Goal: Task Accomplishment & Management: Complete application form

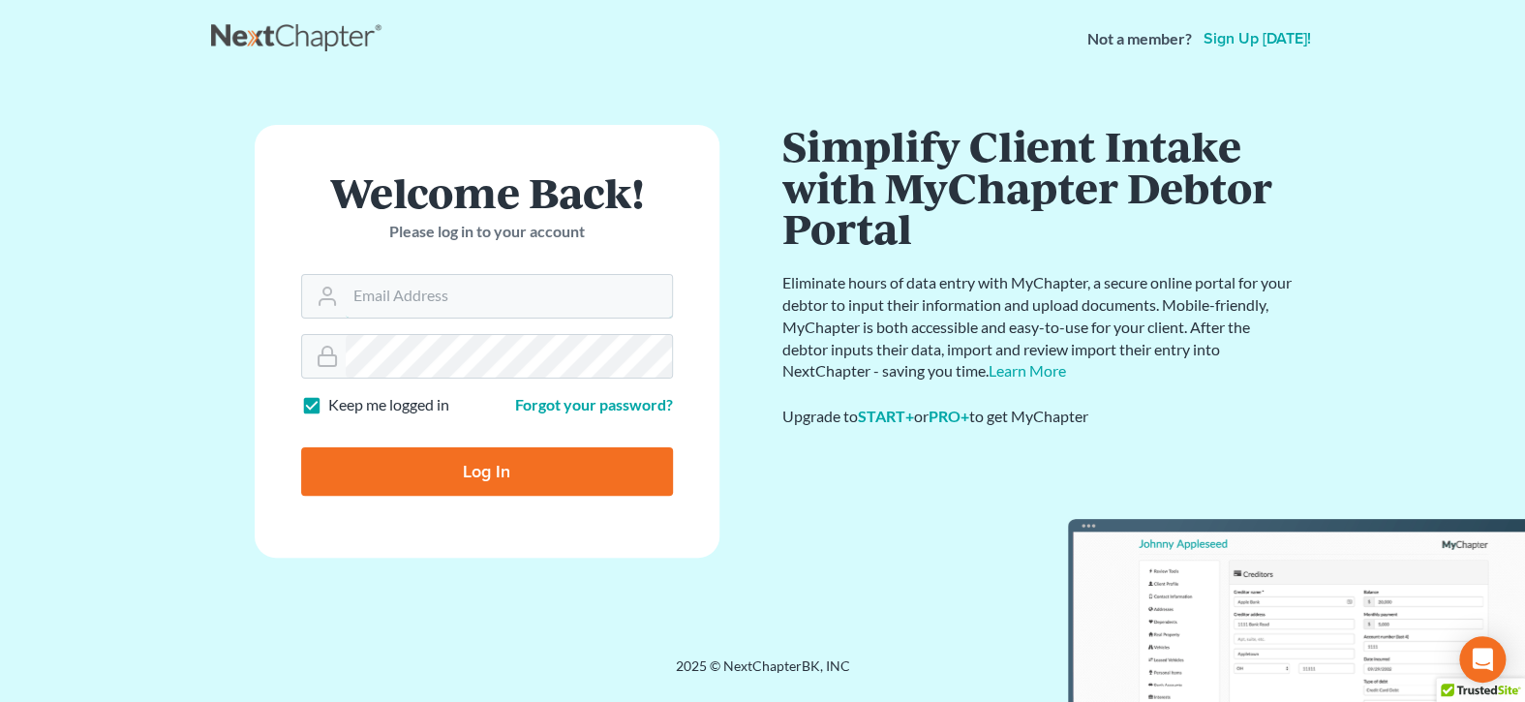
type input "[EMAIL_ADDRESS][DOMAIN_NAME]"
click at [538, 475] on input "Log In" at bounding box center [487, 471] width 372 height 48
type input "Thinking..."
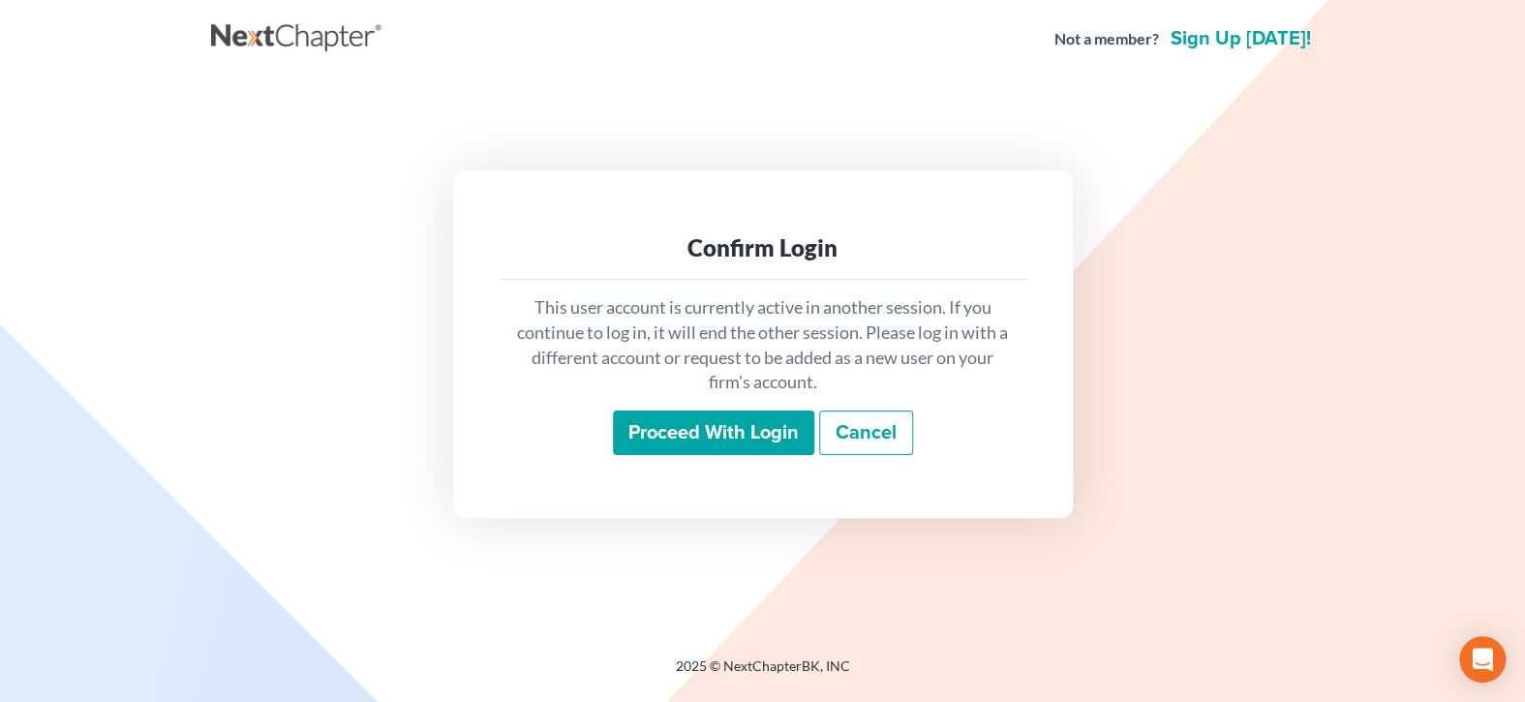
click at [731, 439] on input "Proceed with login" at bounding box center [713, 433] width 201 height 45
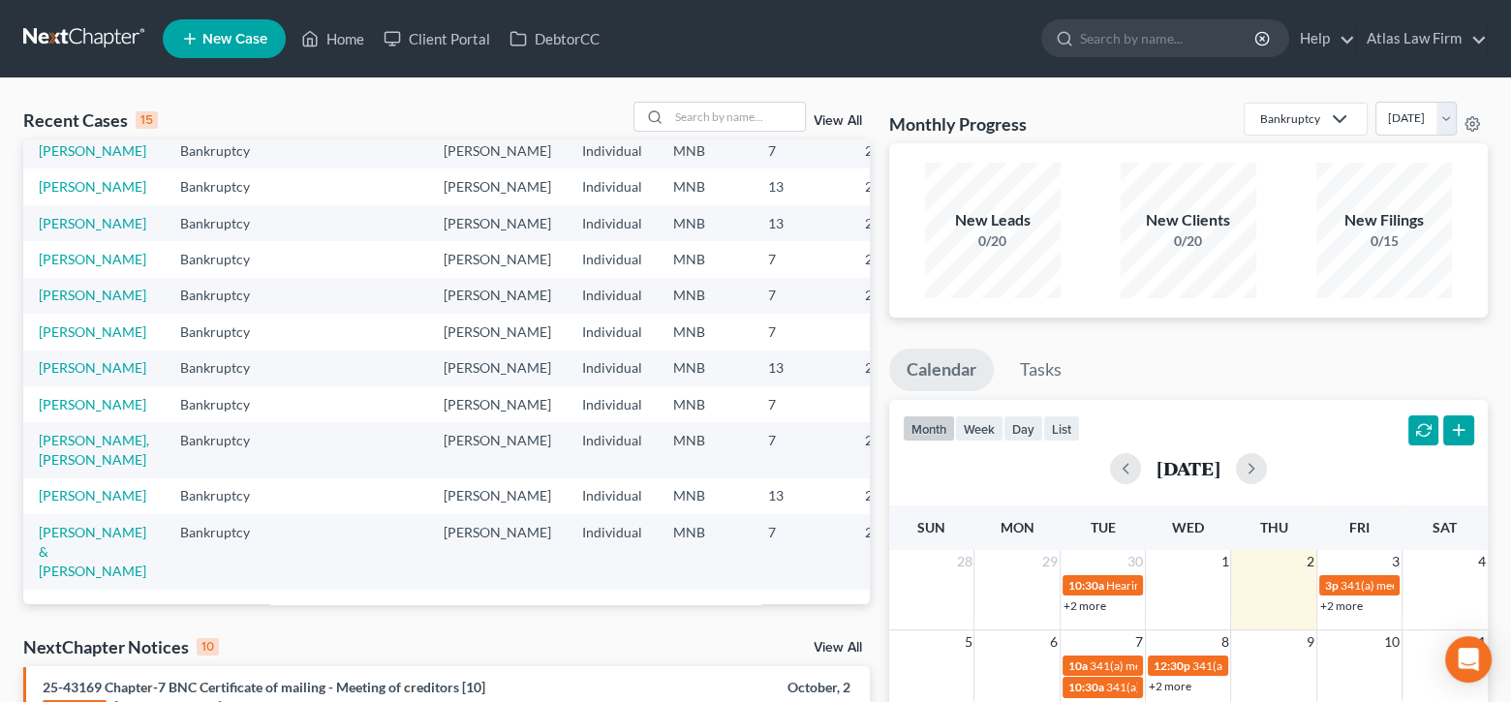
scroll to position [387, 0]
click at [66, 294] on link "[PERSON_NAME]" at bounding box center [93, 295] width 108 height 16
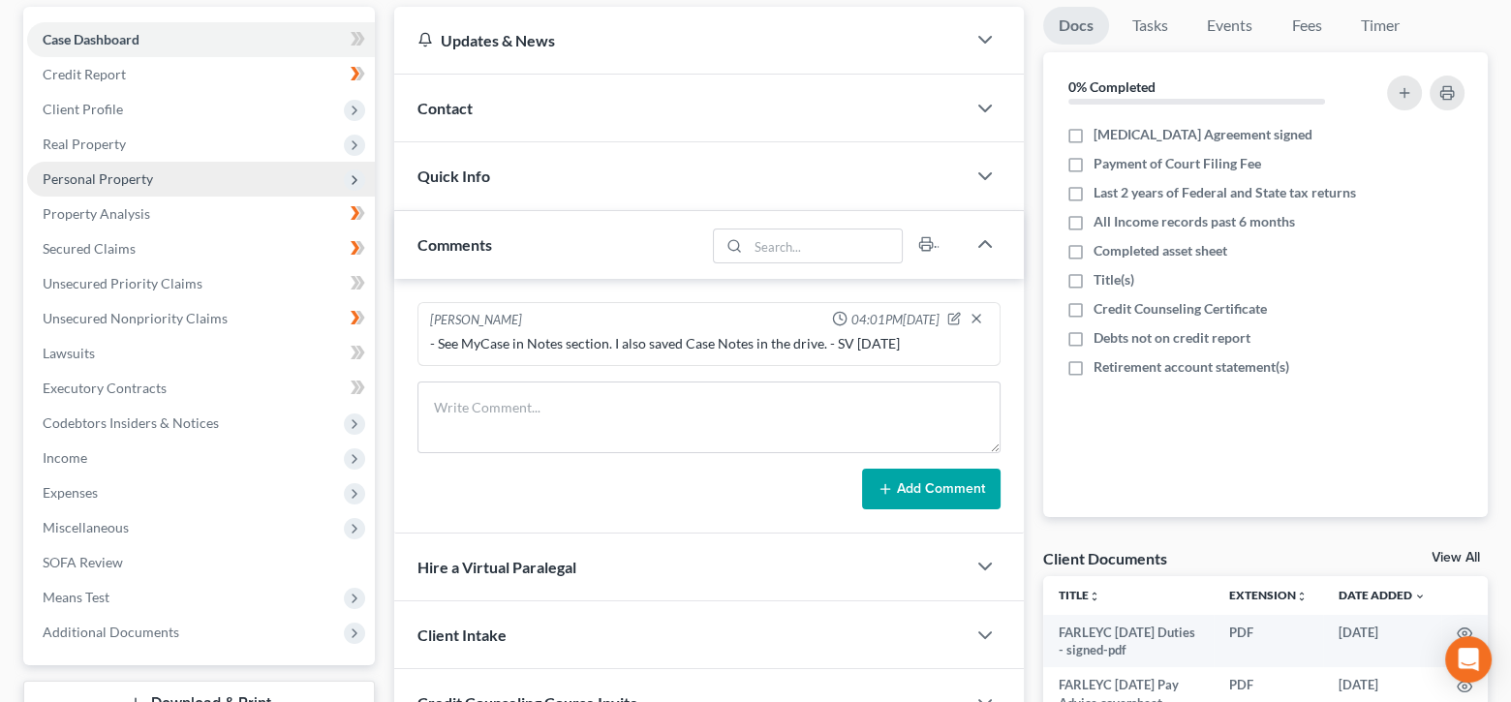
scroll to position [194, 0]
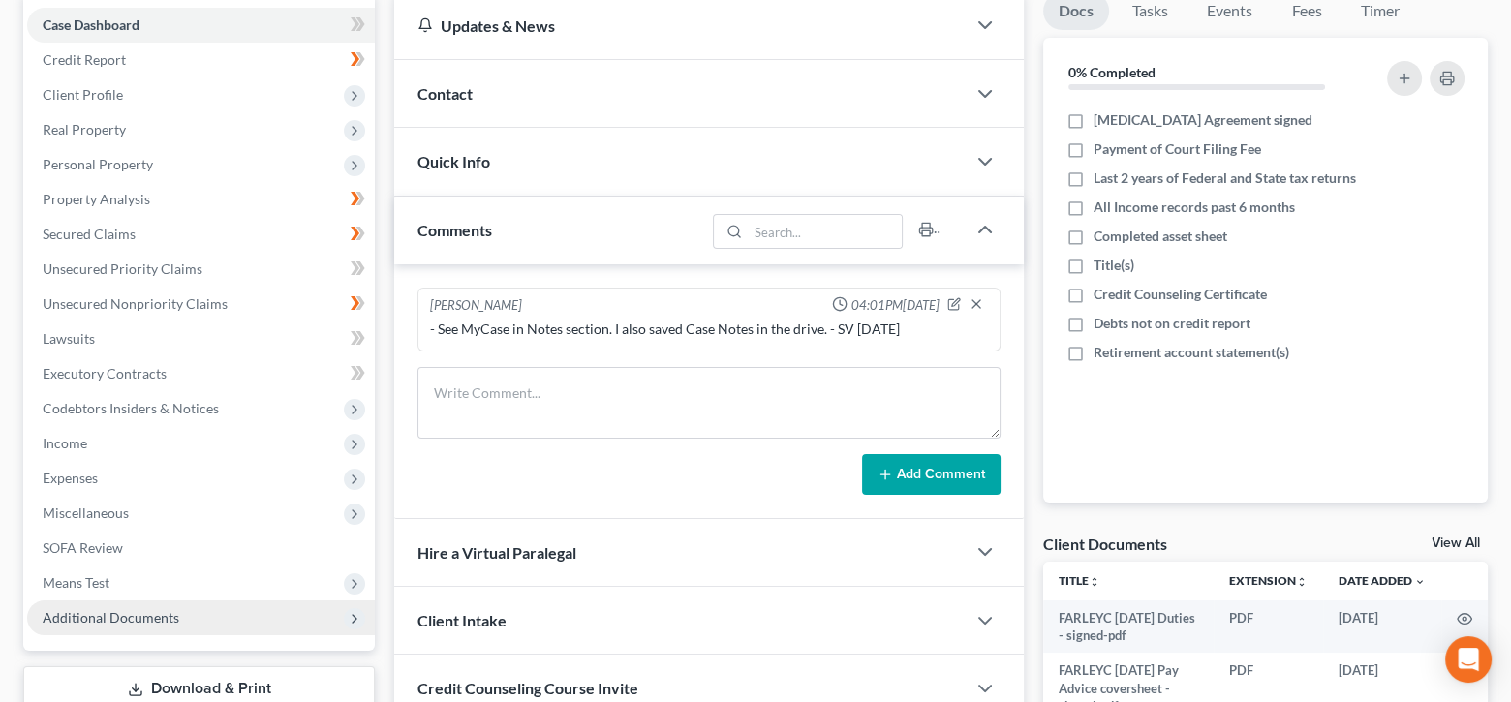
click at [158, 616] on span "Additional Documents" at bounding box center [111, 617] width 137 height 16
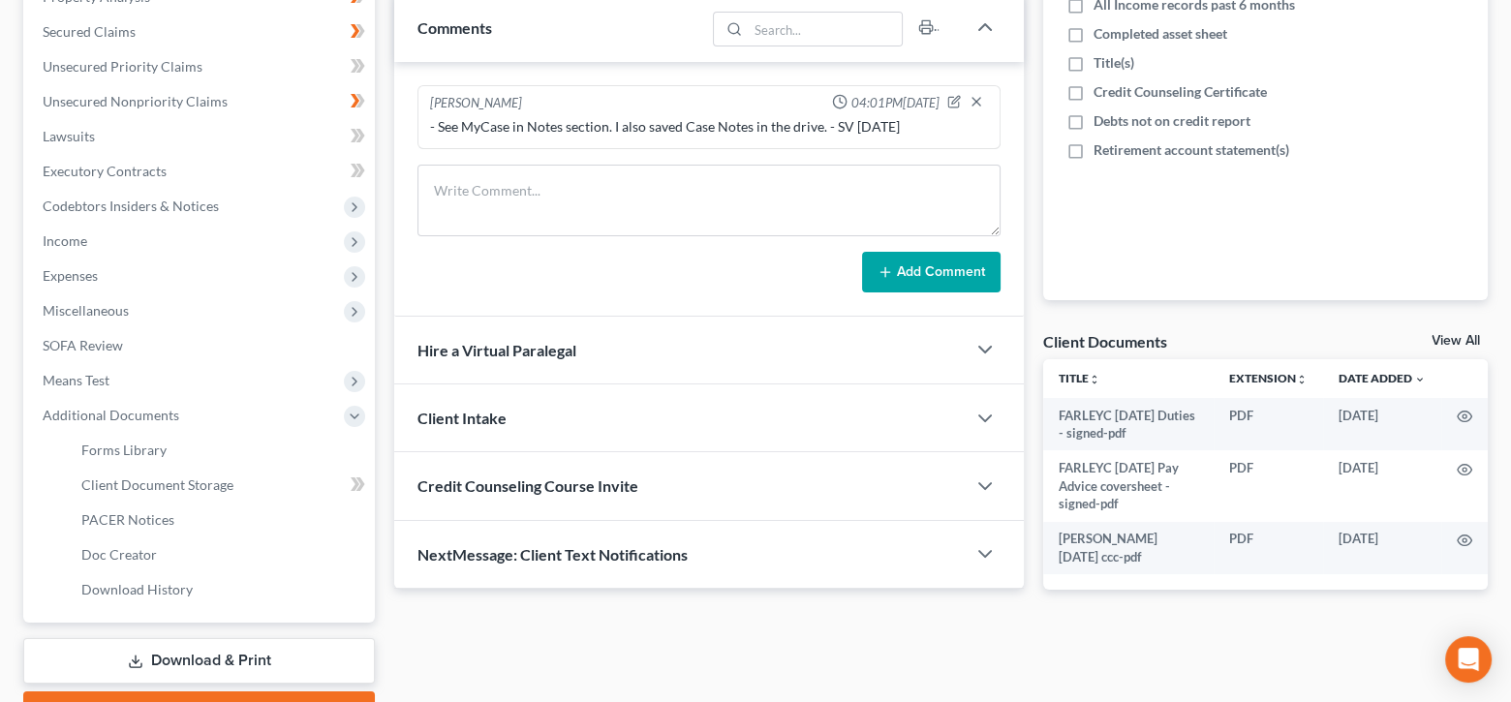
scroll to position [498, 0]
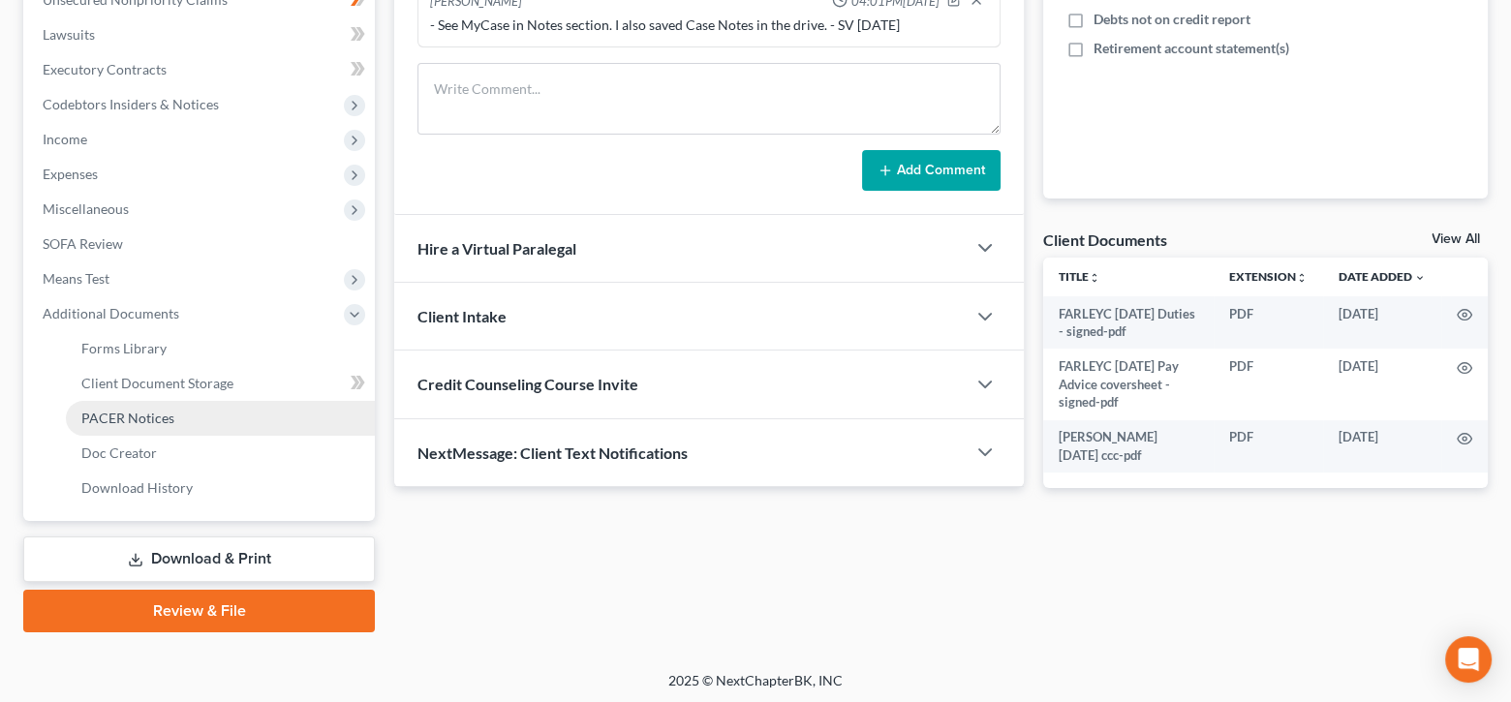
click at [151, 415] on span "PACER Notices" at bounding box center [127, 418] width 93 height 16
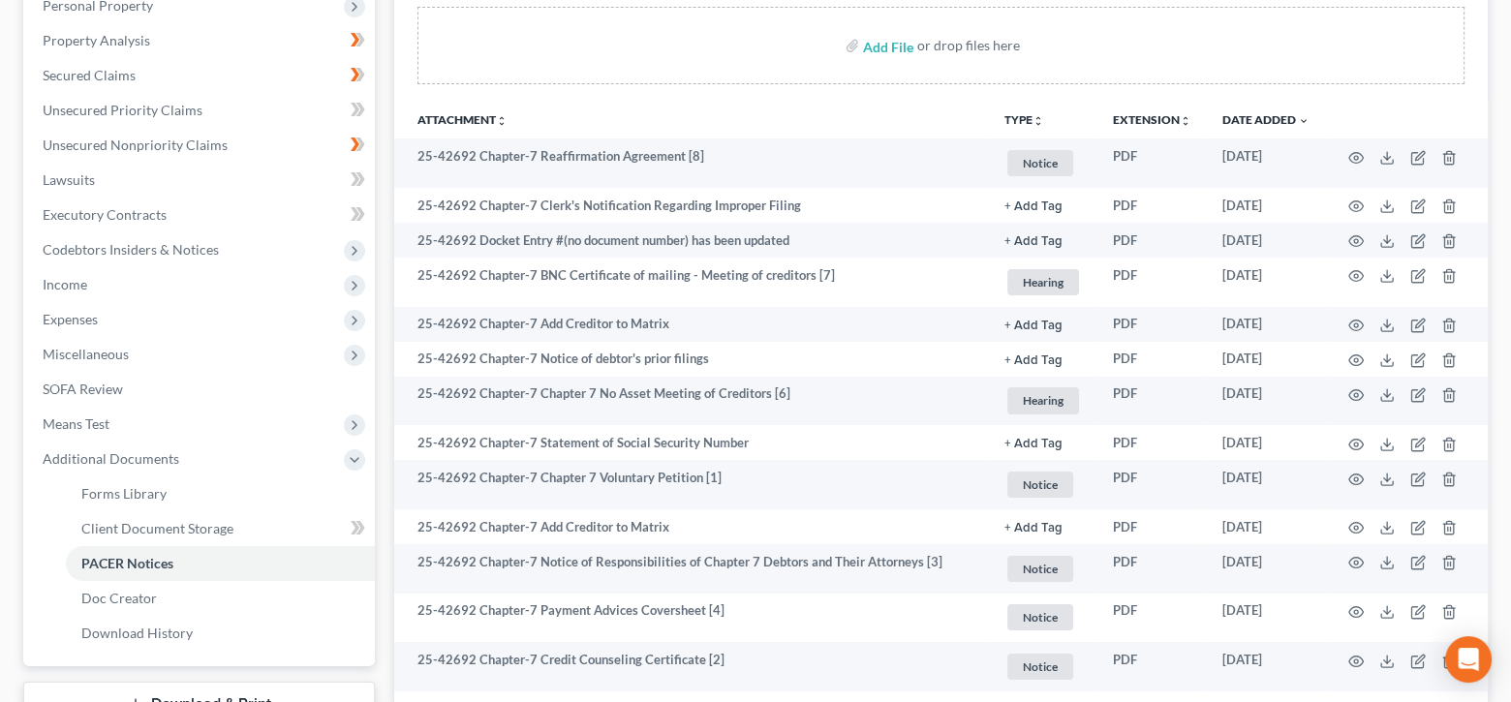
scroll to position [387, 0]
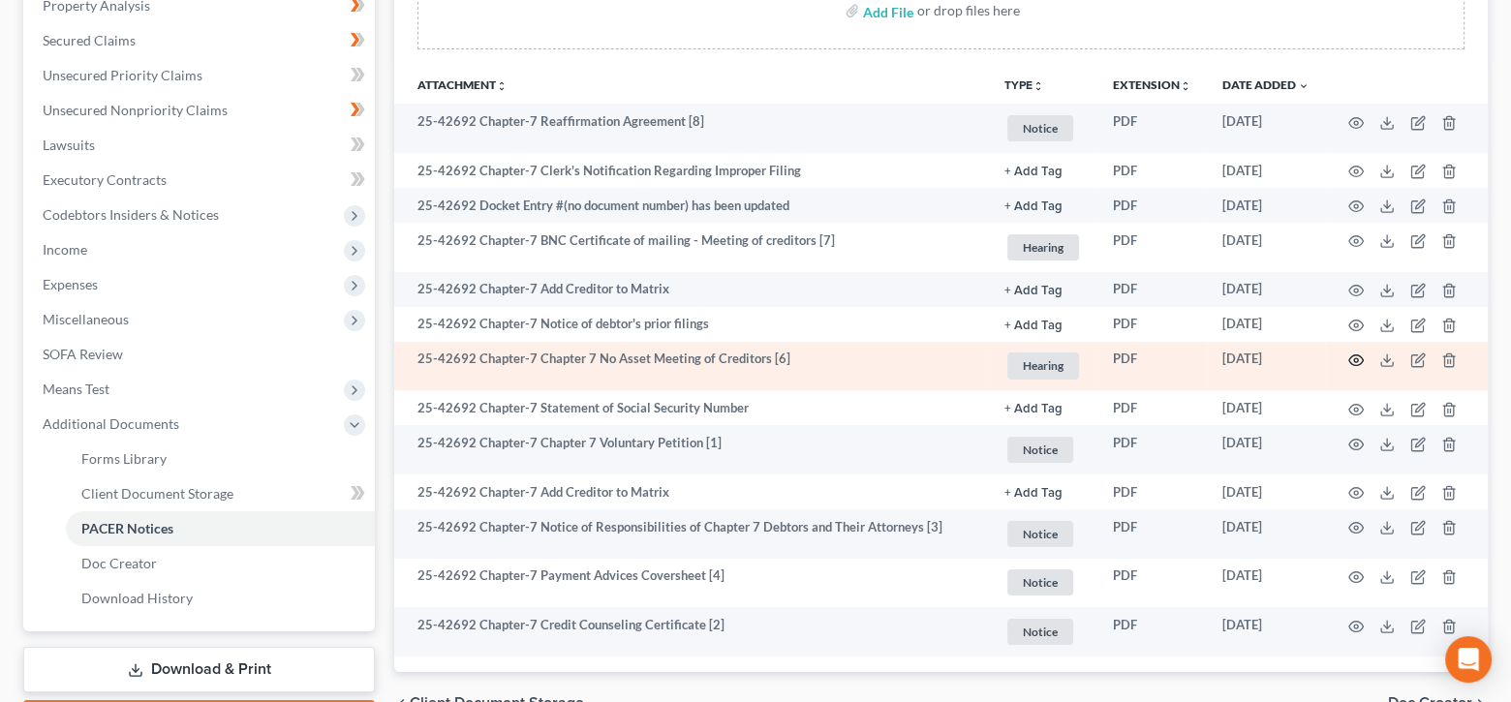
click at [1351, 354] on icon "button" at bounding box center [1355, 360] width 15 height 15
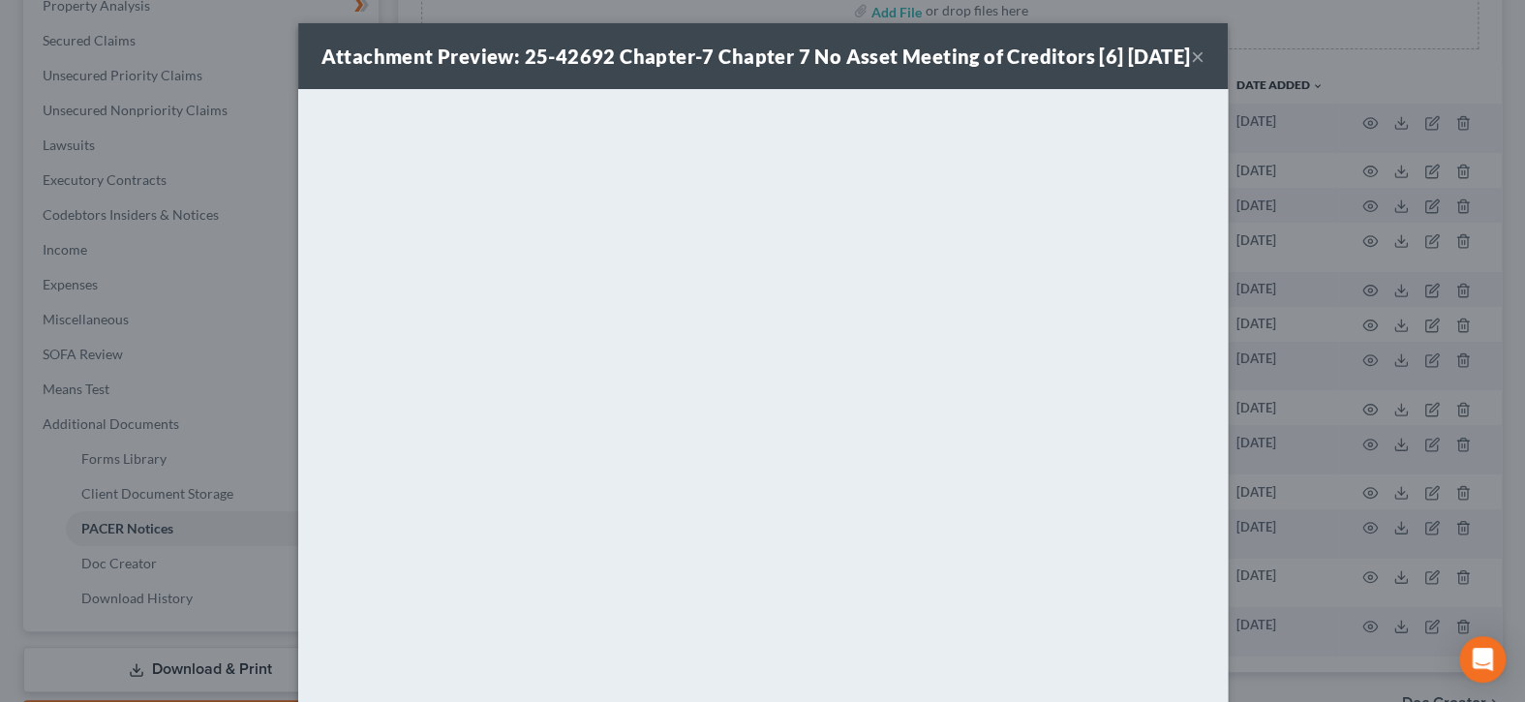
click at [1191, 68] on button "×" at bounding box center [1198, 56] width 14 height 23
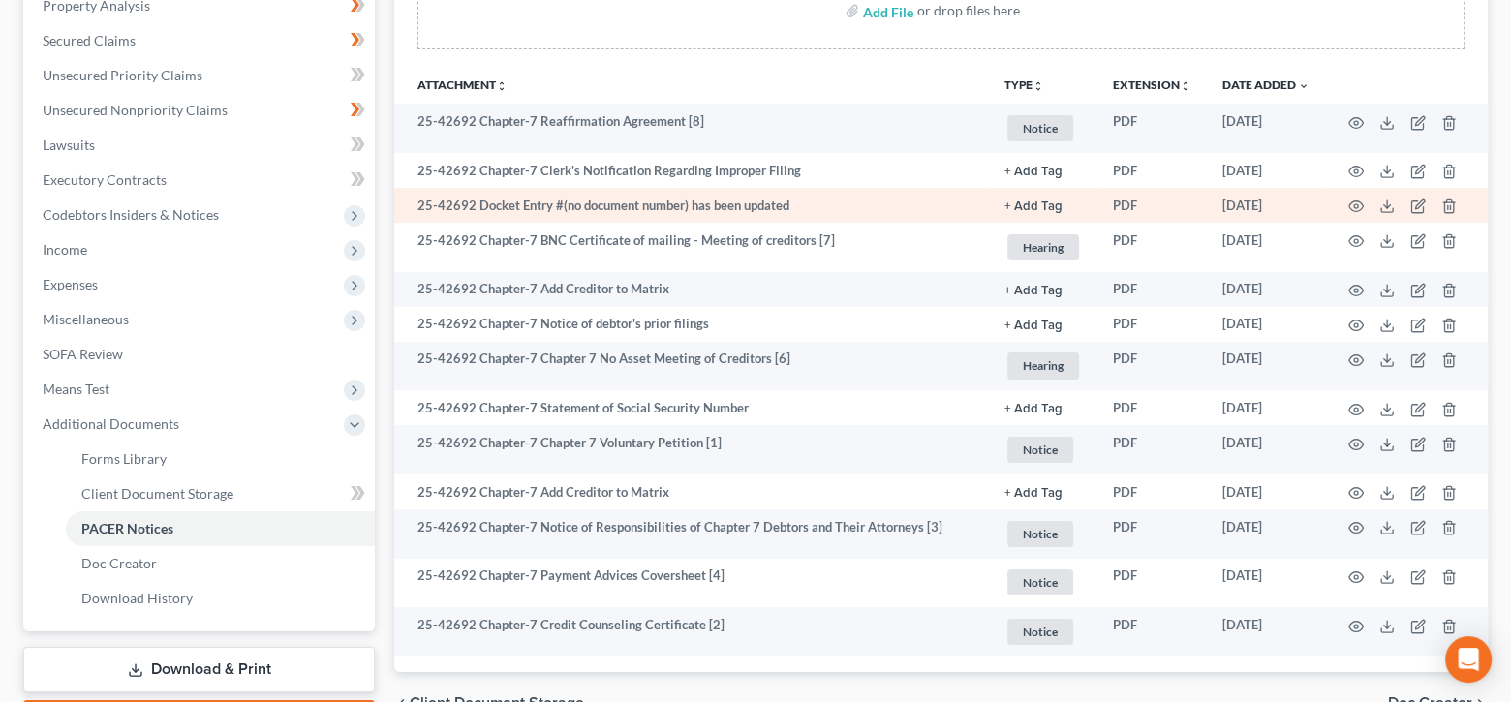
scroll to position [0, 0]
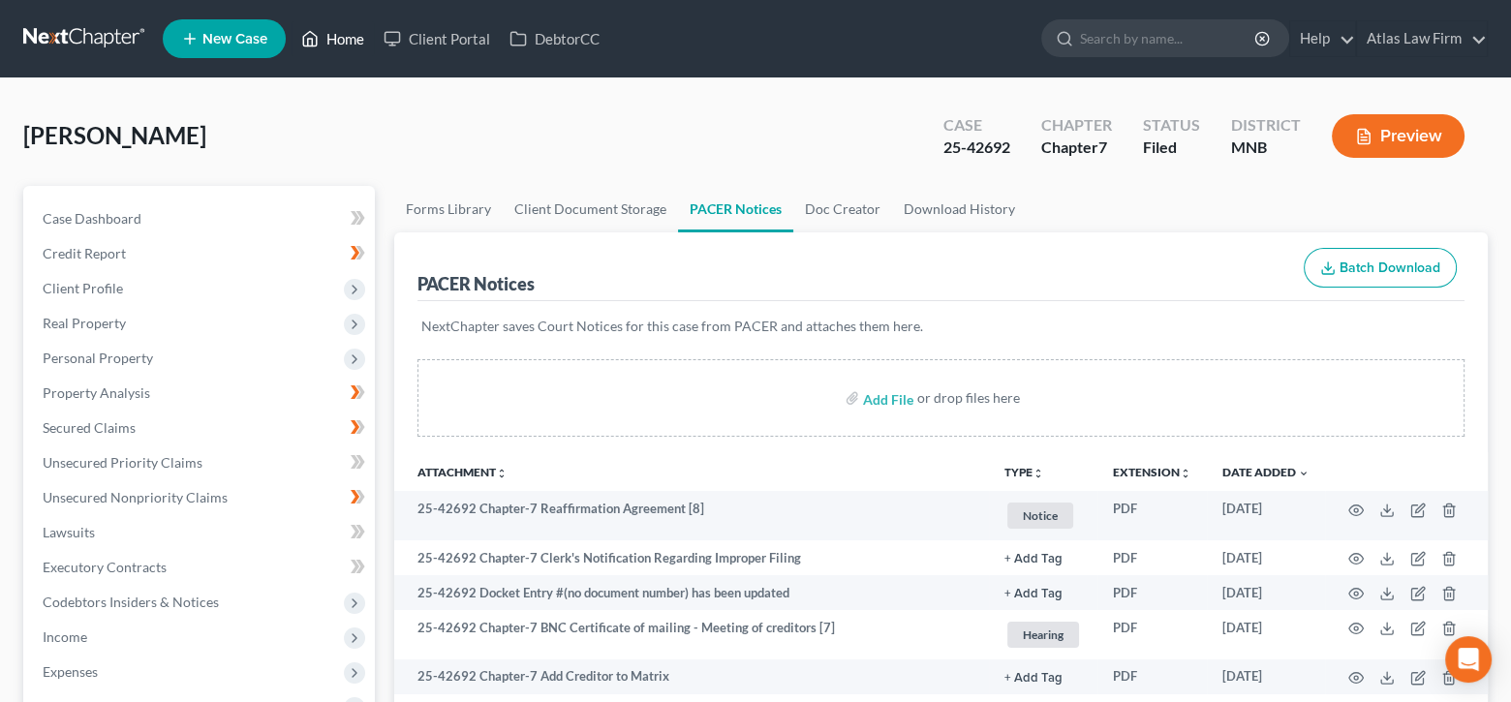
click at [340, 31] on link "Home" at bounding box center [333, 38] width 82 height 35
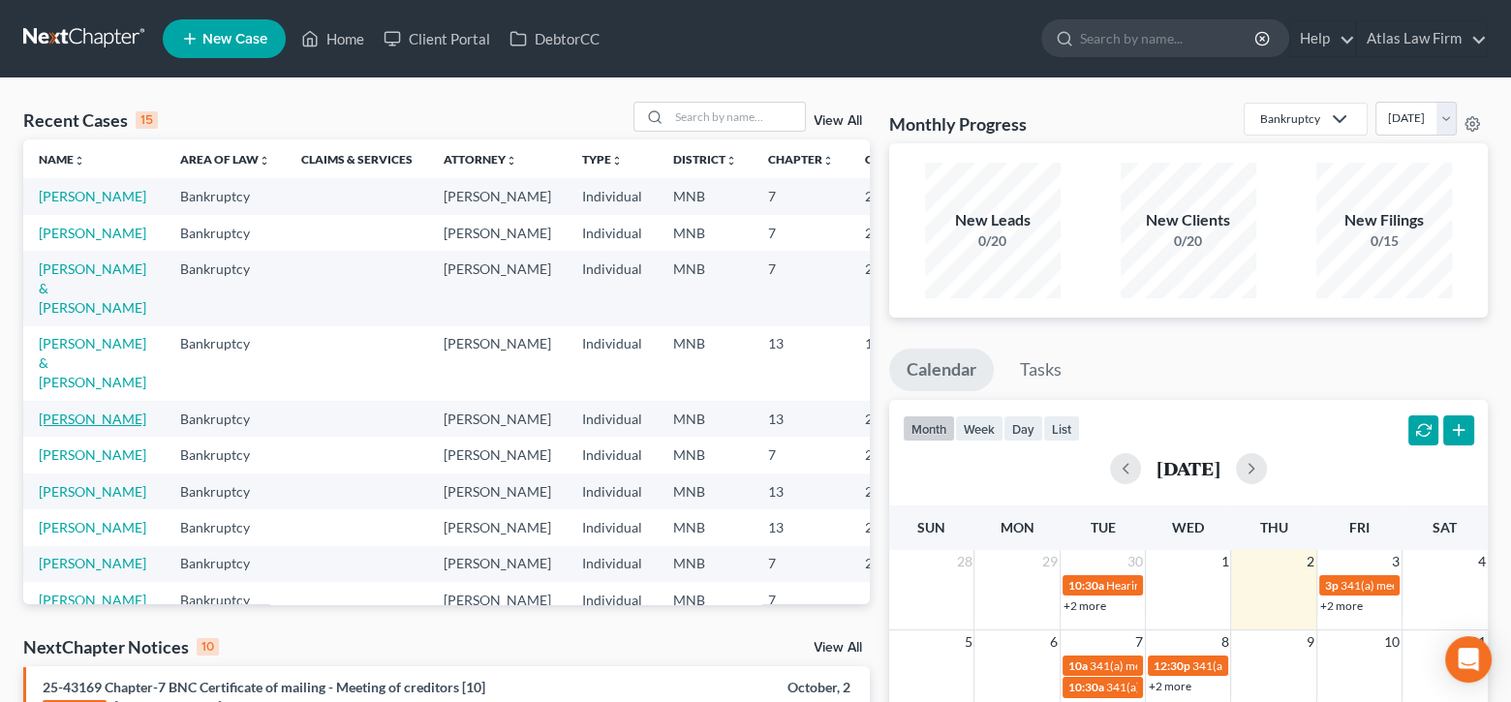
click at [44, 427] on link "[PERSON_NAME]" at bounding box center [93, 419] width 108 height 16
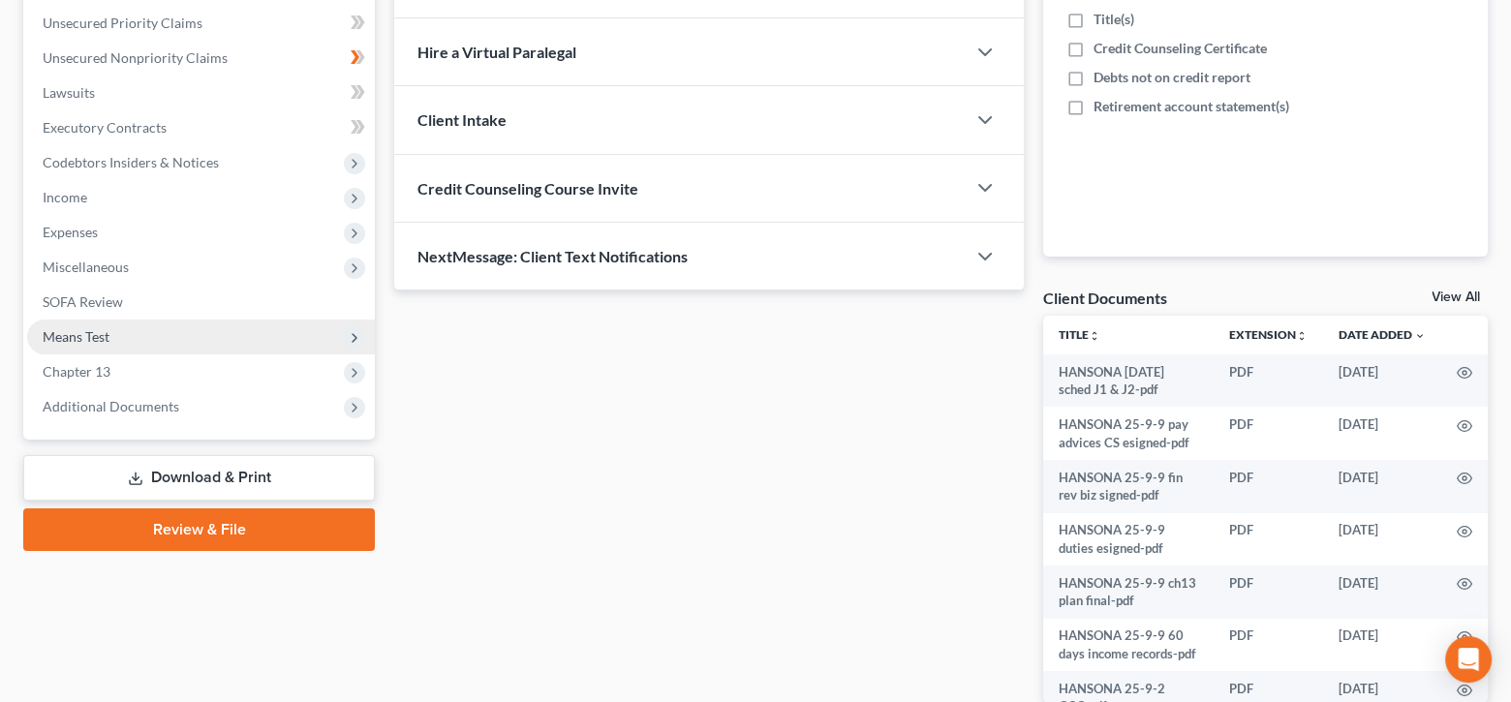
scroll to position [543, 0]
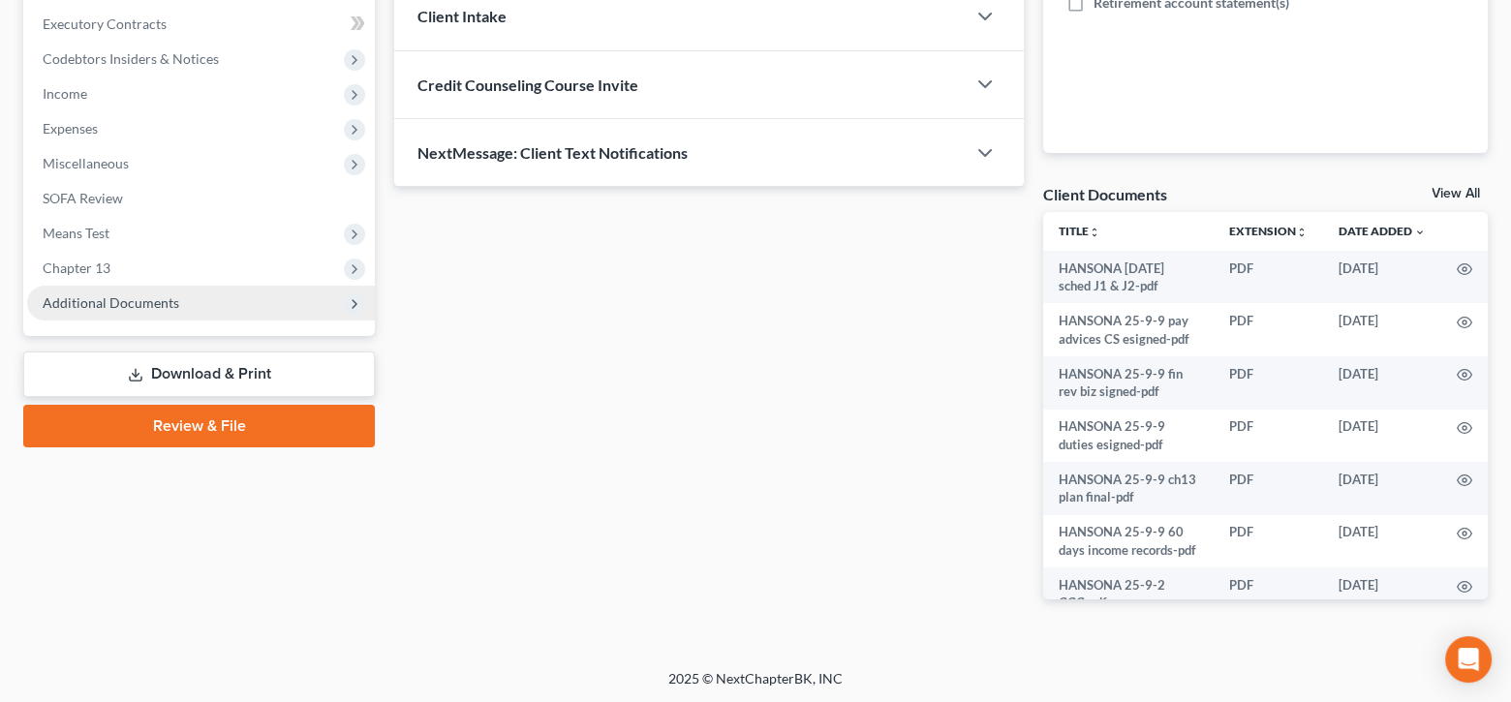
click at [101, 296] on span "Additional Documents" at bounding box center [111, 302] width 137 height 16
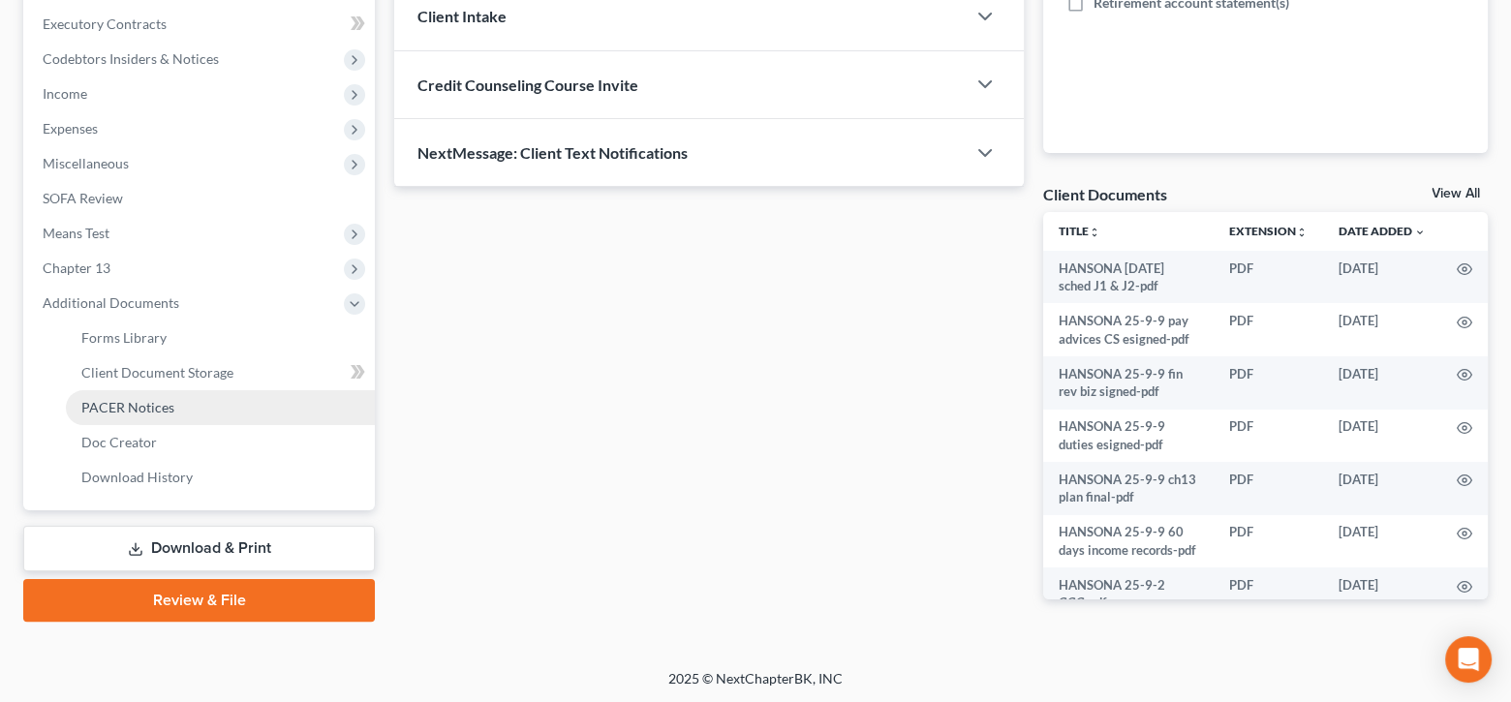
click at [163, 410] on span "PACER Notices" at bounding box center [127, 407] width 93 height 16
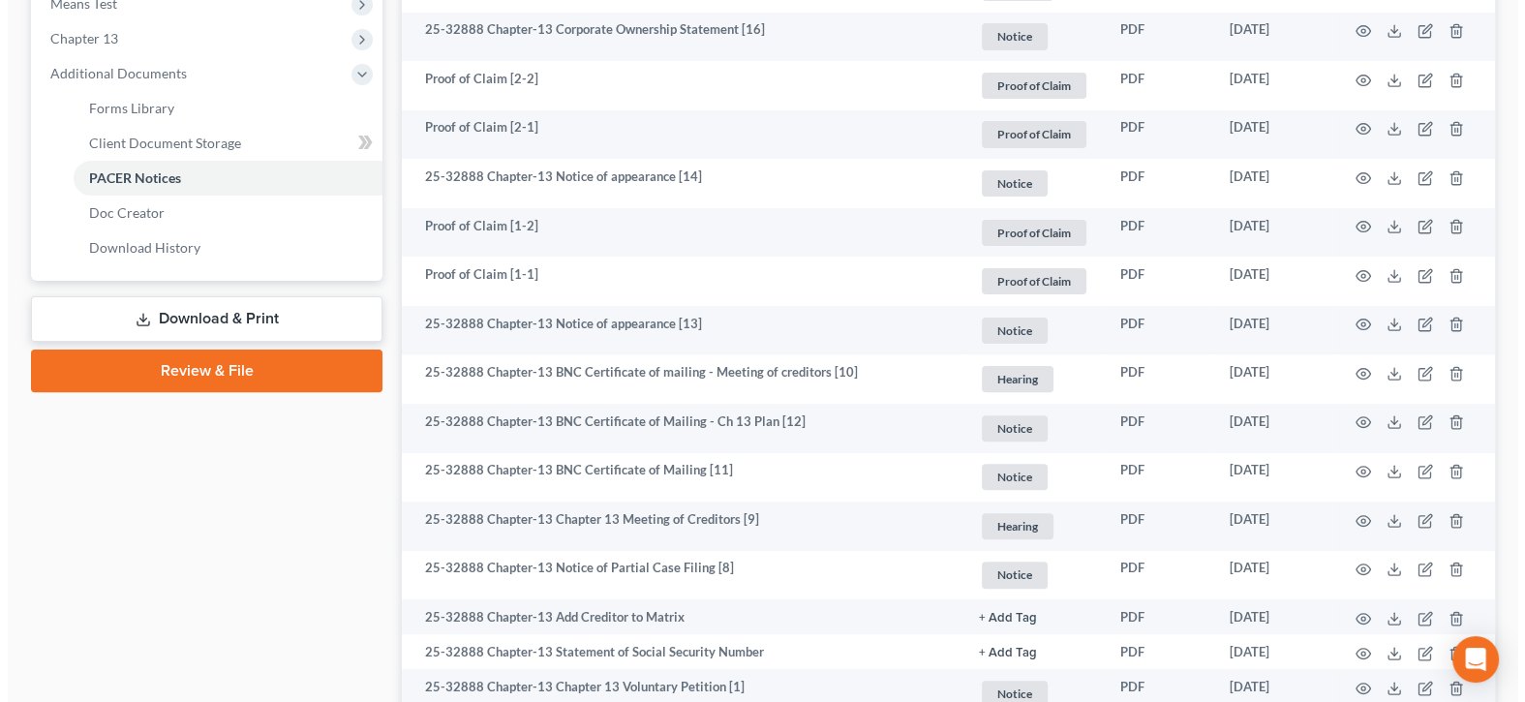
scroll to position [775, 0]
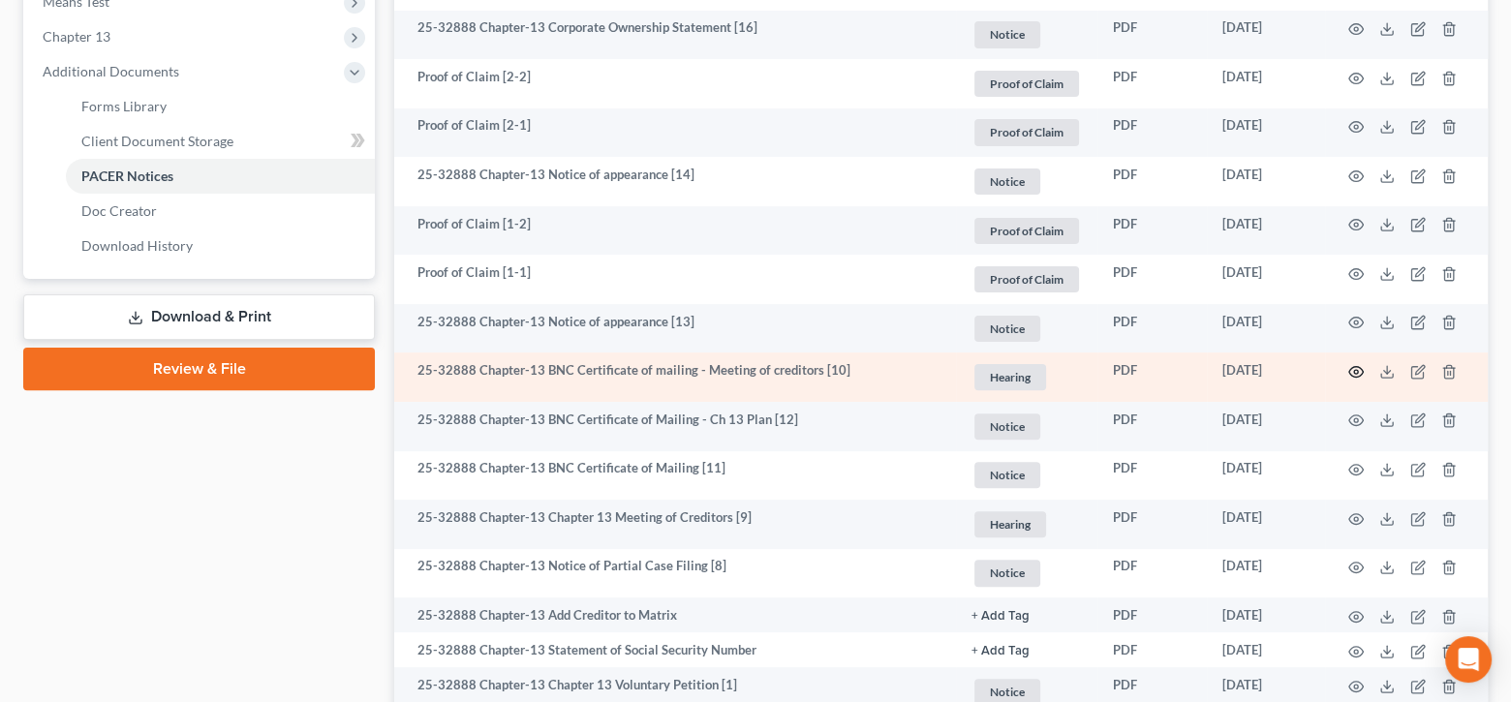
click at [1354, 370] on circle "button" at bounding box center [1356, 372] width 4 height 4
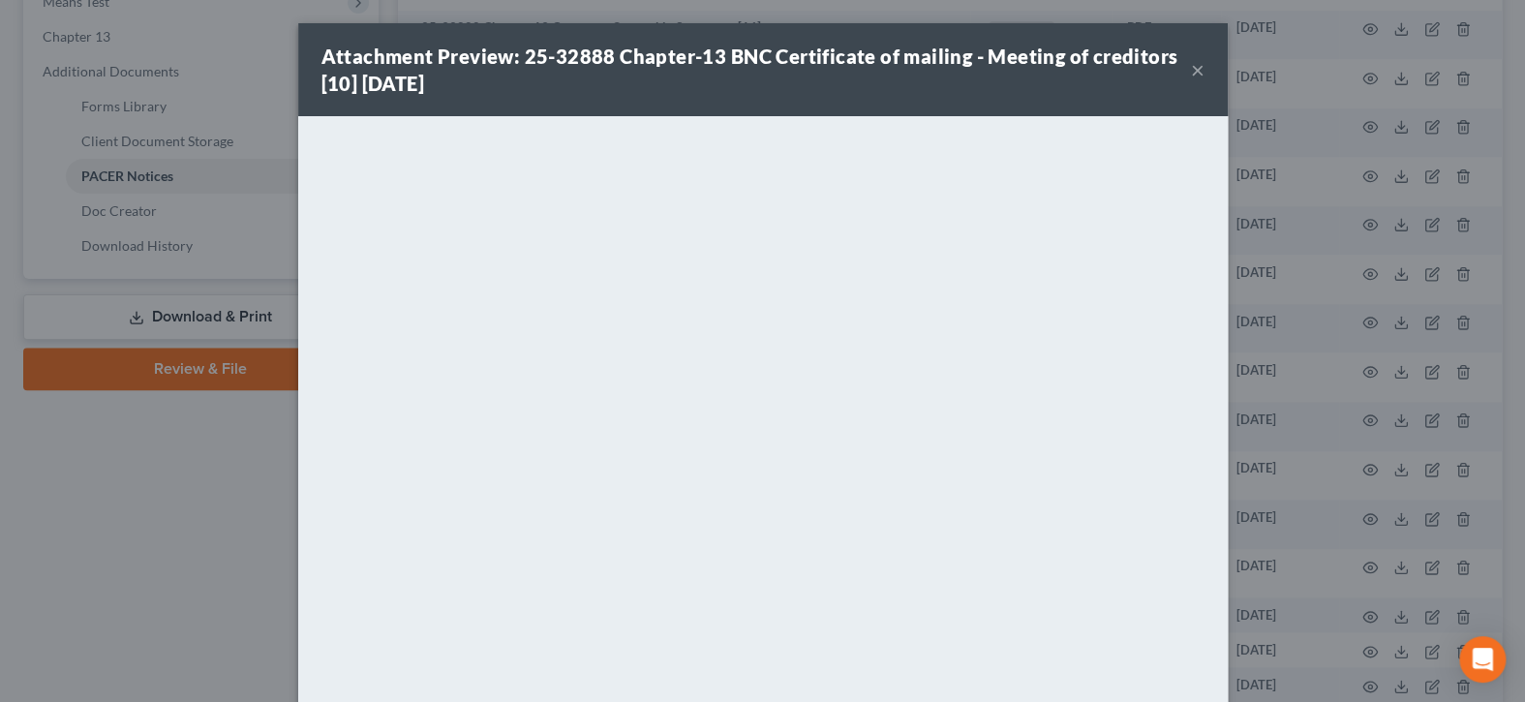
click at [1197, 71] on div "Attachment Preview: 25-32888 Chapter-13 BNC Certificate of mailing - Meeting of…" at bounding box center [763, 69] width 930 height 93
click at [1191, 70] on button "×" at bounding box center [1198, 69] width 14 height 23
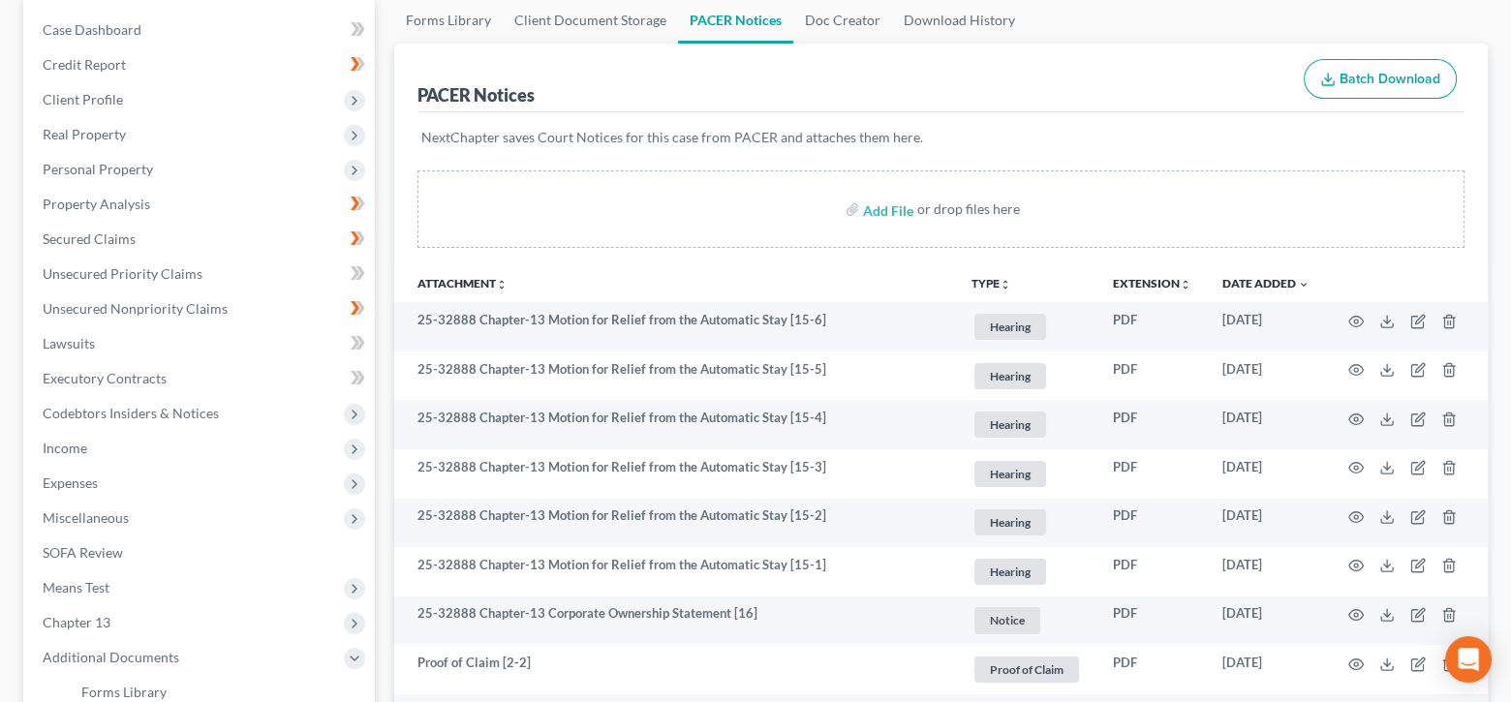
scroll to position [0, 0]
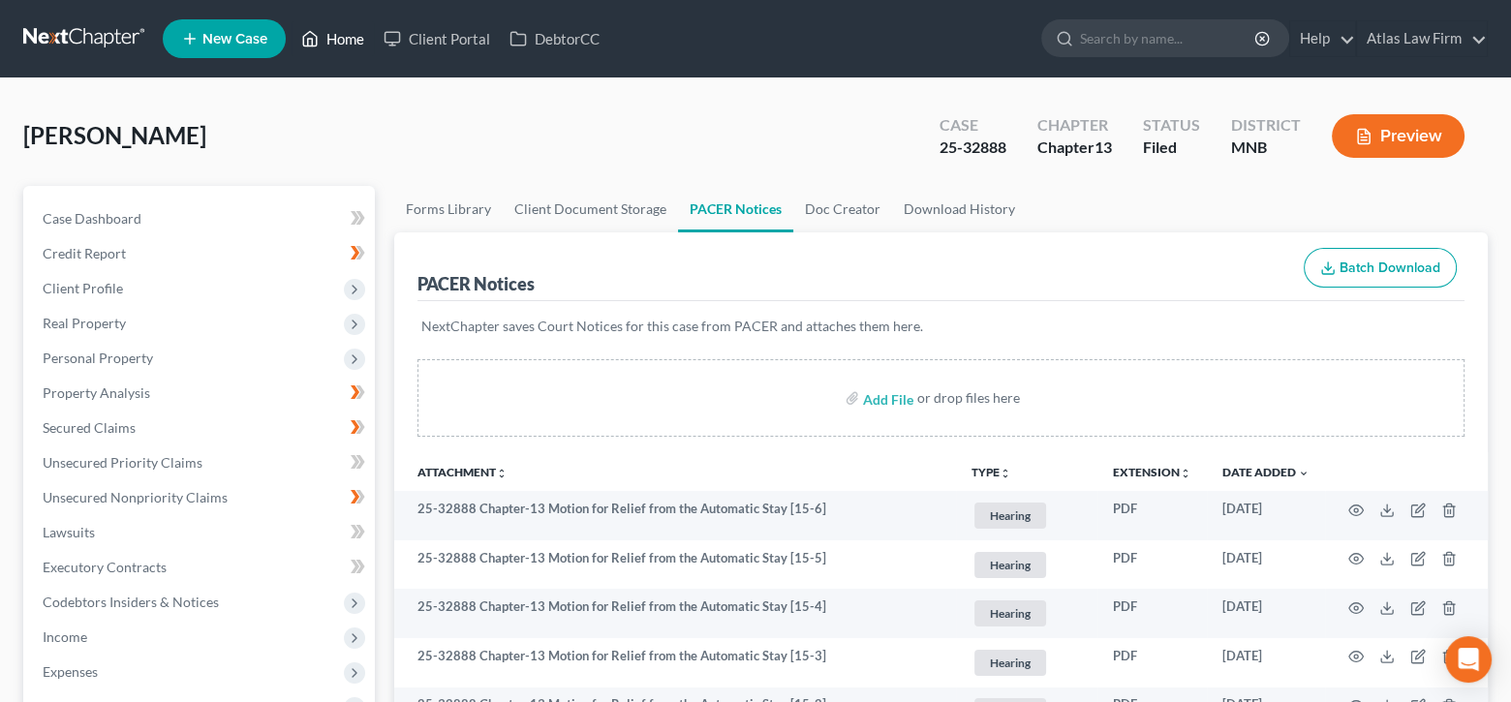
click at [322, 28] on link "Home" at bounding box center [333, 38] width 82 height 35
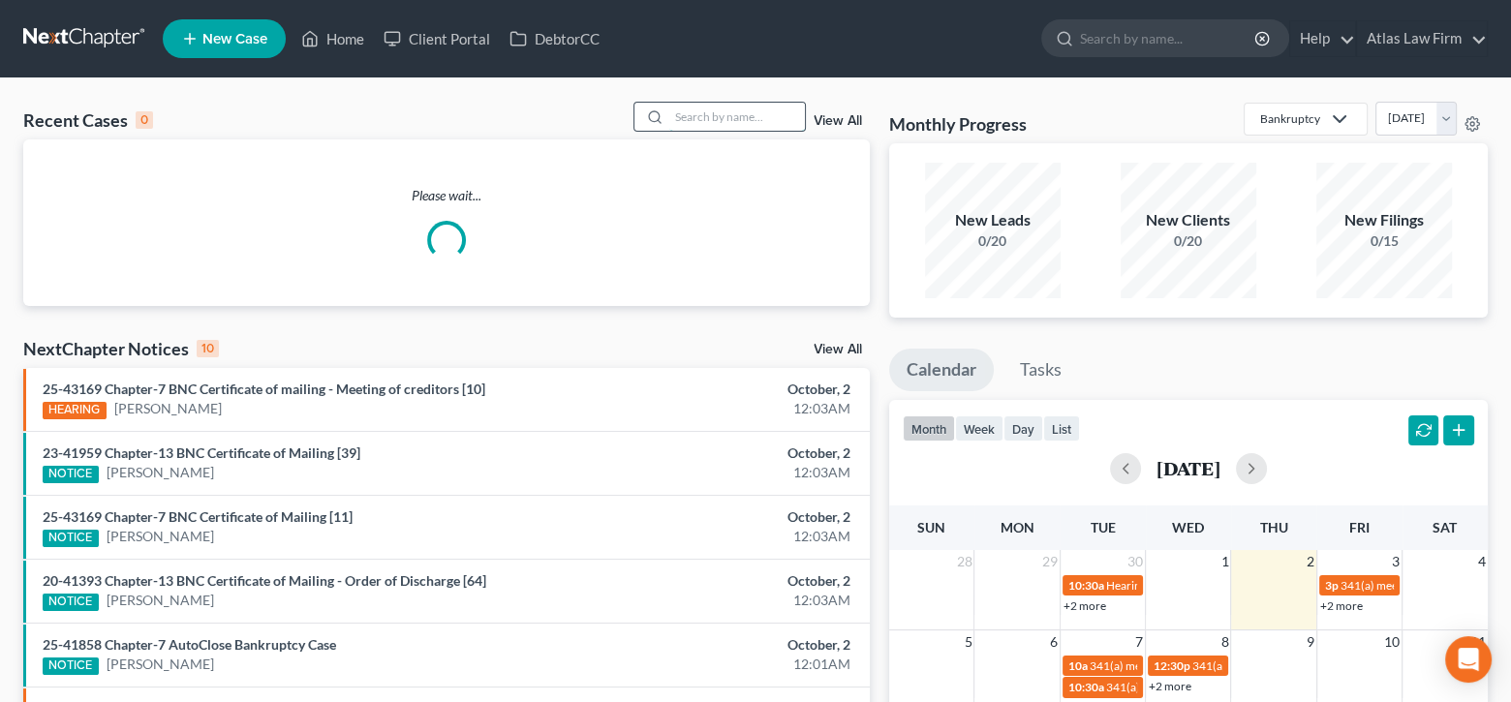
click at [775, 118] on input "search" at bounding box center [737, 117] width 136 height 28
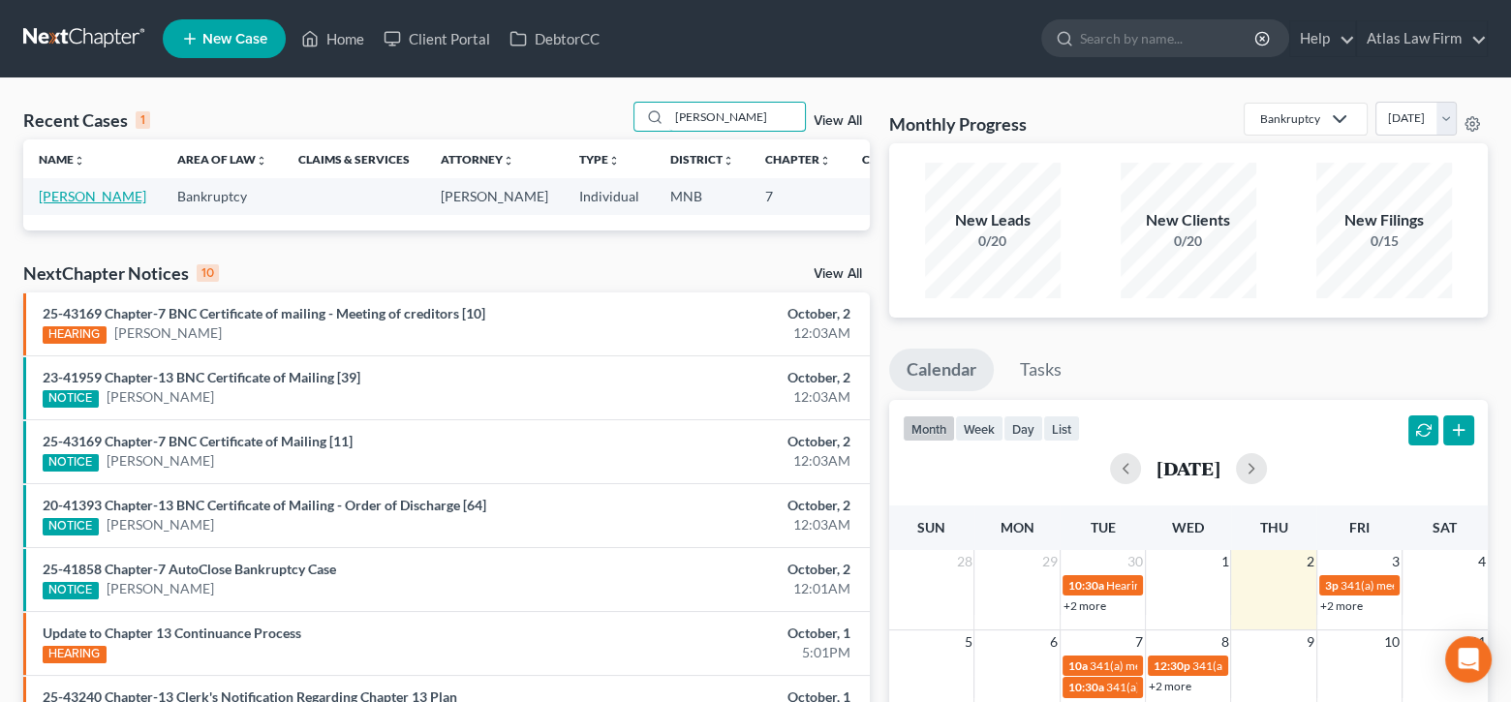
type input "[PERSON_NAME]"
click at [61, 204] on link "[PERSON_NAME]" at bounding box center [93, 196] width 108 height 16
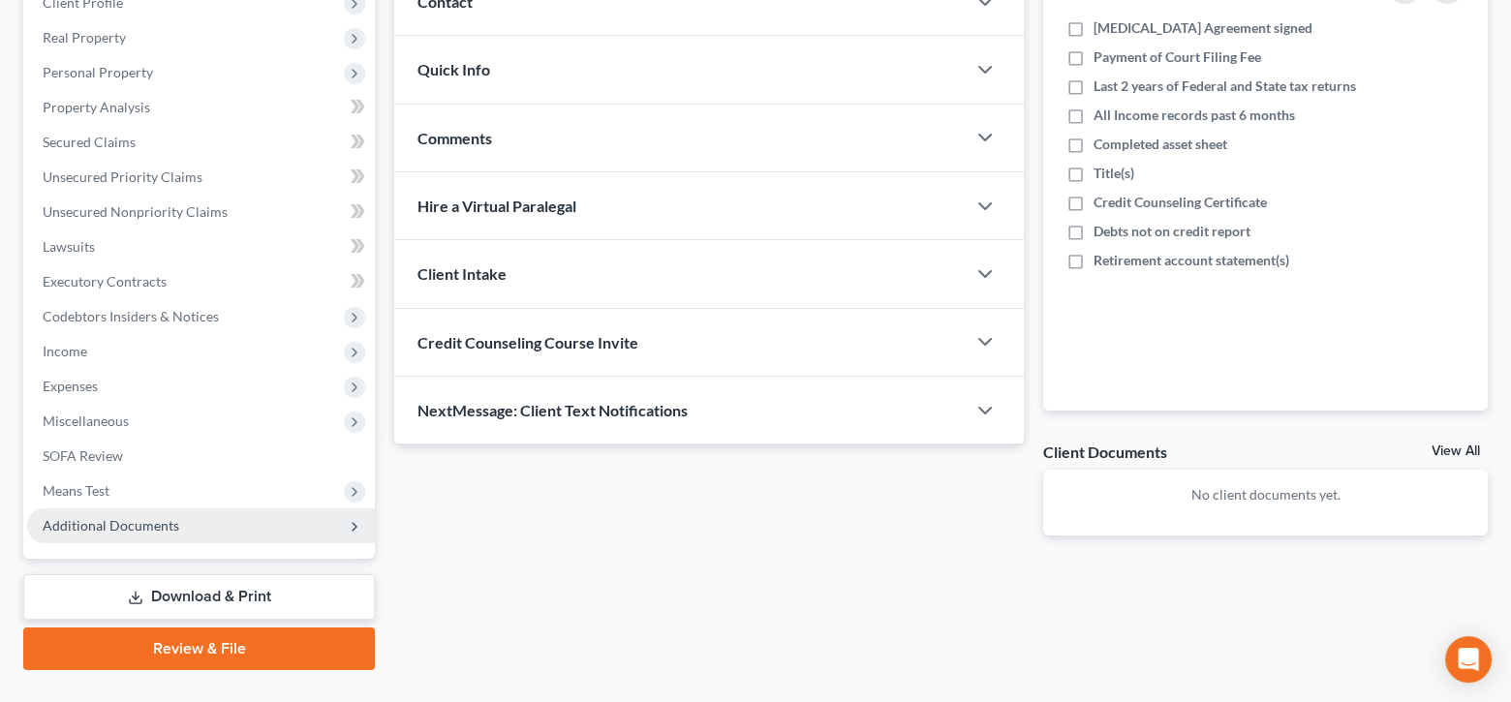
scroll to position [323, 0]
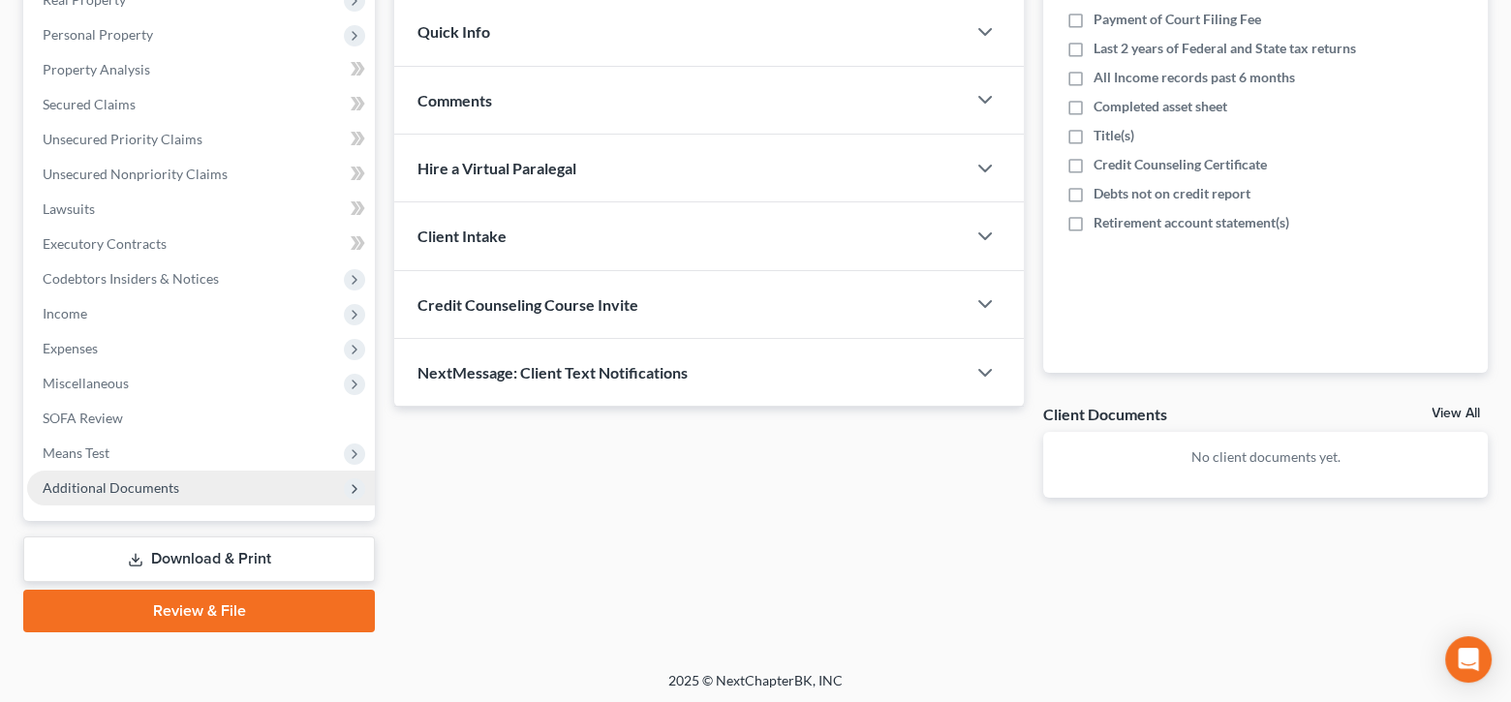
click at [172, 491] on span "Additional Documents" at bounding box center [111, 487] width 137 height 16
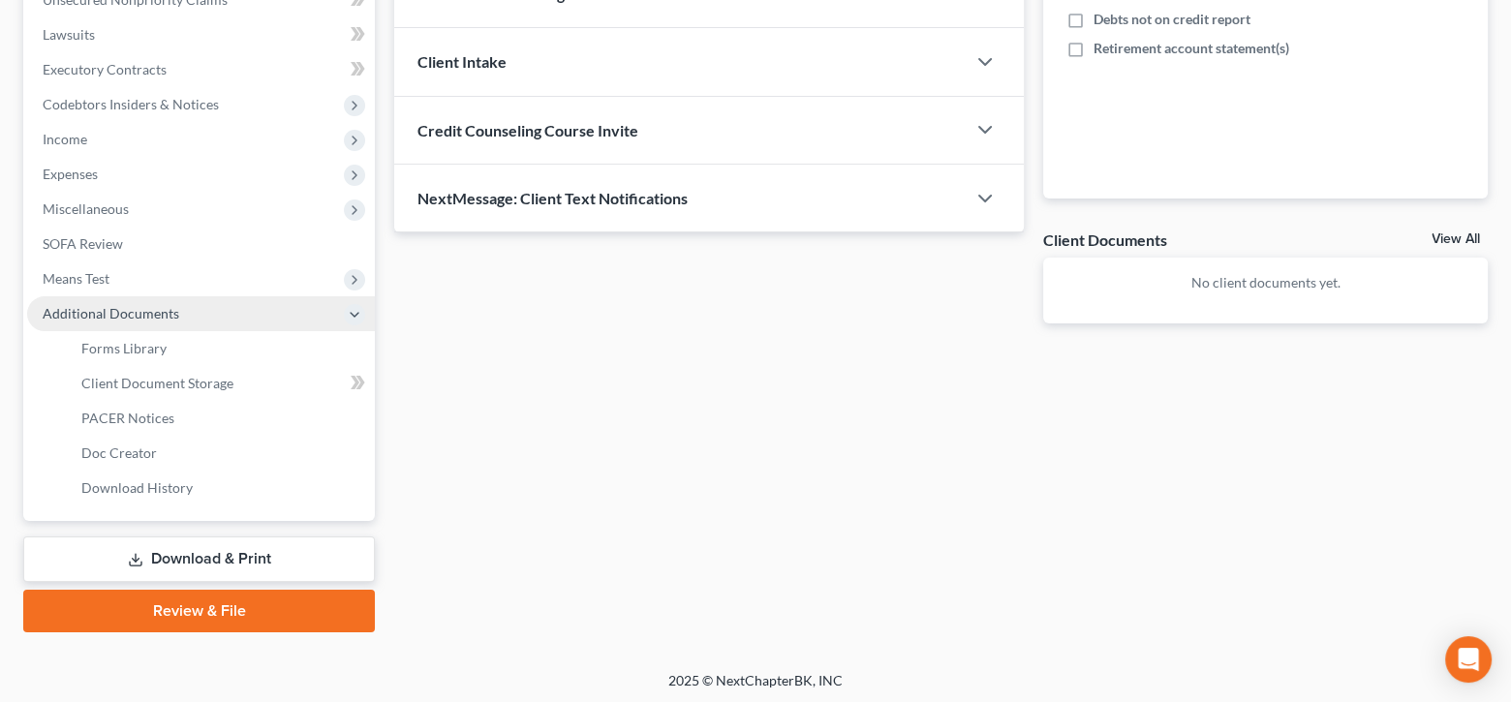
scroll to position [0, 0]
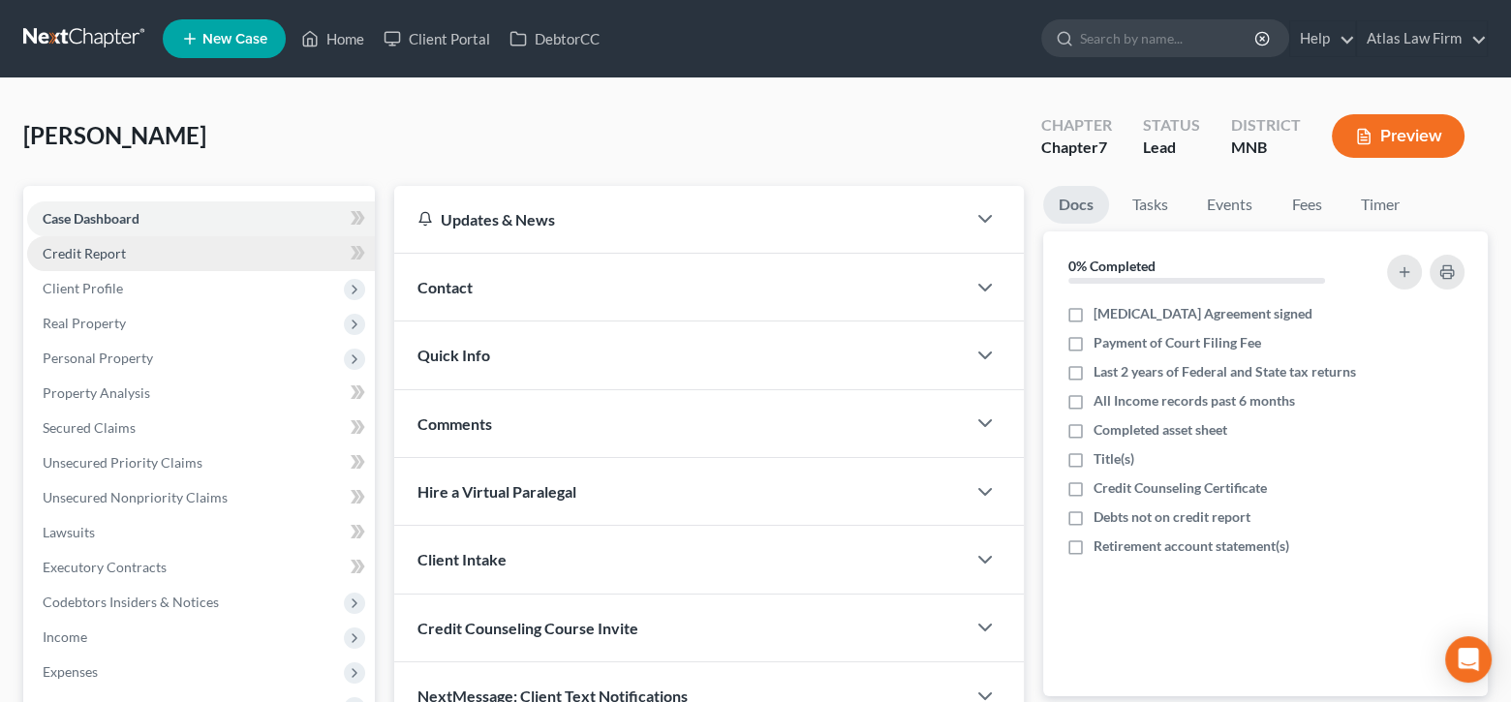
click at [109, 252] on span "Credit Report" at bounding box center [84, 253] width 83 height 16
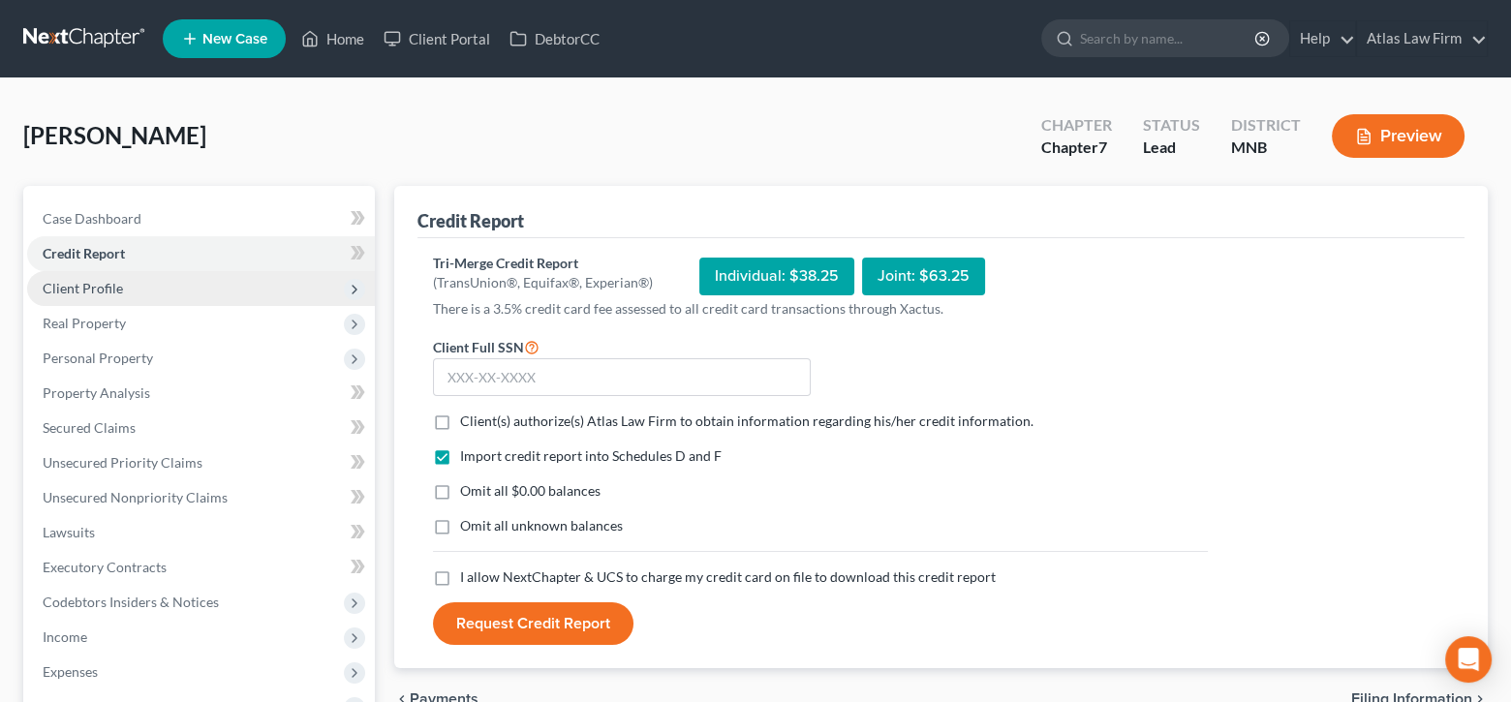
click at [121, 291] on span "Client Profile" at bounding box center [201, 288] width 348 height 35
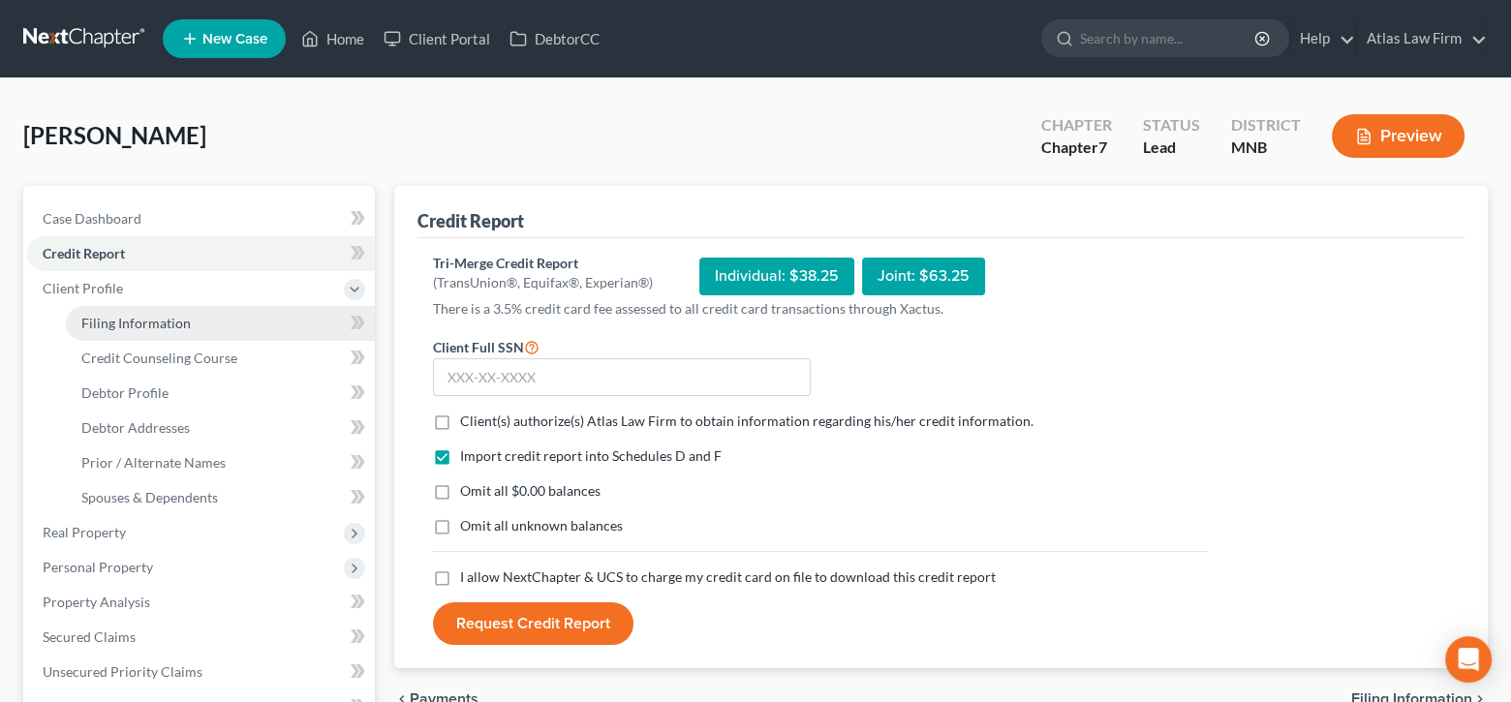
click at [132, 311] on link "Filing Information" at bounding box center [220, 323] width 309 height 35
select select "1"
select select "0"
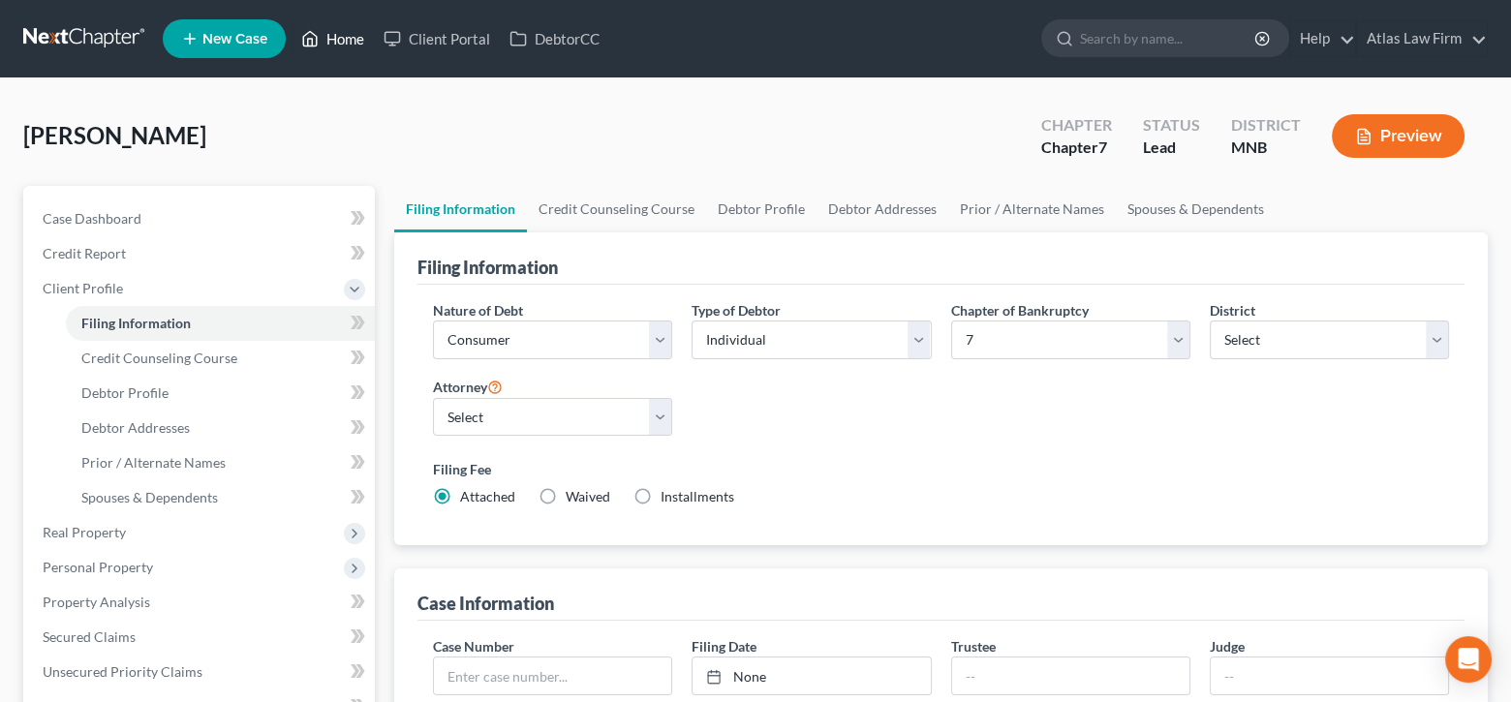
click at [339, 38] on link "Home" at bounding box center [333, 38] width 82 height 35
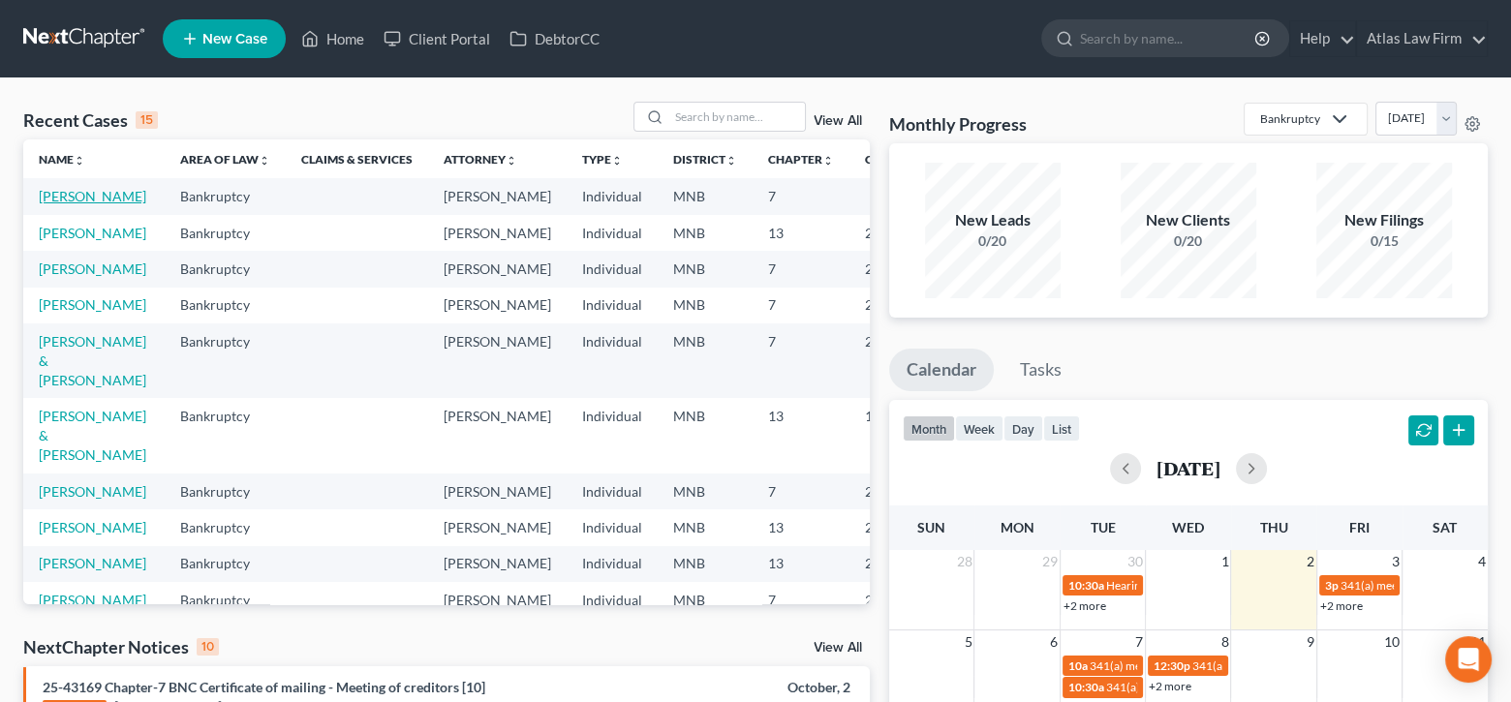
click at [47, 200] on link "[PERSON_NAME]" at bounding box center [93, 196] width 108 height 16
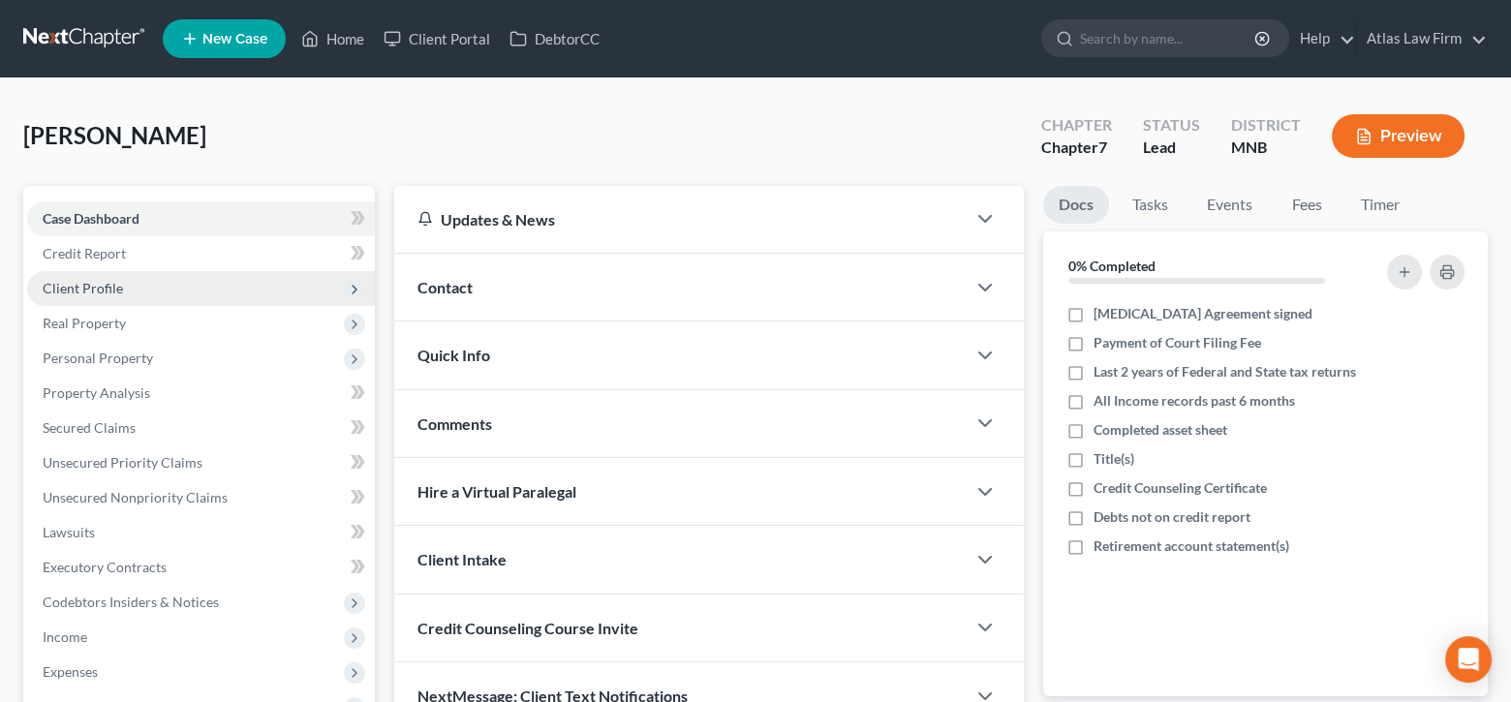
click at [186, 290] on span "Client Profile" at bounding box center [201, 288] width 348 height 35
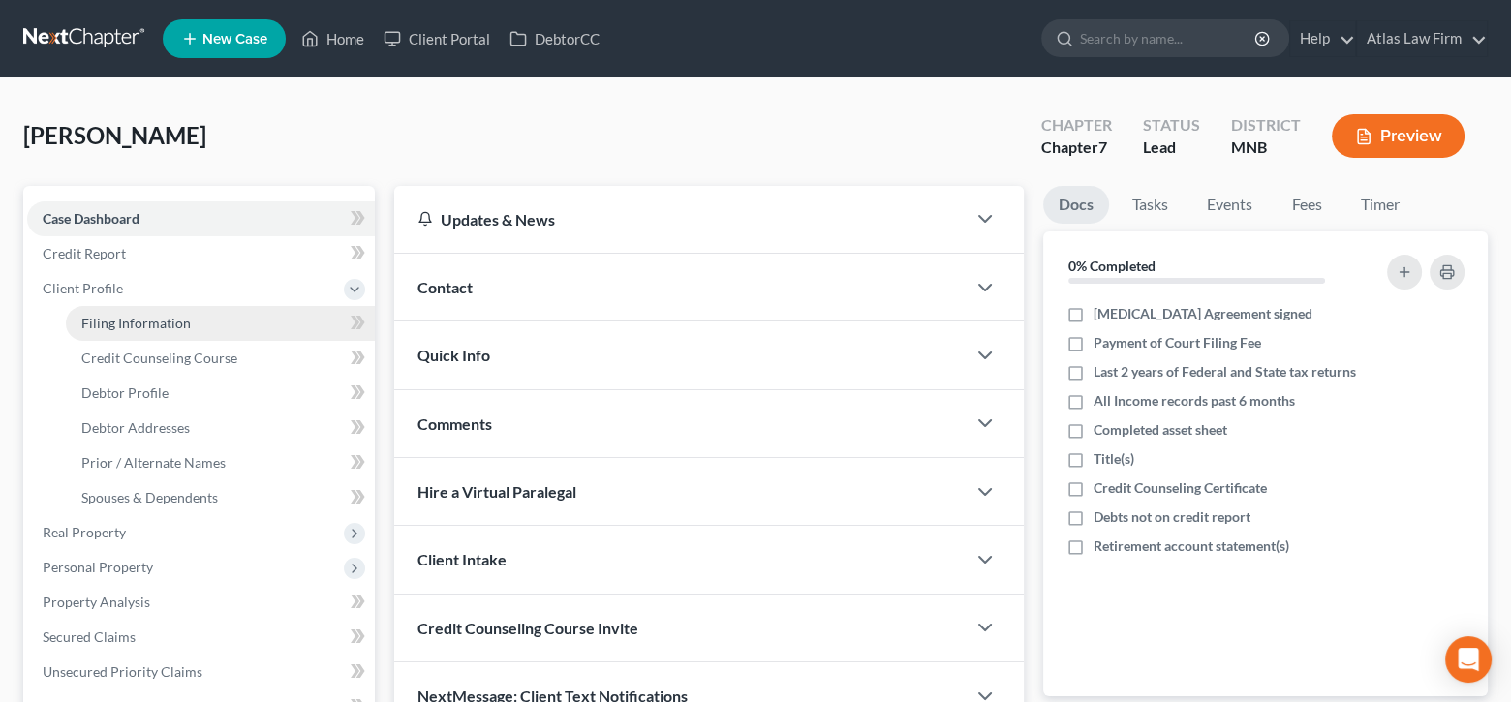
click at [186, 321] on span "Filing Information" at bounding box center [135, 323] width 109 height 16
select select "1"
select select "0"
select select "42"
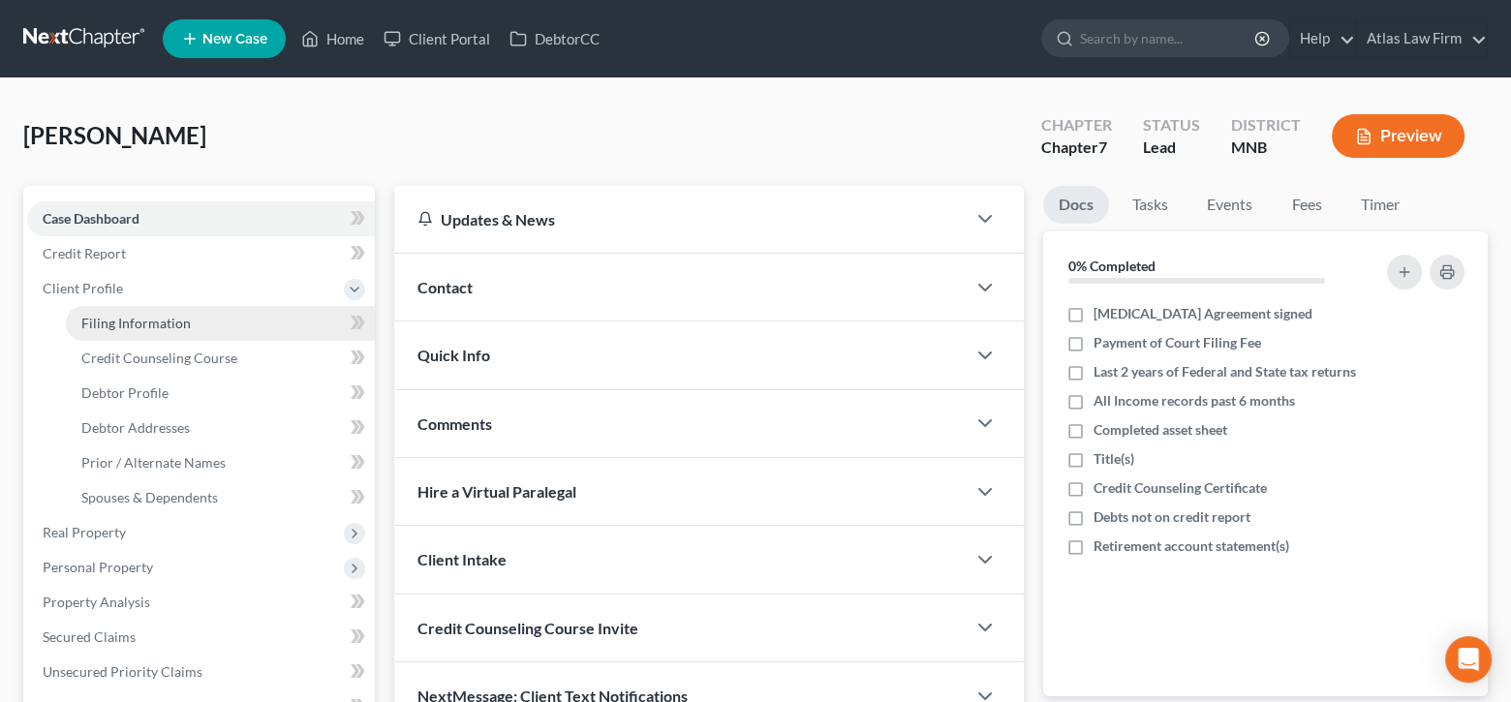
select select "0"
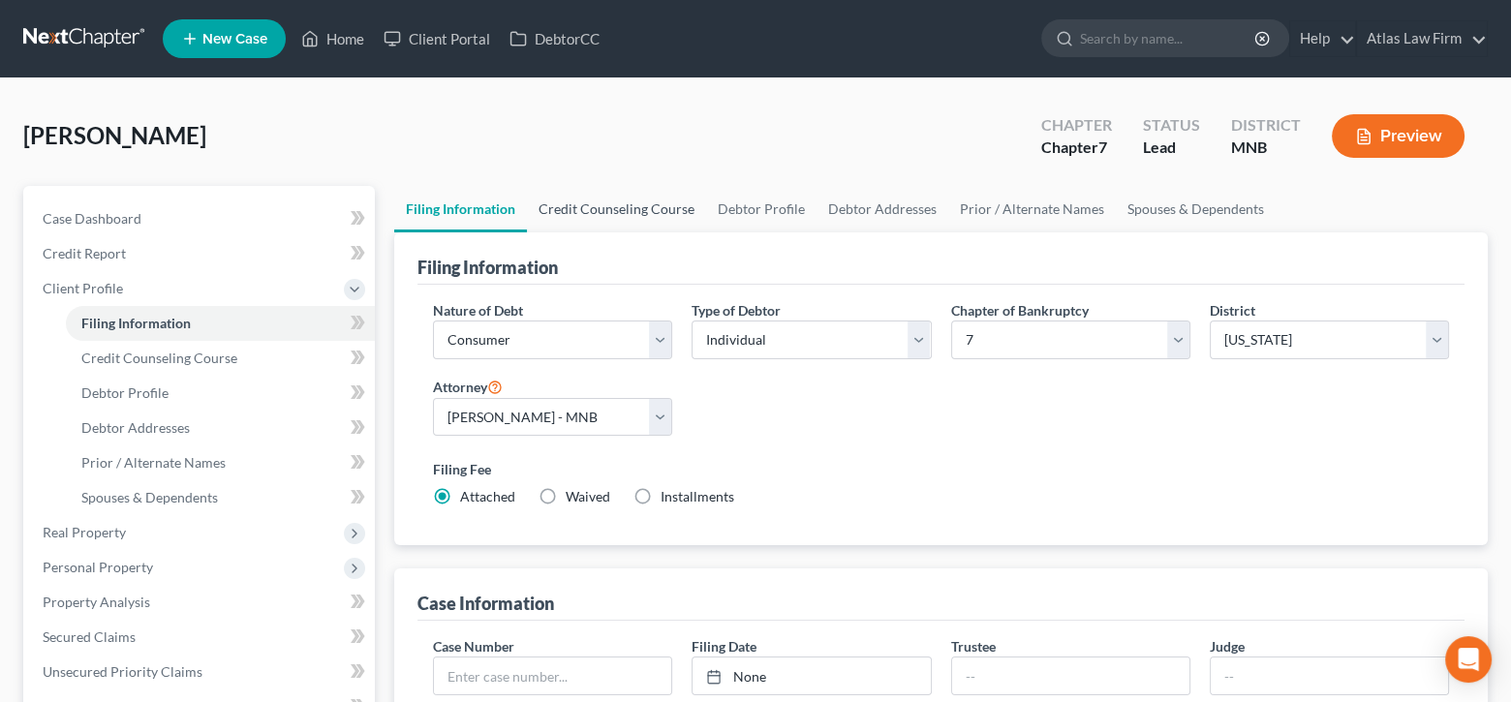
click at [660, 208] on link "Credit Counseling Course" at bounding box center [616, 209] width 179 height 46
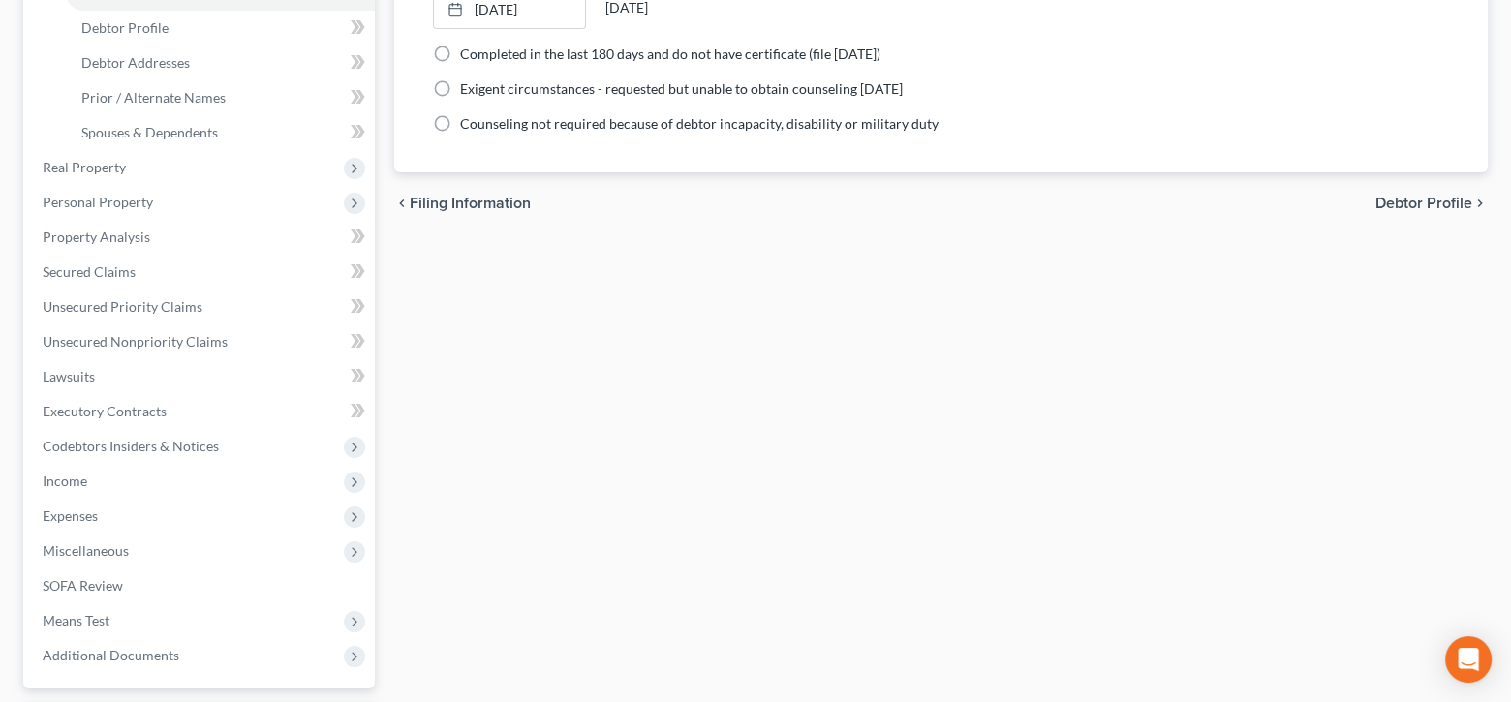
scroll to position [533, 0]
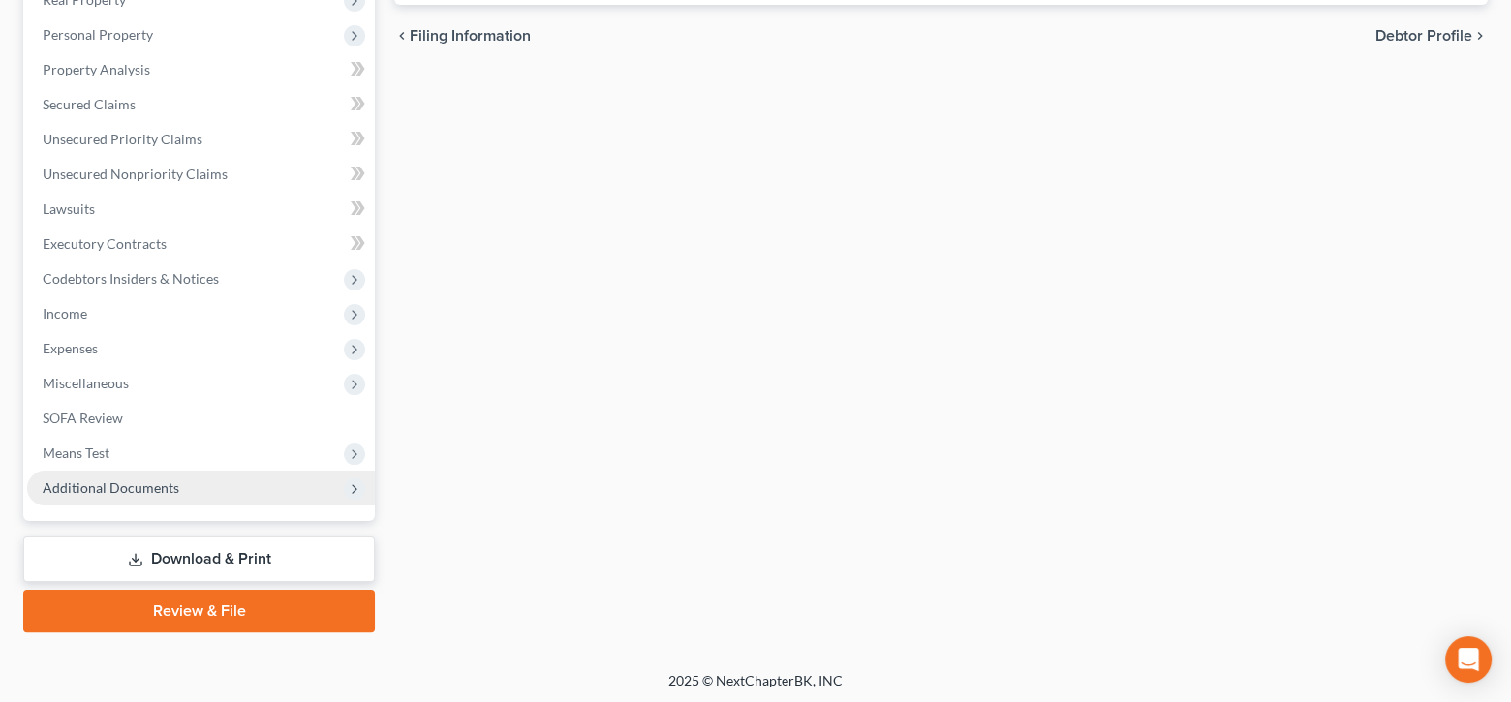
click at [108, 479] on span "Additional Documents" at bounding box center [111, 487] width 137 height 16
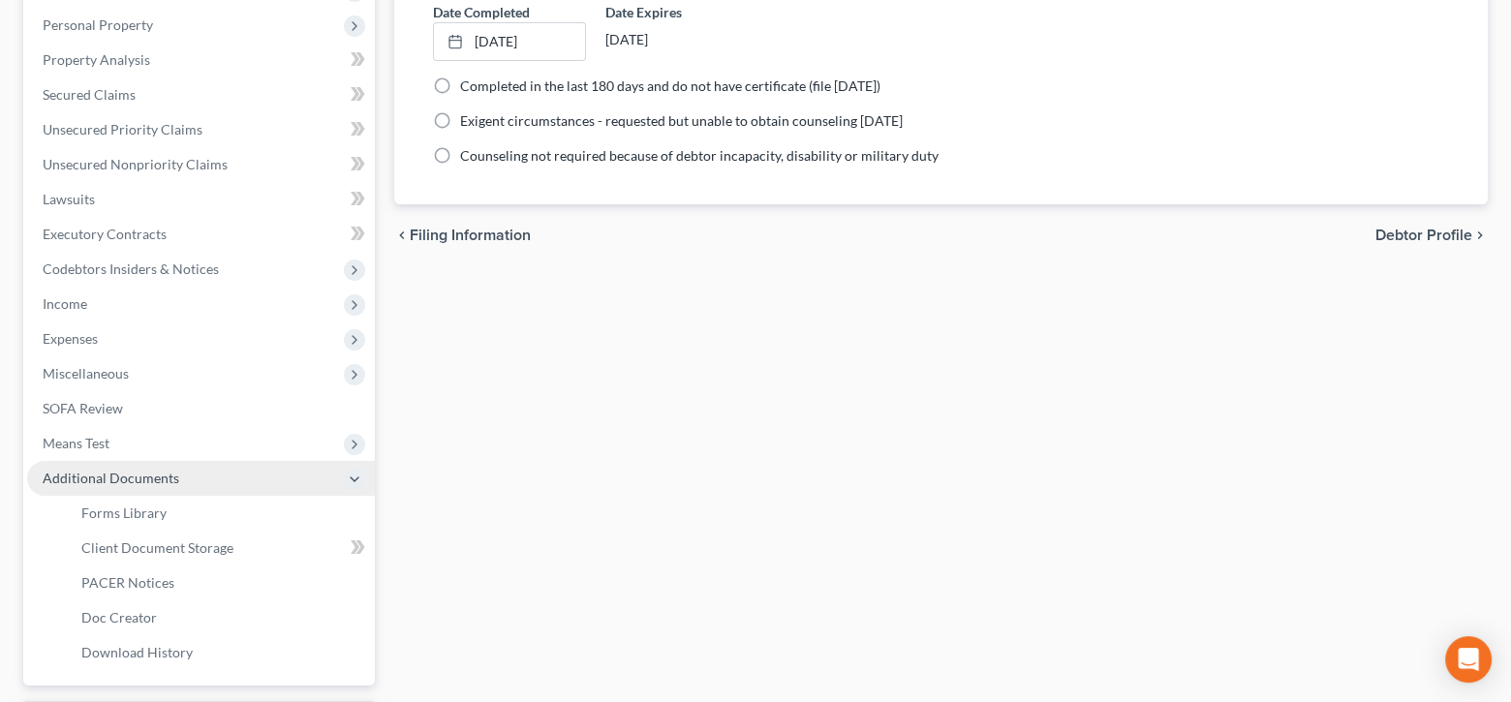
scroll to position [323, 0]
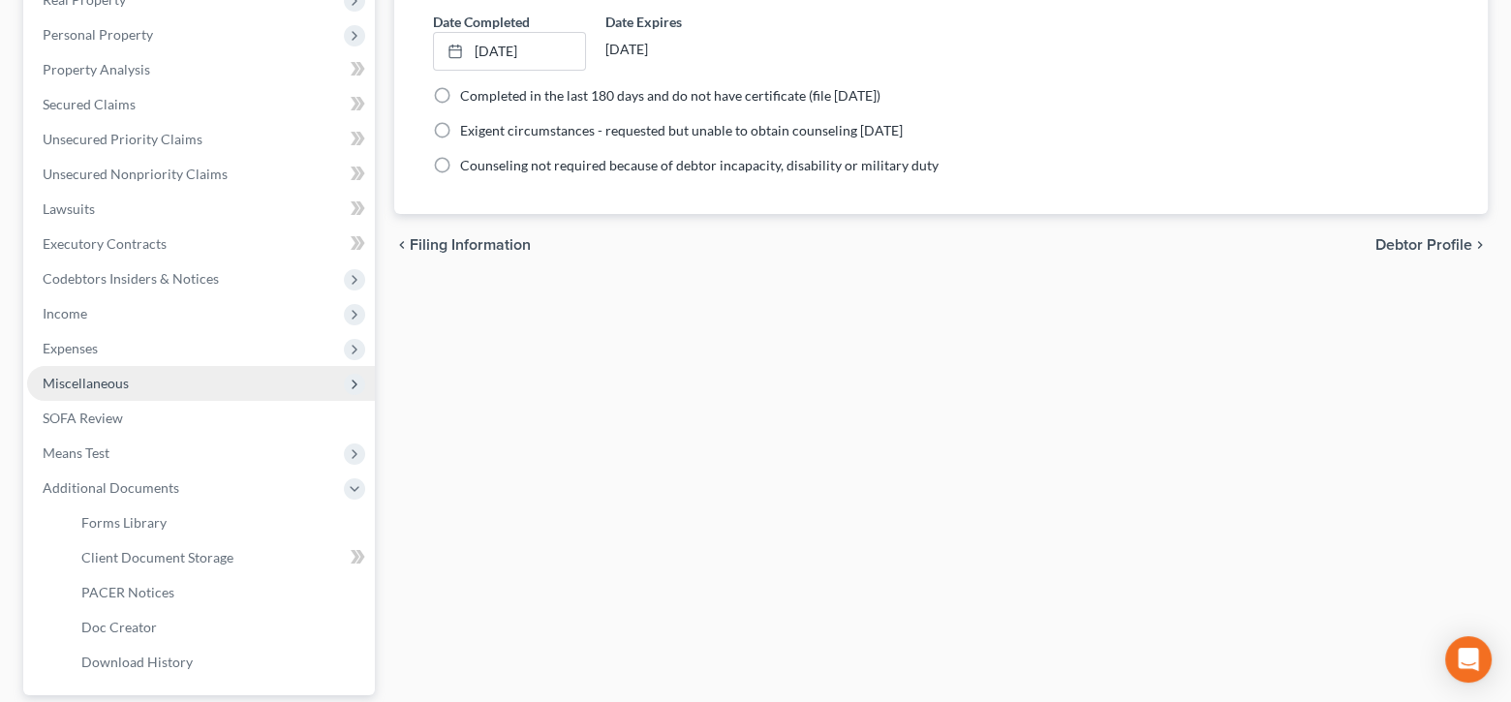
click at [106, 387] on span "Miscellaneous" at bounding box center [86, 383] width 86 height 16
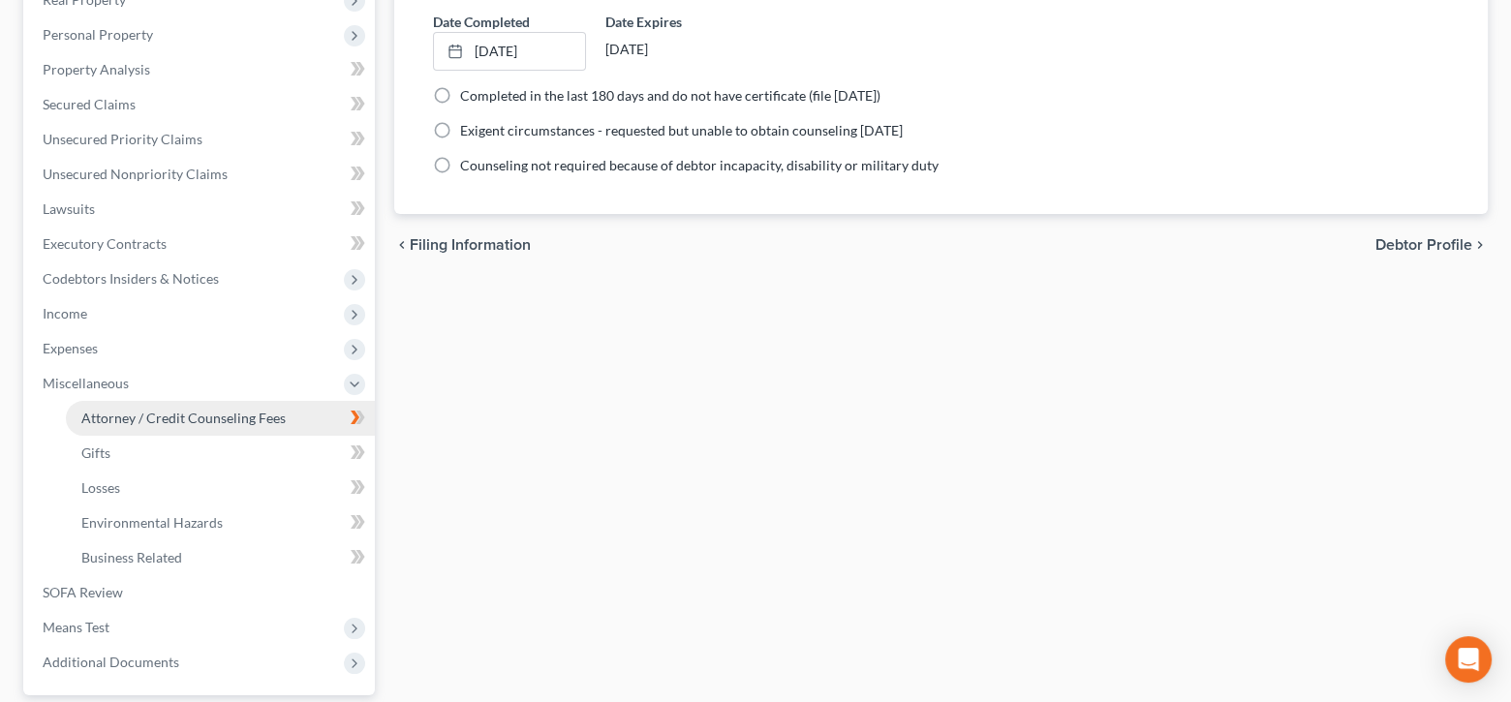
click at [136, 414] on span "Attorney / Credit Counseling Fees" at bounding box center [183, 418] width 204 height 16
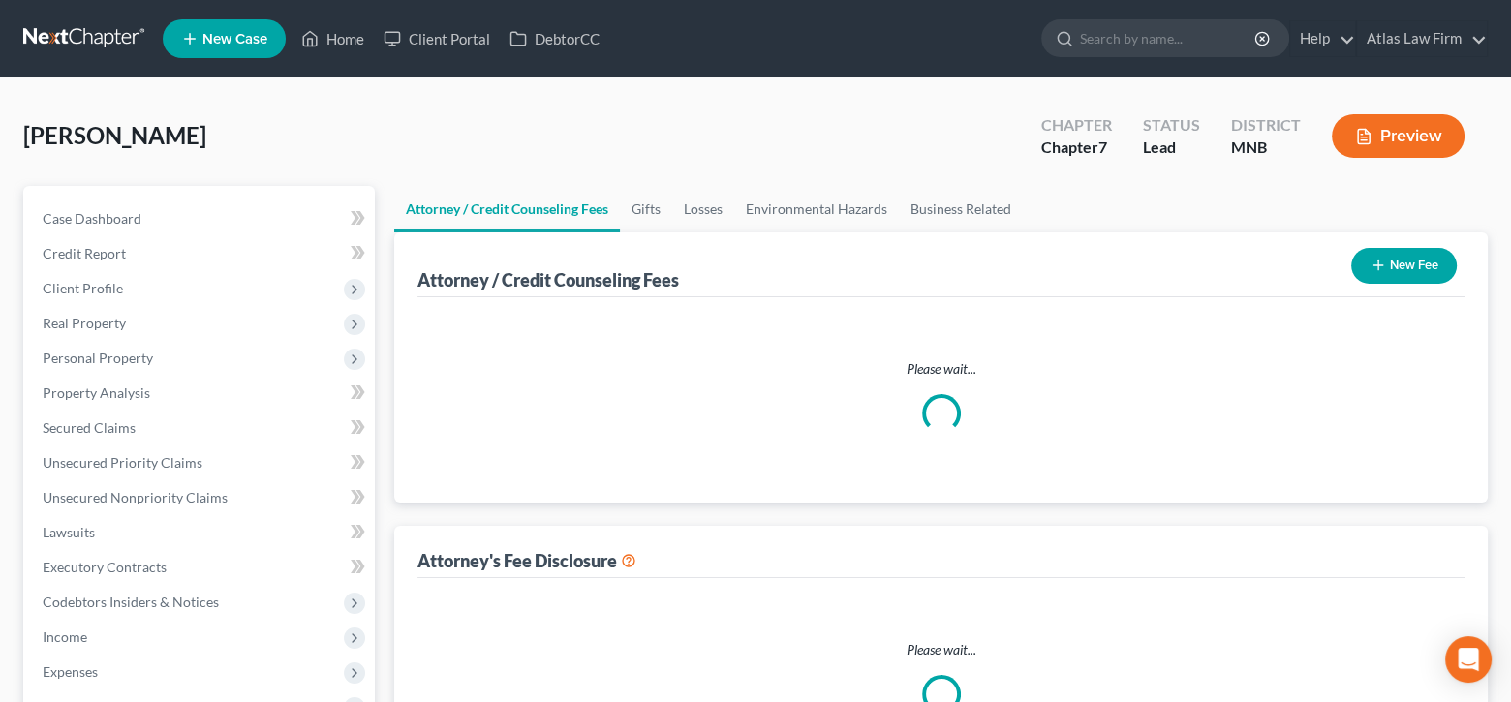
select select "0"
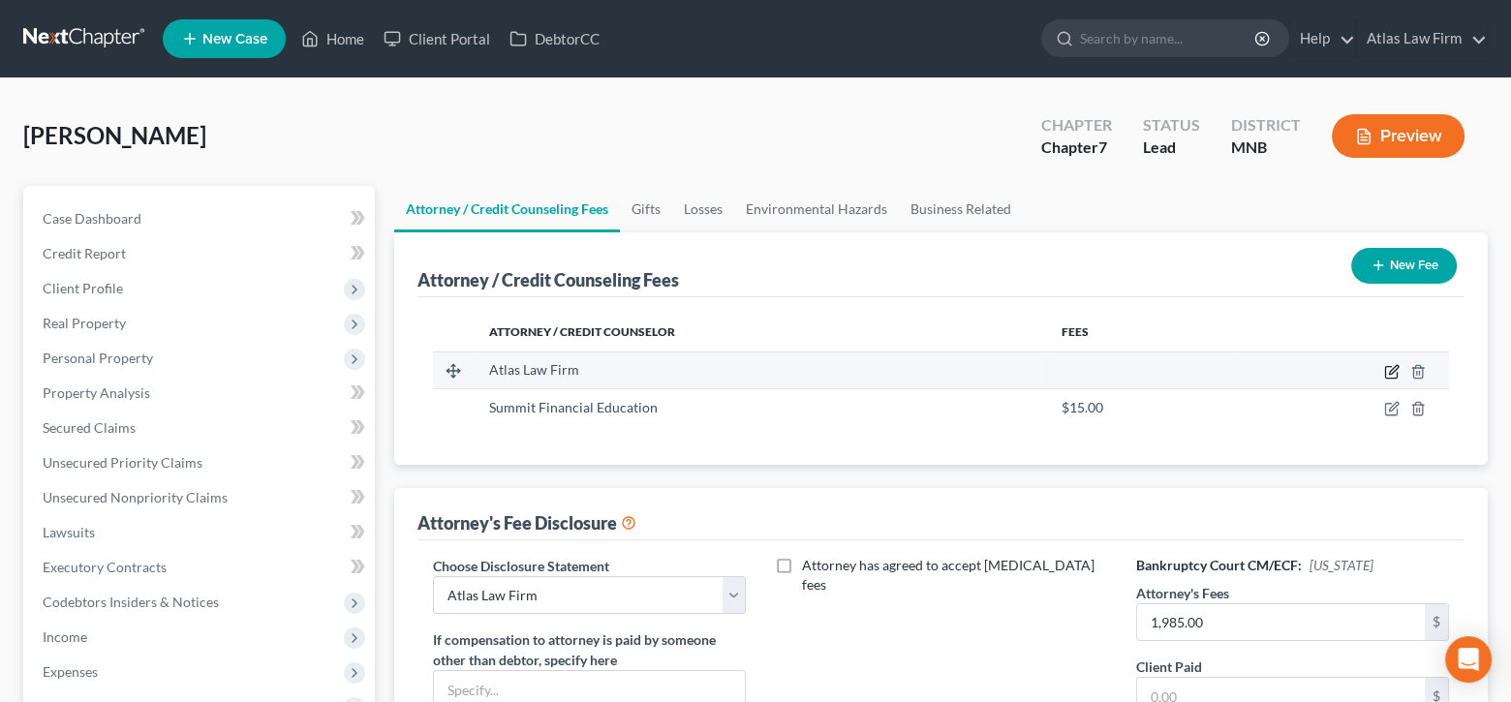
click at [1391, 371] on icon "button" at bounding box center [1393, 369] width 9 height 9
select select "24"
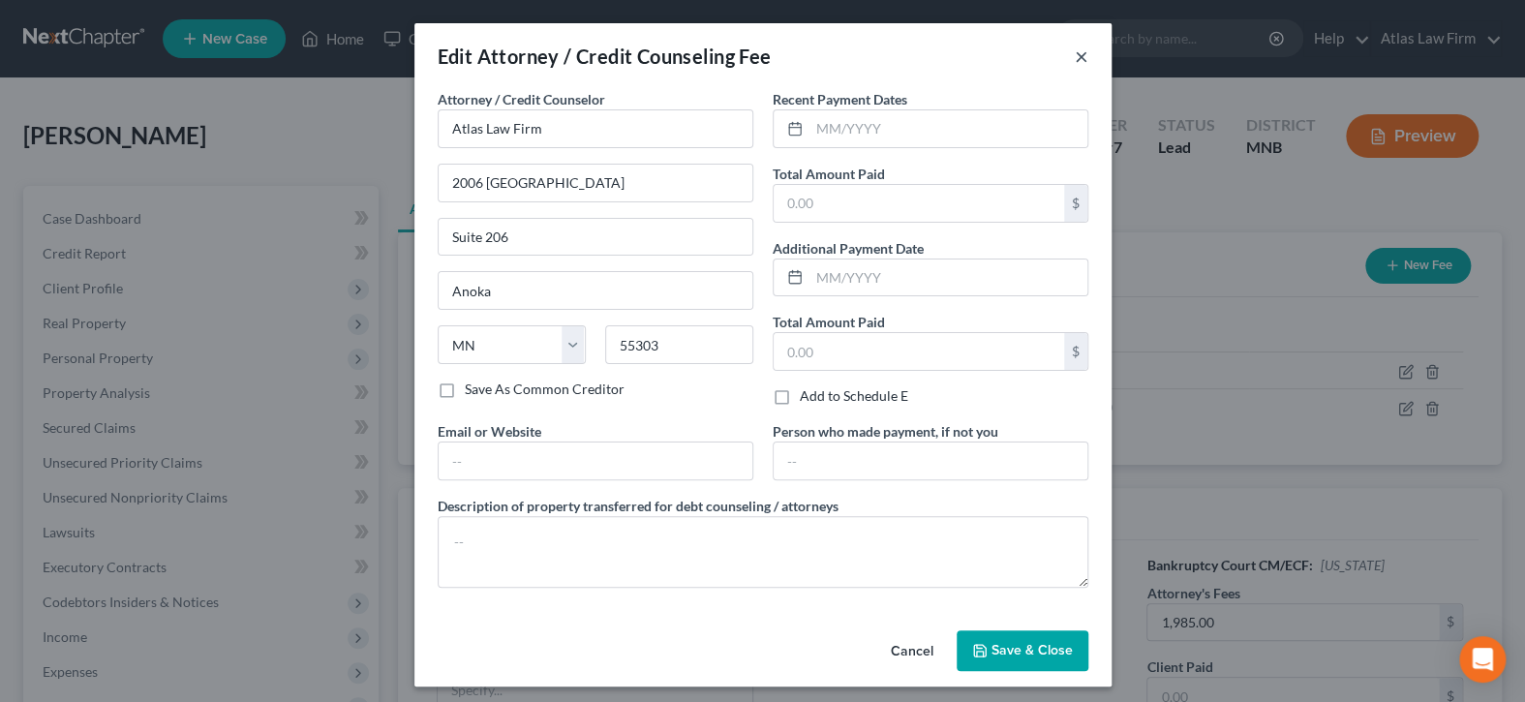
click at [1075, 54] on button "×" at bounding box center [1082, 56] width 14 height 23
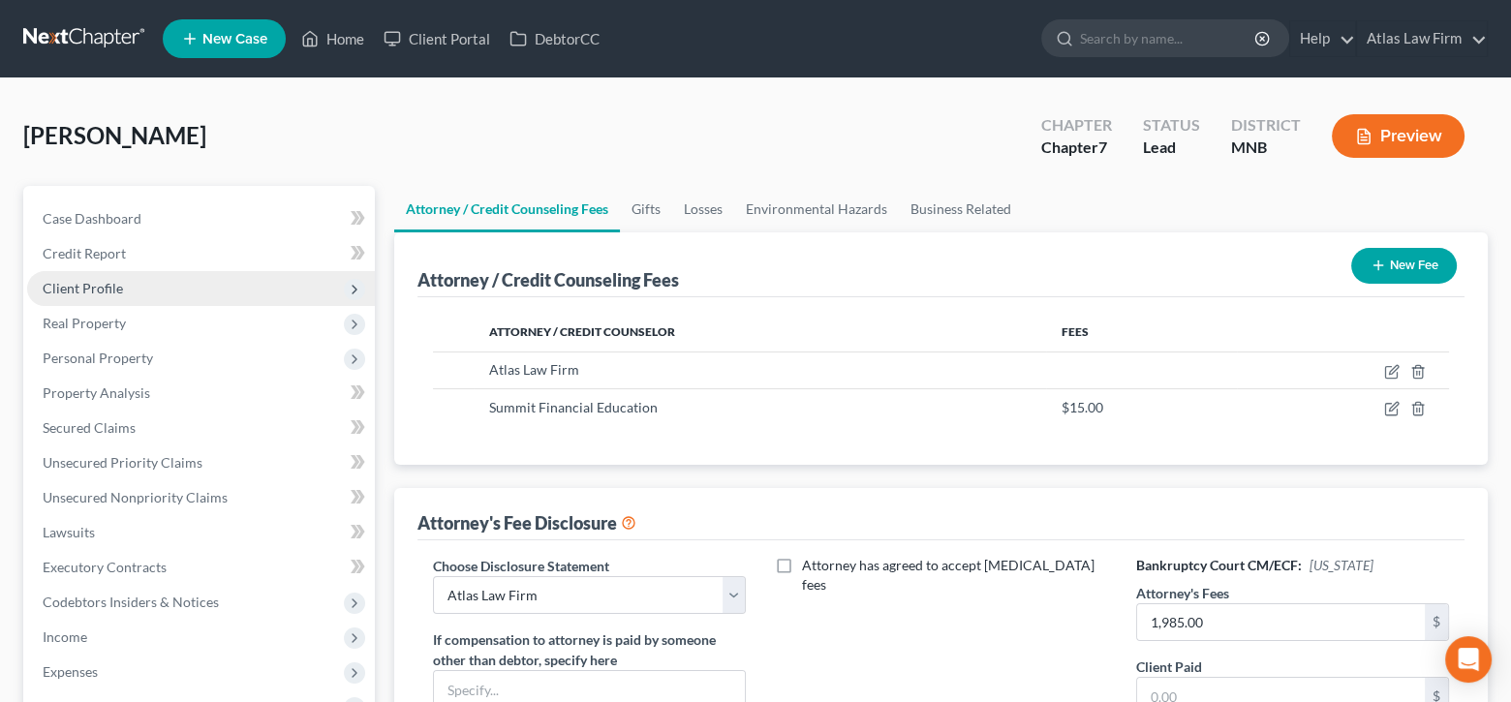
click at [134, 294] on span "Client Profile" at bounding box center [201, 288] width 348 height 35
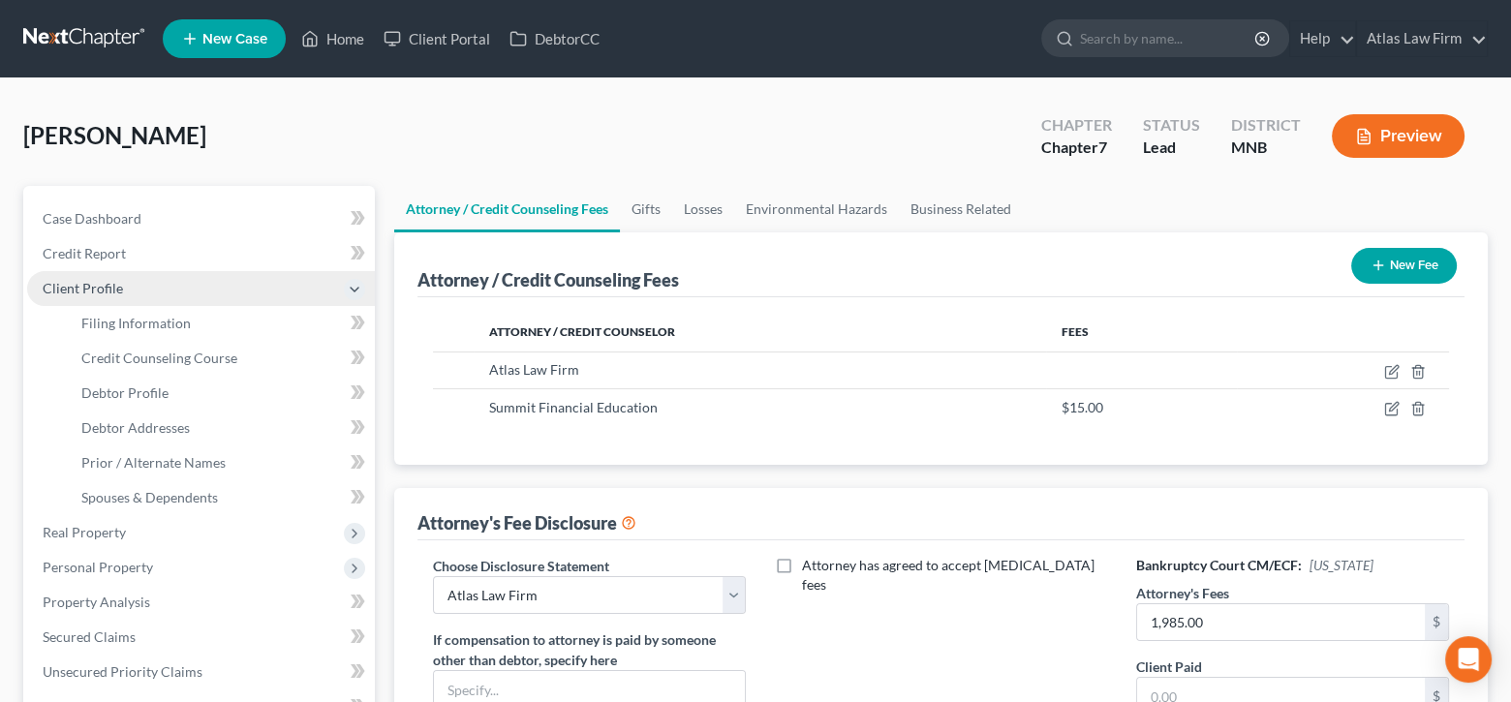
scroll to position [194, 0]
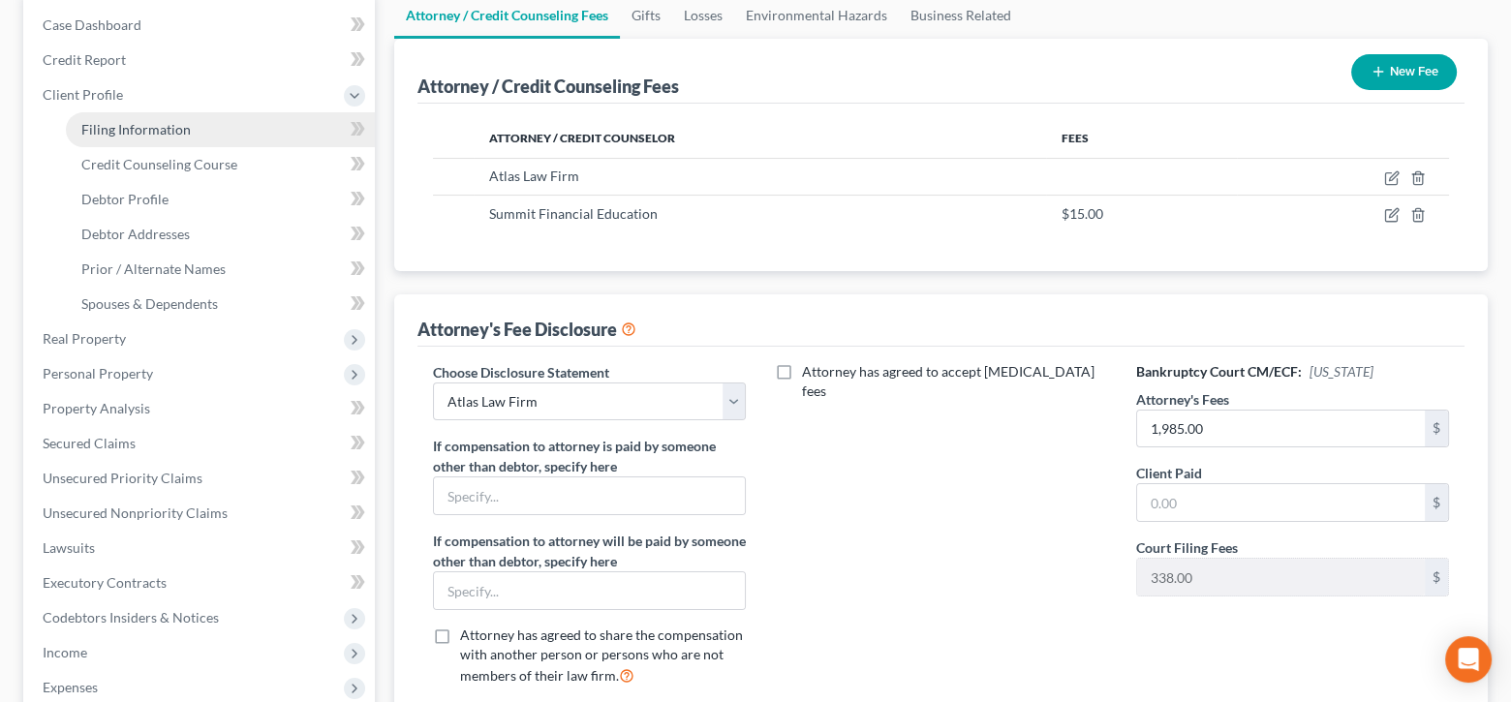
click at [154, 121] on span "Filing Information" at bounding box center [135, 129] width 109 height 16
select select "1"
select select "0"
select select "42"
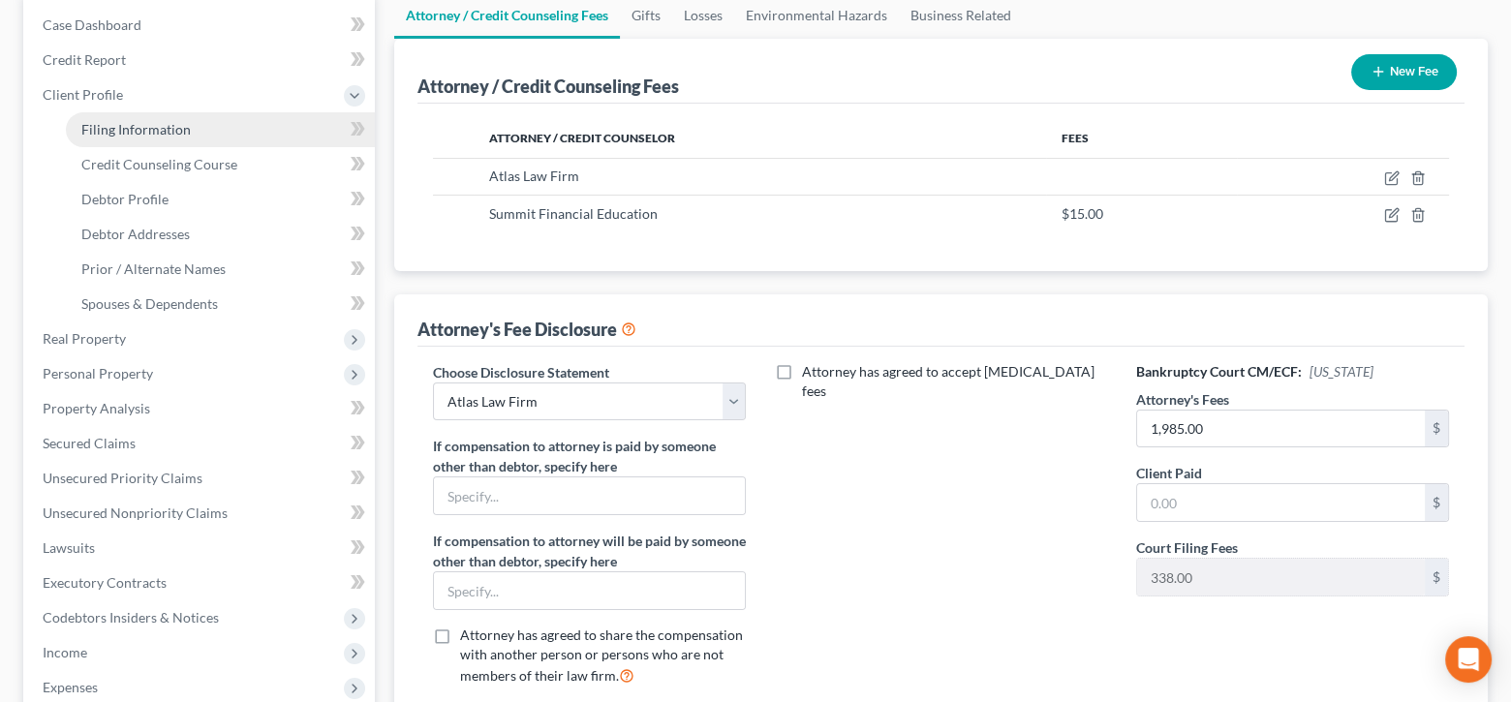
select select "0"
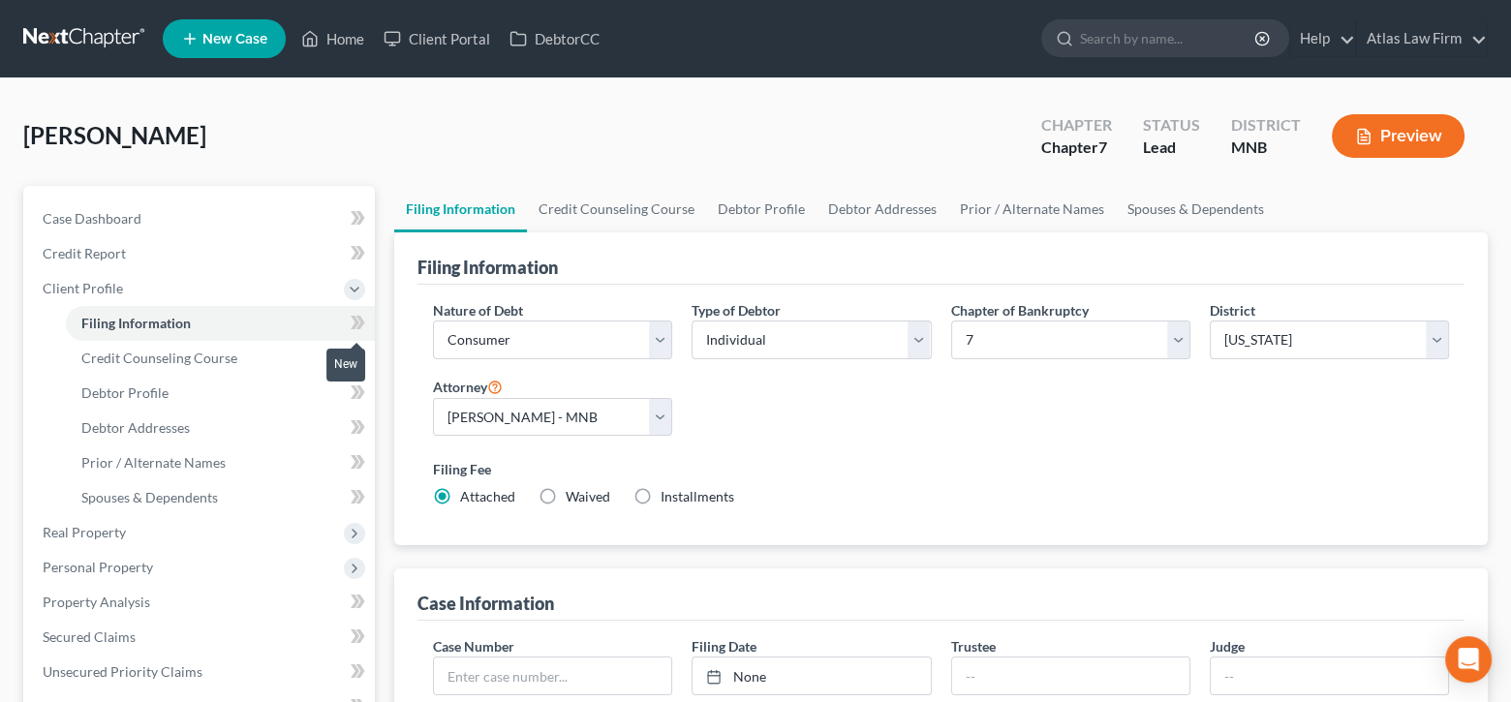
click at [360, 317] on icon at bounding box center [360, 323] width 9 height 14
click at [356, 358] on icon at bounding box center [355, 358] width 9 height 14
click at [242, 354] on link "Credit Counseling Course" at bounding box center [220, 358] width 309 height 35
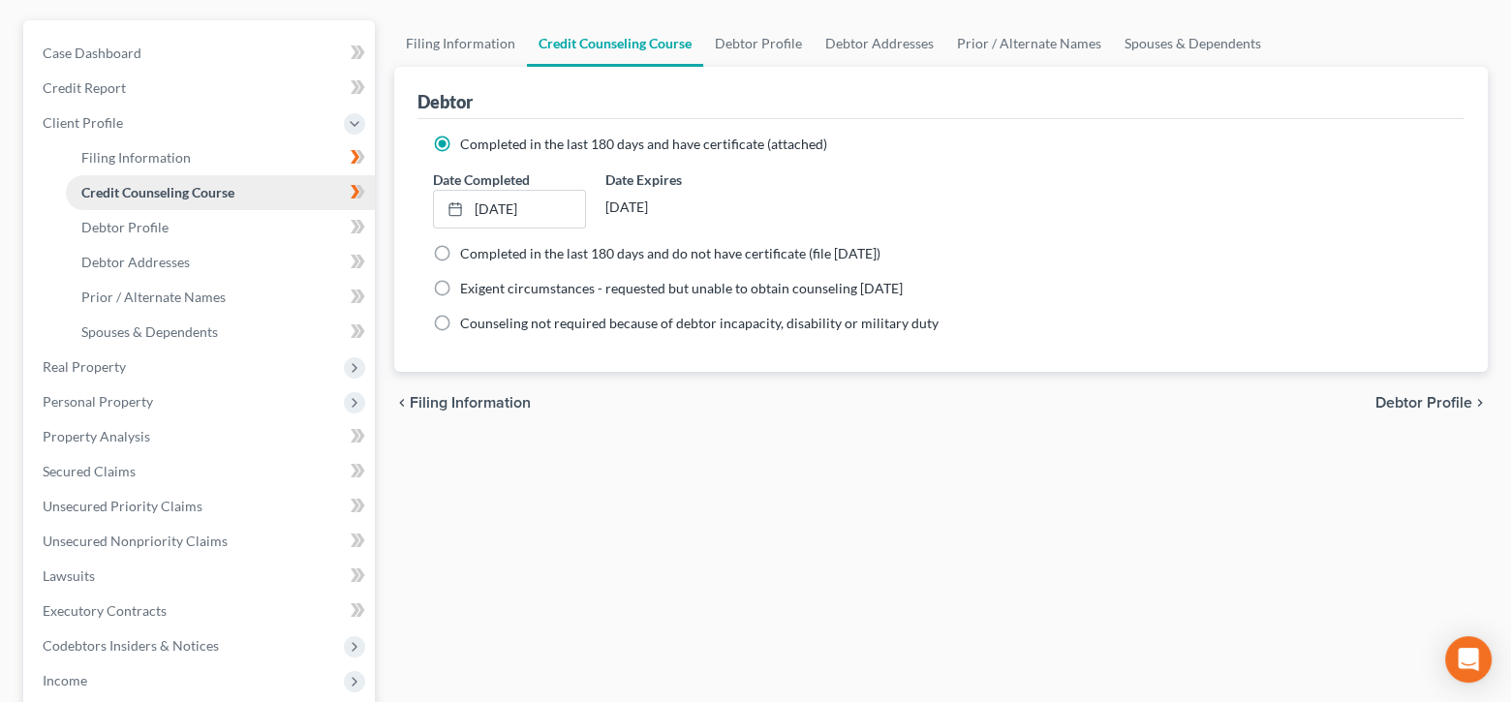
scroll to position [194, 0]
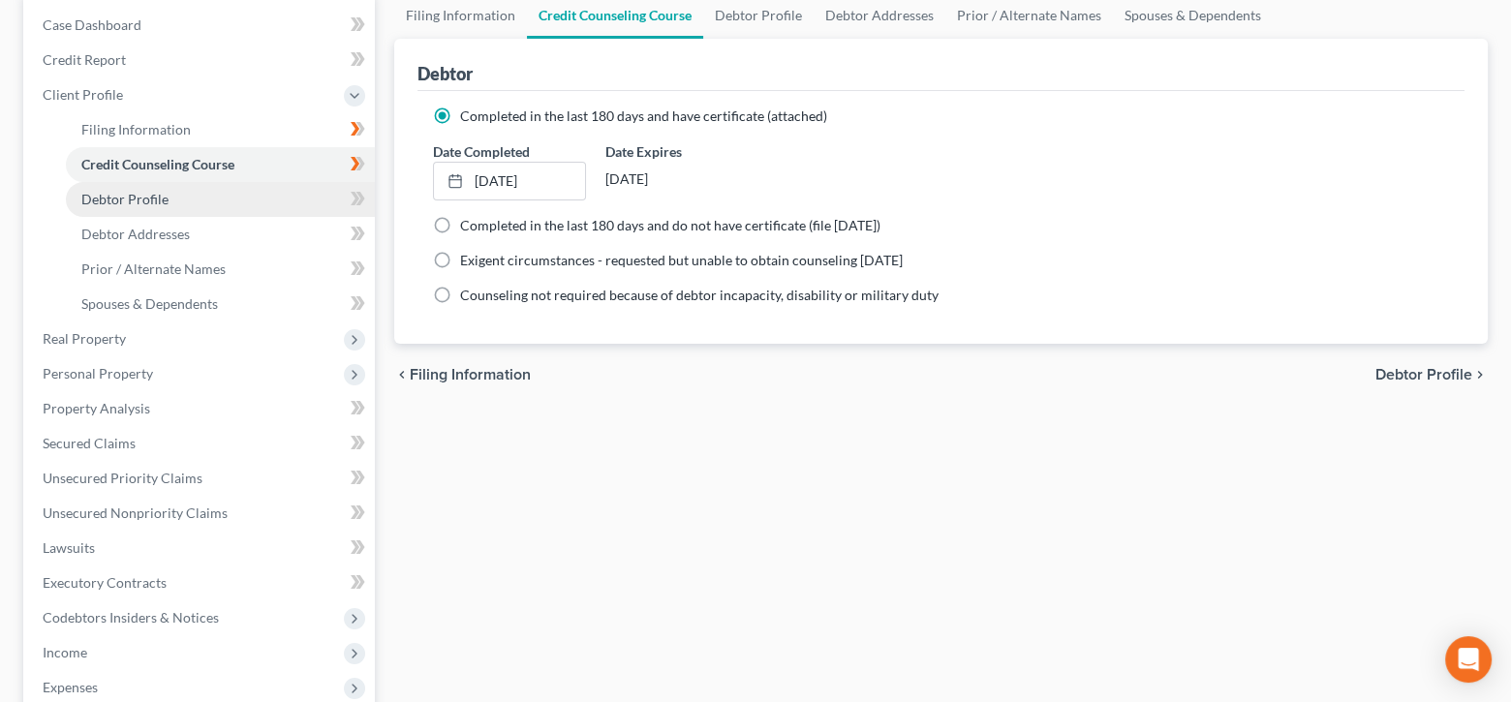
click at [209, 198] on link "Debtor Profile" at bounding box center [220, 199] width 309 height 35
select select "0"
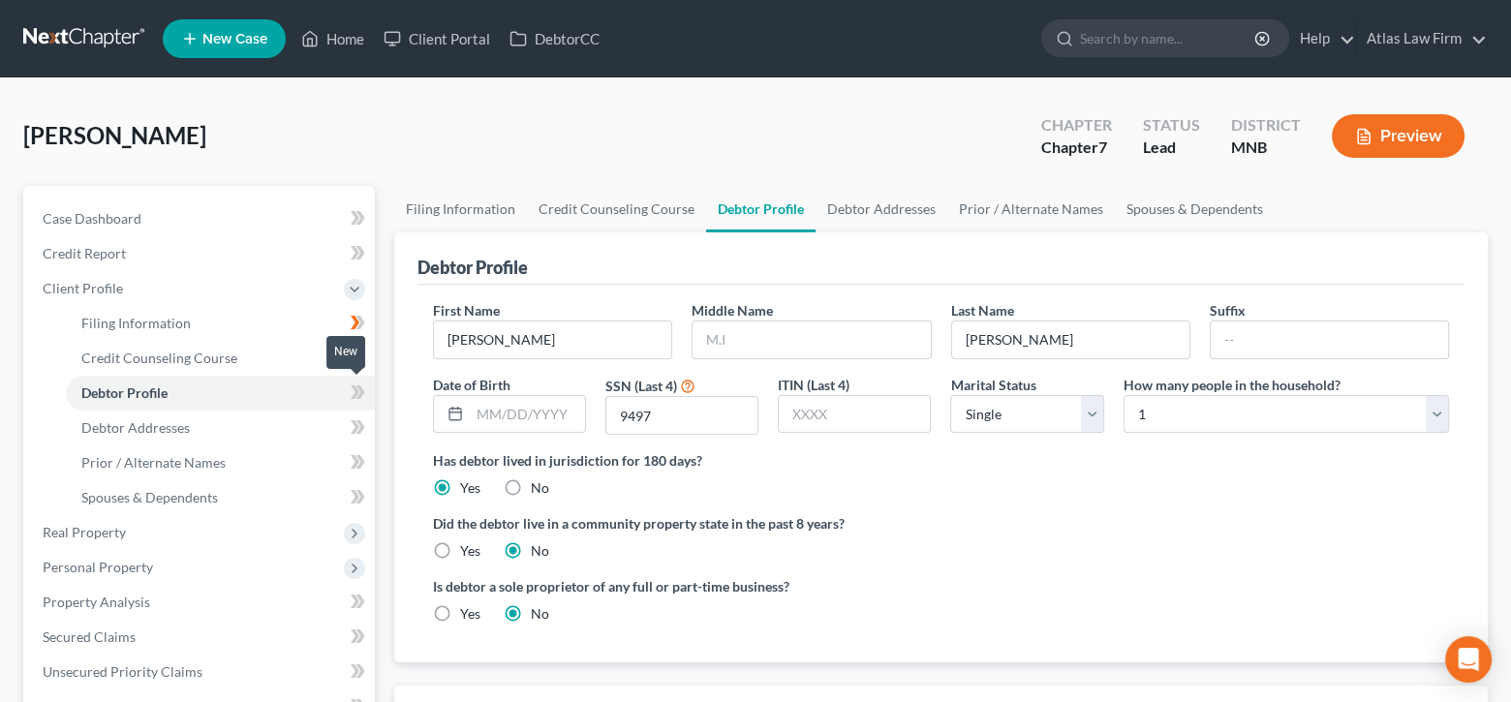
click at [360, 388] on icon at bounding box center [360, 392] width 9 height 14
click at [903, 208] on link "Debtor Addresses" at bounding box center [881, 209] width 132 height 46
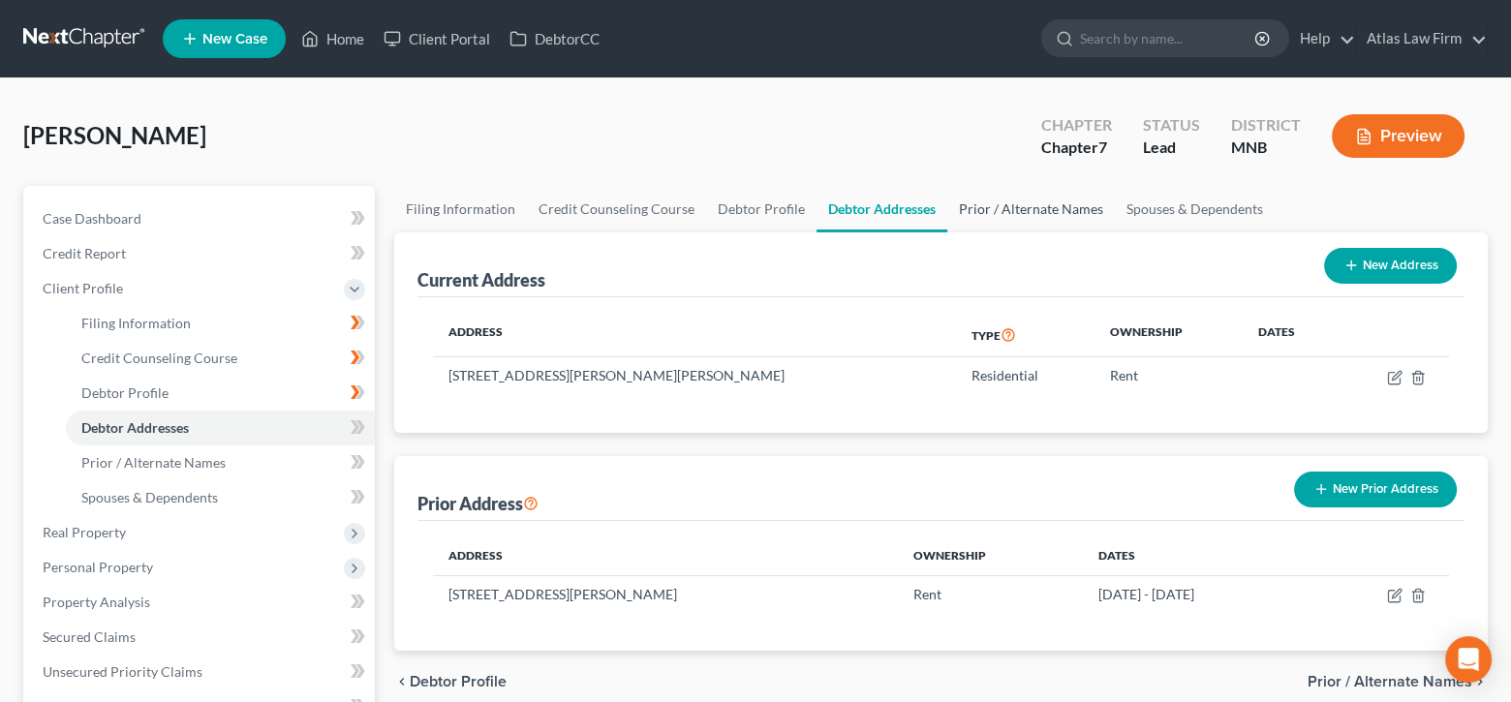
click at [1003, 207] on link "Prior / Alternate Names" at bounding box center [1031, 209] width 168 height 46
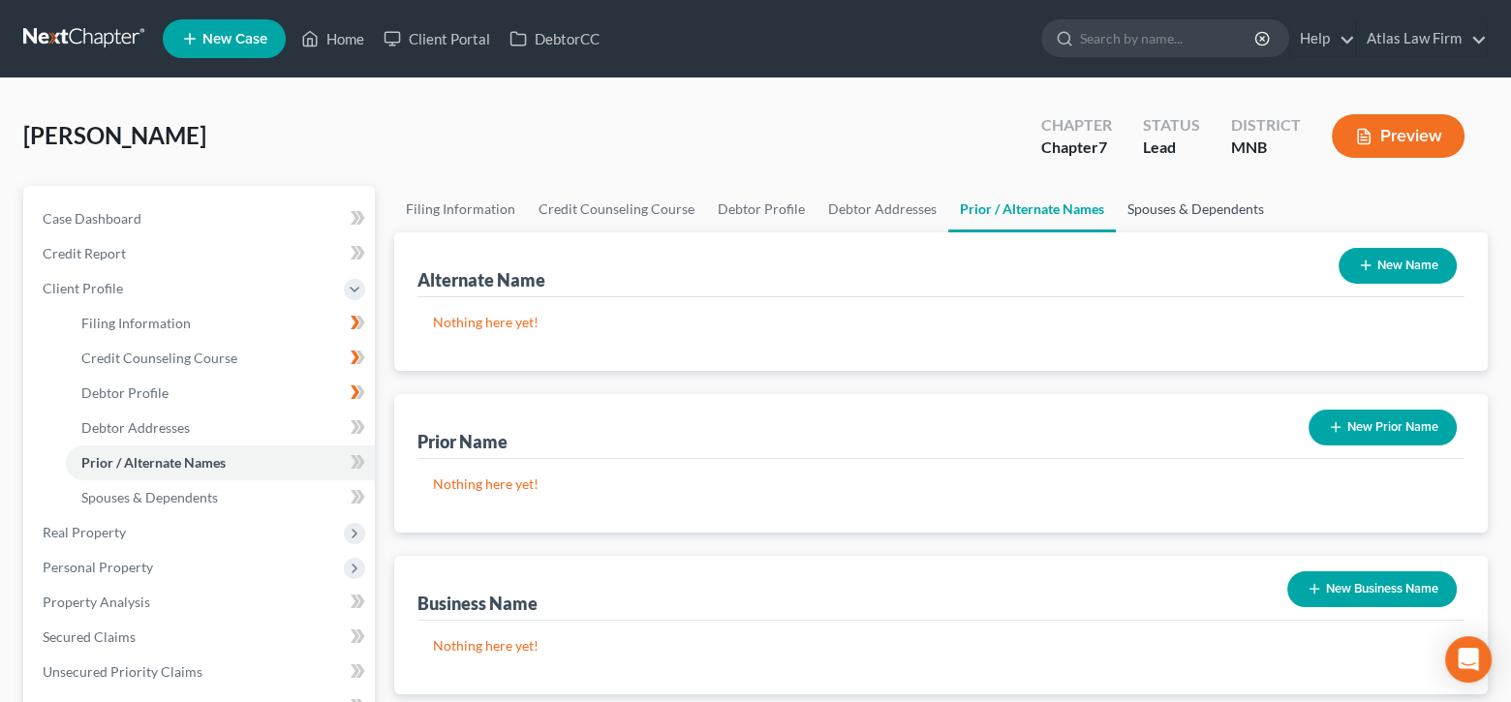
click at [1159, 208] on link "Spouses & Dependents" at bounding box center [1196, 209] width 160 height 46
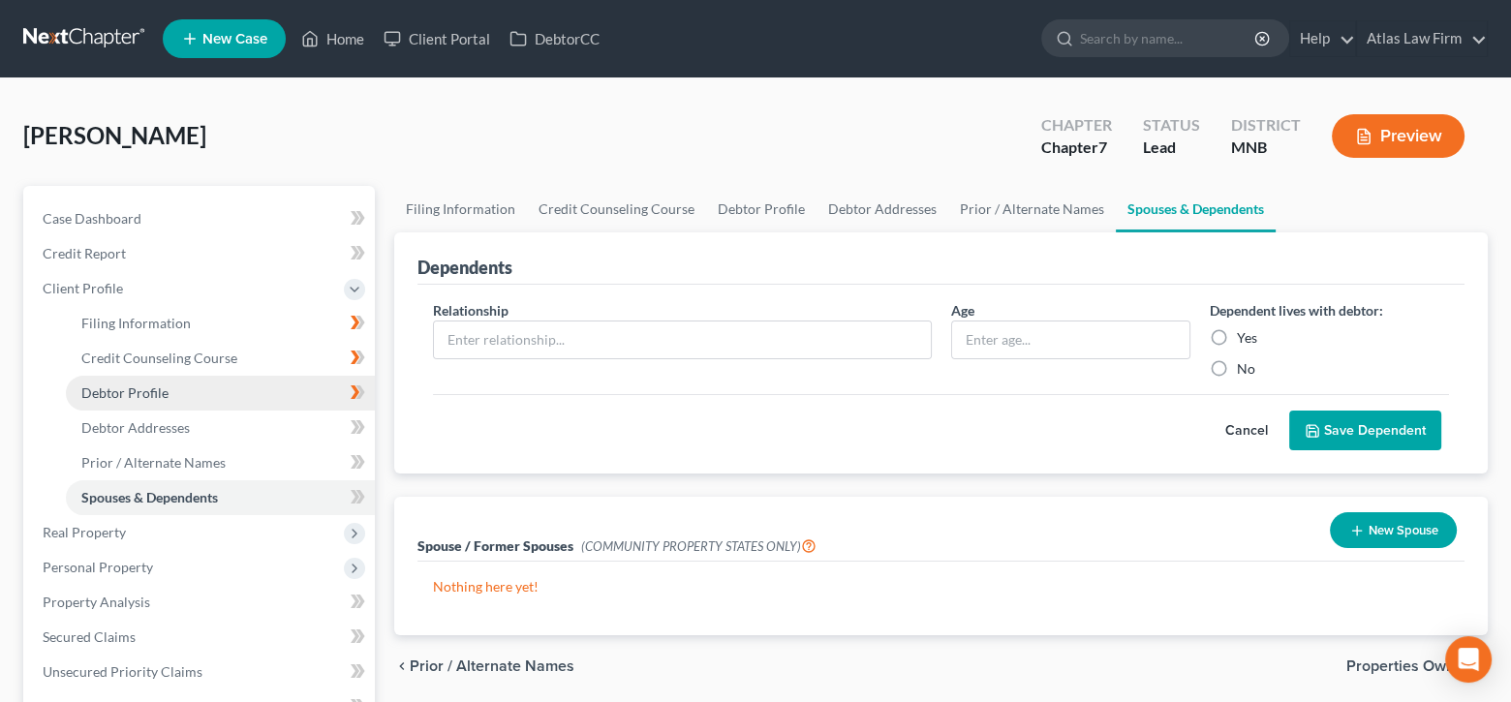
click at [181, 388] on link "Debtor Profile" at bounding box center [220, 393] width 309 height 35
select select "0"
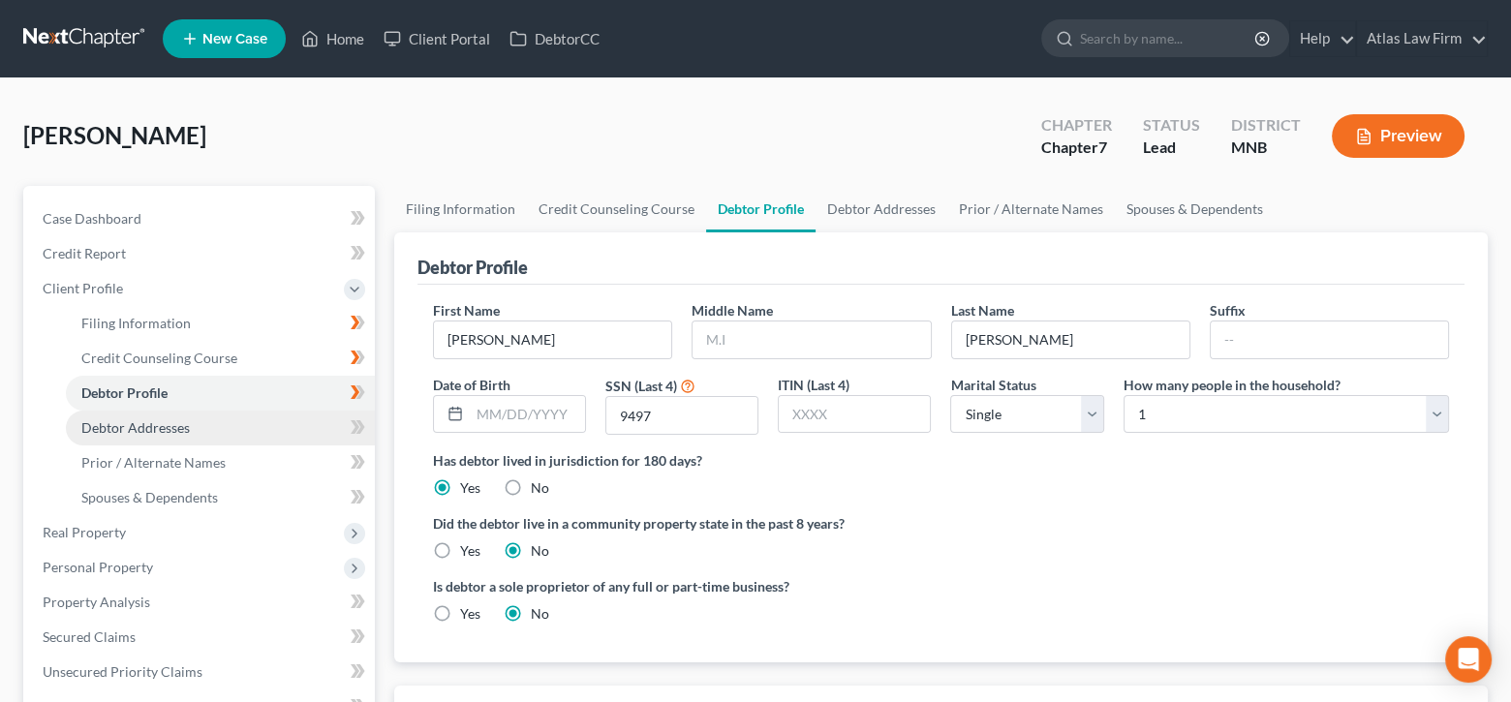
click at [182, 422] on span "Debtor Addresses" at bounding box center [135, 427] width 108 height 16
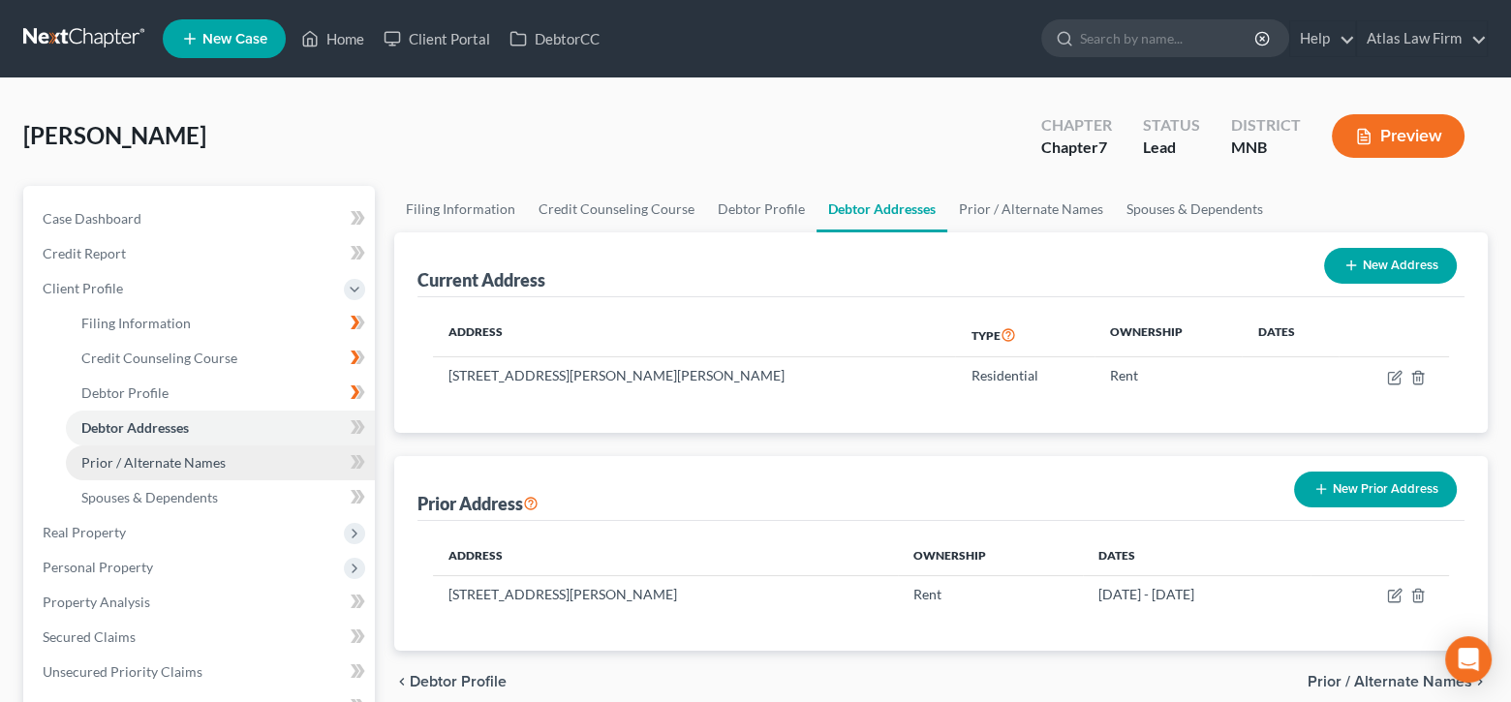
click at [193, 471] on link "Prior / Alternate Names" at bounding box center [220, 463] width 309 height 35
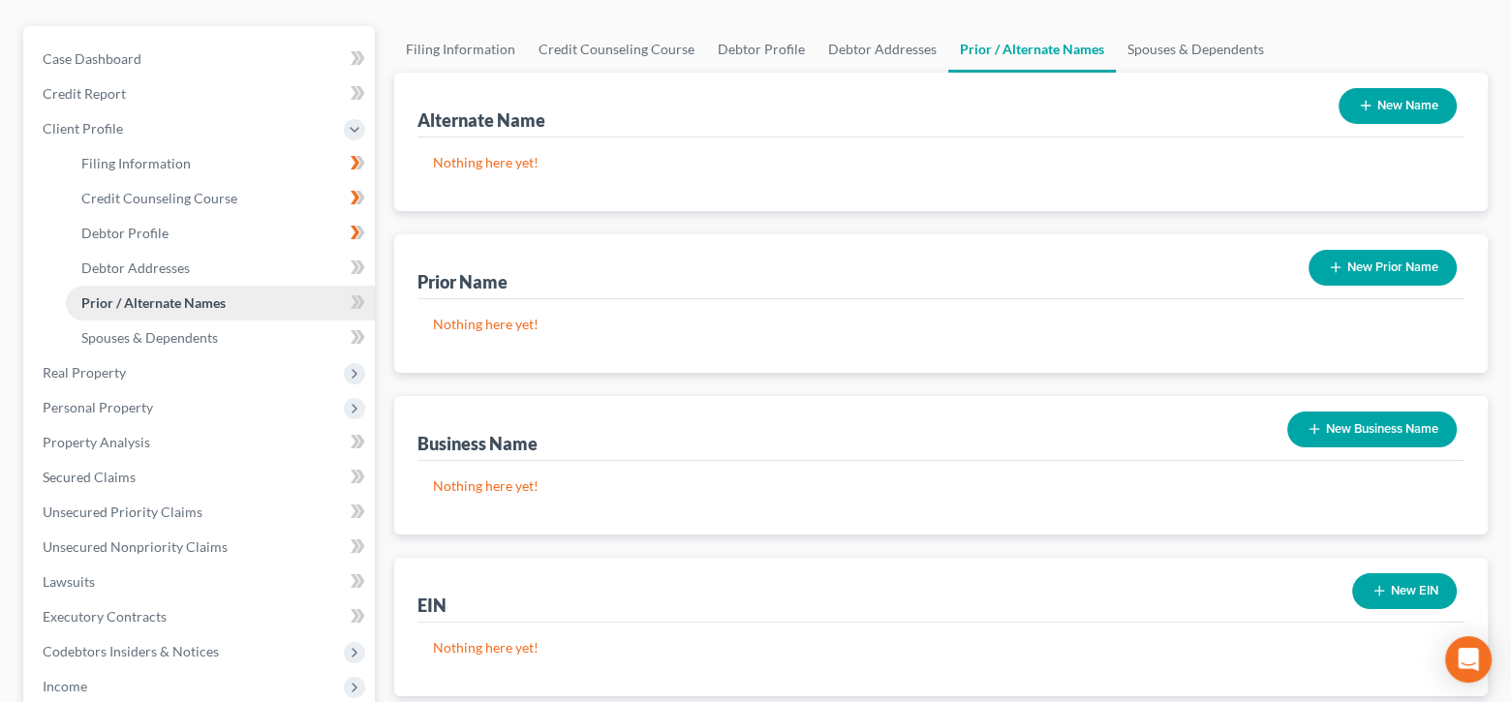
scroll to position [194, 0]
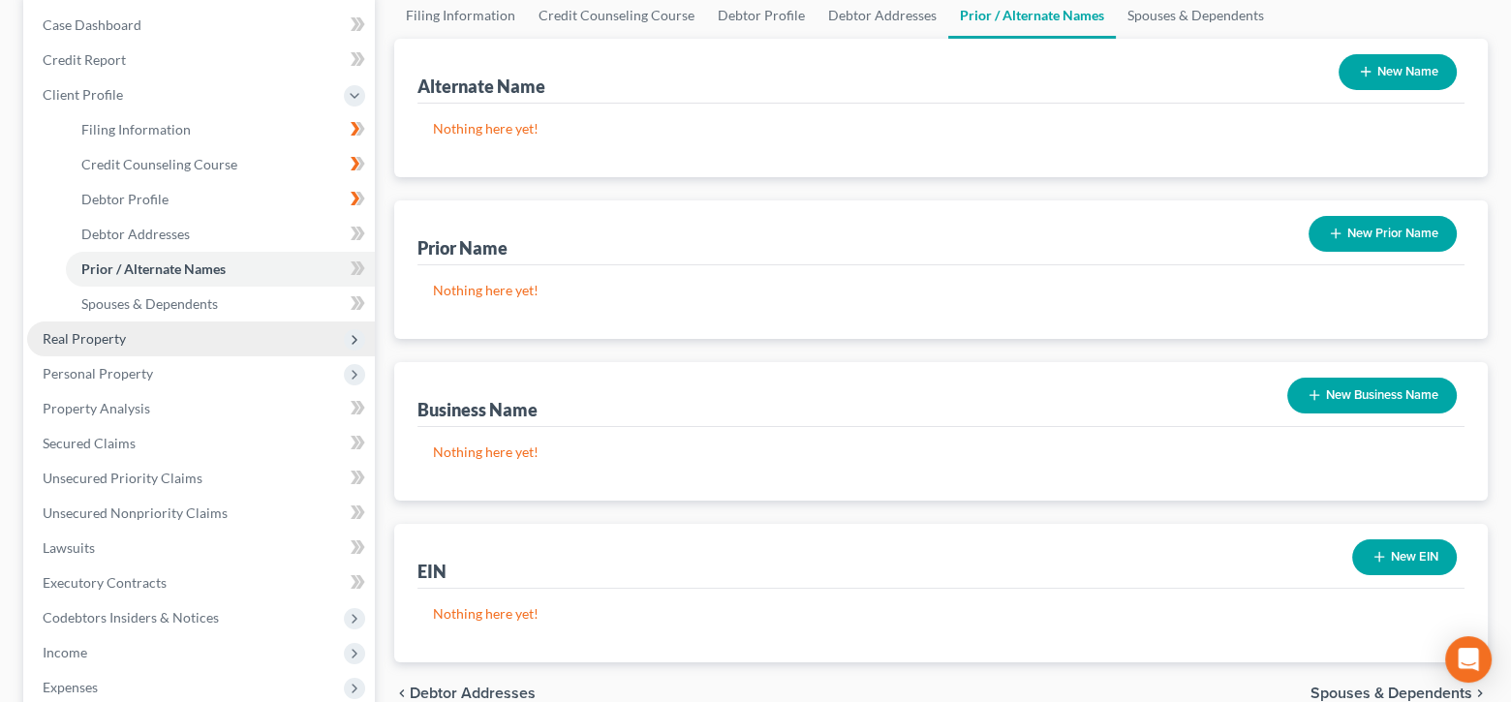
click at [136, 336] on span "Real Property" at bounding box center [201, 339] width 348 height 35
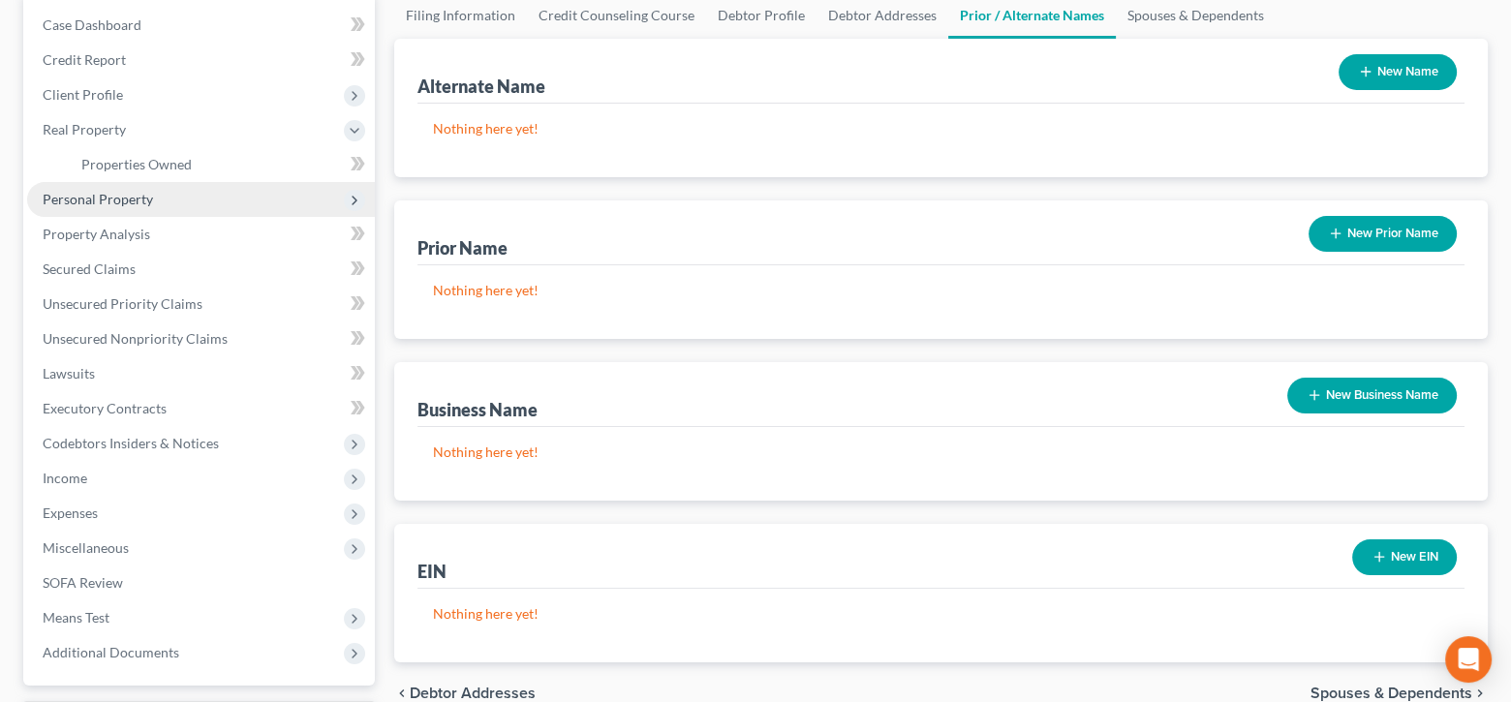
click at [108, 191] on span "Personal Property" at bounding box center [98, 199] width 110 height 16
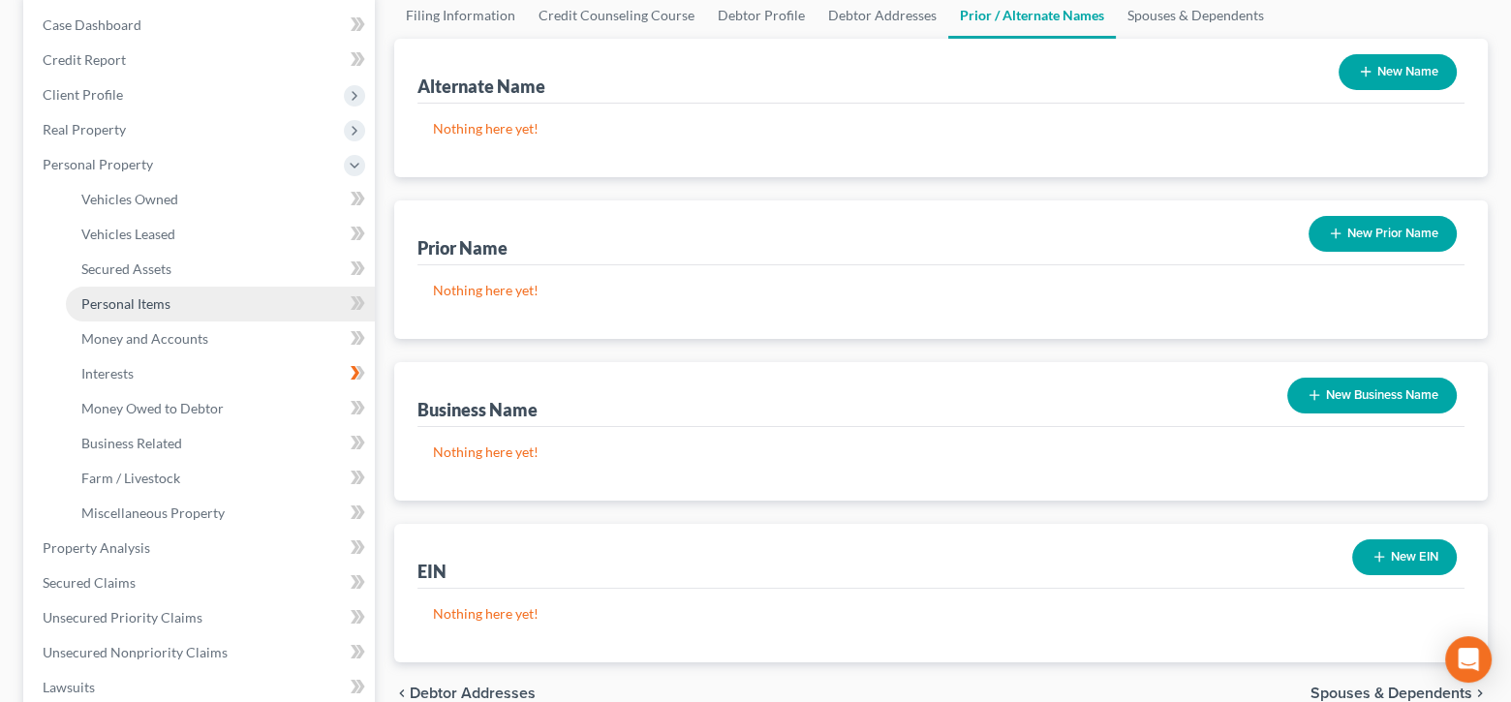
click at [119, 297] on span "Personal Items" at bounding box center [125, 303] width 89 height 16
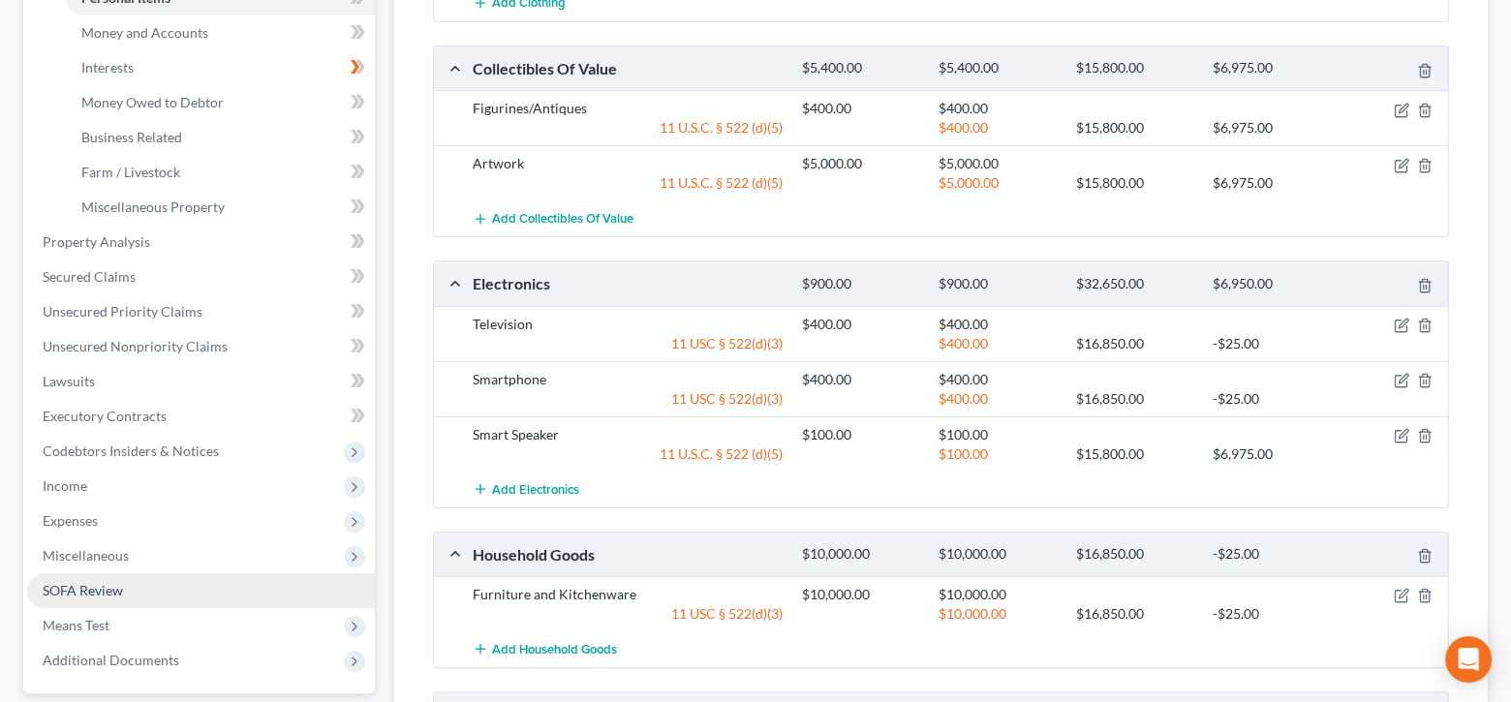
scroll to position [742, 0]
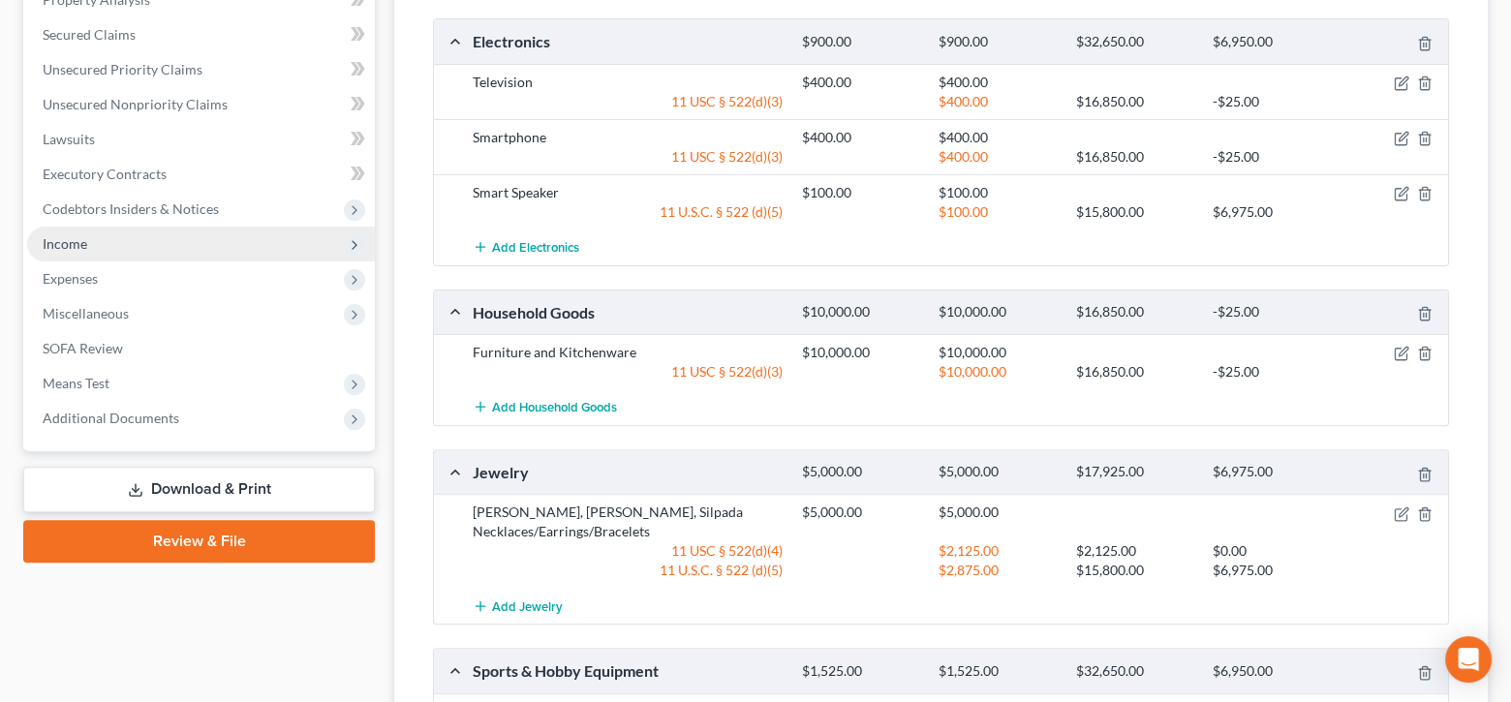
click at [114, 248] on span "Income" at bounding box center [201, 244] width 348 height 35
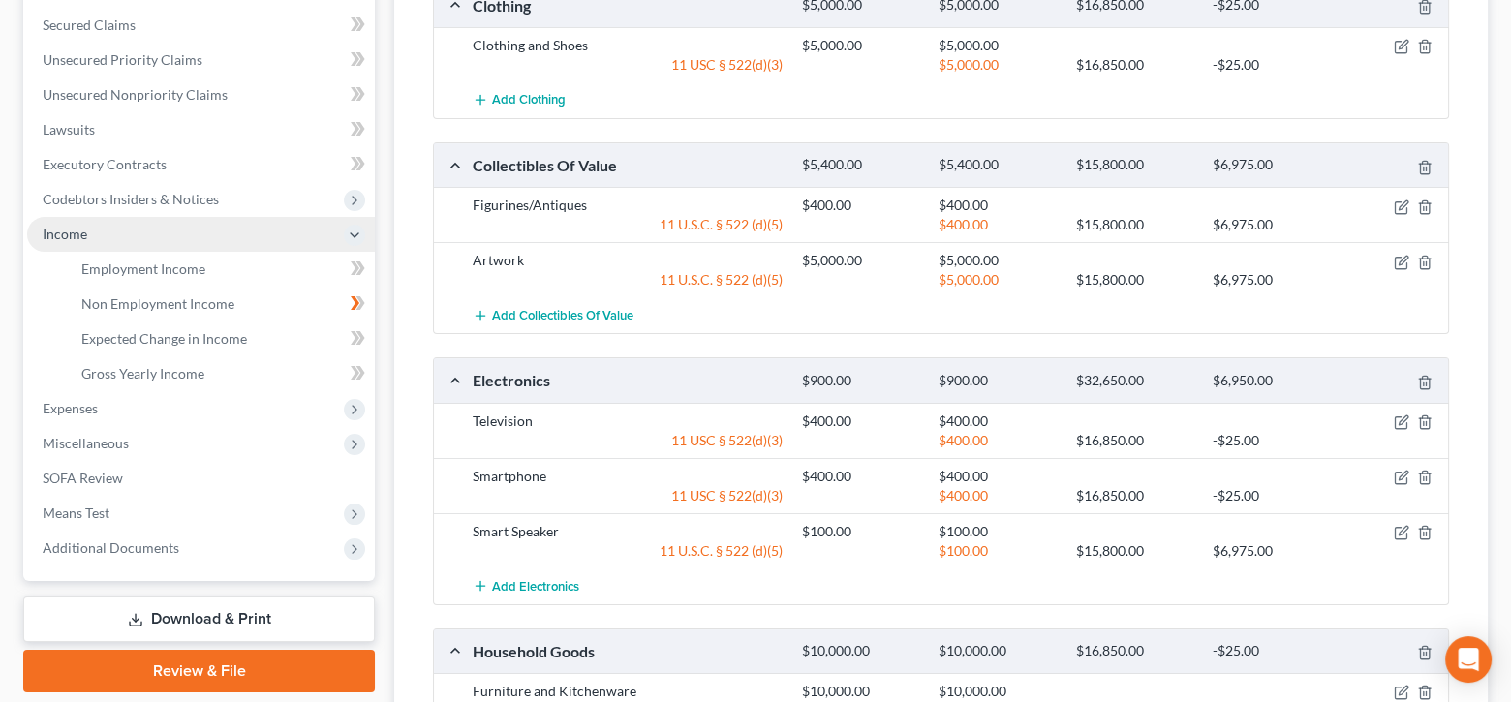
scroll to position [393, 0]
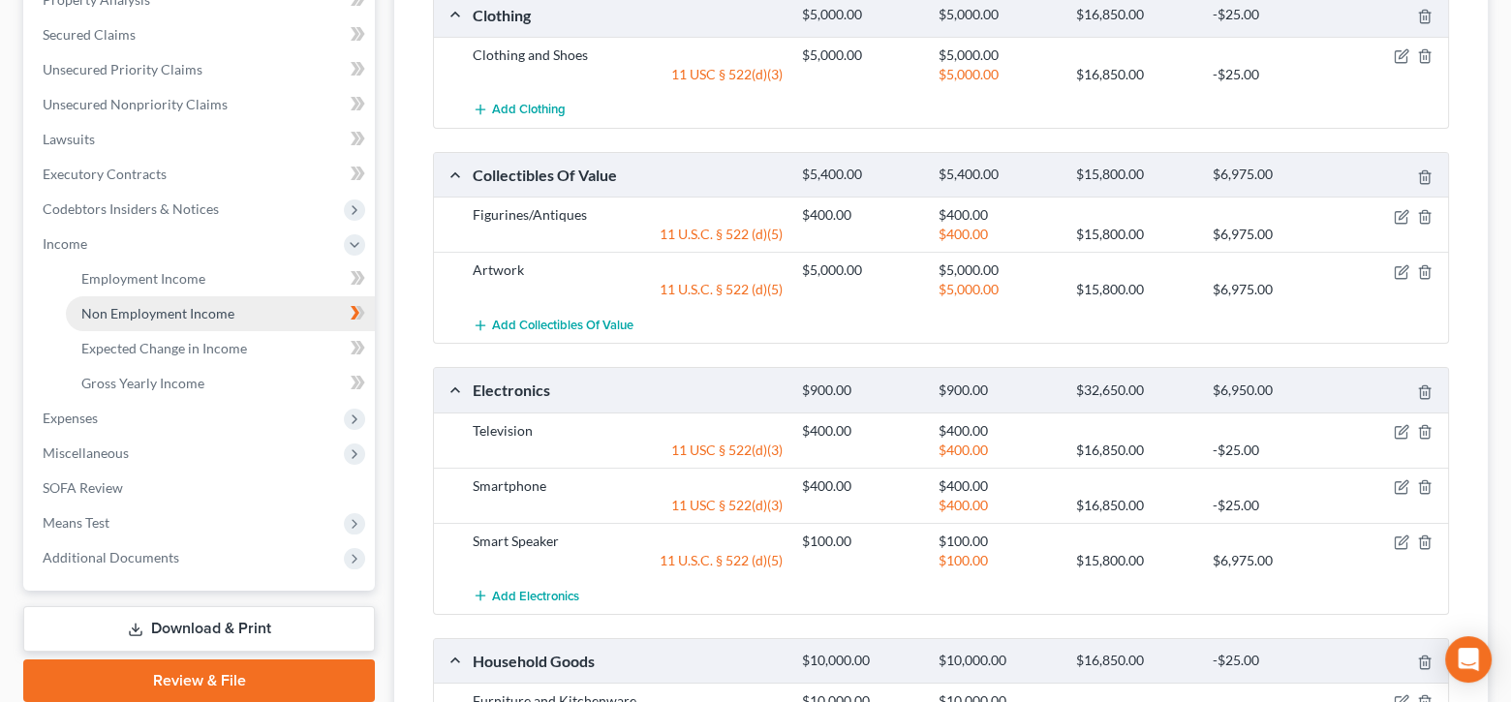
click at [162, 305] on span "Non Employment Income" at bounding box center [157, 313] width 153 height 16
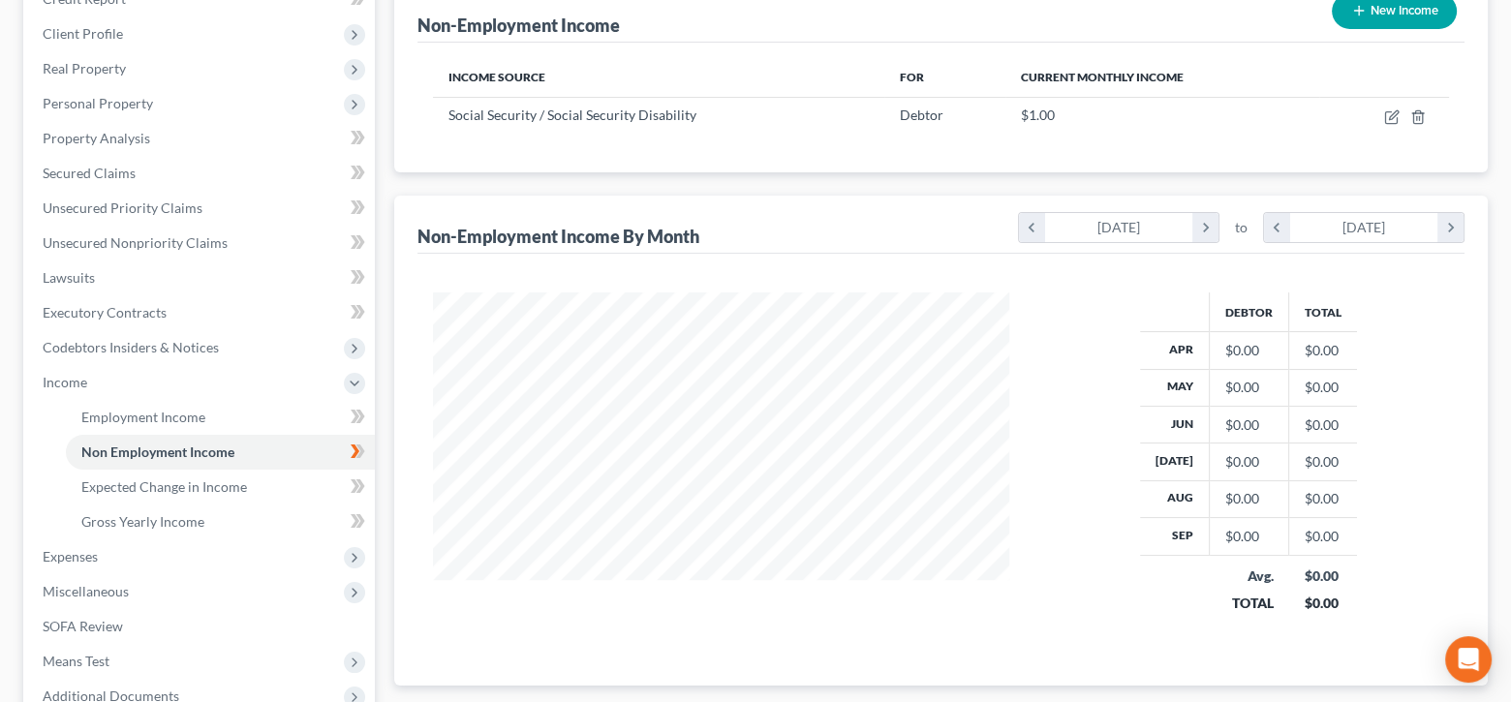
scroll to position [463, 0]
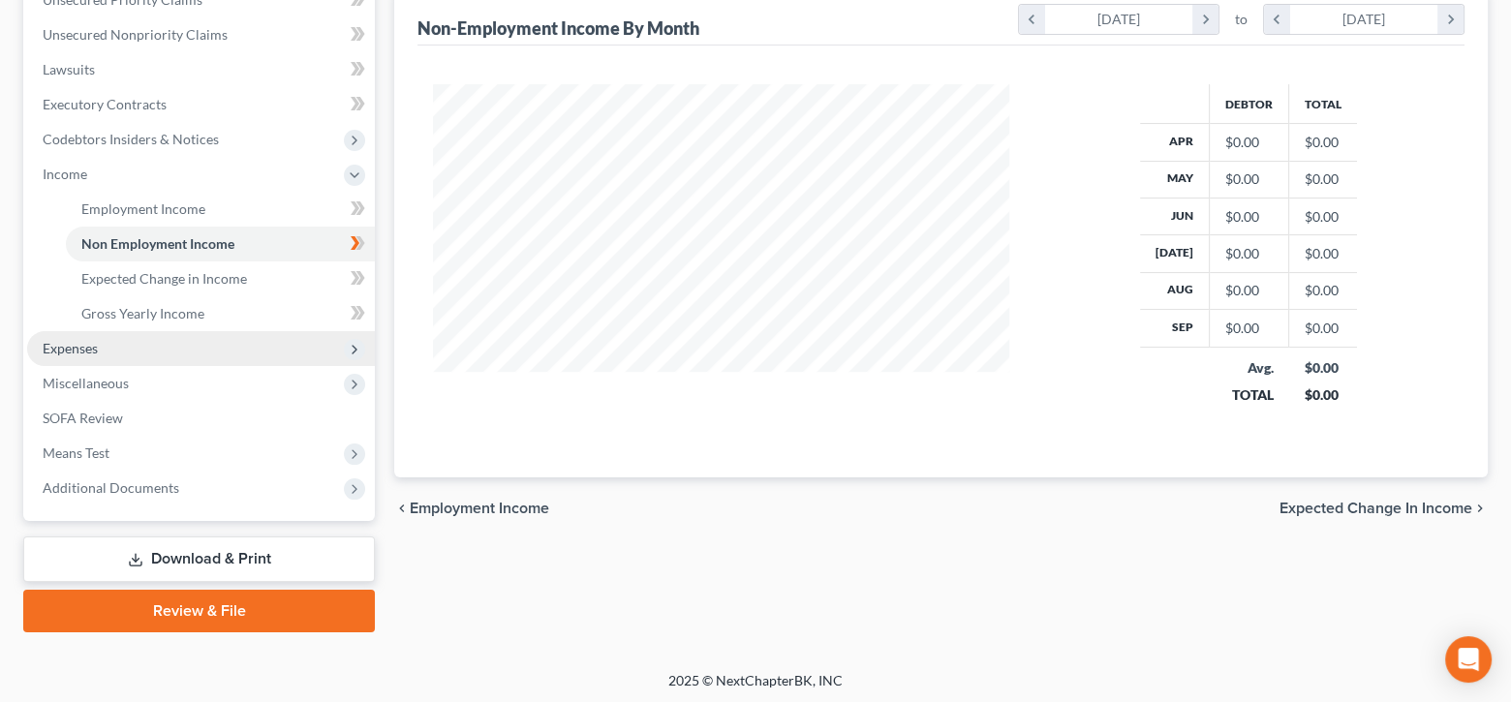
click at [211, 352] on span "Expenses" at bounding box center [201, 348] width 348 height 35
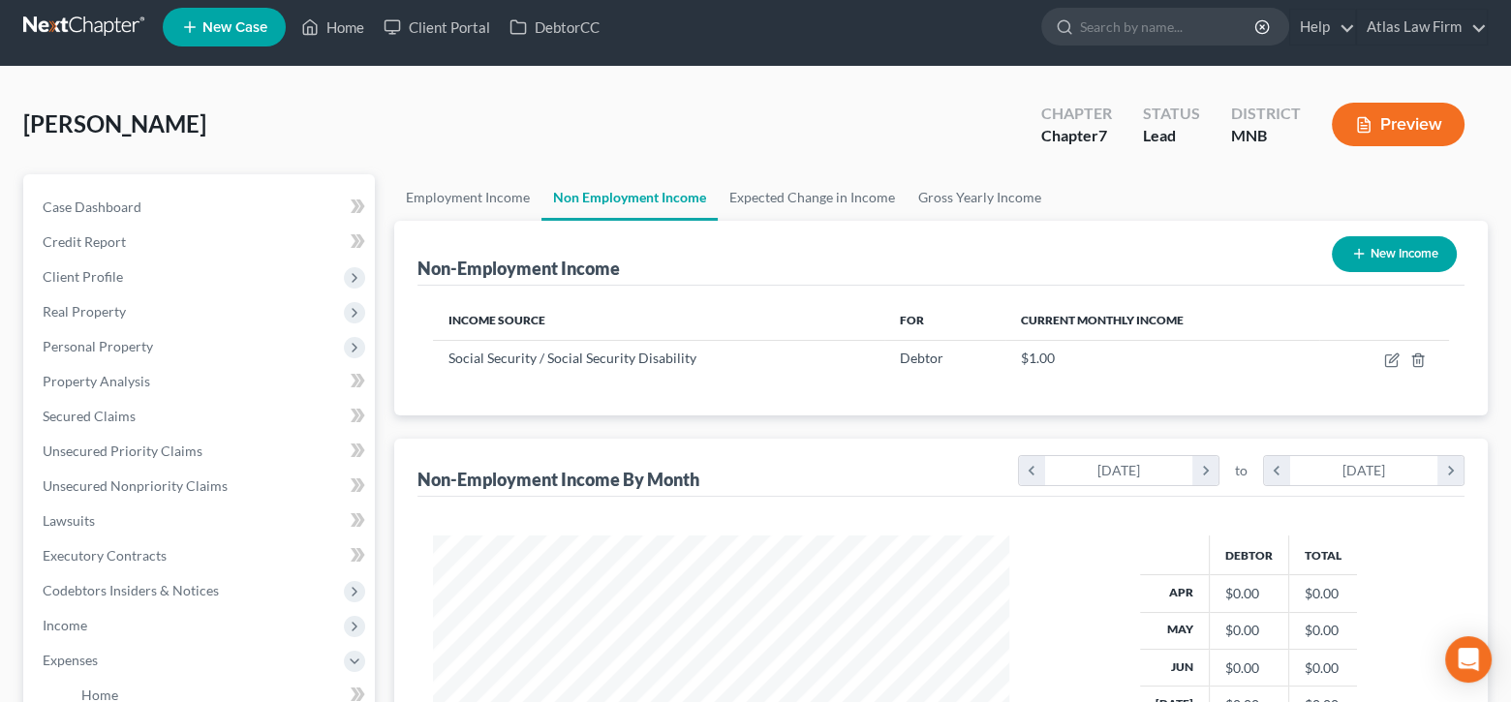
scroll to position [0, 0]
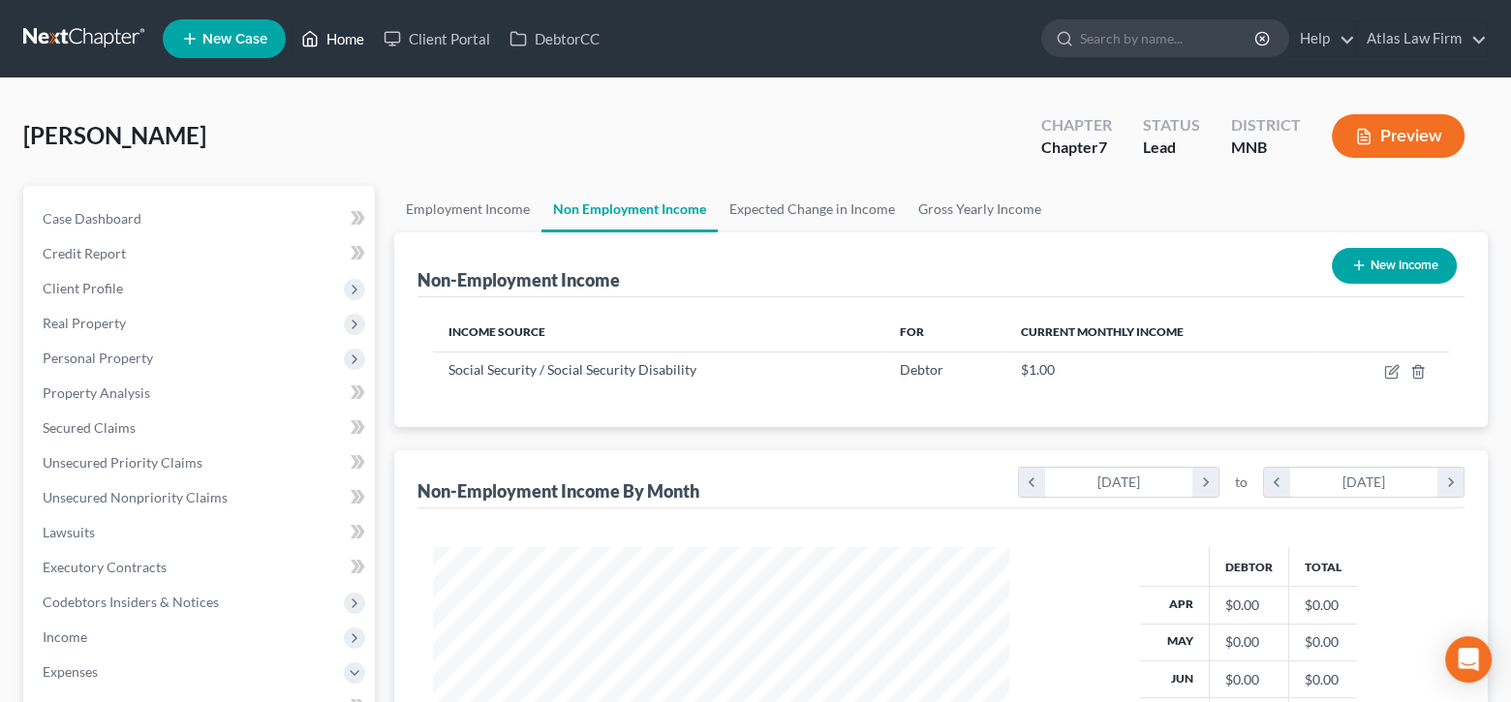
click at [339, 35] on link "Home" at bounding box center [333, 38] width 82 height 35
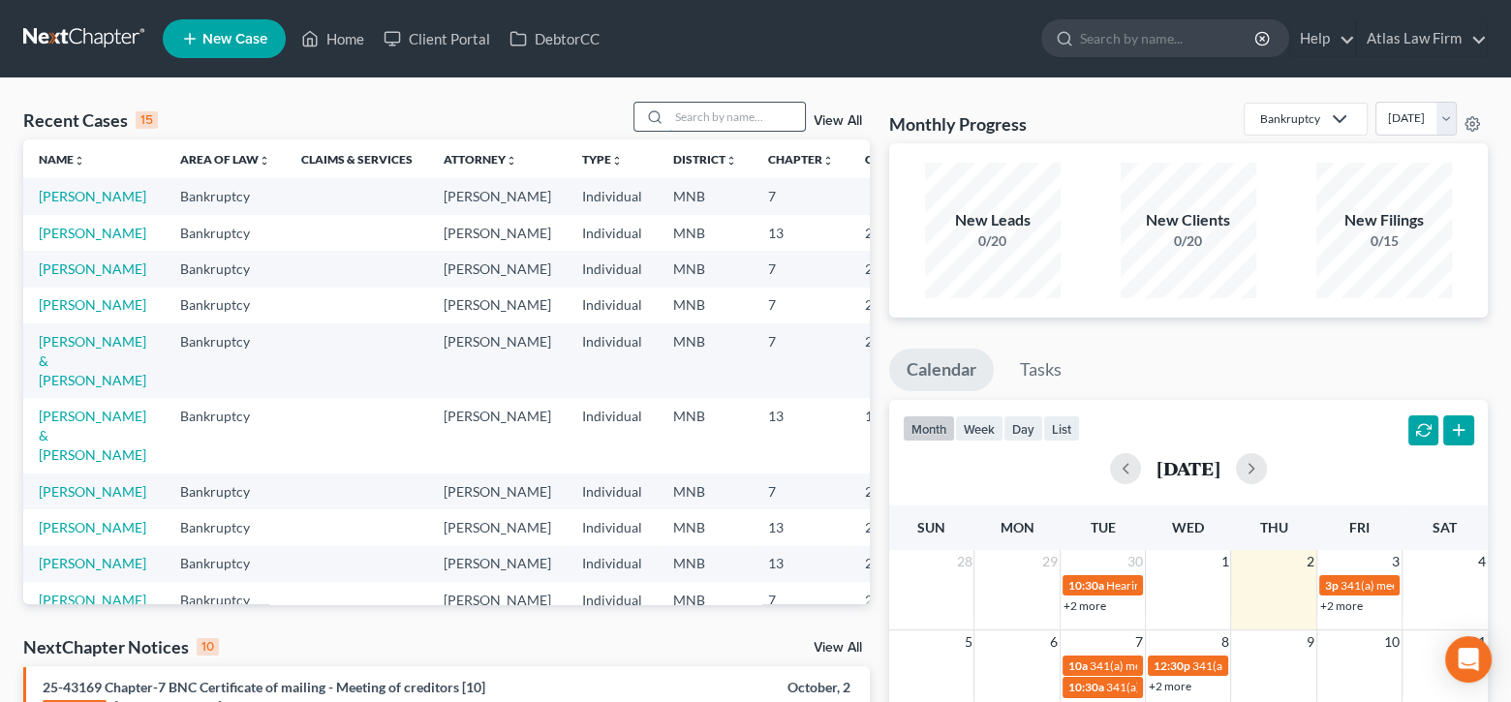
click at [775, 121] on input "search" at bounding box center [737, 117] width 136 height 28
type input "loeken"
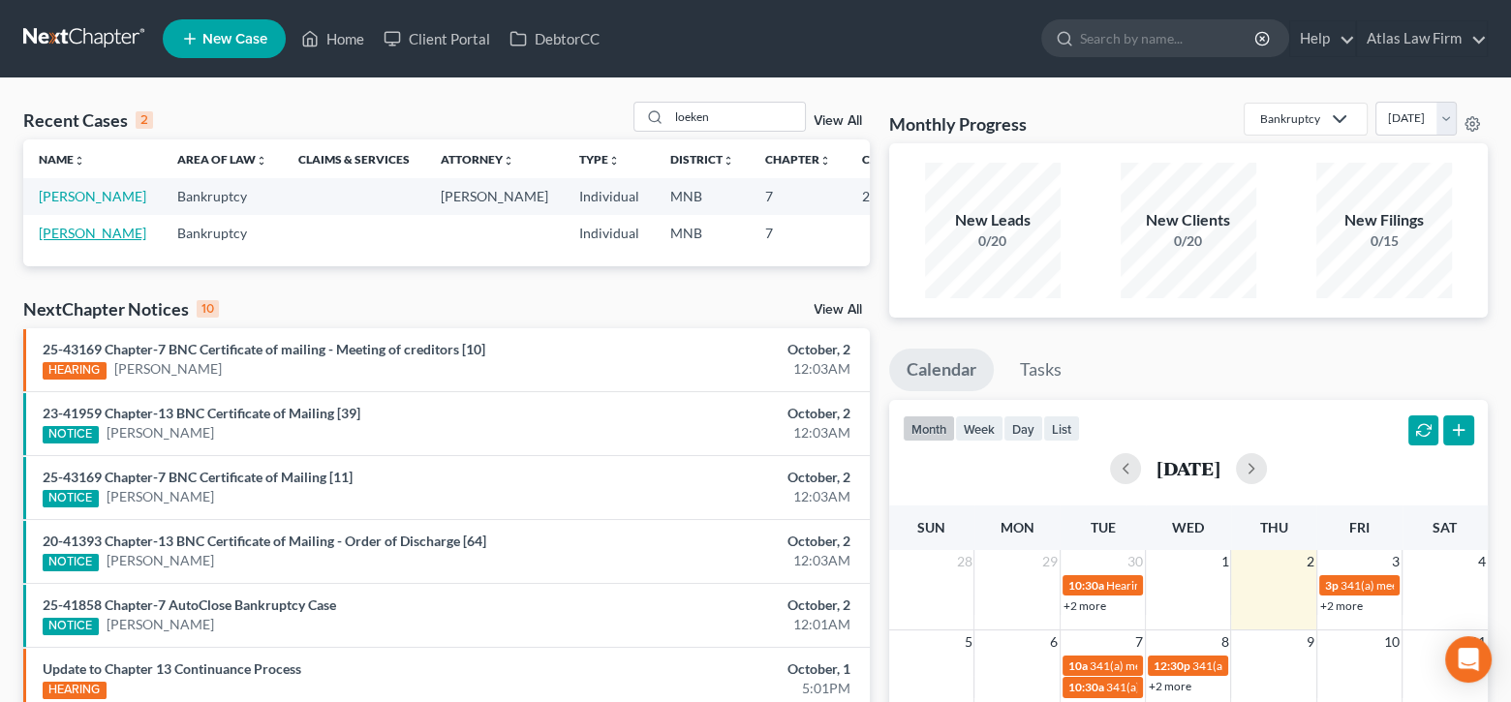
click at [57, 241] on link "[PERSON_NAME]" at bounding box center [93, 233] width 108 height 16
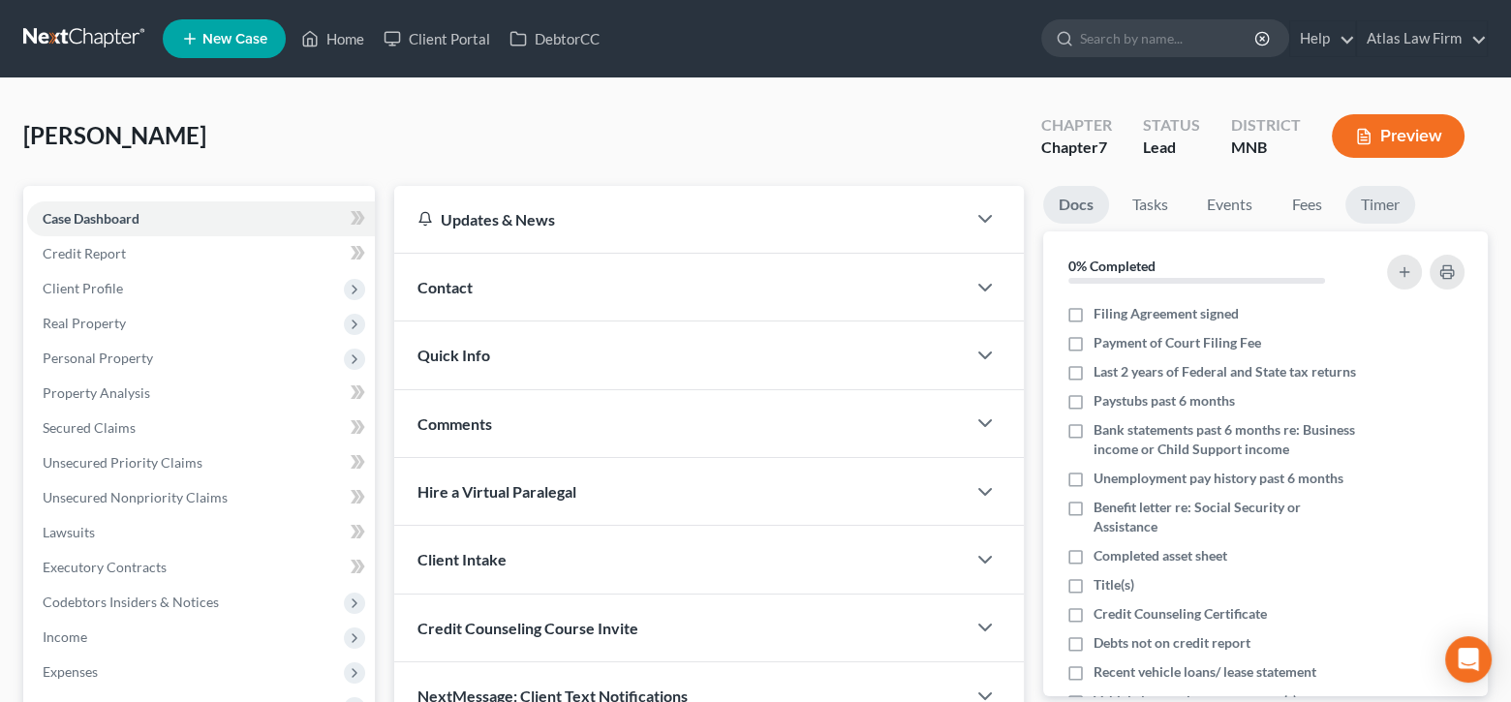
click at [1382, 208] on link "Timer" at bounding box center [1380, 205] width 70 height 38
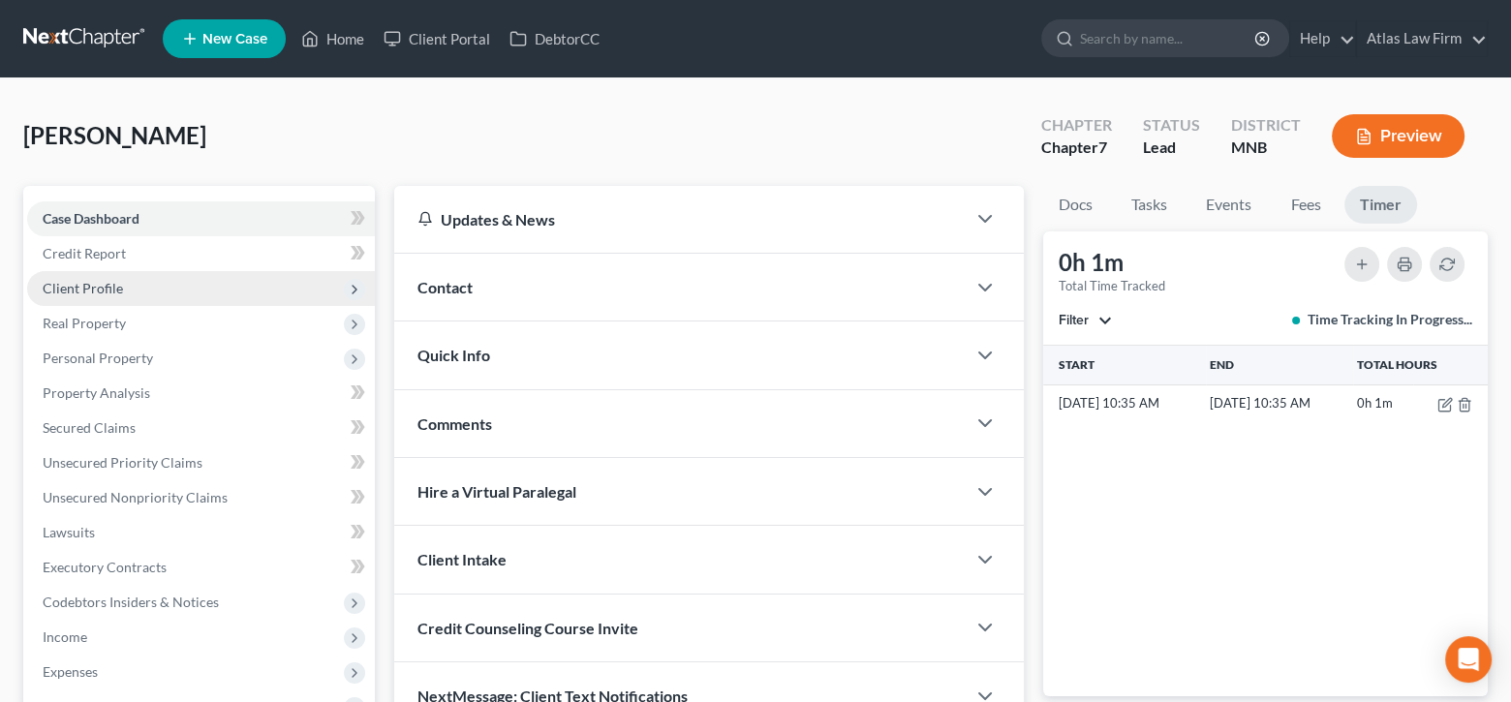
click at [155, 282] on span "Client Profile" at bounding box center [201, 288] width 348 height 35
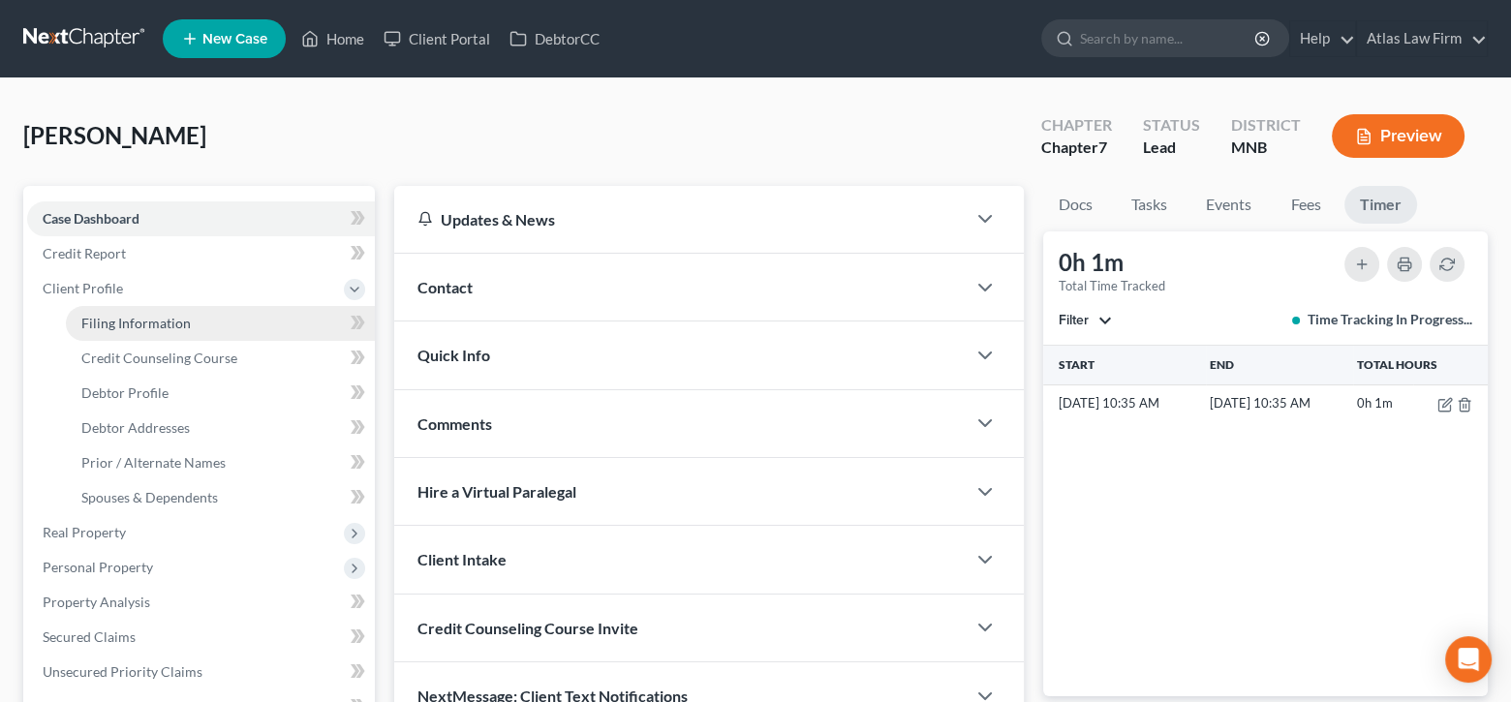
click at [161, 315] on span "Filing Information" at bounding box center [135, 323] width 109 height 16
select select "1"
select select "0"
select select "42"
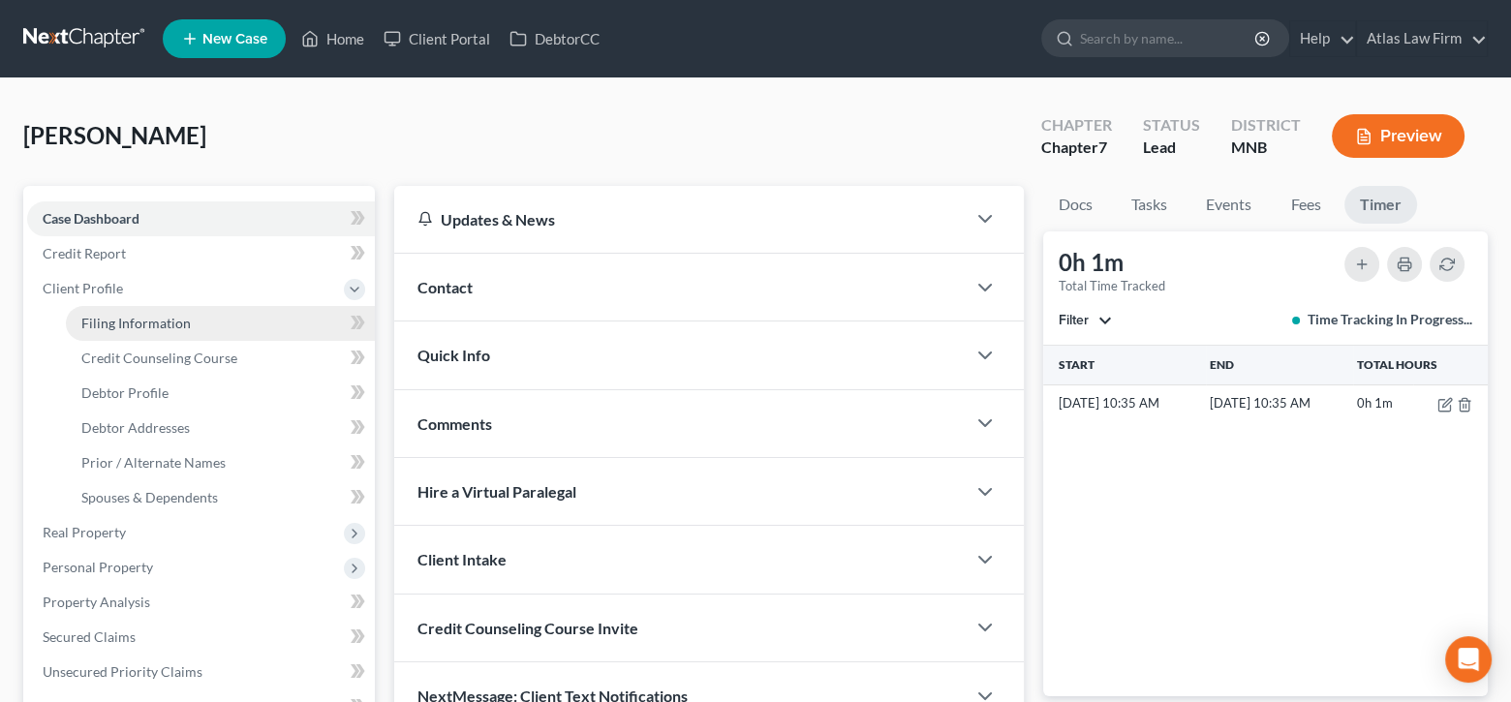
select select "24"
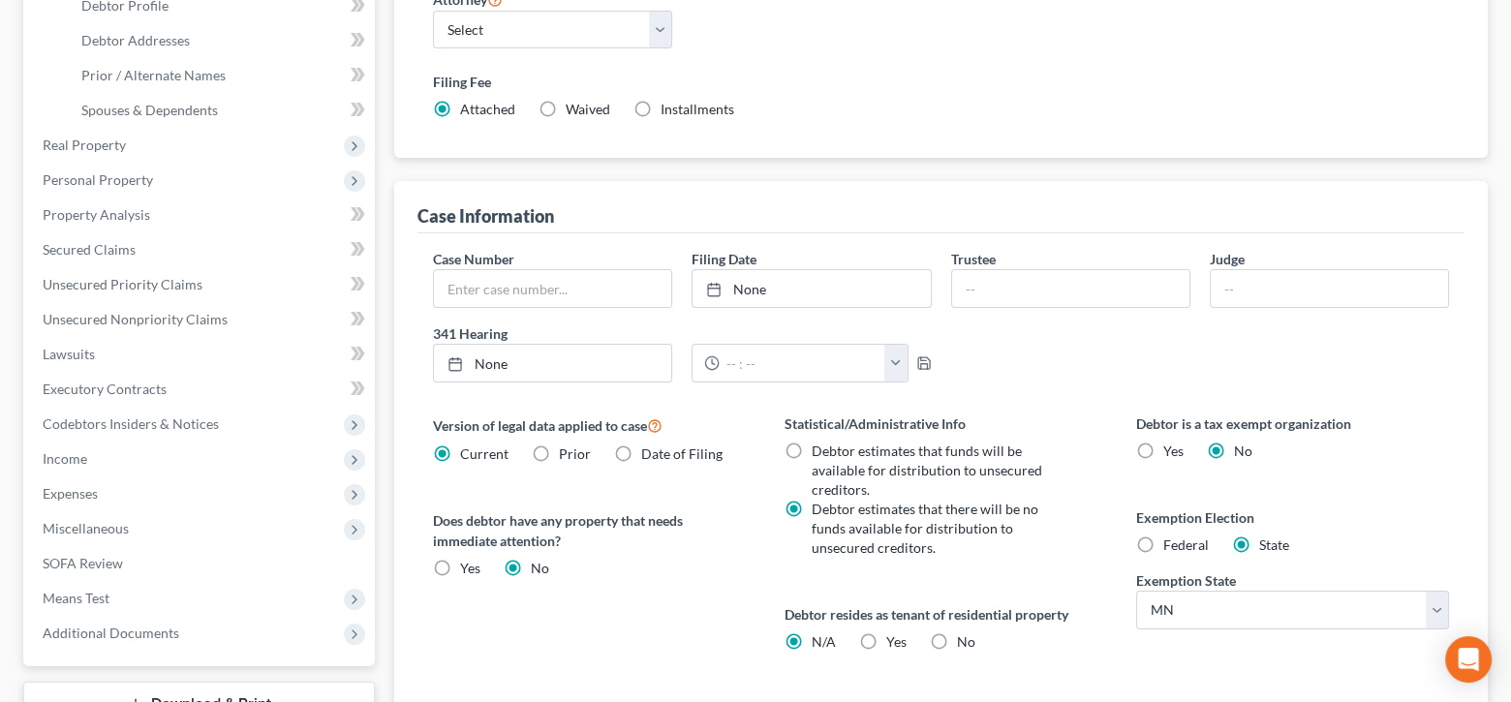
scroll to position [581, 0]
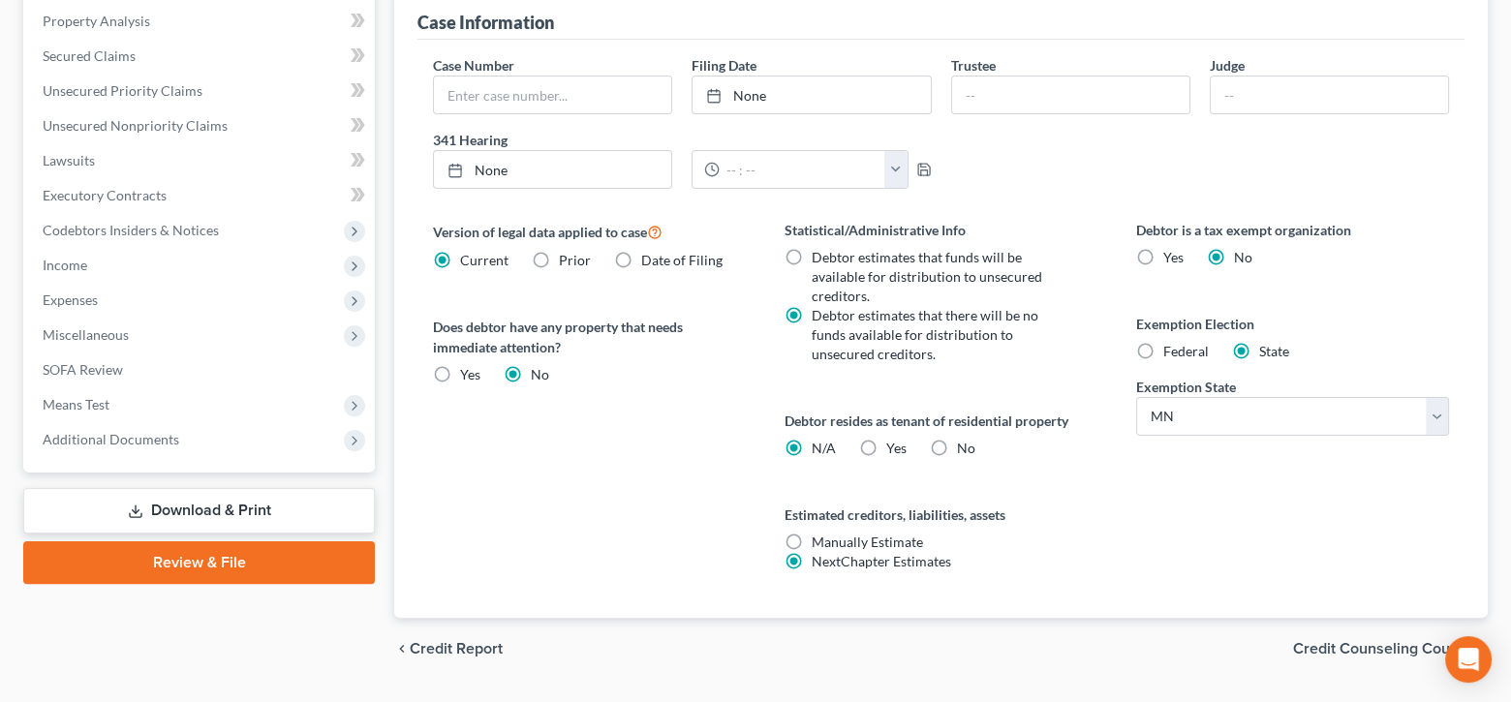
click at [886, 439] on label "Yes Yes" at bounding box center [896, 448] width 20 height 19
click at [894, 439] on input "Yes Yes" at bounding box center [900, 445] width 13 height 13
radio input "true"
radio input "false"
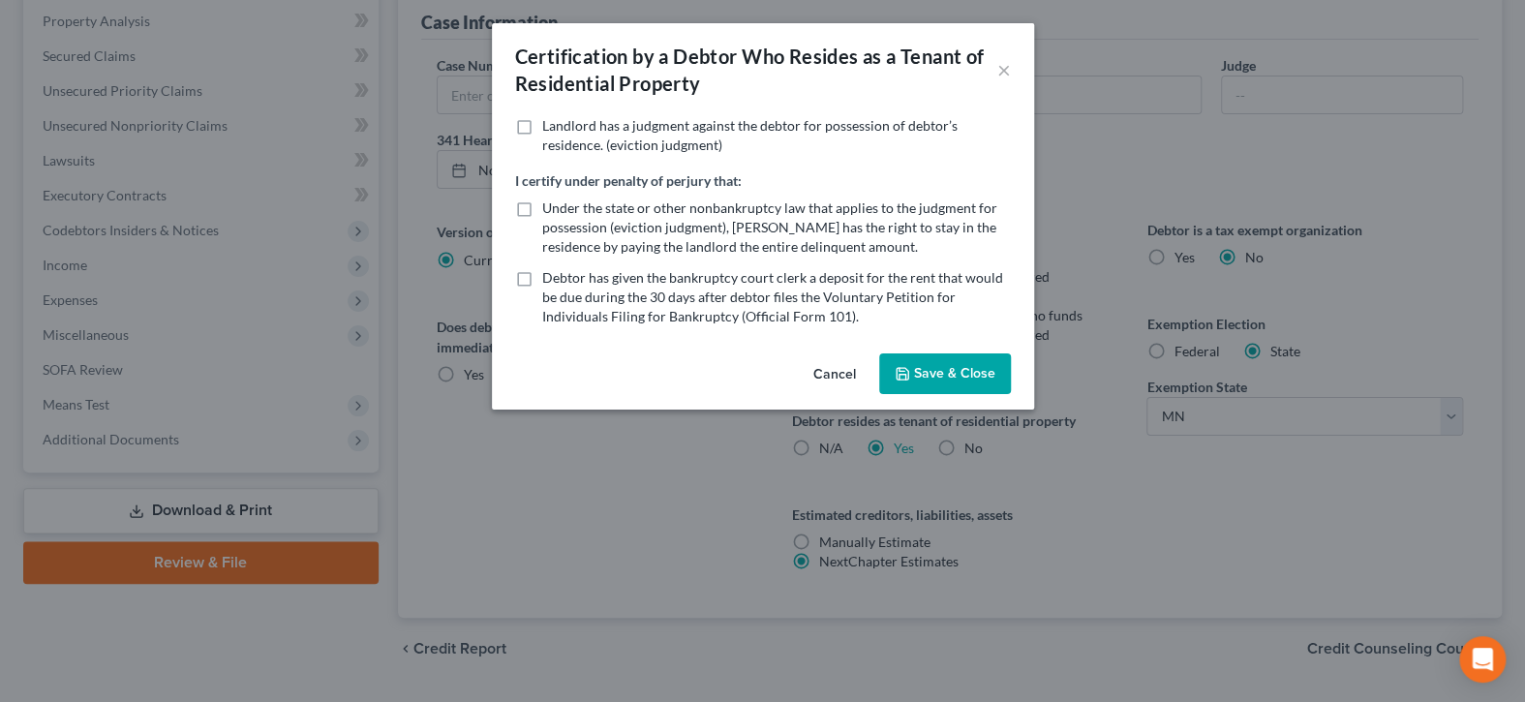
click at [928, 367] on button "Save & Close" at bounding box center [945, 374] width 132 height 41
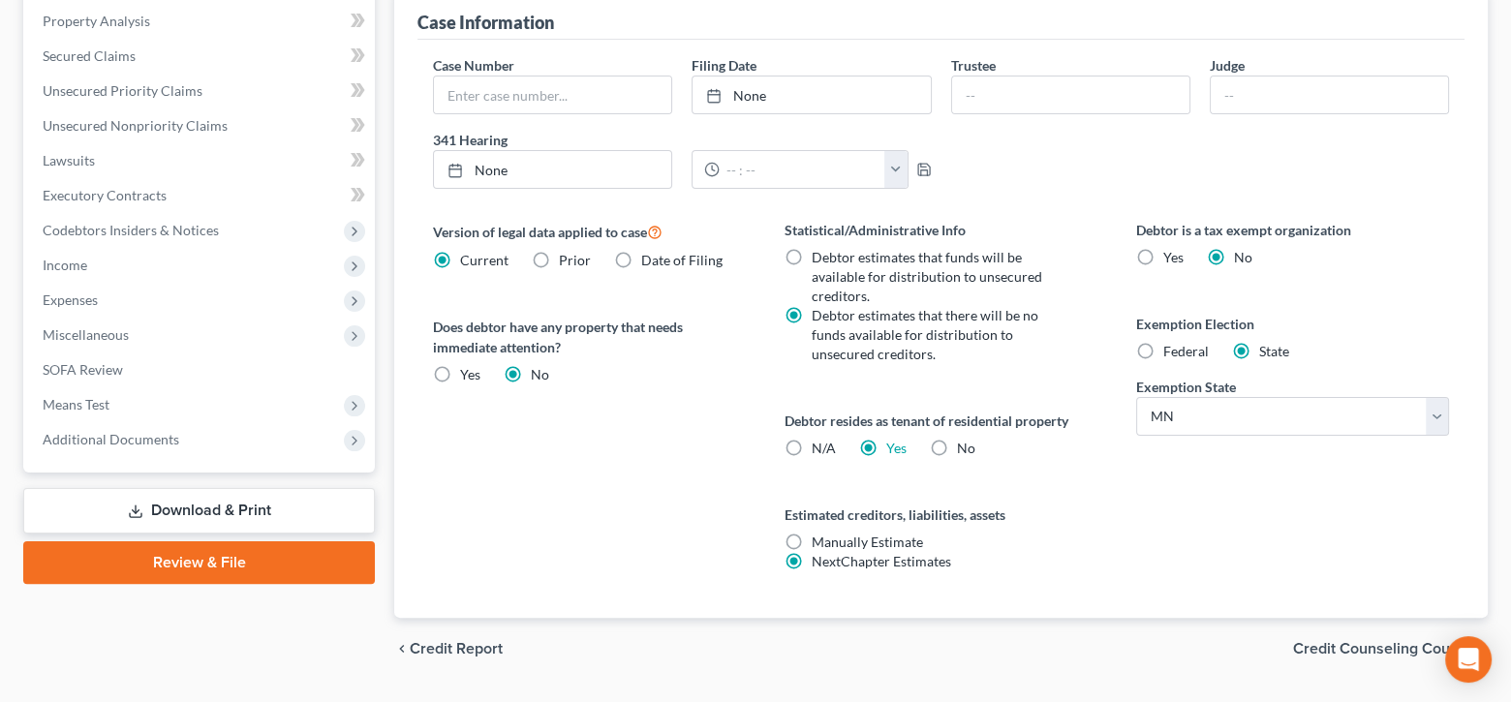
click at [1163, 345] on label "Federal" at bounding box center [1186, 351] width 46 height 19
click at [1171, 345] on input "Federal" at bounding box center [1177, 348] width 13 height 13
radio input "true"
radio input "false"
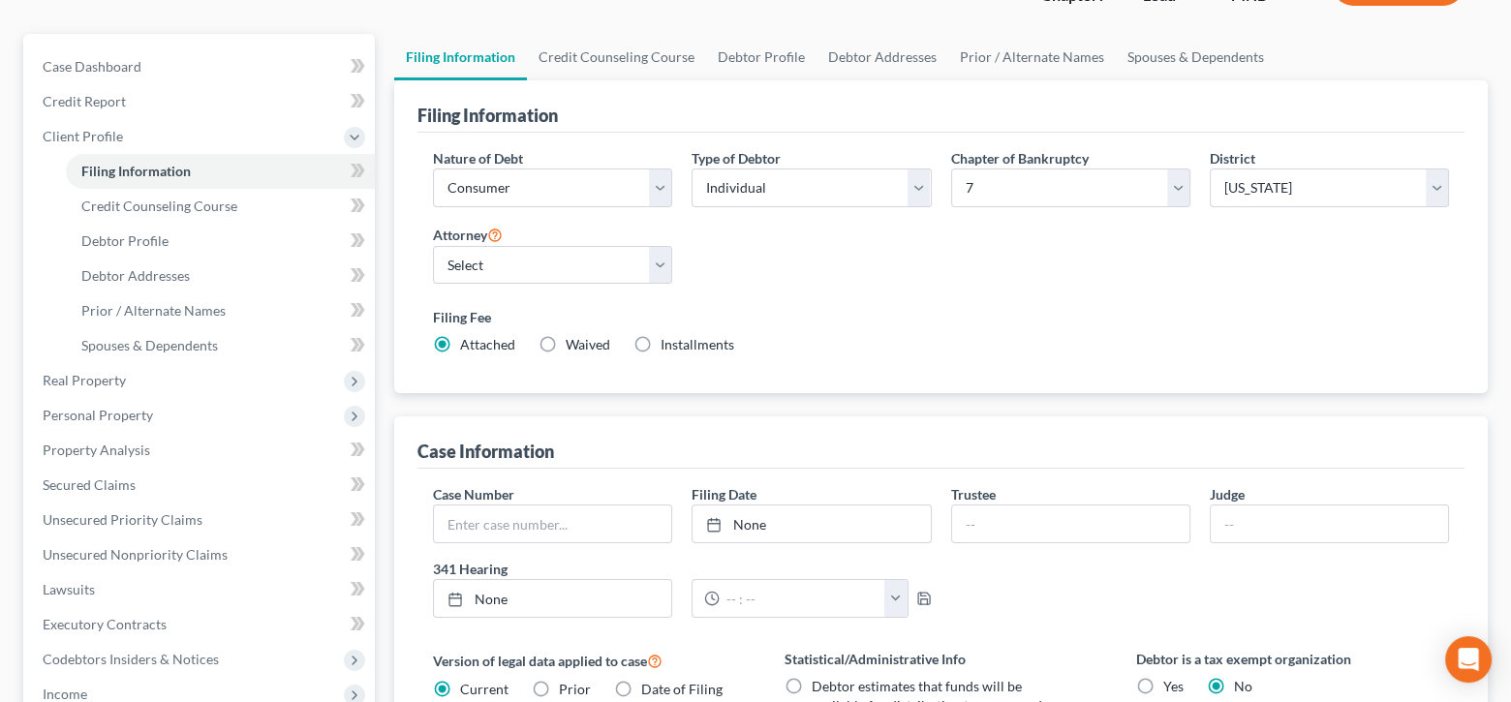
scroll to position [0, 0]
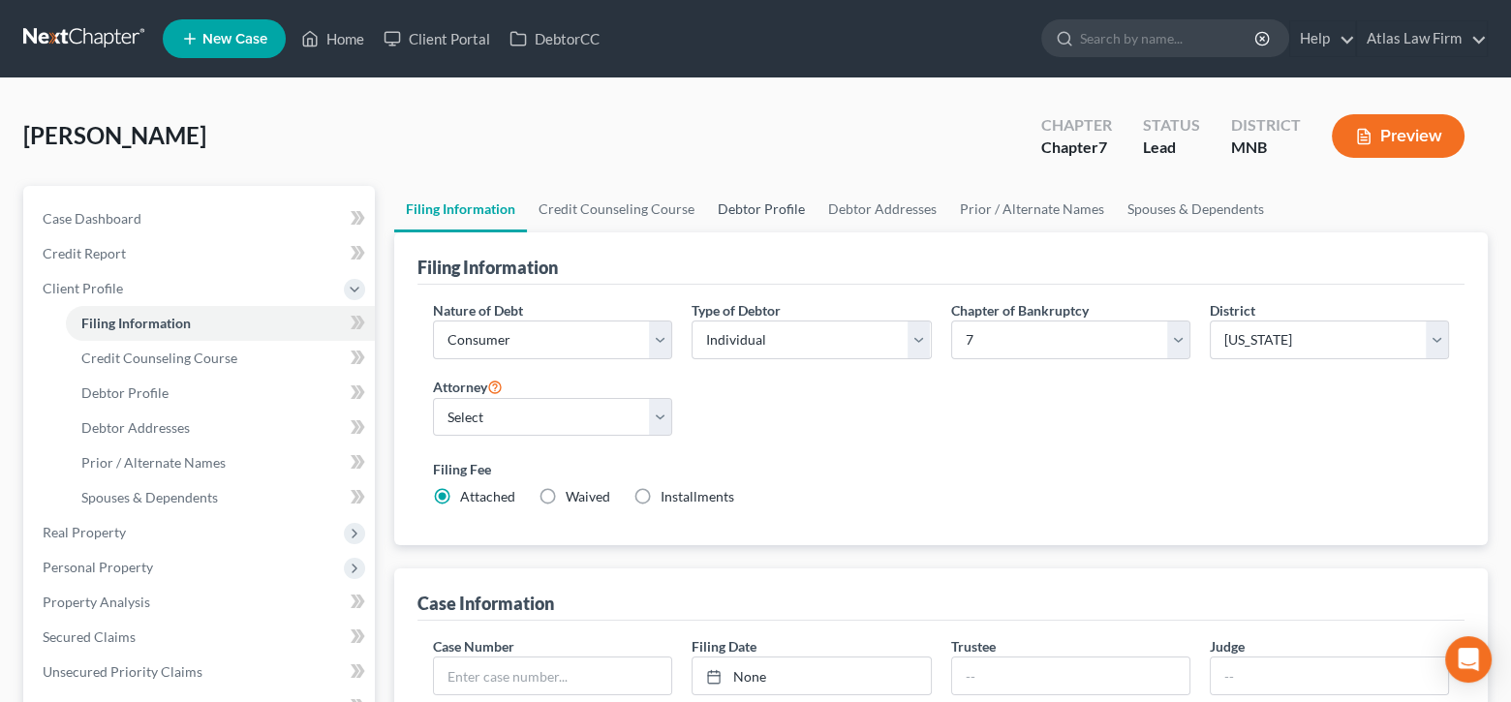
click at [761, 196] on link "Debtor Profile" at bounding box center [761, 209] width 110 height 46
select select "0"
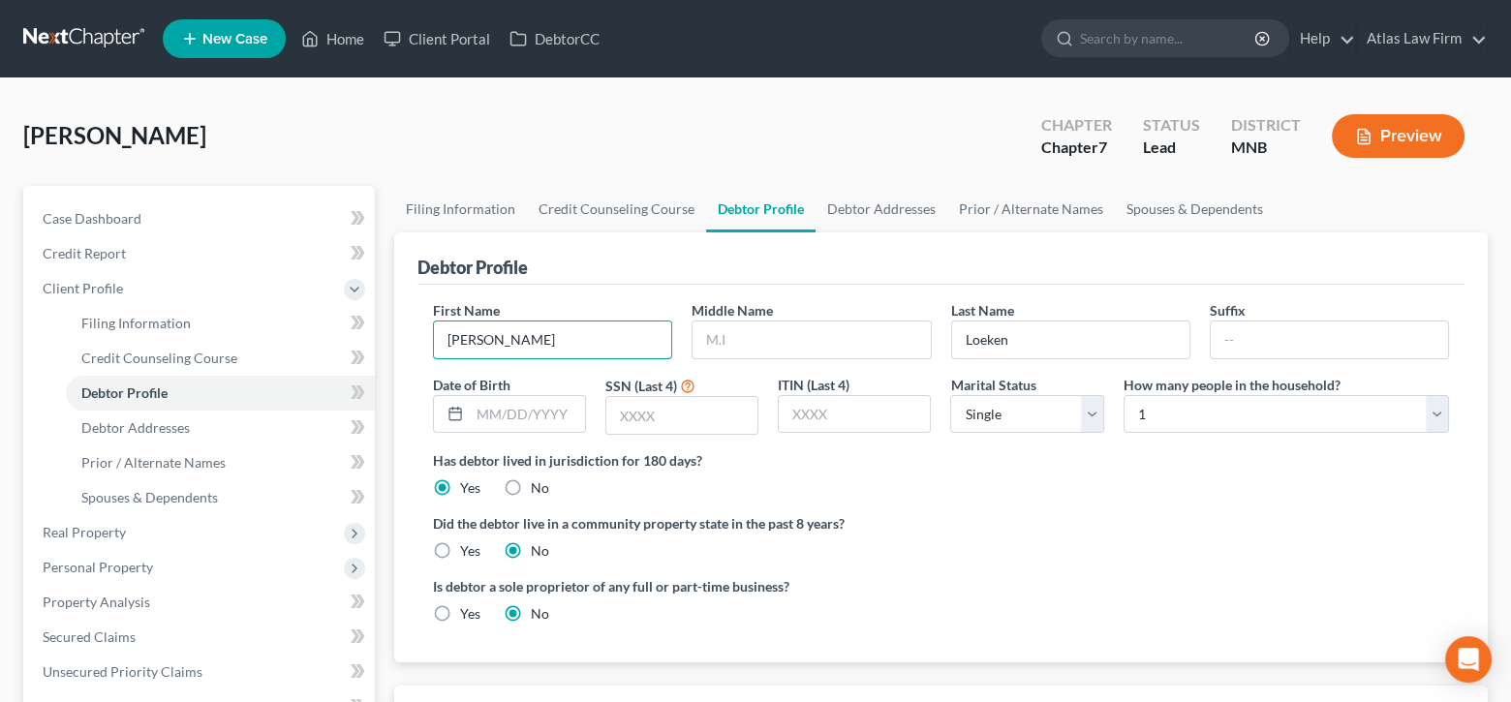
drag, startPoint x: 594, startPoint y: 336, endPoint x: 386, endPoint y: 332, distance: 207.3
click at [386, 332] on div "Filing Information Credit Counseling Course Debtor Profile Debtor Addresses Pri…" at bounding box center [940, 675] width 1113 height 979
type input "K"
type input "[PERSON_NAME]"
click at [855, 338] on input "text" at bounding box center [810, 340] width 237 height 37
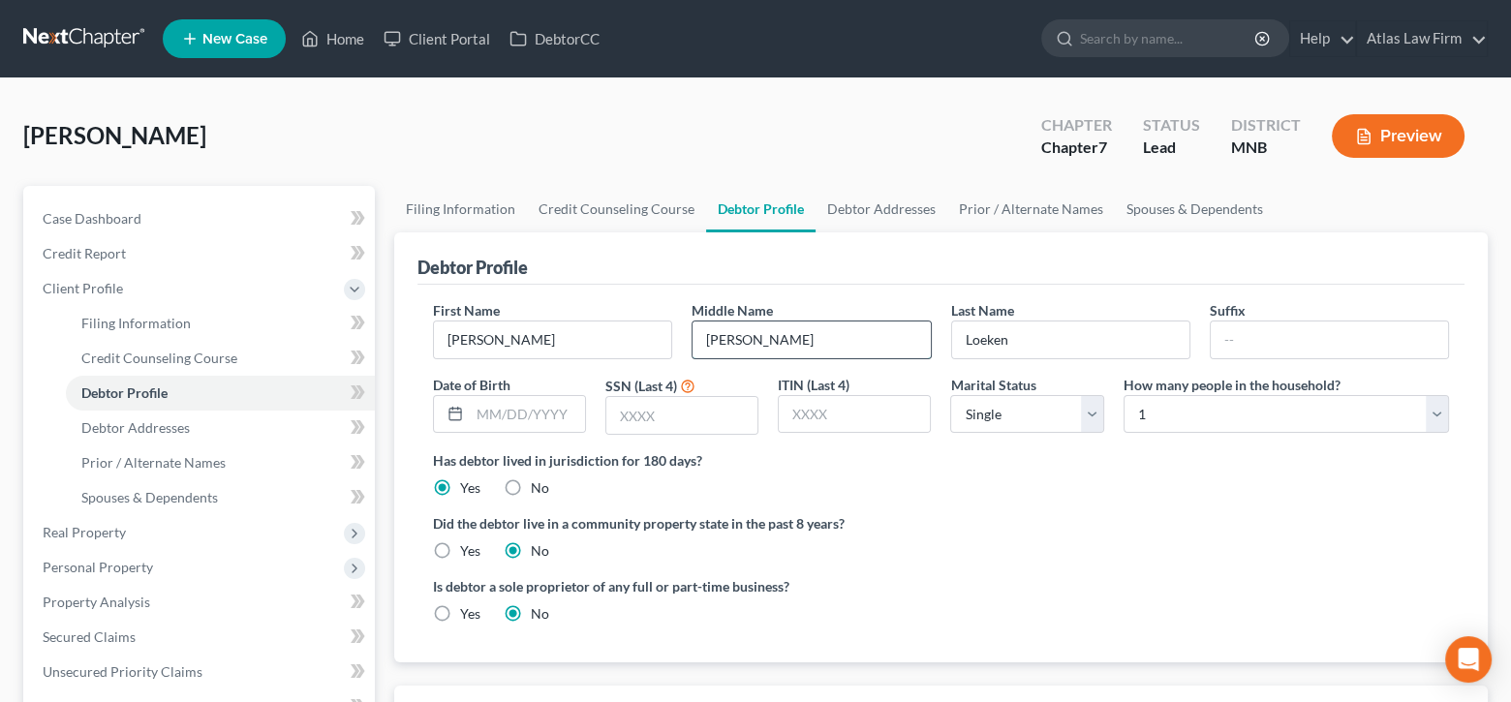
type input "[PERSON_NAME]"
click at [541, 405] on input "text" at bounding box center [527, 414] width 115 height 37
type input "[DATE]"
click at [672, 411] on input "text" at bounding box center [681, 415] width 151 height 37
type input "4897"
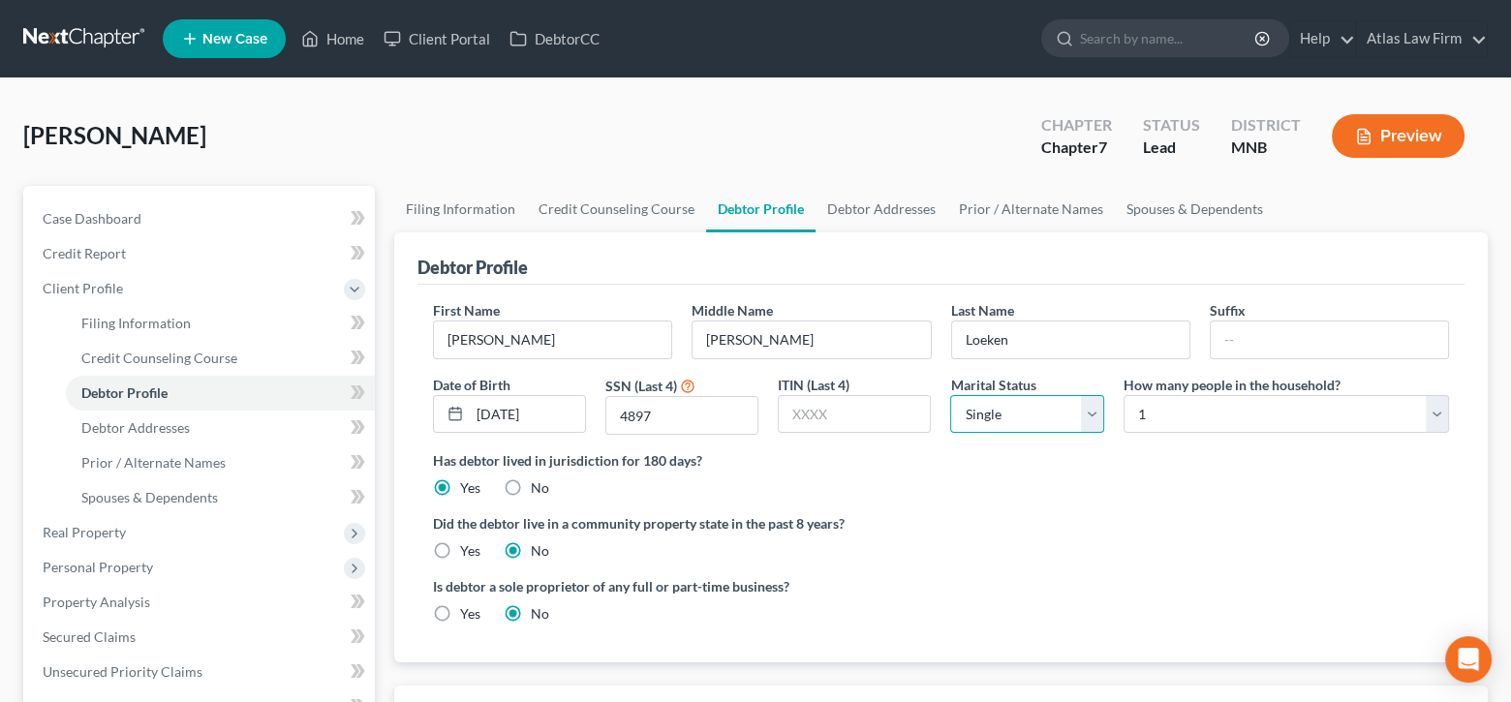
click at [1092, 412] on select "Select Single Married Separated Divorced Widowed" at bounding box center [1026, 414] width 153 height 39
select select "1"
click at [950, 395] on select "Select Single Married Separated Divorced Widowed" at bounding box center [1026, 414] width 153 height 39
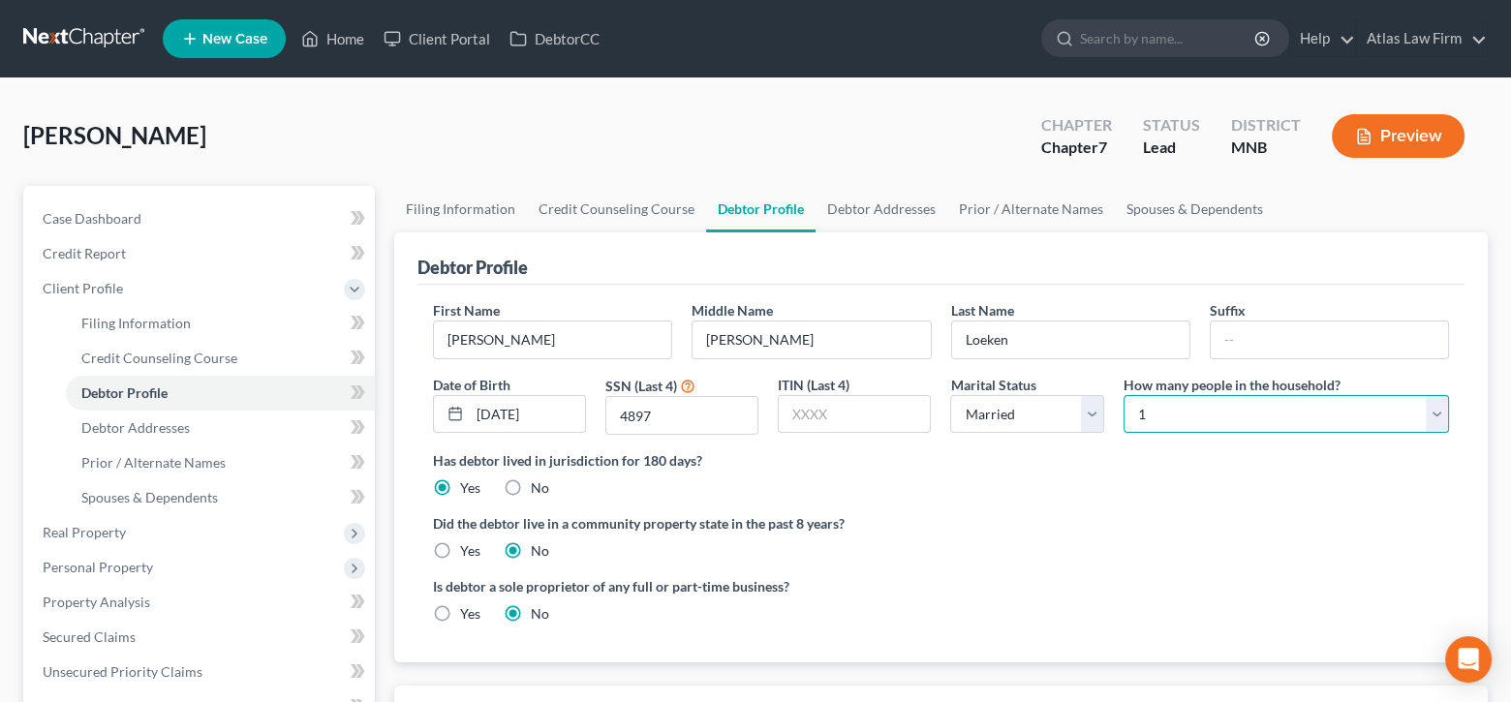
click at [1434, 402] on select "Select 1 2 3 4 5 6 7 8 9 10 11 12 13 14 15 16 17 18 19 20" at bounding box center [1285, 414] width 325 height 39
select select "3"
click at [1123, 395] on select "Select 1 2 3 4 5 6 7 8 9 10 11 12 13 14 15 16 17 18 19 20" at bounding box center [1285, 414] width 325 height 39
click at [867, 217] on link "Debtor Addresses" at bounding box center [881, 209] width 132 height 46
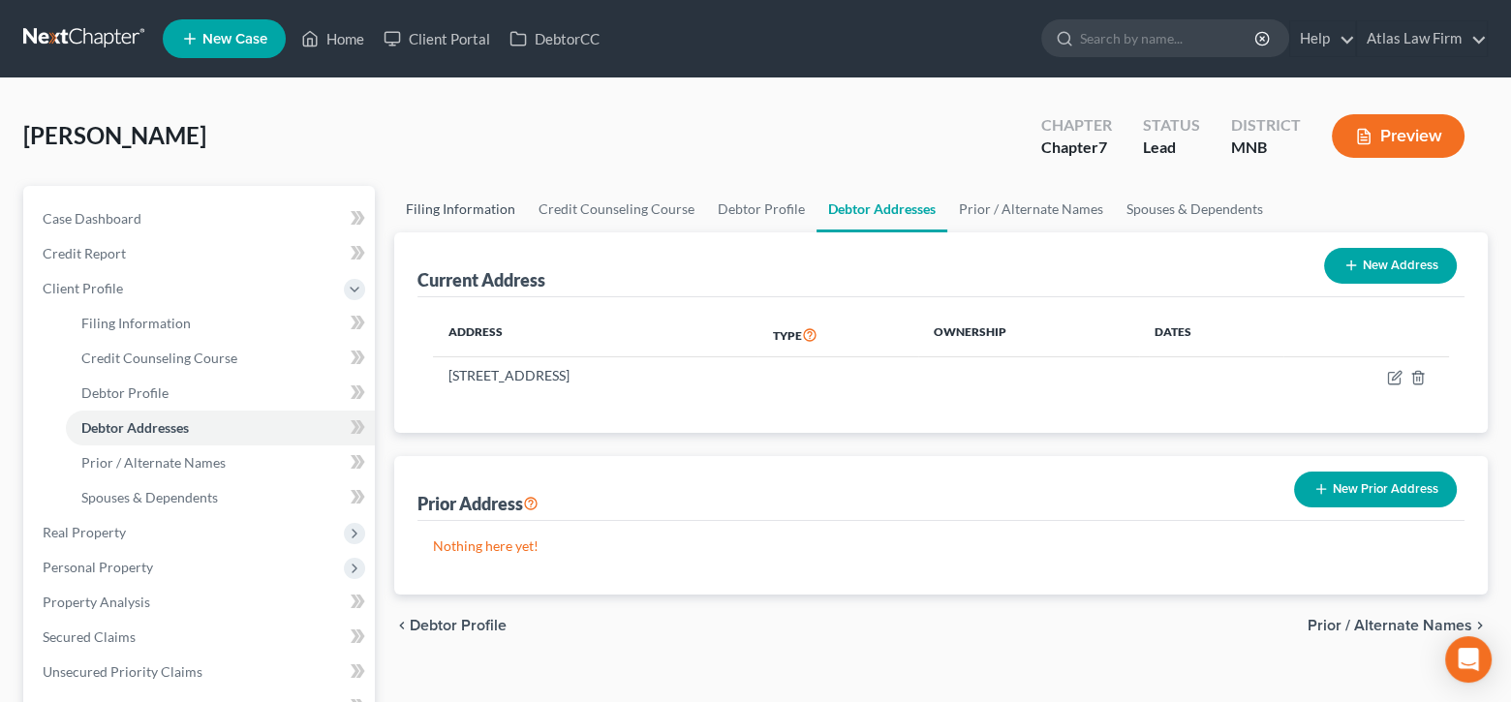
click at [446, 207] on link "Filing Information" at bounding box center [460, 209] width 133 height 46
select select "1"
select select "0"
select select "42"
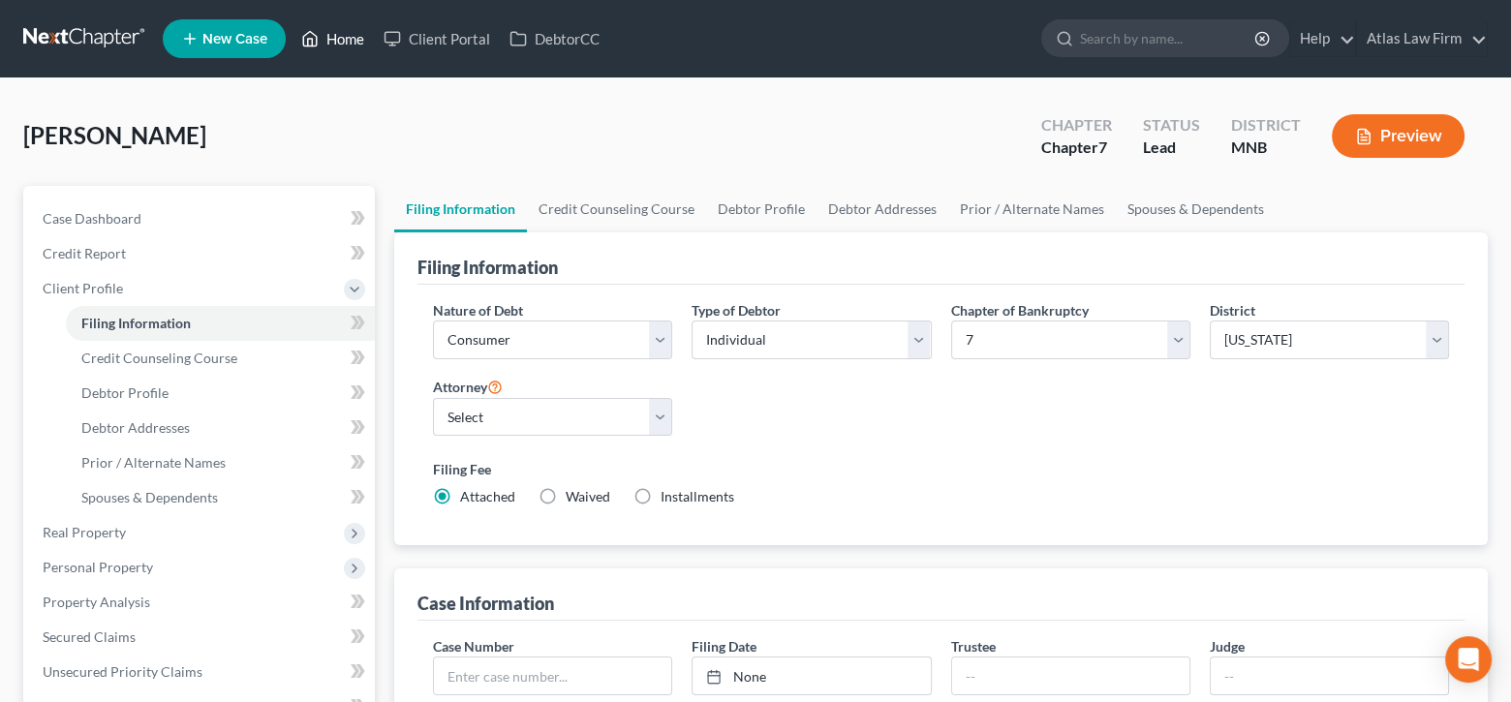
click at [353, 46] on link "Home" at bounding box center [333, 38] width 82 height 35
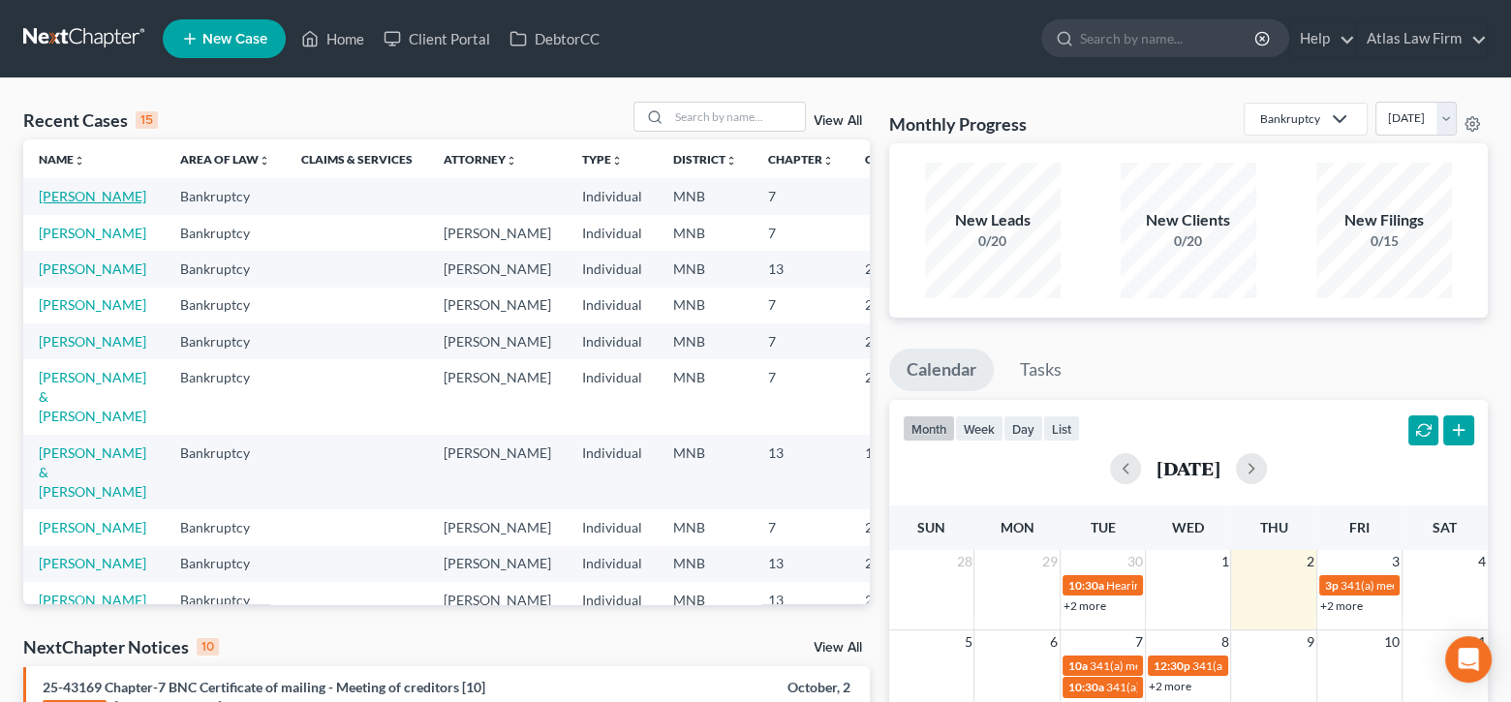
click at [66, 203] on link "[PERSON_NAME]" at bounding box center [93, 196] width 108 height 16
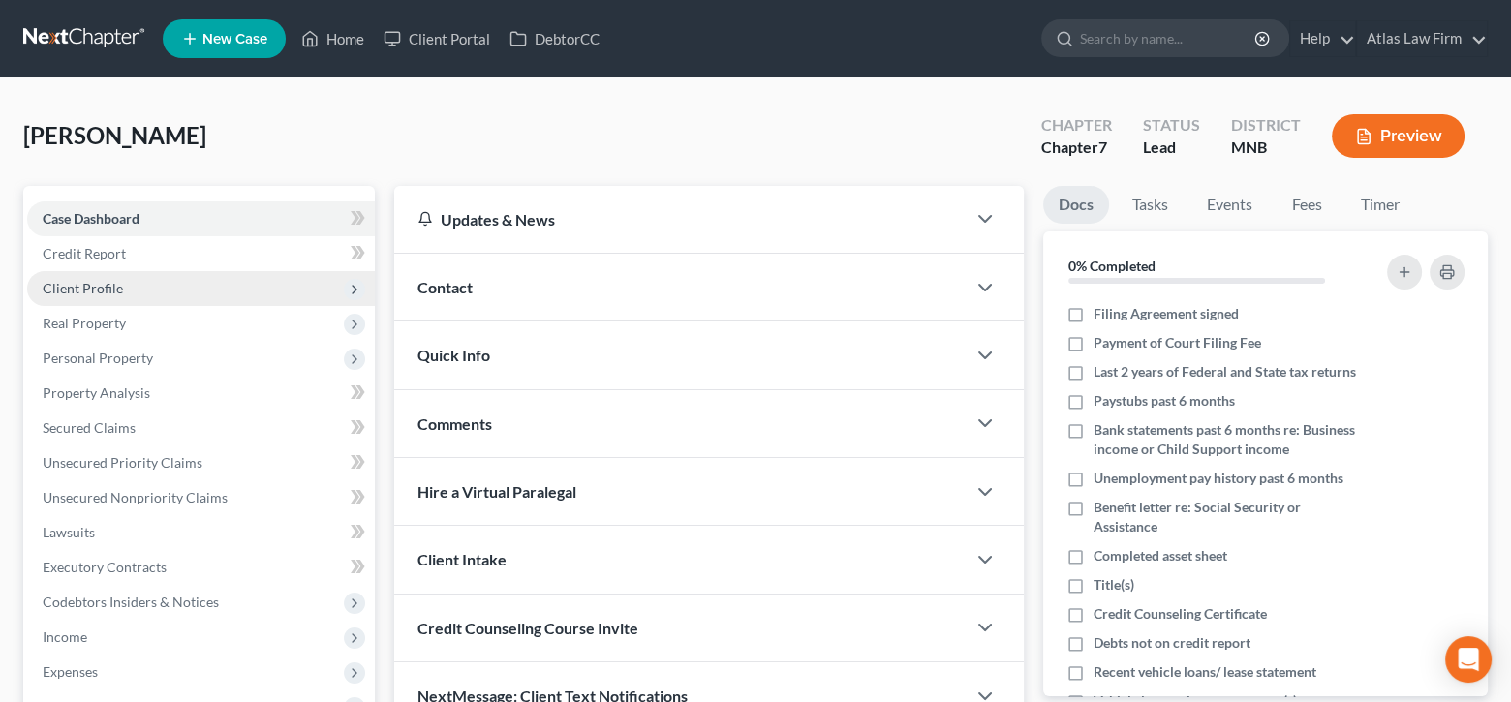
click at [98, 285] on span "Client Profile" at bounding box center [83, 288] width 80 height 16
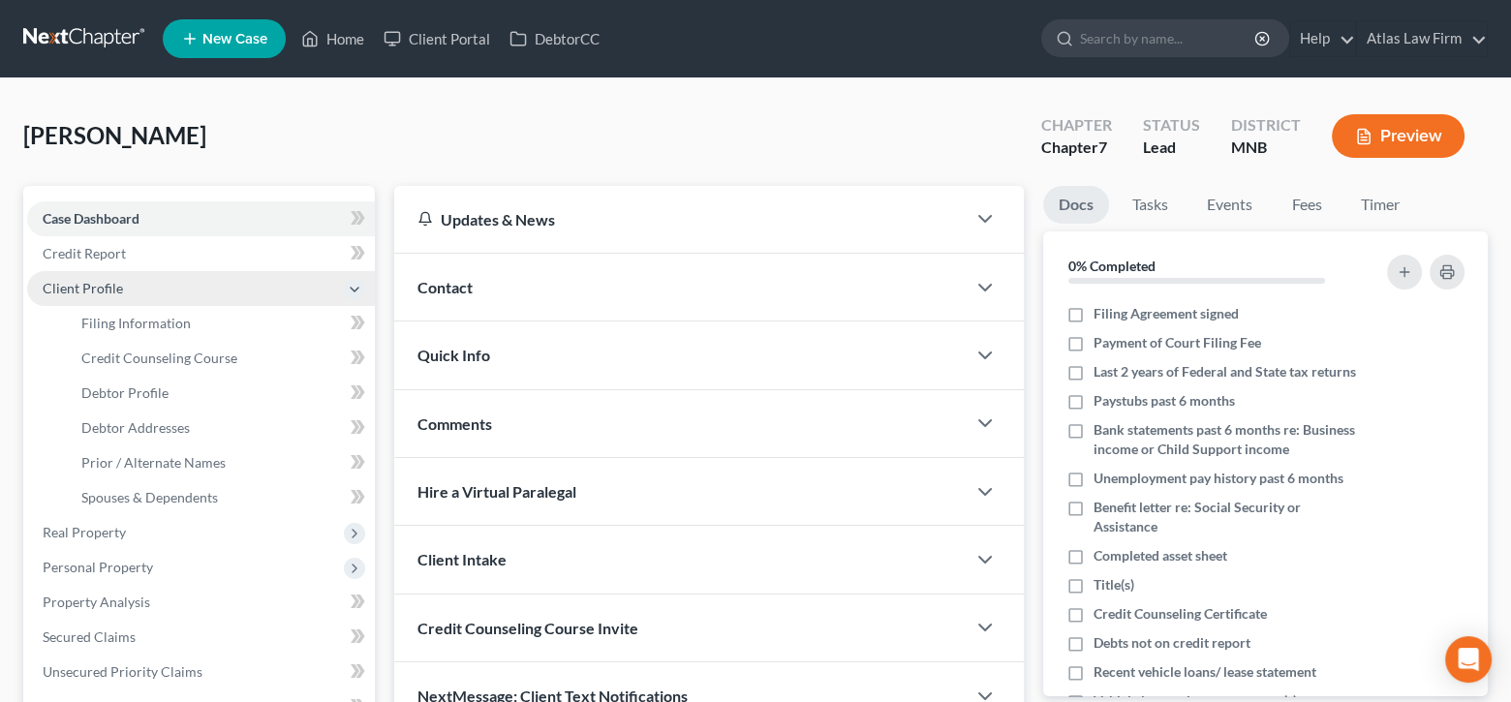
scroll to position [194, 0]
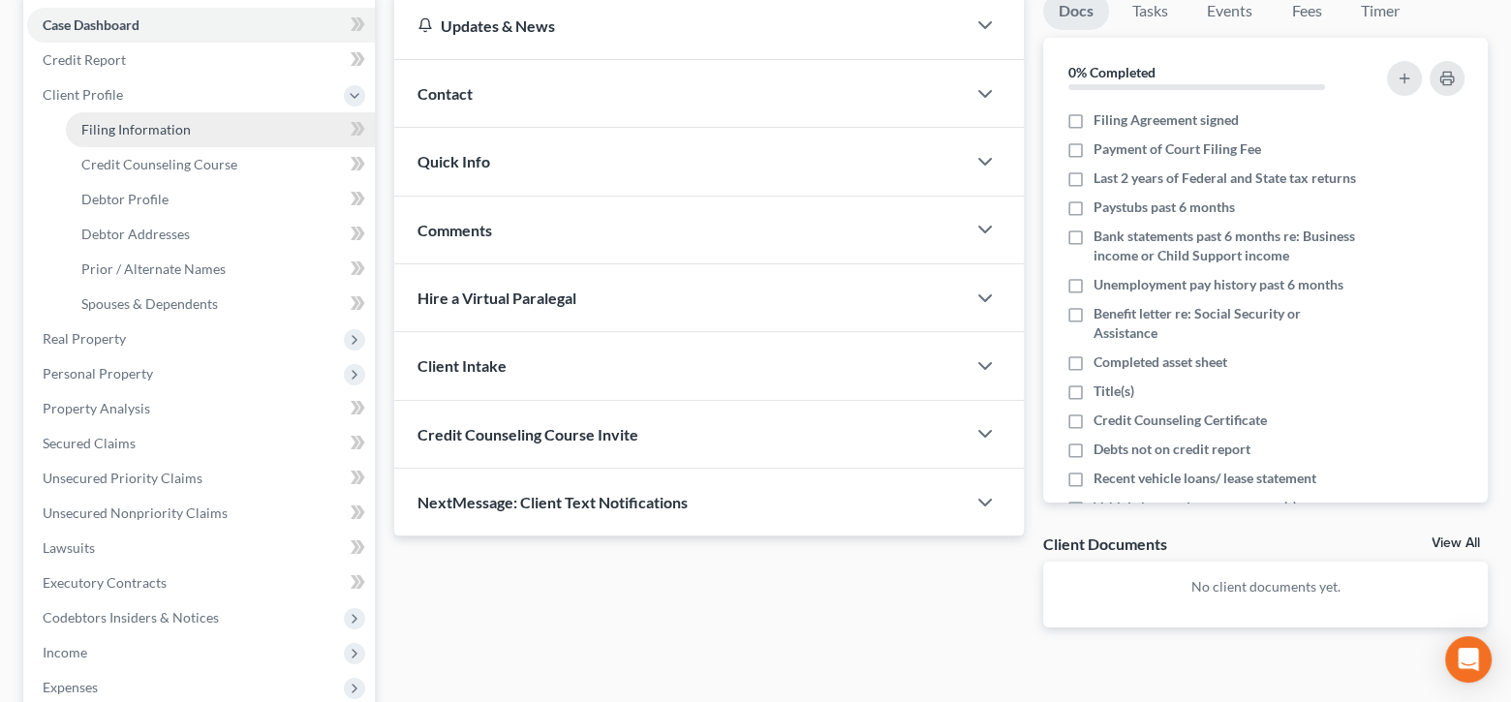
click at [152, 130] on span "Filing Information" at bounding box center [135, 129] width 109 height 16
select select "1"
select select "0"
select select "42"
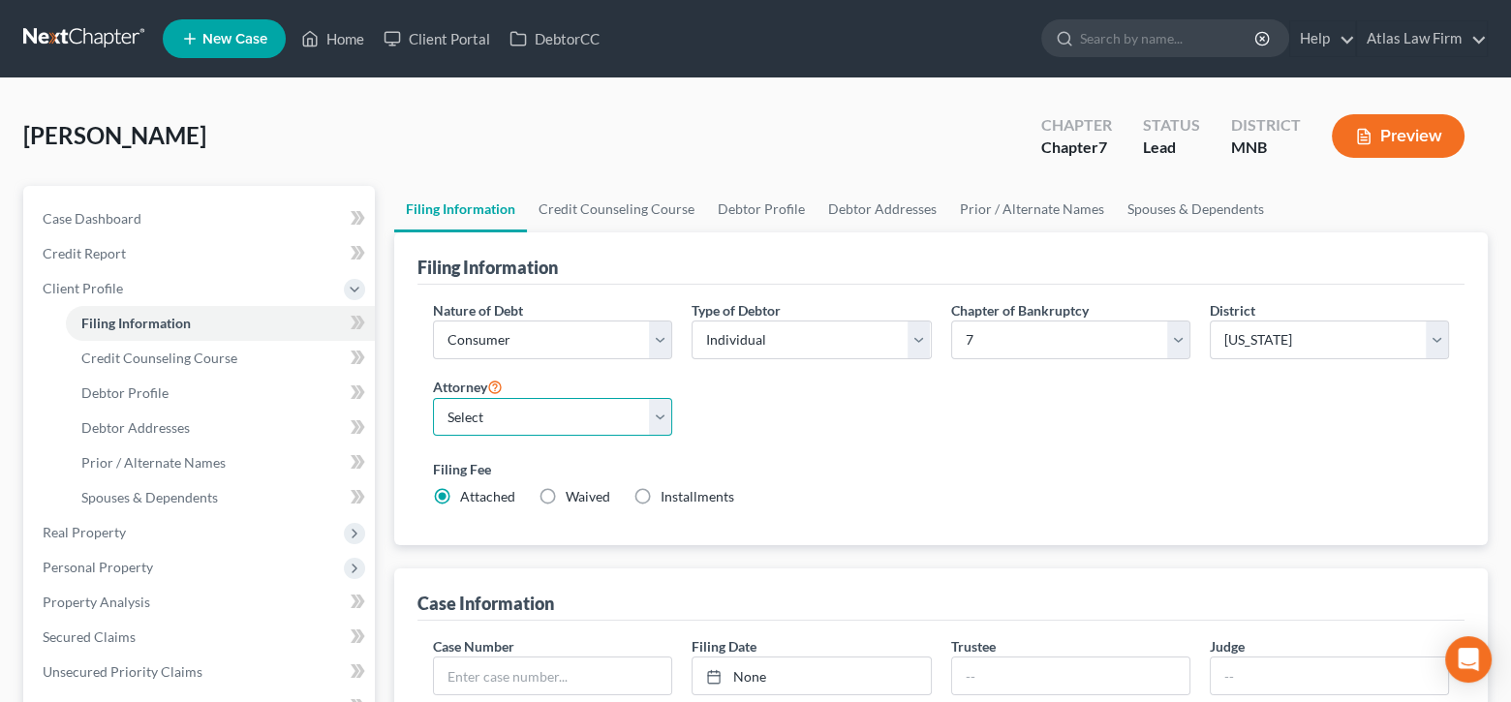
click at [656, 426] on select "Select [PERSON_NAME] - MNB" at bounding box center [552, 417] width 239 height 39
select select "0"
click at [433, 398] on select "Select [PERSON_NAME] - MNB" at bounding box center [552, 417] width 239 height 39
click at [735, 199] on link "Debtor Profile" at bounding box center [761, 209] width 110 height 46
select select "1"
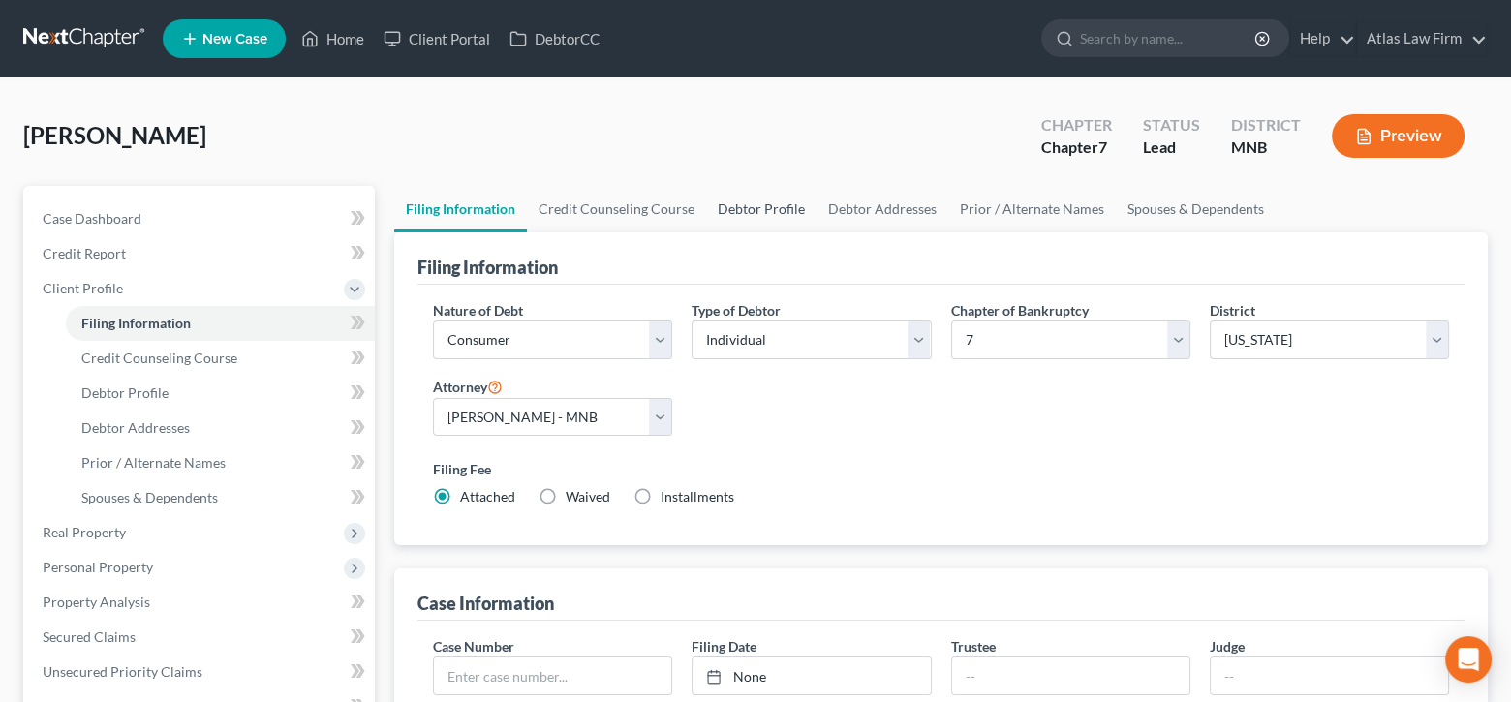
select select "3"
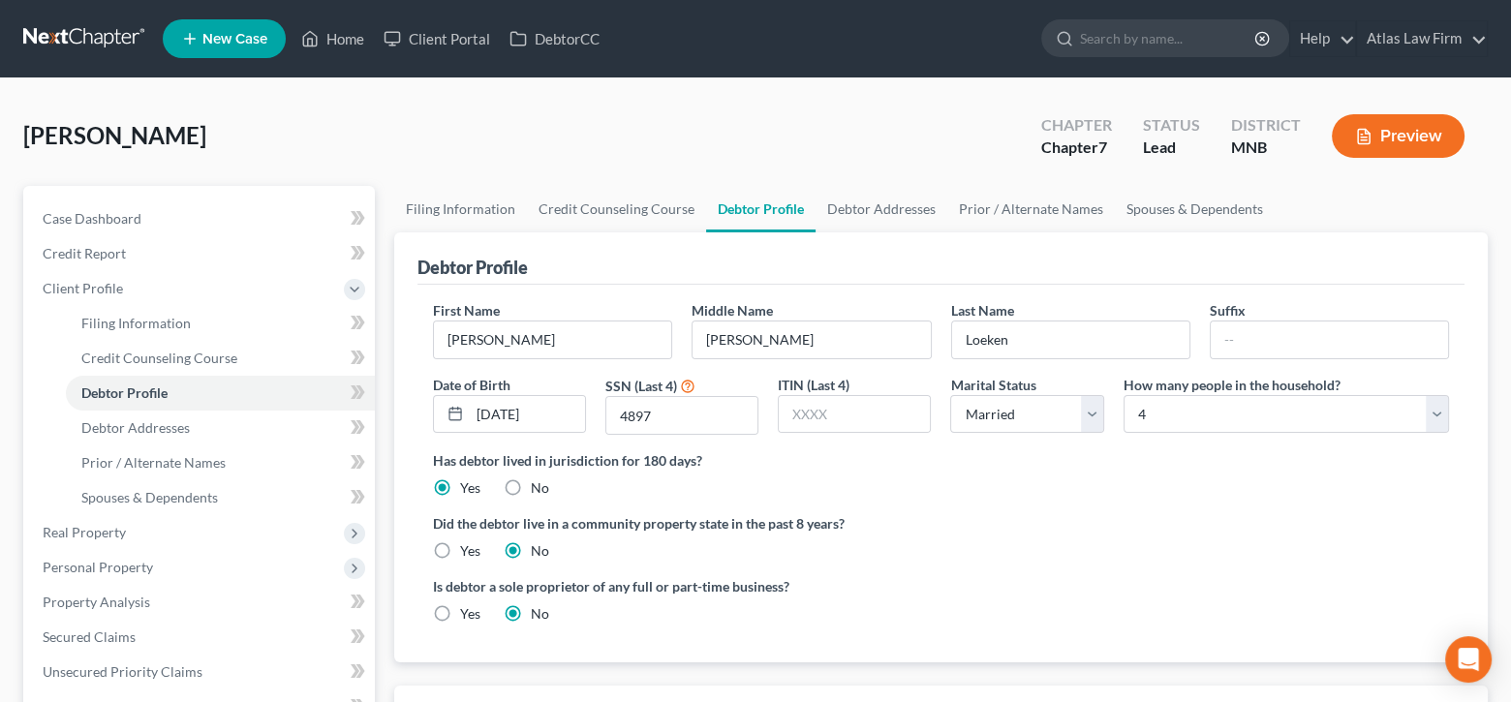
click at [750, 210] on link "Debtor Profile" at bounding box center [760, 209] width 109 height 46
click at [900, 208] on link "Debtor Addresses" at bounding box center [881, 209] width 132 height 46
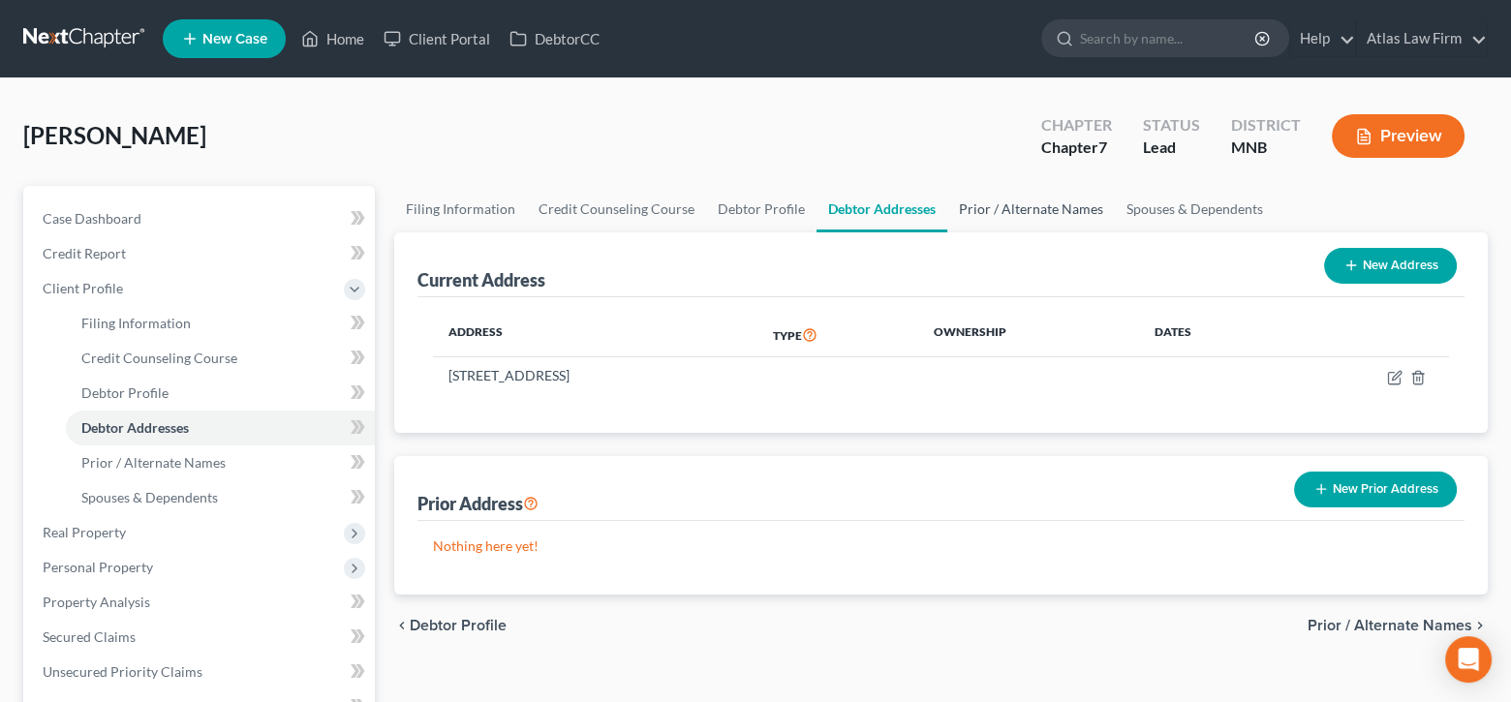
click at [988, 204] on link "Prior / Alternate Names" at bounding box center [1031, 209] width 168 height 46
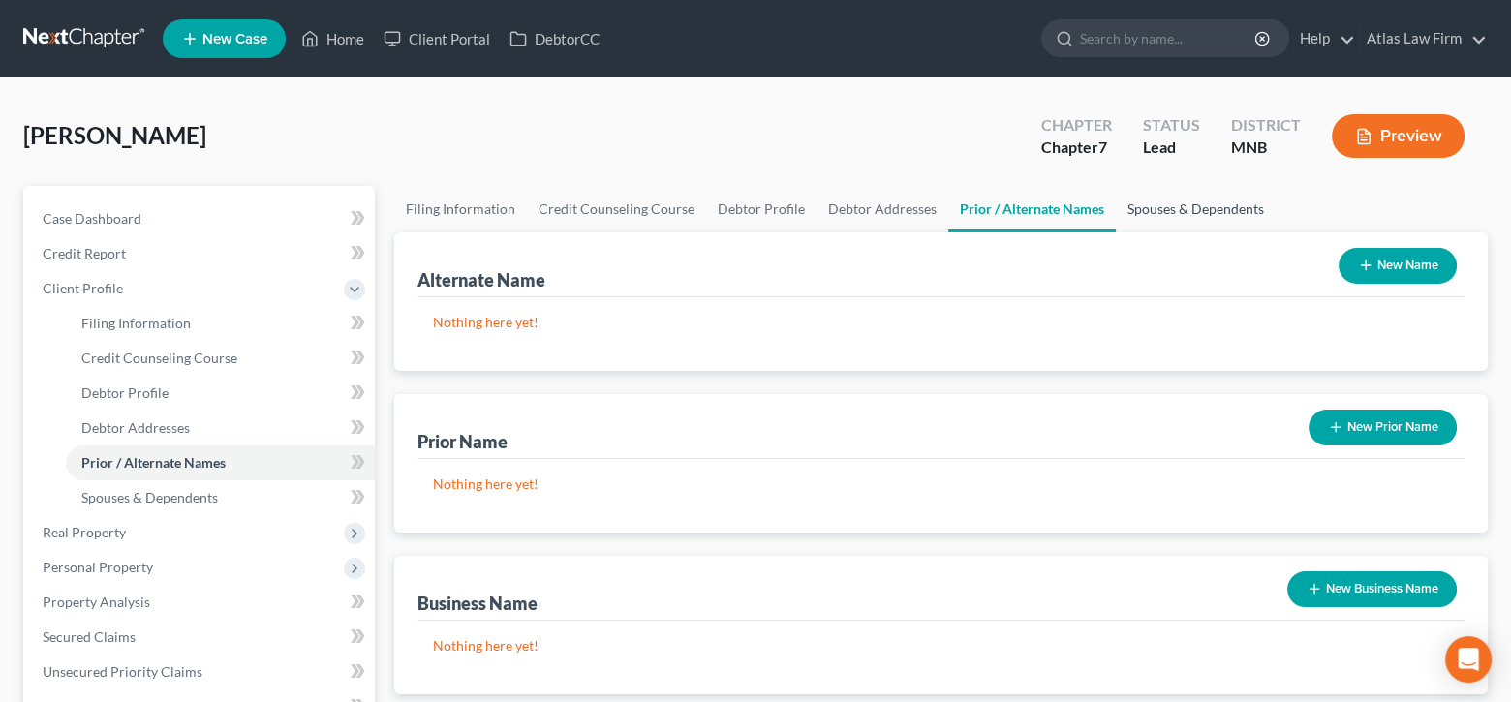
click at [1132, 209] on link "Spouses & Dependents" at bounding box center [1196, 209] width 160 height 46
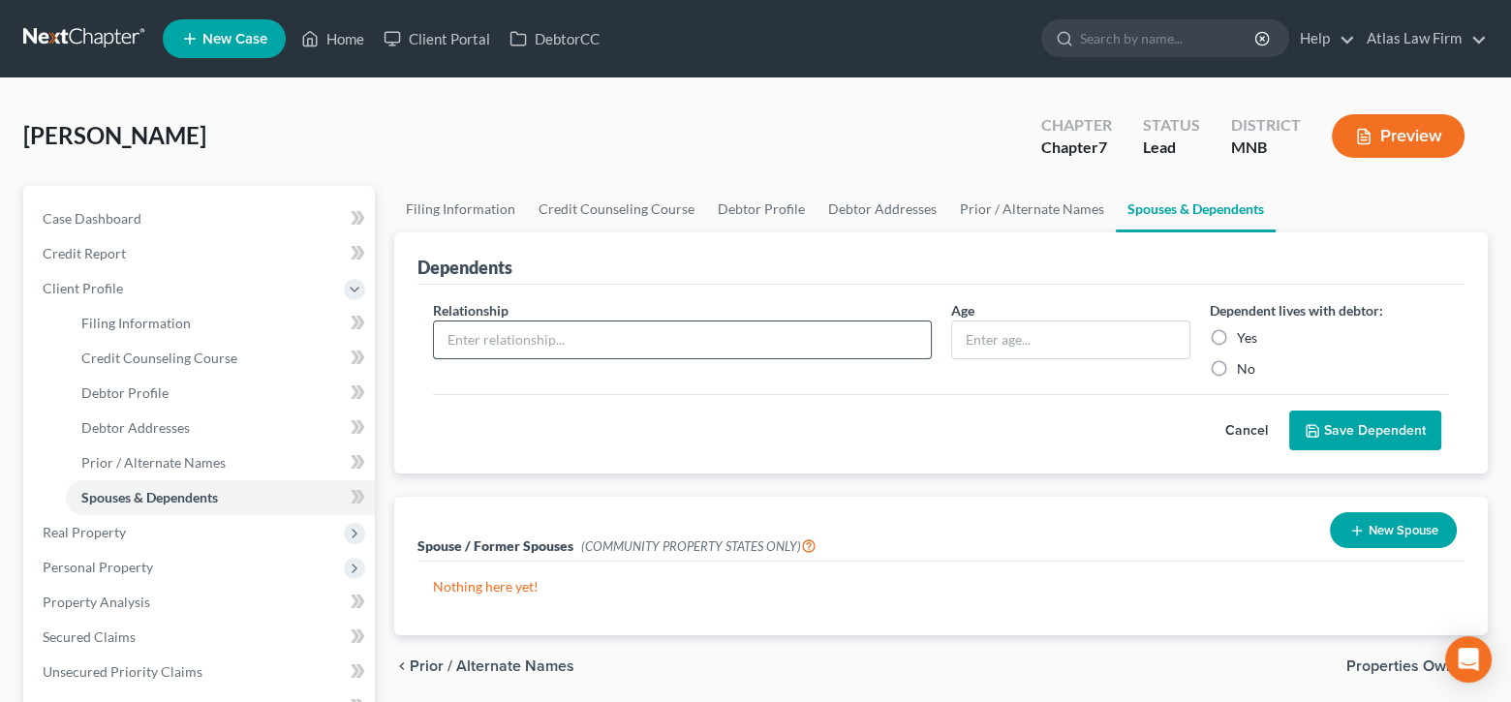
click at [853, 331] on input "text" at bounding box center [682, 340] width 497 height 37
type input "Child"
click at [991, 337] on input "text" at bounding box center [1070, 340] width 237 height 37
click at [1237, 332] on label "Yes" at bounding box center [1247, 337] width 20 height 19
click at [1245, 332] on input "Yes" at bounding box center [1251, 334] width 13 height 13
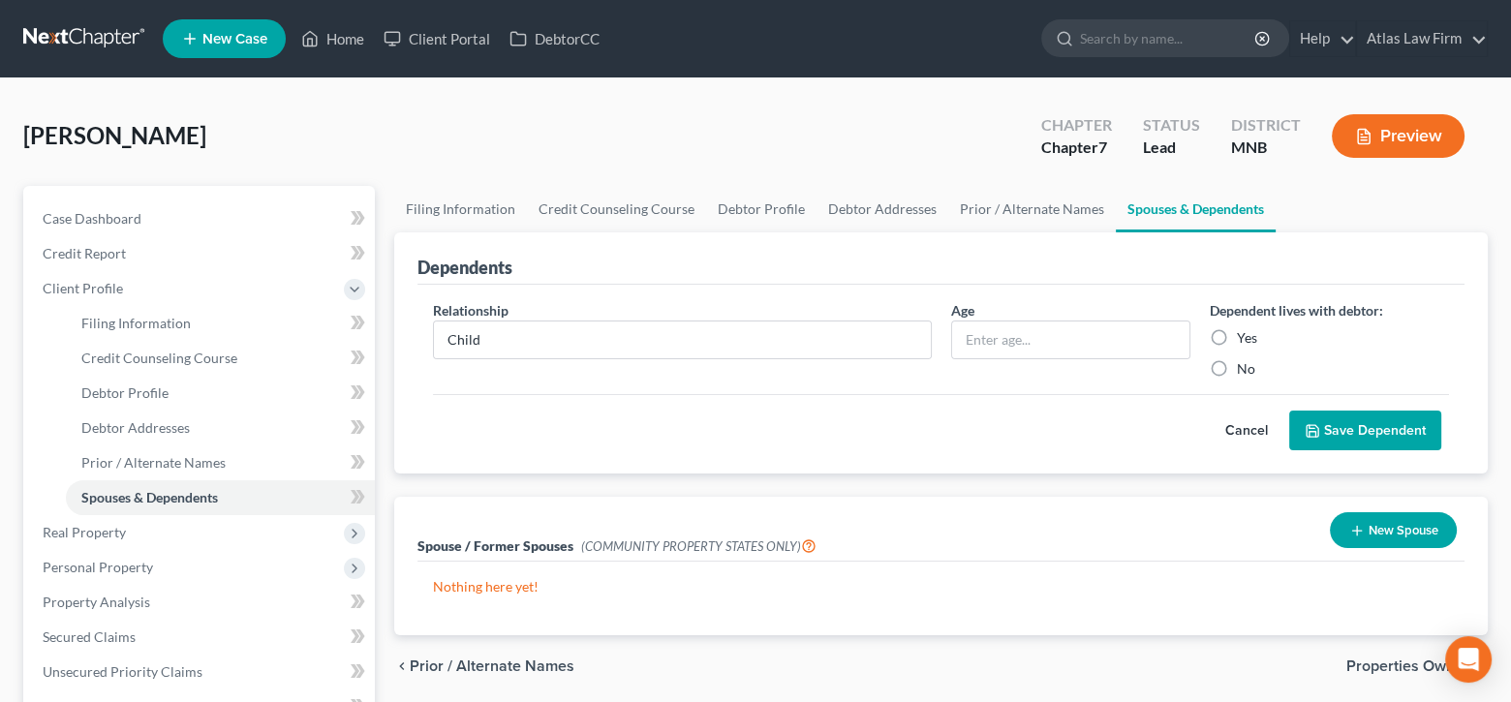
radio input "true"
click at [1320, 427] on button "Save Dependent" at bounding box center [1365, 431] width 152 height 41
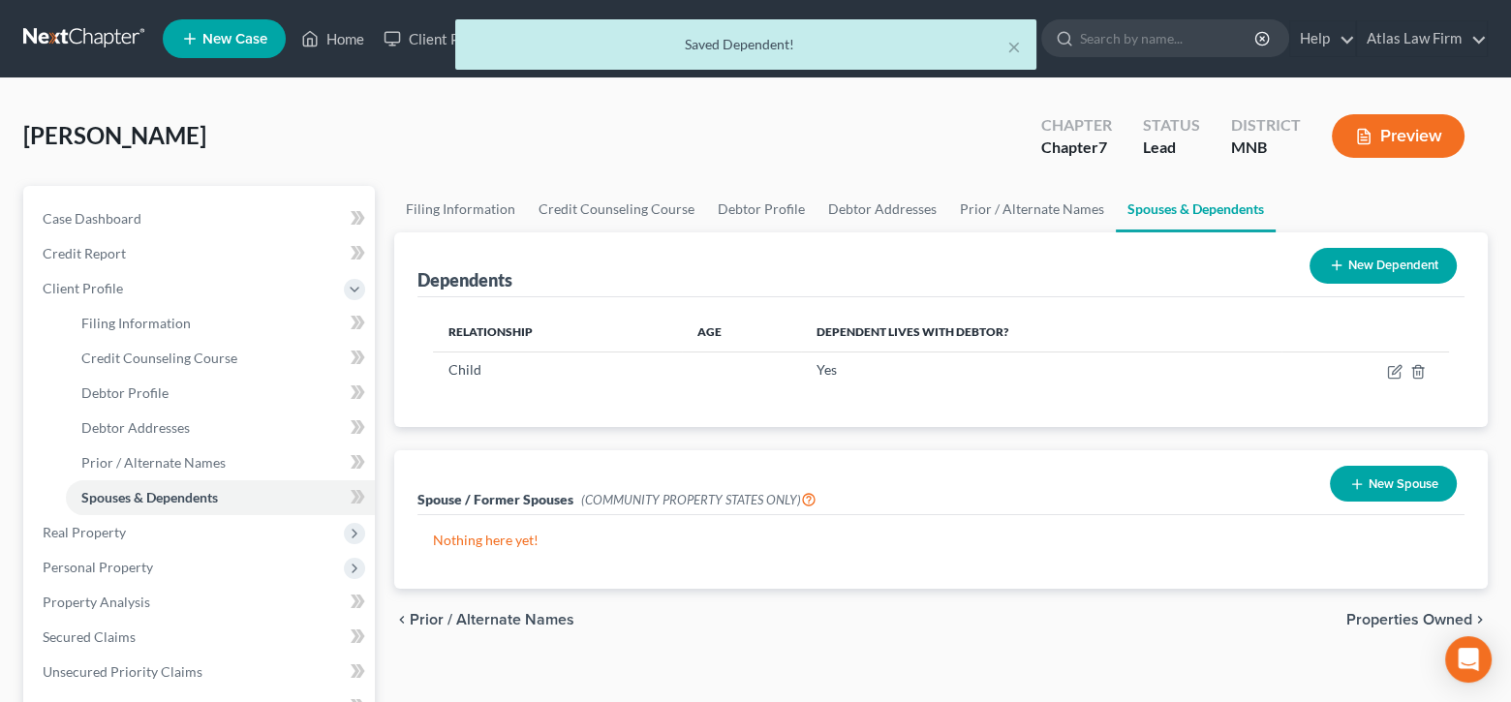
click at [1365, 265] on button "New Dependent" at bounding box center [1382, 266] width 147 height 36
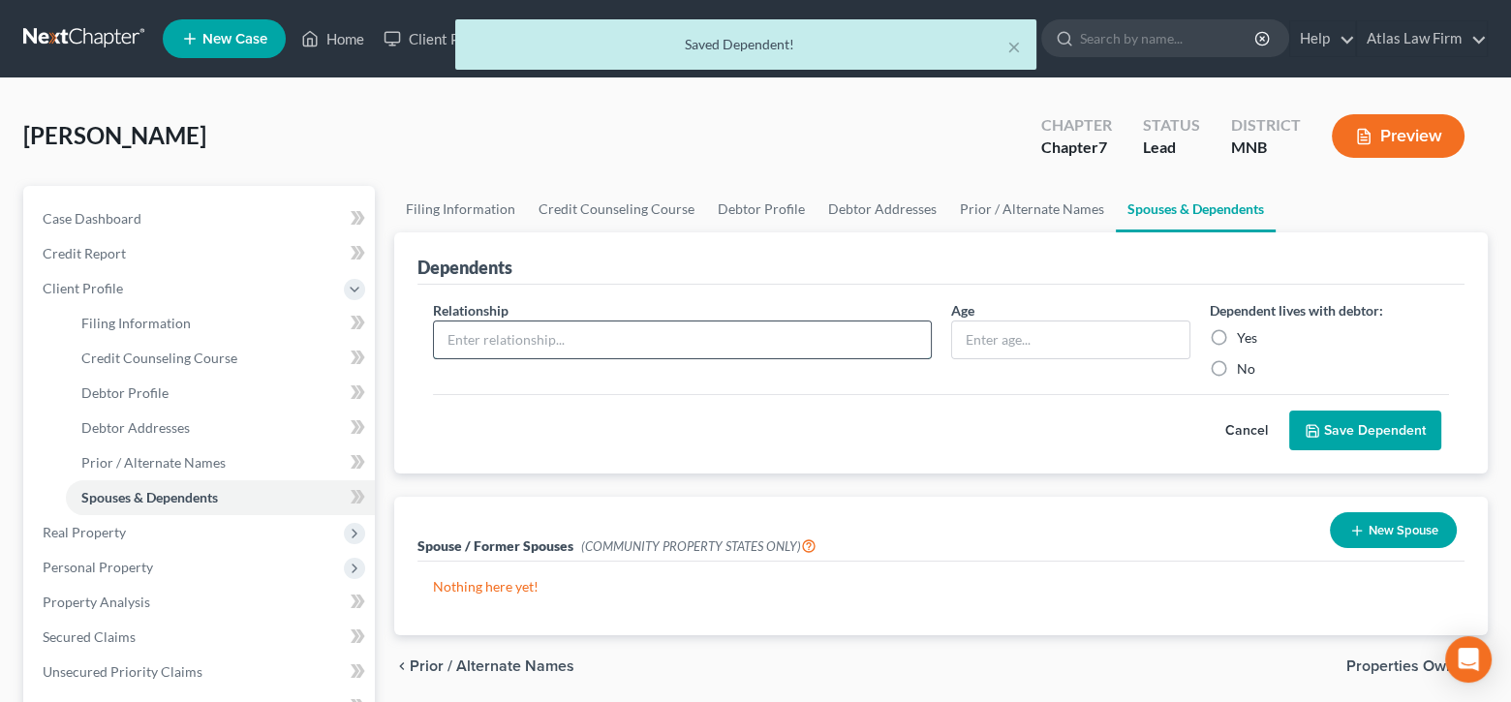
drag, startPoint x: 622, startPoint y: 323, endPoint x: 616, endPoint y: 337, distance: 15.6
click at [622, 323] on input "text" at bounding box center [682, 340] width 497 height 37
type input "Child"
click at [1237, 333] on label "Yes" at bounding box center [1247, 337] width 20 height 19
click at [1245, 333] on input "Yes" at bounding box center [1251, 334] width 13 height 13
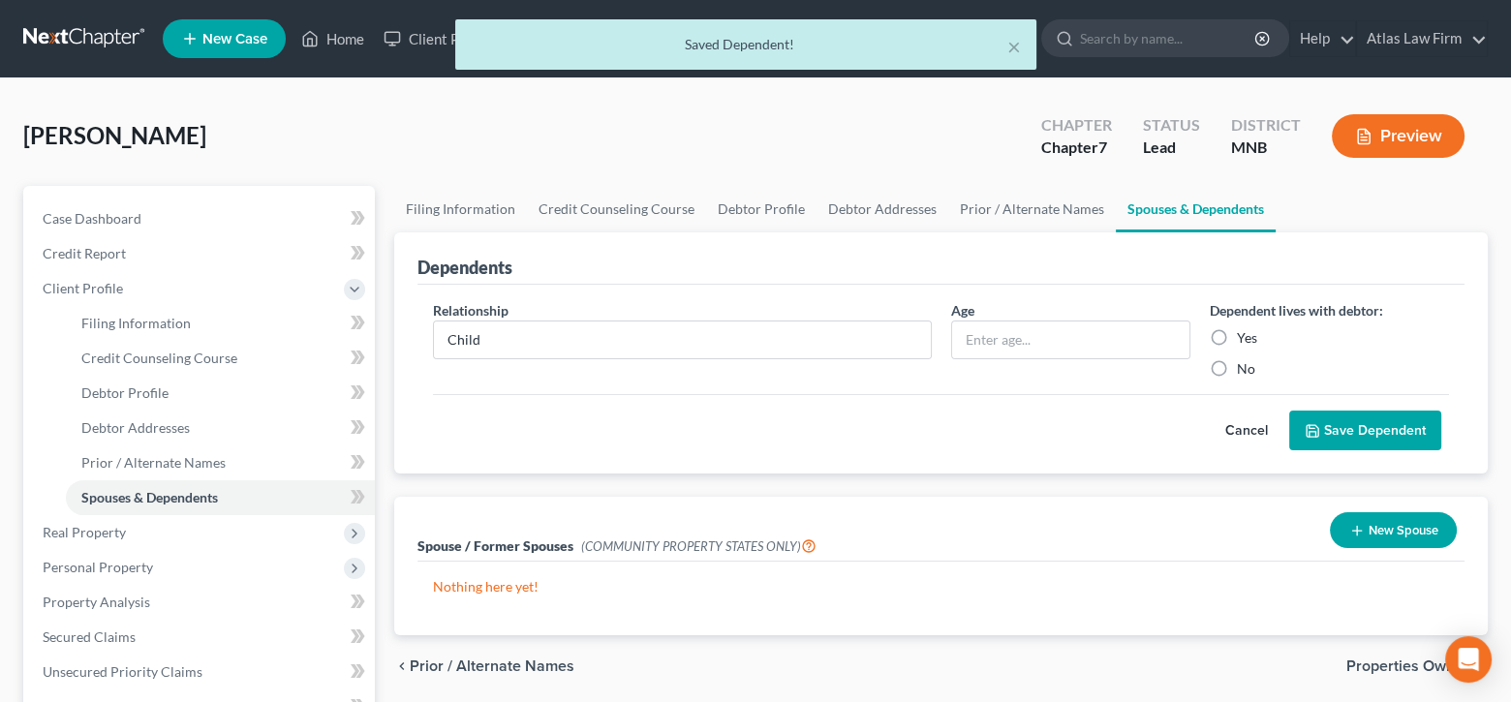
radio input "true"
click at [1369, 434] on button "Save Dependent" at bounding box center [1365, 431] width 152 height 41
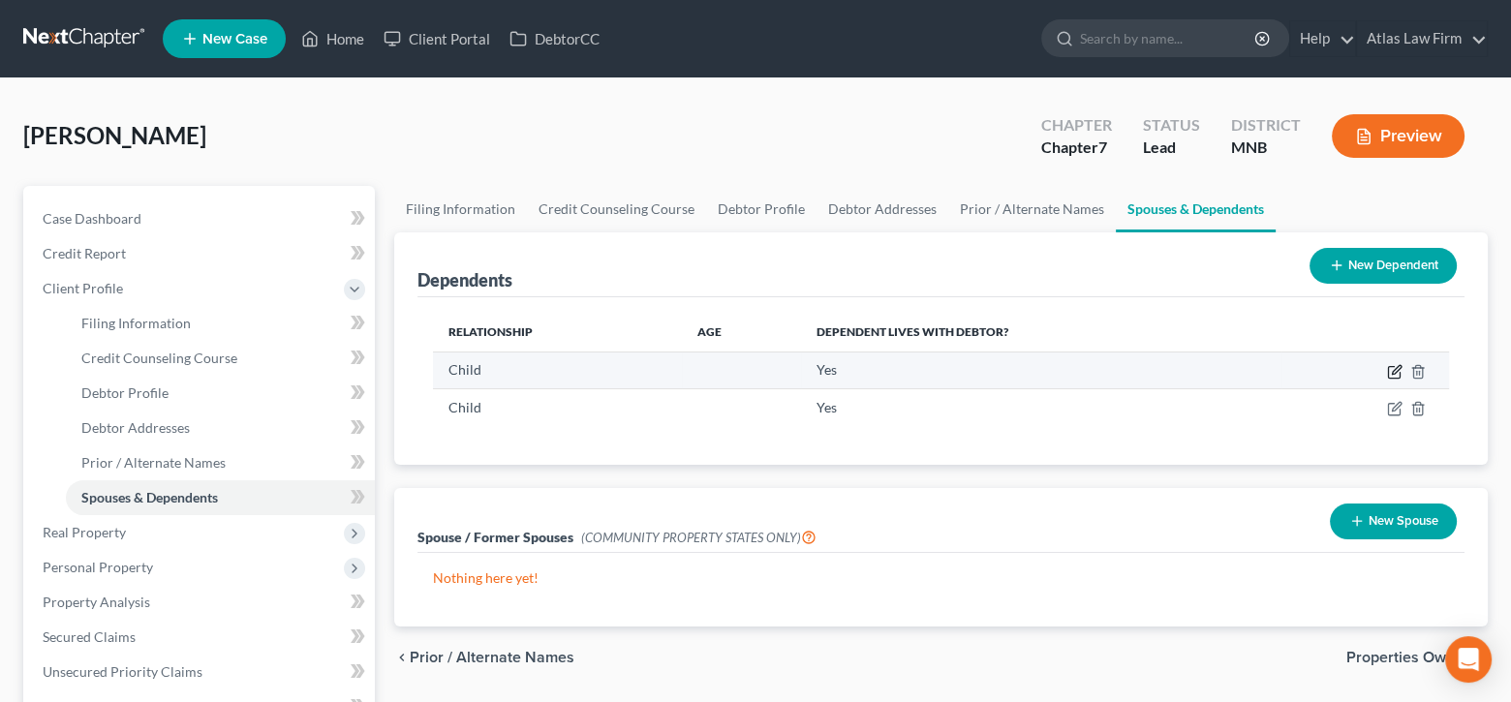
click at [1395, 364] on icon "button" at bounding box center [1394, 371] width 15 height 15
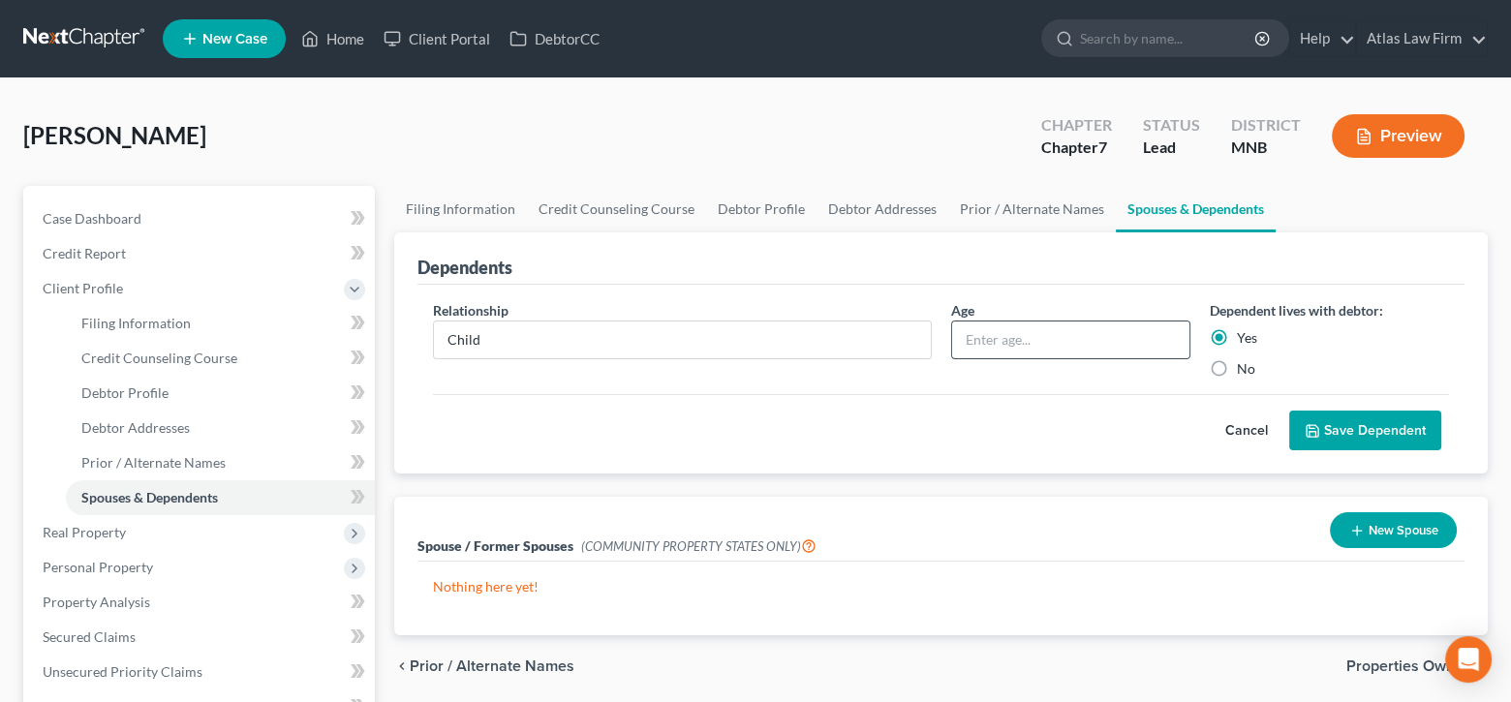
click at [1103, 335] on input "text" at bounding box center [1070, 340] width 237 height 37
type input "4"
click at [1332, 423] on button "Save Dependent" at bounding box center [1365, 431] width 152 height 41
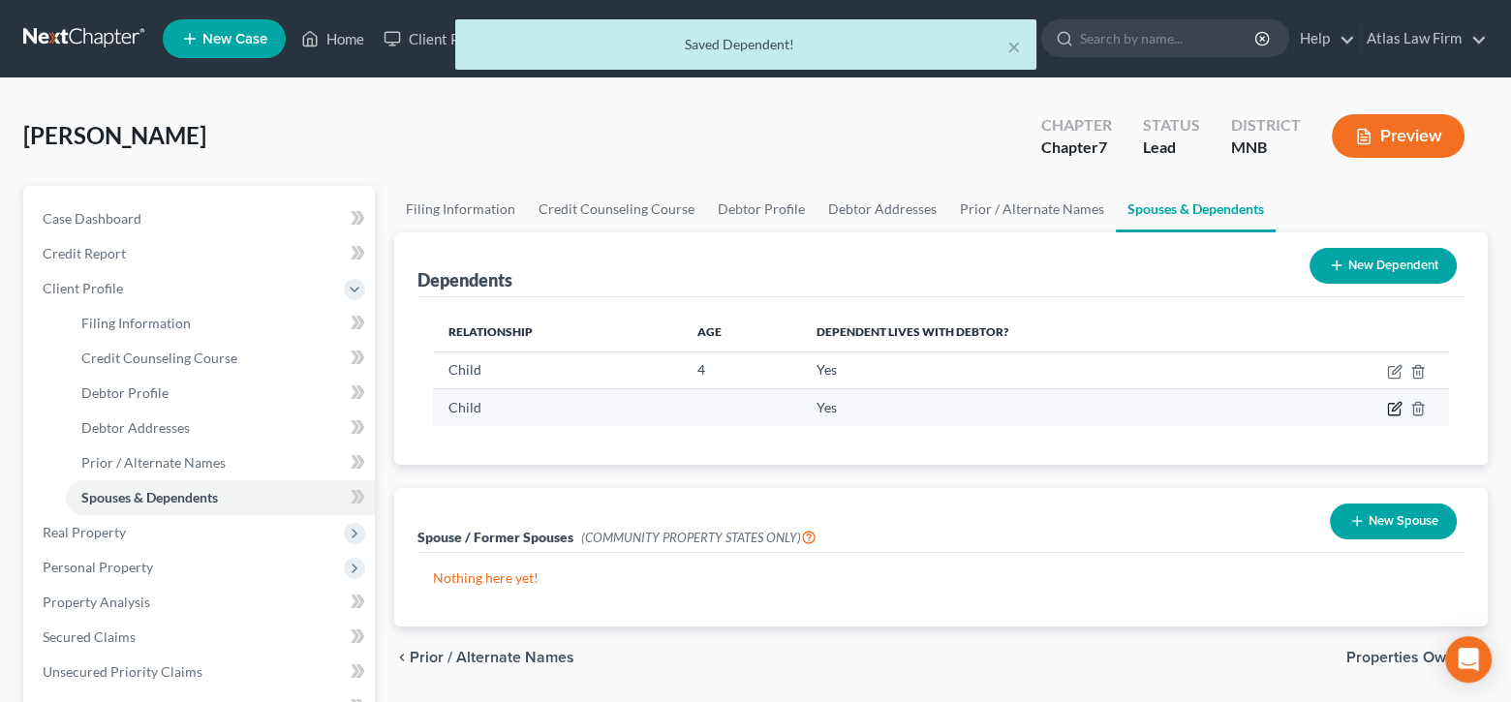
click at [1387, 403] on icon "button" at bounding box center [1394, 408] width 15 height 15
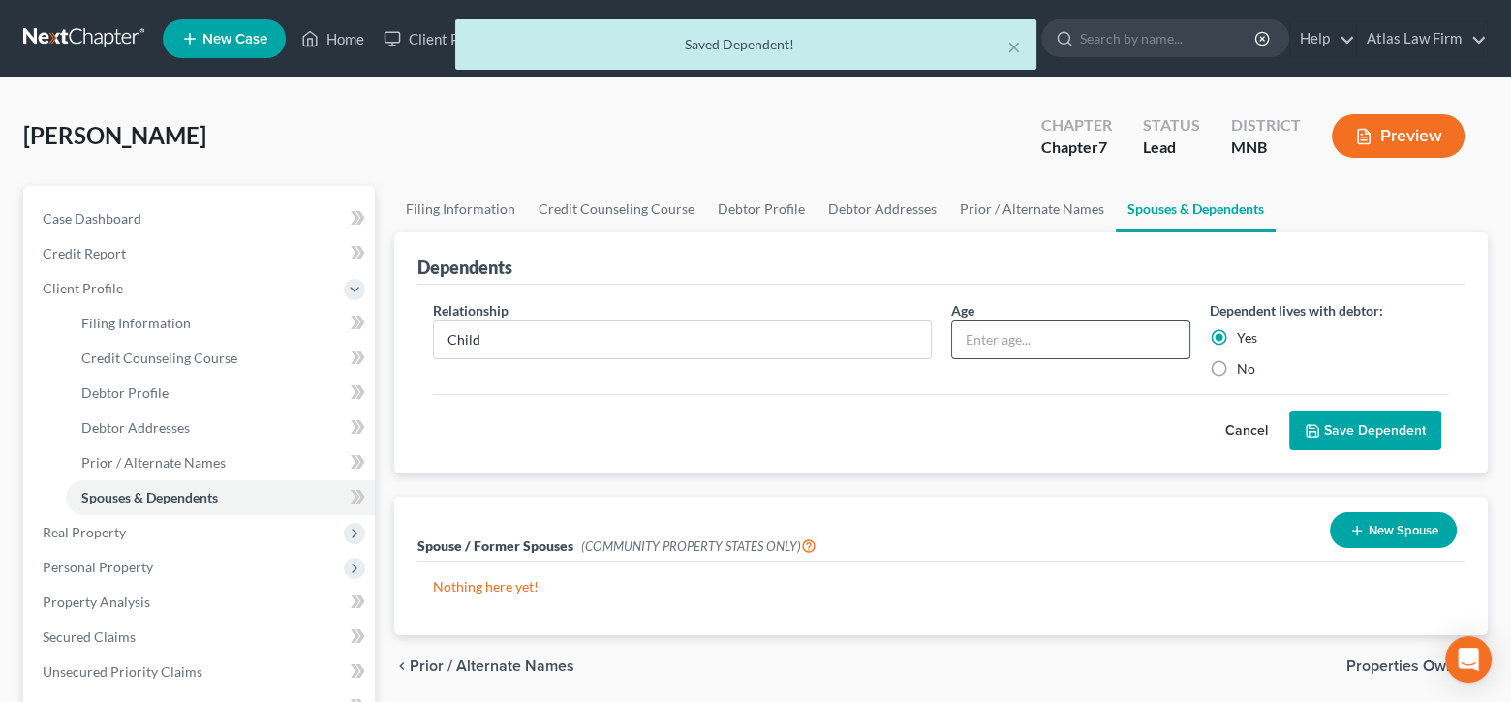
click at [1153, 334] on input "text" at bounding box center [1070, 340] width 237 height 37
type input "2"
click at [1323, 425] on button "Save Dependent" at bounding box center [1365, 431] width 152 height 41
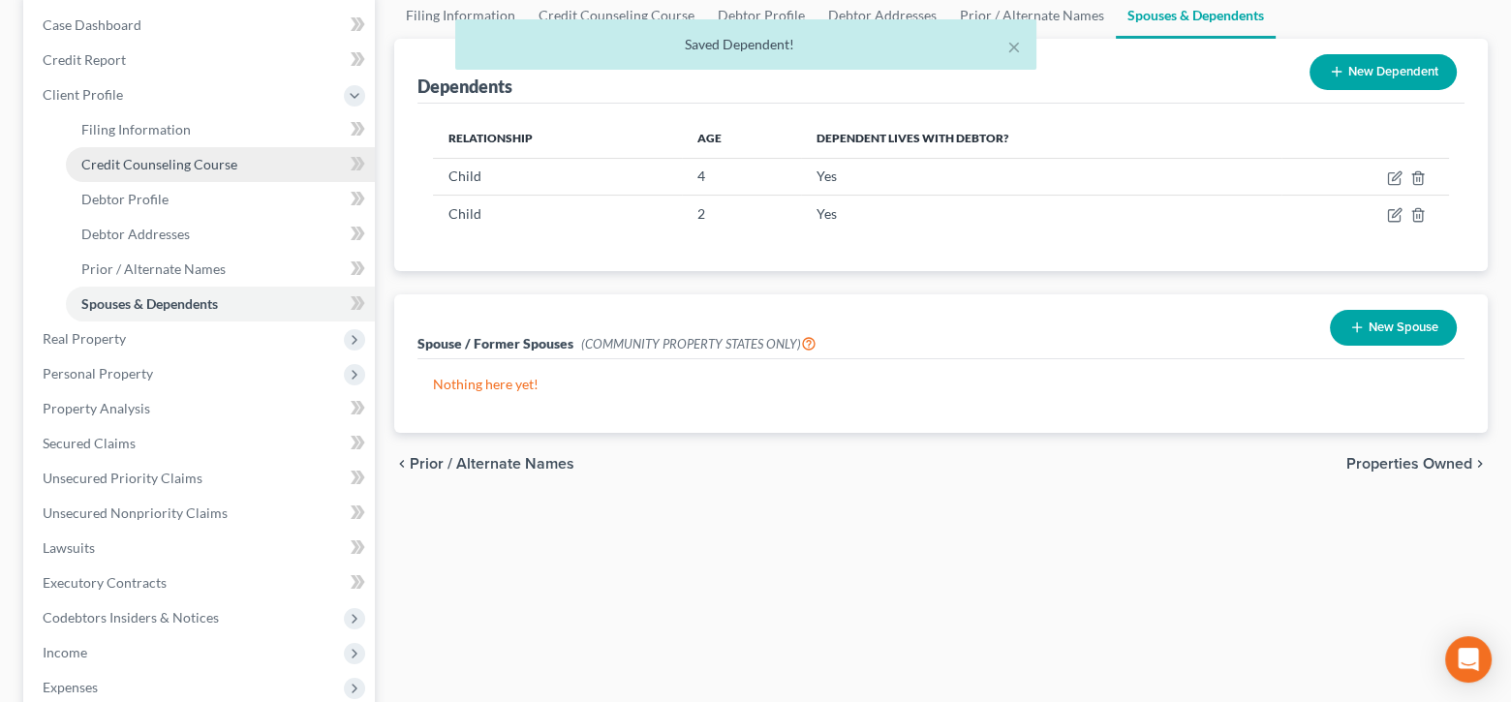
scroll to position [387, 0]
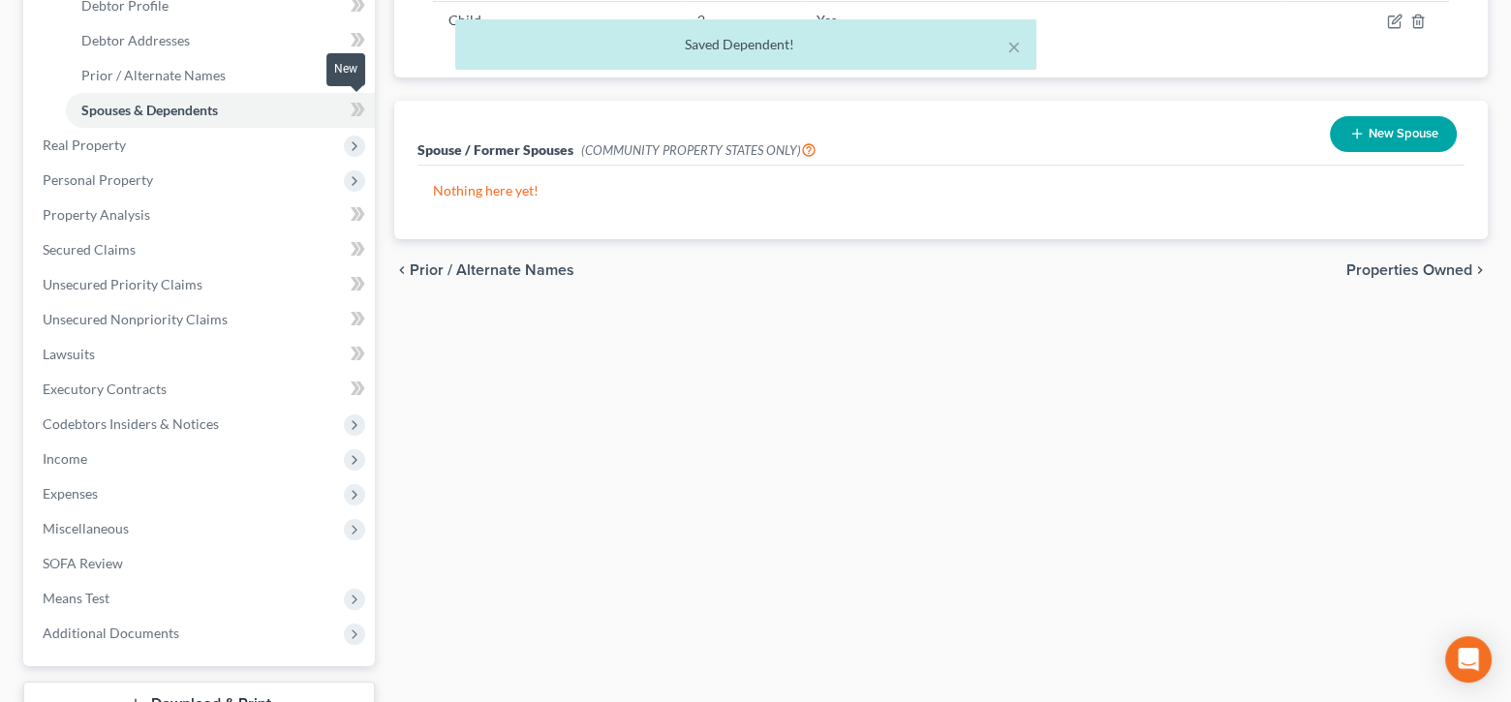
click at [356, 107] on icon at bounding box center [355, 110] width 9 height 14
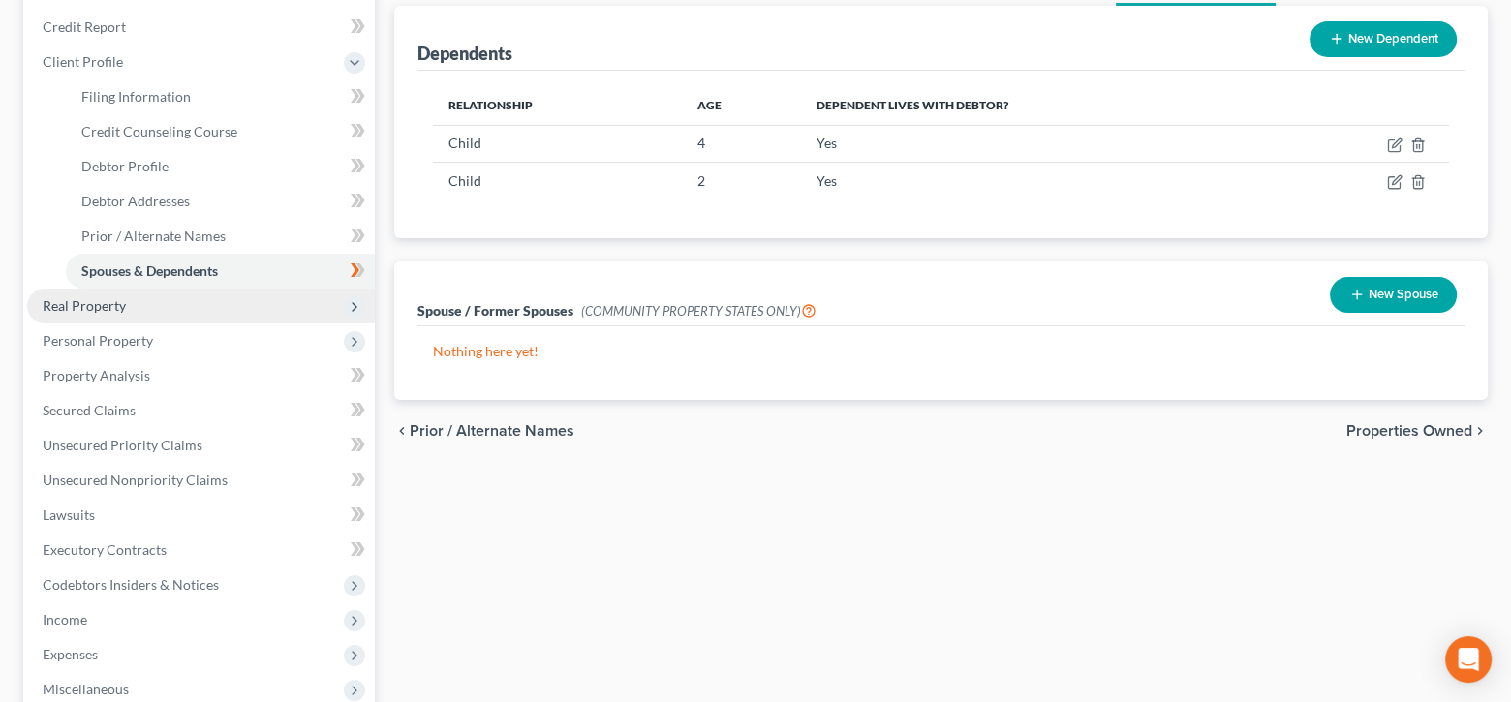
scroll to position [194, 0]
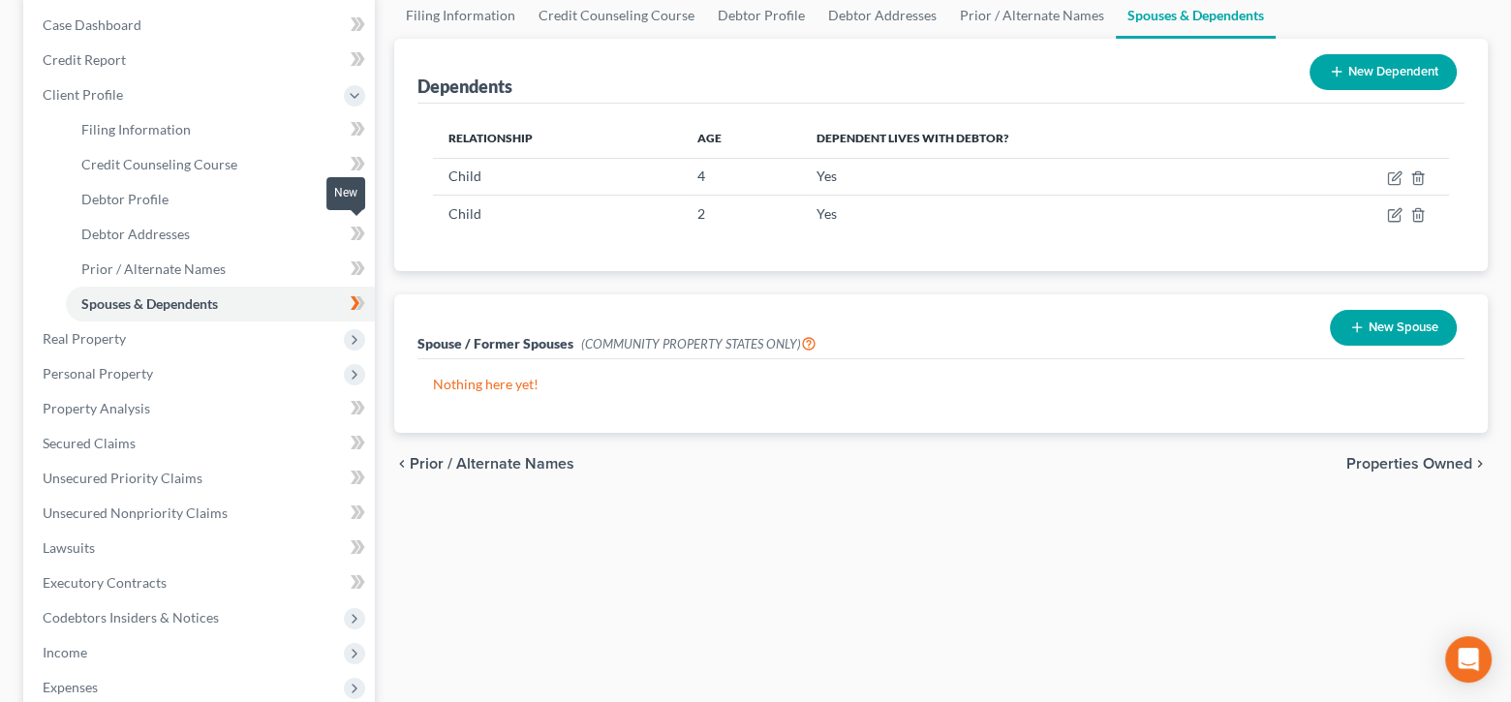
click at [353, 231] on icon at bounding box center [358, 234] width 15 height 24
click at [356, 192] on icon at bounding box center [360, 199] width 9 height 14
click at [357, 124] on icon at bounding box center [358, 129] width 15 height 24
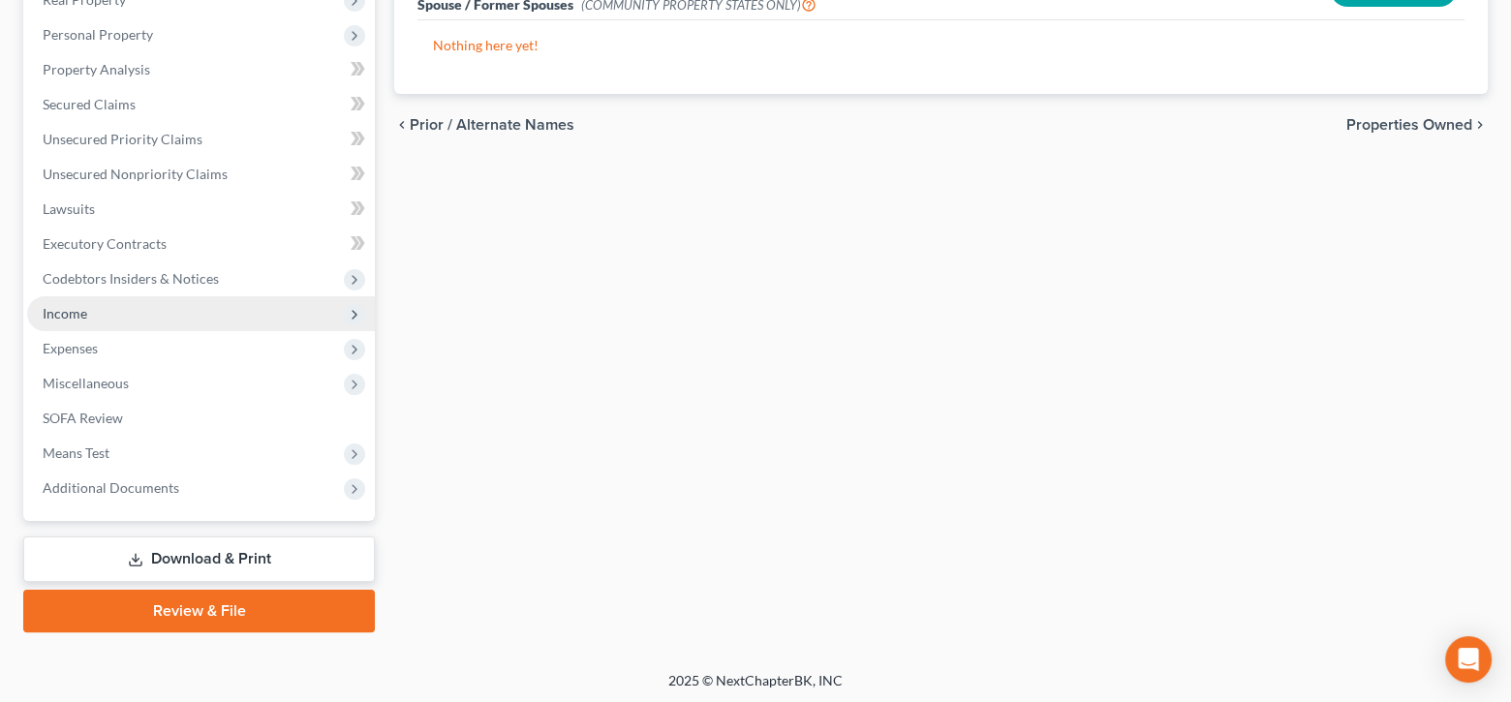
click at [98, 319] on span "Income" at bounding box center [201, 313] width 348 height 35
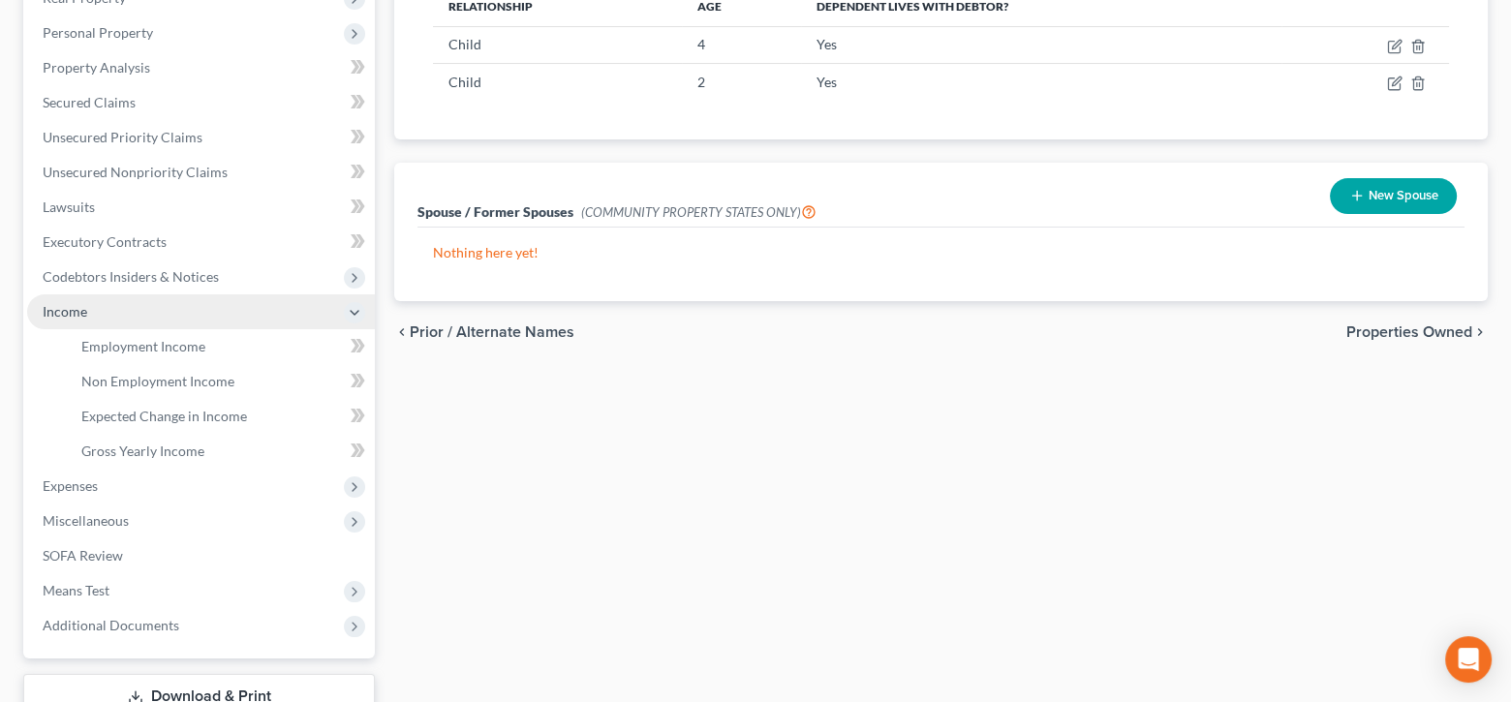
scroll to position [323, 0]
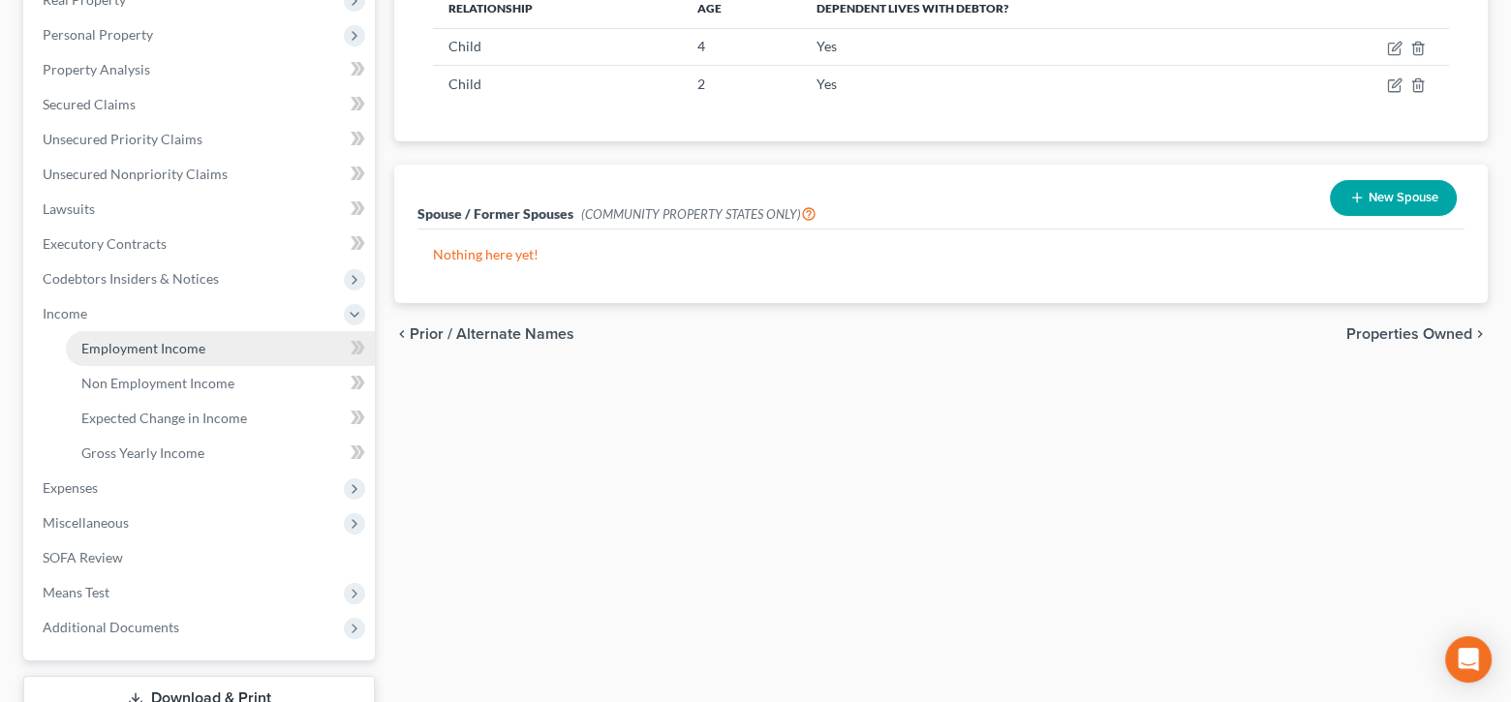
click at [122, 349] on span "Employment Income" at bounding box center [143, 348] width 124 height 16
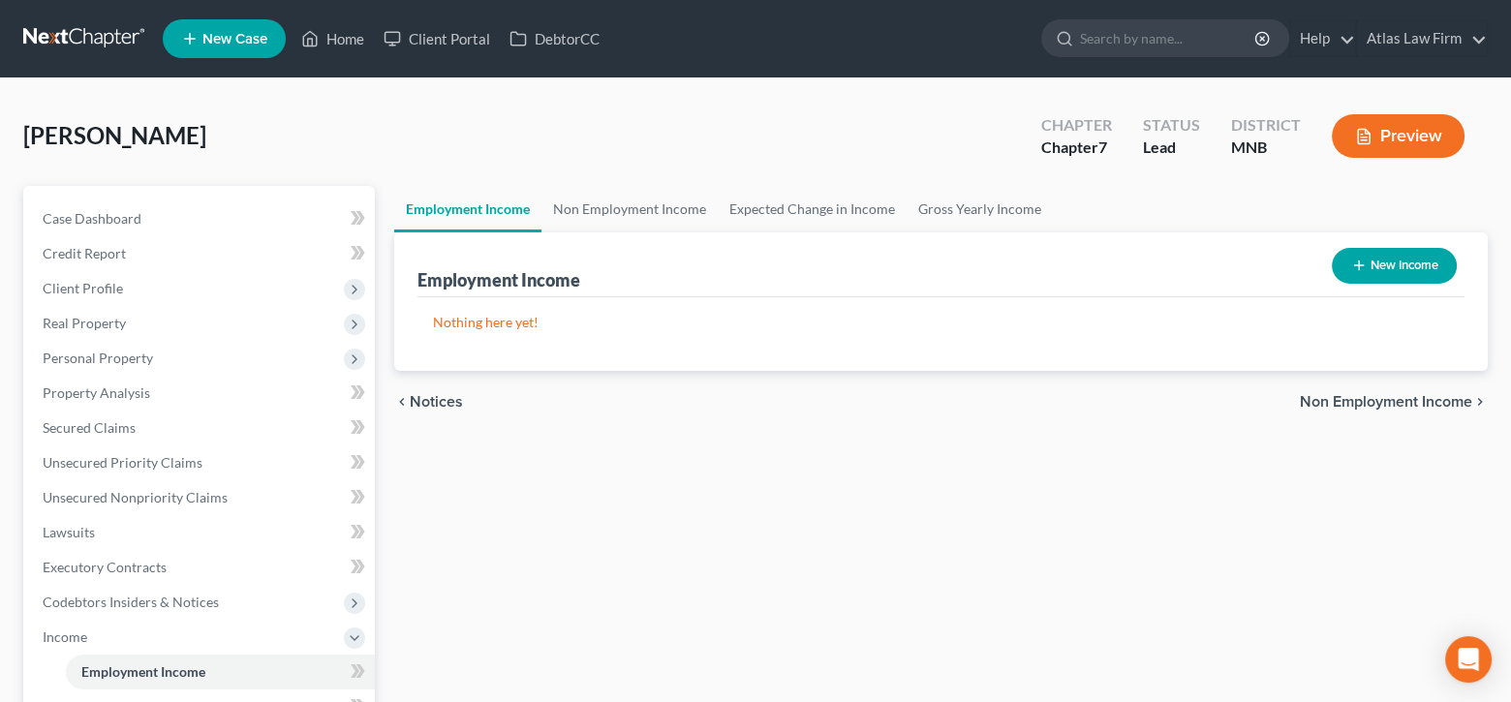
click at [1391, 270] on button "New Income" at bounding box center [1394, 266] width 125 height 36
select select "0"
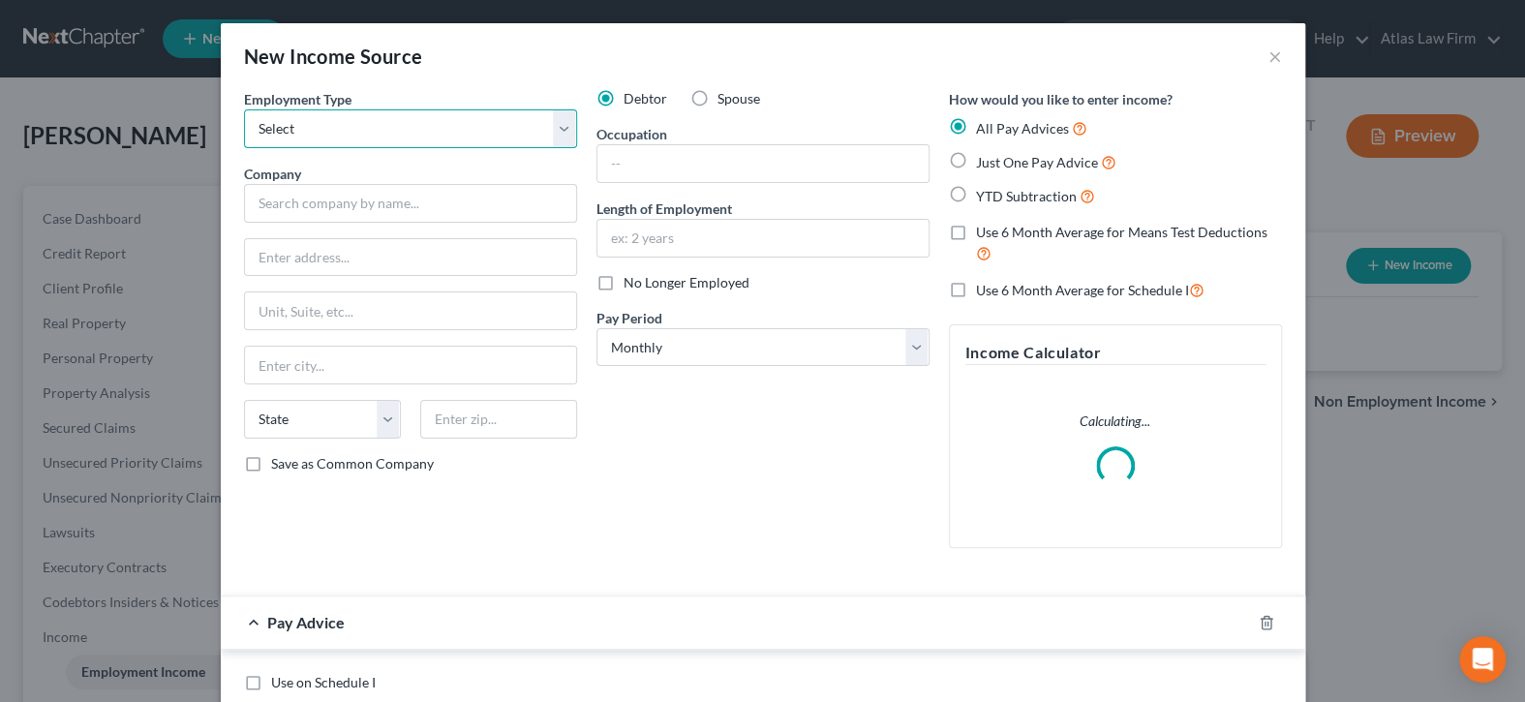
click at [554, 135] on select "Select Full or [DEMOGRAPHIC_DATA] Employment Self Employment" at bounding box center [410, 128] width 333 height 39
select select "0"
click at [244, 109] on select "Select Full or [DEMOGRAPHIC_DATA] Employment Self Employment" at bounding box center [410, 128] width 333 height 39
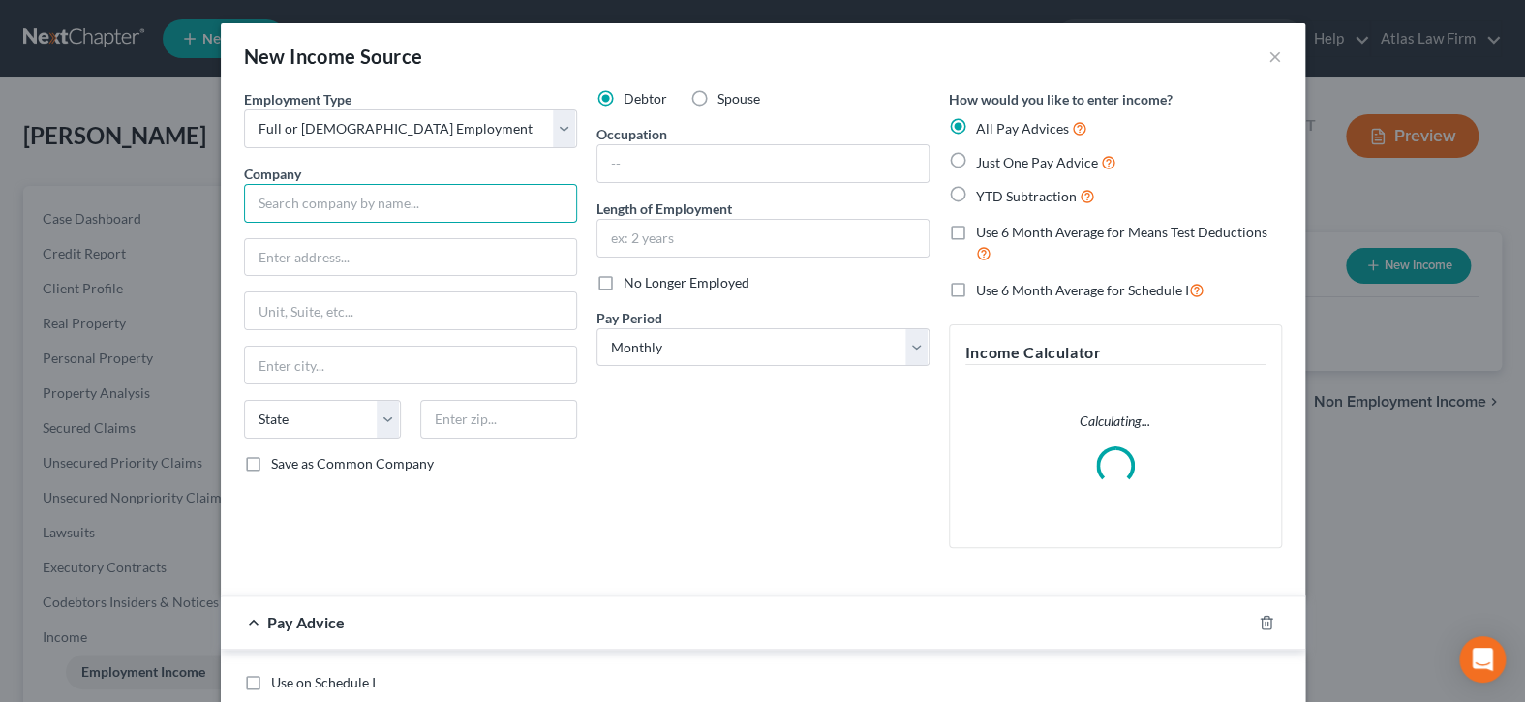
click at [472, 197] on input "text" at bounding box center [410, 203] width 333 height 39
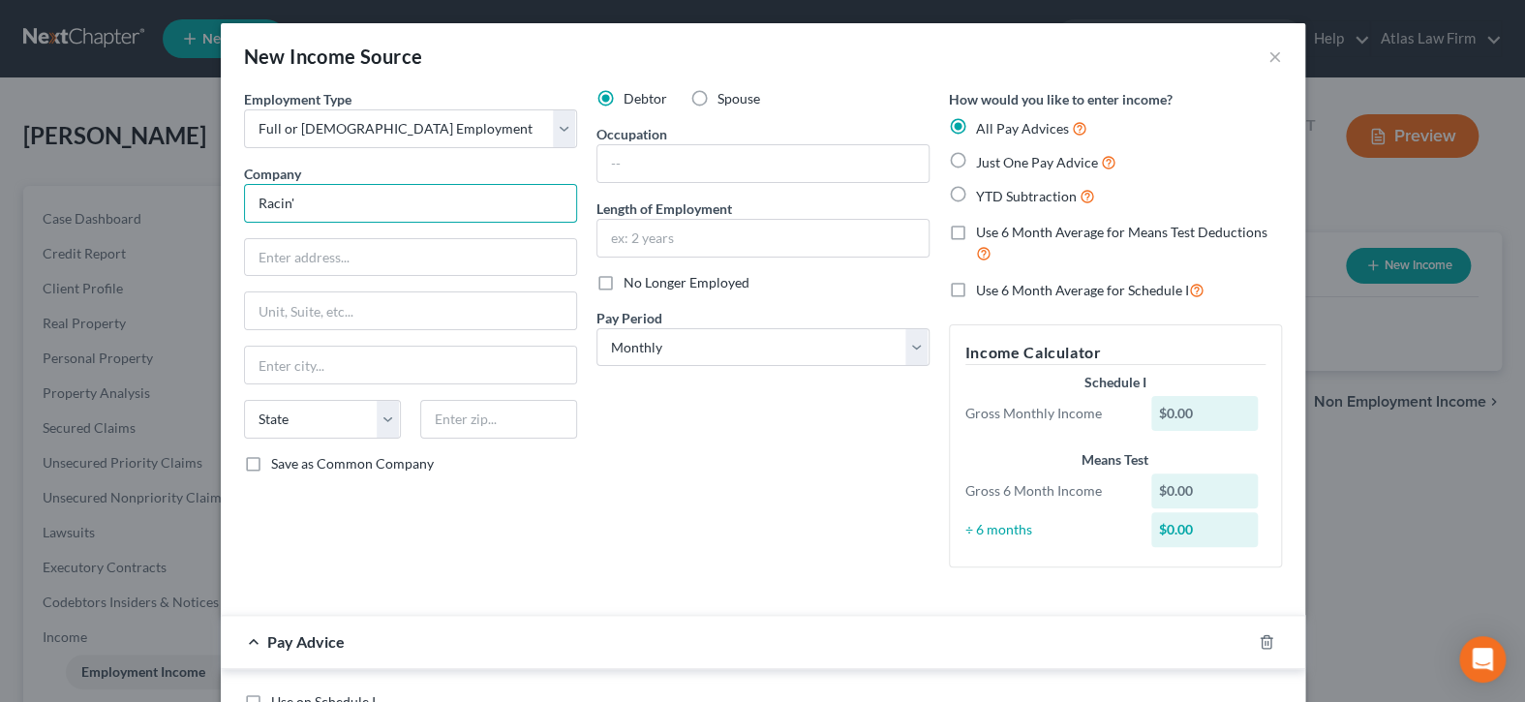
click at [405, 199] on input "Racin'" at bounding box center [410, 203] width 333 height 39
type input "Racin' Repair, Inc."
click at [502, 254] on input "text" at bounding box center [410, 257] width 331 height 37
type input "[STREET_ADDRESS]"
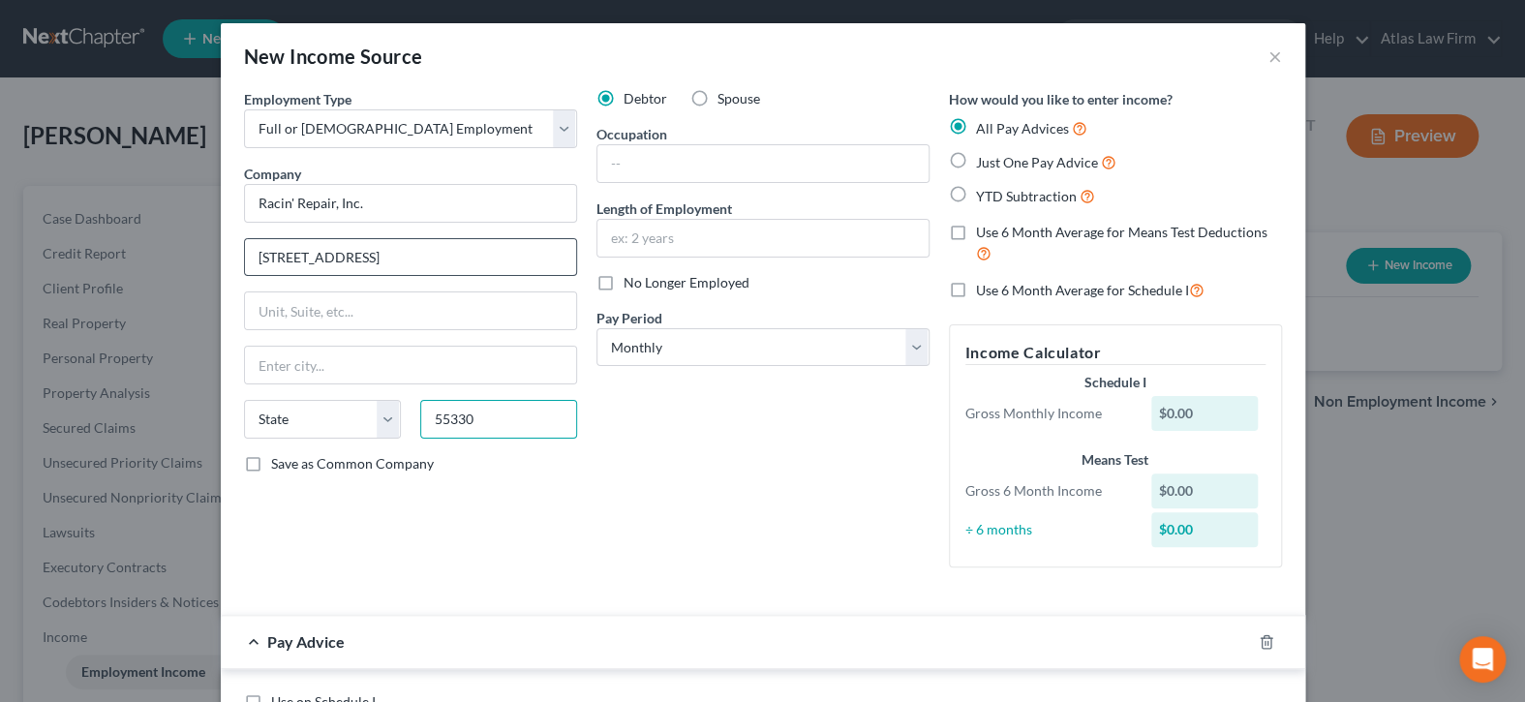
type input "55330"
type input "Elk River"
select select "24"
click at [815, 168] on input "text" at bounding box center [763, 163] width 331 height 37
type input "Mechanic"
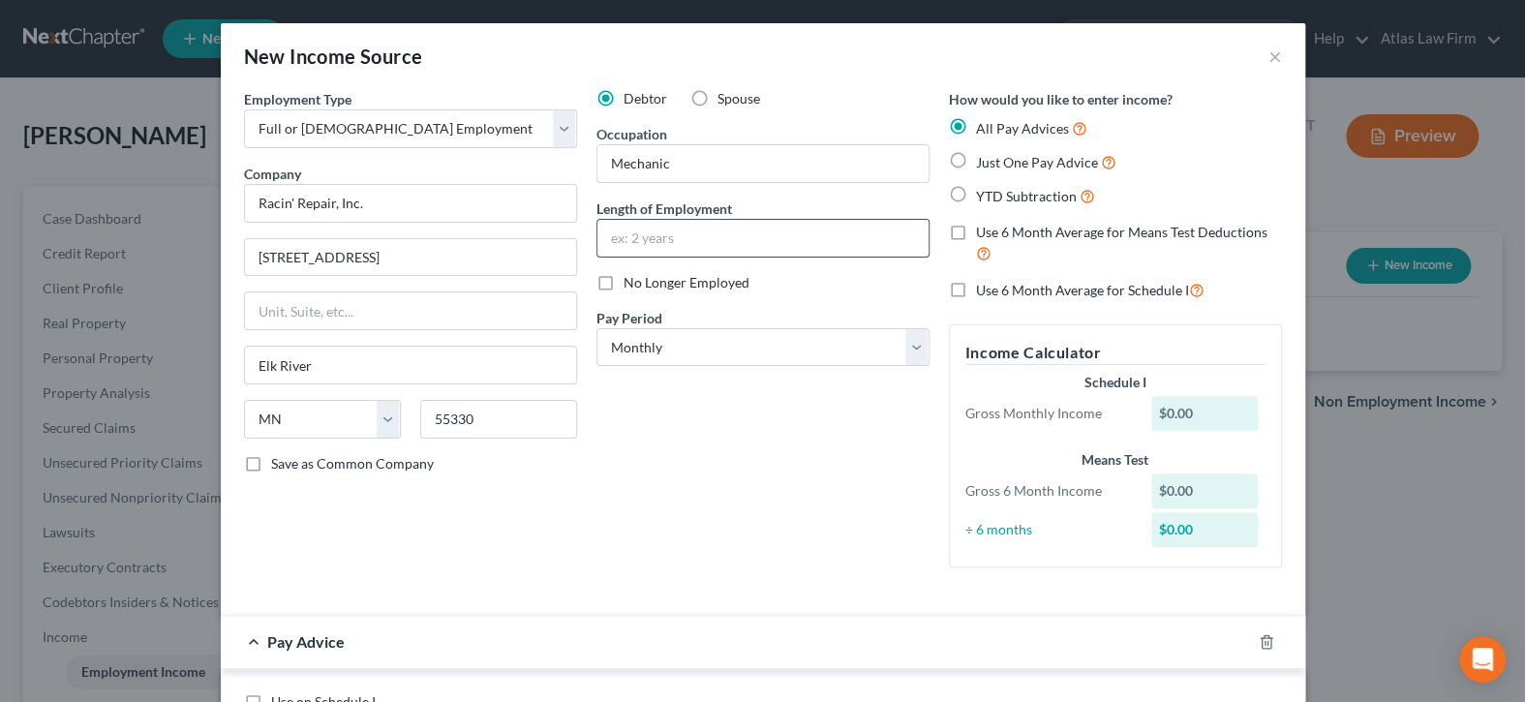
click at [761, 225] on input "text" at bounding box center [763, 238] width 331 height 37
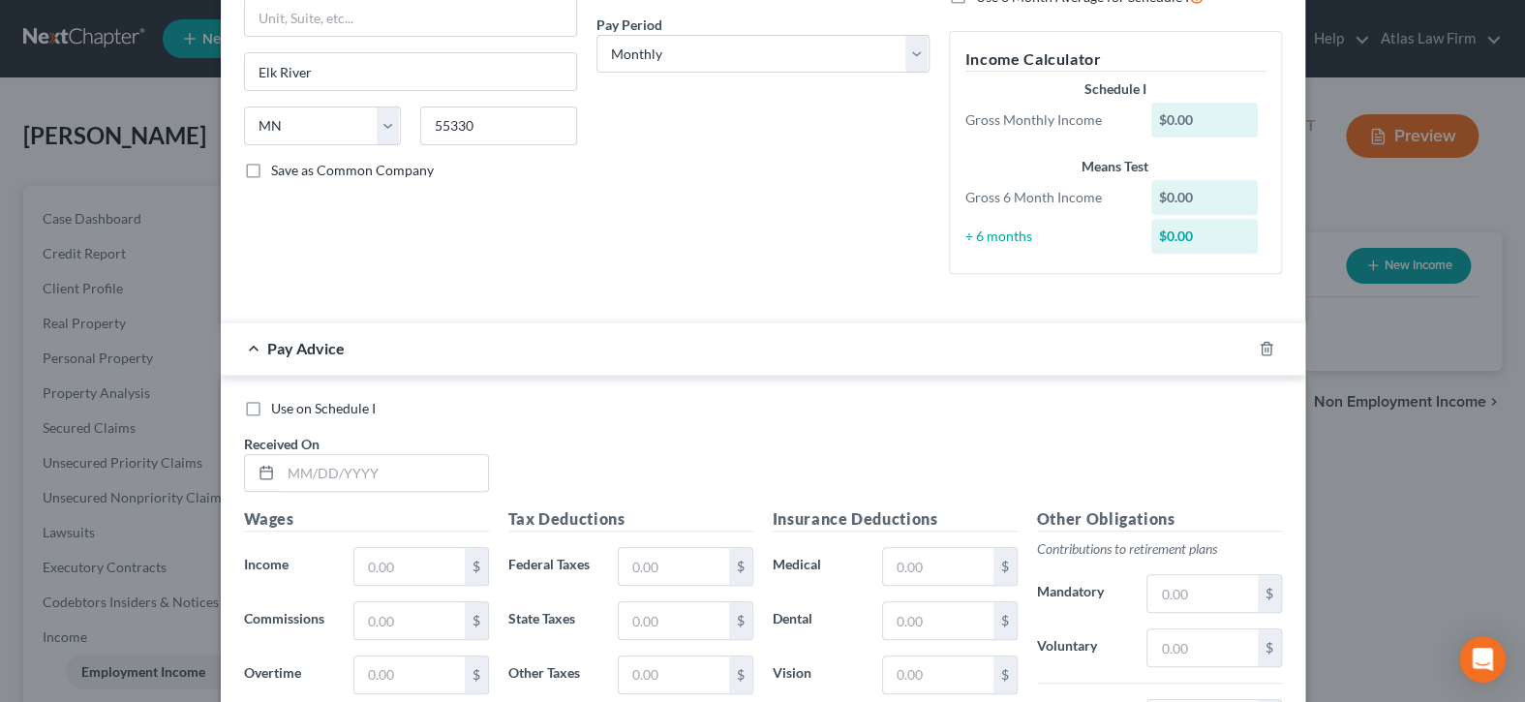
scroll to position [387, 0]
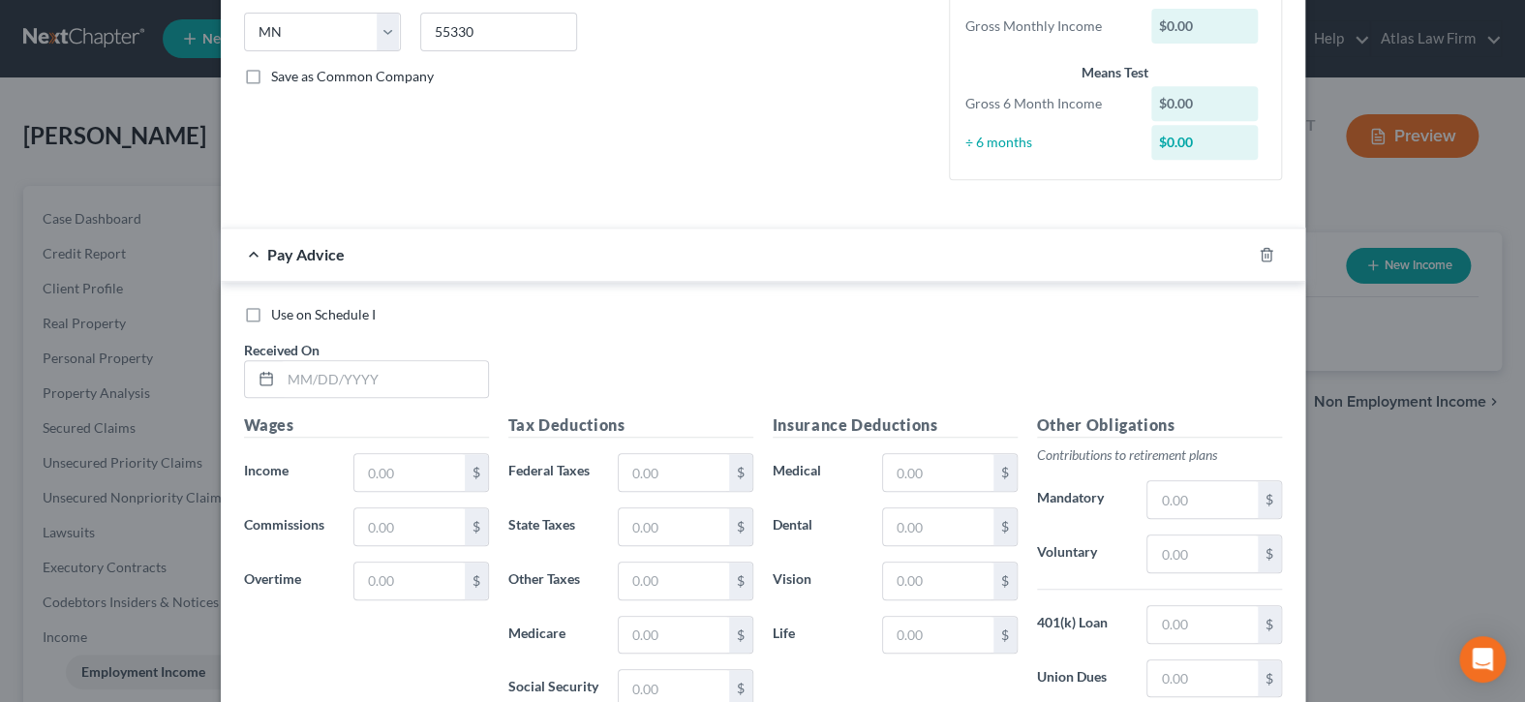
type input "4 years"
drag, startPoint x: 240, startPoint y: 312, endPoint x: 352, endPoint y: 379, distance: 129.9
click at [271, 313] on label "Use on Schedule I" at bounding box center [323, 314] width 105 height 19
click at [279, 313] on input "Use on Schedule I" at bounding box center [285, 311] width 13 height 13
checkbox input "true"
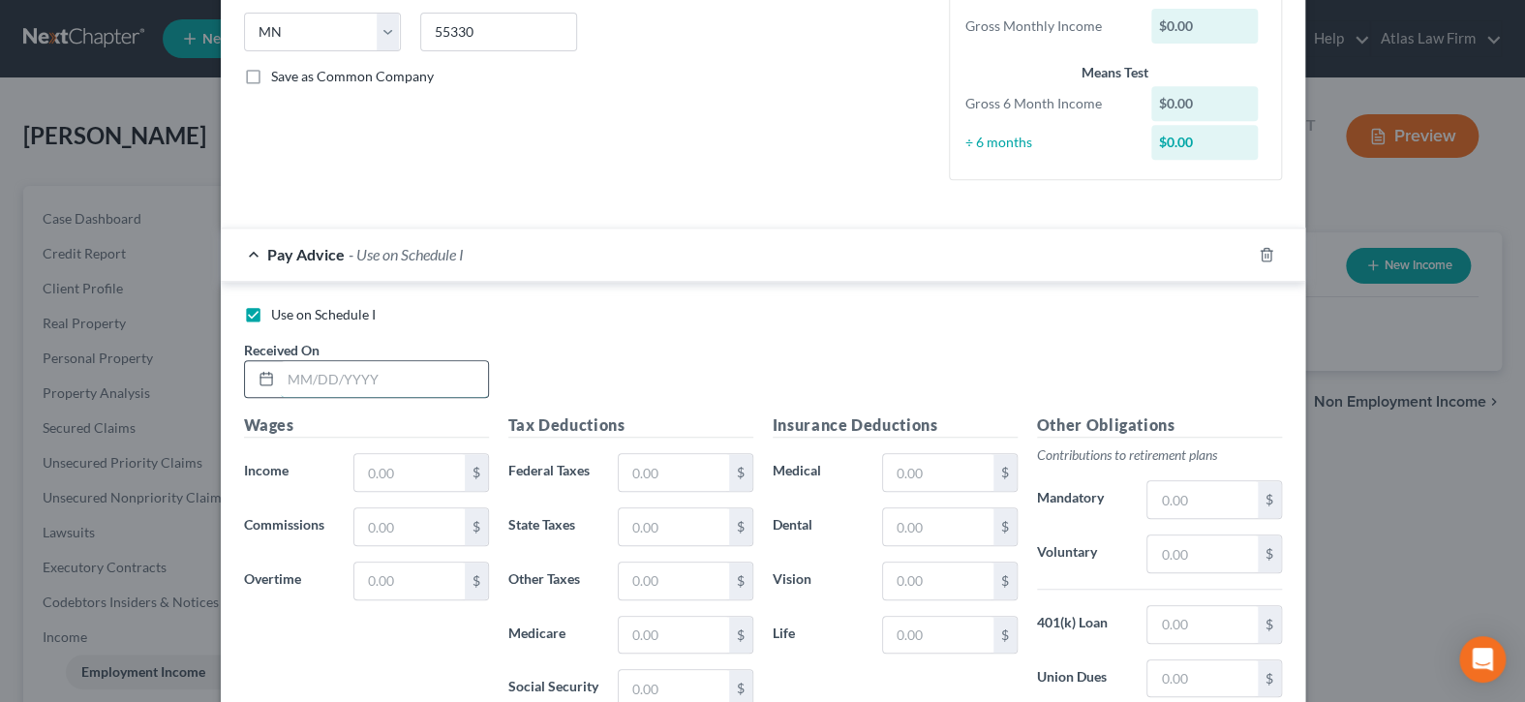
drag, startPoint x: 357, startPoint y: 384, endPoint x: 374, endPoint y: 393, distance: 18.6
click at [357, 384] on input "text" at bounding box center [384, 379] width 207 height 37
type input "[DATE]"
click at [419, 469] on input "text" at bounding box center [408, 472] width 109 height 37
type input "4,128"
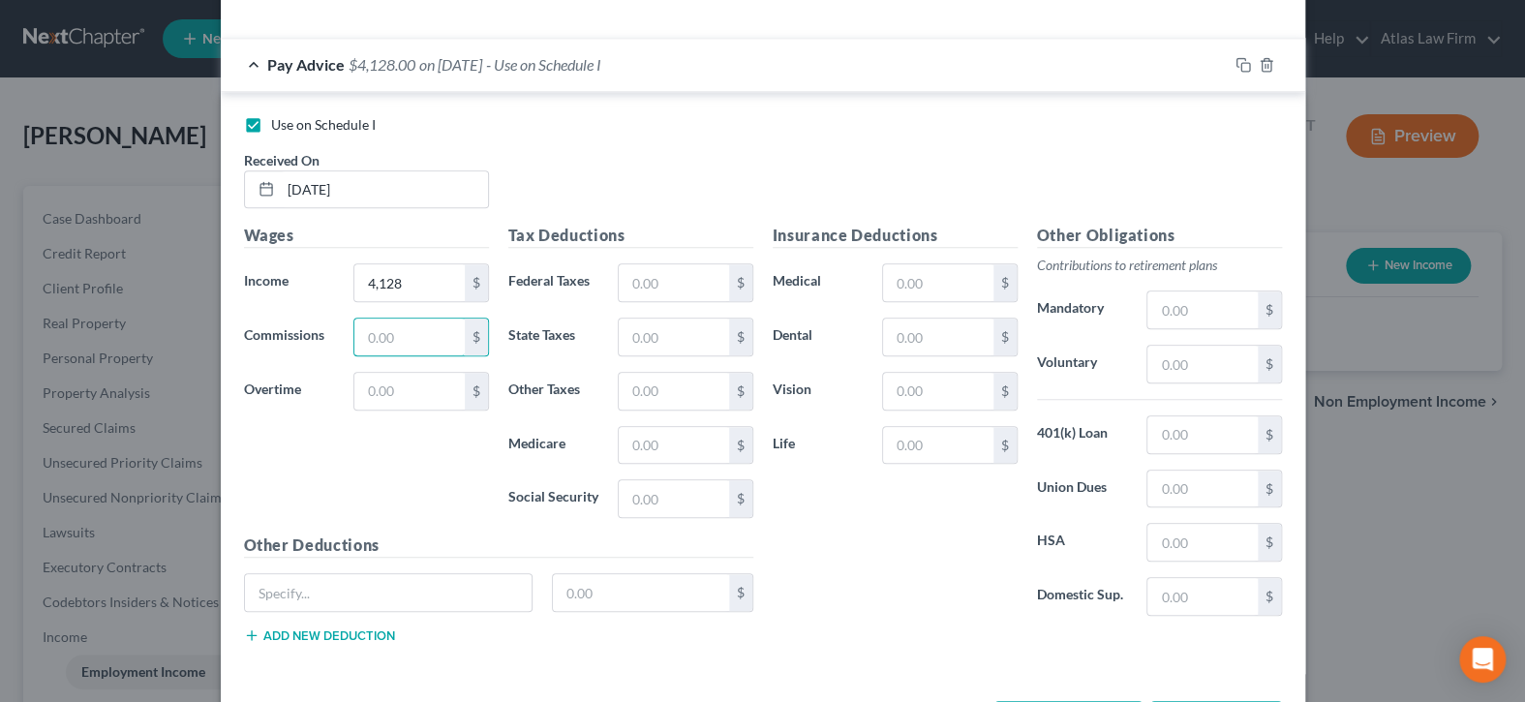
scroll to position [651, 0]
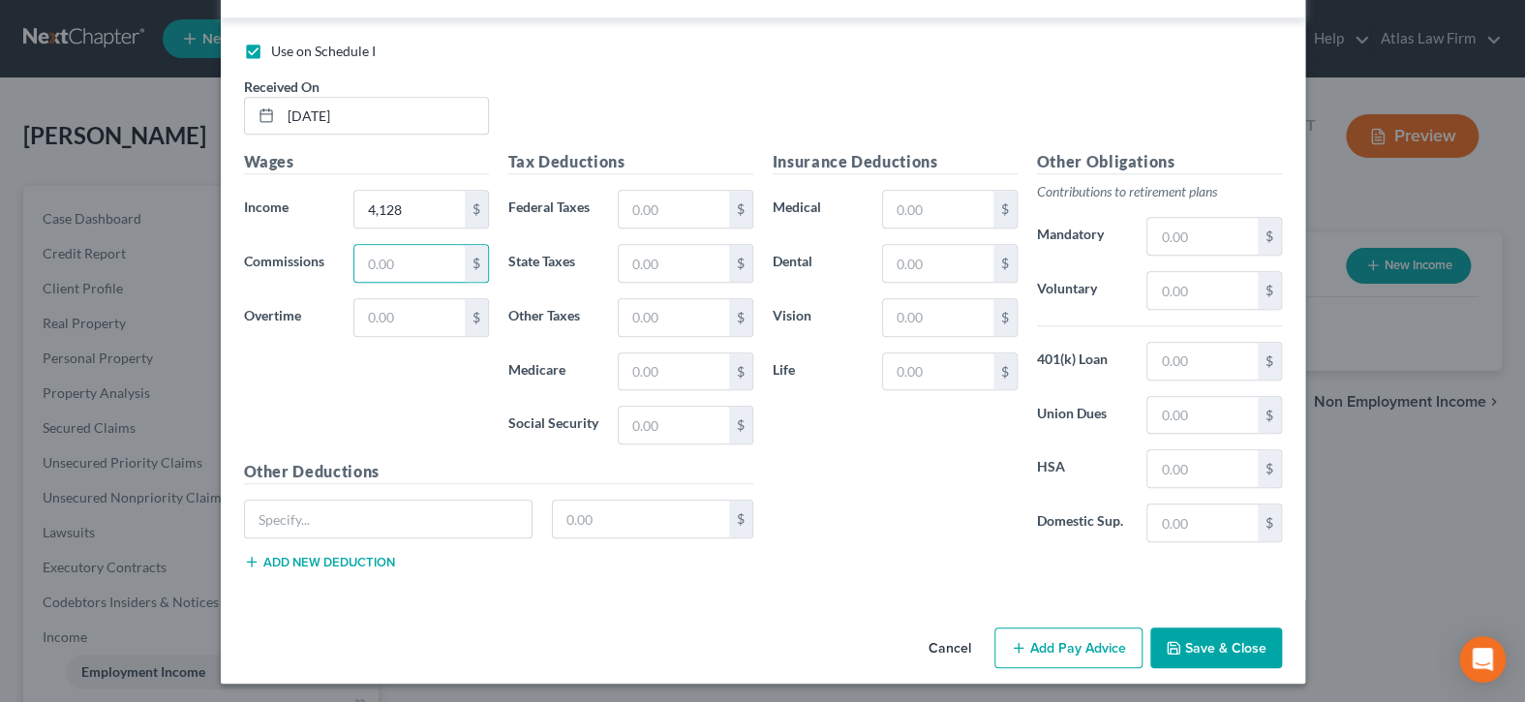
click at [1251, 645] on button "Save & Close" at bounding box center [1217, 648] width 132 height 41
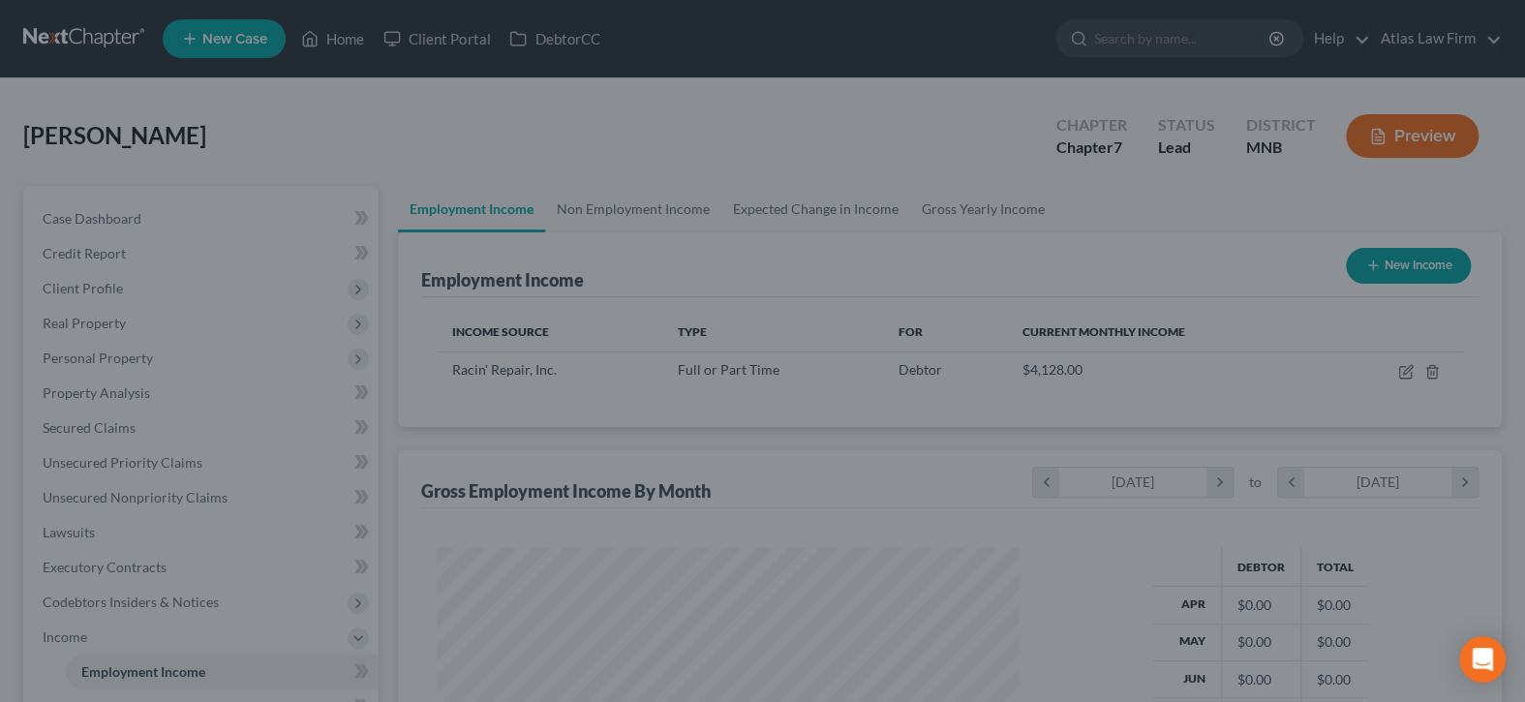
scroll to position [345, 615]
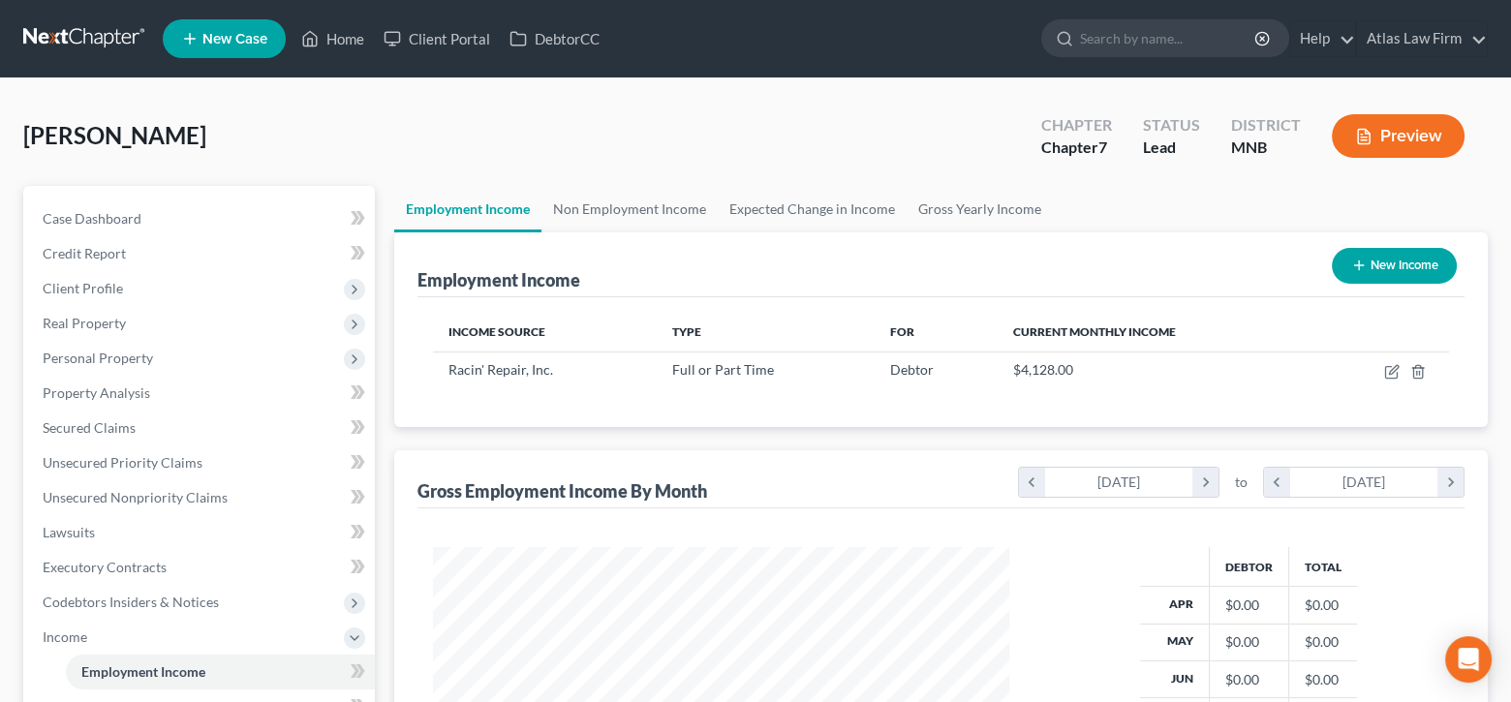
click at [1404, 262] on button "New Income" at bounding box center [1394, 266] width 125 height 36
select select "0"
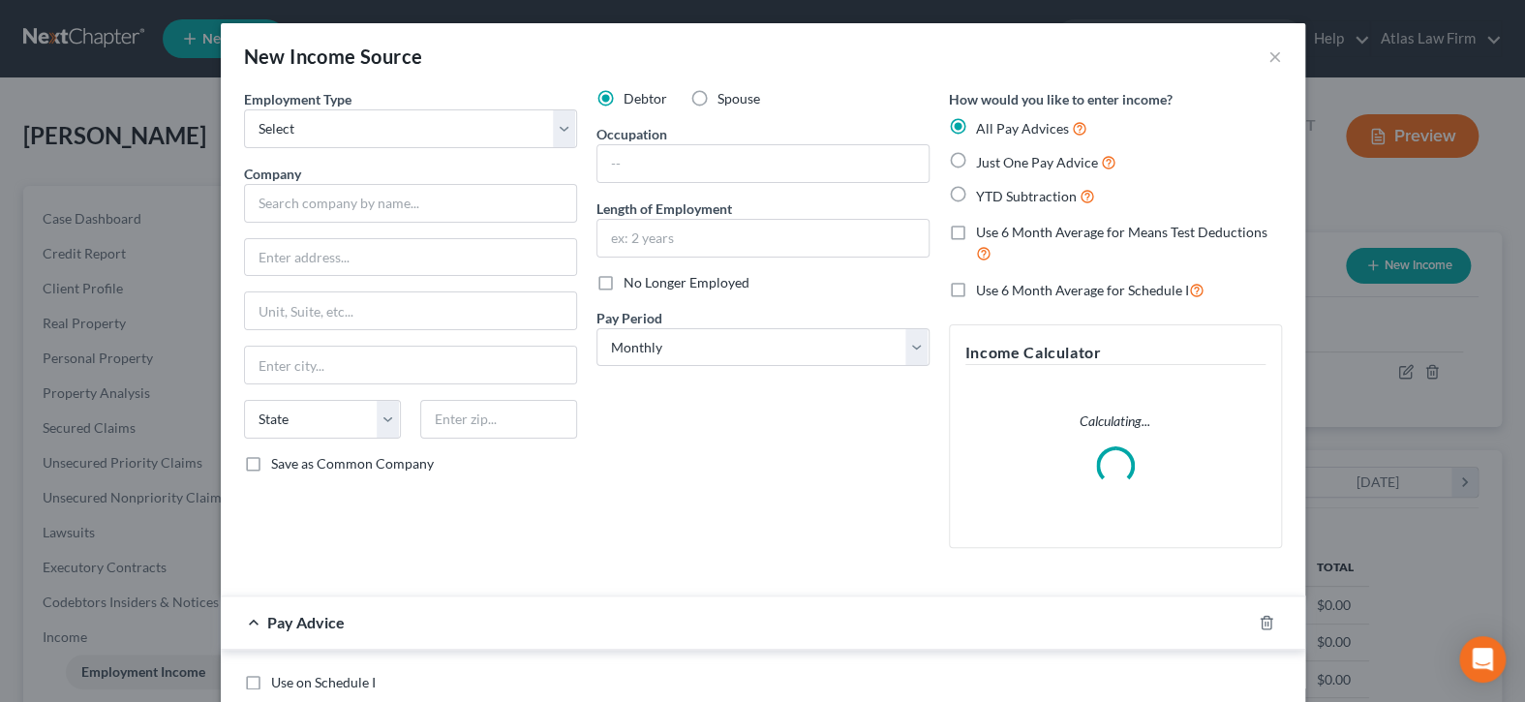
scroll to position [345, 621]
click at [718, 101] on label "Spouse" at bounding box center [739, 98] width 43 height 19
click at [725, 101] on input "Spouse" at bounding box center [731, 95] width 13 height 13
radio input "true"
click at [553, 134] on select "Select Full or [DEMOGRAPHIC_DATA] Employment Self Employment" at bounding box center [410, 128] width 333 height 39
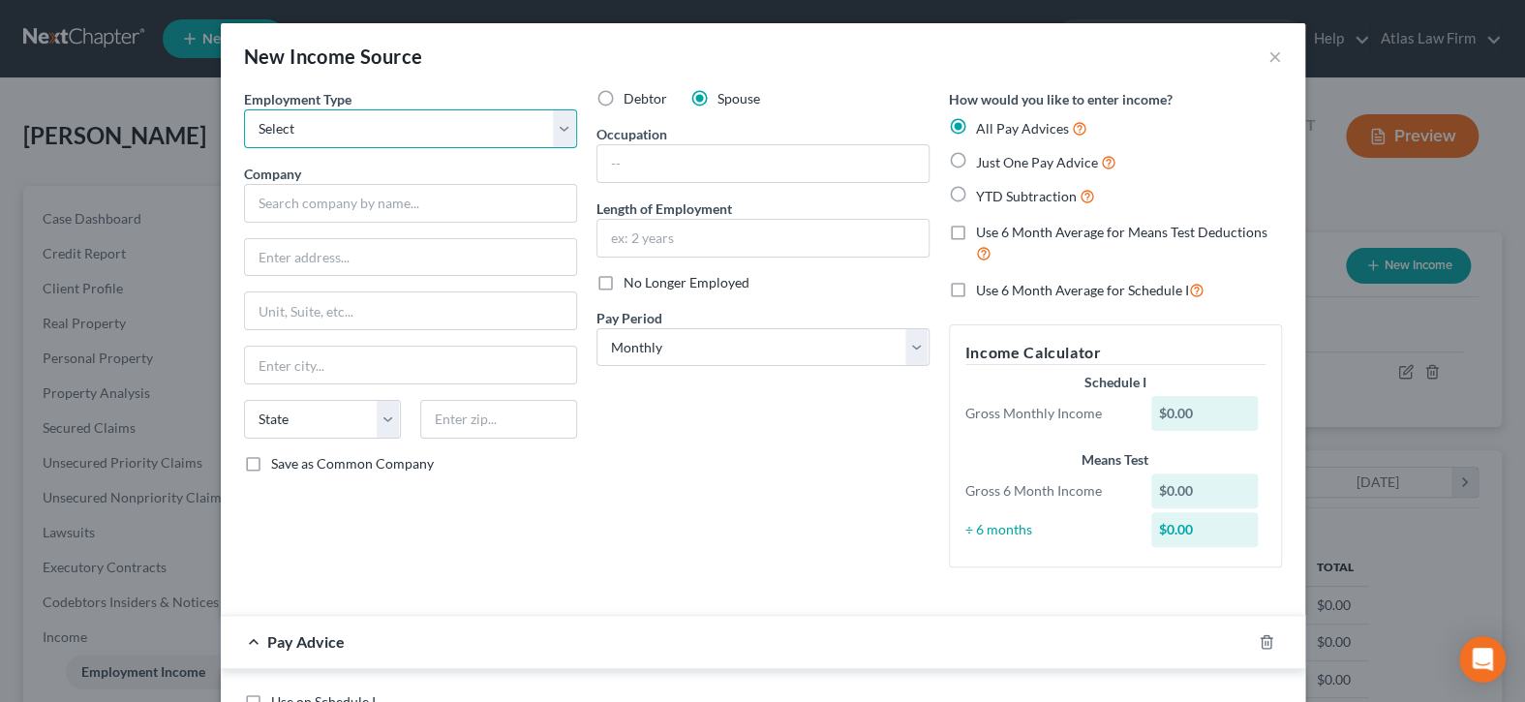
select select "0"
click at [244, 109] on select "Select Full or [DEMOGRAPHIC_DATA] Employment Self Employment" at bounding box center [410, 128] width 333 height 39
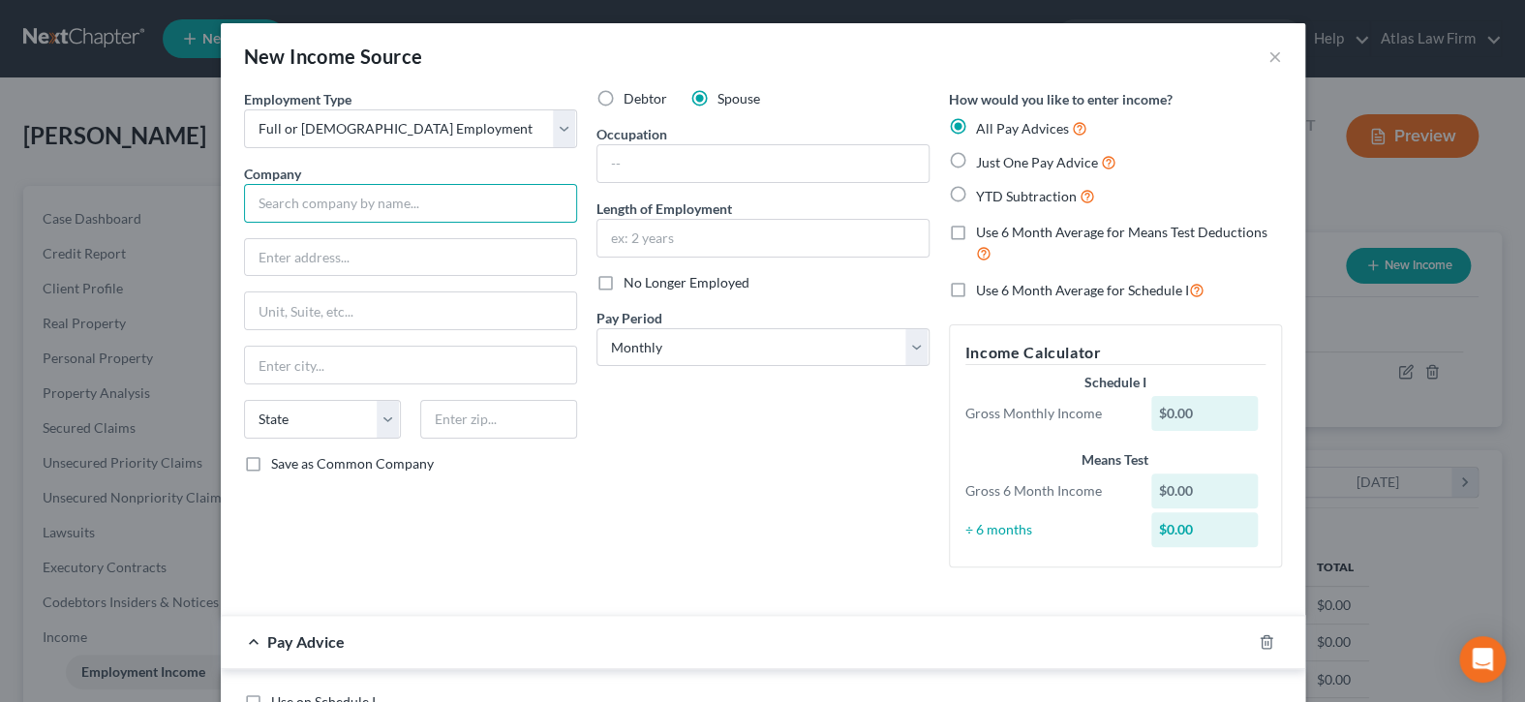
click at [491, 199] on input "text" at bounding box center [410, 203] width 333 height 39
type input "Cub Foods"
click at [738, 168] on input "text" at bounding box center [763, 163] width 331 height 37
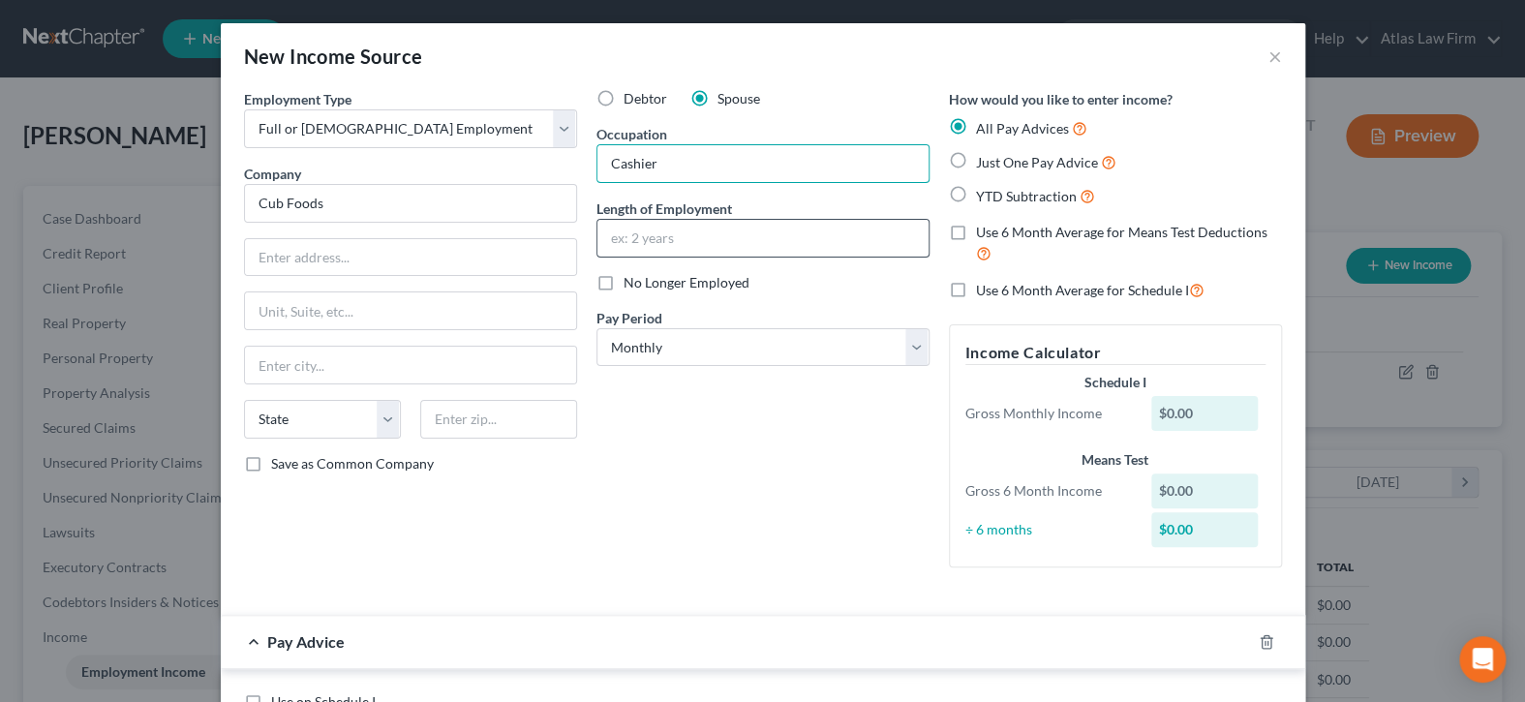
type input "Cashier"
click at [758, 244] on input "text" at bounding box center [763, 238] width 331 height 37
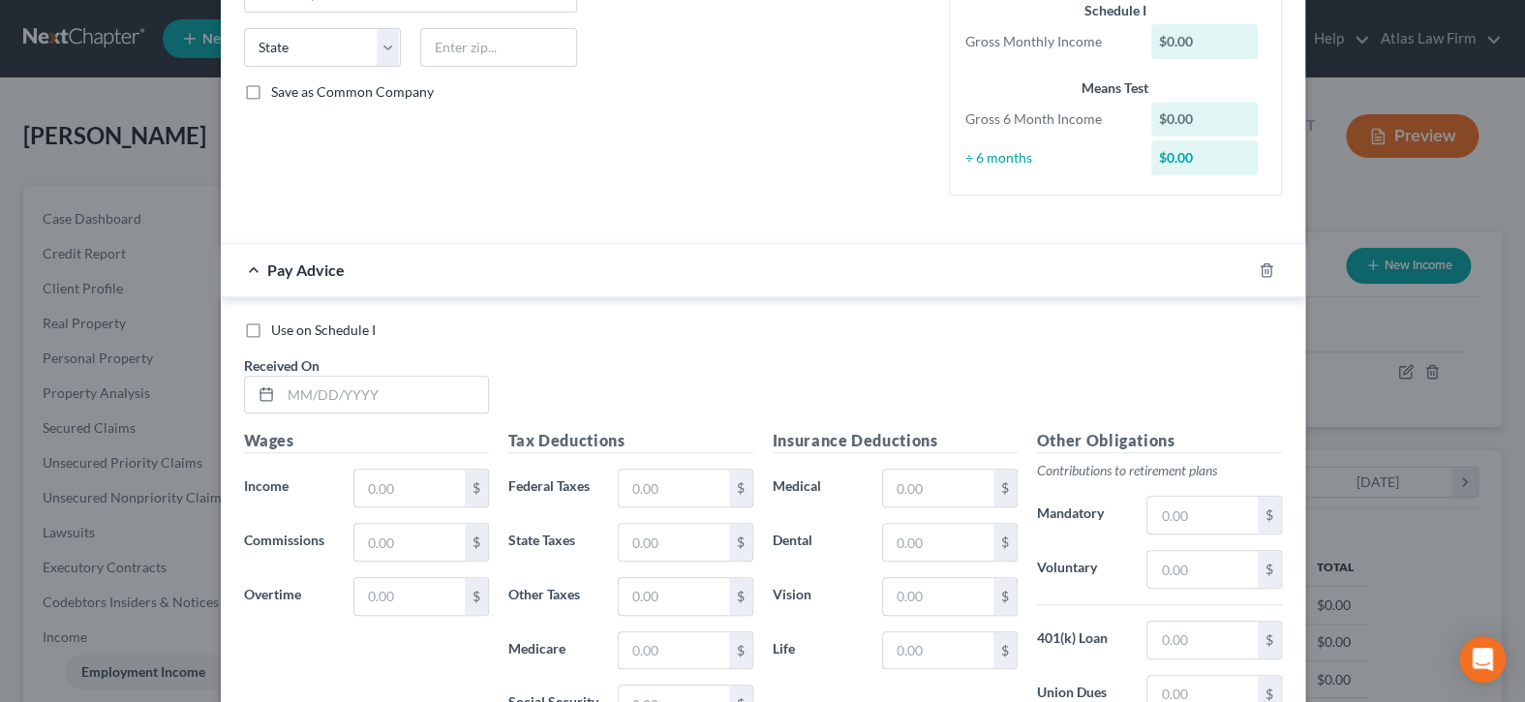
scroll to position [387, 0]
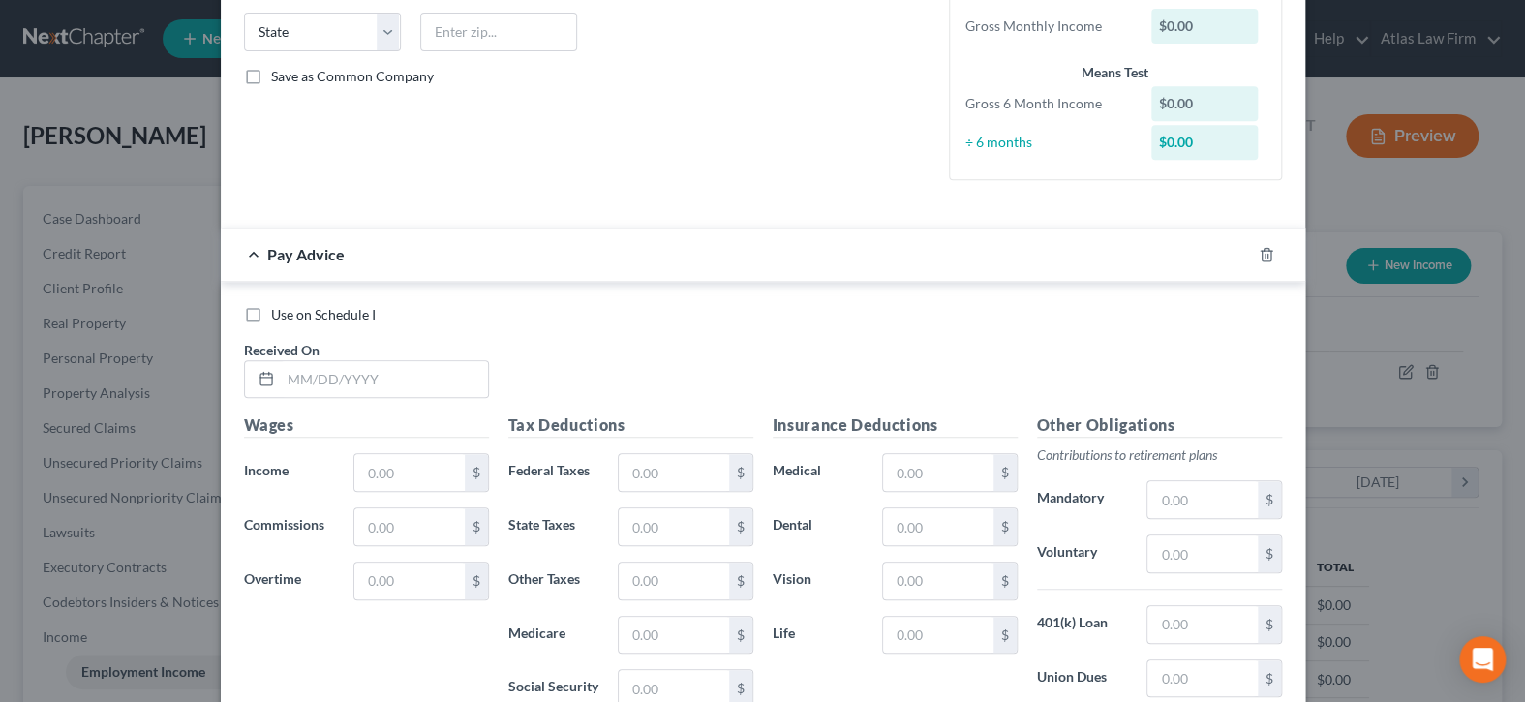
type input "4 years"
drag, startPoint x: 249, startPoint y: 314, endPoint x: 321, endPoint y: 367, distance: 89.3
click at [271, 313] on label "Use on Schedule I" at bounding box center [323, 314] width 105 height 19
click at [279, 313] on input "Use on Schedule I" at bounding box center [285, 311] width 13 height 13
checkbox input "true"
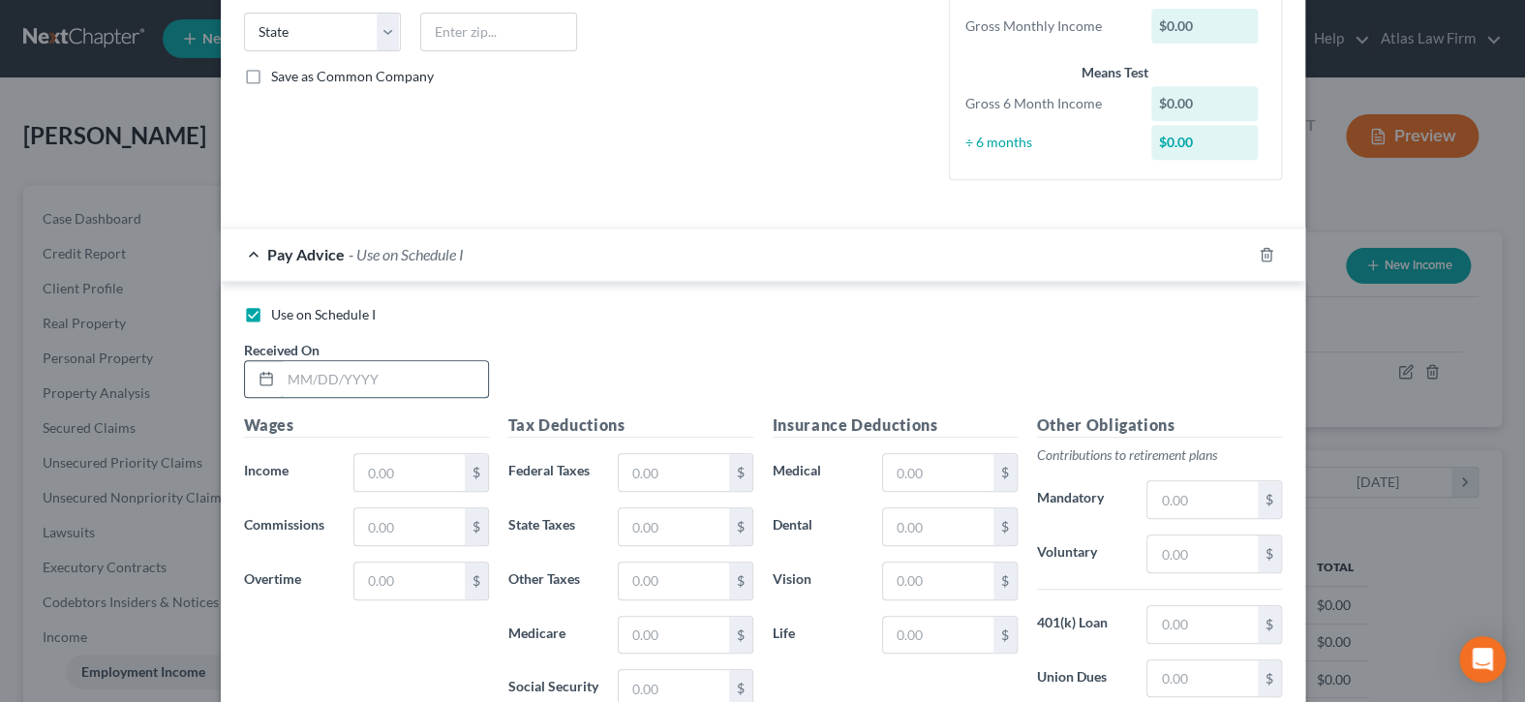
drag, startPoint x: 328, startPoint y: 372, endPoint x: 357, endPoint y: 384, distance: 31.7
click at [328, 372] on input "text" at bounding box center [384, 379] width 207 height 37
type input "[DATE]"
click at [432, 467] on input "text" at bounding box center [408, 472] width 109 height 37
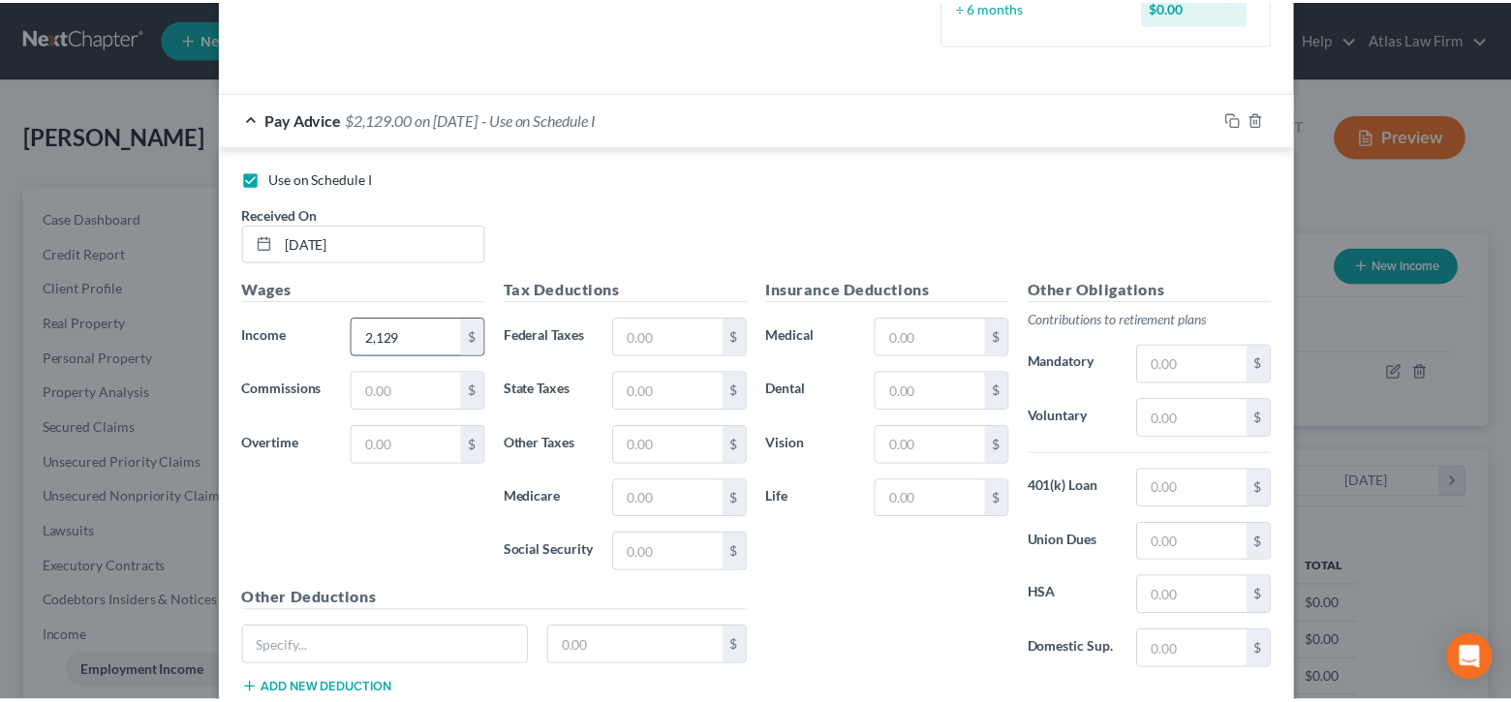
scroll to position [651, 0]
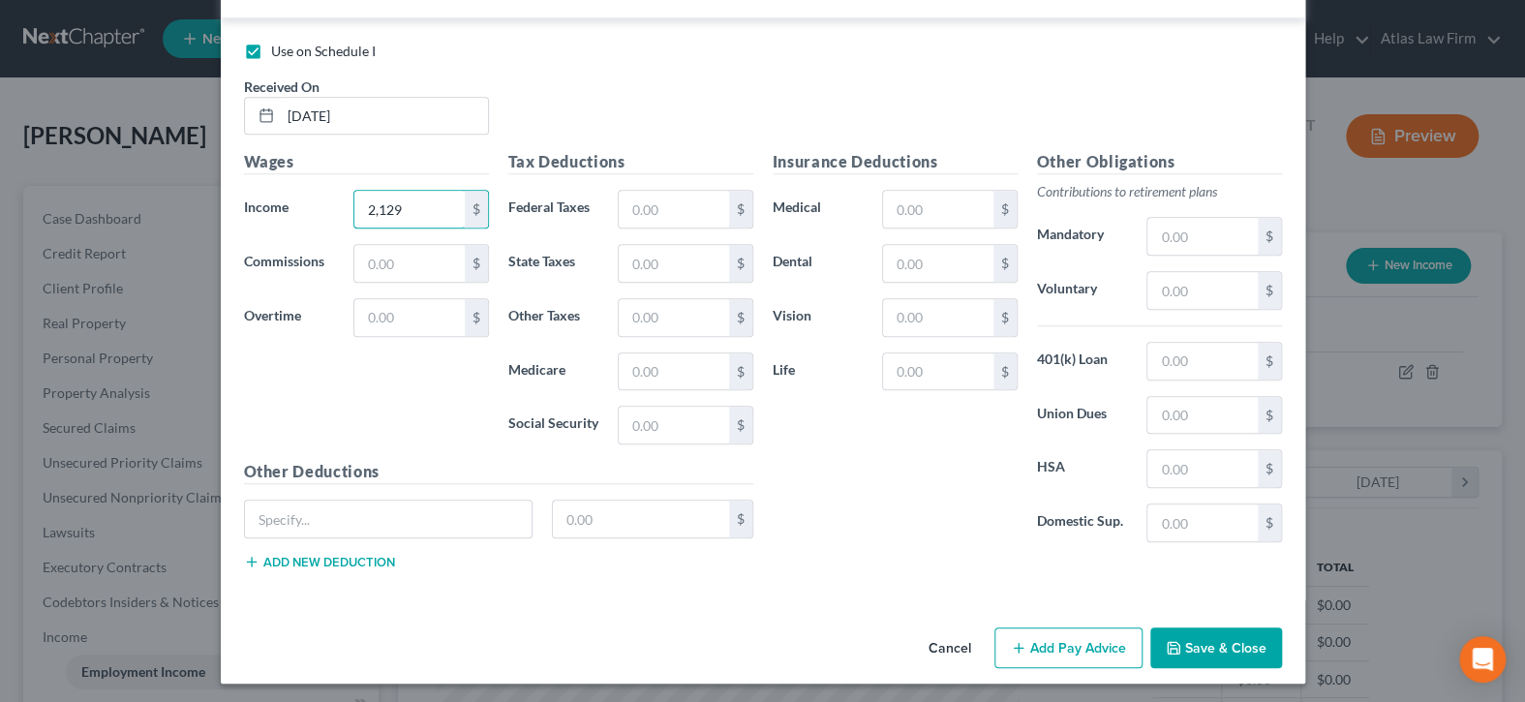
type input "2,129"
click at [1178, 635] on button "Save & Close" at bounding box center [1217, 648] width 132 height 41
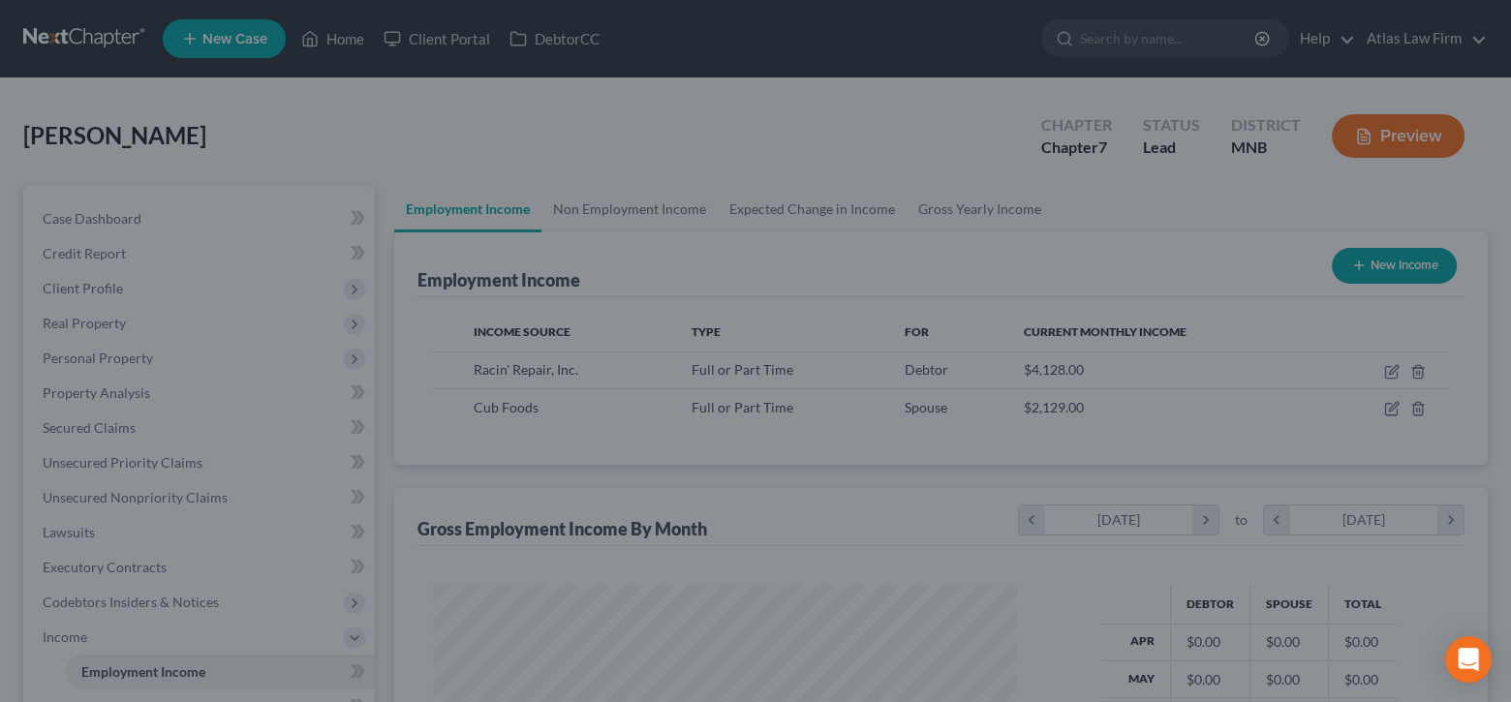
scroll to position [968161, 967891]
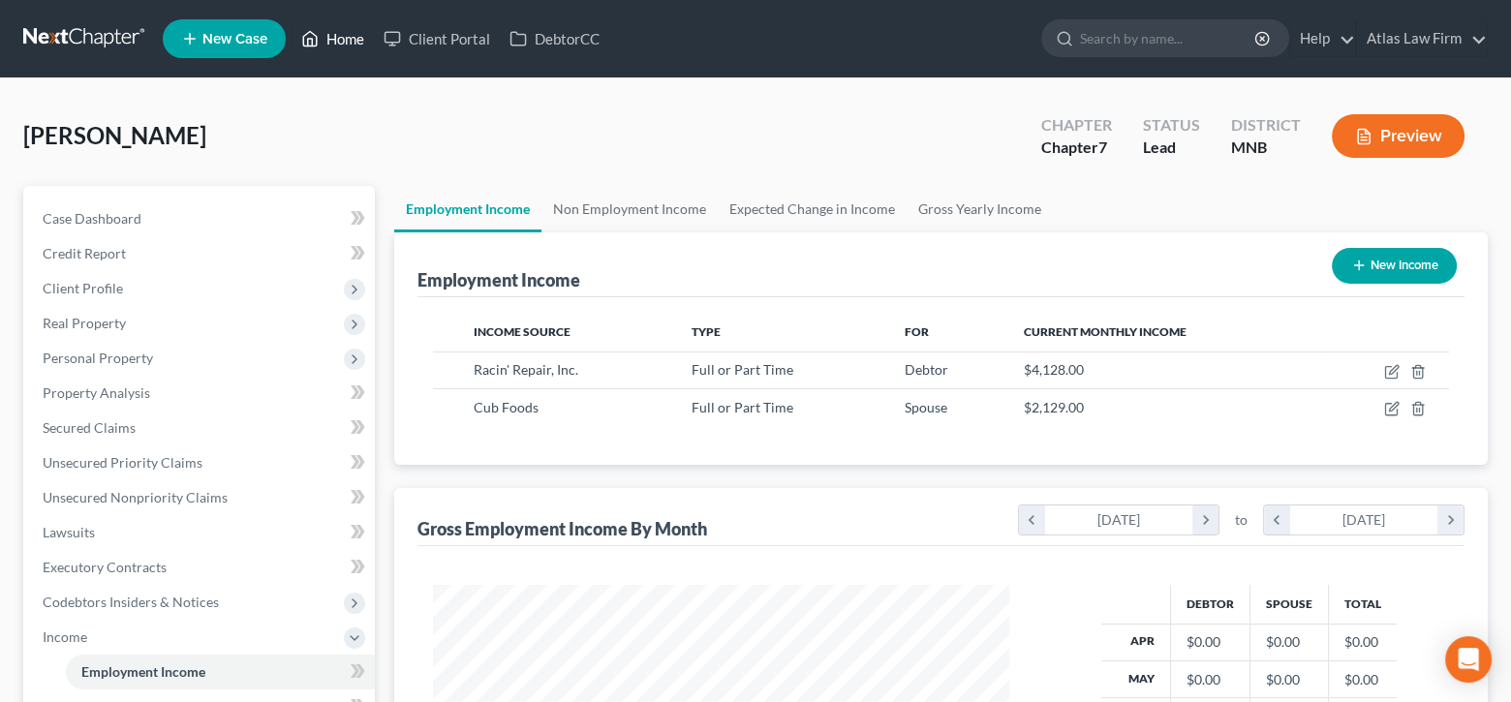
click at [330, 39] on link "Home" at bounding box center [333, 38] width 82 height 35
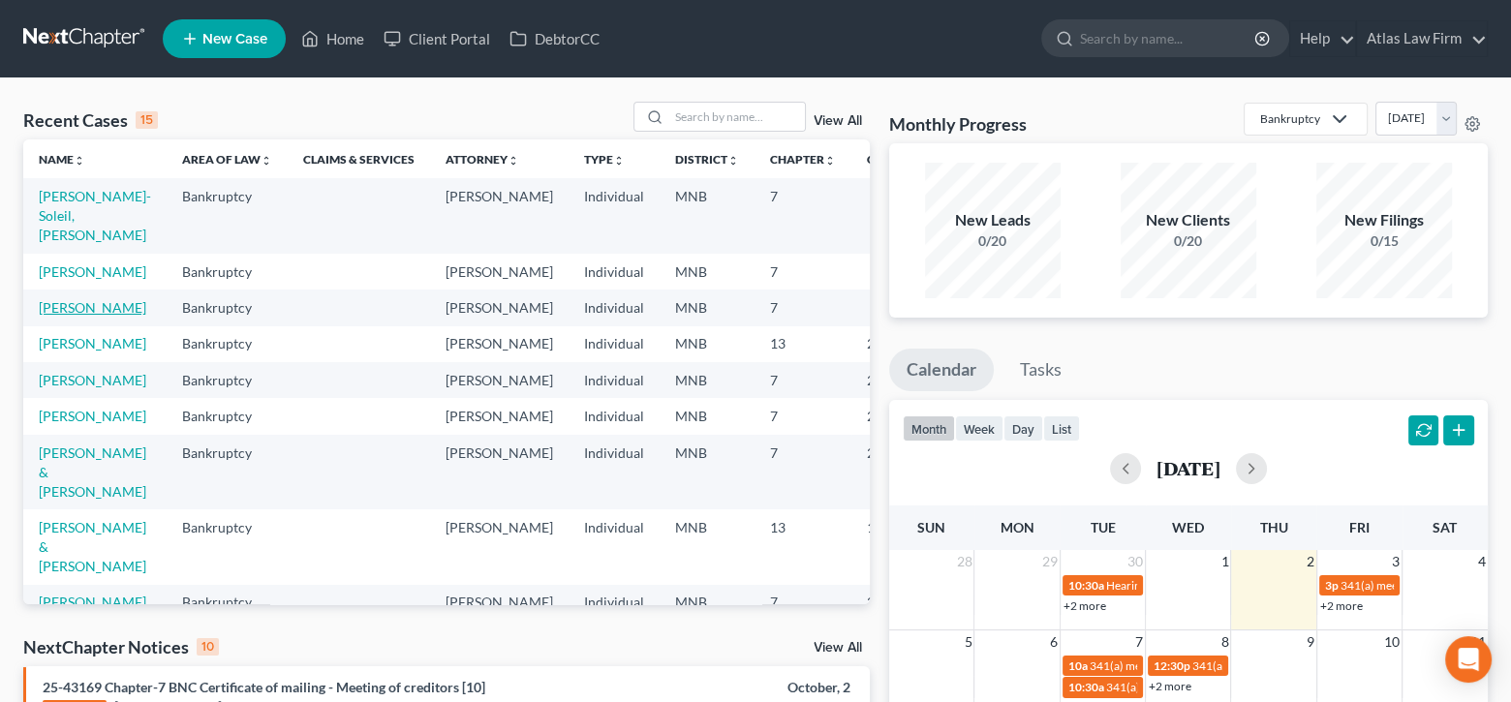
click at [75, 316] on link "[PERSON_NAME]" at bounding box center [93, 307] width 108 height 16
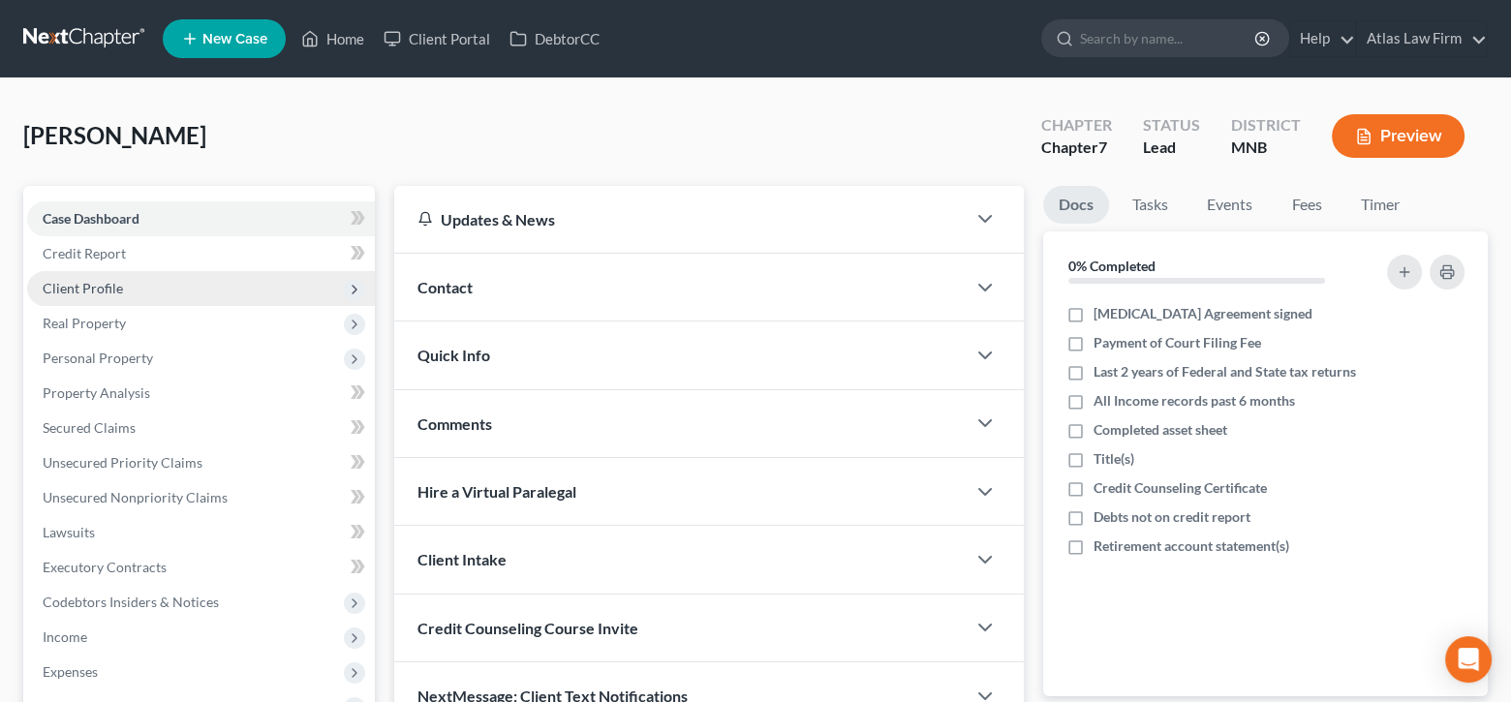
click at [200, 279] on span "Client Profile" at bounding box center [201, 288] width 348 height 35
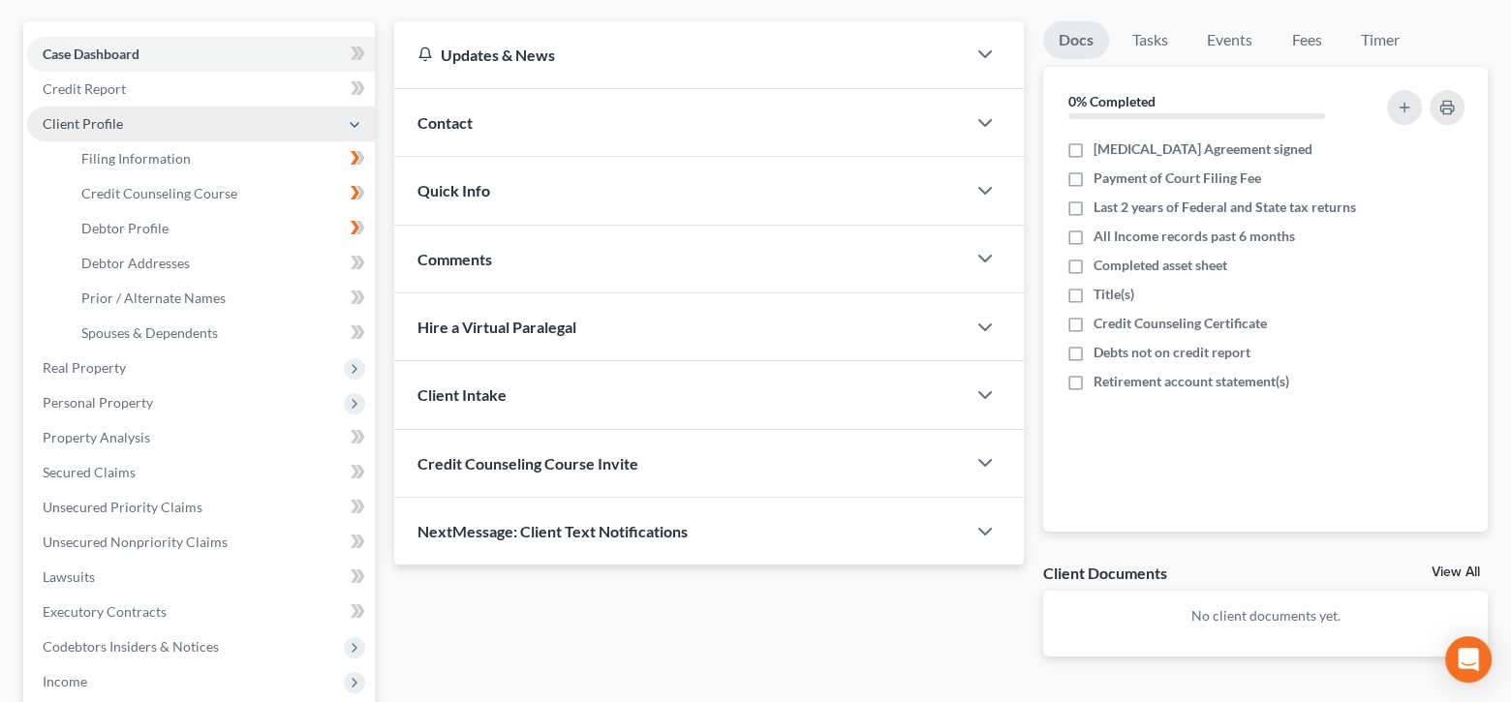
scroll to position [194, 0]
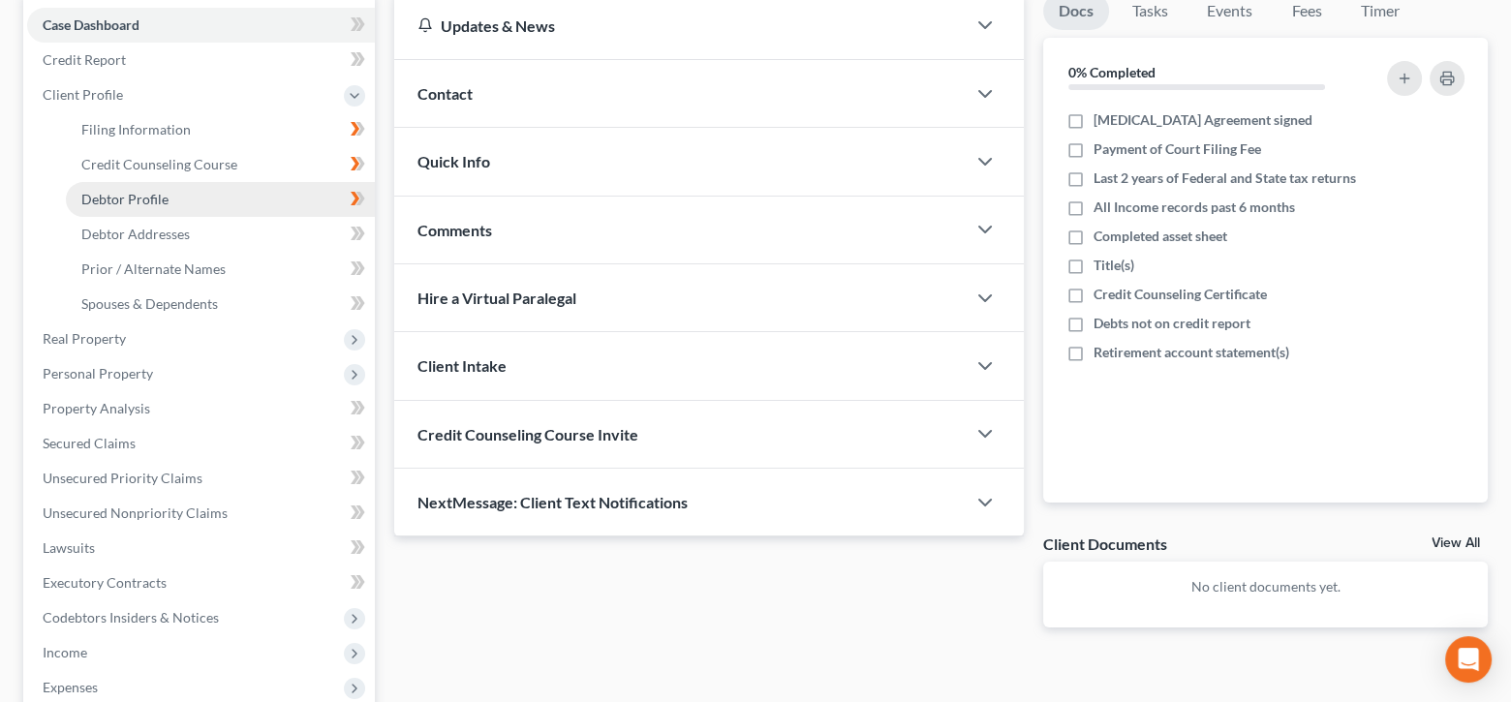
click at [227, 191] on link "Debtor Profile" at bounding box center [220, 199] width 309 height 35
select select "0"
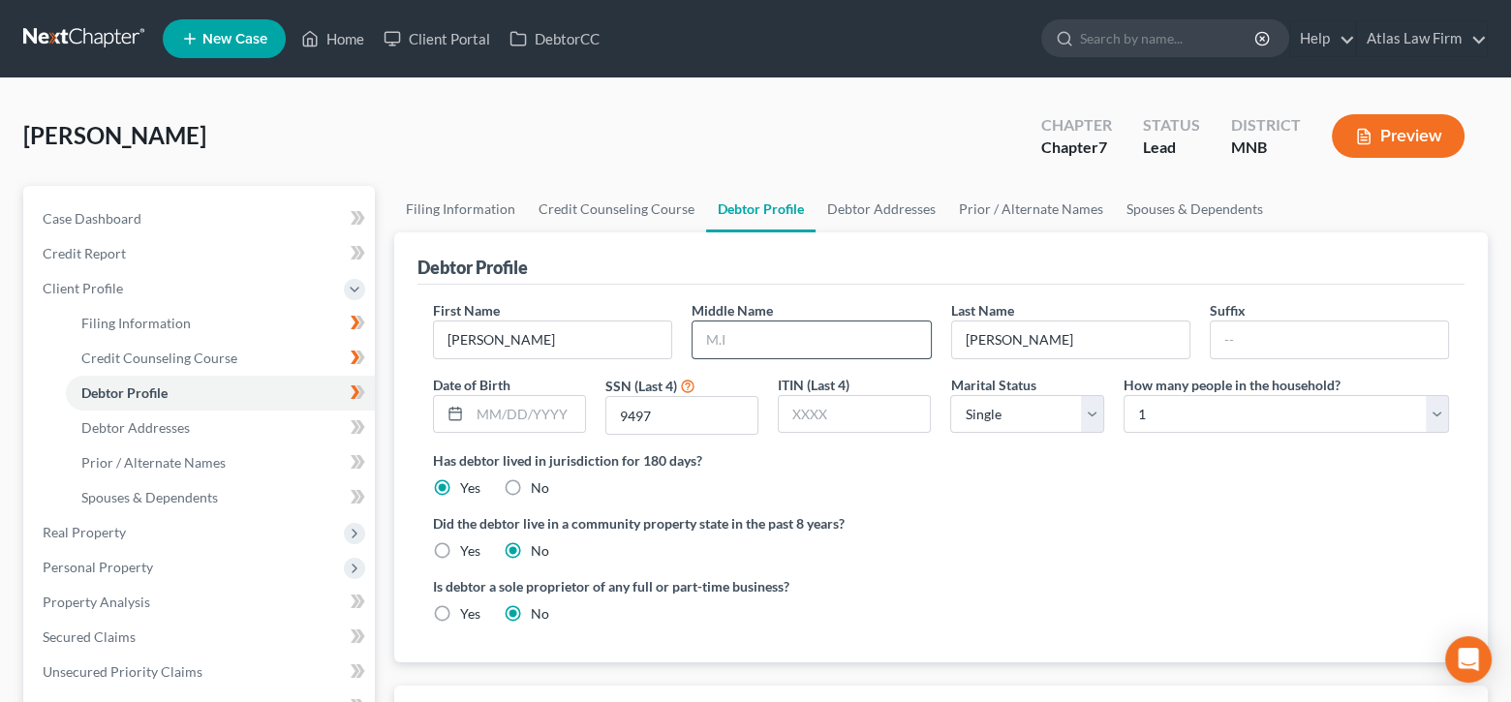
click at [747, 343] on input "text" at bounding box center [810, 340] width 237 height 37
type input "[PERSON_NAME]"
type input "[DATE]"
click at [897, 202] on link "Debtor Addresses" at bounding box center [881, 209] width 132 height 46
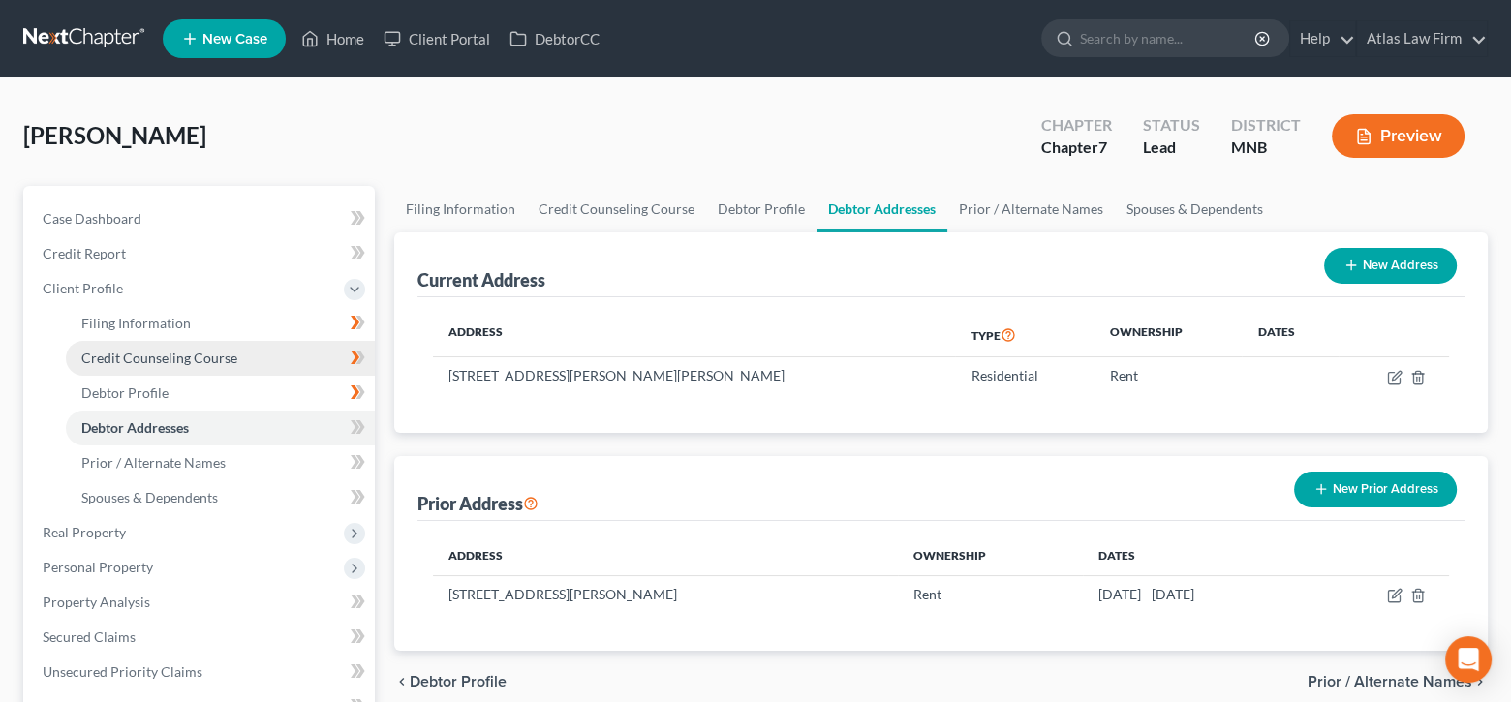
scroll to position [194, 0]
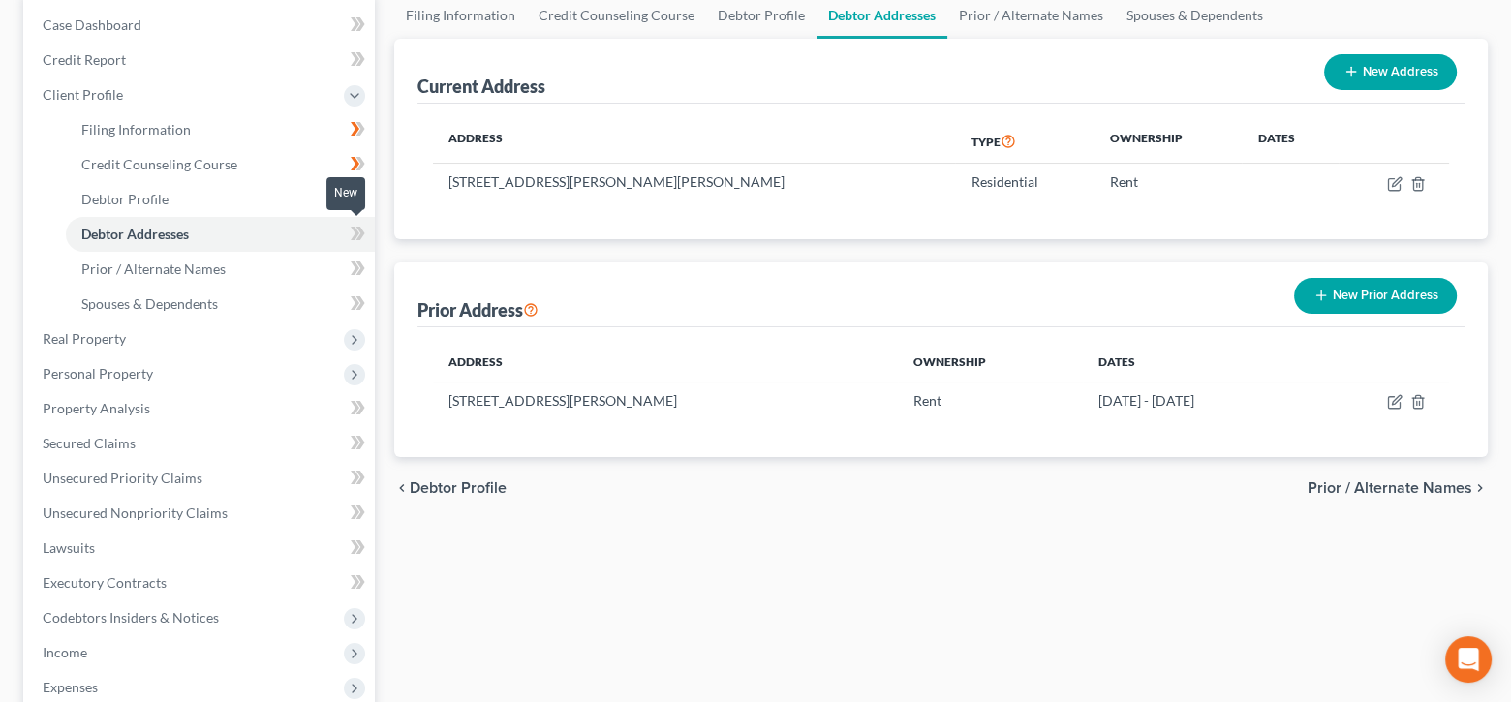
click at [360, 233] on icon at bounding box center [360, 234] width 9 height 14
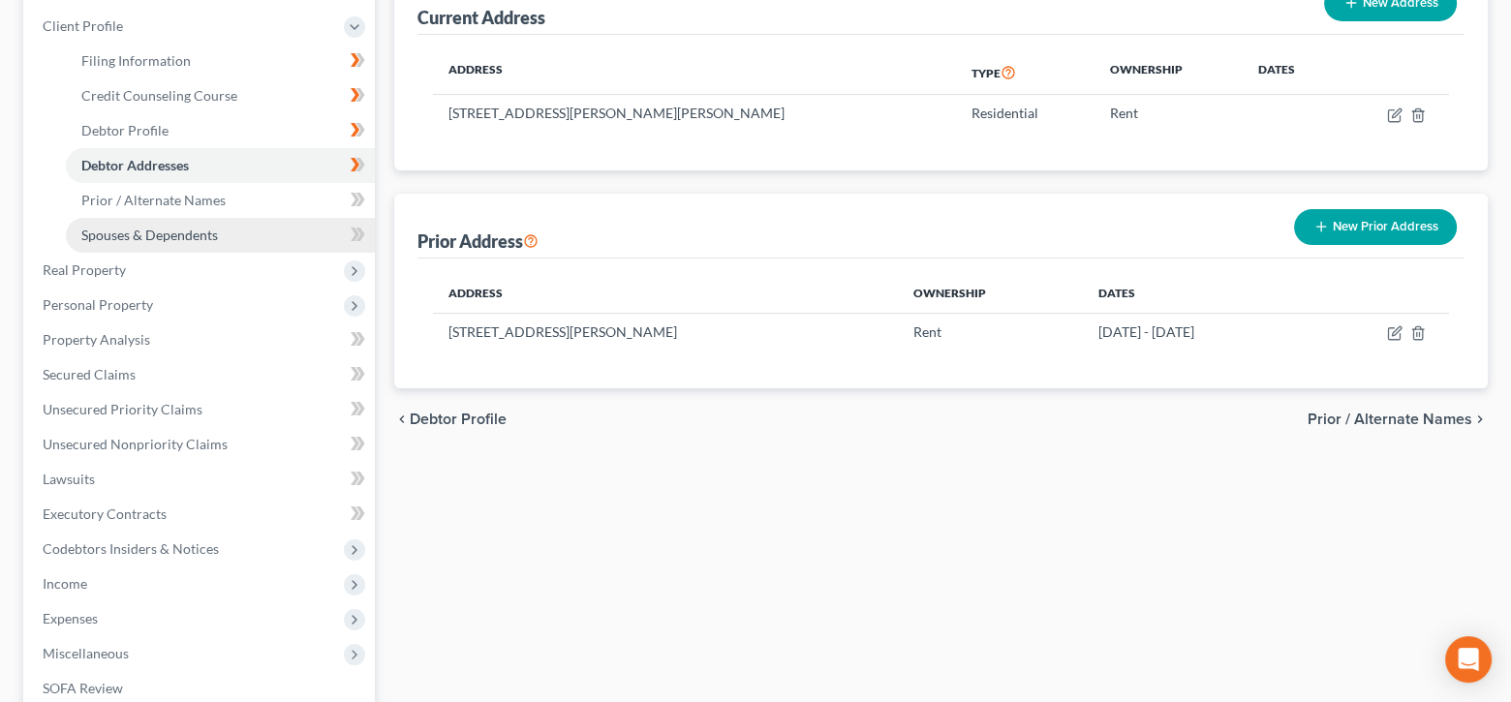
scroll to position [387, 0]
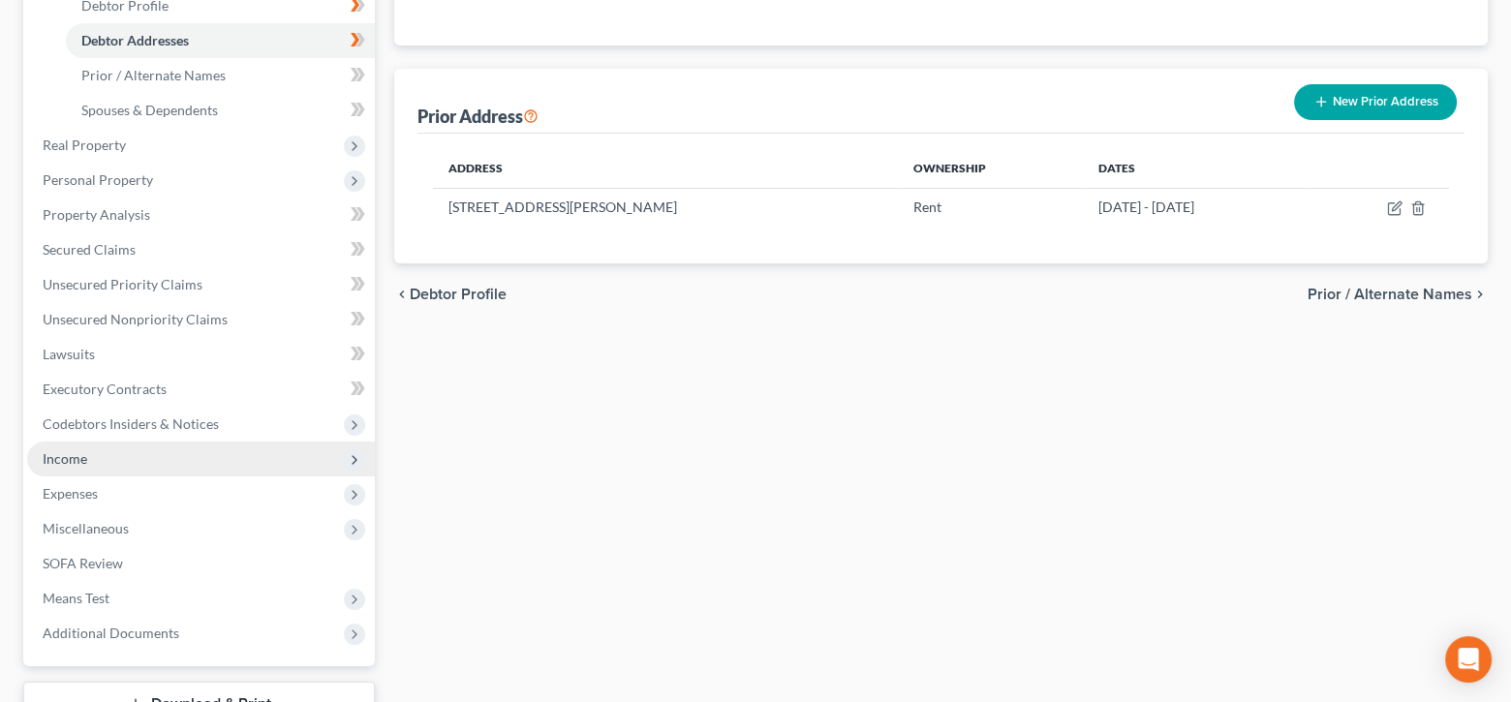
click at [83, 461] on span "Income" at bounding box center [65, 458] width 45 height 16
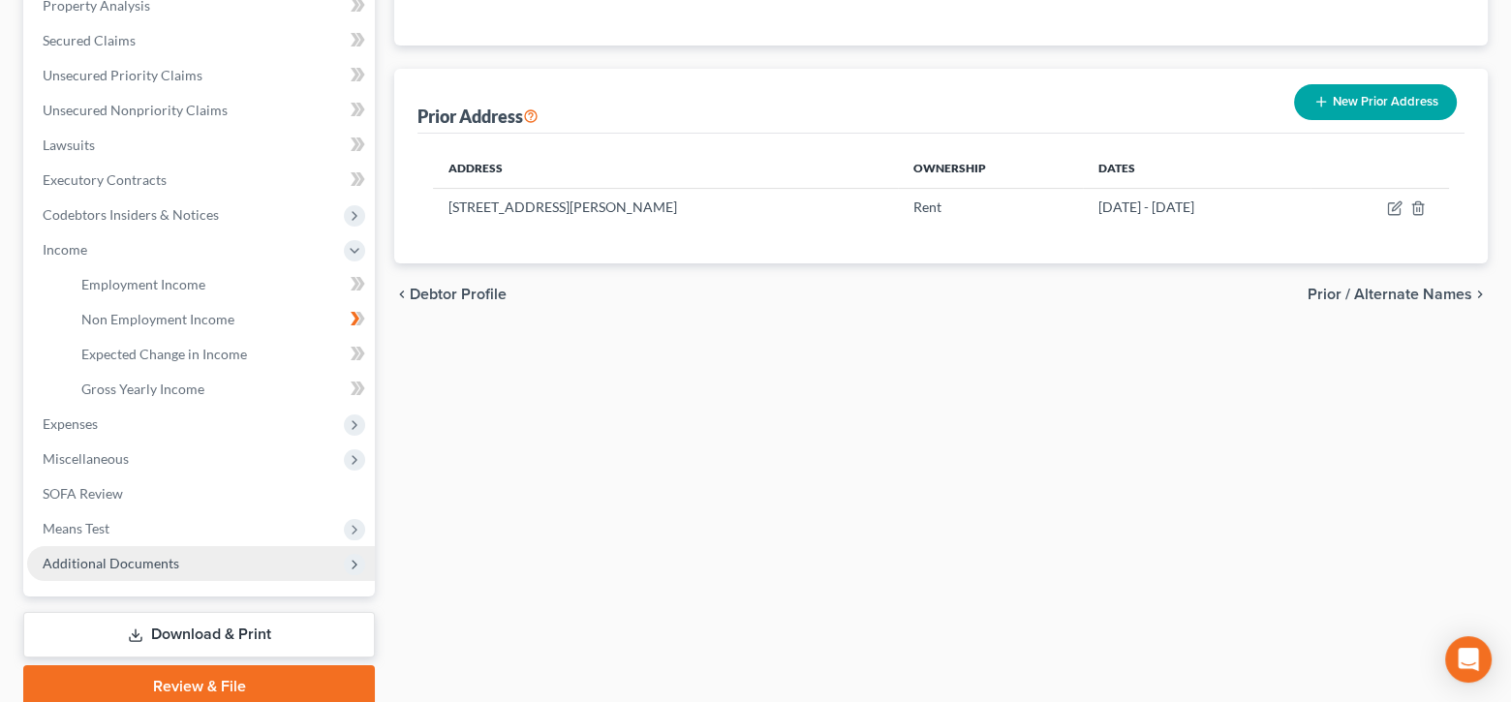
click at [127, 557] on span "Additional Documents" at bounding box center [111, 563] width 137 height 16
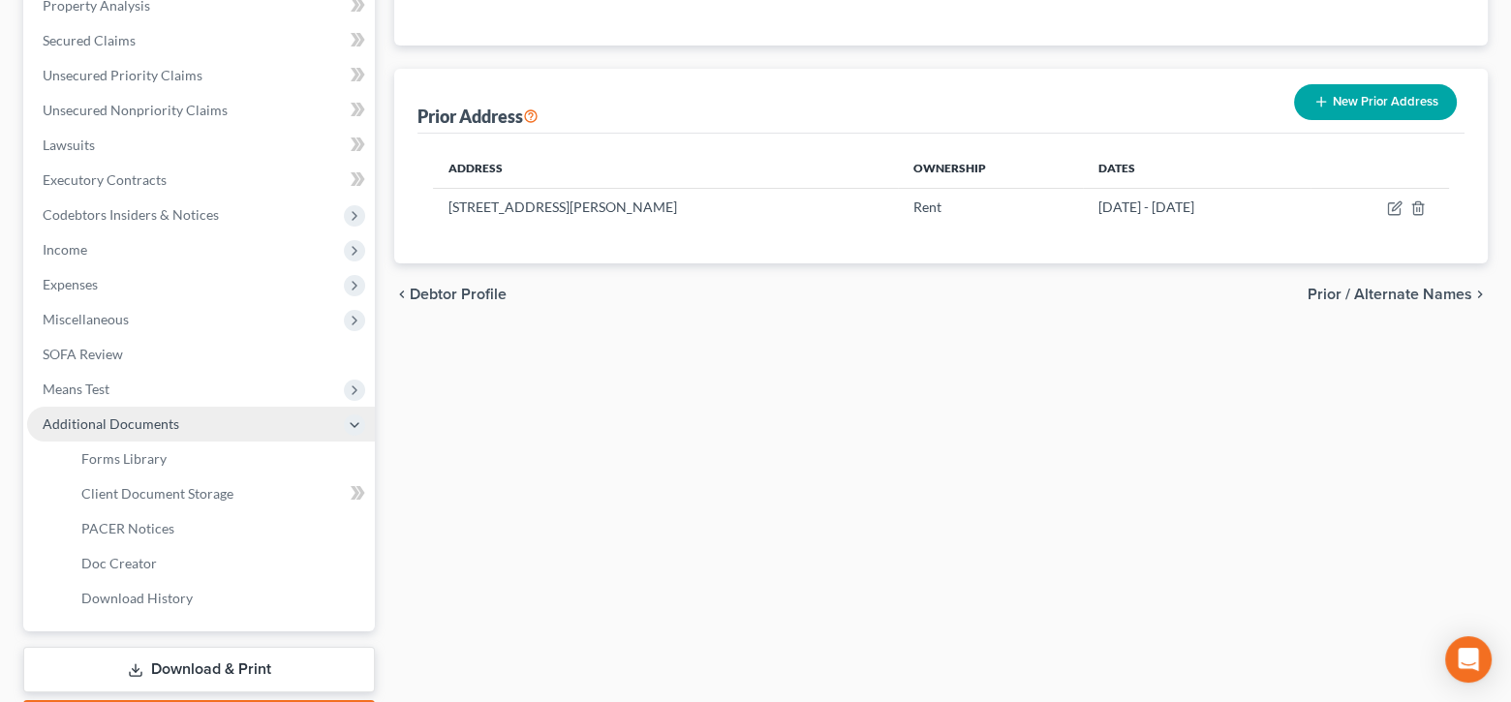
scroll to position [498, 0]
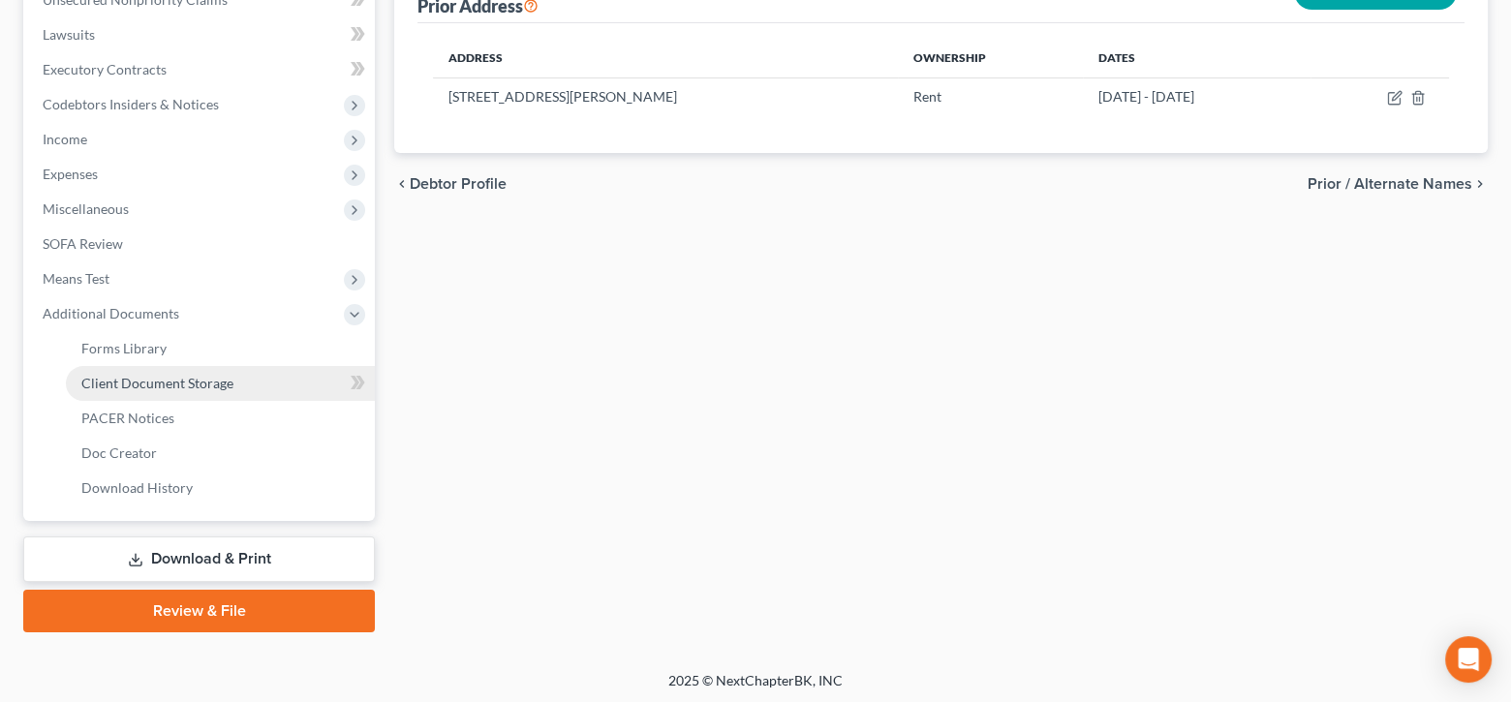
click at [185, 387] on span "Client Document Storage" at bounding box center [157, 383] width 152 height 16
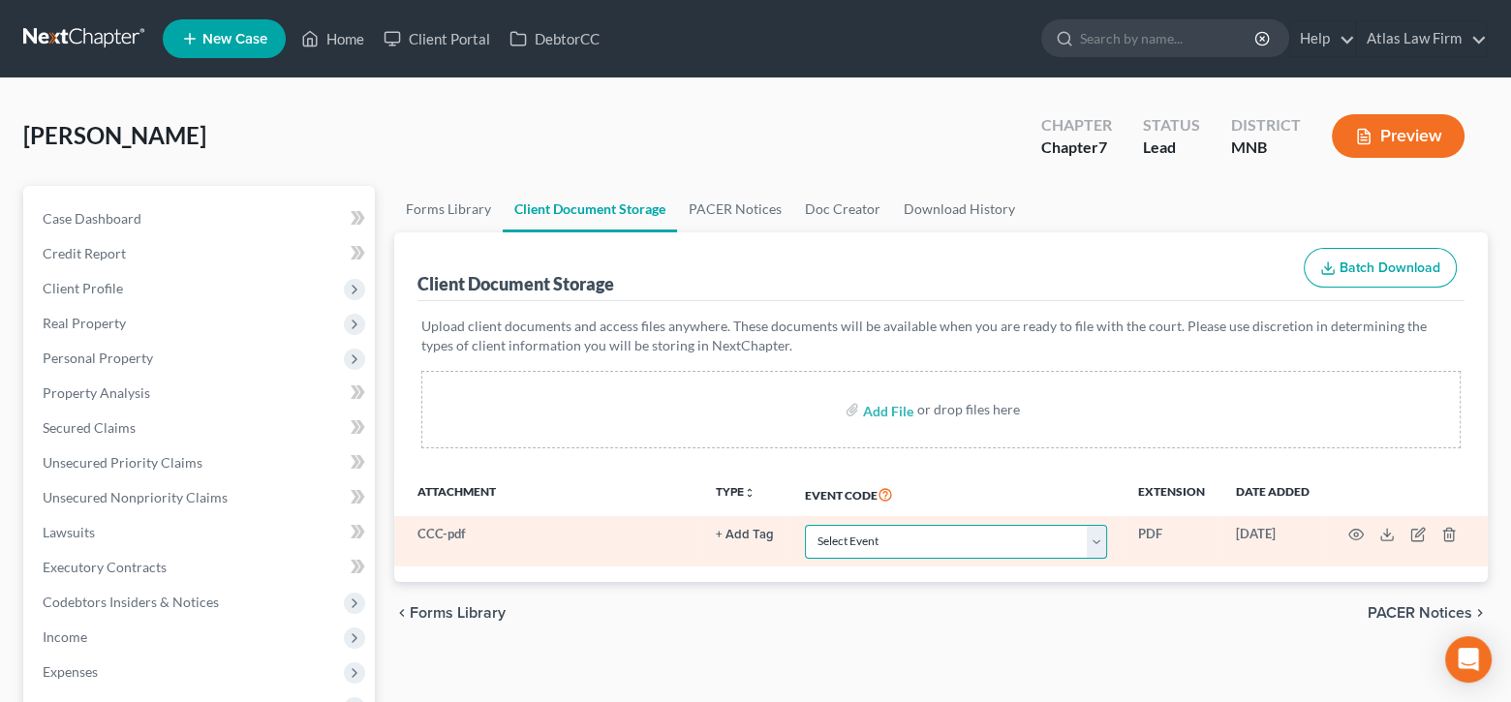
click at [1106, 537] on select "Select Event Chapter 13 Plan Credit Counseling Certificate for Debtor Credit Co…" at bounding box center [956, 542] width 302 height 34
select select "1"
click at [805, 525] on select "Select Event Chapter 13 Plan Credit Counseling Certificate for Debtor Credit Co…" at bounding box center [956, 542] width 302 height 34
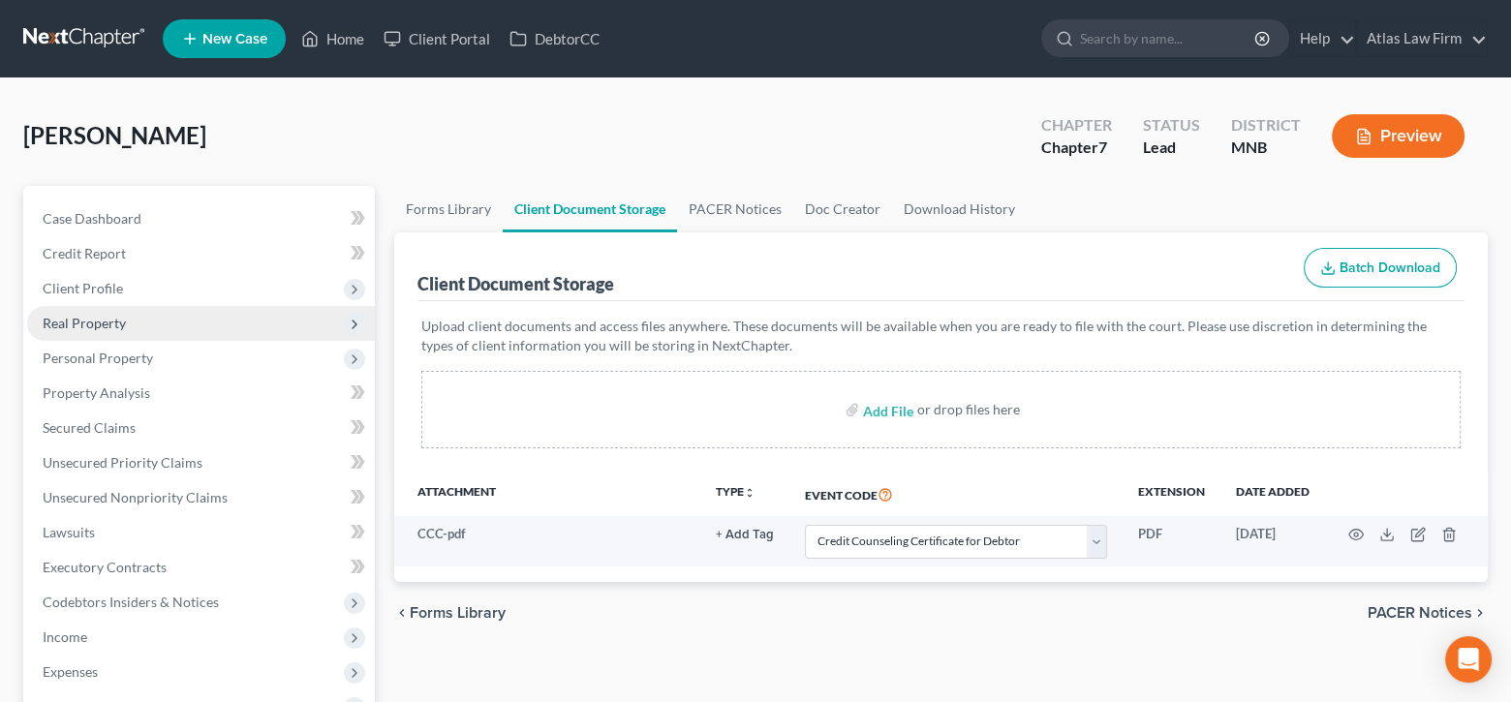
click at [92, 317] on span "Real Property" at bounding box center [84, 323] width 83 height 16
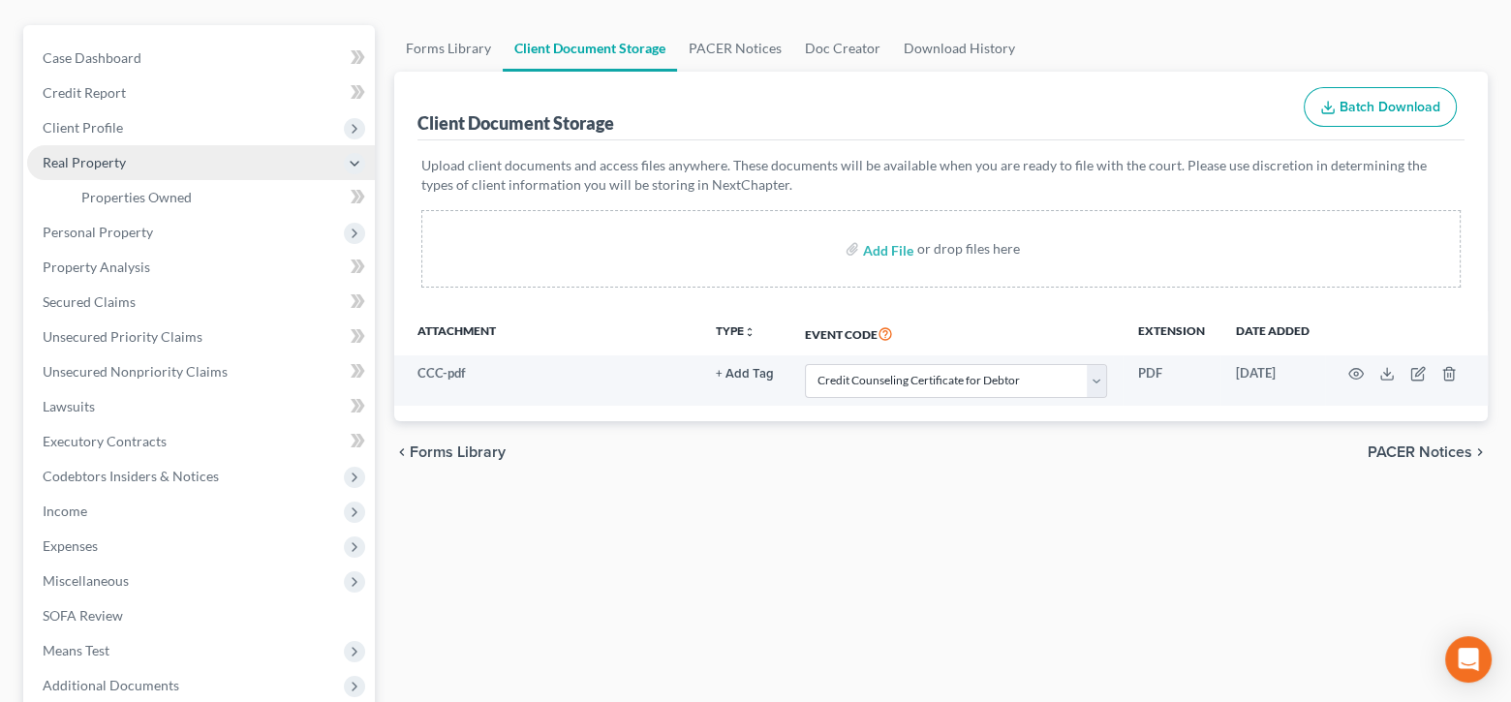
scroll to position [194, 0]
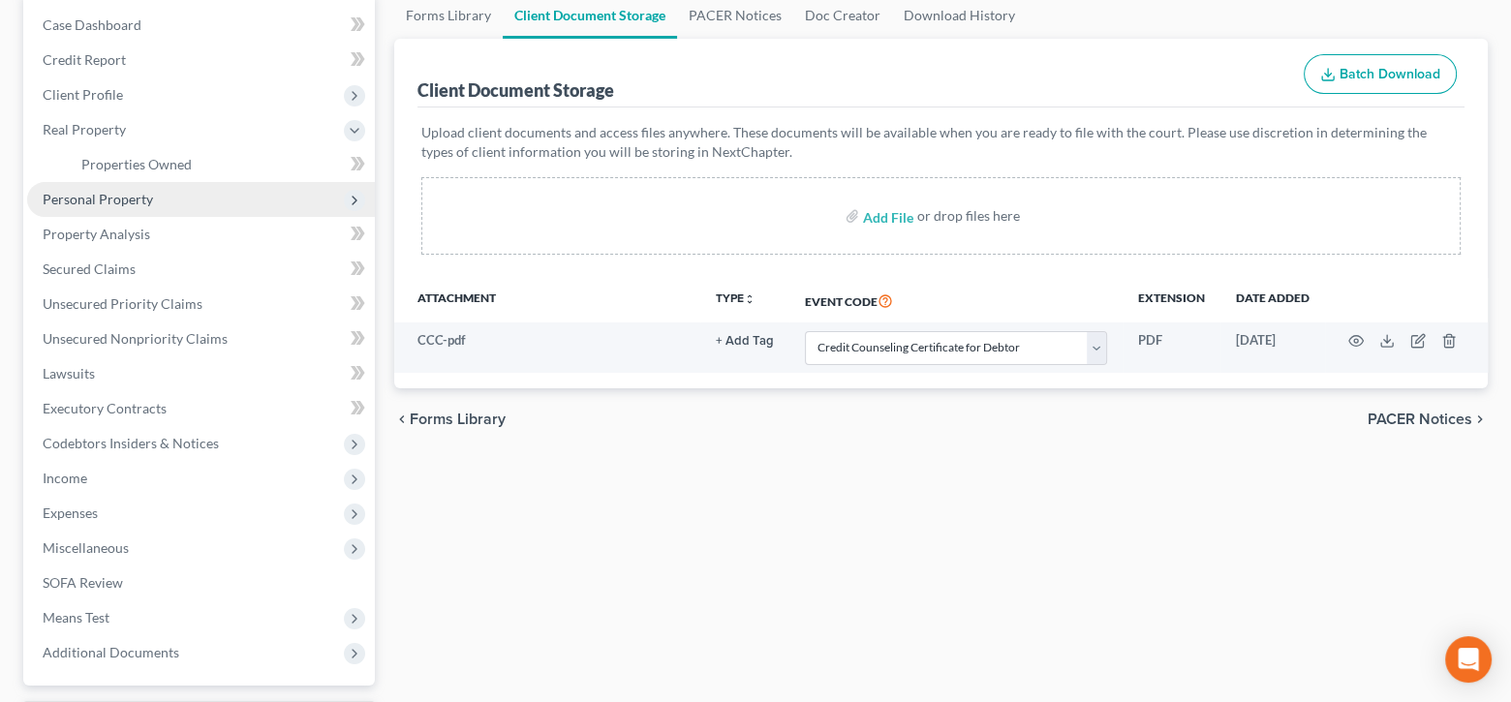
click at [106, 199] on span "Personal Property" at bounding box center [98, 199] width 110 height 16
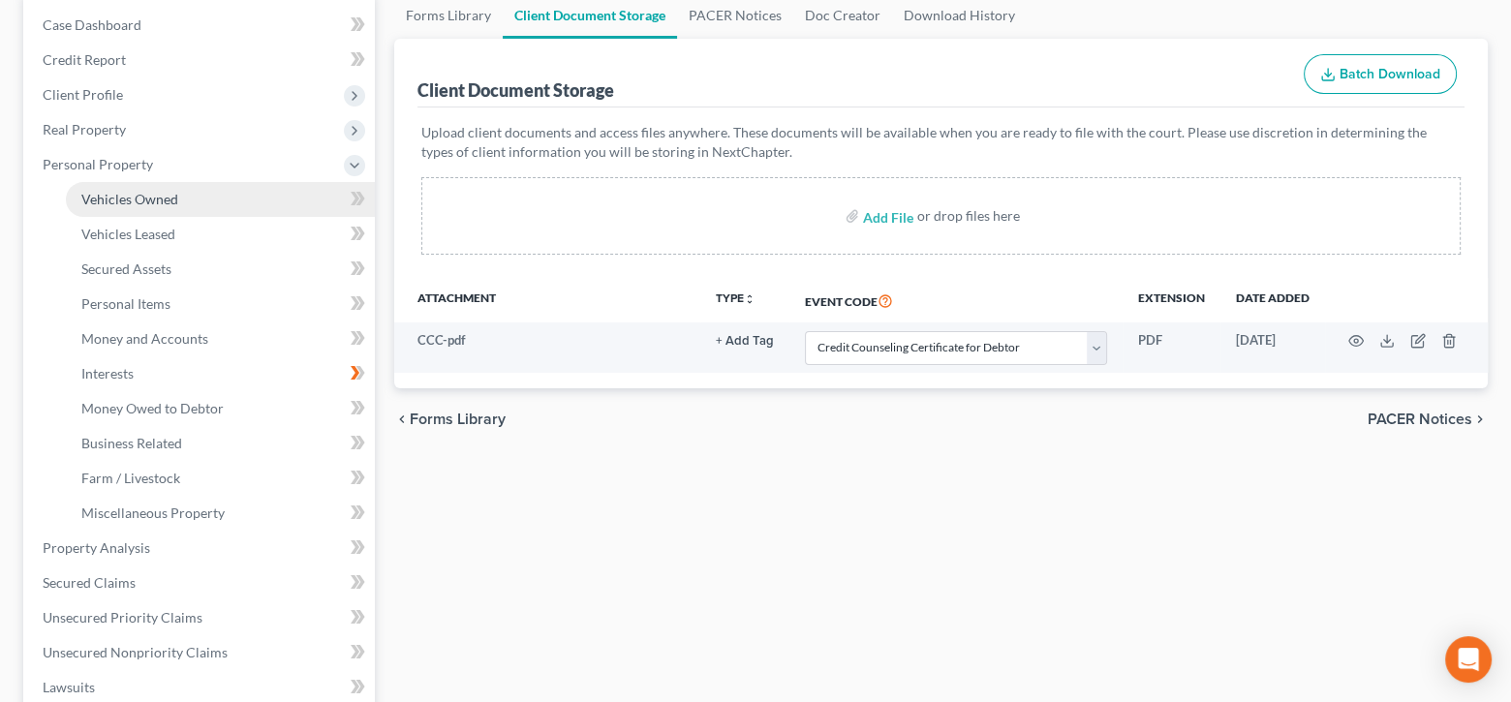
click at [114, 195] on span "Vehicles Owned" at bounding box center [129, 199] width 97 height 16
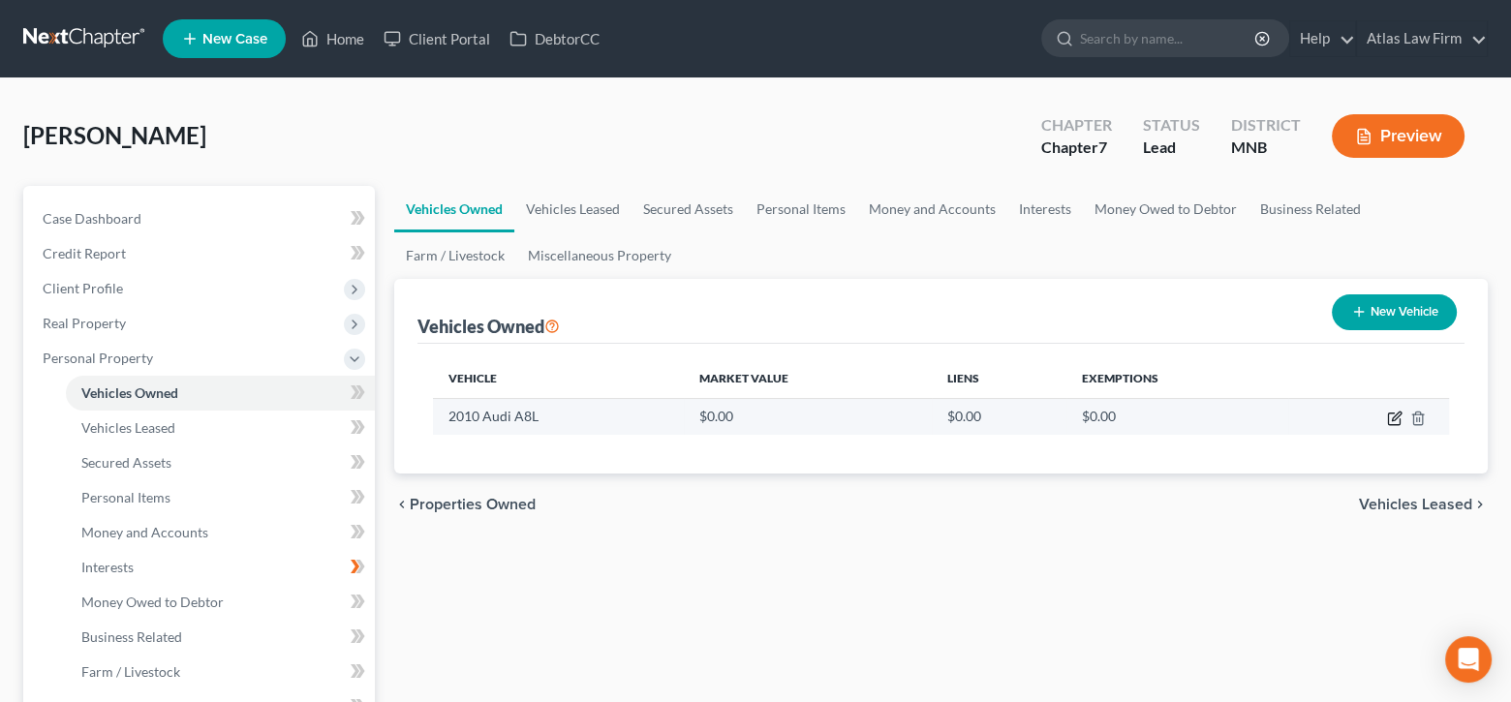
click at [1392, 423] on icon "button" at bounding box center [1394, 420] width 12 height 12
select select "0"
select select "16"
select select "4"
select select "0"
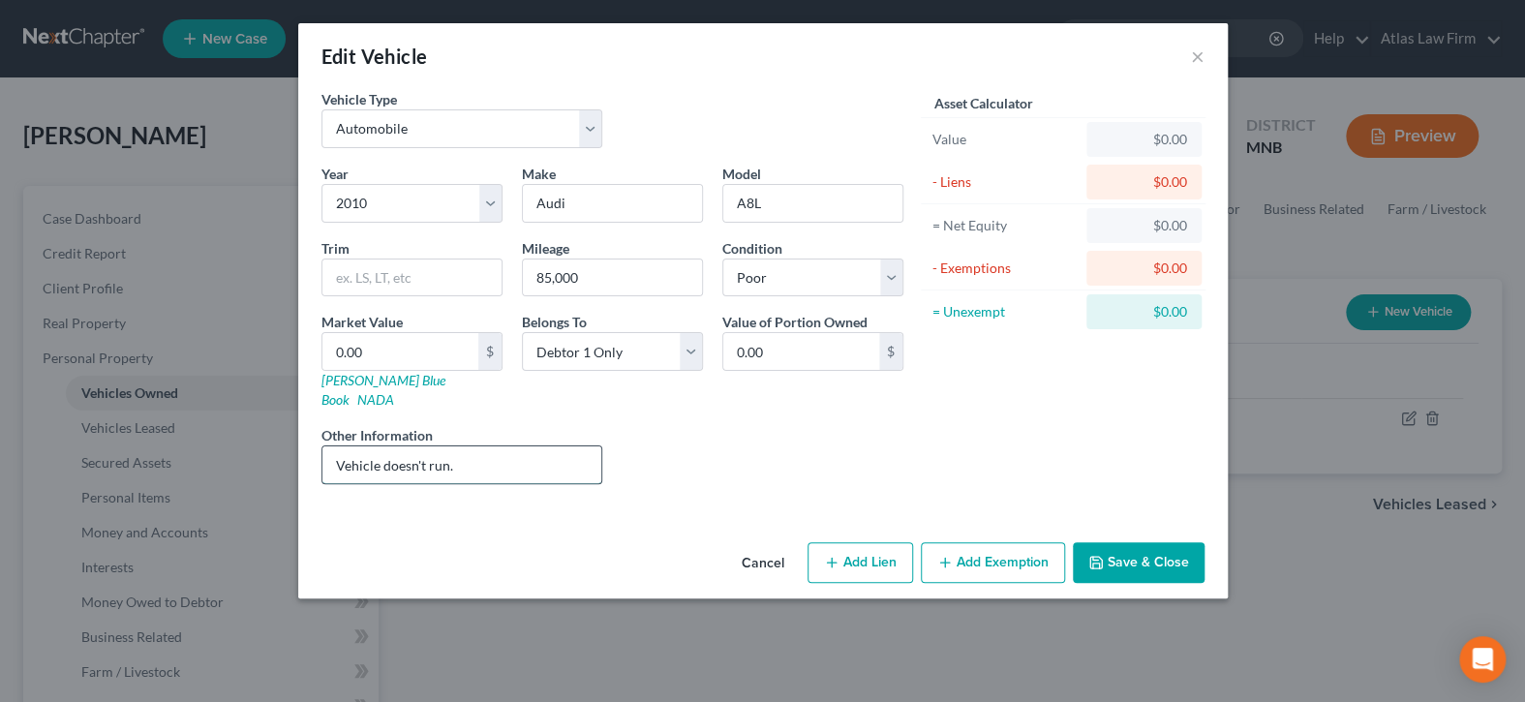
click at [571, 446] on input "Vehicle doesn't run." at bounding box center [463, 464] width 280 height 37
type input "1"
type input "1.00"
click at [1038, 542] on button "Add Exemption" at bounding box center [993, 562] width 144 height 41
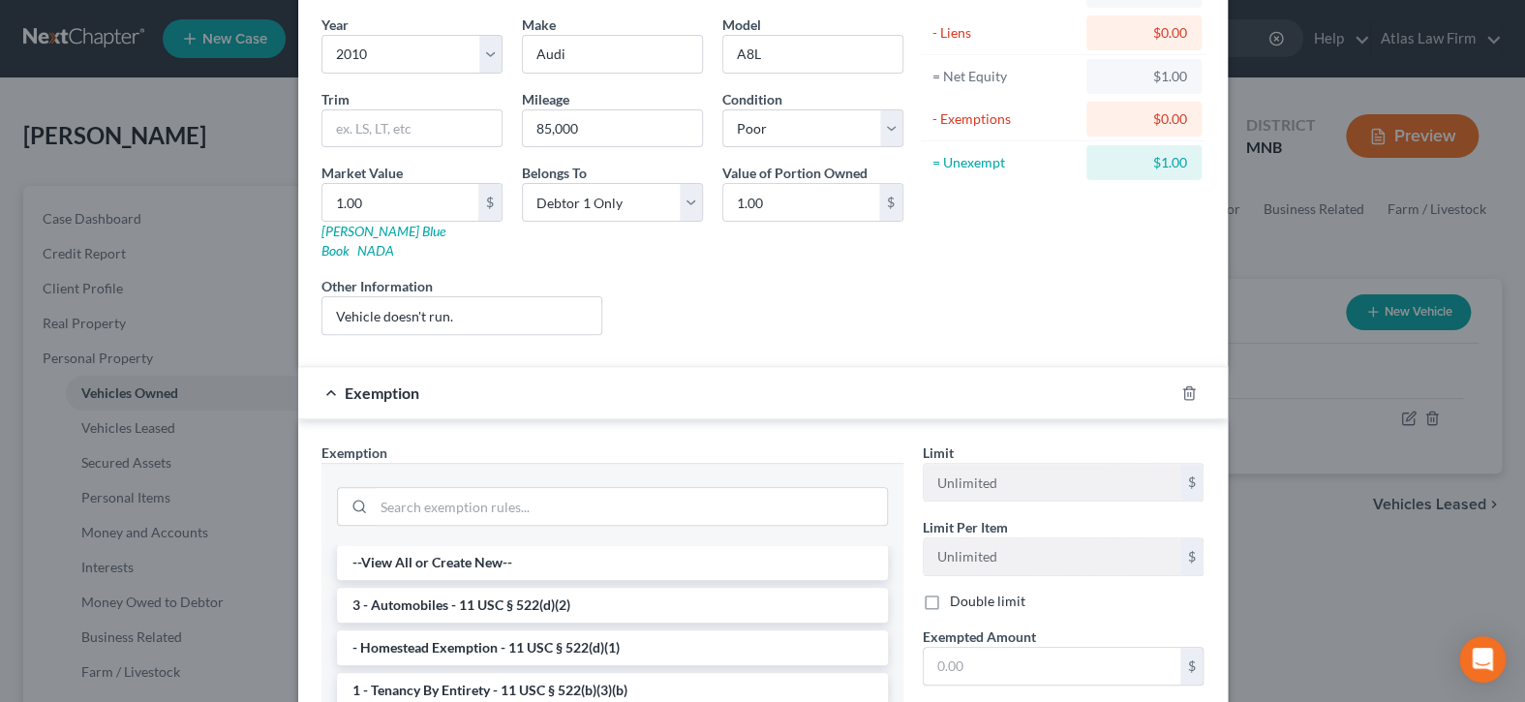
scroll to position [387, 0]
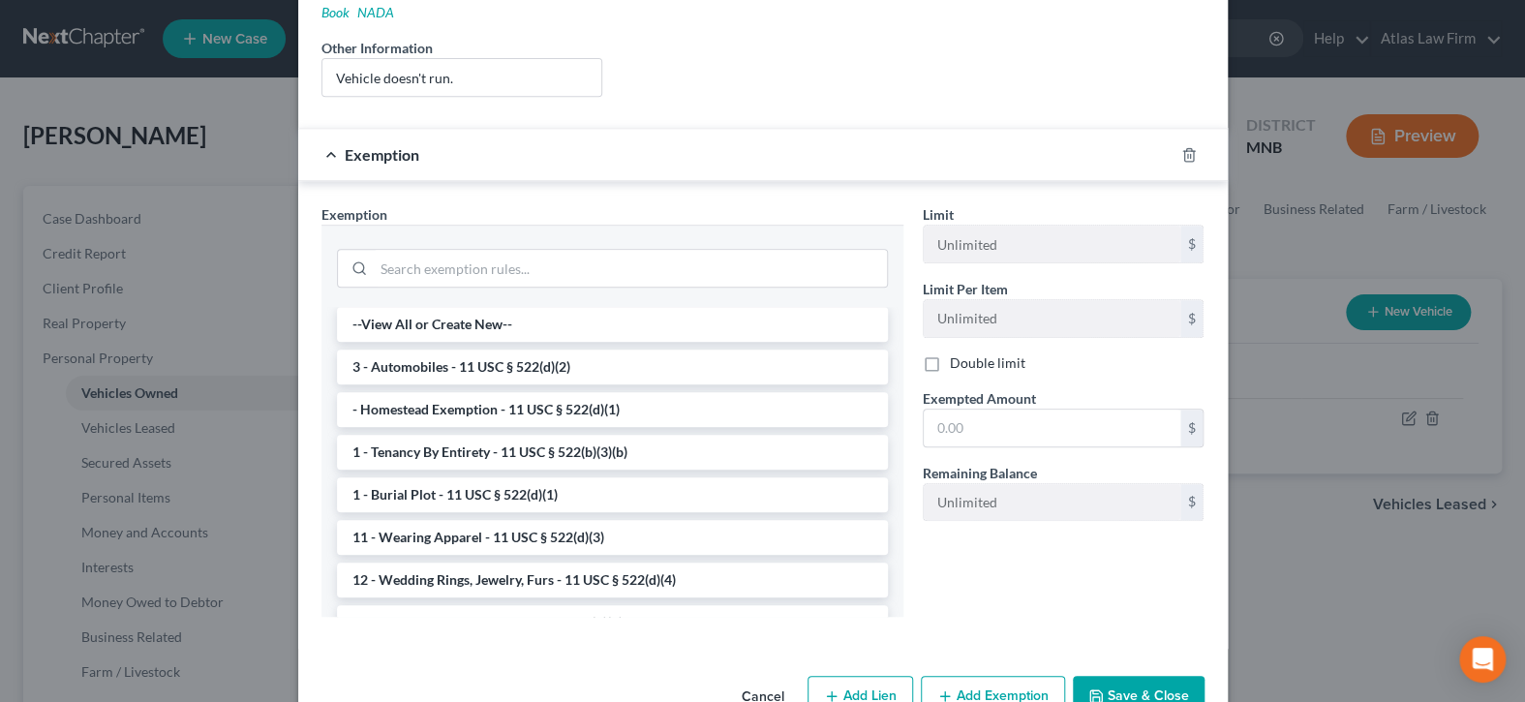
drag, startPoint x: 587, startPoint y: 342, endPoint x: 958, endPoint y: 400, distance: 375.5
click at [587, 350] on li "3 - Automobiles - 11 USC § 522(d)(2)" at bounding box center [612, 367] width 551 height 35
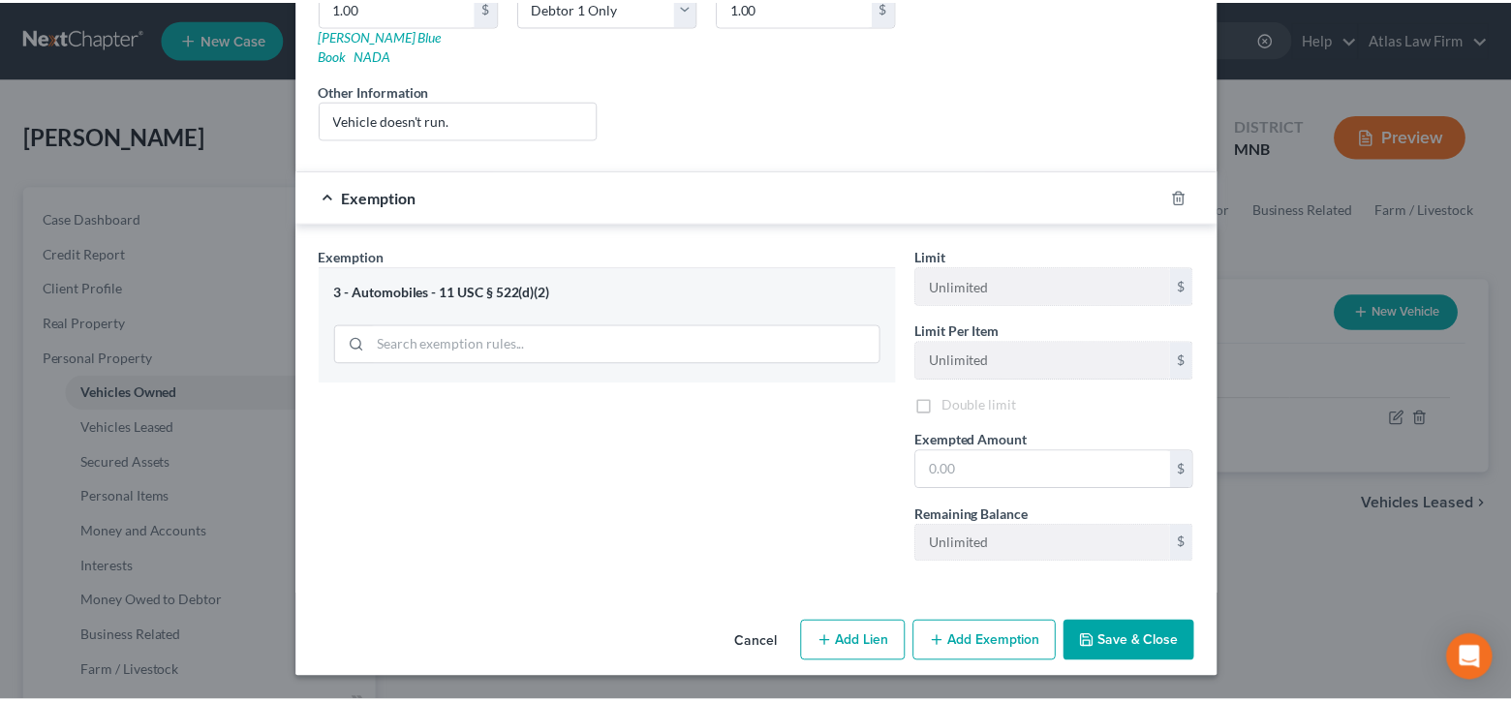
scroll to position [321, 0]
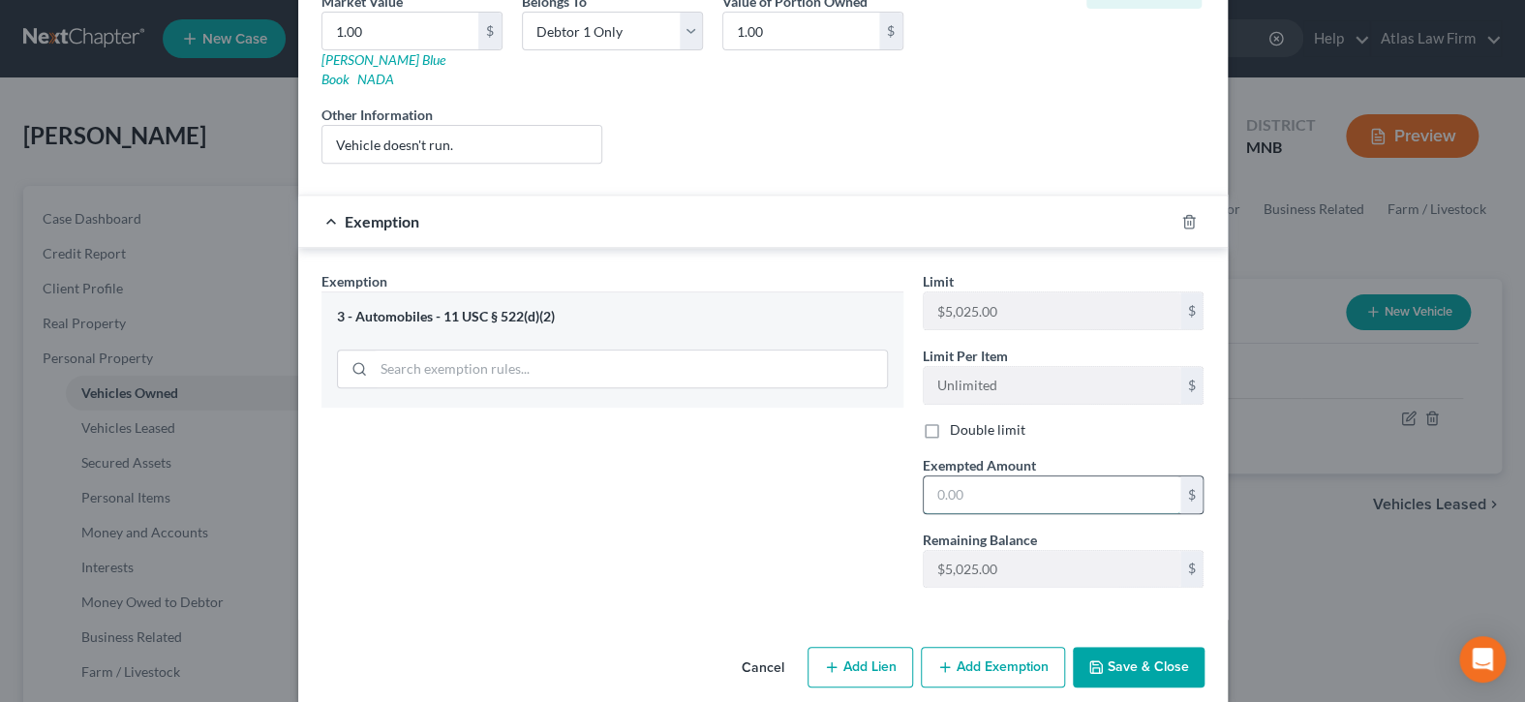
click at [987, 477] on input "text" at bounding box center [1052, 495] width 257 height 37
type input "1.00"
click at [1129, 648] on button "Save & Close" at bounding box center [1139, 667] width 132 height 41
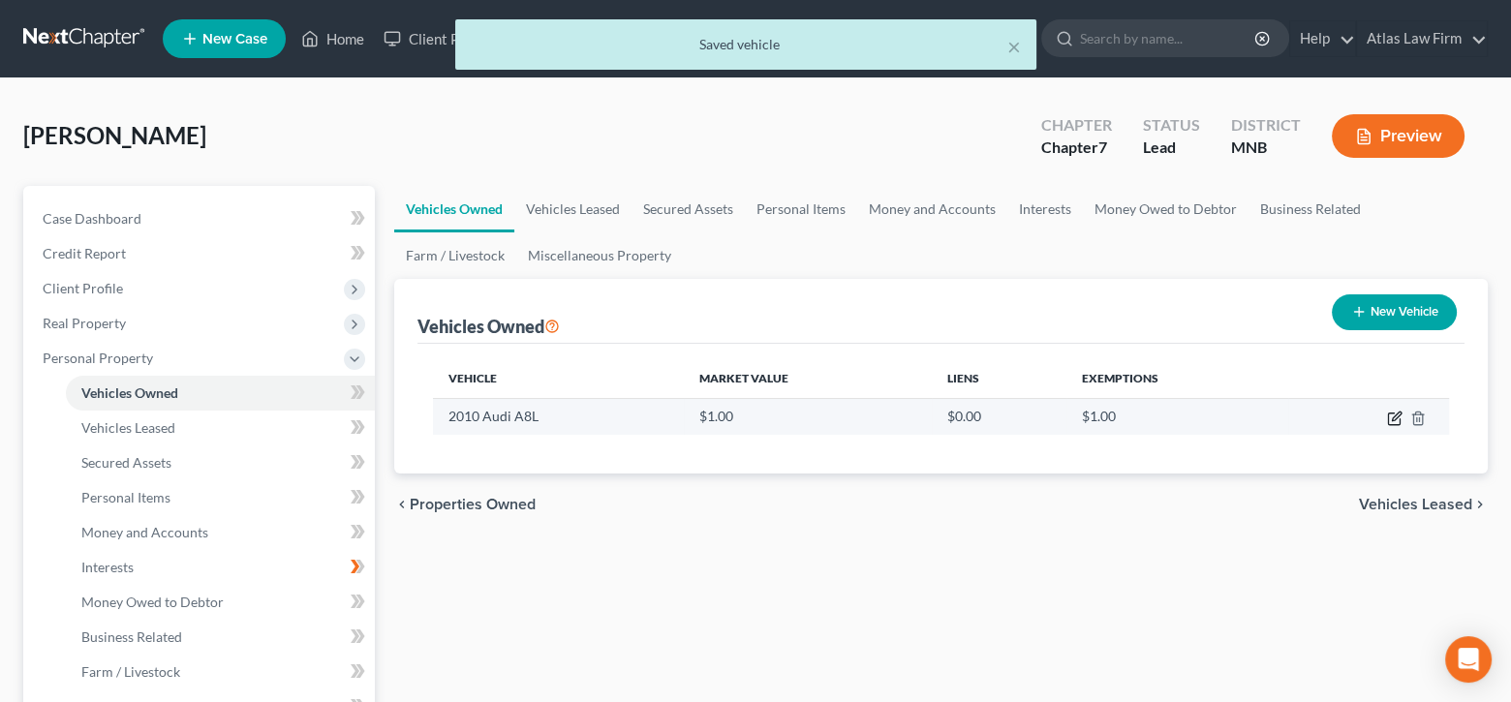
click at [1396, 417] on icon "button" at bounding box center [1394, 418] width 15 height 15
select select "0"
select select "16"
select select "4"
select select "0"
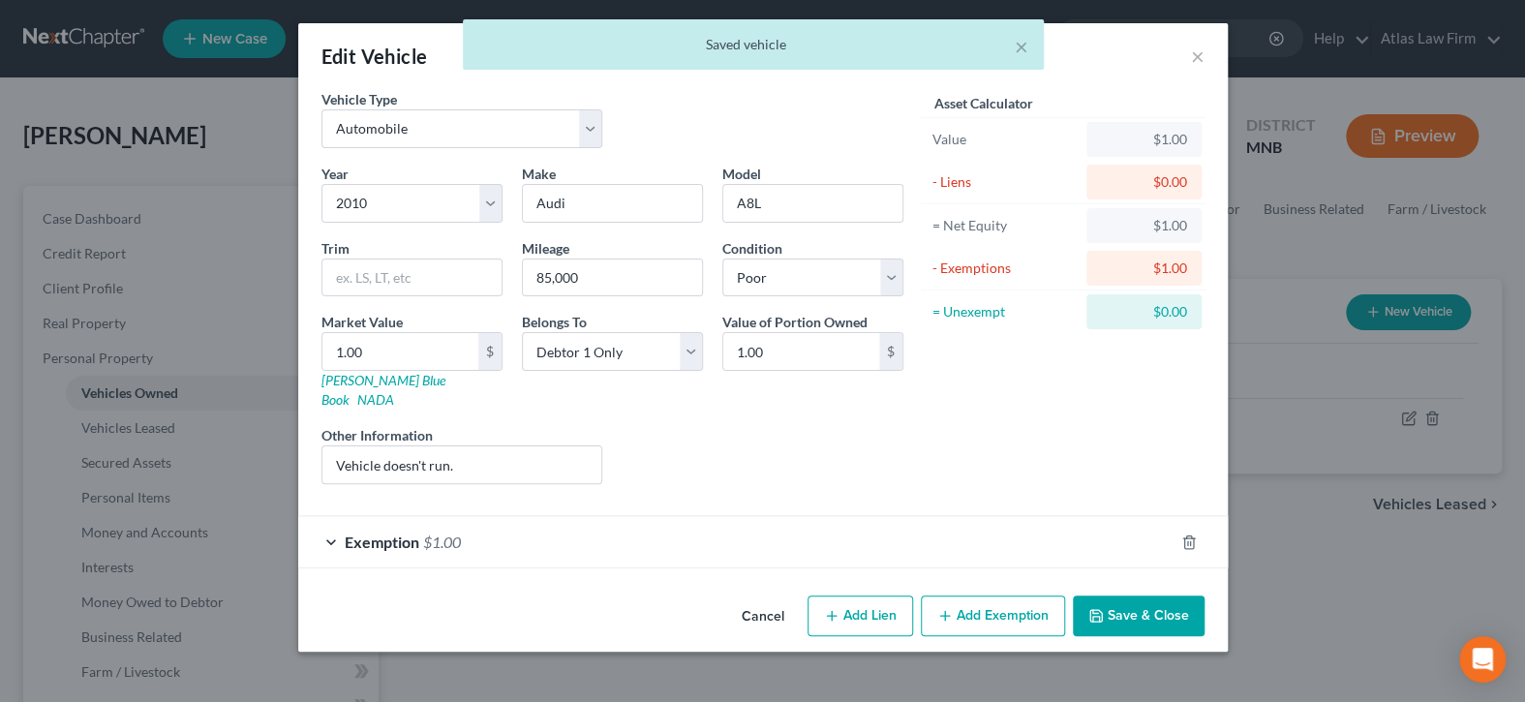
click at [1083, 525] on div "Exemption $1.00" at bounding box center [736, 541] width 876 height 51
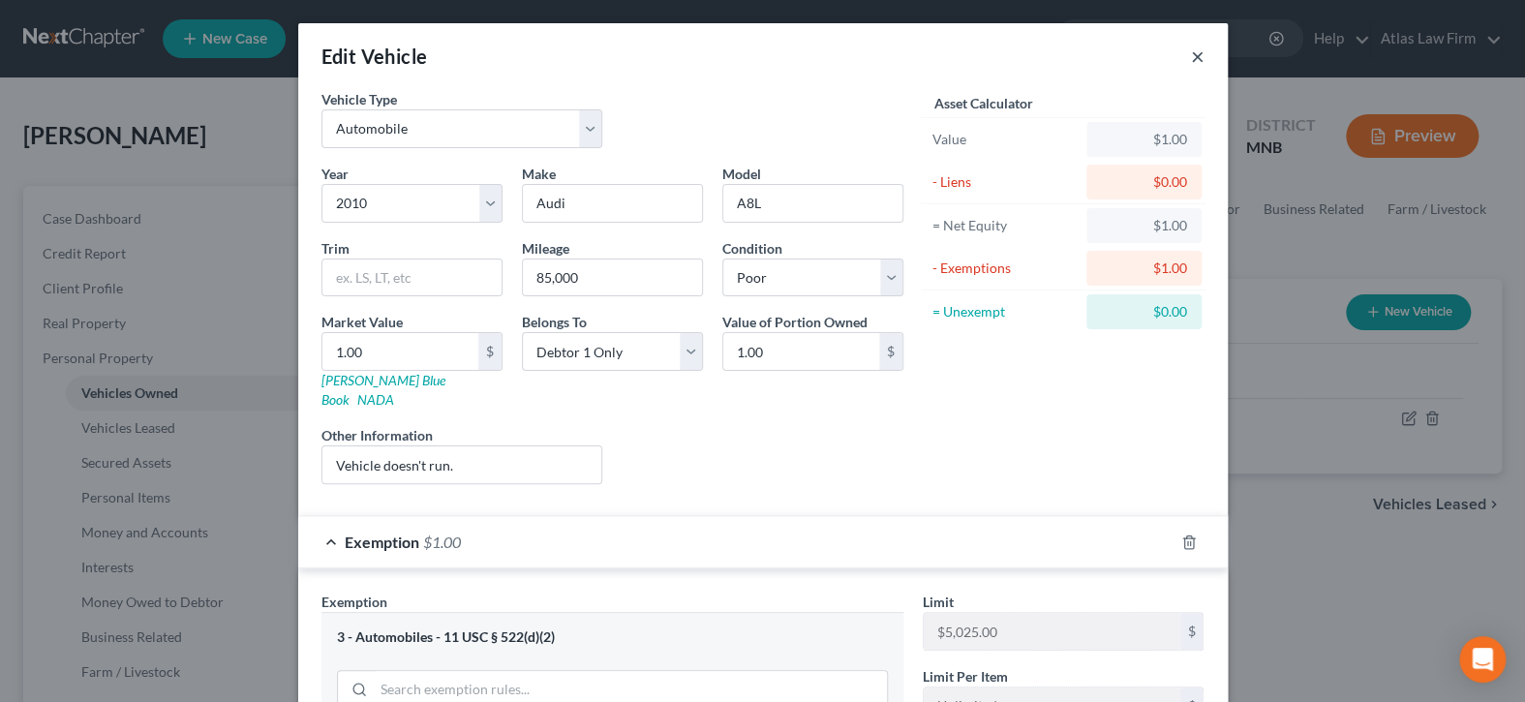
click at [1191, 49] on button "×" at bounding box center [1198, 56] width 14 height 23
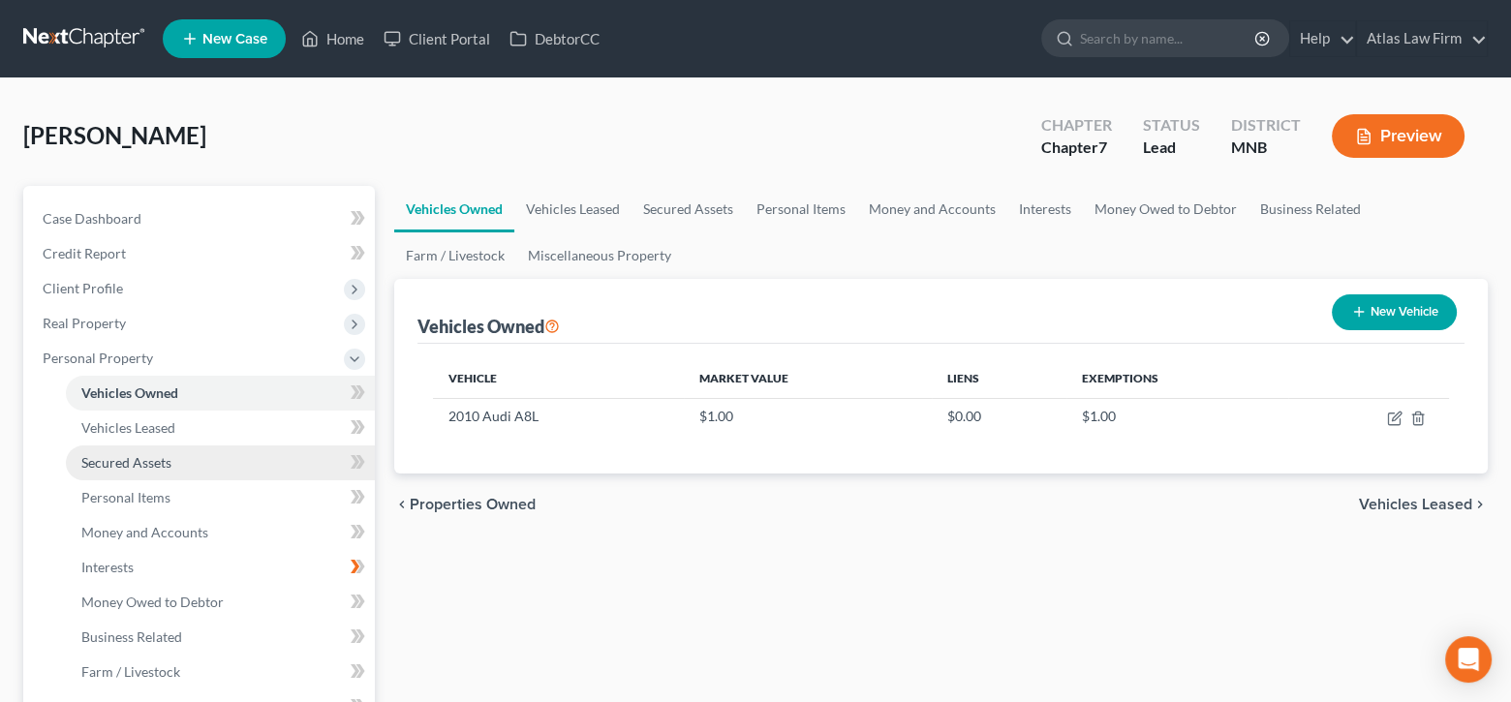
click at [177, 472] on link "Secured Assets" at bounding box center [220, 463] width 309 height 35
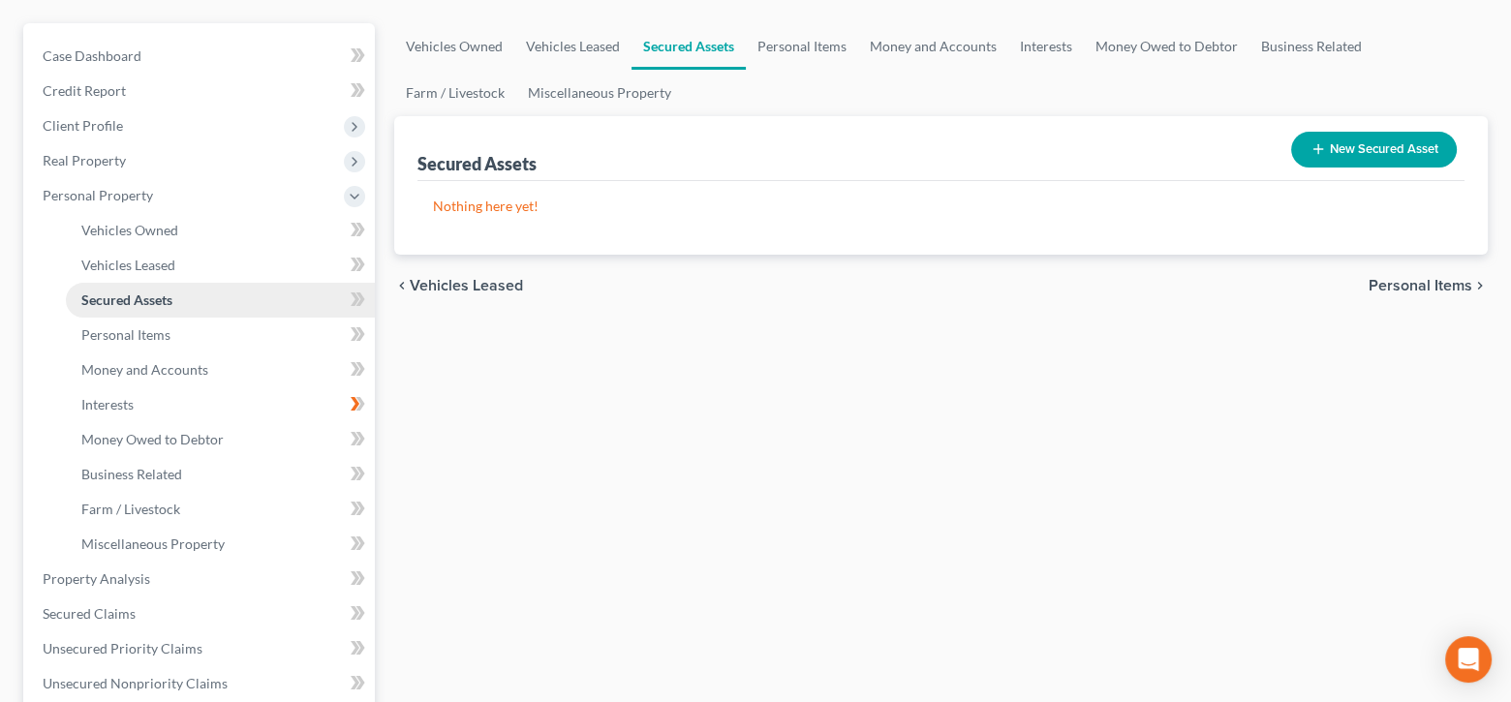
scroll to position [194, 0]
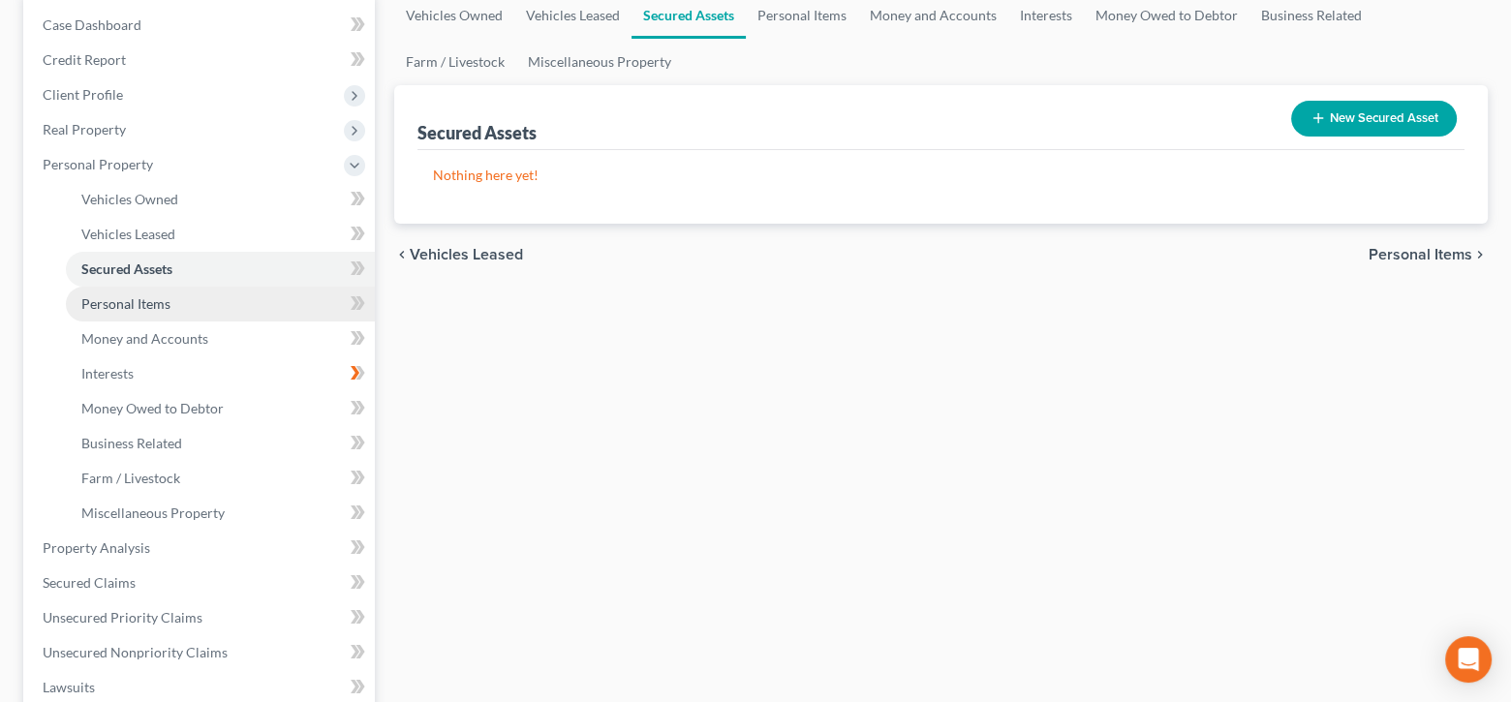
click at [165, 297] on span "Personal Items" at bounding box center [125, 303] width 89 height 16
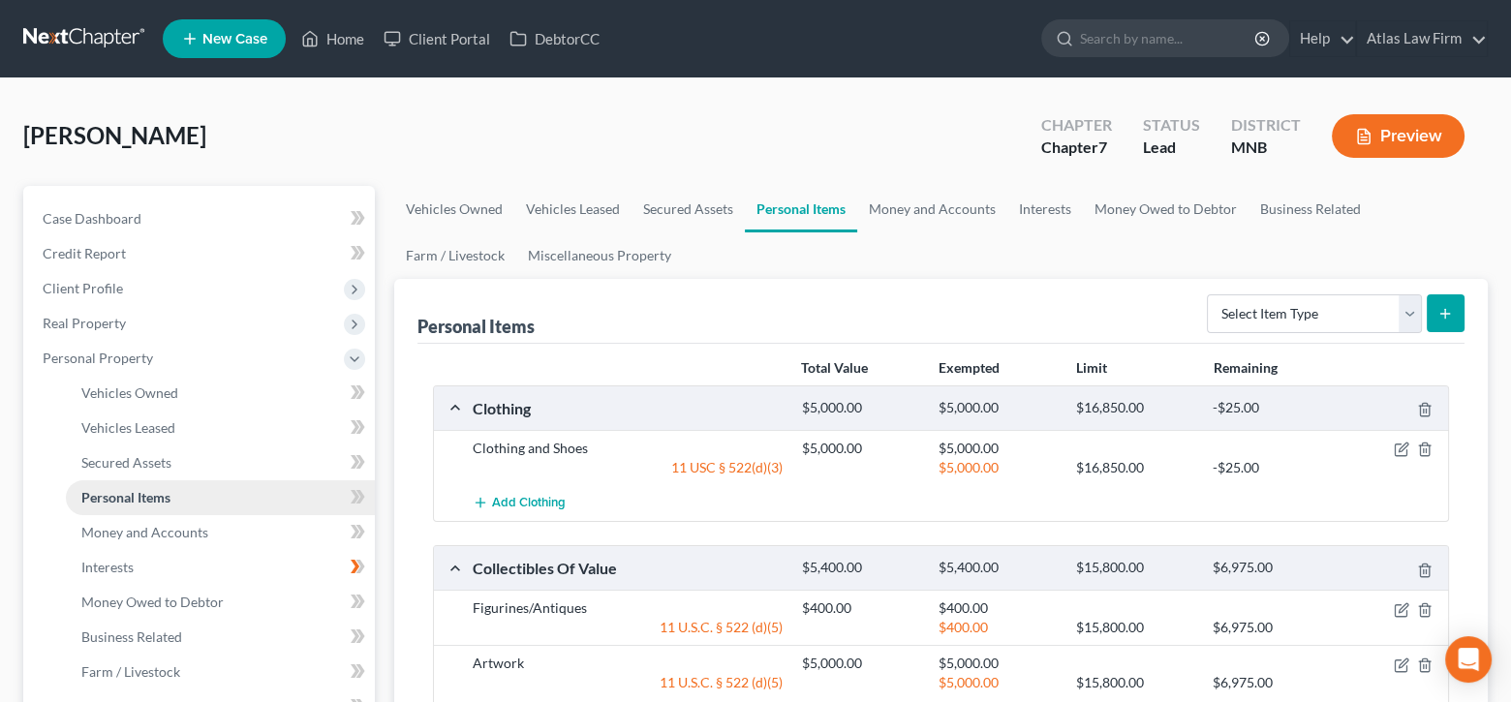
scroll to position [387, 0]
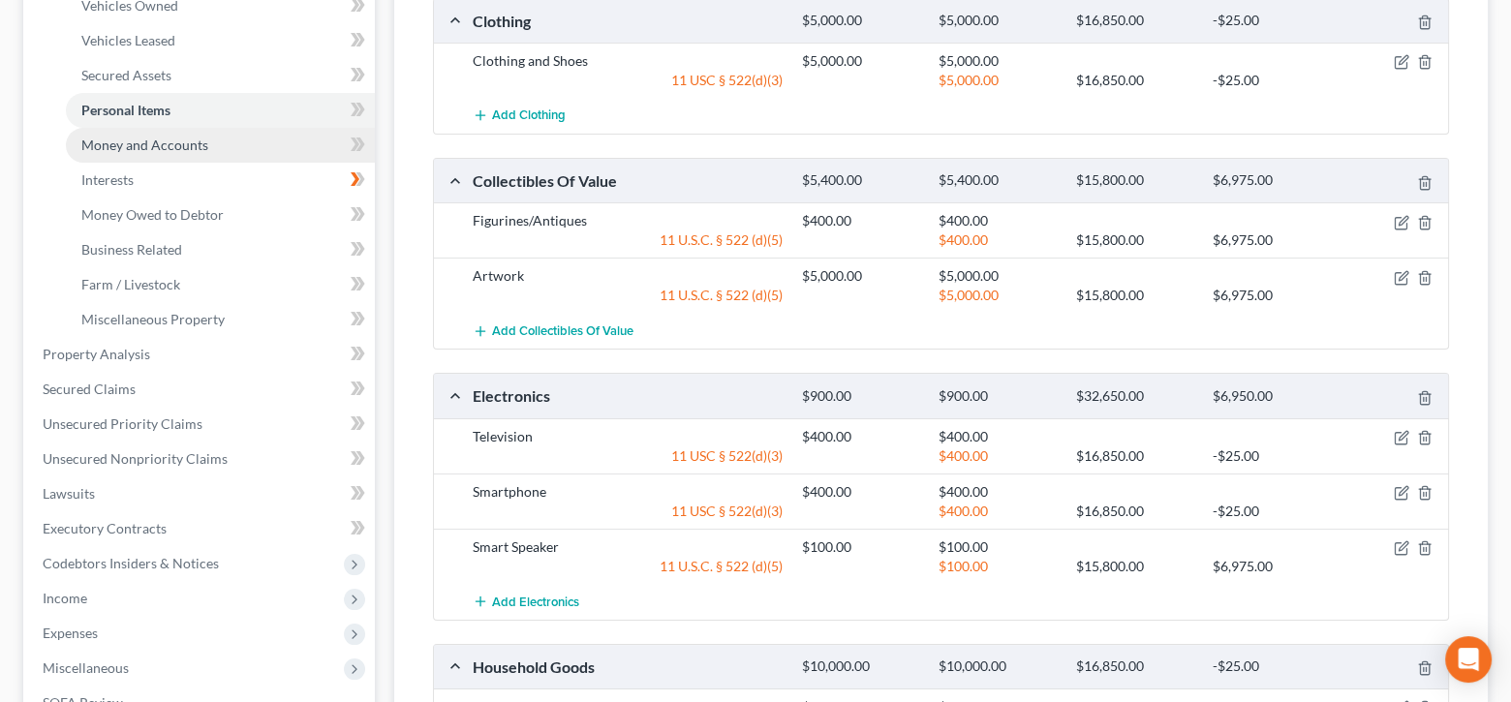
click at [189, 142] on span "Money and Accounts" at bounding box center [144, 145] width 127 height 16
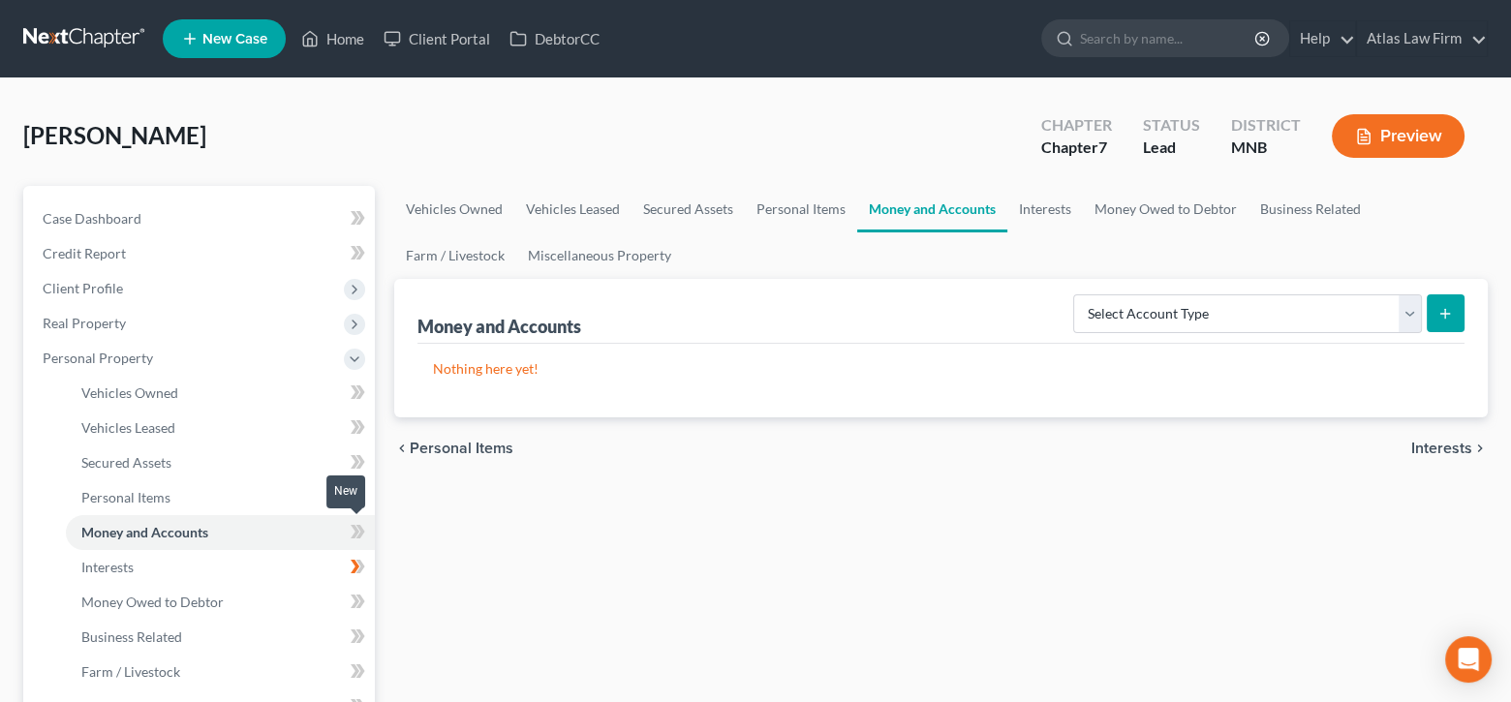
click at [354, 534] on icon at bounding box center [355, 532] width 9 height 14
drag, startPoint x: 1407, startPoint y: 315, endPoint x: 1391, endPoint y: 326, distance: 20.2
click at [1407, 315] on select "Select Account Type Brokerage Cash on Hand Certificates of Deposit Checking Acc…" at bounding box center [1247, 313] width 349 height 39
select select "cash_on_hand"
click at [1077, 294] on select "Select Account Type Brokerage Cash on Hand Certificates of Deposit Checking Acc…" at bounding box center [1247, 313] width 349 height 39
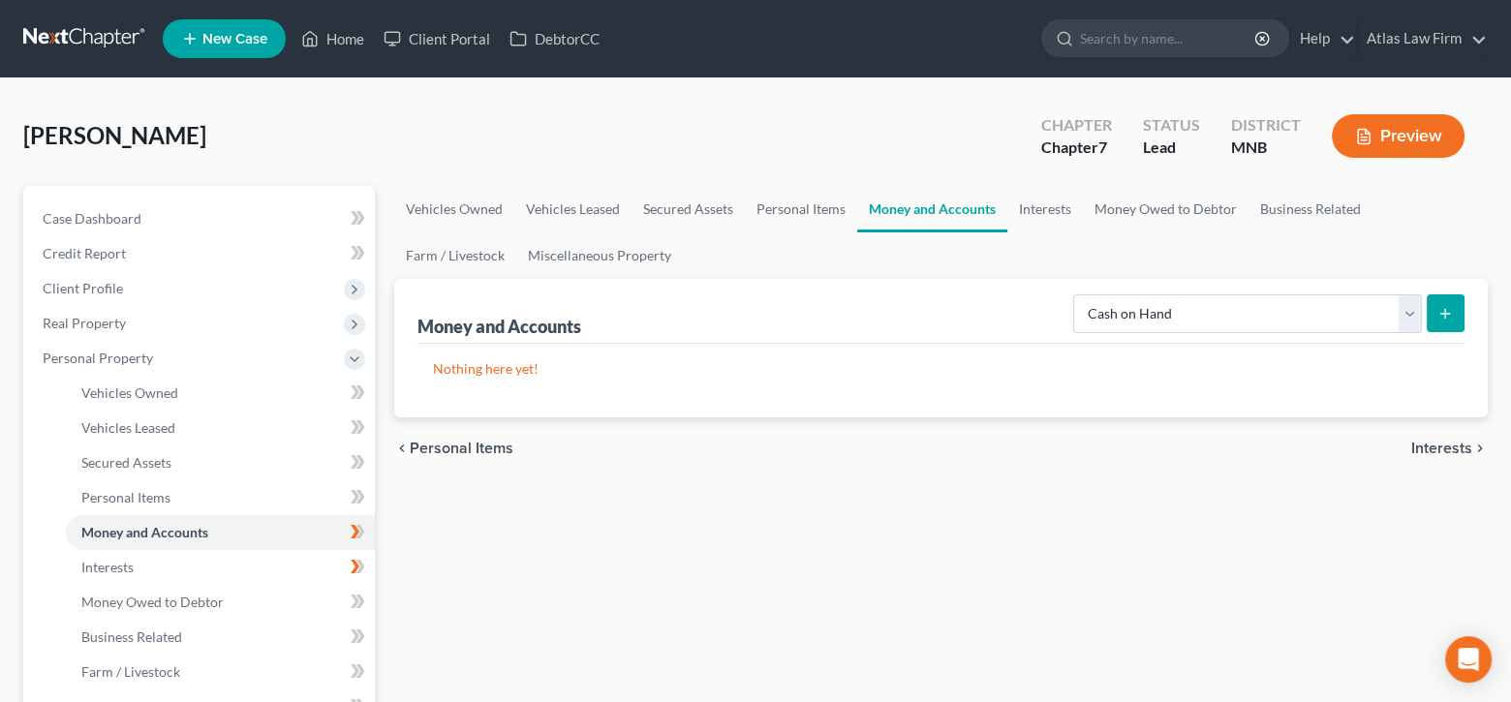
click at [1430, 313] on button "submit" at bounding box center [1446, 313] width 38 height 38
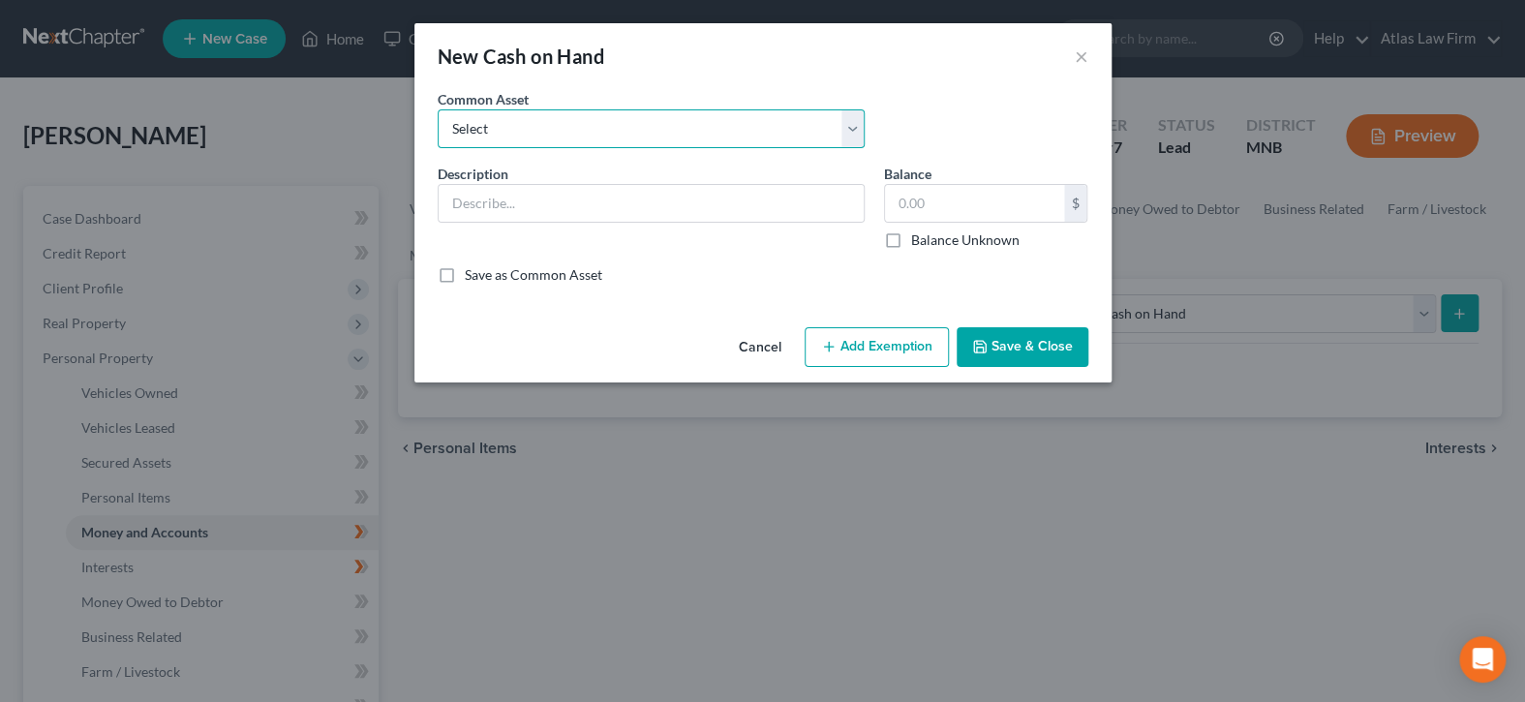
click at [847, 129] on select "Select Cash" at bounding box center [651, 128] width 427 height 39
select select "0"
click at [438, 109] on select "Select Cash" at bounding box center [651, 128] width 427 height 39
type input "Cash"
click at [920, 200] on input "text" at bounding box center [974, 203] width 179 height 37
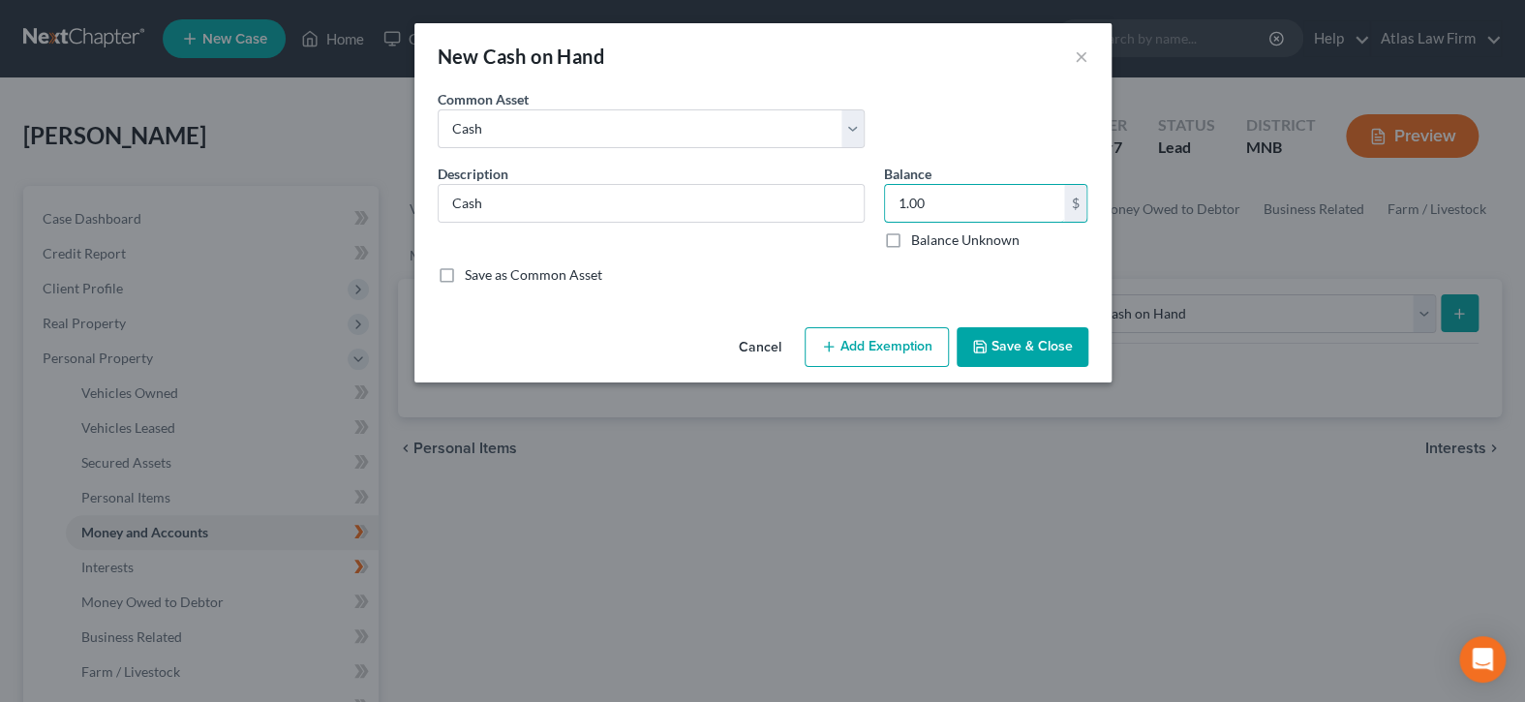
type input "1.00"
click at [900, 345] on button "Add Exemption" at bounding box center [877, 347] width 144 height 41
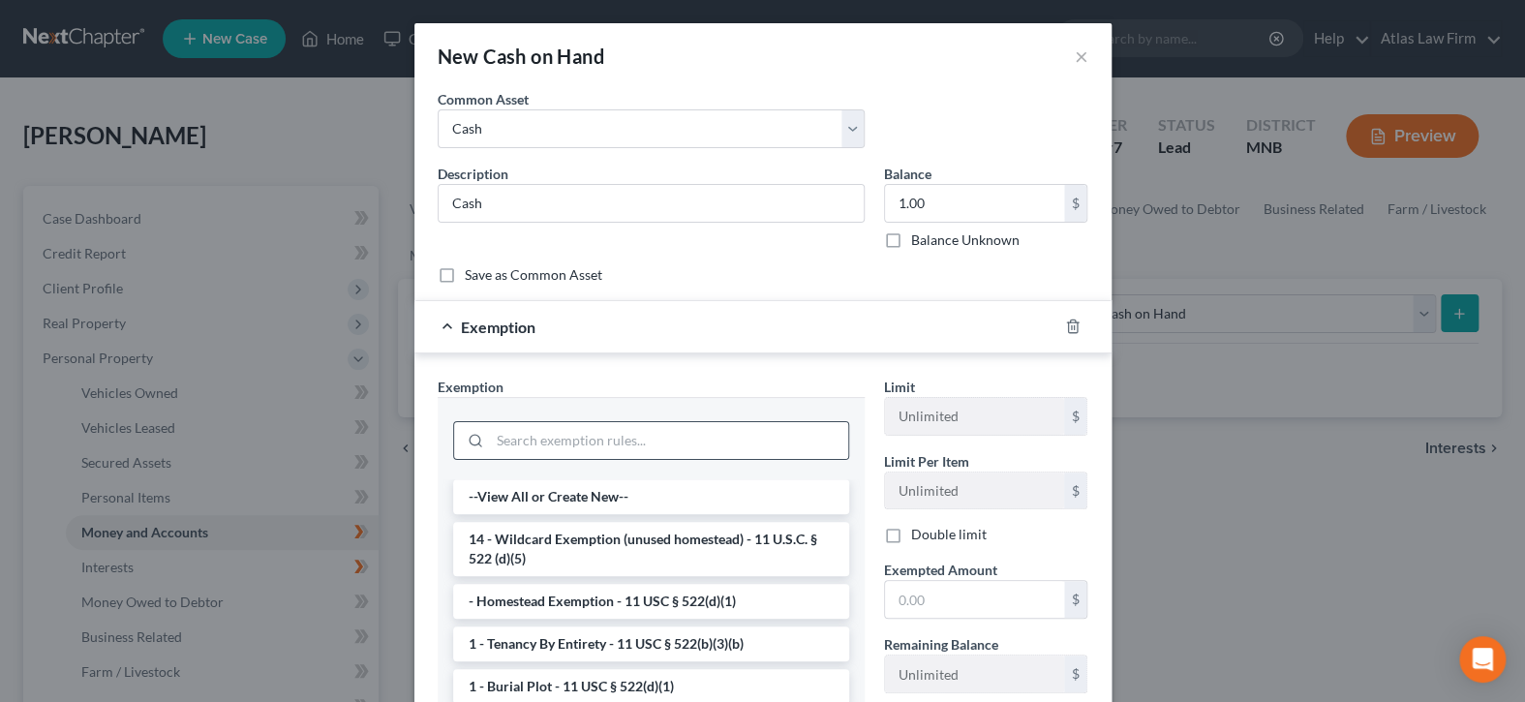
click at [782, 421] on div at bounding box center [651, 440] width 396 height 39
click at [753, 453] on input "search" at bounding box center [669, 440] width 358 height 37
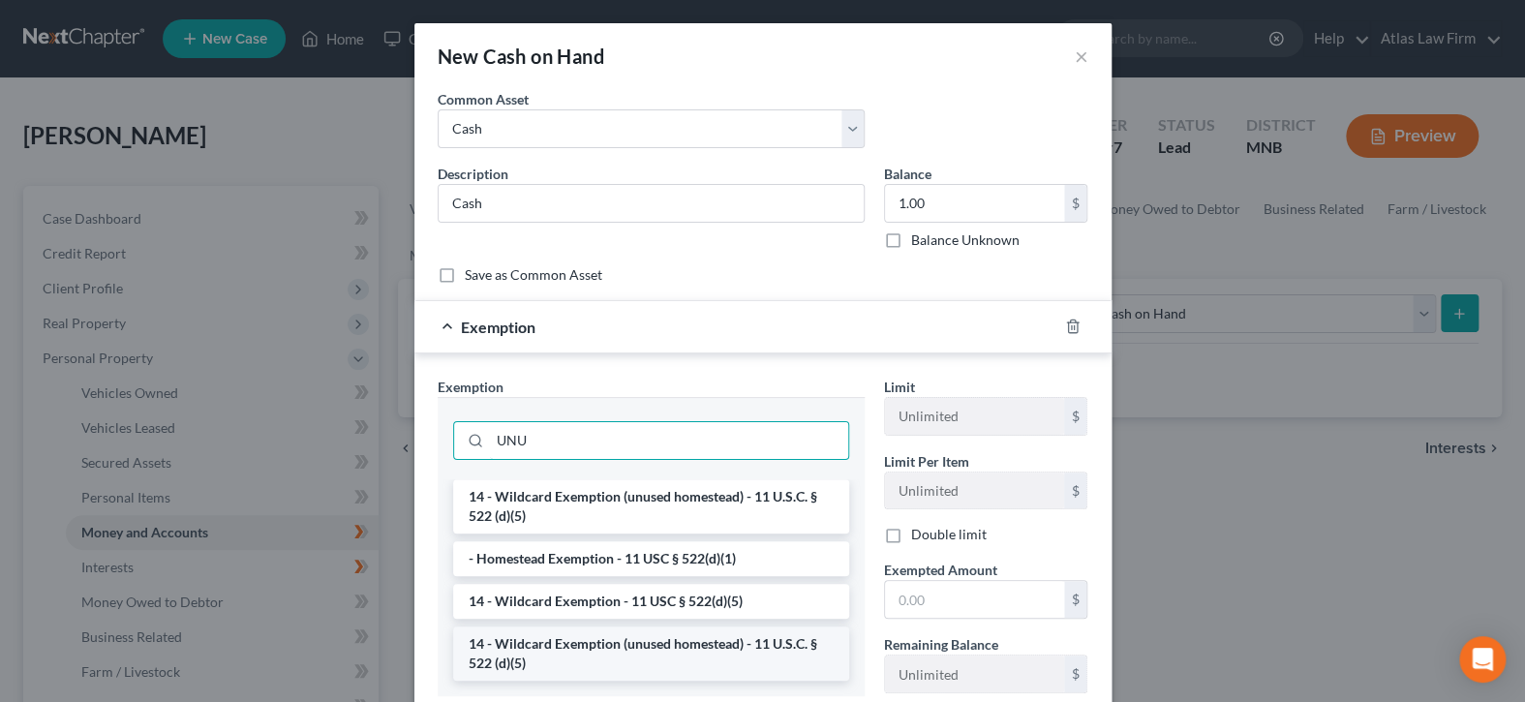
type input "UNU"
click at [703, 652] on li "14 - Wildcard Exemption (unused homestead) - 11 U.S.C. § 522 (d)(5)" at bounding box center [651, 654] width 396 height 54
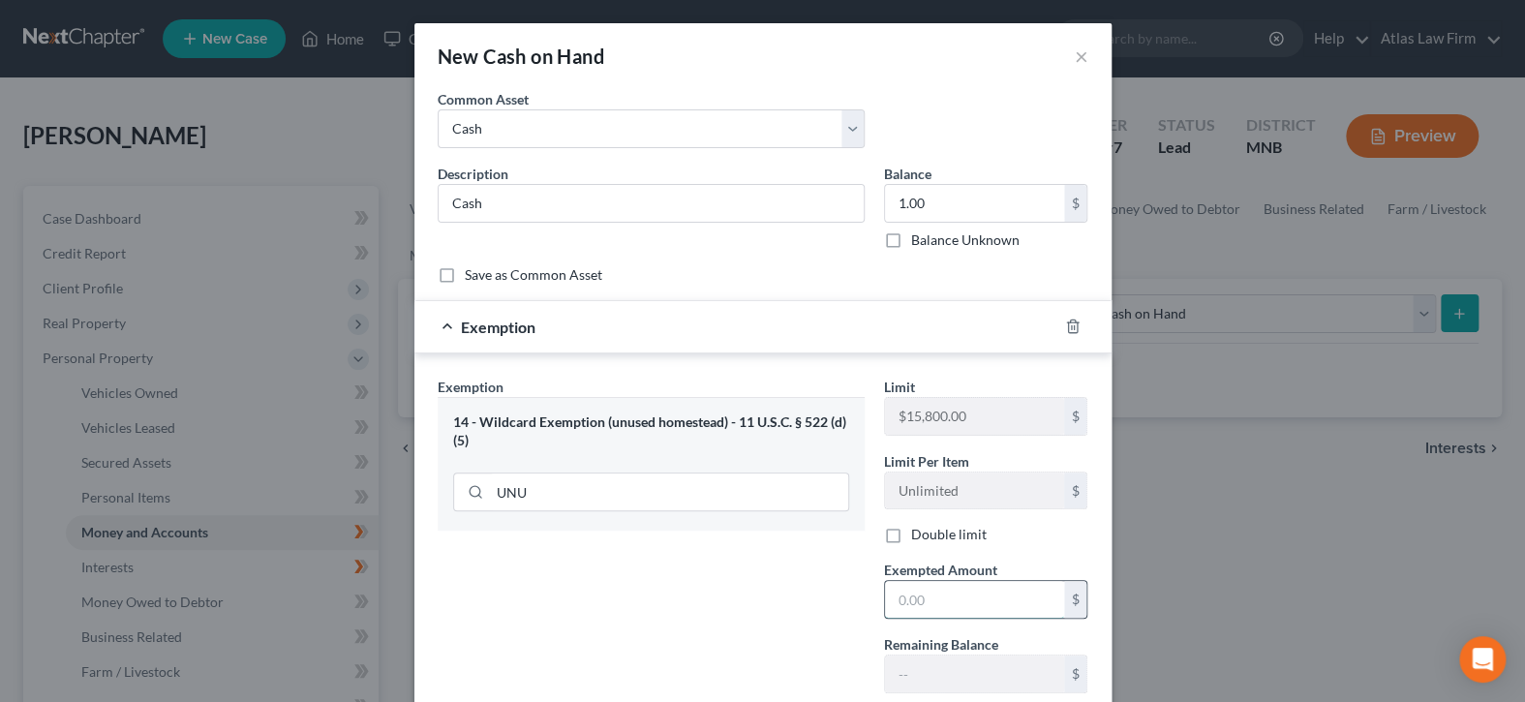
click at [944, 605] on input "text" at bounding box center [974, 599] width 179 height 37
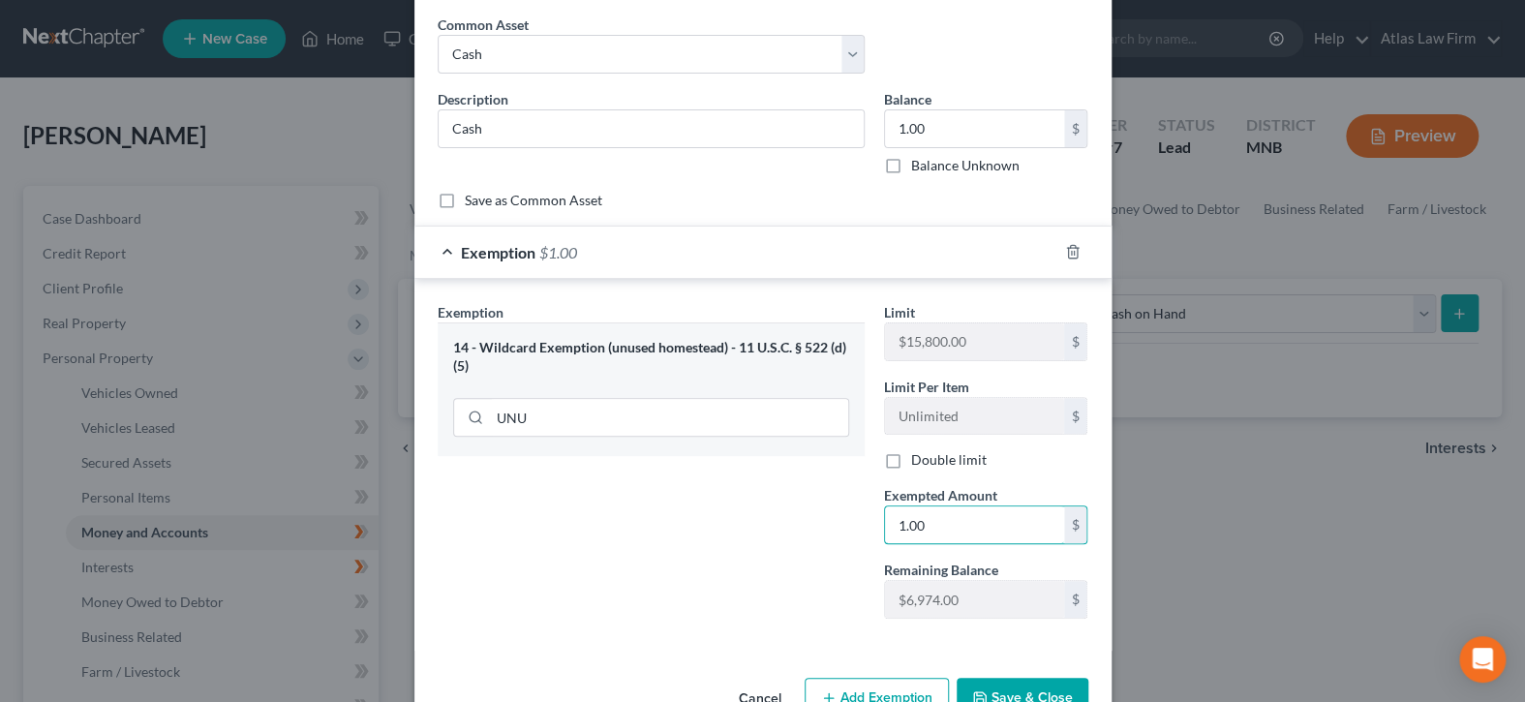
scroll to position [126, 0]
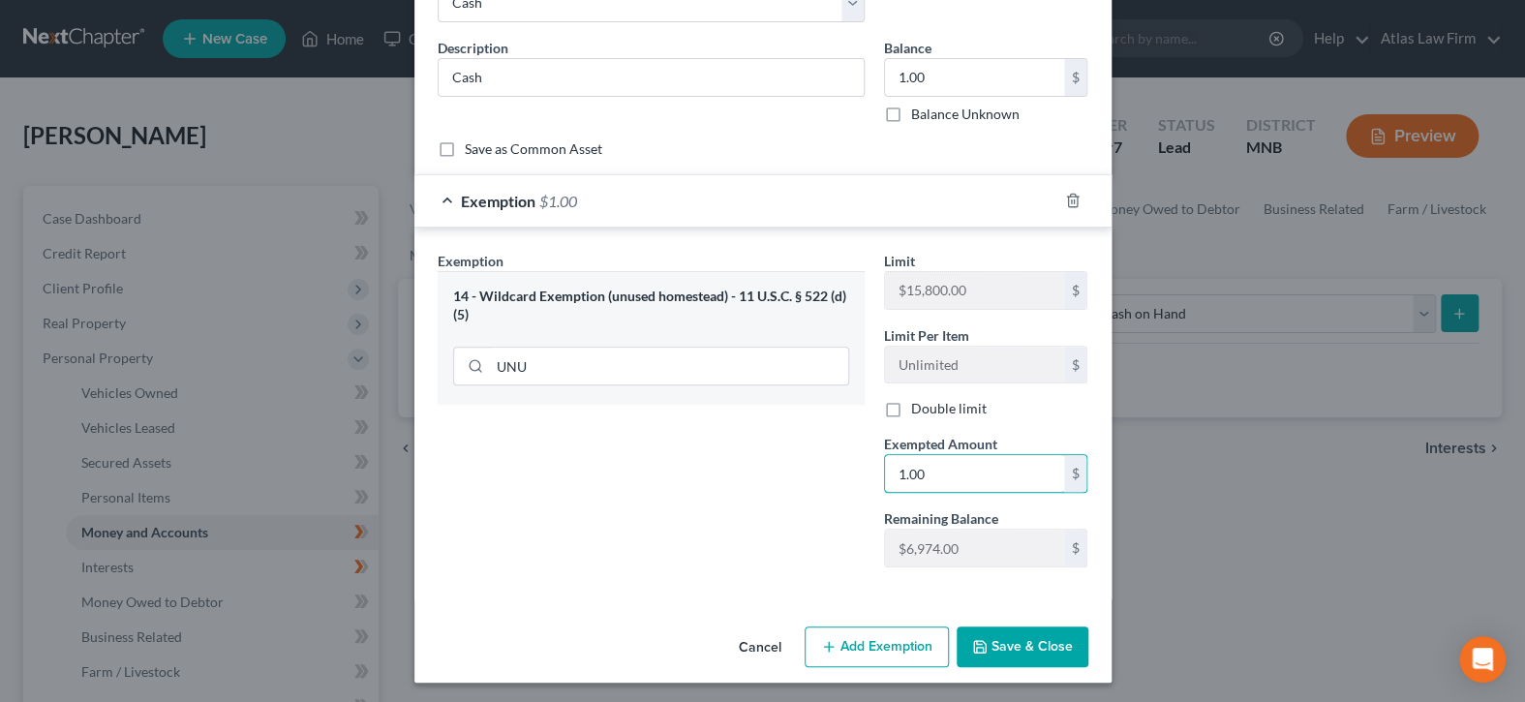
type input "1.00"
click at [1017, 634] on button "Save & Close" at bounding box center [1023, 647] width 132 height 41
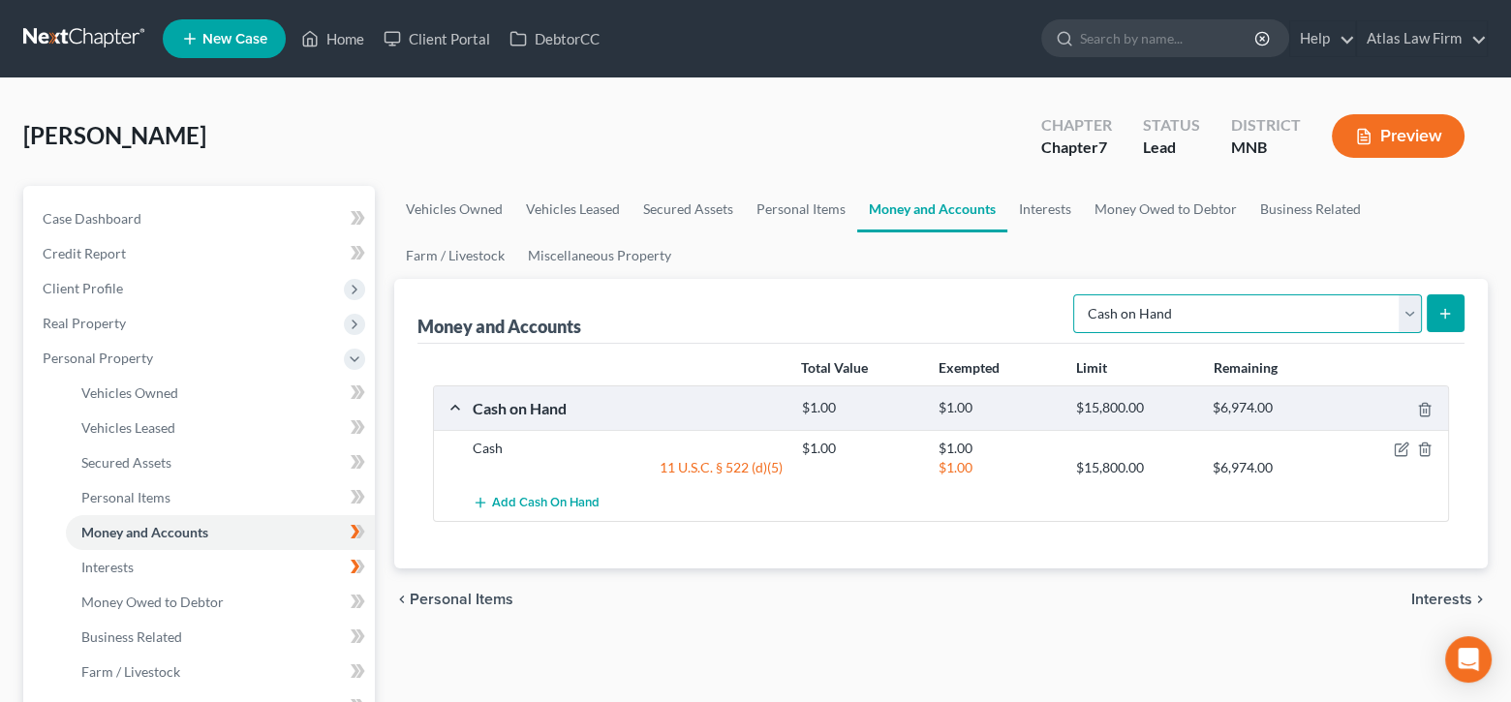
click at [1412, 313] on select "Select Account Type Brokerage Cash on Hand Certificates of Deposit Checking Acc…" at bounding box center [1247, 313] width 349 height 39
select select "checking"
click at [1077, 294] on select "Select Account Type Brokerage Cash on Hand Certificates of Deposit Checking Acc…" at bounding box center [1247, 313] width 349 height 39
click at [1451, 314] on icon "submit" at bounding box center [1444, 313] width 15 height 15
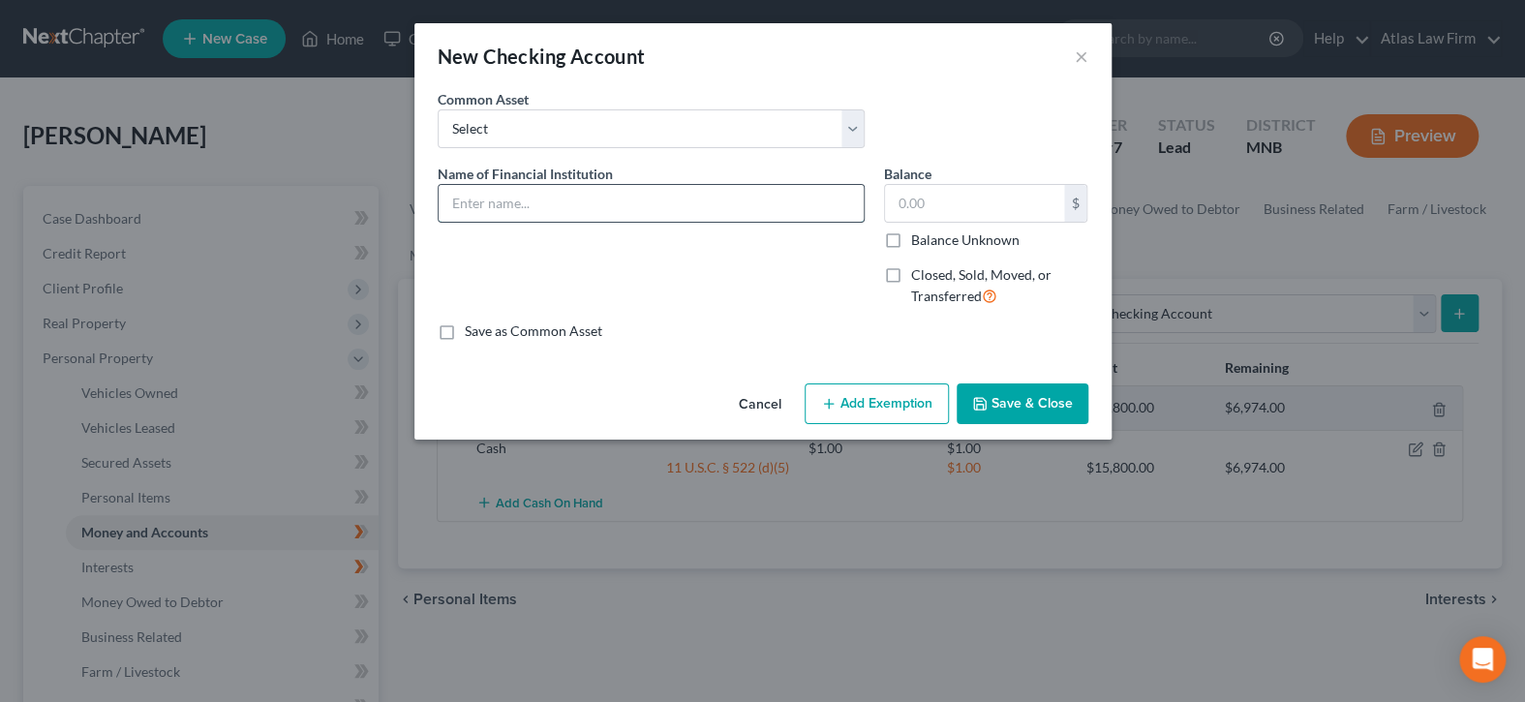
click at [776, 198] on input "text" at bounding box center [651, 203] width 425 height 37
type input "US Bank"
click at [927, 211] on input "text" at bounding box center [974, 203] width 179 height 37
type input "1.00"
click at [902, 405] on button "Add Exemption" at bounding box center [877, 404] width 144 height 41
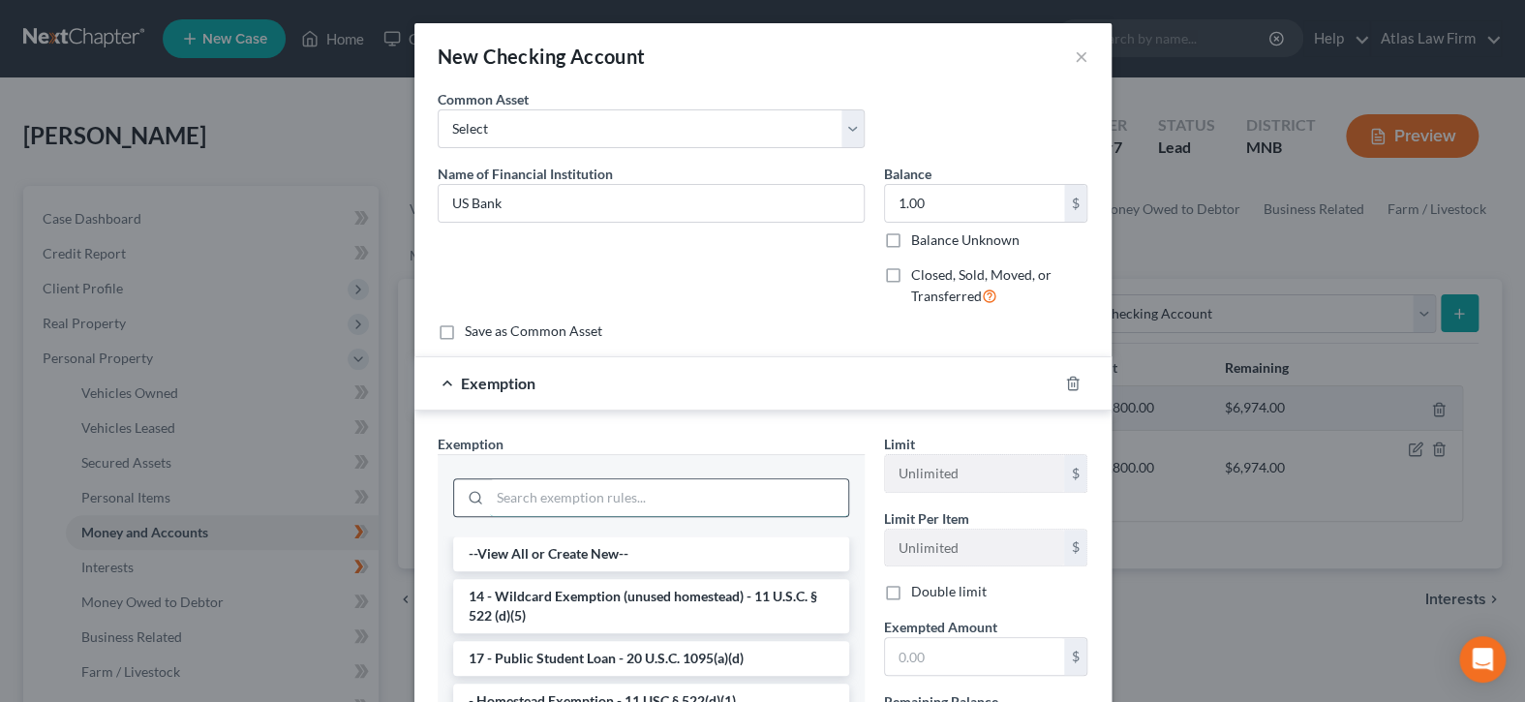
click at [764, 490] on input "search" at bounding box center [669, 497] width 358 height 37
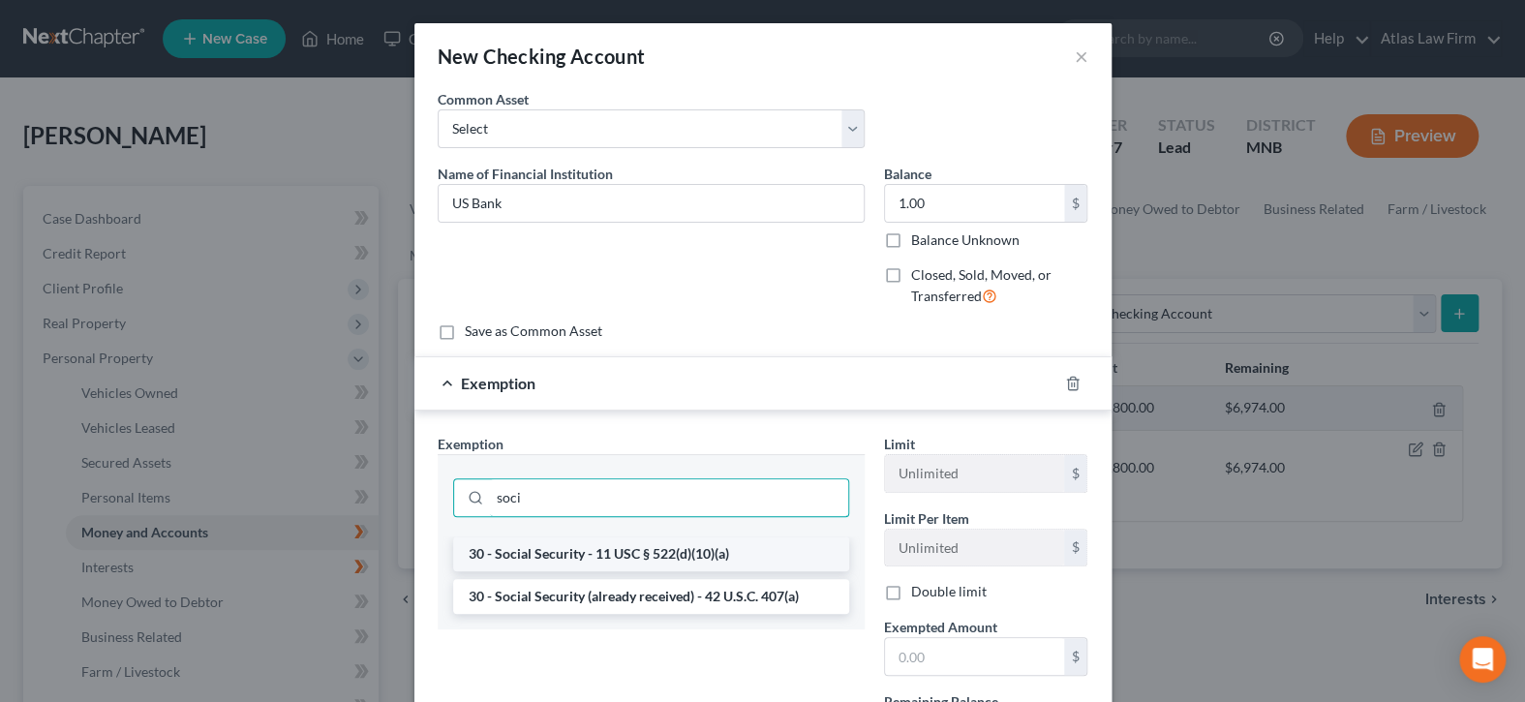
type input "soci"
click at [742, 546] on li "30 - Social Security - 11 USC § 522(d)(10)(a)" at bounding box center [651, 554] width 396 height 35
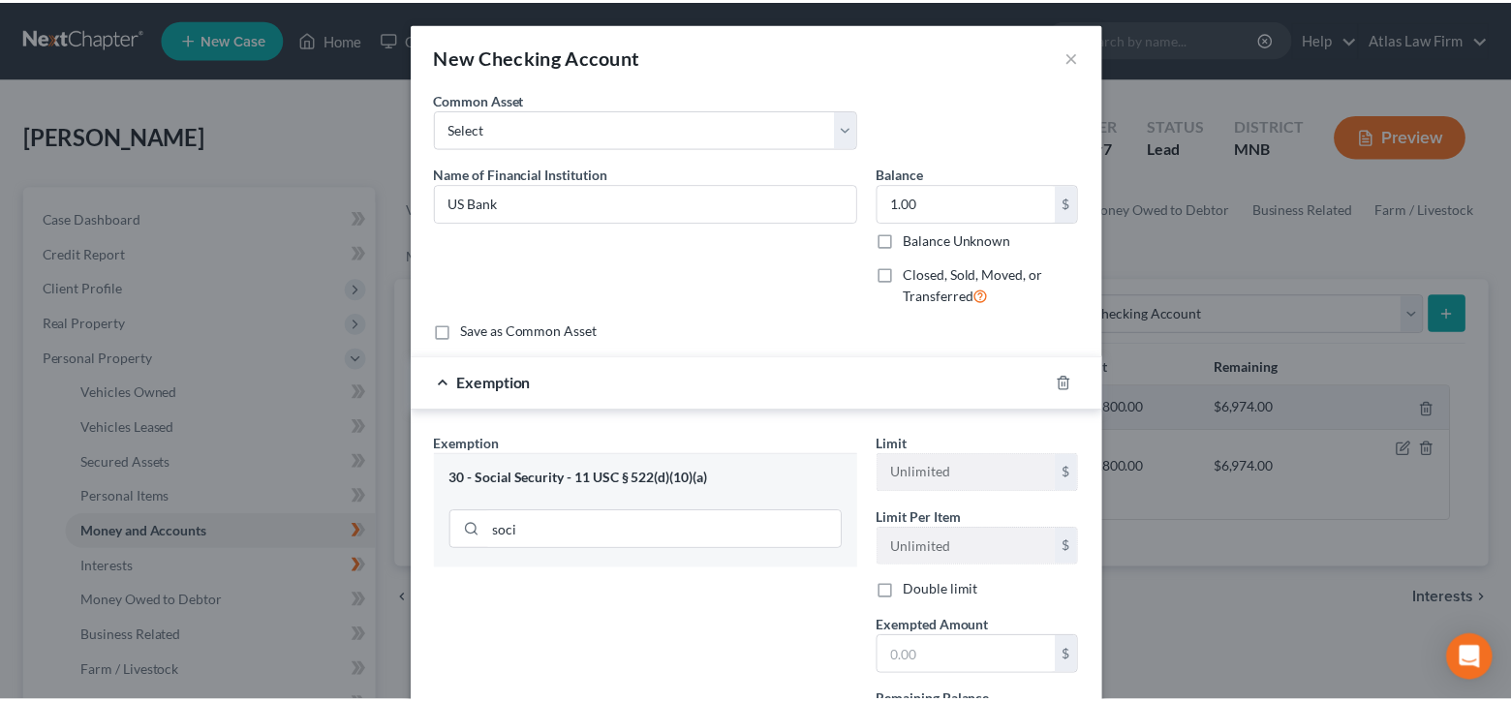
scroll to position [183, 0]
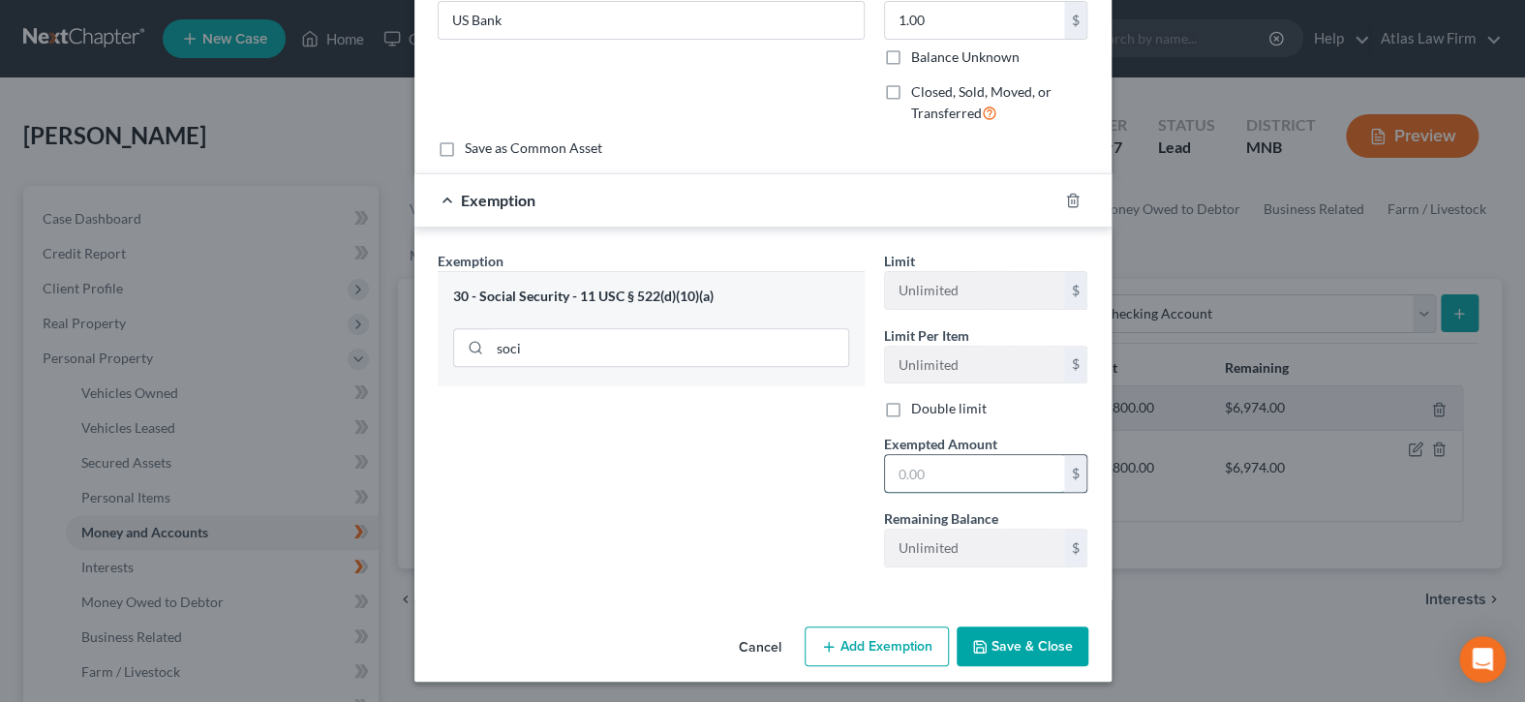
click at [941, 481] on input "text" at bounding box center [974, 473] width 179 height 37
type input "1.00"
click at [1052, 653] on button "Save & Close" at bounding box center [1023, 647] width 132 height 41
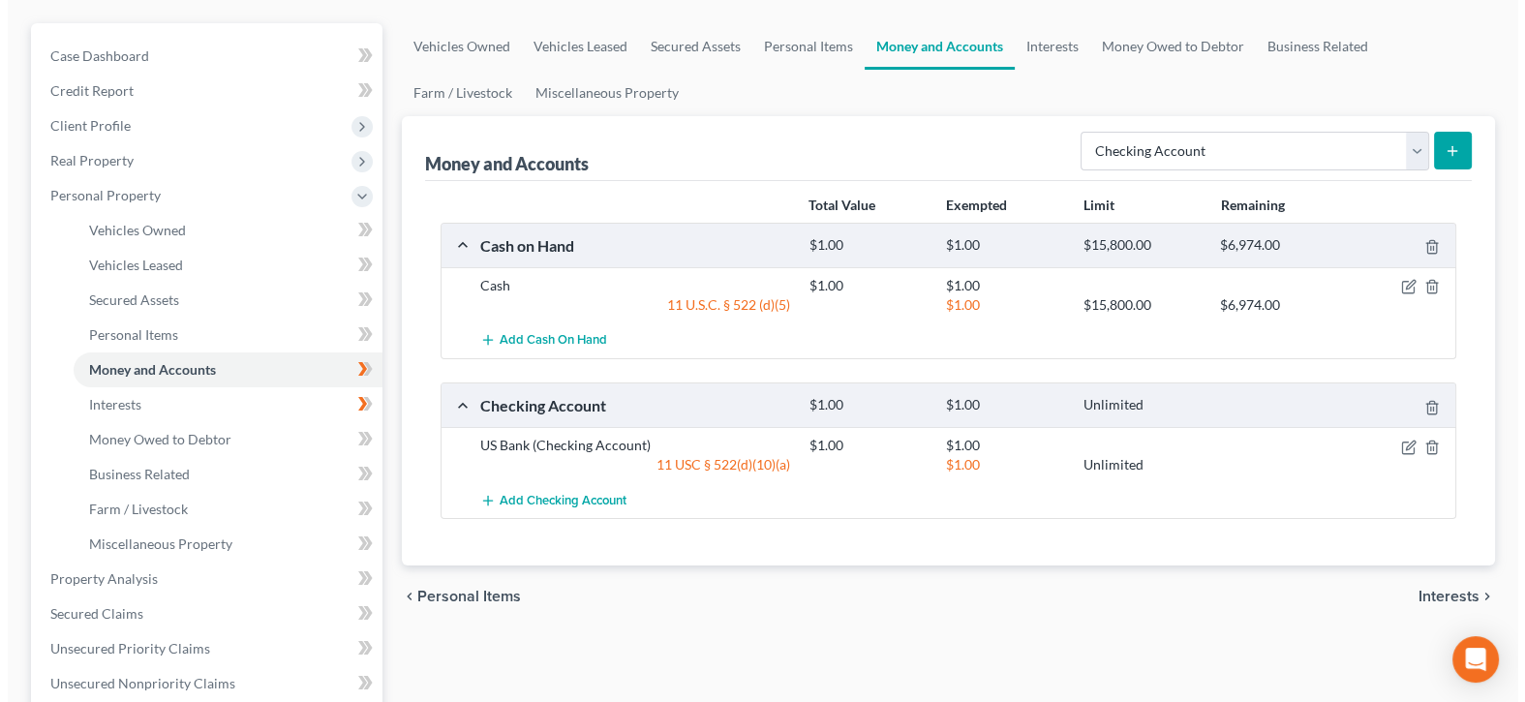
scroll to position [194, 0]
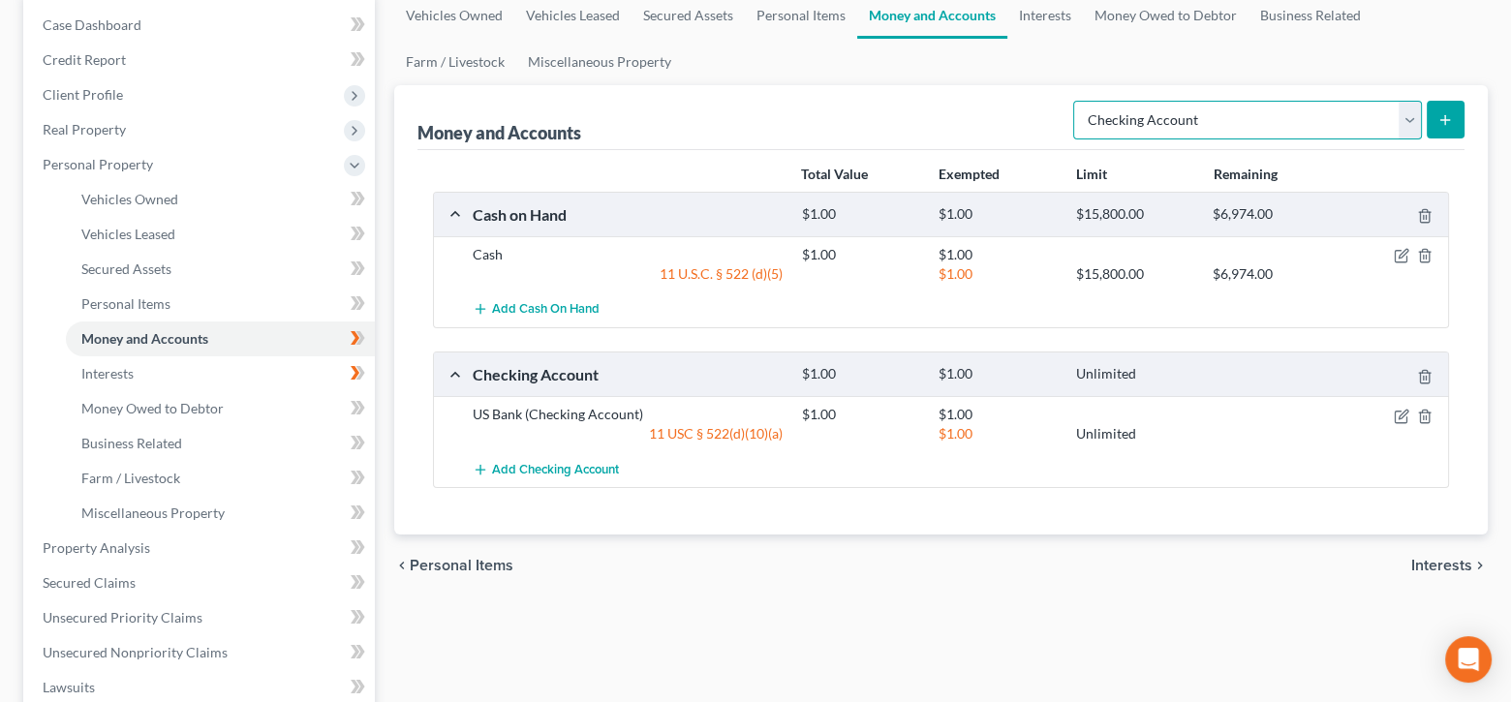
click at [1404, 125] on select "Select Account Type Brokerage Cash on Hand Certificates of Deposit Checking Acc…" at bounding box center [1247, 120] width 349 height 39
select select "savings"
click at [1077, 101] on select "Select Account Type Brokerage Cash on Hand Certificates of Deposit Checking Acc…" at bounding box center [1247, 120] width 349 height 39
click at [1449, 115] on icon "submit" at bounding box center [1444, 119] width 15 height 15
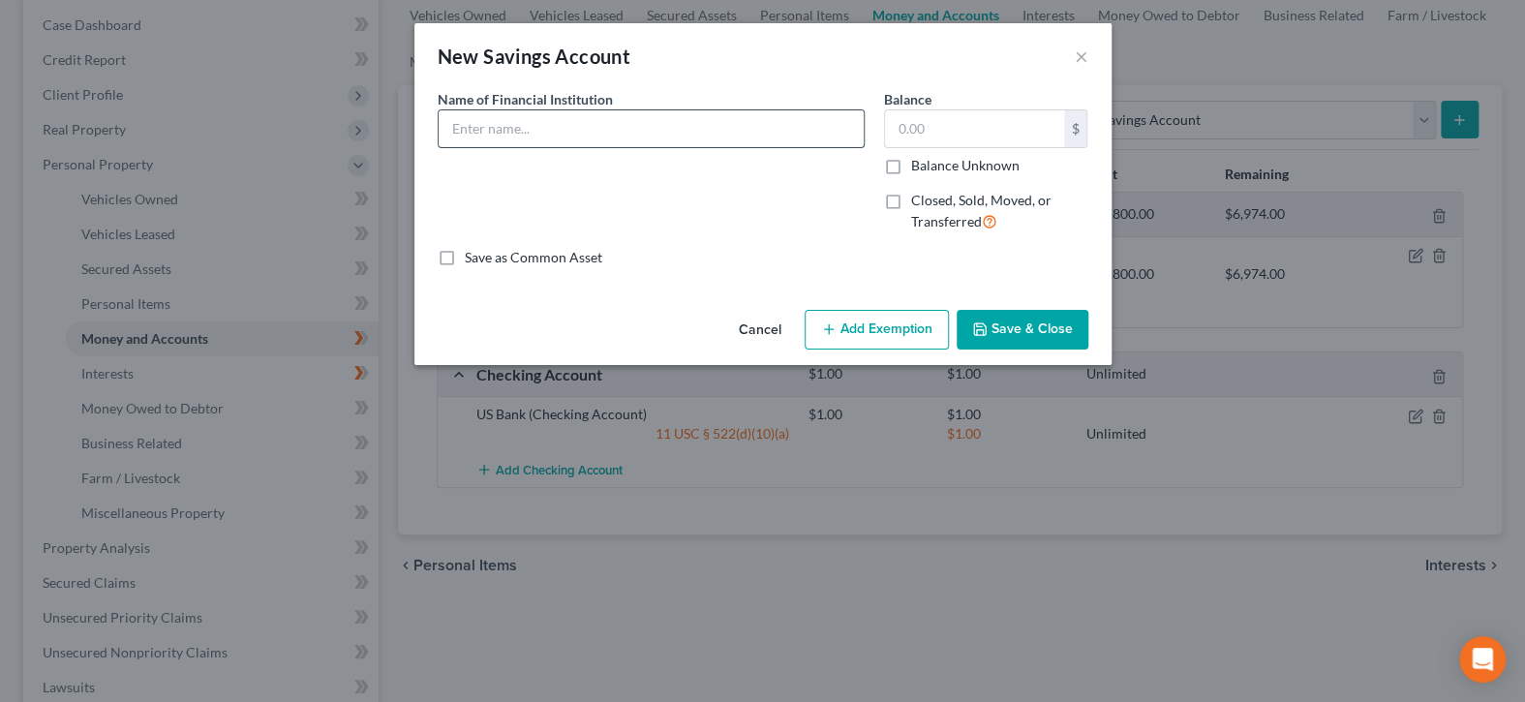
click at [798, 122] on input "text" at bounding box center [651, 128] width 425 height 37
type input "US Bank"
click at [947, 135] on input "text" at bounding box center [974, 128] width 179 height 37
type input "1.00"
click at [884, 327] on button "Add Exemption" at bounding box center [877, 330] width 144 height 41
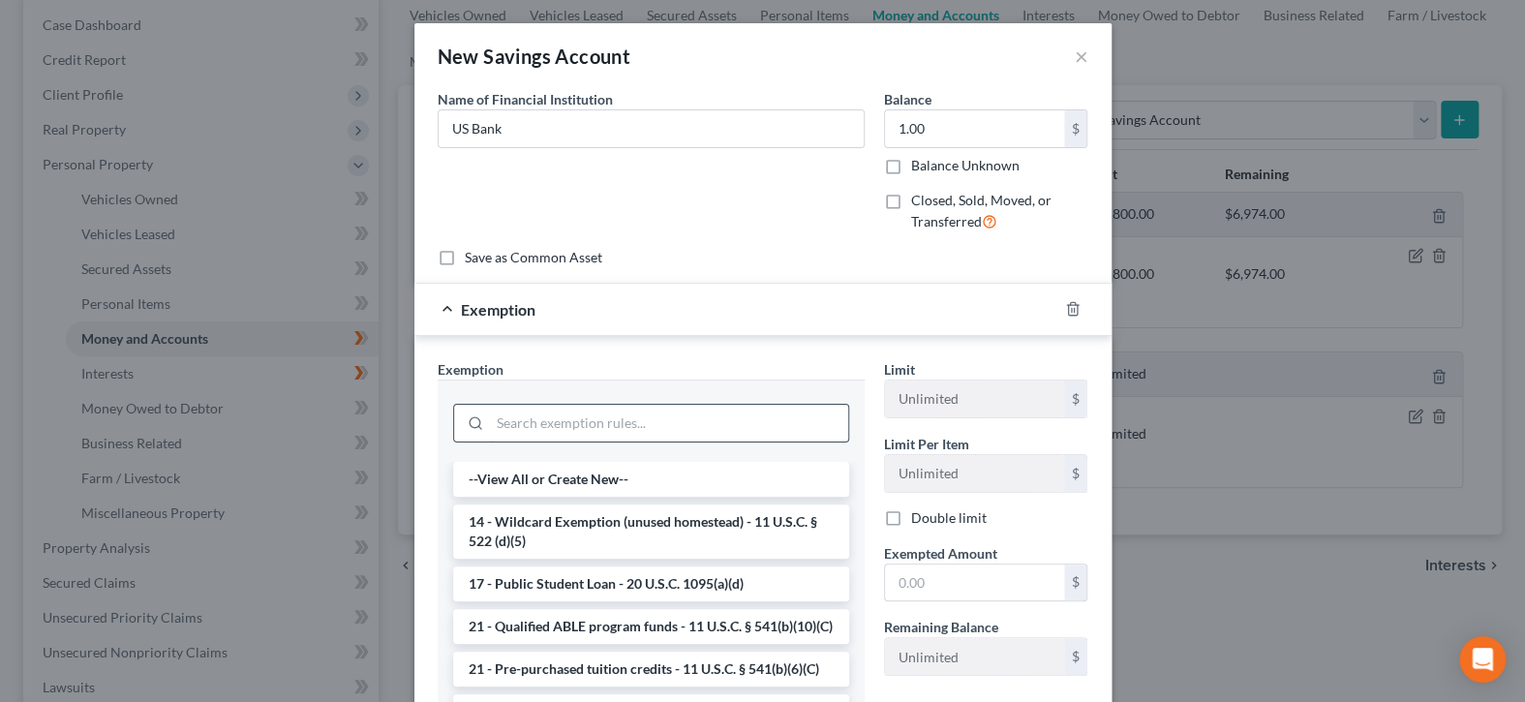
click at [665, 417] on input "search" at bounding box center [669, 423] width 358 height 37
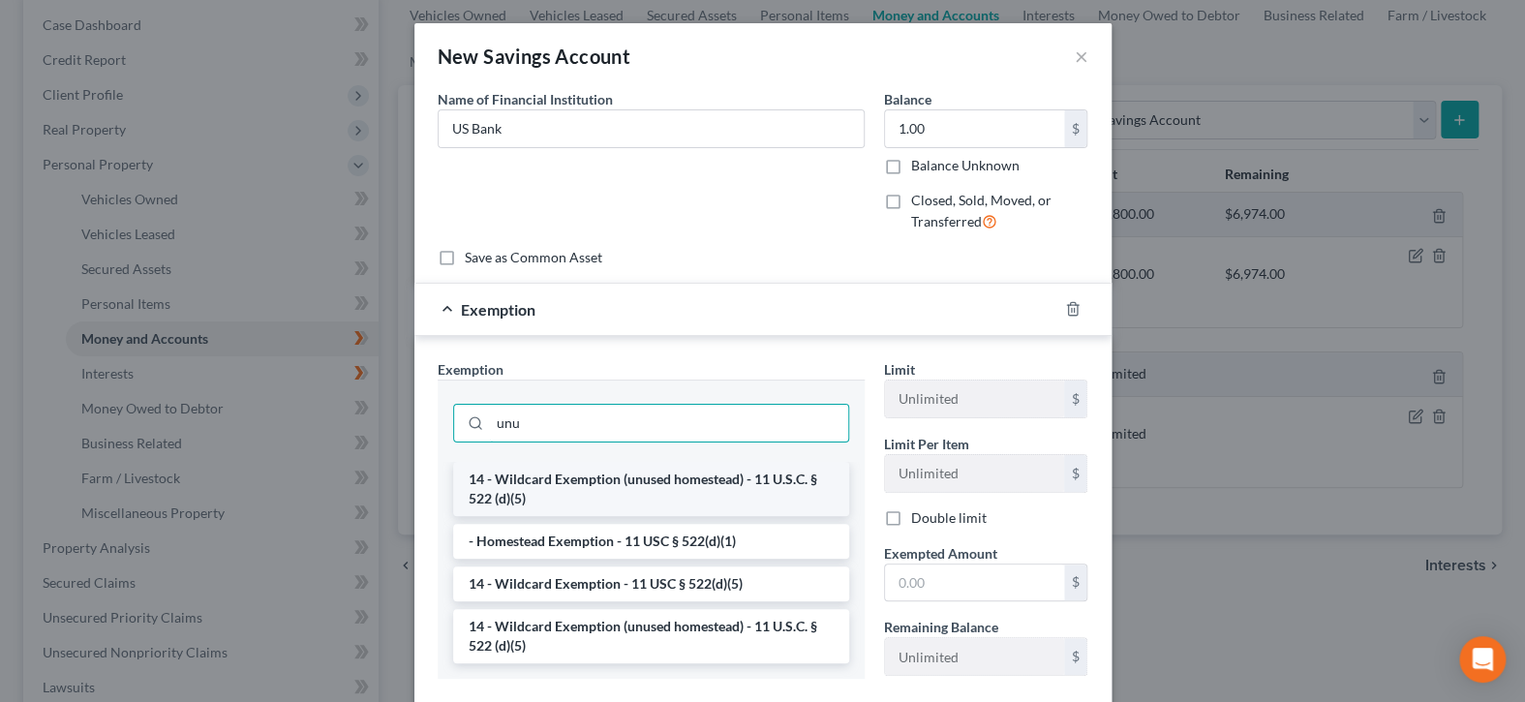
type input "unu"
click at [750, 477] on li "14 - Wildcard Exemption (unused homestead) - 11 U.S.C. § 522 (d)(5)" at bounding box center [651, 489] width 396 height 54
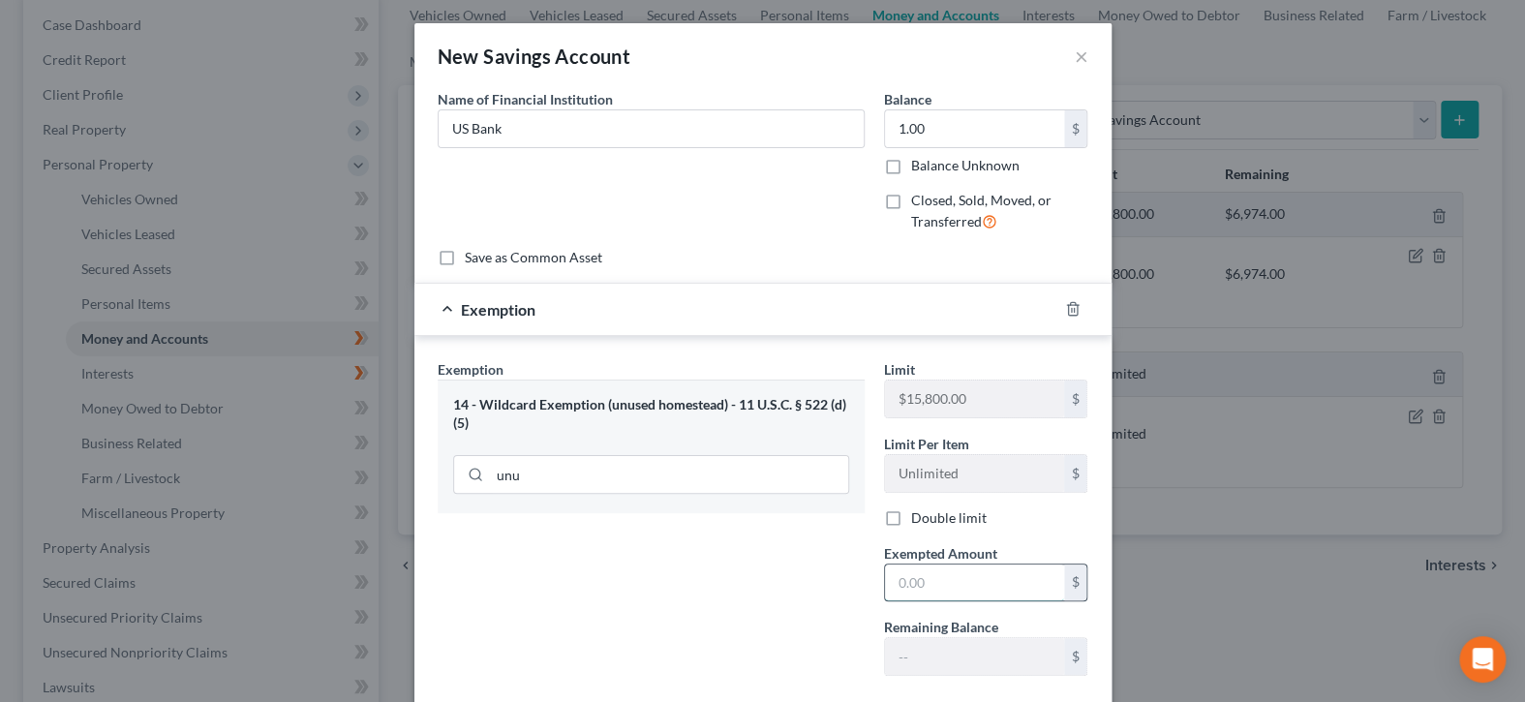
click at [1015, 578] on input "text" at bounding box center [974, 583] width 179 height 37
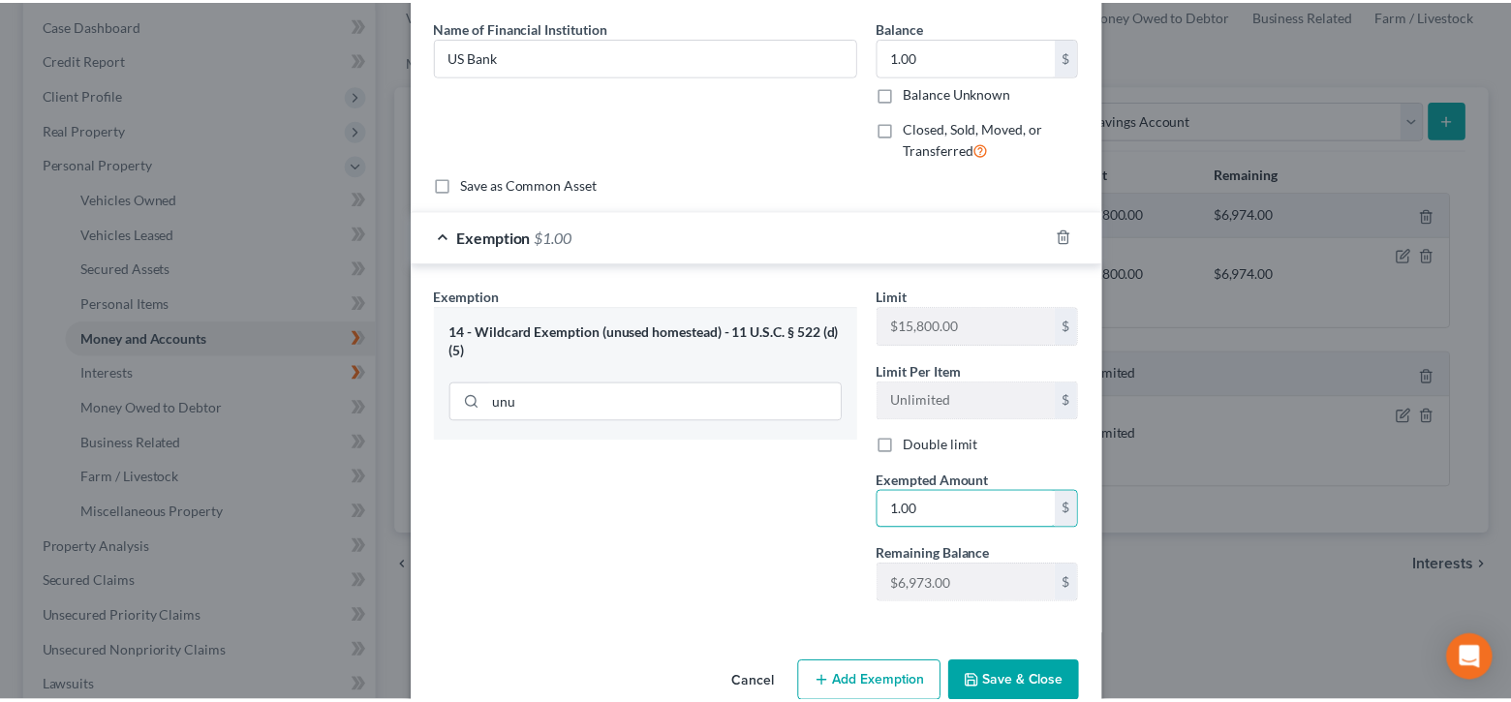
scroll to position [109, 0]
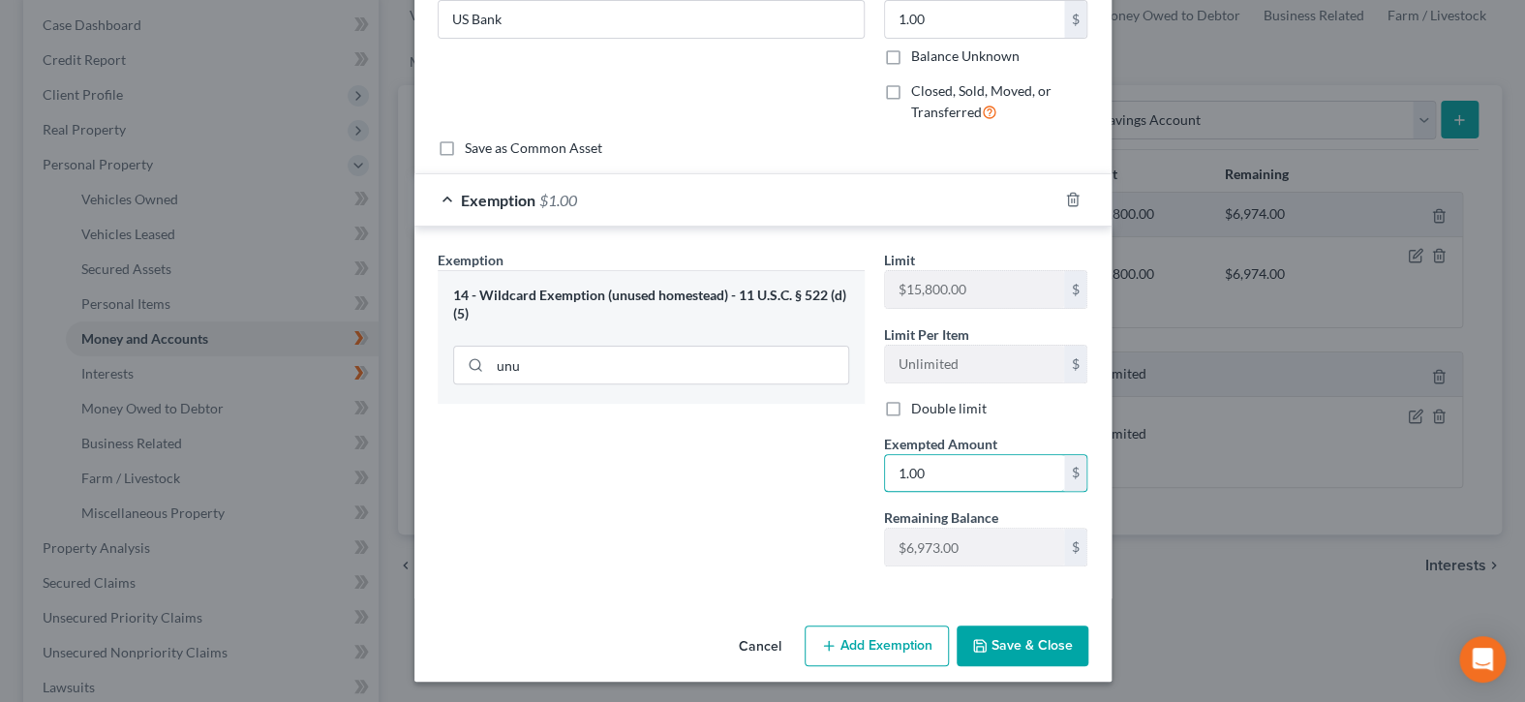
type input "1.00"
click at [1025, 649] on button "Save & Close" at bounding box center [1023, 646] width 132 height 41
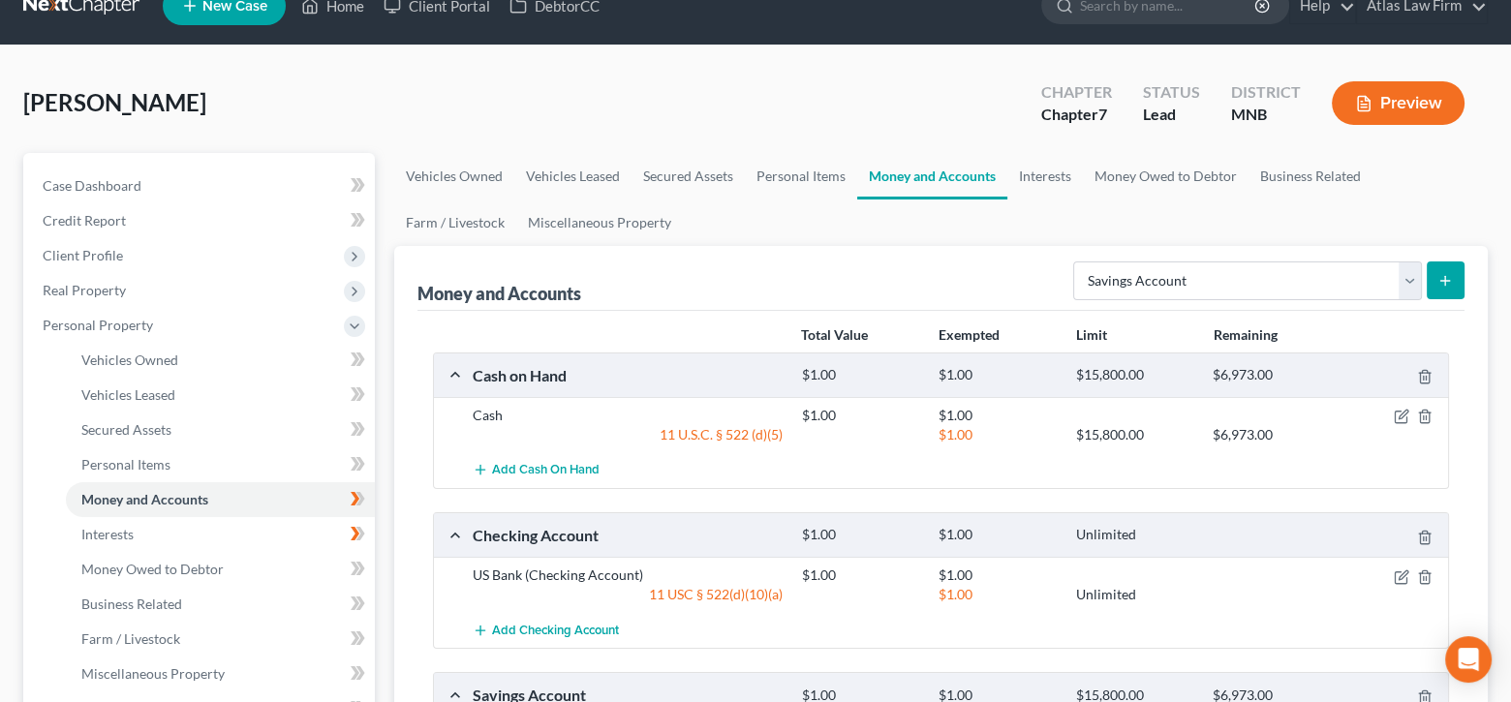
scroll to position [0, 0]
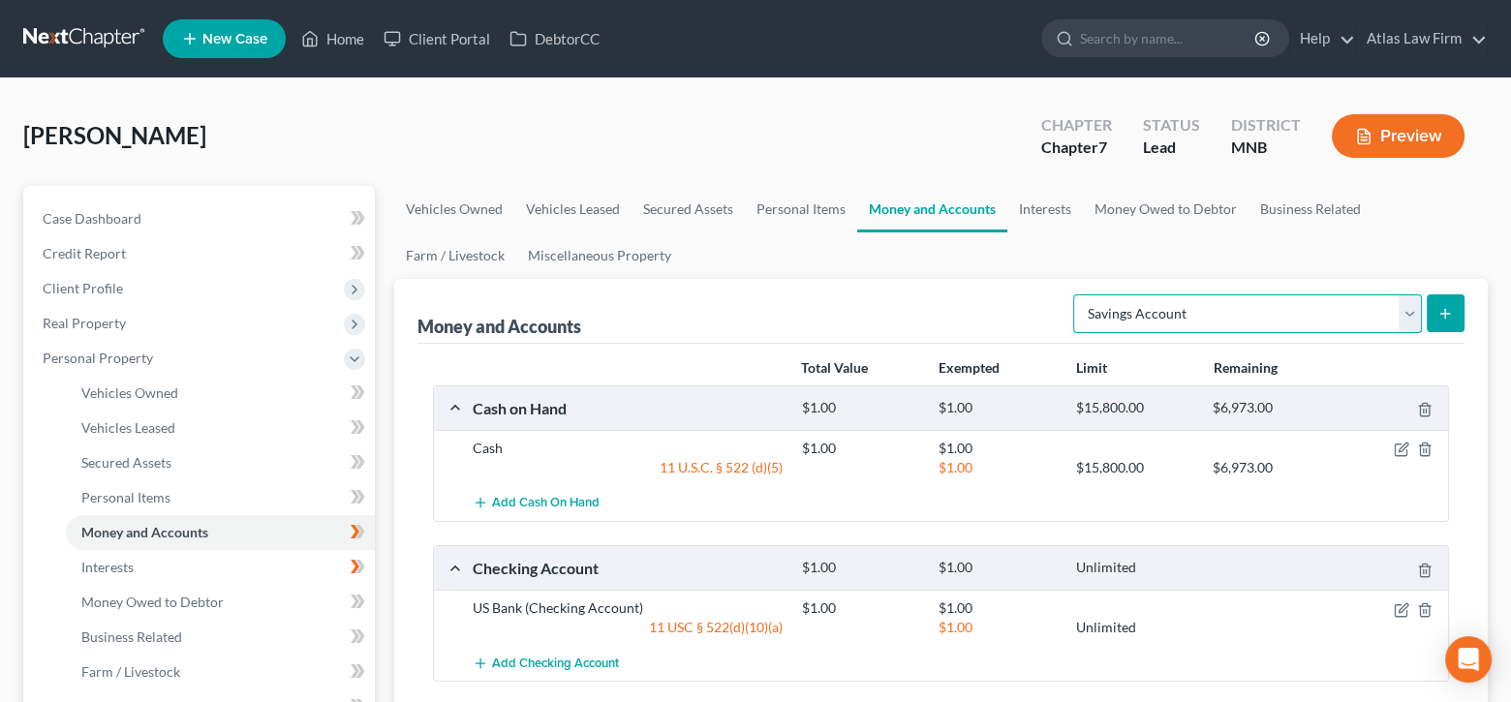
click at [1411, 309] on select "Select Account Type Brokerage Cash on Hand Certificates of Deposit Checking Acc…" at bounding box center [1247, 313] width 349 height 39
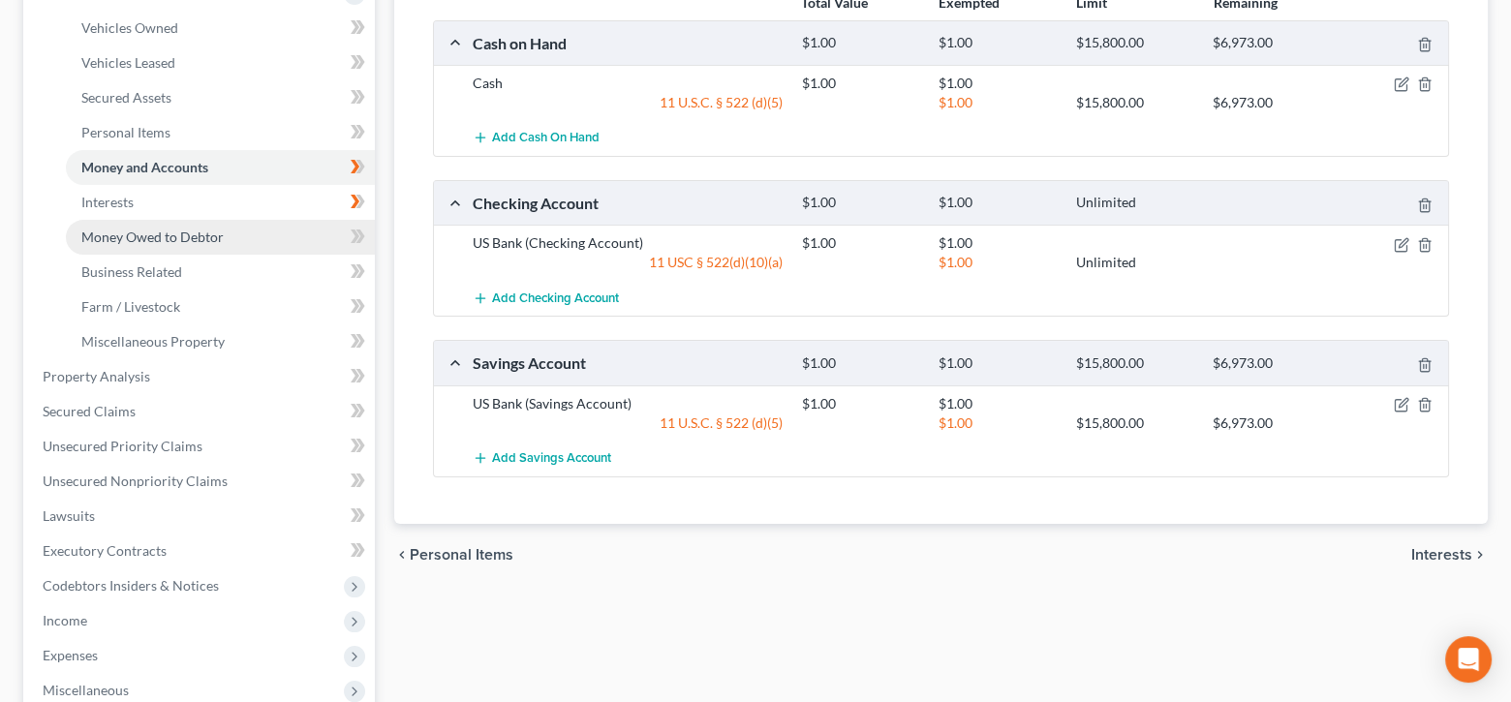
scroll to position [387, 0]
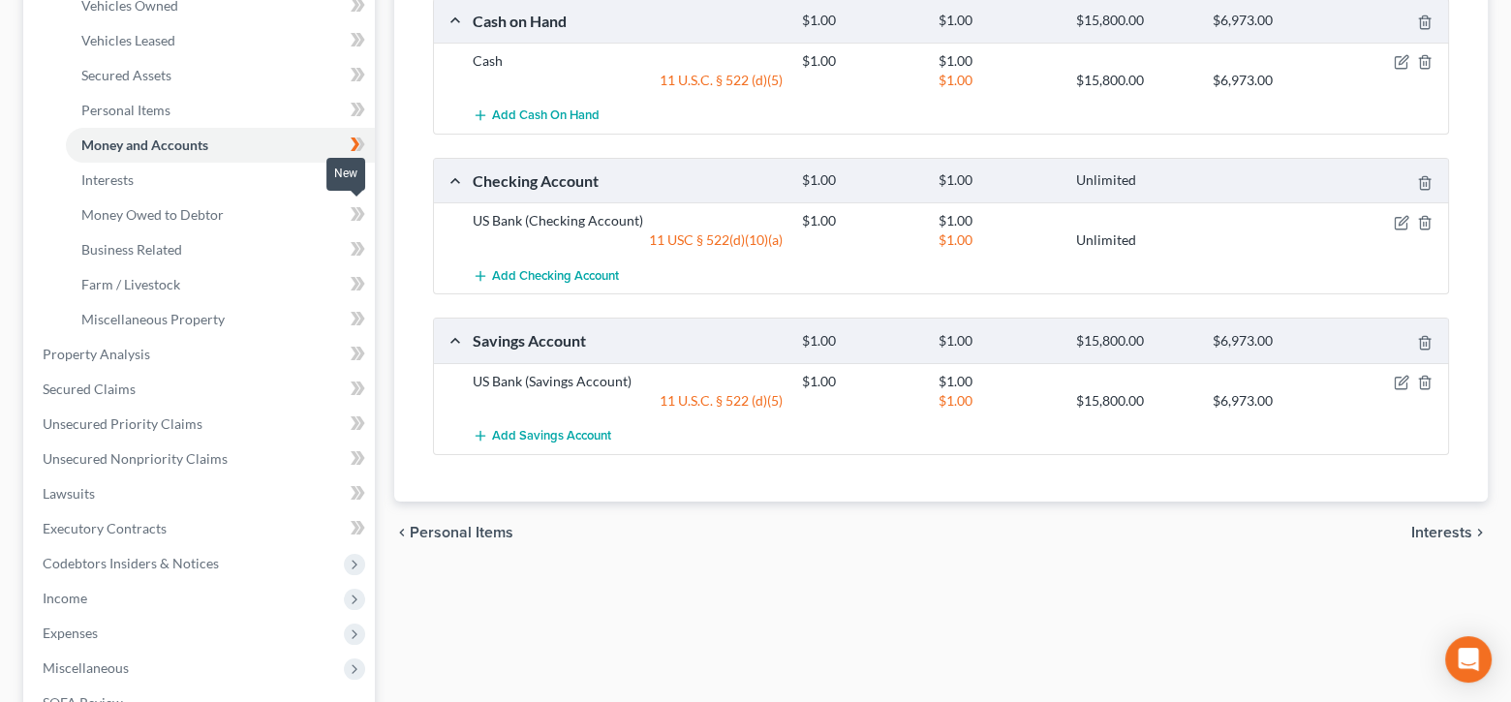
click at [354, 216] on icon at bounding box center [355, 214] width 9 height 14
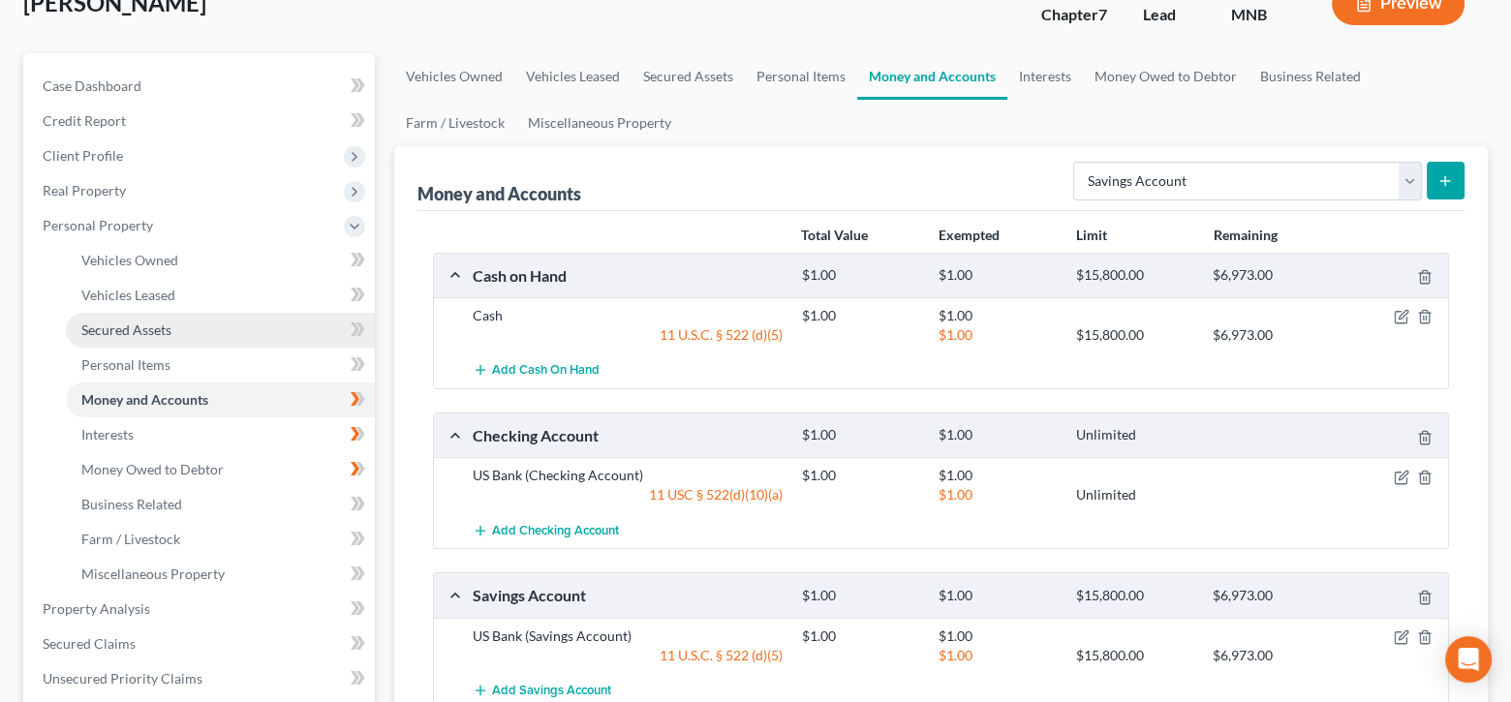
scroll to position [194, 0]
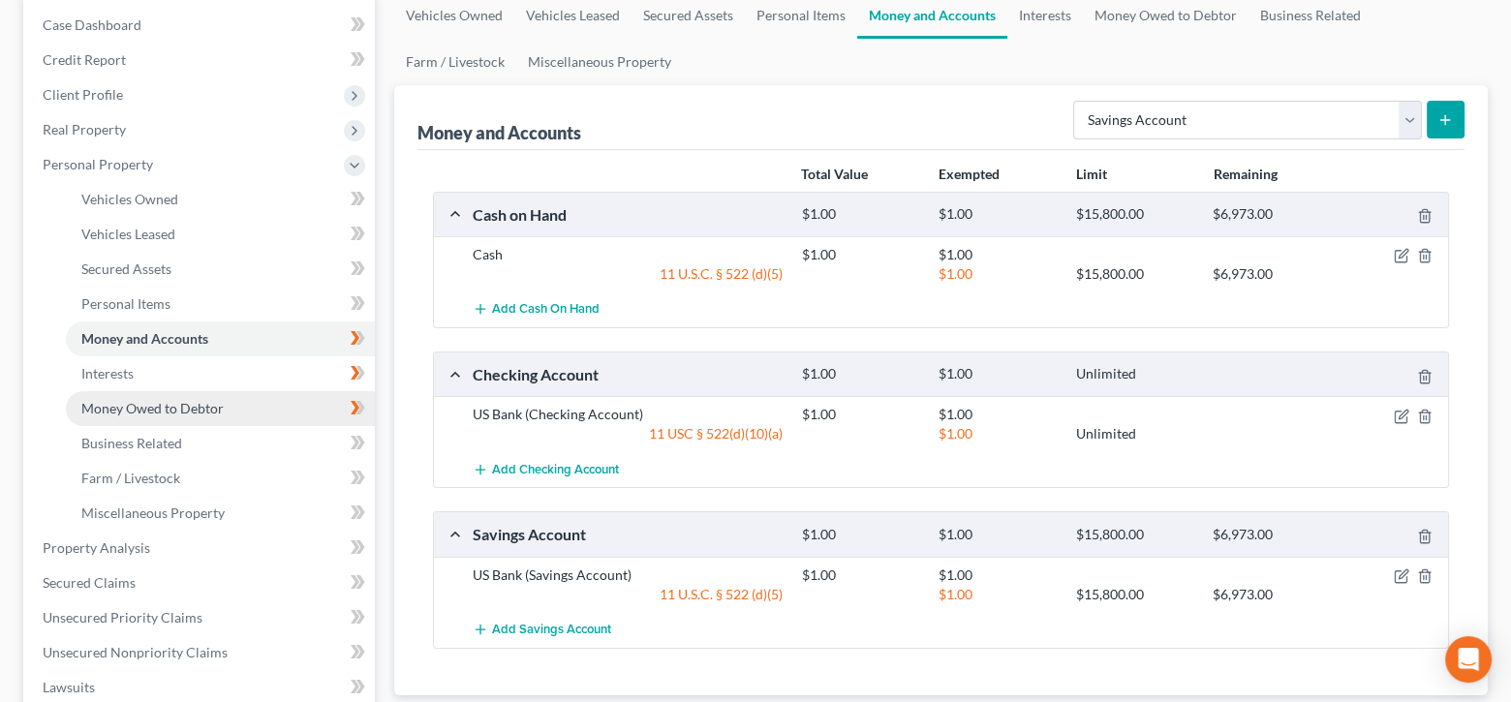
click at [251, 409] on link "Money Owed to Debtor" at bounding box center [220, 408] width 309 height 35
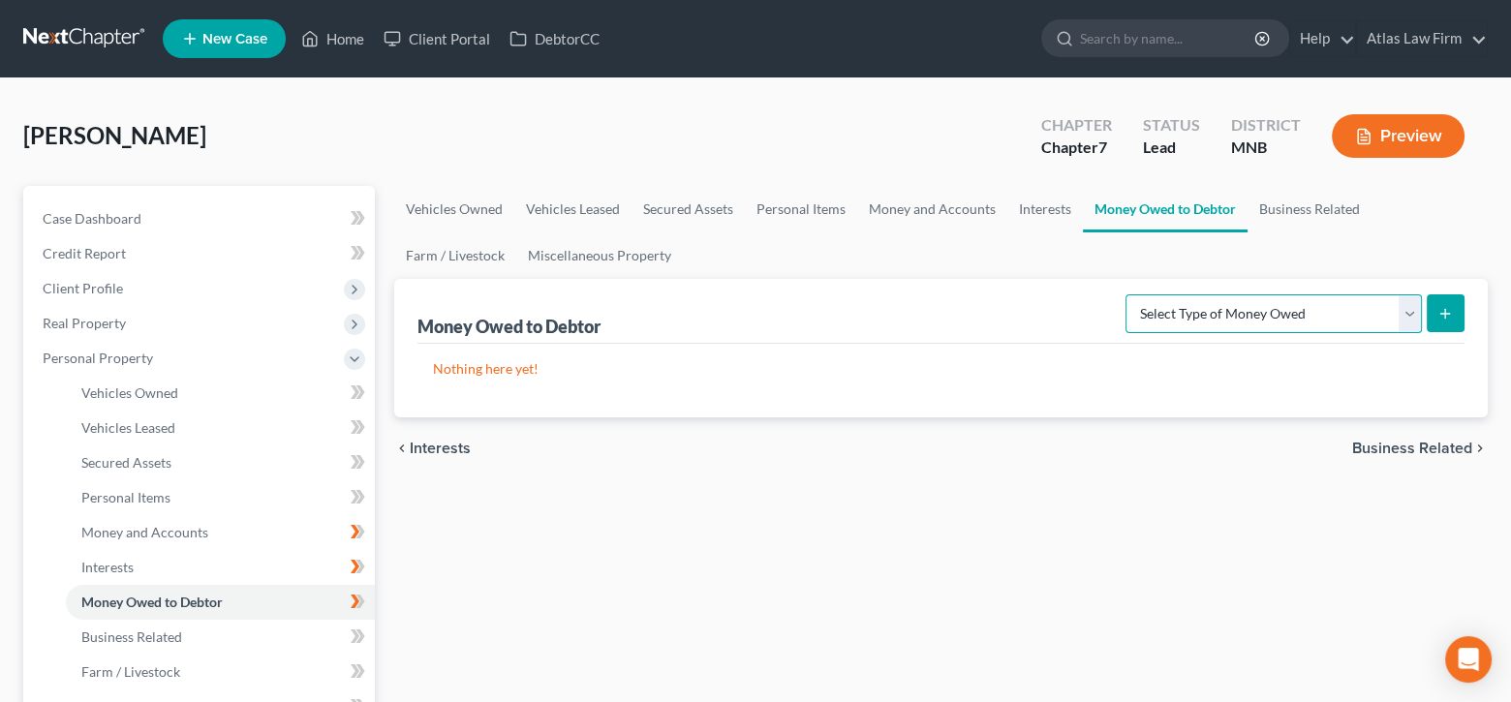
click at [1405, 310] on select "Select Type of Money Owed Accounts Receivable Alimony Child Support Claims Agai…" at bounding box center [1273, 313] width 296 height 39
click at [1129, 294] on select "Select Type of Money Owed Accounts Receivable Alimony Child Support Claims Agai…" at bounding box center [1273, 313] width 296 height 39
click at [1409, 308] on select "Select Type of Money Owed Accounts Receivable Alimony Child Support Claims Agai…" at bounding box center [1273, 313] width 296 height 39
select select "social_security_benefits"
click at [1129, 294] on select "Select Type of Money Owed Accounts Receivable Alimony Child Support Claims Agai…" at bounding box center [1273, 313] width 296 height 39
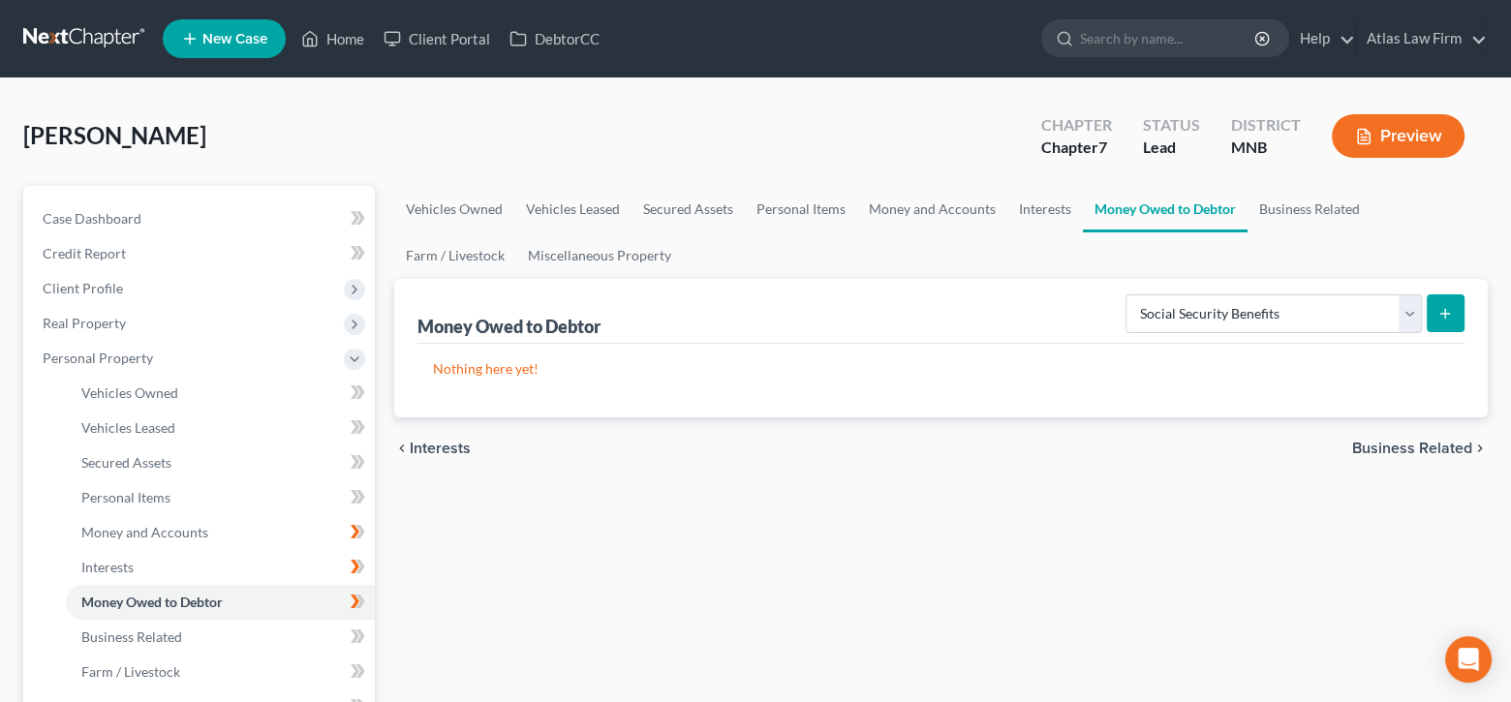
click at [1447, 321] on button "submit" at bounding box center [1446, 313] width 38 height 38
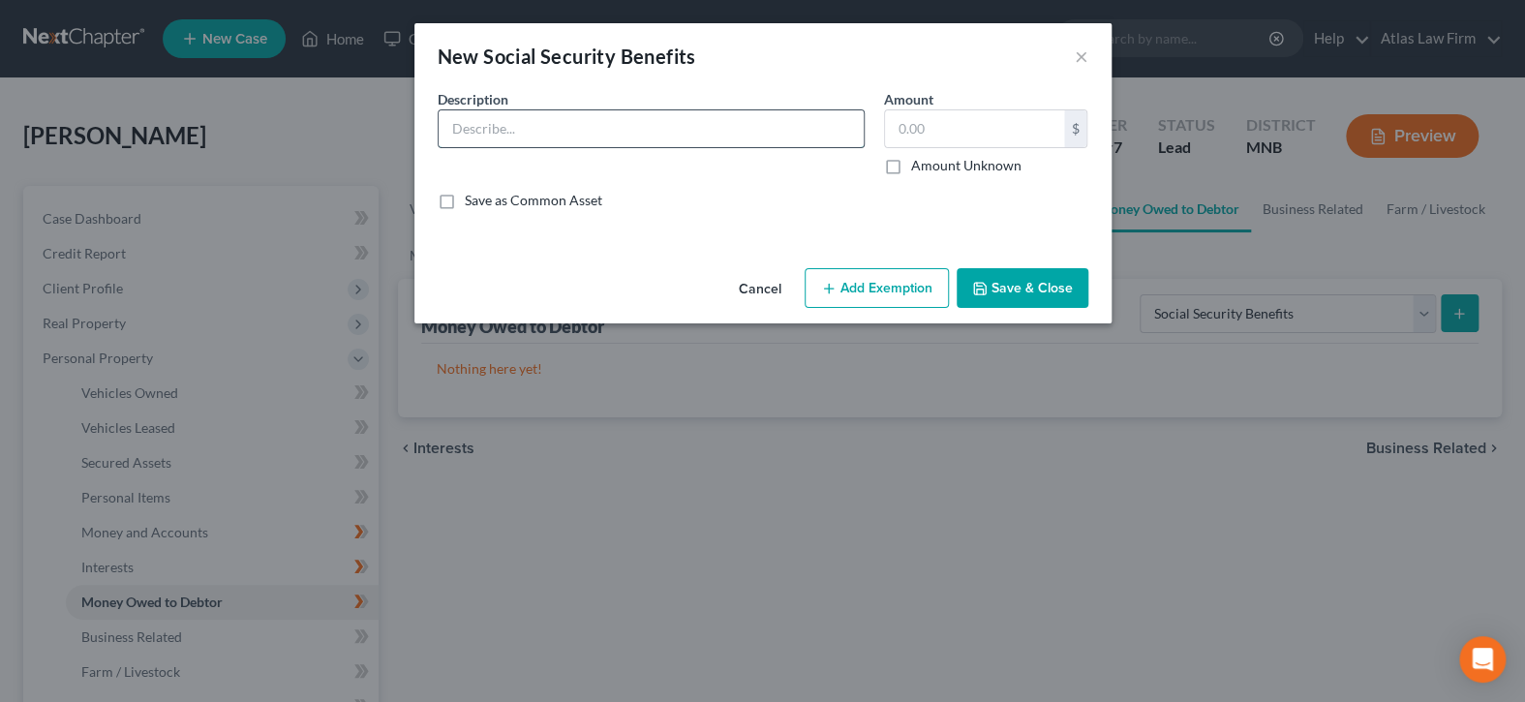
click at [722, 111] on input "text" at bounding box center [651, 128] width 425 height 37
type input "Social Security Benefits"
click at [911, 167] on label "Amount Unknown" at bounding box center [966, 165] width 110 height 19
click at [919, 167] on input "Amount Unknown" at bounding box center [925, 162] width 13 height 13
checkbox input "true"
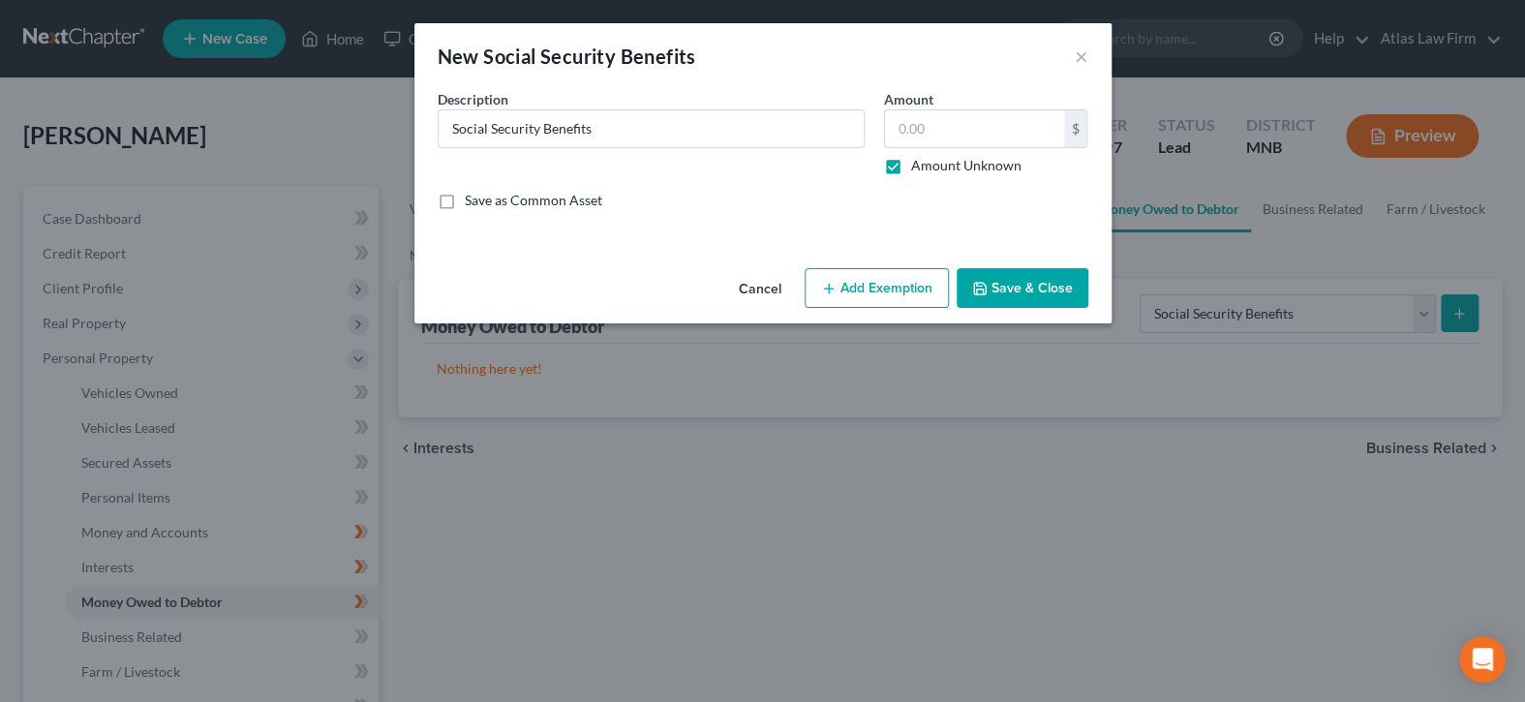
type input "0.00"
click at [907, 281] on button "Add Exemption" at bounding box center [877, 288] width 144 height 41
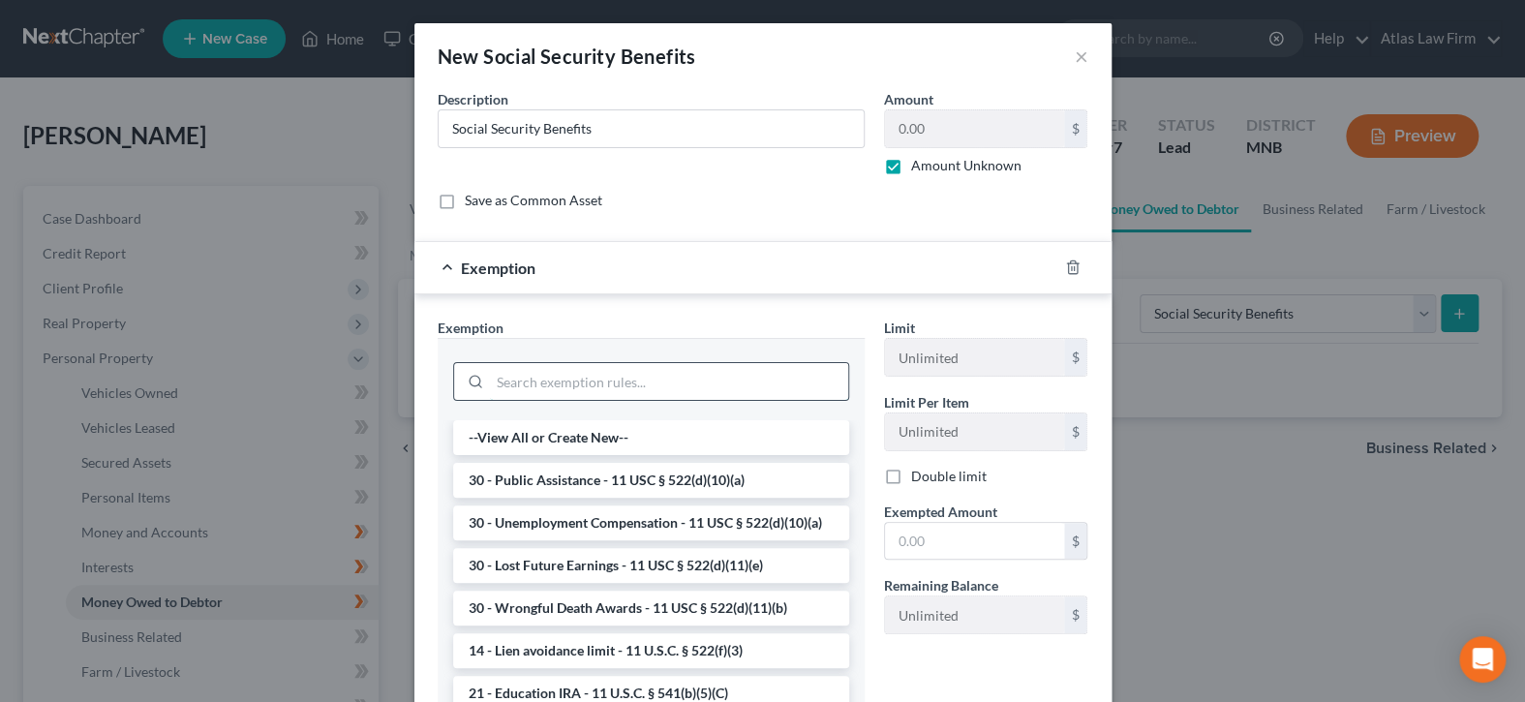
click at [782, 396] on input "search" at bounding box center [669, 381] width 358 height 37
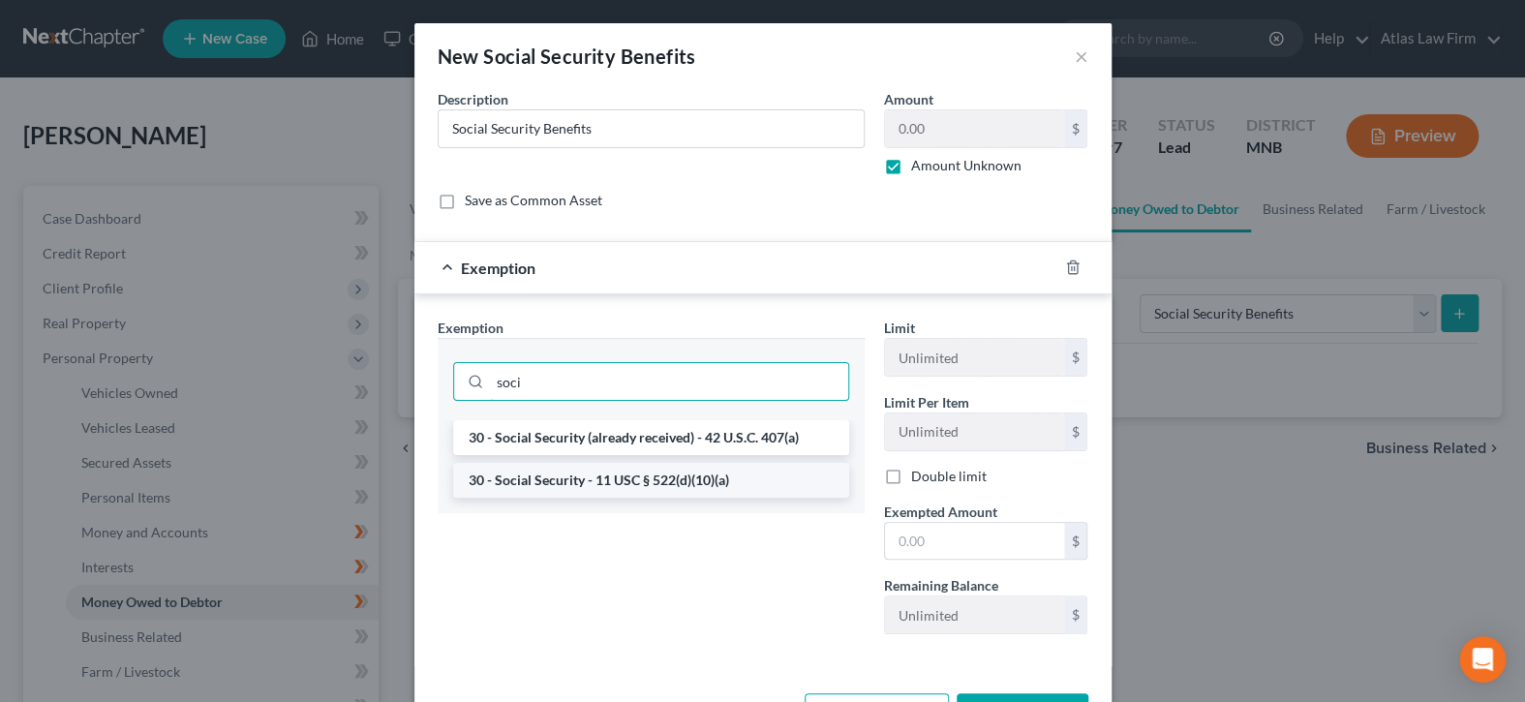
type input "soci"
click at [681, 473] on li "30 - Social Security - 11 USC § 522(d)(10)(a)" at bounding box center [651, 480] width 396 height 35
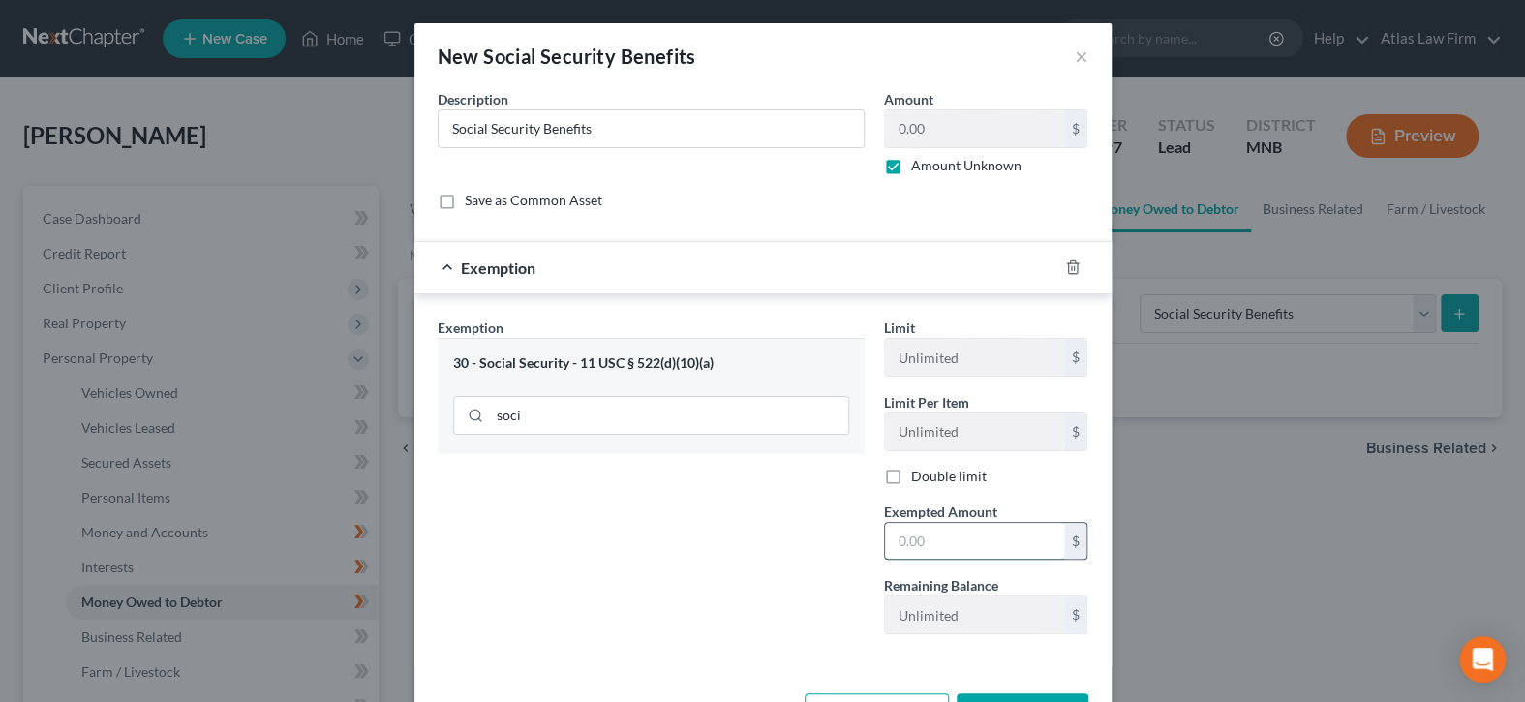
click at [972, 538] on input "text" at bounding box center [974, 541] width 179 height 37
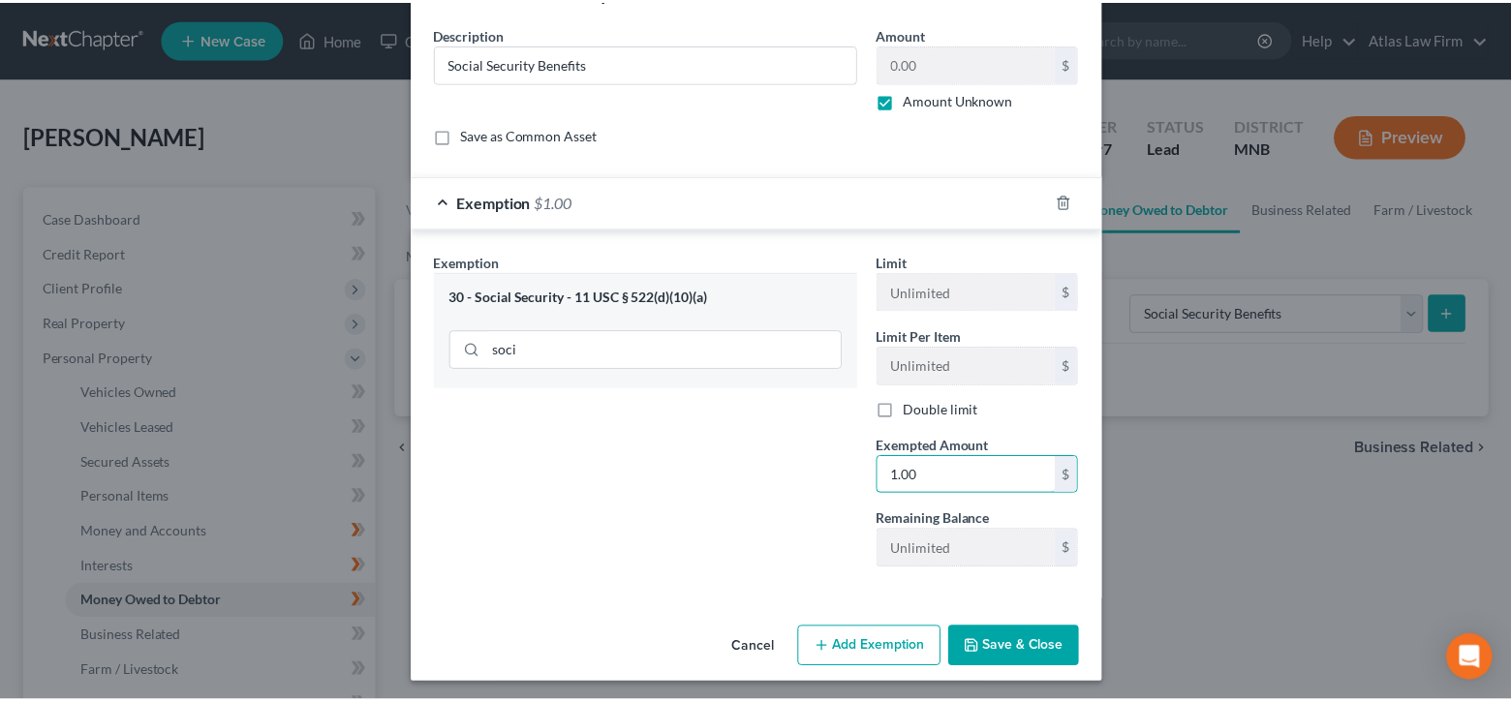
scroll to position [67, 0]
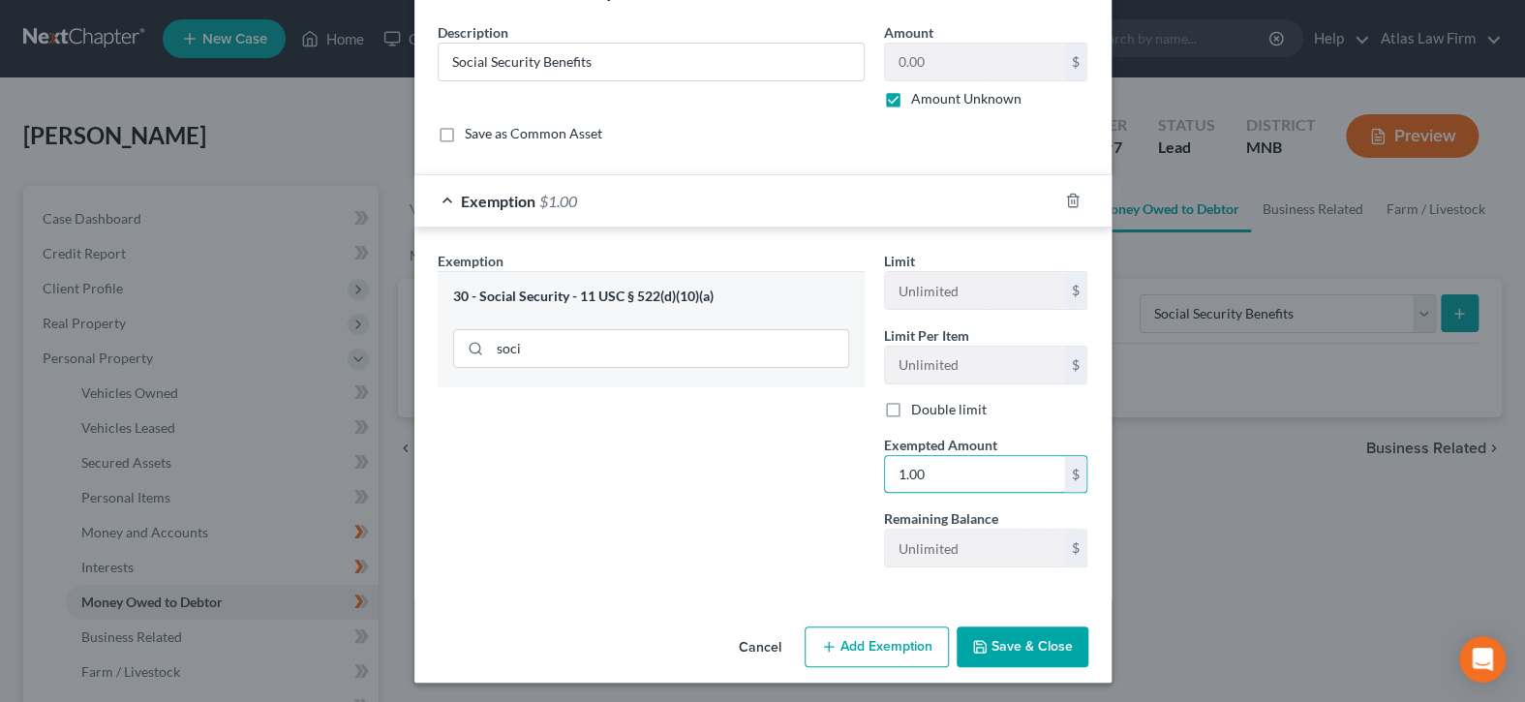
type input "1.00"
click at [1017, 651] on button "Save & Close" at bounding box center [1023, 647] width 132 height 41
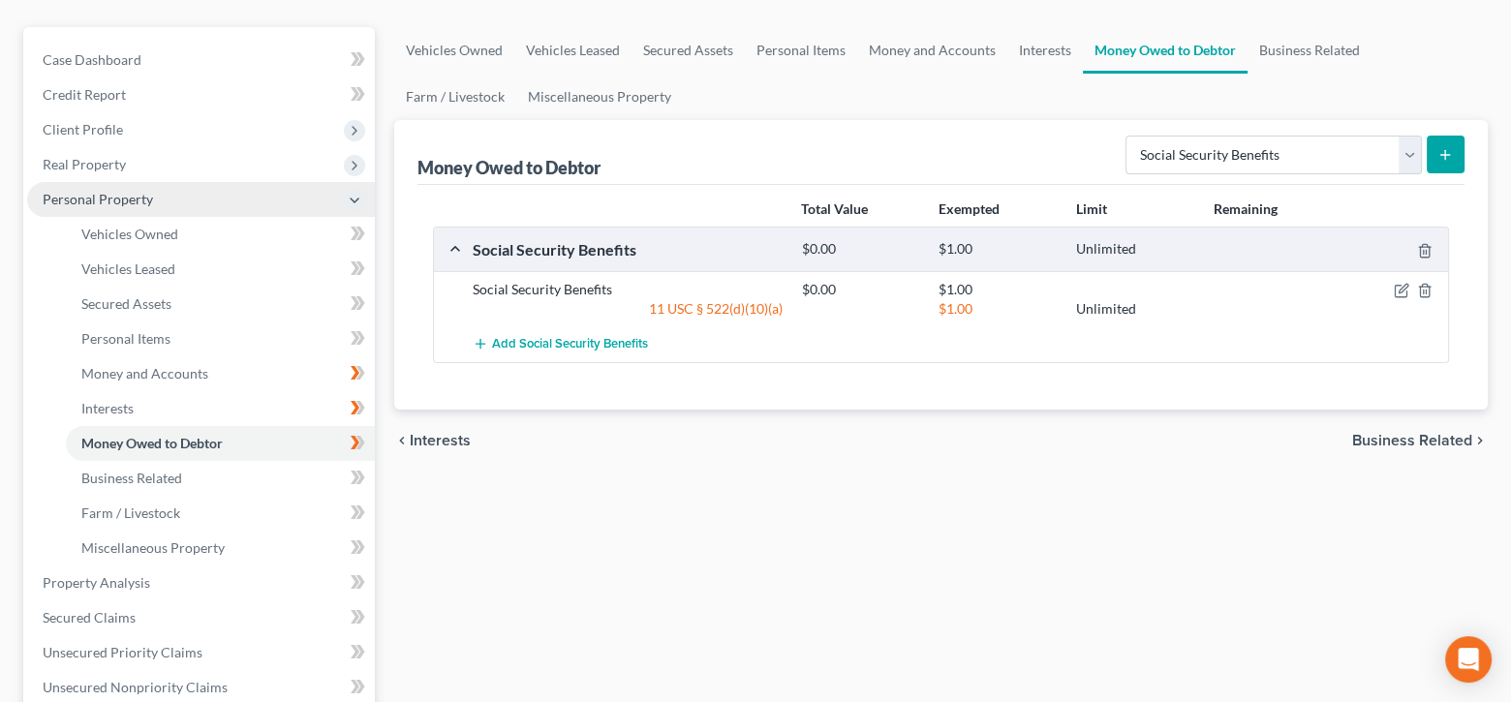
scroll to position [194, 0]
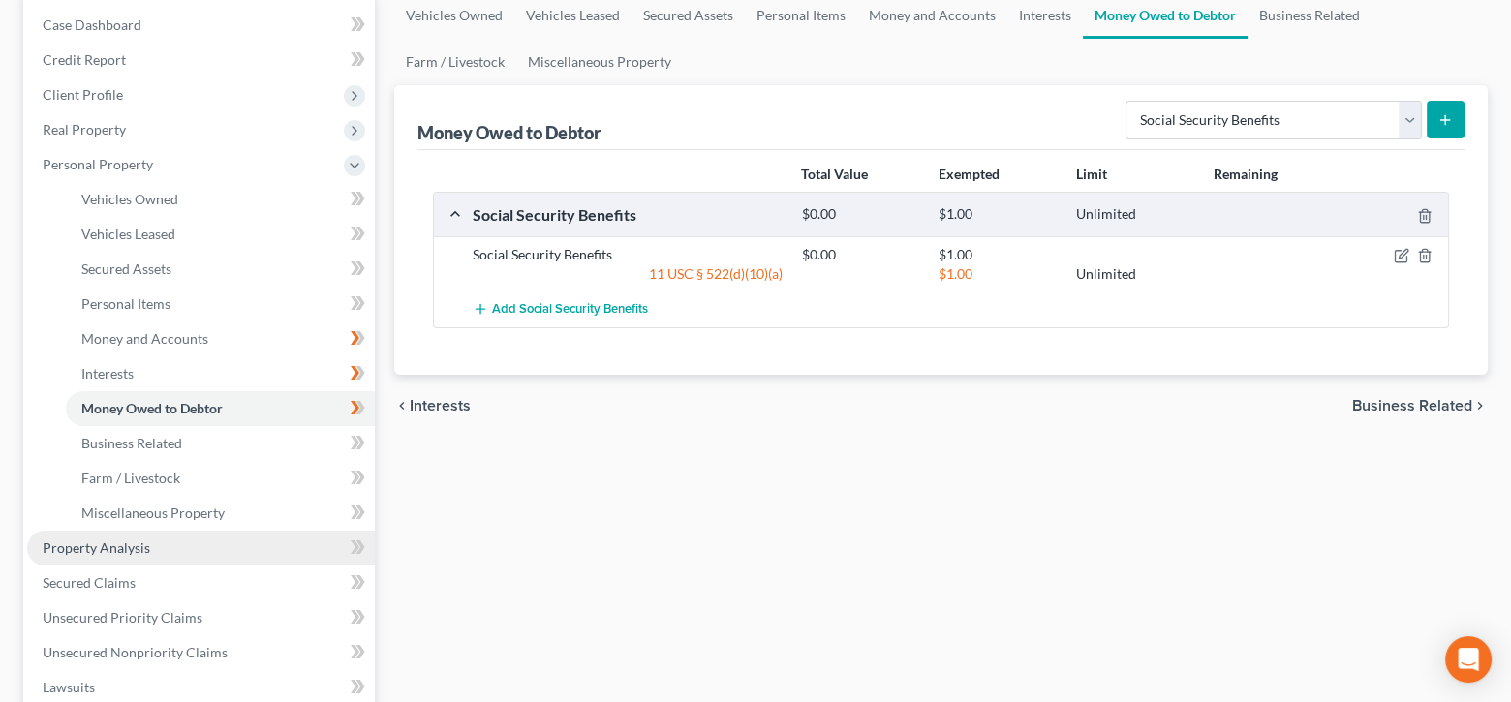
click at [172, 537] on link "Property Analysis" at bounding box center [201, 548] width 348 height 35
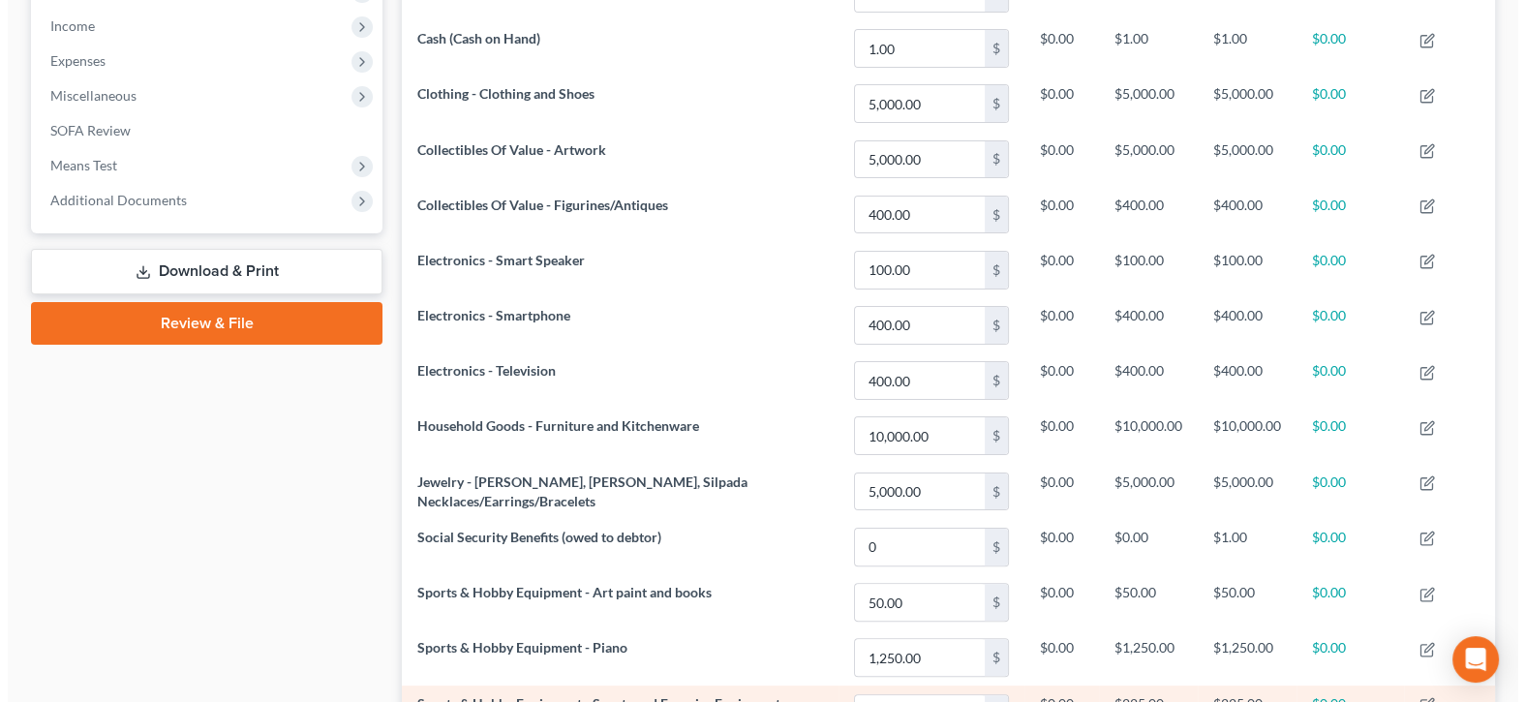
scroll to position [805, 0]
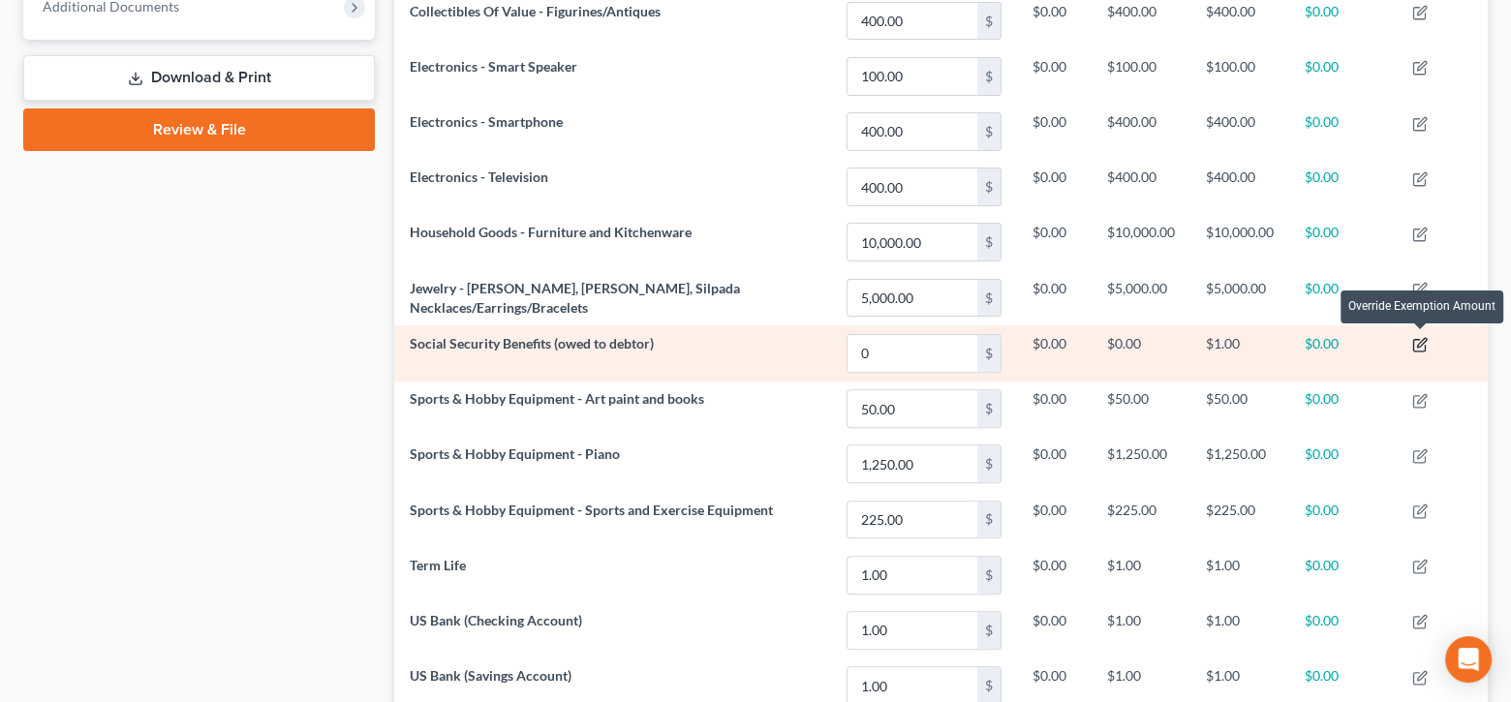
click at [1425, 342] on icon "button" at bounding box center [1419, 346] width 12 height 12
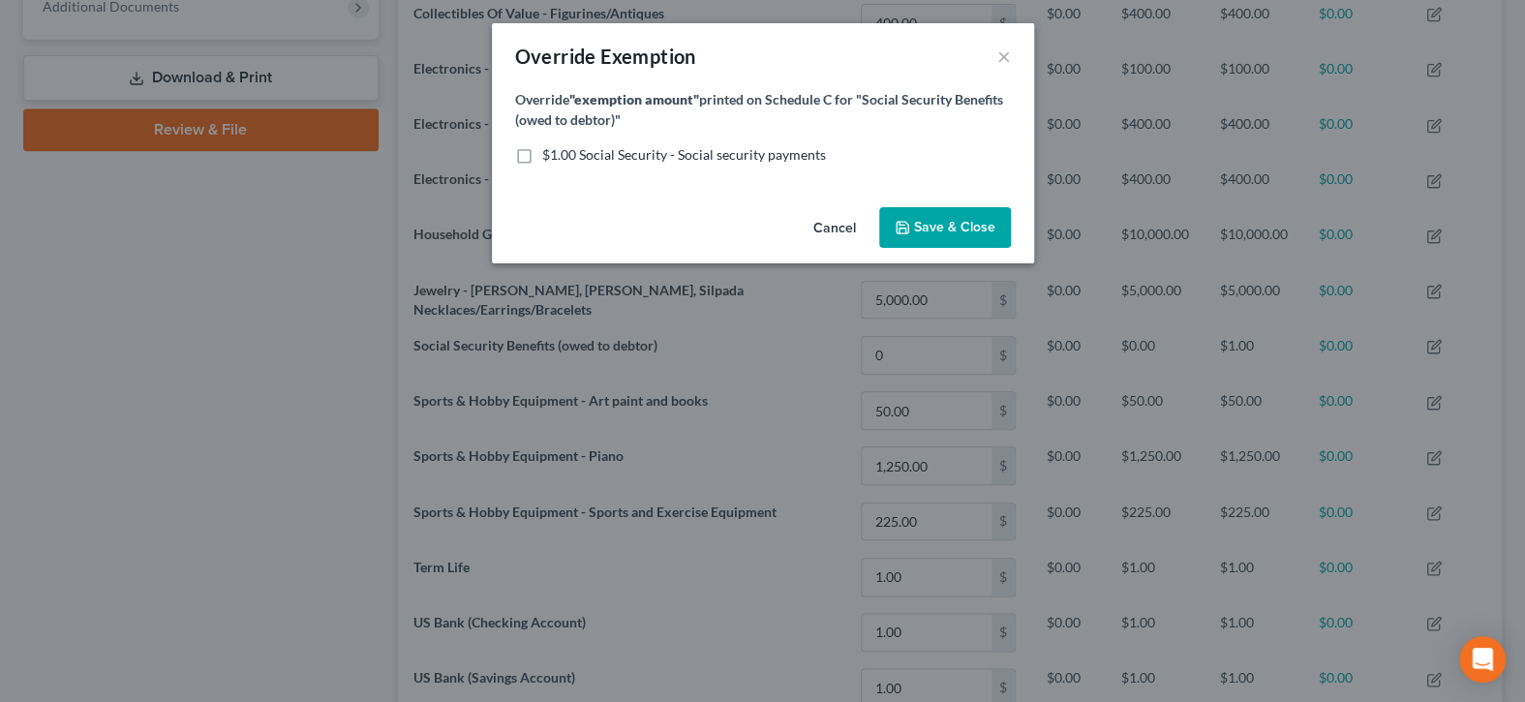
click at [542, 153] on label "$1.00 Social Security - Social security payments" at bounding box center [684, 154] width 284 height 19
click at [550, 153] on input "$1.00 Social Security - Social security payments" at bounding box center [556, 151] width 13 height 13
checkbox input "true"
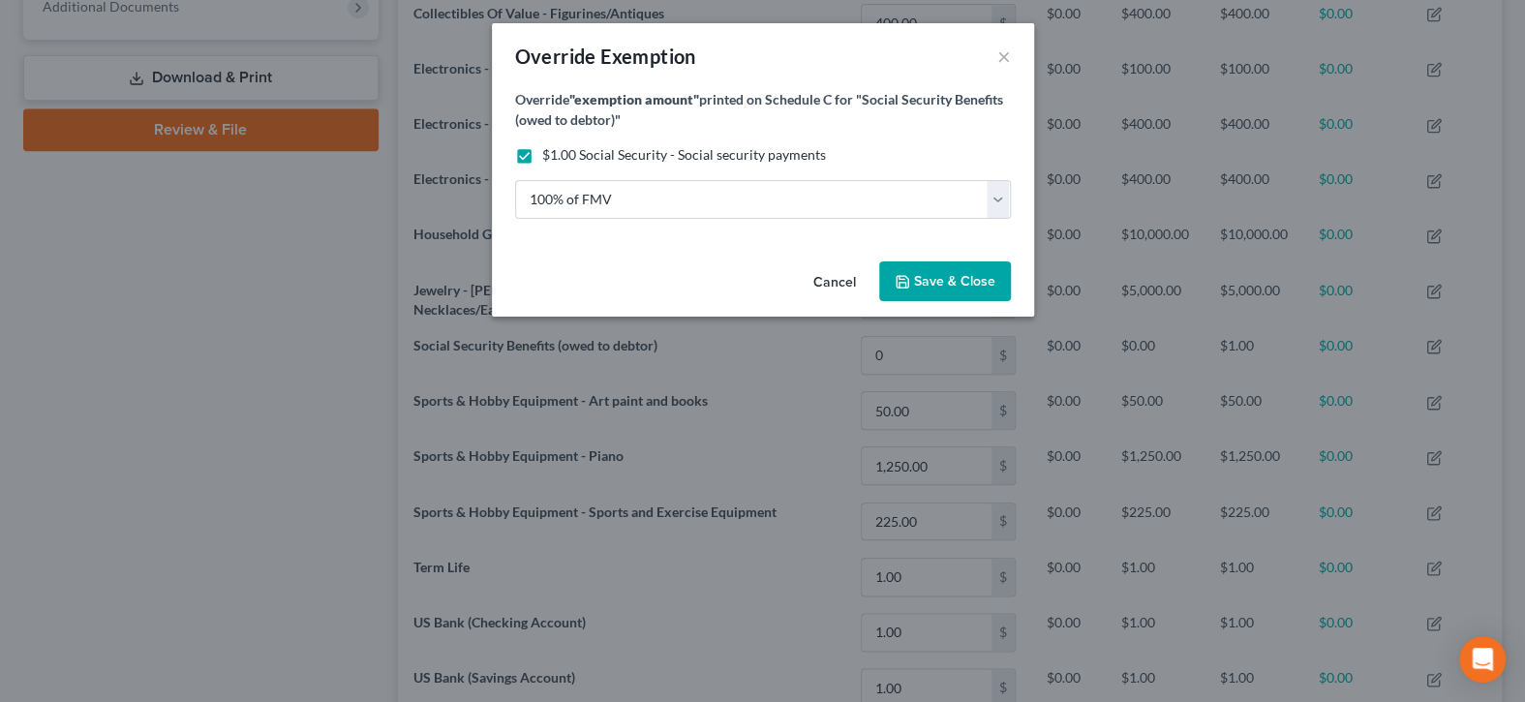
click at [956, 292] on button "Save & Close" at bounding box center [945, 281] width 132 height 41
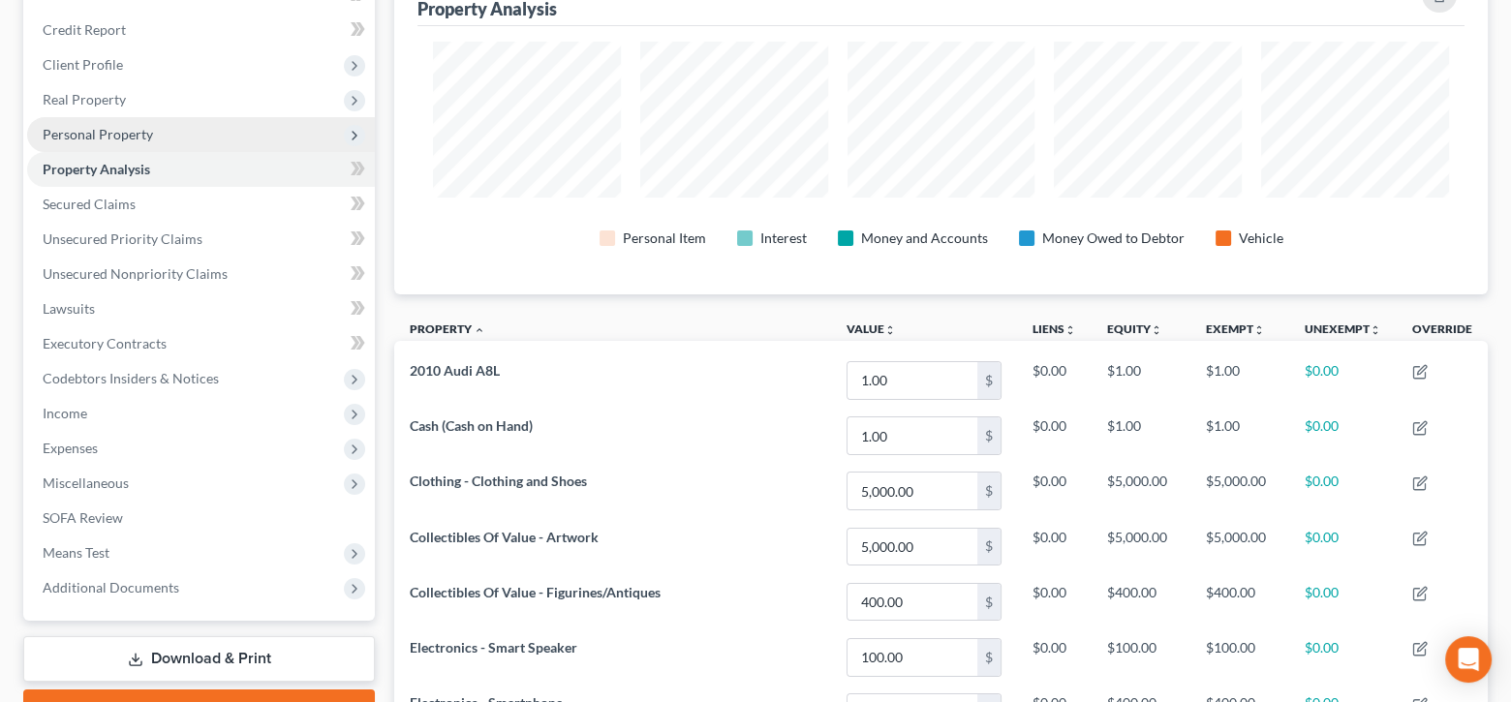
click at [97, 131] on span "Personal Property" at bounding box center [98, 134] width 110 height 16
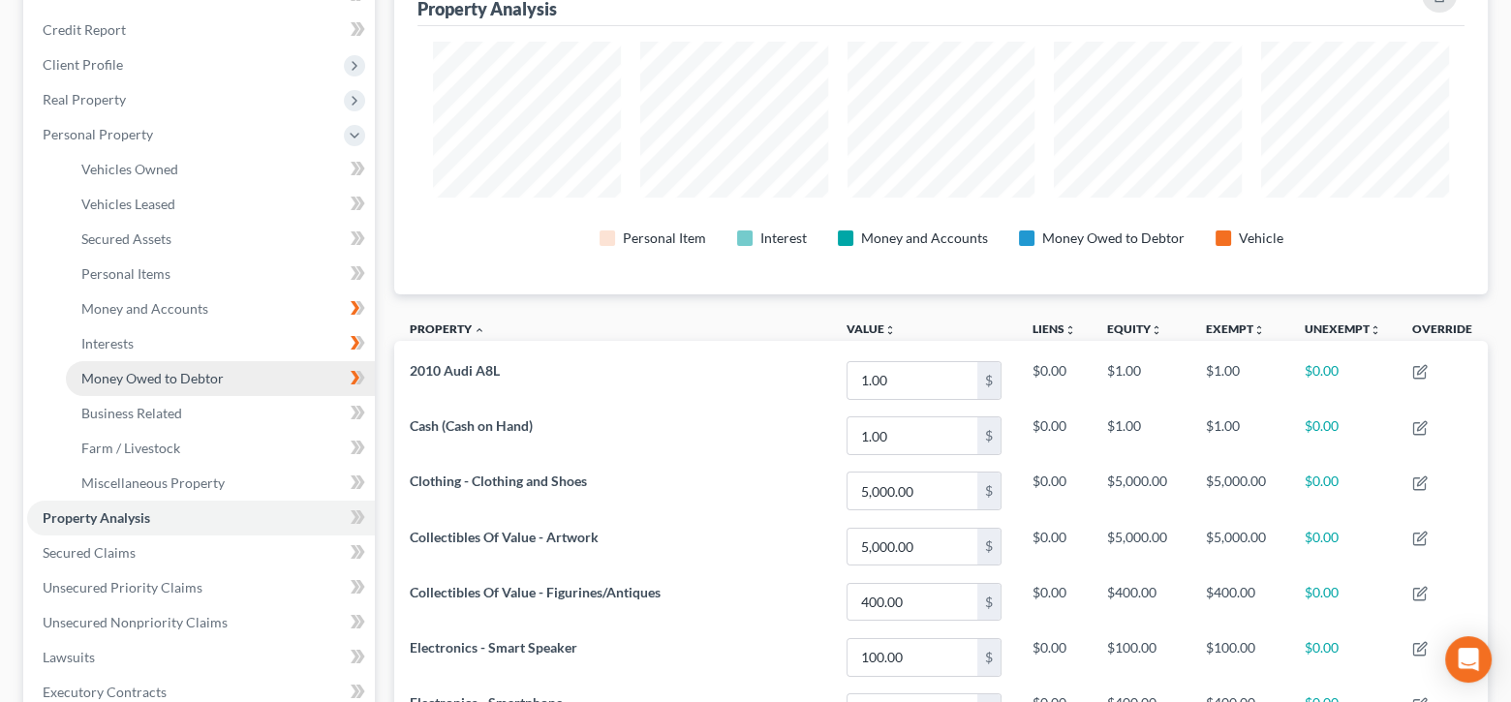
click at [202, 371] on span "Money Owed to Debtor" at bounding box center [152, 378] width 142 height 16
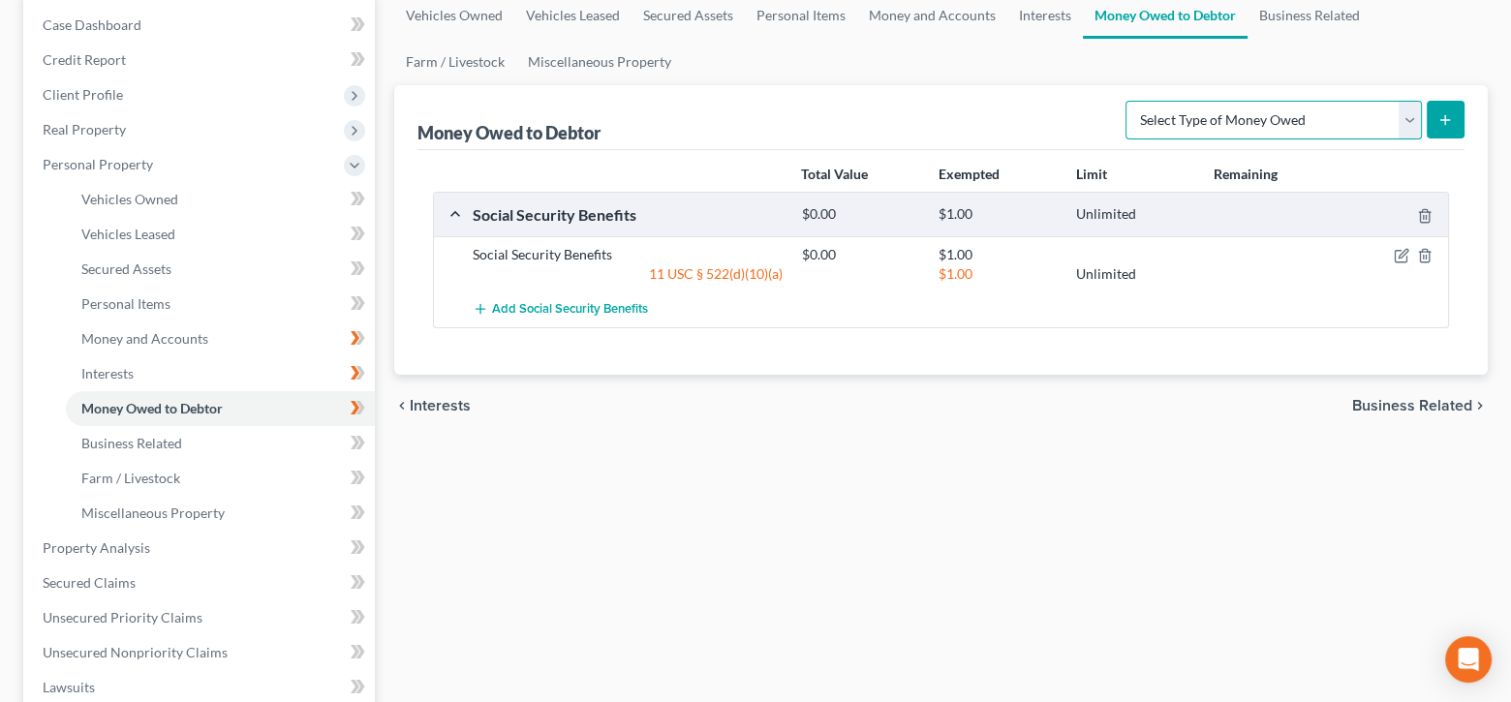
click at [1411, 113] on select "Select Type of Money Owed Accounts Receivable Alimony Child Support Claims Agai…" at bounding box center [1273, 120] width 296 height 39
click at [1449, 114] on icon "submit" at bounding box center [1444, 119] width 15 height 15
click at [1413, 120] on select "Select Type of Money Owed Accounts Receivable Alimony Child Support Claims Agai…" at bounding box center [1273, 120] width 296 height 39
select select "expected_tax_refund"
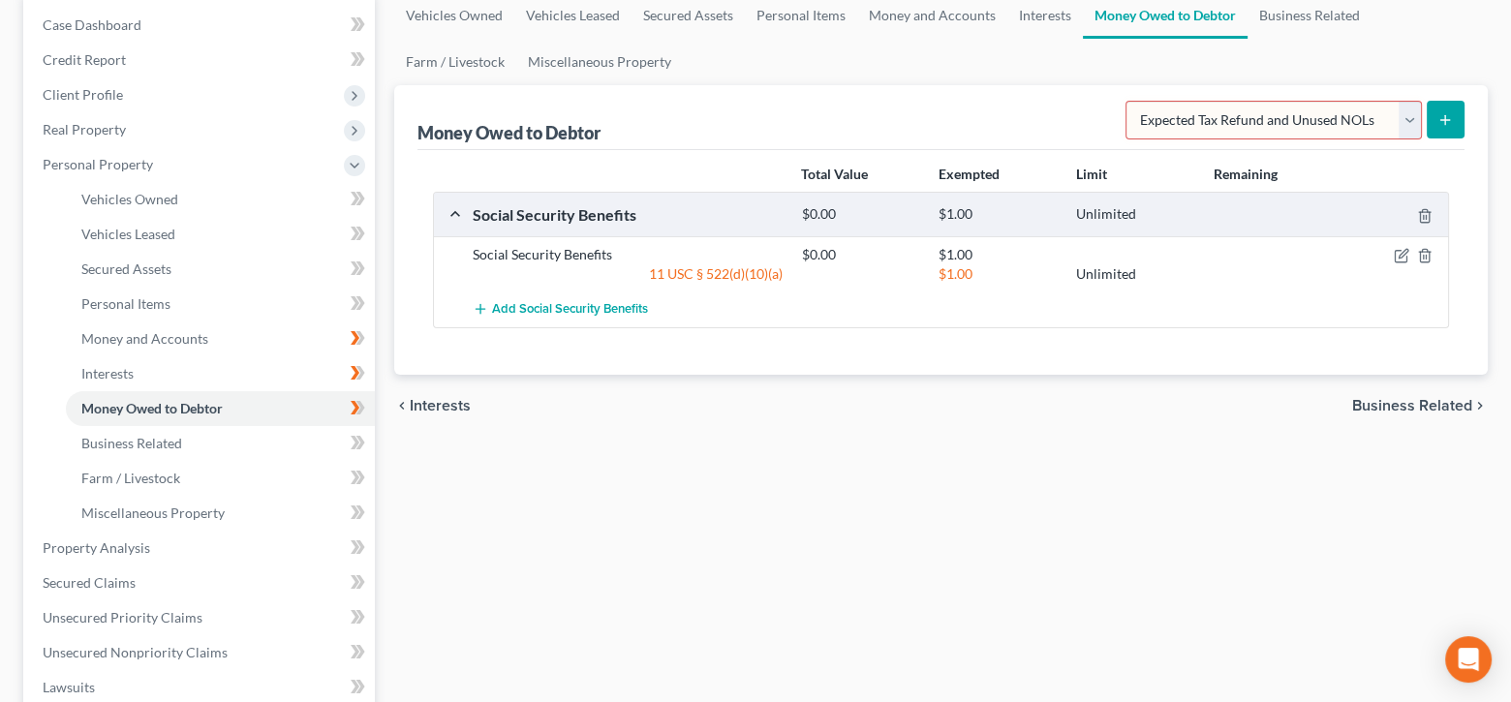
click at [1129, 101] on select "Select Type of Money Owed Accounts Receivable Alimony Child Support Claims Agai…" at bounding box center [1273, 120] width 296 height 39
click at [1434, 111] on button "submit" at bounding box center [1446, 120] width 38 height 38
select select "0"
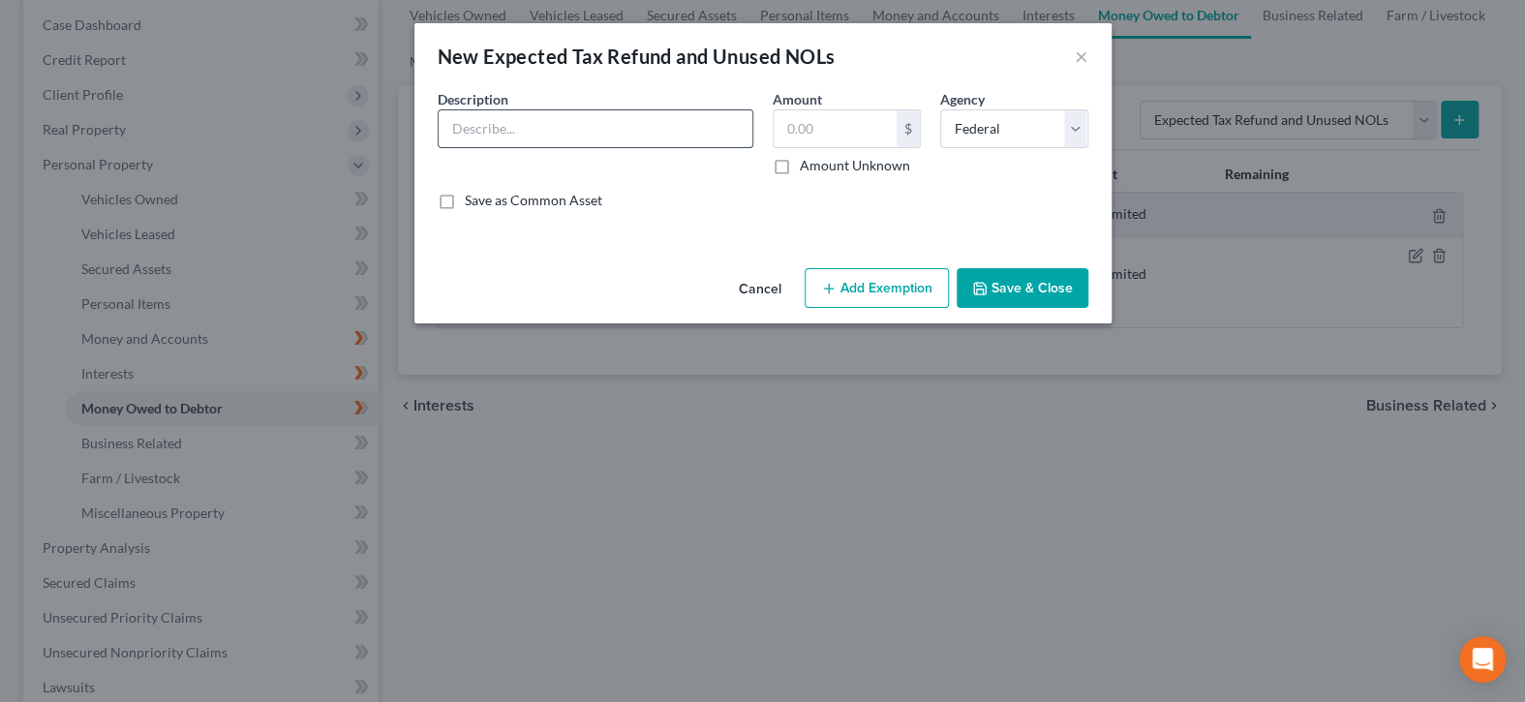
click at [660, 125] on input "text" at bounding box center [596, 128] width 314 height 37
type input "2"
click at [558, 120] on input "text" at bounding box center [596, 128] width 314 height 37
type input "83% Expected 2025 Renters Property Tax refunds"
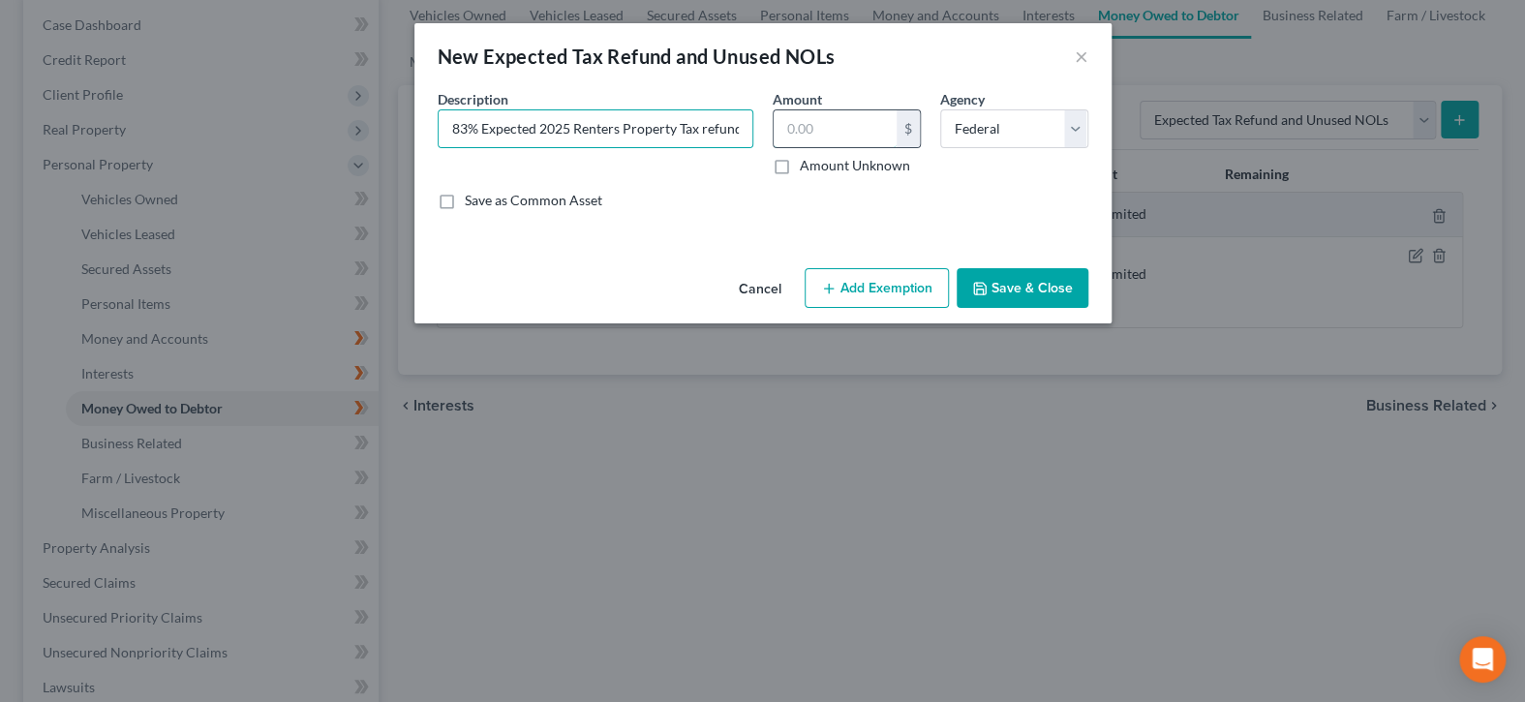
click at [815, 126] on input "text" at bounding box center [835, 128] width 123 height 37
type input "1.00"
click at [1069, 133] on select "Select Federal State Local" at bounding box center [1014, 128] width 148 height 39
select select "1"
click at [940, 109] on select "Select Federal State Local" at bounding box center [1014, 128] width 148 height 39
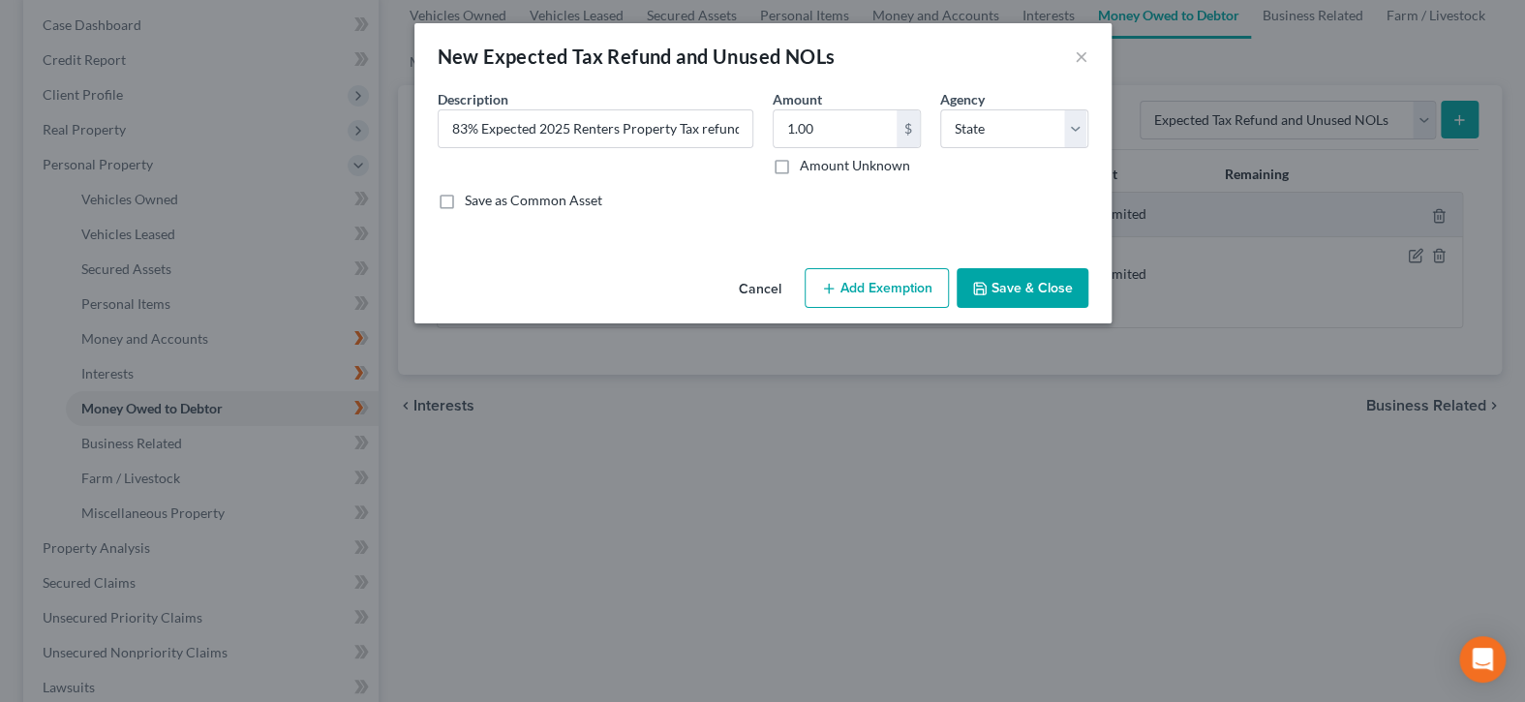
click at [1039, 280] on button "Save & Close" at bounding box center [1023, 288] width 132 height 41
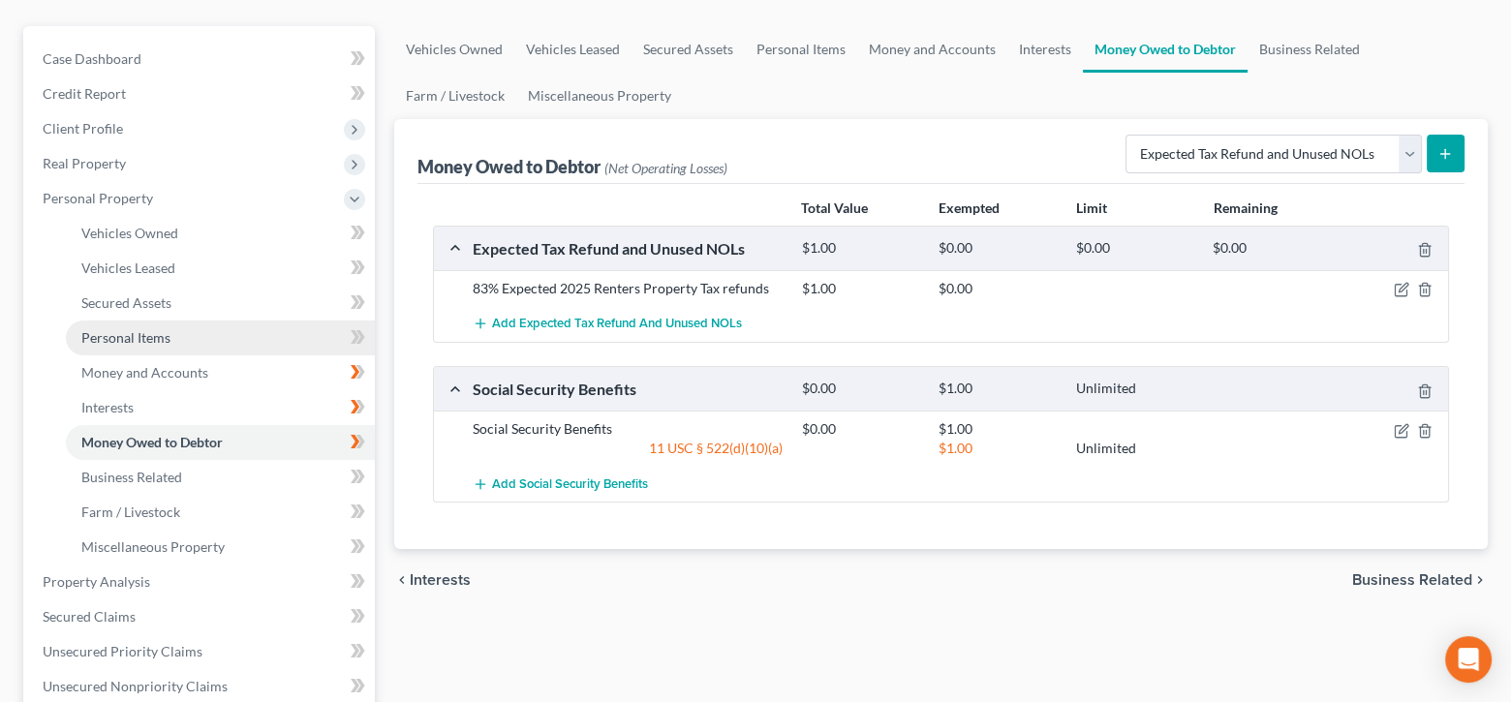
scroll to position [194, 0]
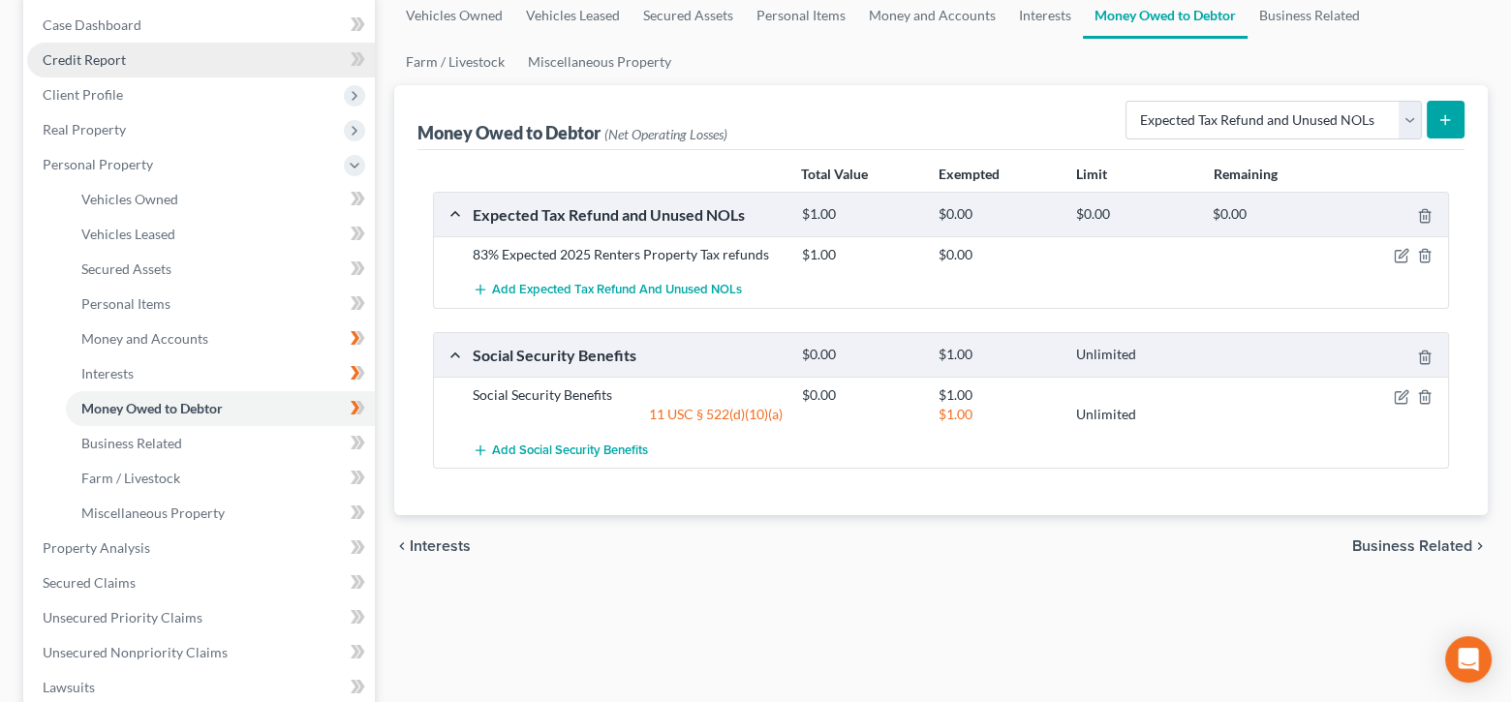
click at [115, 60] on span "Credit Report" at bounding box center [84, 59] width 83 height 16
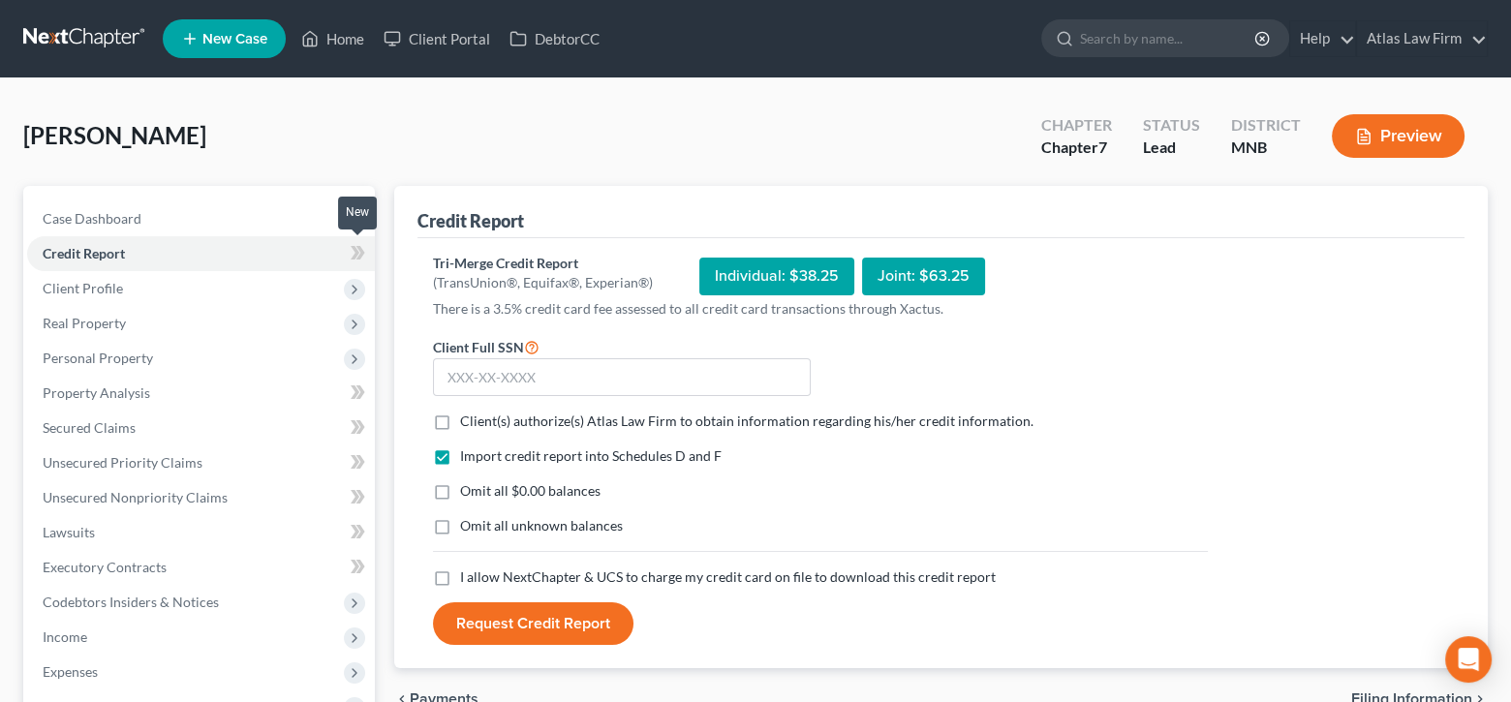
click at [357, 255] on icon at bounding box center [360, 253] width 9 height 14
click at [596, 376] on input "text" at bounding box center [622, 377] width 378 height 39
type input "469-94-9497"
click at [460, 423] on label "Client(s) authorize(s) Atlas Law Firm to obtain information regarding his/her c…" at bounding box center [746, 421] width 573 height 19
click at [468, 423] on input "Client(s) authorize(s) Atlas Law Firm to obtain information regarding his/her c…" at bounding box center [474, 418] width 13 height 13
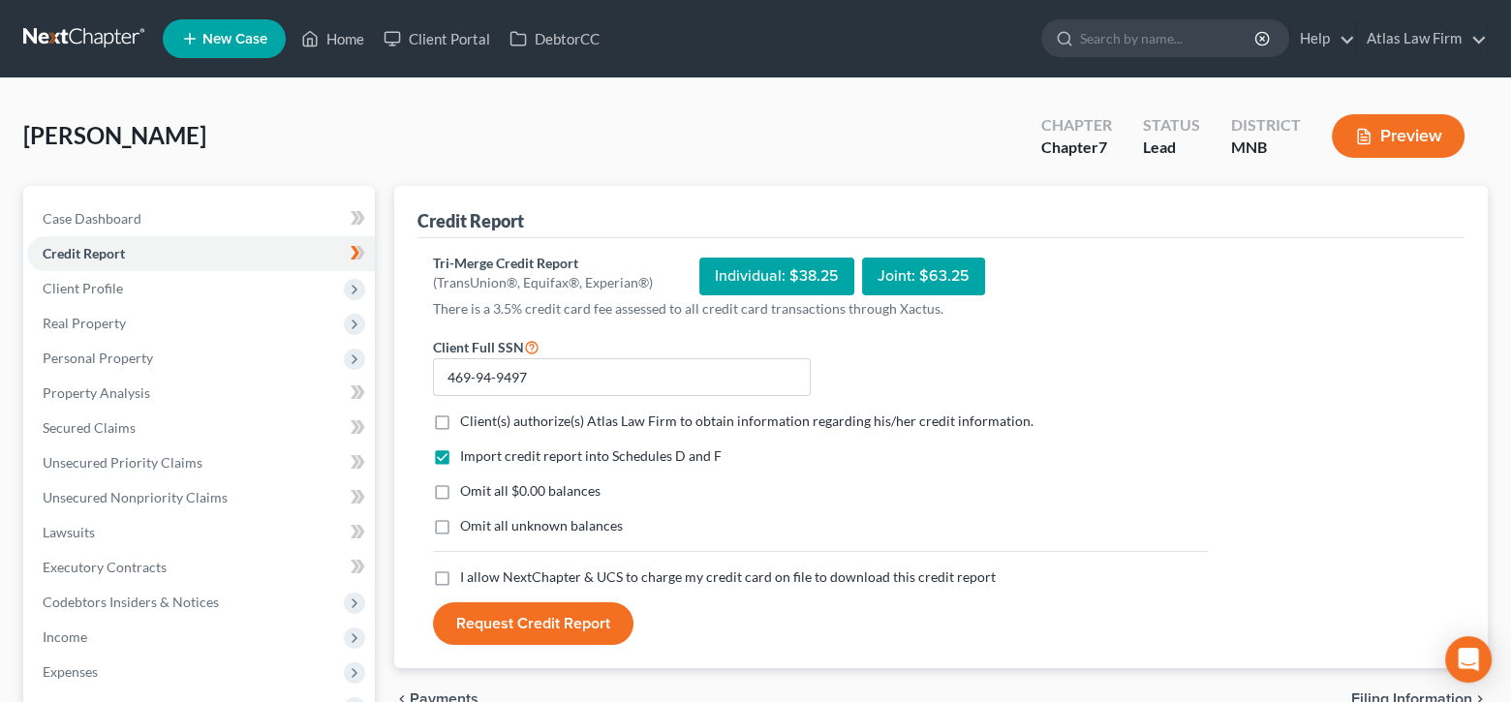
checkbox input "true"
click at [460, 491] on label "Omit all $0.00 balances" at bounding box center [530, 490] width 140 height 19
click at [468, 491] on input "Omit all $0.00 balances" at bounding box center [474, 487] width 13 height 13
checkbox input "true"
click at [460, 578] on label "I allow NextChapter & UCS to charge my credit card on file to download this cre…" at bounding box center [728, 577] width 536 height 19
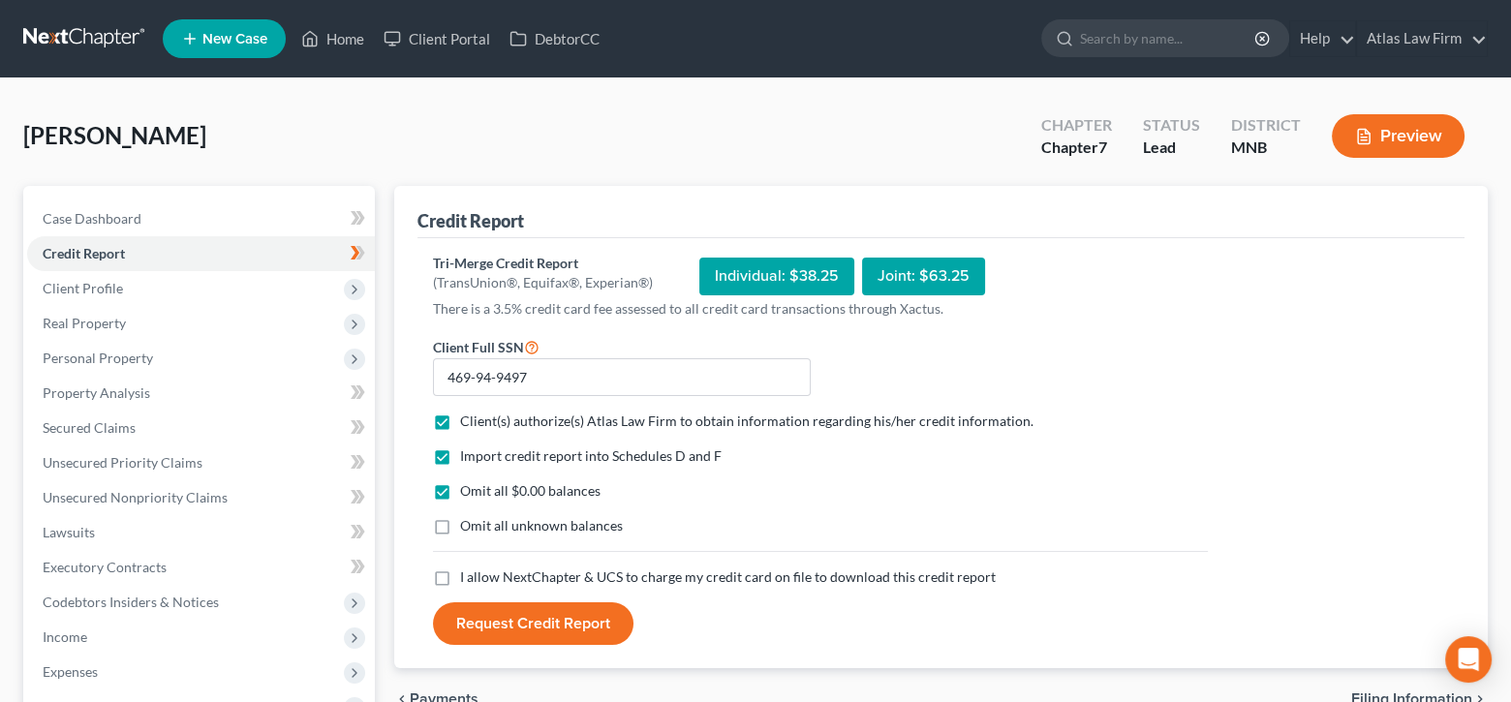
click at [468, 578] on input "I allow NextChapter & UCS to charge my credit card on file to download this cre…" at bounding box center [474, 574] width 13 height 13
checkbox input "true"
click at [528, 613] on button "Request Credit Report" at bounding box center [533, 623] width 200 height 43
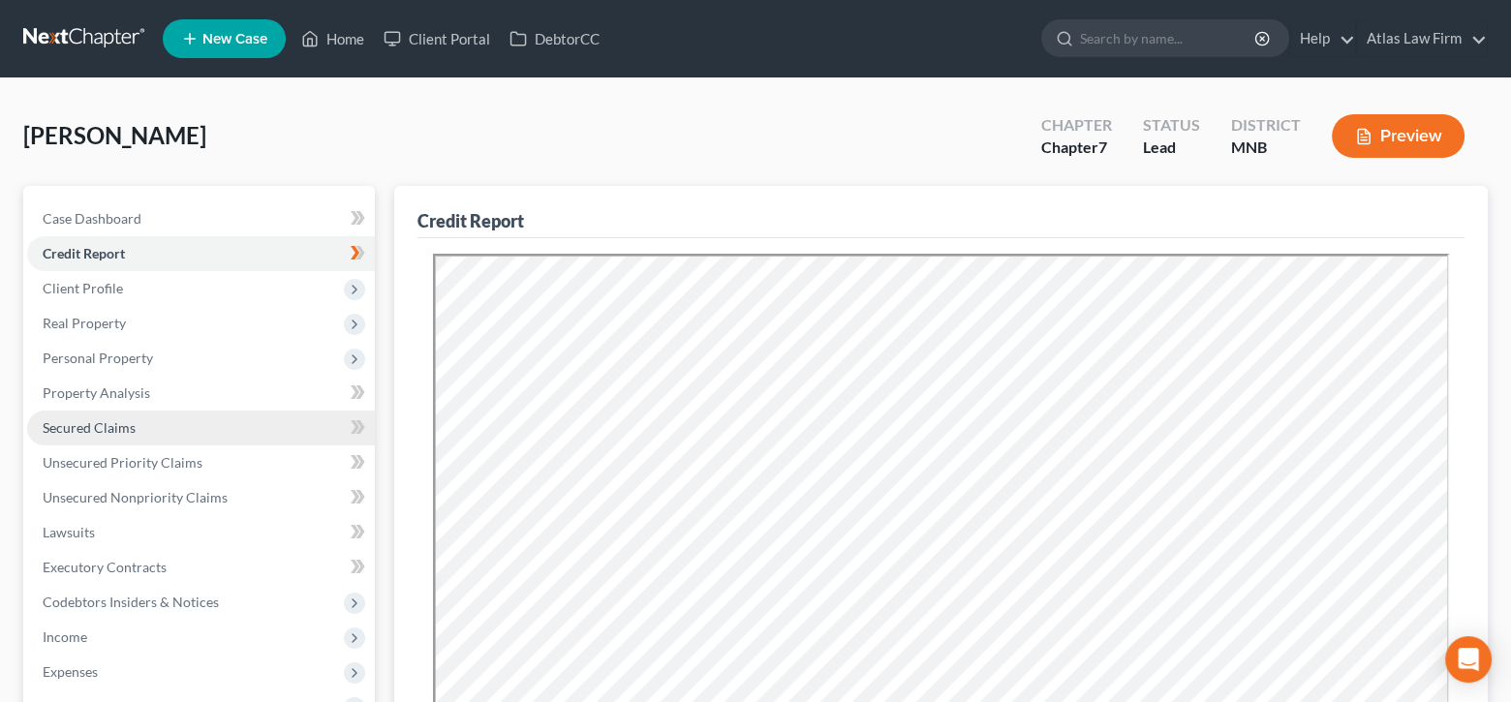
click at [123, 426] on span "Secured Claims" at bounding box center [89, 427] width 93 height 16
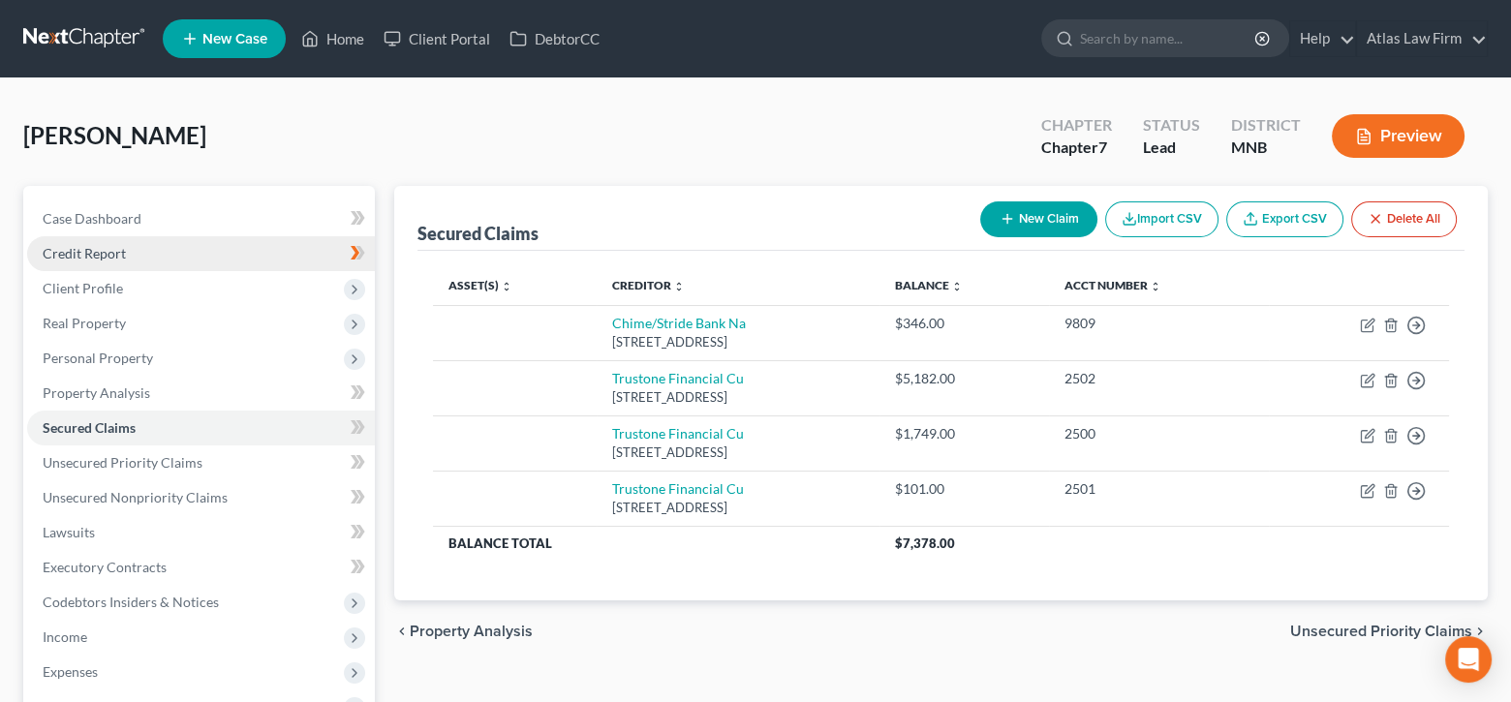
click at [138, 257] on link "Credit Report" at bounding box center [201, 253] width 348 height 35
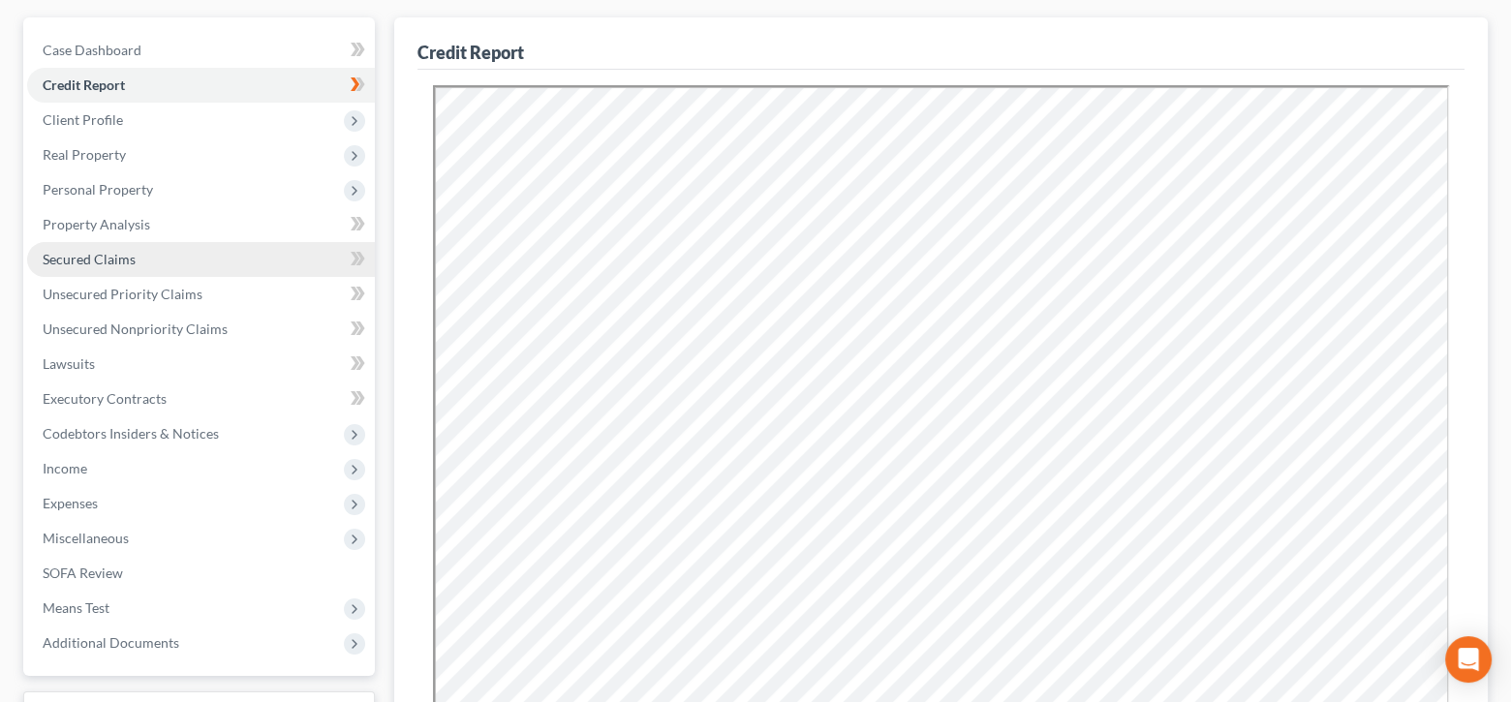
scroll to position [194, 0]
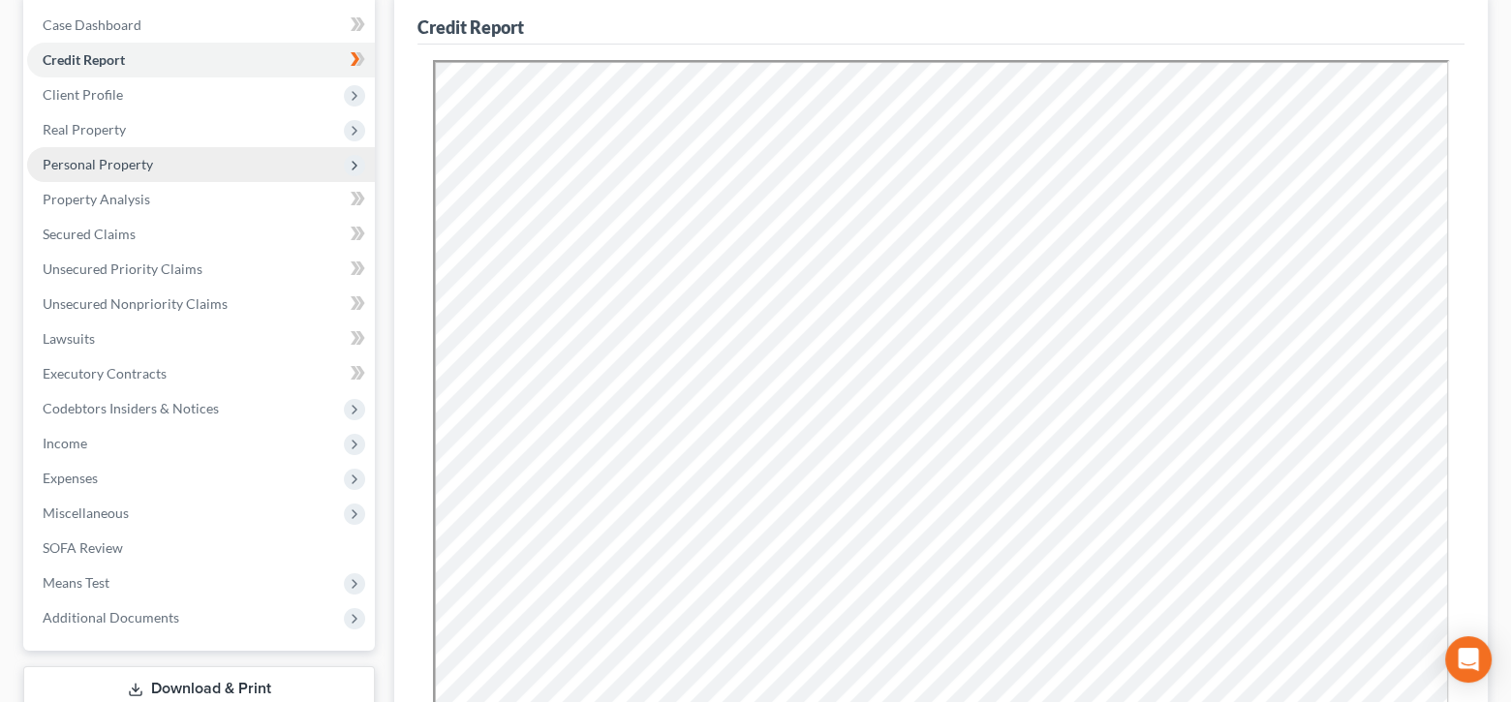
click at [117, 157] on span "Personal Property" at bounding box center [98, 164] width 110 height 16
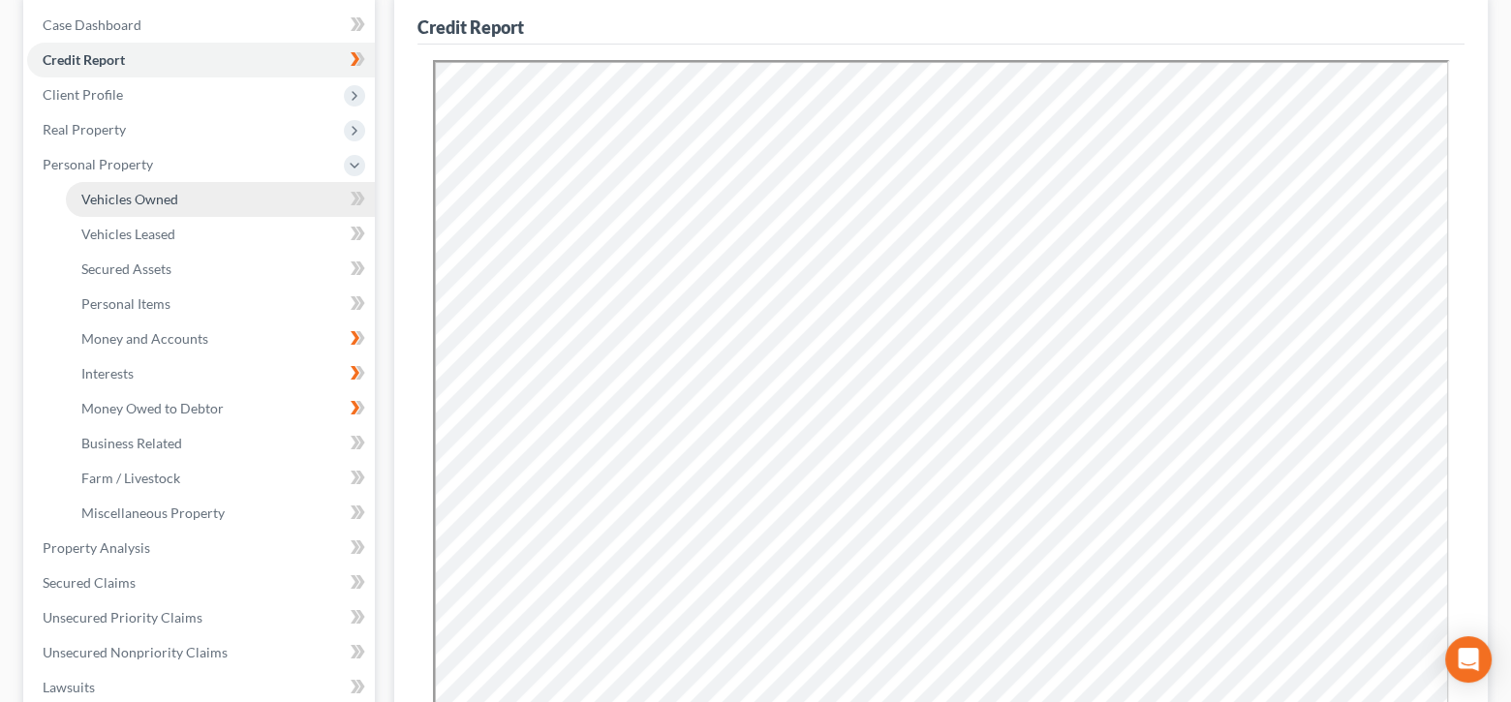
click at [146, 201] on span "Vehicles Owned" at bounding box center [129, 199] width 97 height 16
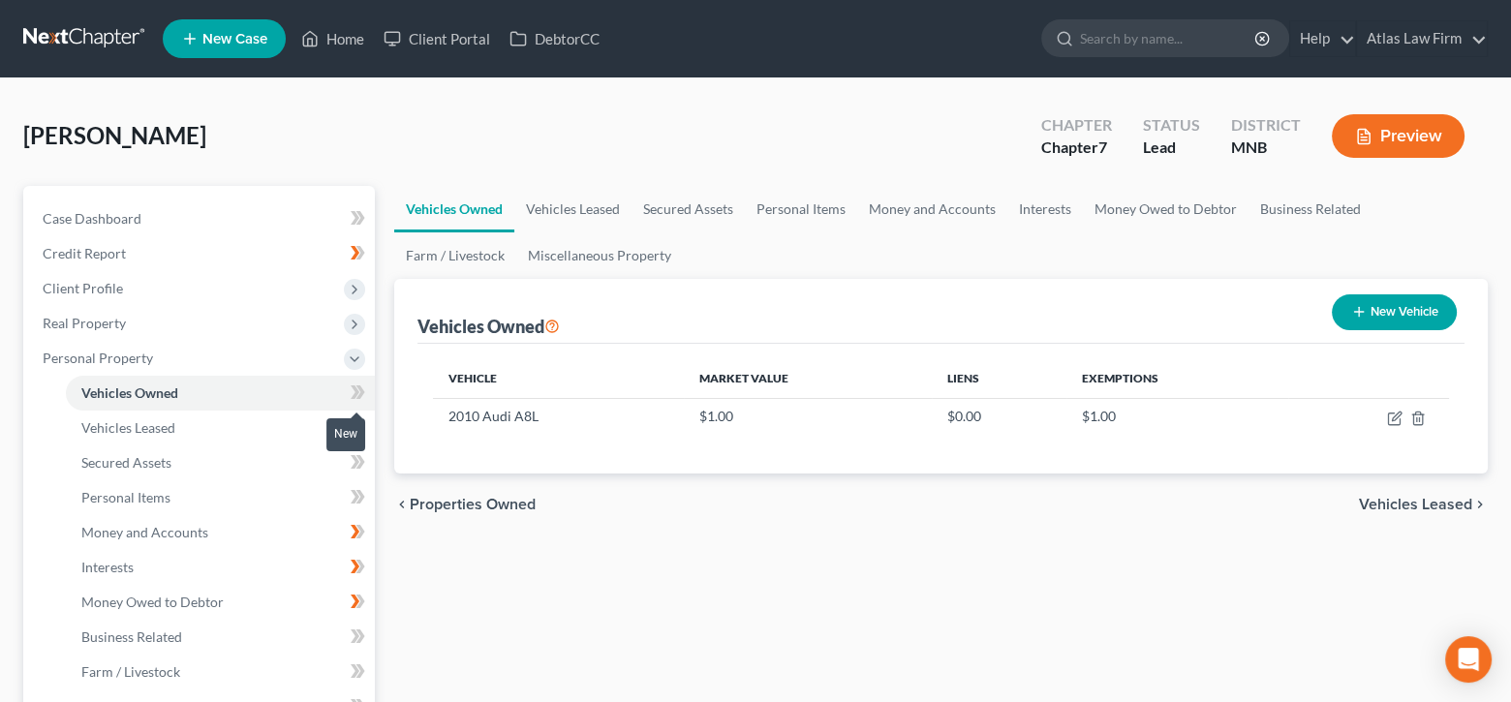
click at [355, 388] on icon at bounding box center [355, 392] width 9 height 14
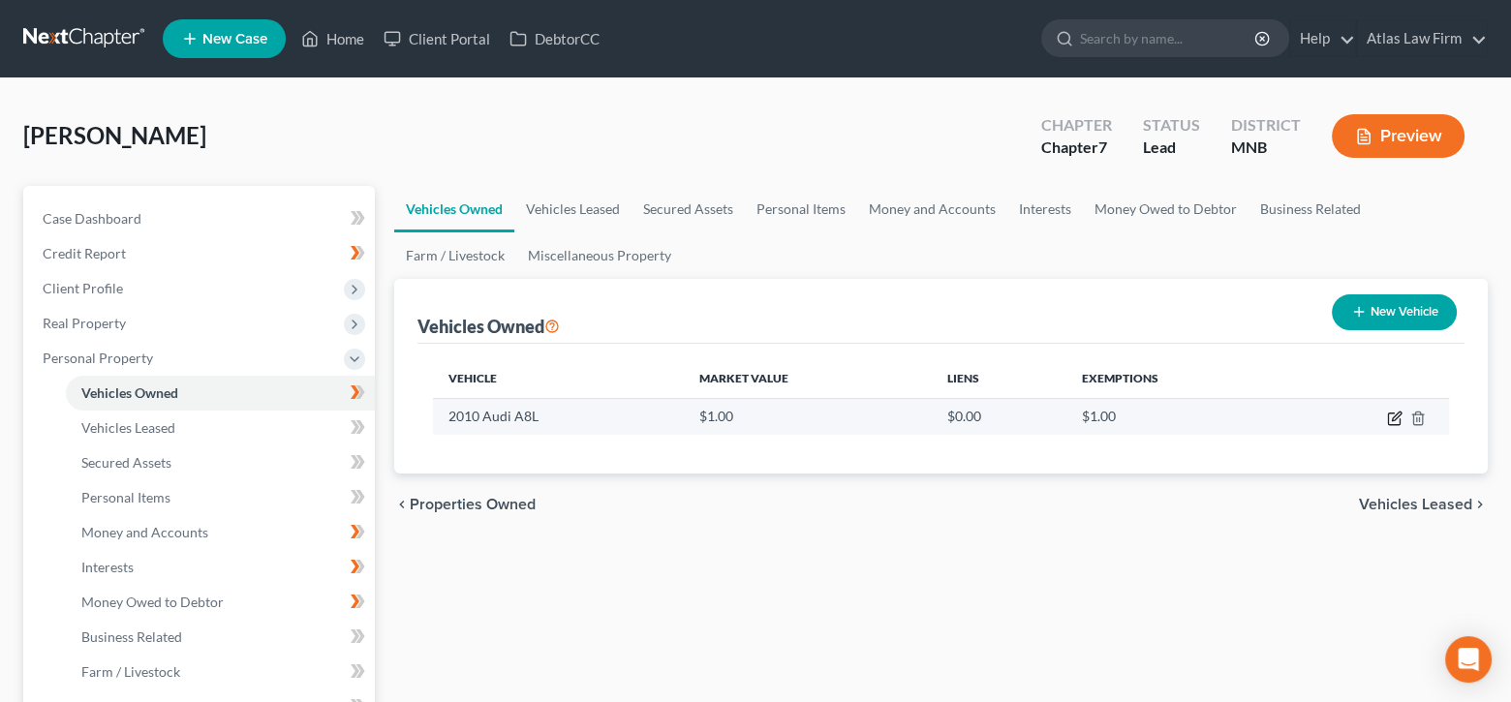
click at [1395, 419] on icon "button" at bounding box center [1394, 418] width 15 height 15
select select "0"
select select "16"
select select "4"
select select "0"
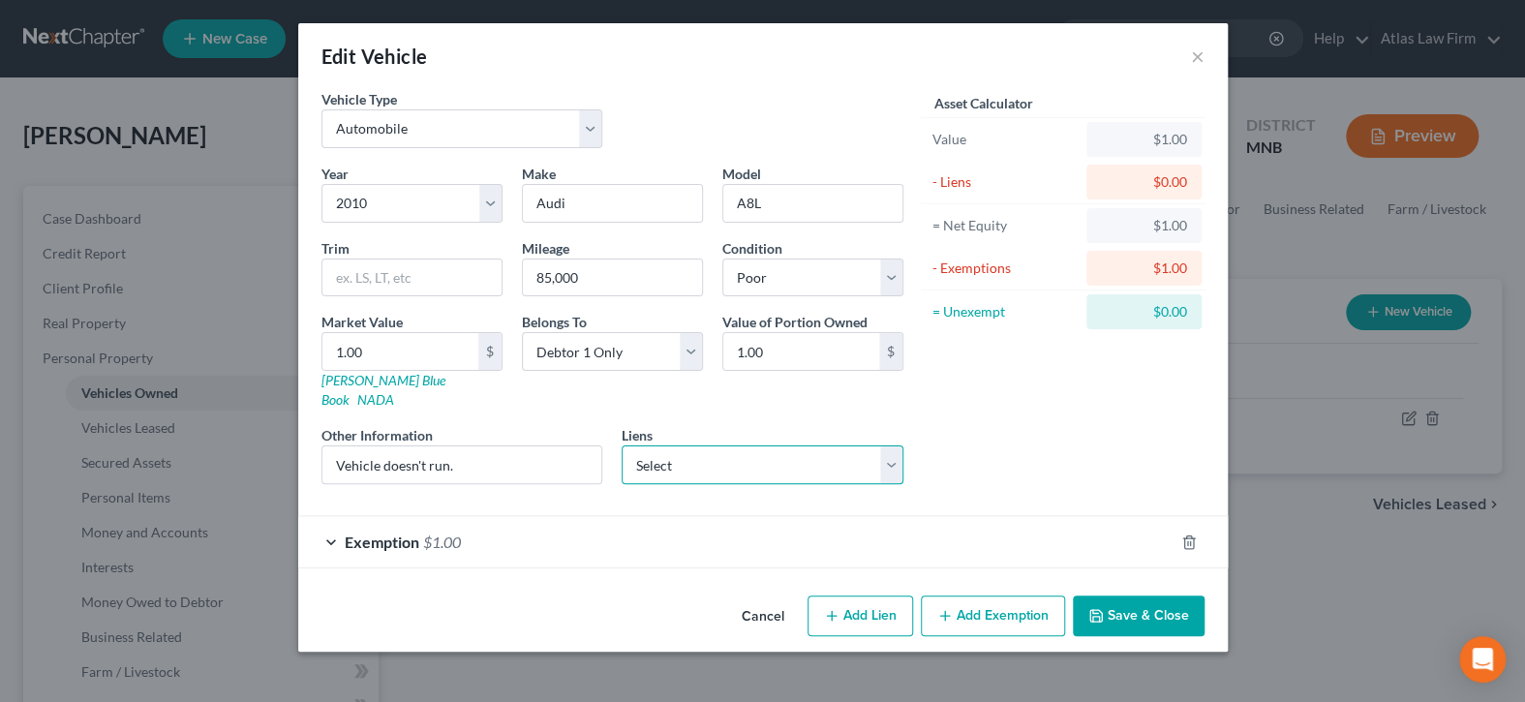
click at [896, 447] on select "Select Trustone Financial Cu - $5,182.00 Trustone Financial Cu - $1,749.00 Chim…" at bounding box center [763, 465] width 282 height 39
drag, startPoint x: 893, startPoint y: 441, endPoint x: 880, endPoint y: 440, distance: 12.6
click at [893, 446] on select "Select Trustone Financial Cu - $5,182.00 Trustone Financial Cu - $1,749.00 Chim…" at bounding box center [763, 465] width 282 height 39
select select "0"
click at [622, 446] on select "Select Trustone Financial Cu - $5,182.00 Trustone Financial Cu - $1,749.00 Chim…" at bounding box center [763, 465] width 282 height 39
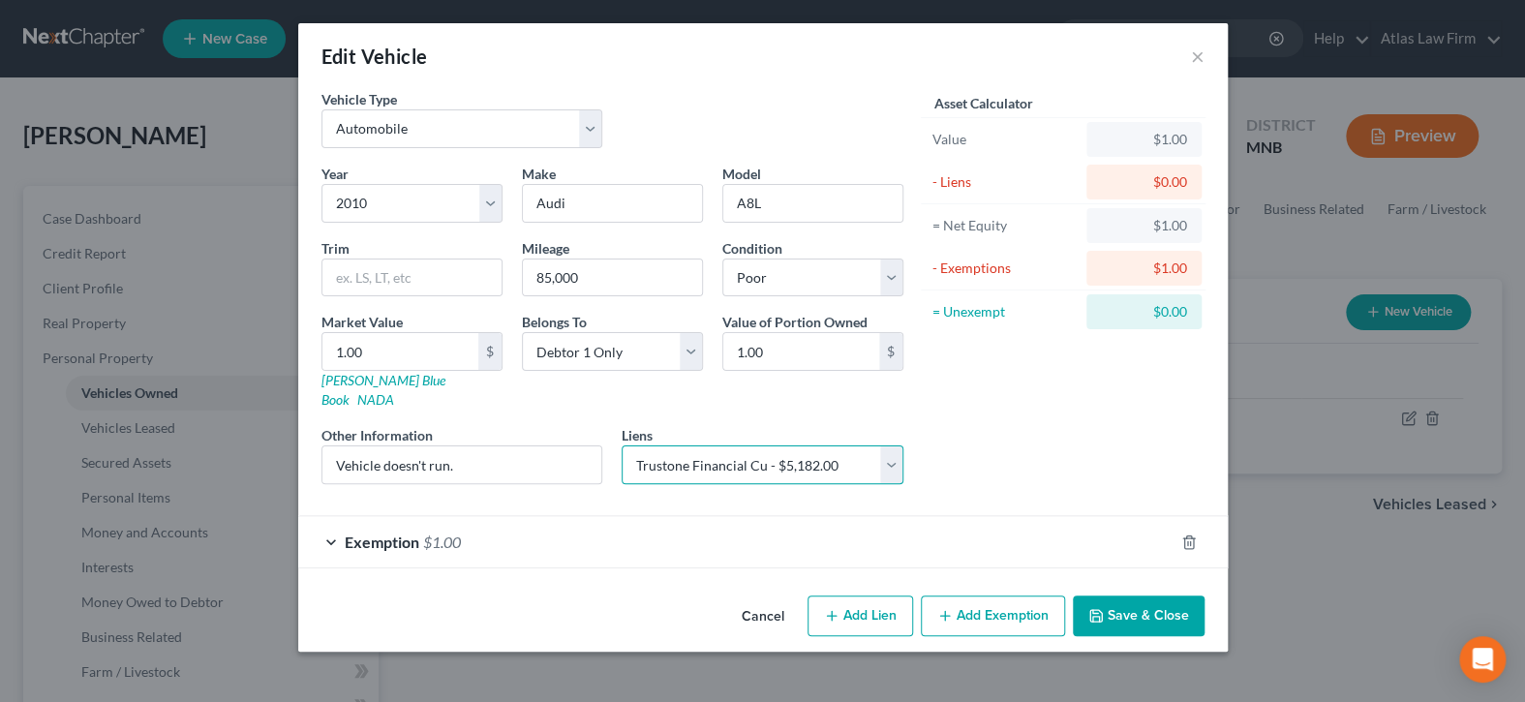
select select
select select "24"
select select "0"
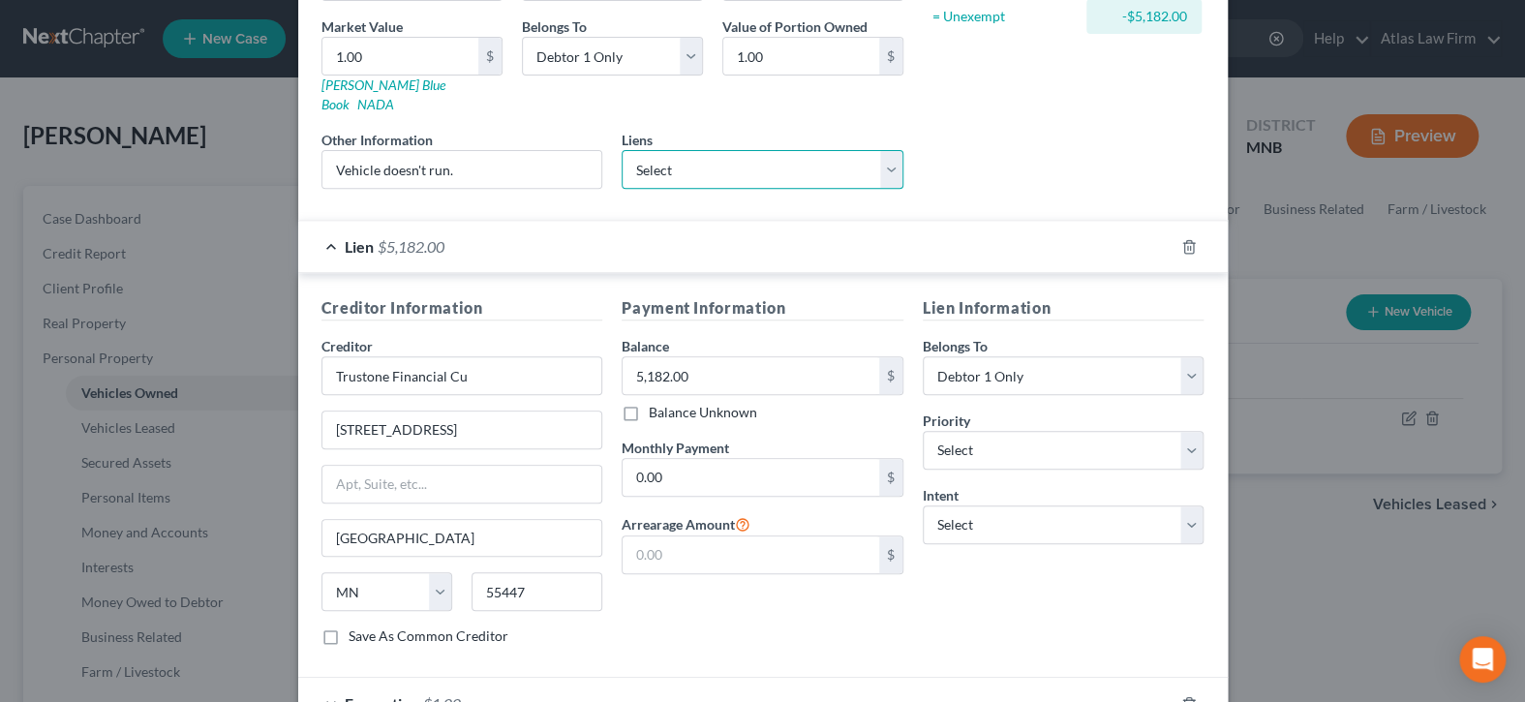
scroll to position [405, 0]
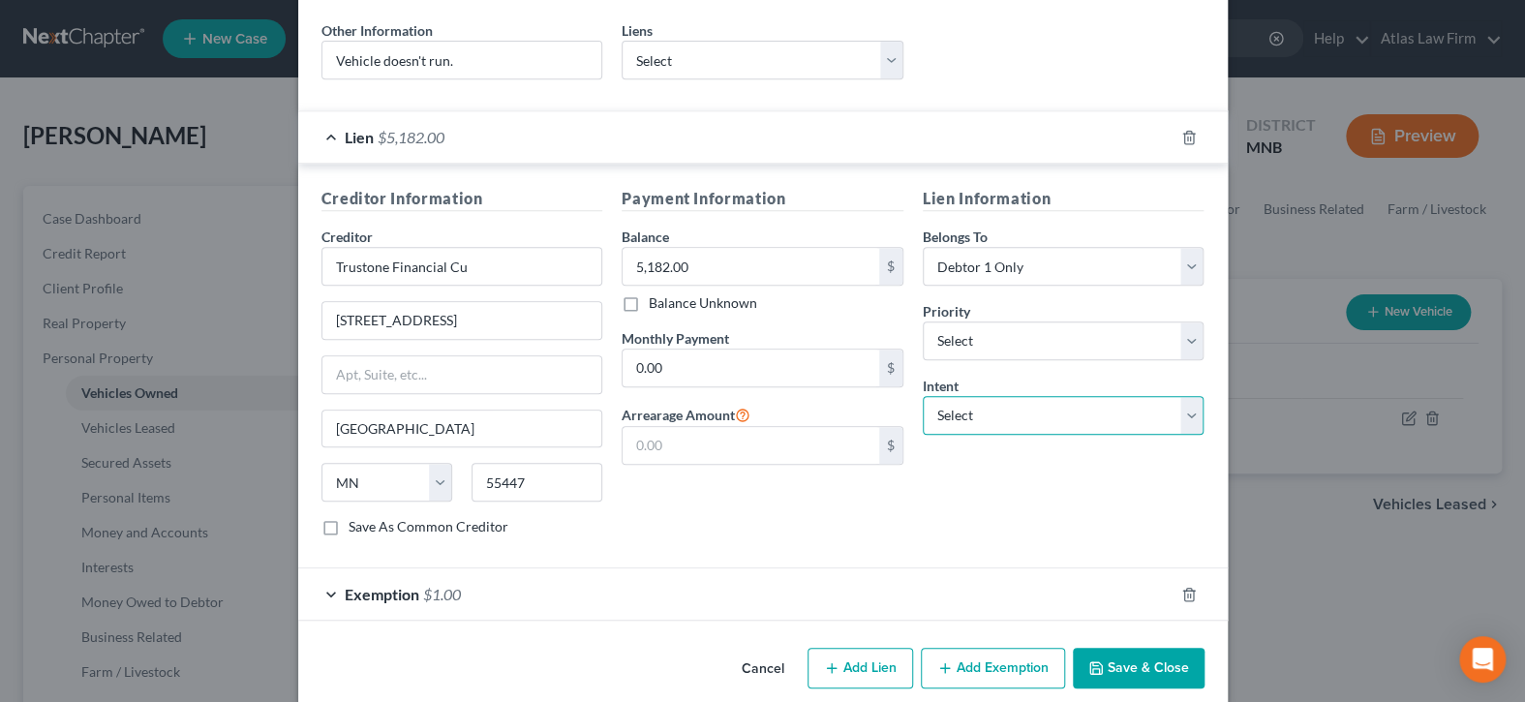
click at [1186, 396] on select "Select Surrender Redeem Reaffirm Avoid Other" at bounding box center [1064, 415] width 282 height 39
select select "0"
click at [923, 396] on select "Select Surrender Redeem Reaffirm Avoid Other" at bounding box center [1064, 415] width 282 height 39
click at [1149, 658] on button "Save & Close" at bounding box center [1139, 668] width 132 height 41
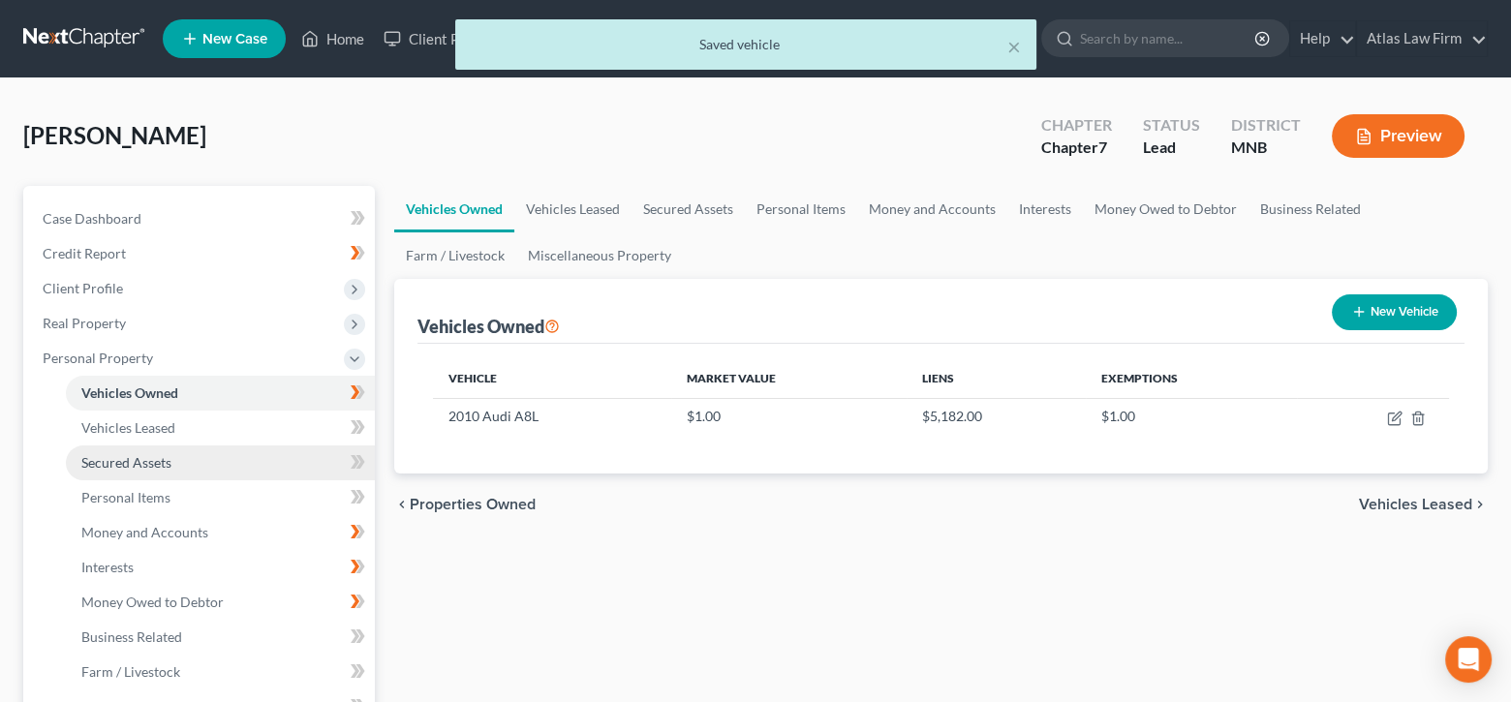
click at [215, 468] on link "Secured Assets" at bounding box center [220, 463] width 309 height 35
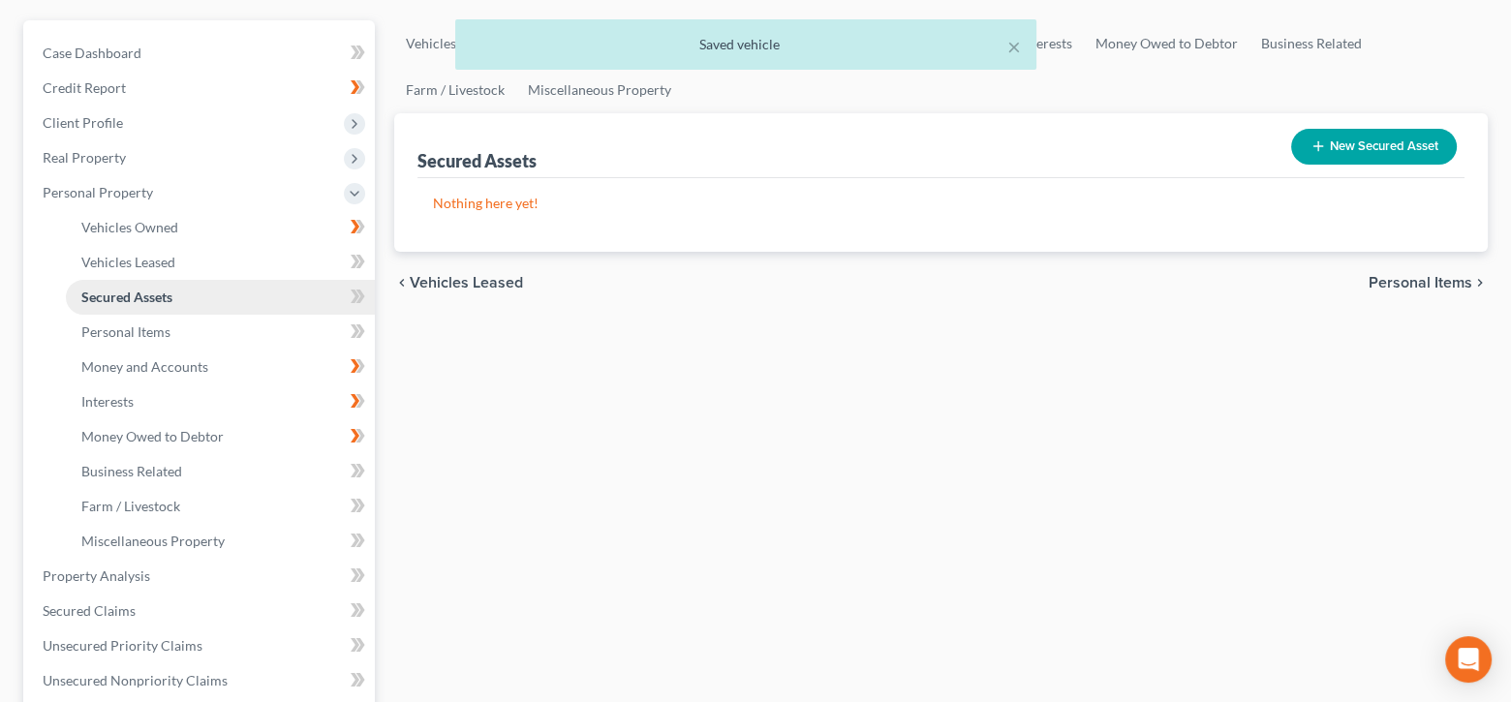
scroll to position [194, 0]
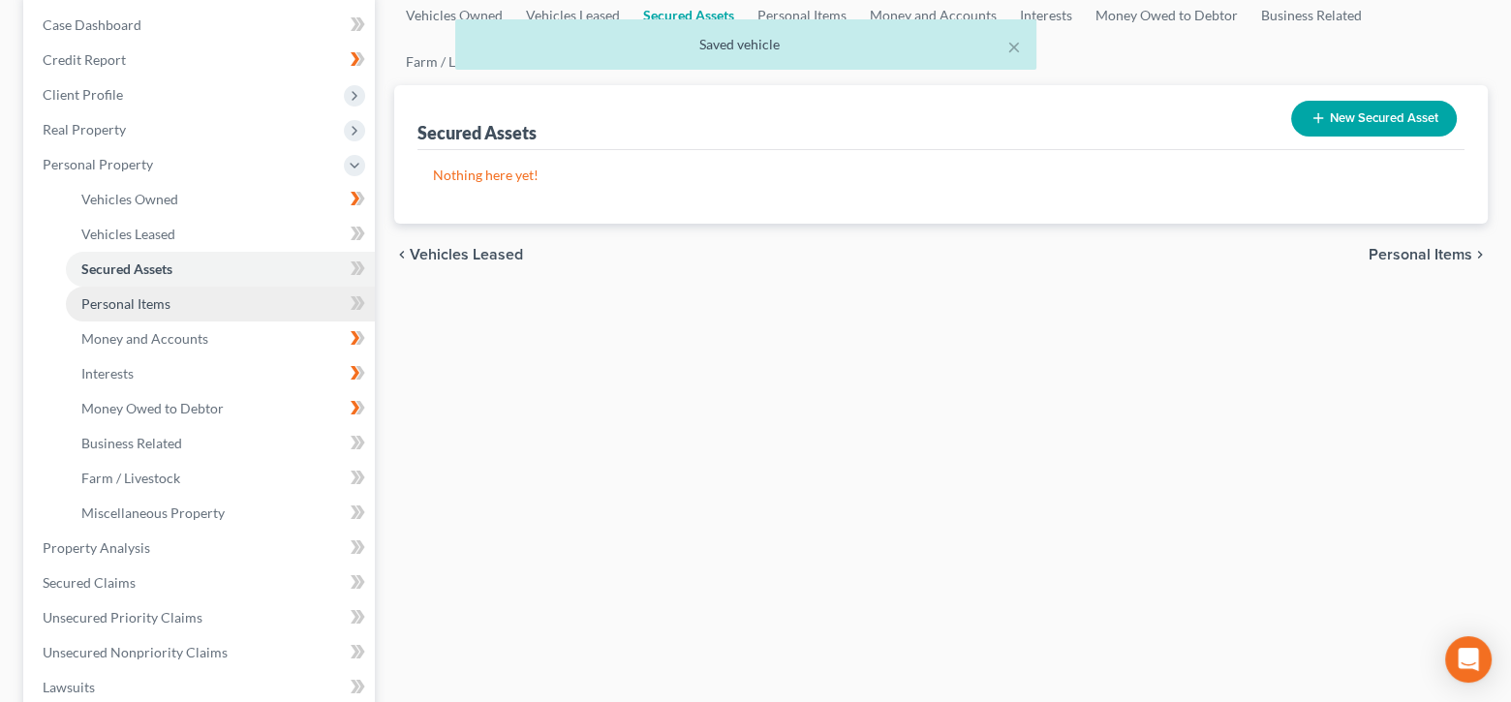
click at [202, 305] on link "Personal Items" at bounding box center [220, 304] width 309 height 35
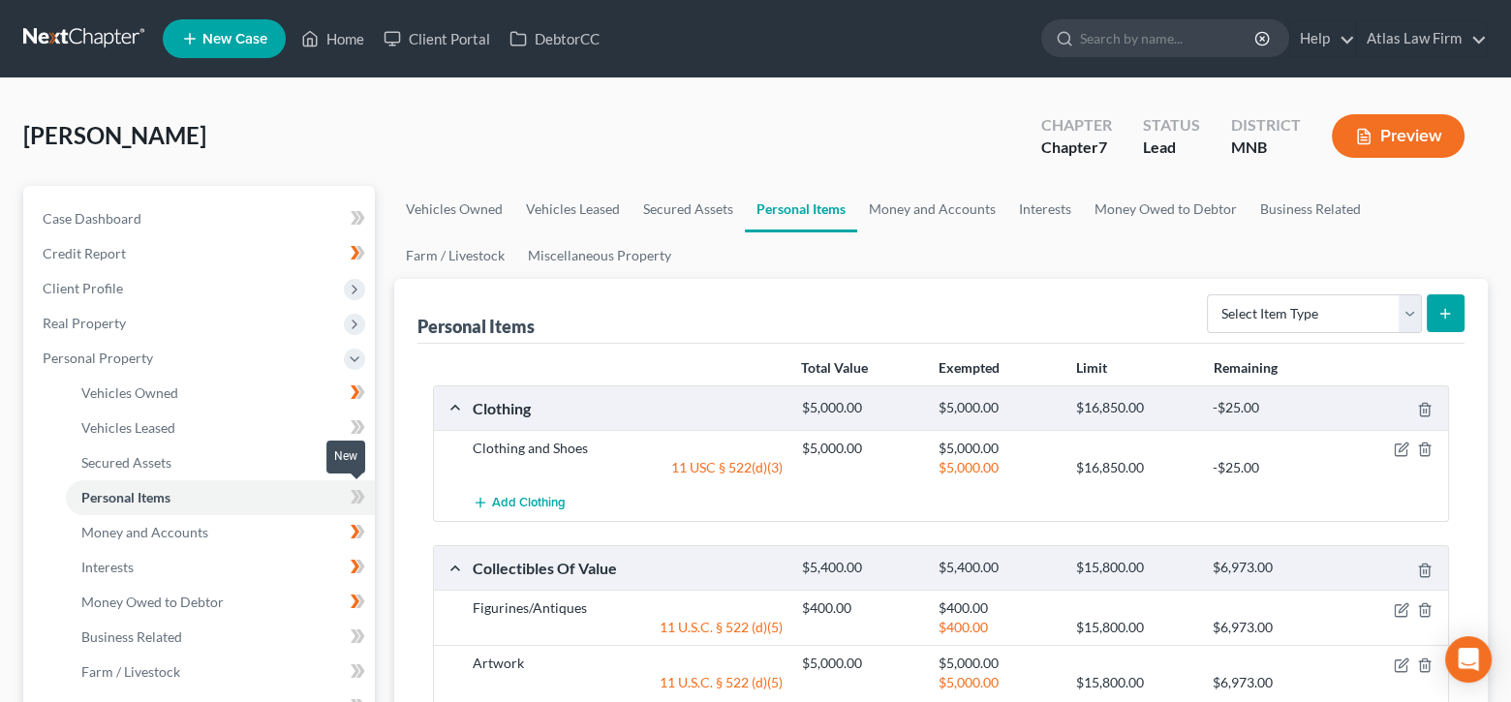
click at [358, 496] on icon at bounding box center [358, 497] width 15 height 24
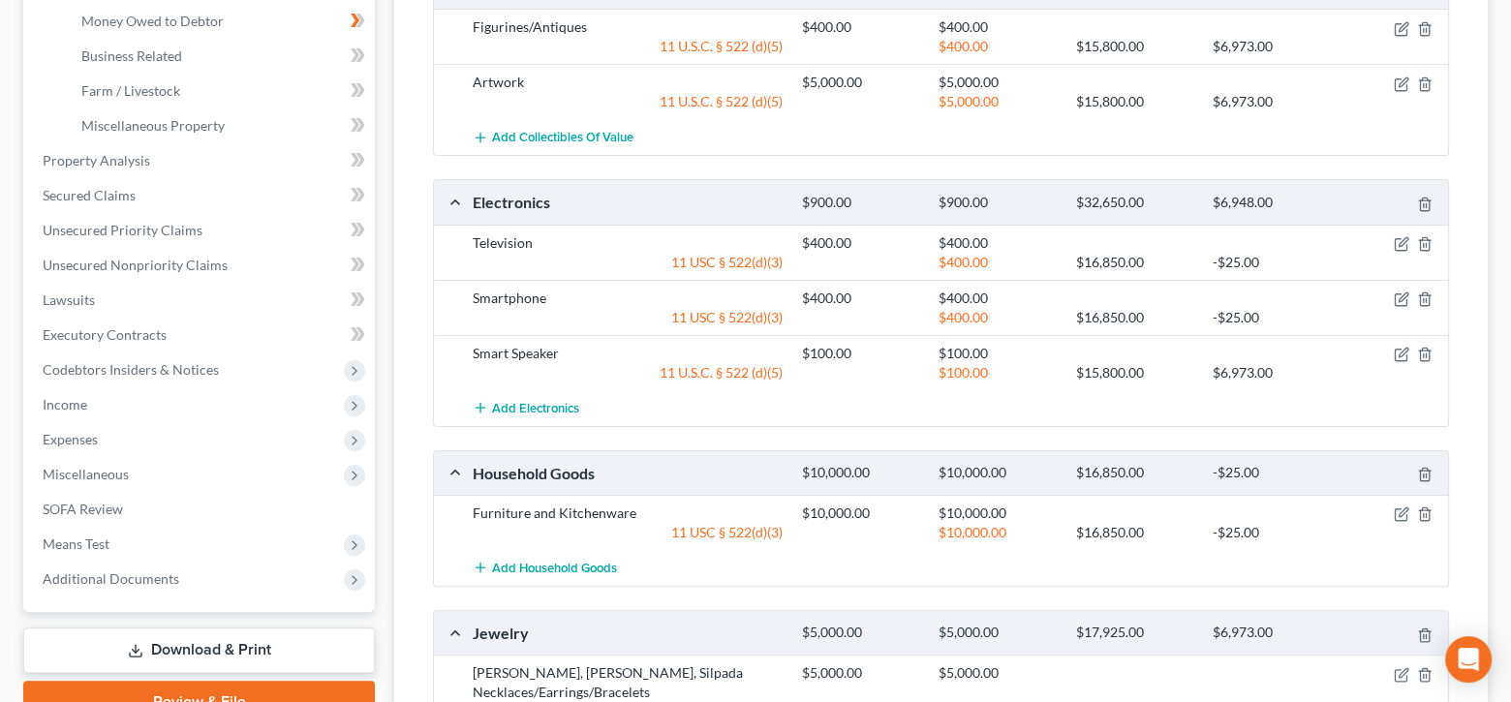
scroll to position [387, 0]
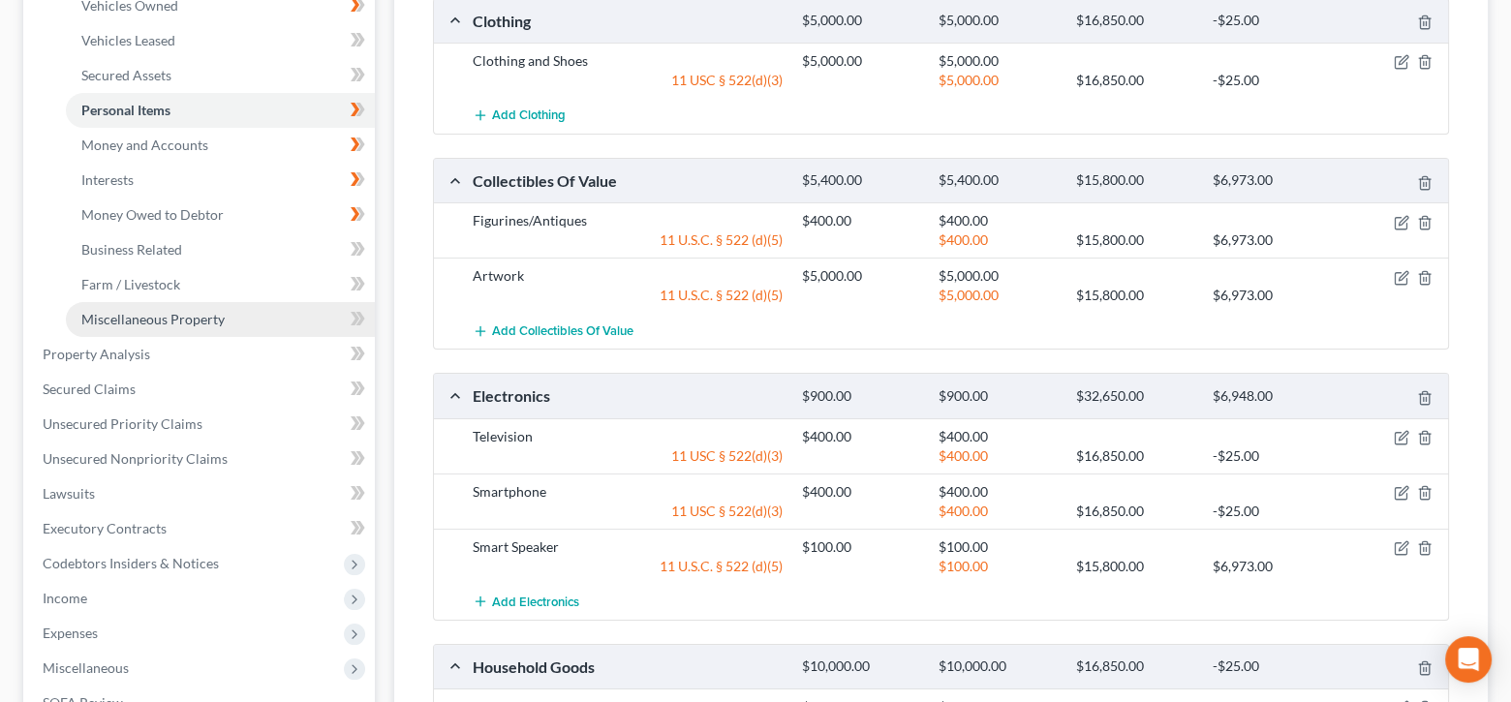
click at [201, 319] on span "Miscellaneous Property" at bounding box center [152, 319] width 143 height 16
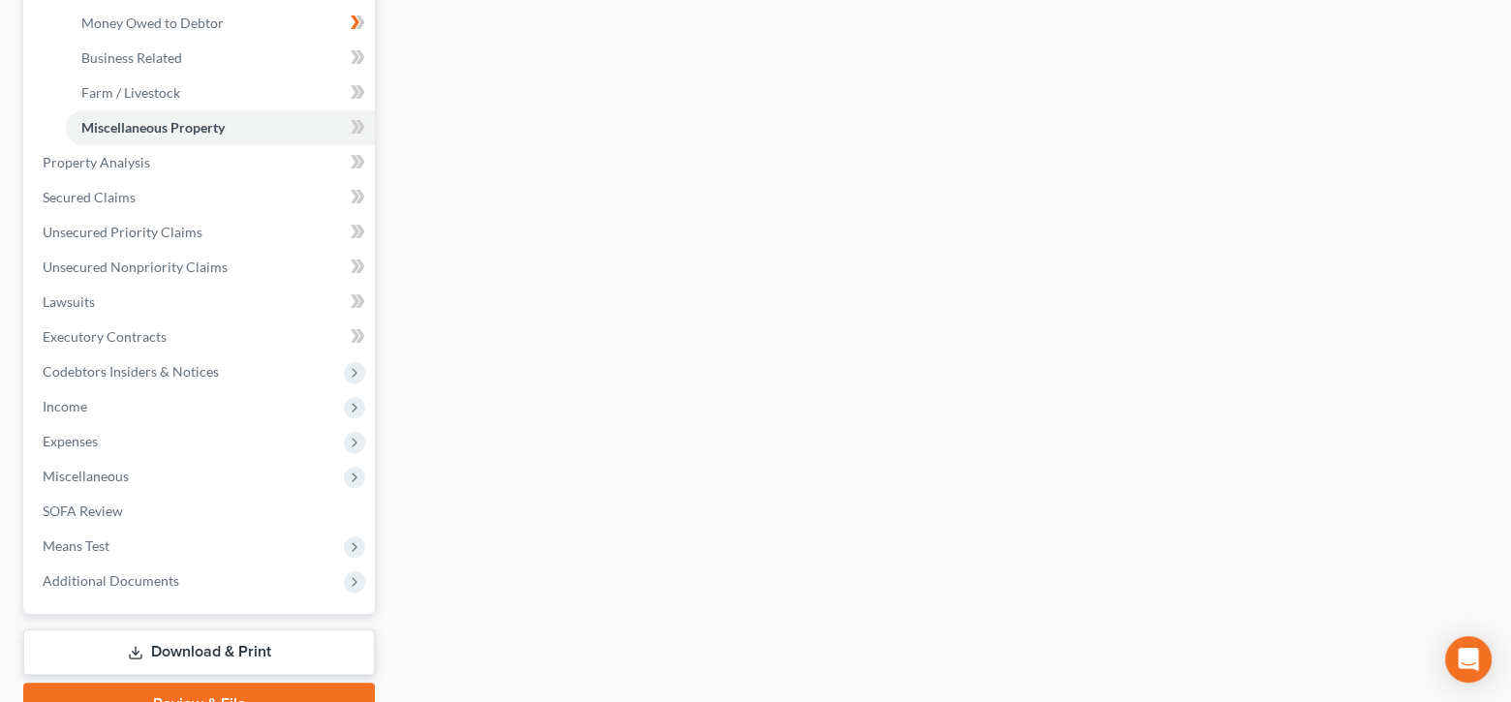
scroll to position [581, 0]
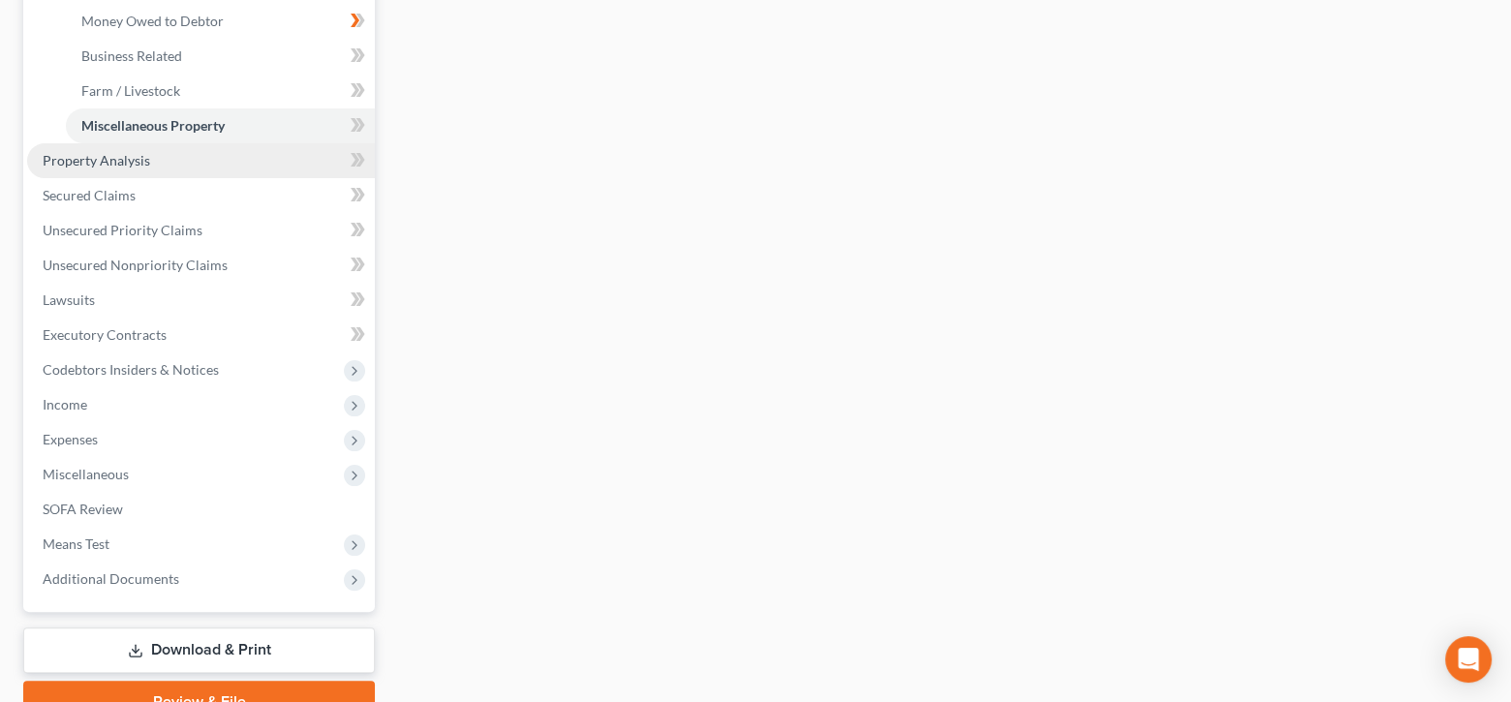
click at [120, 155] on span "Property Analysis" at bounding box center [97, 160] width 108 height 16
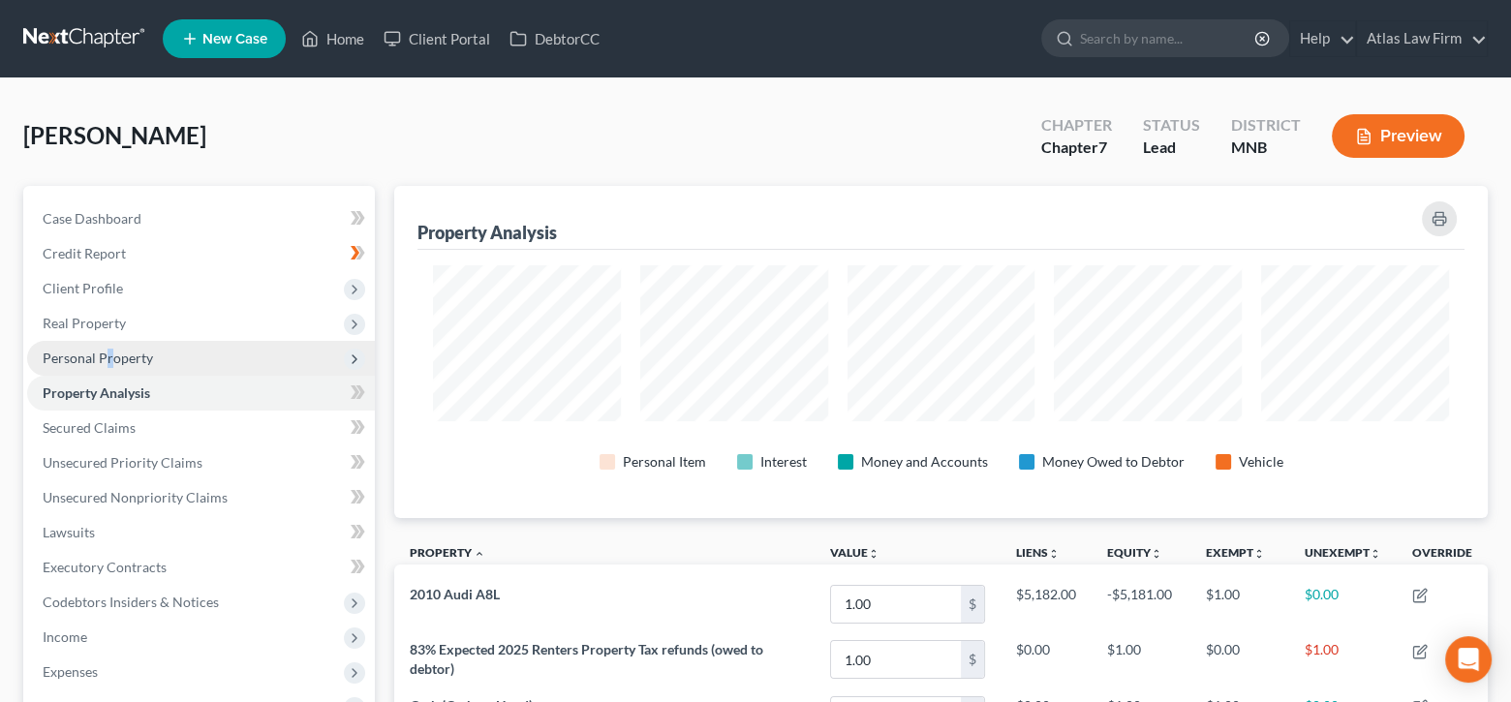
click at [108, 357] on span "Personal Property" at bounding box center [98, 358] width 110 height 16
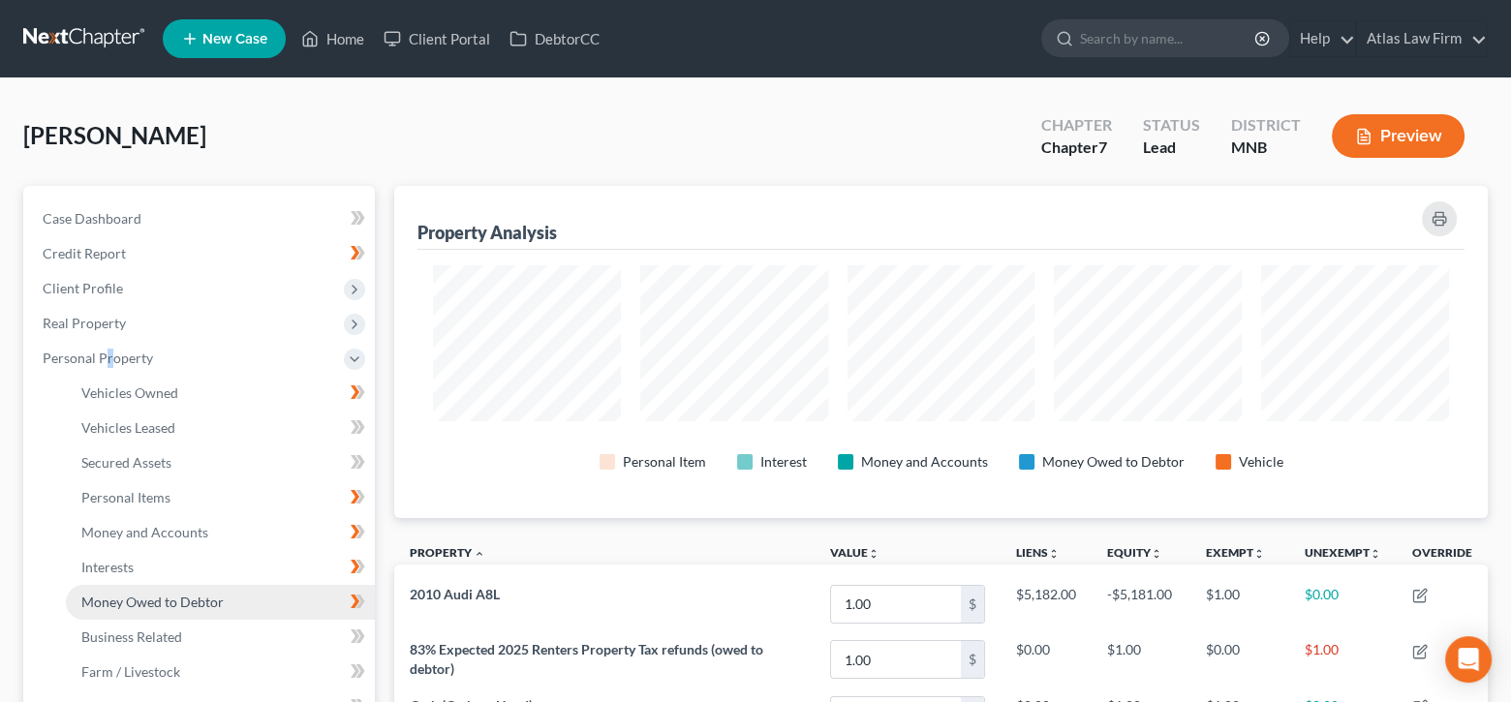
click at [228, 598] on link "Money Owed to Debtor" at bounding box center [220, 602] width 309 height 35
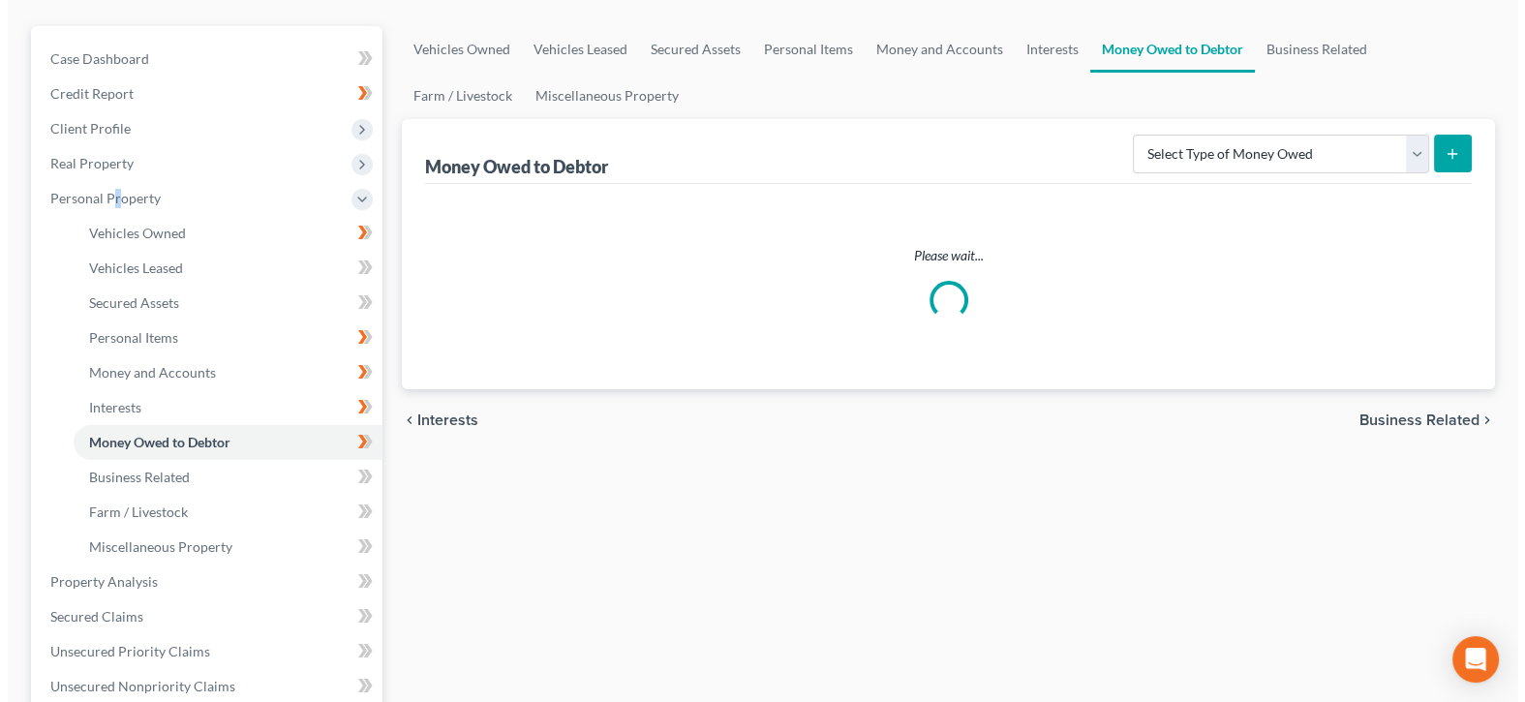
scroll to position [194, 0]
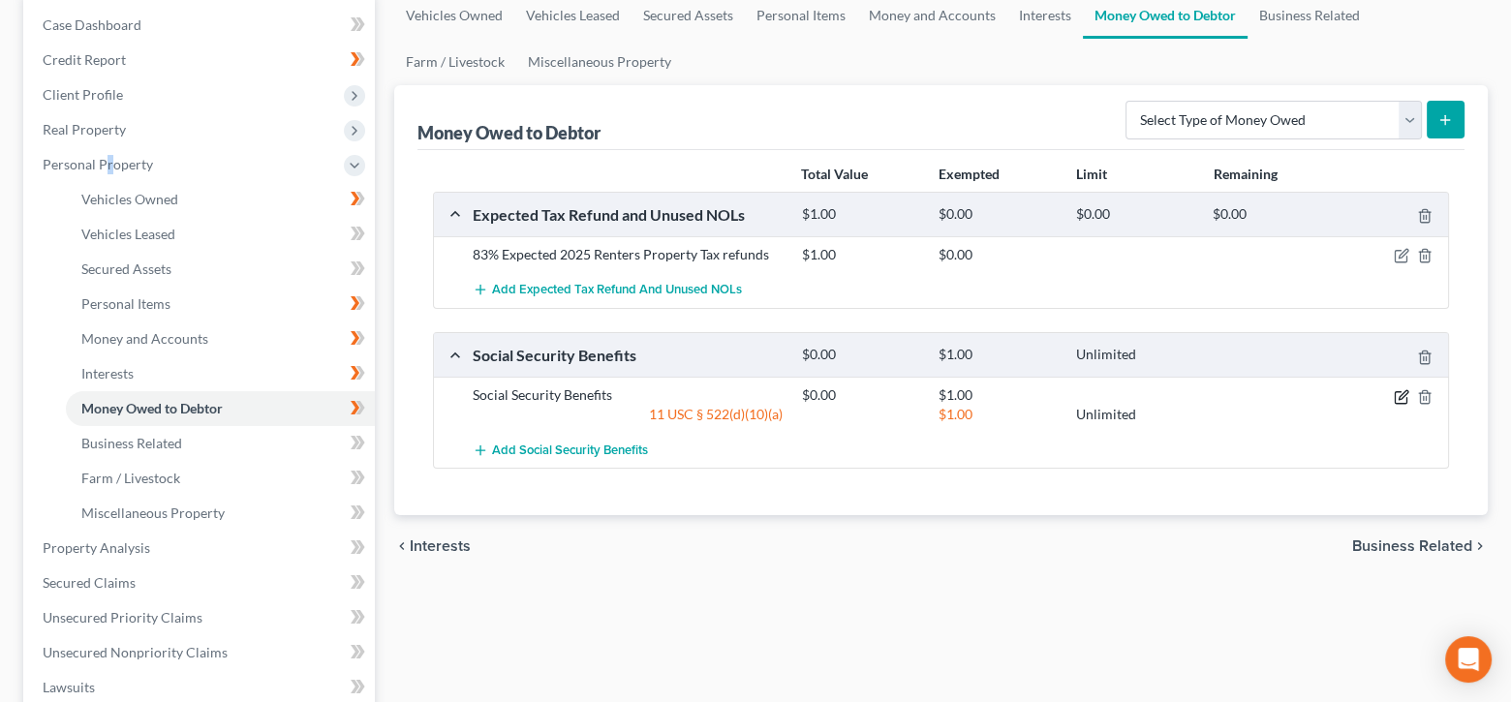
click at [1401, 394] on icon "button" at bounding box center [1403, 394] width 9 height 9
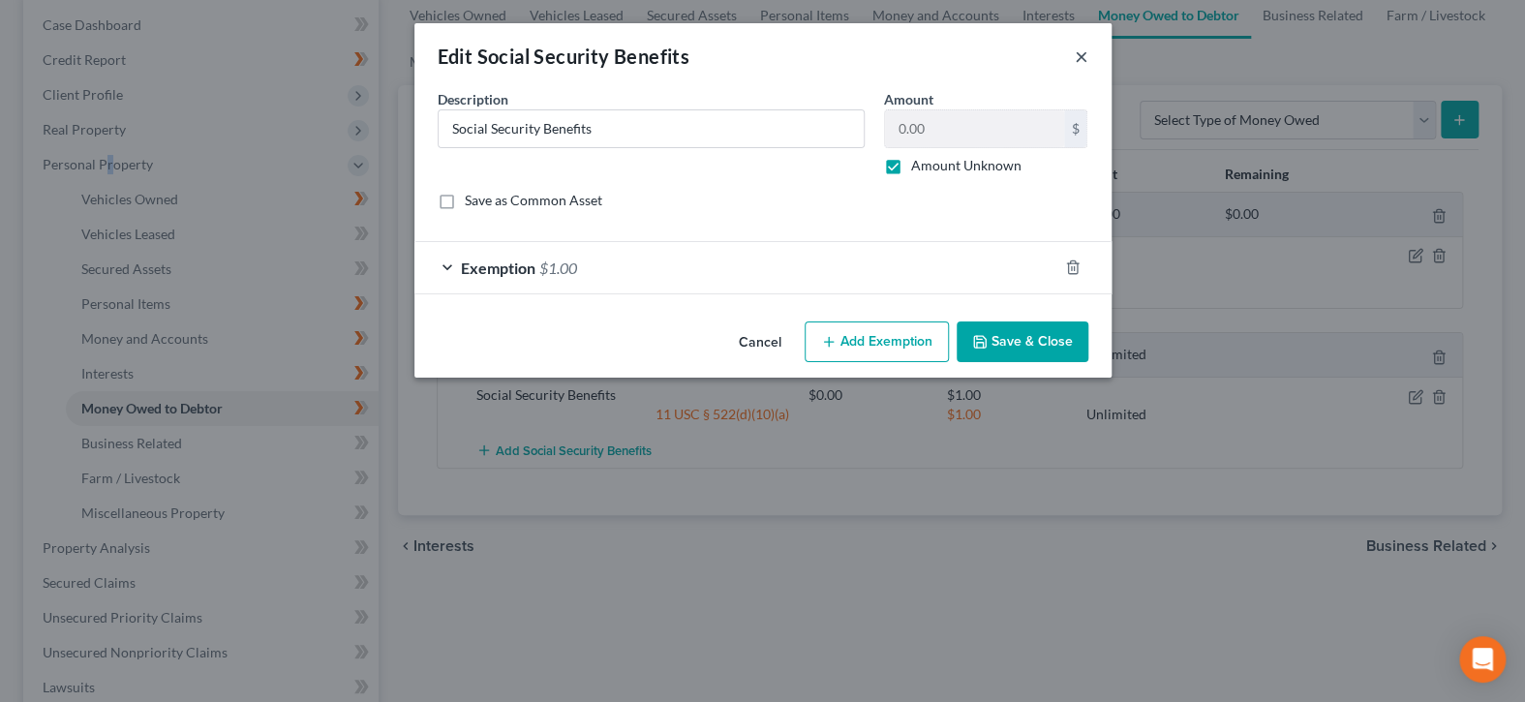
click at [1075, 57] on button "×" at bounding box center [1082, 56] width 14 height 23
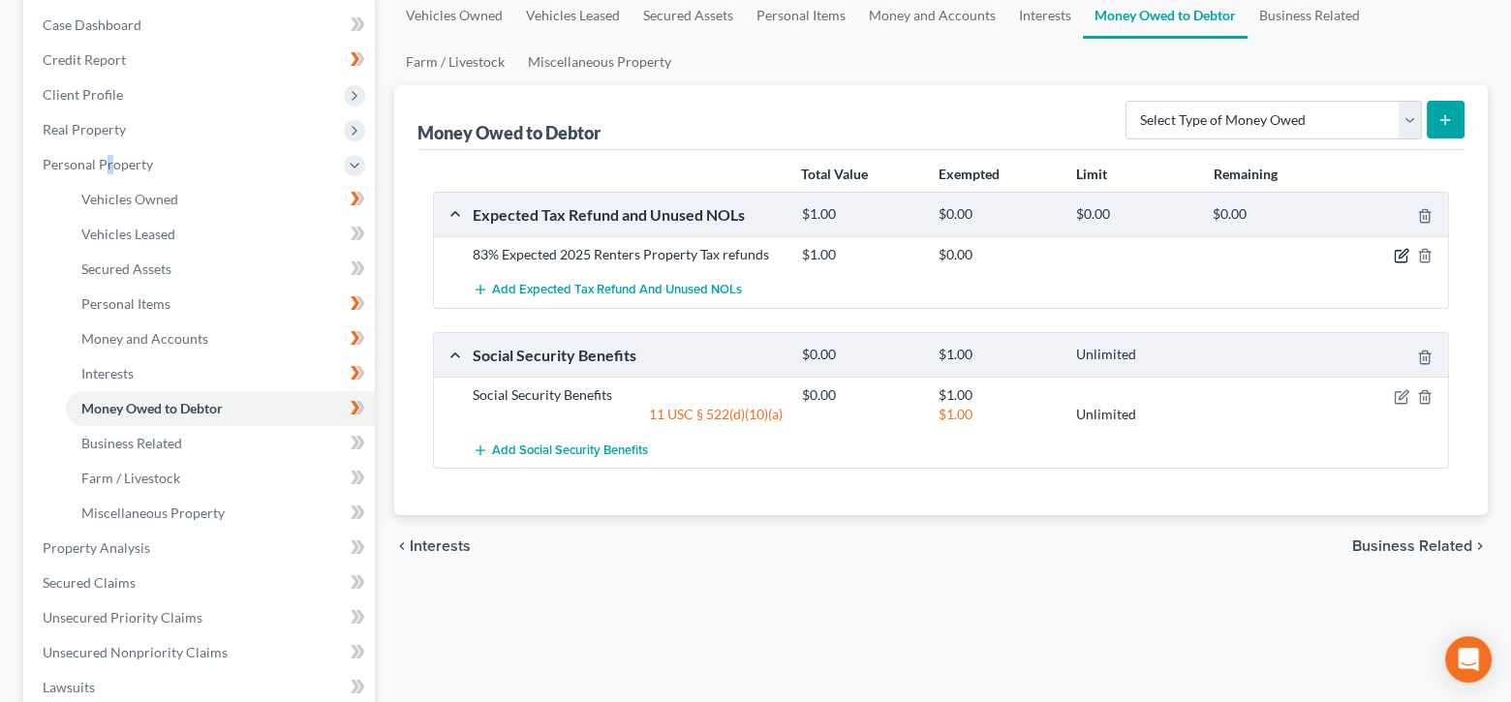
click at [1397, 251] on icon "button" at bounding box center [1401, 257] width 12 height 12
select select "1"
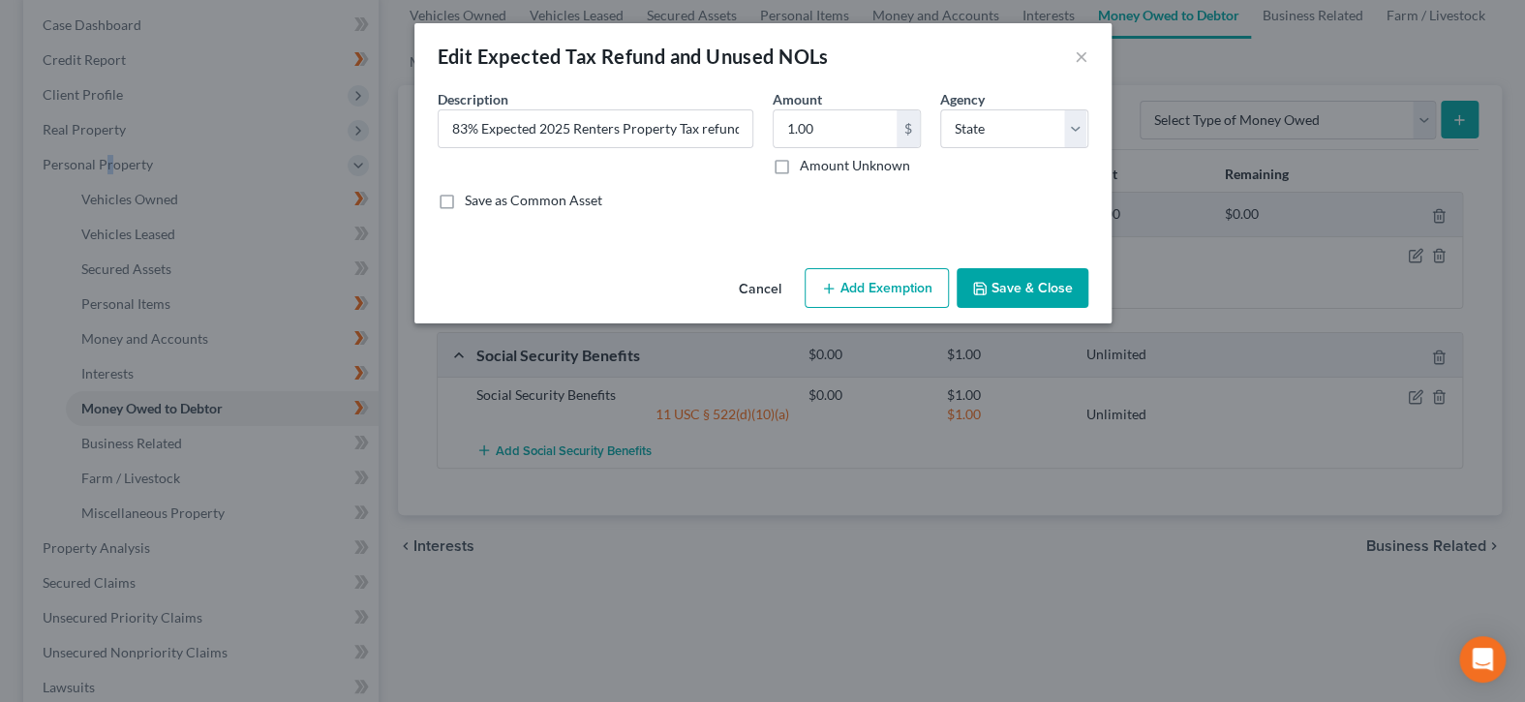
click at [924, 296] on button "Add Exemption" at bounding box center [877, 288] width 144 height 41
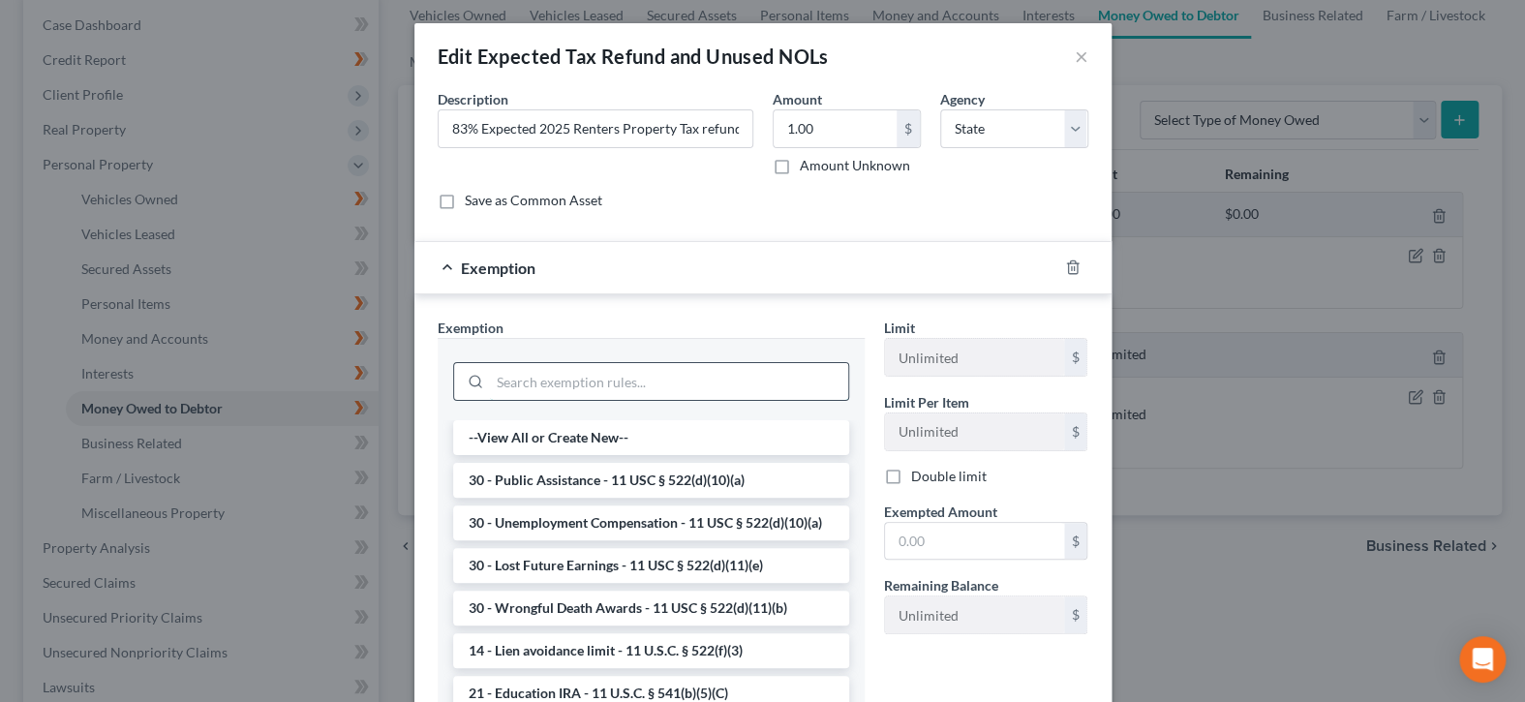
click at [756, 377] on input "search" at bounding box center [669, 381] width 358 height 37
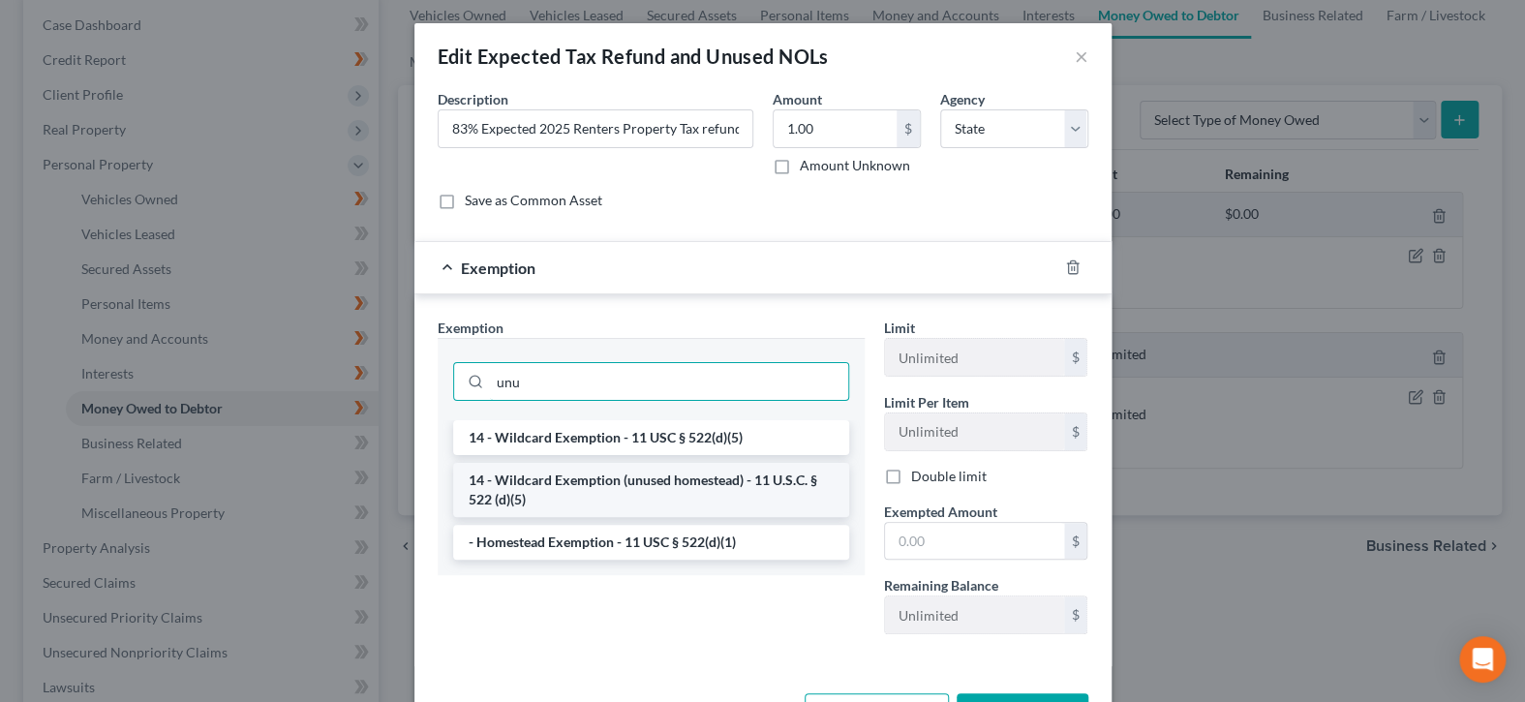
type input "unu"
click at [737, 481] on li "14 - Wildcard Exemption (unused homestead) - 11 U.S.C. § 522 (d)(5)" at bounding box center [651, 490] width 396 height 54
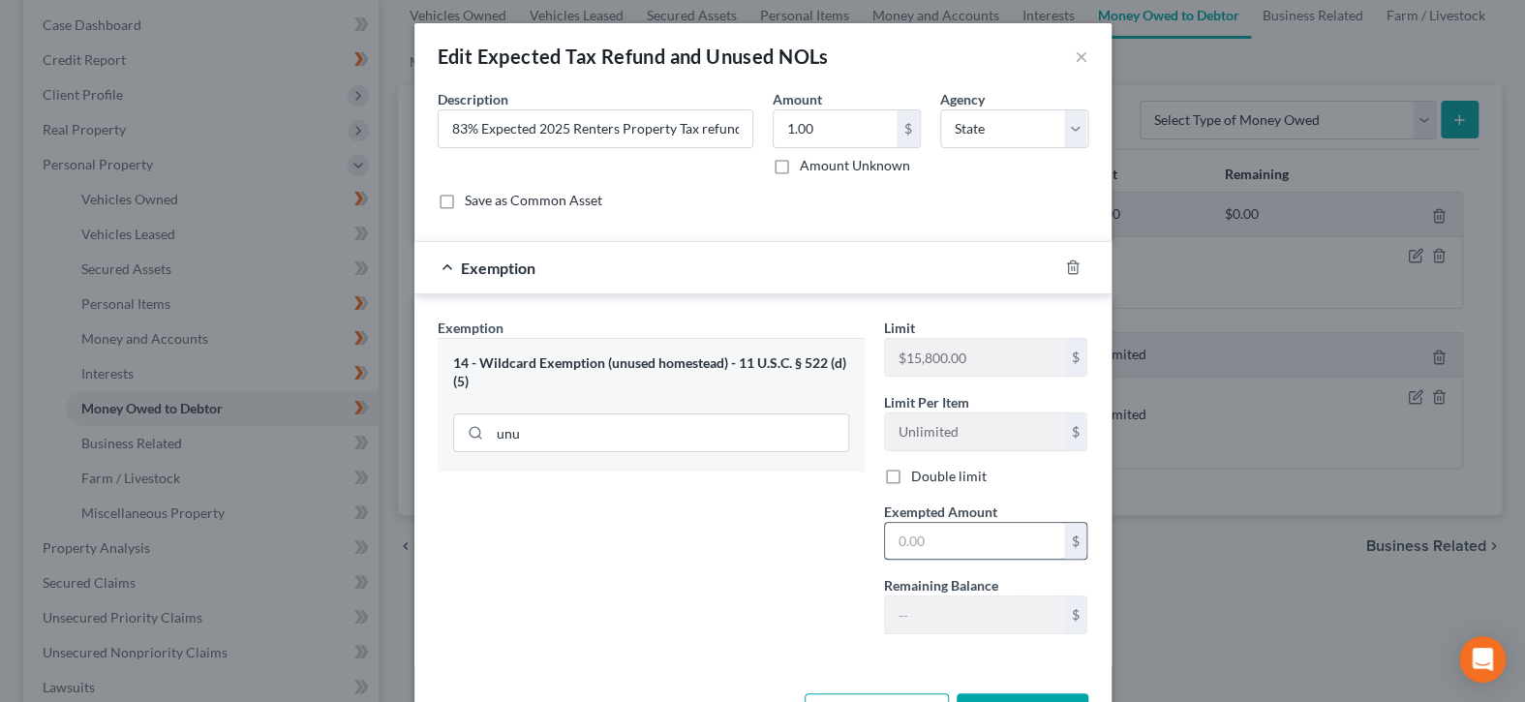
click at [930, 542] on input "text" at bounding box center [974, 541] width 179 height 37
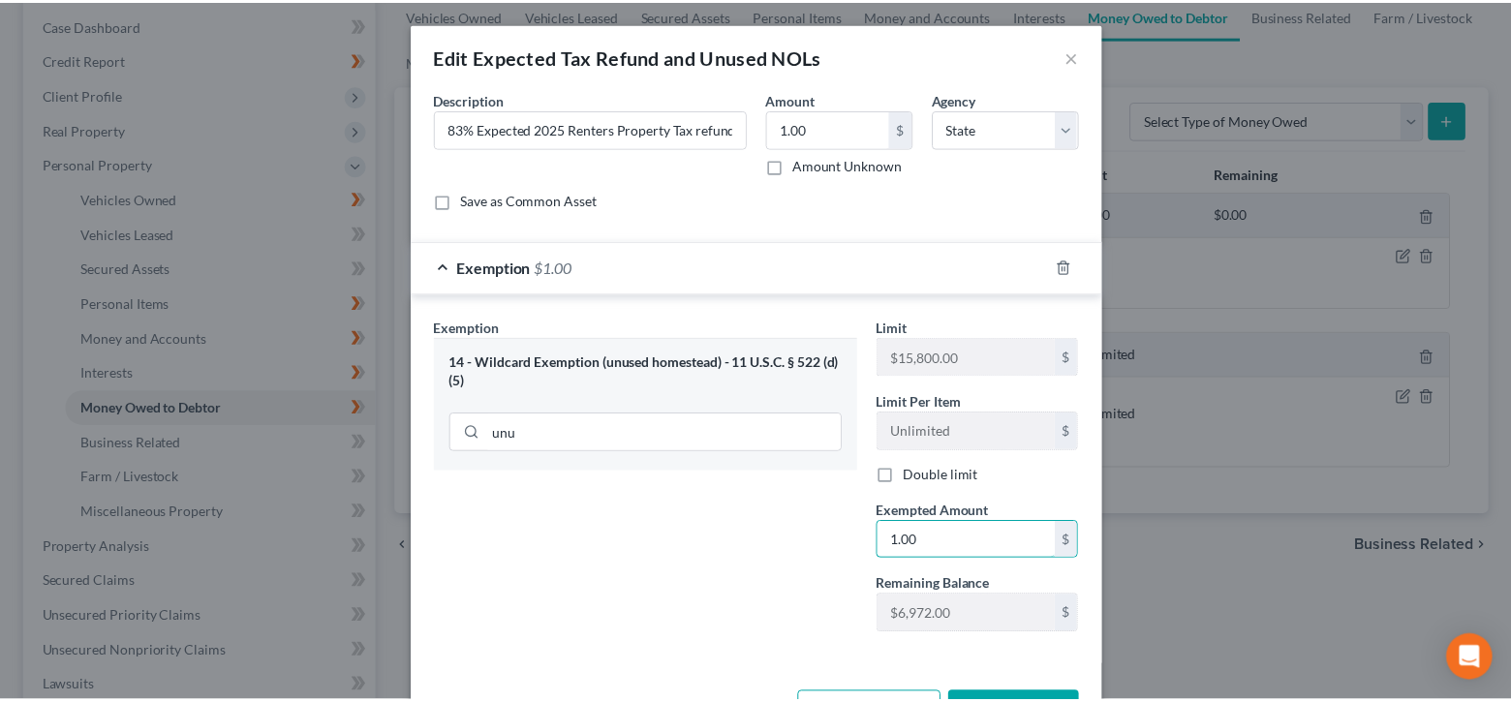
scroll to position [67, 0]
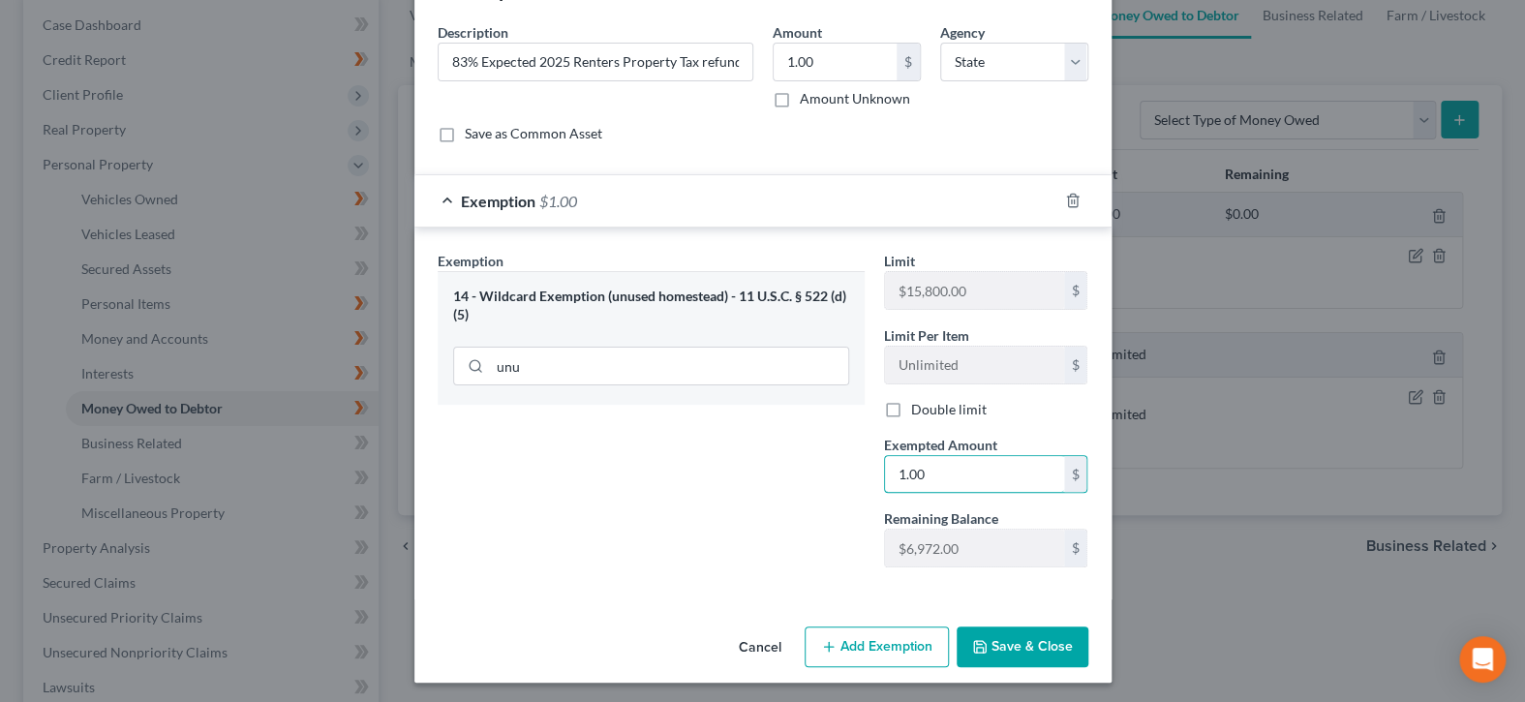
type input "1.00"
click at [1034, 656] on button "Save & Close" at bounding box center [1023, 647] width 132 height 41
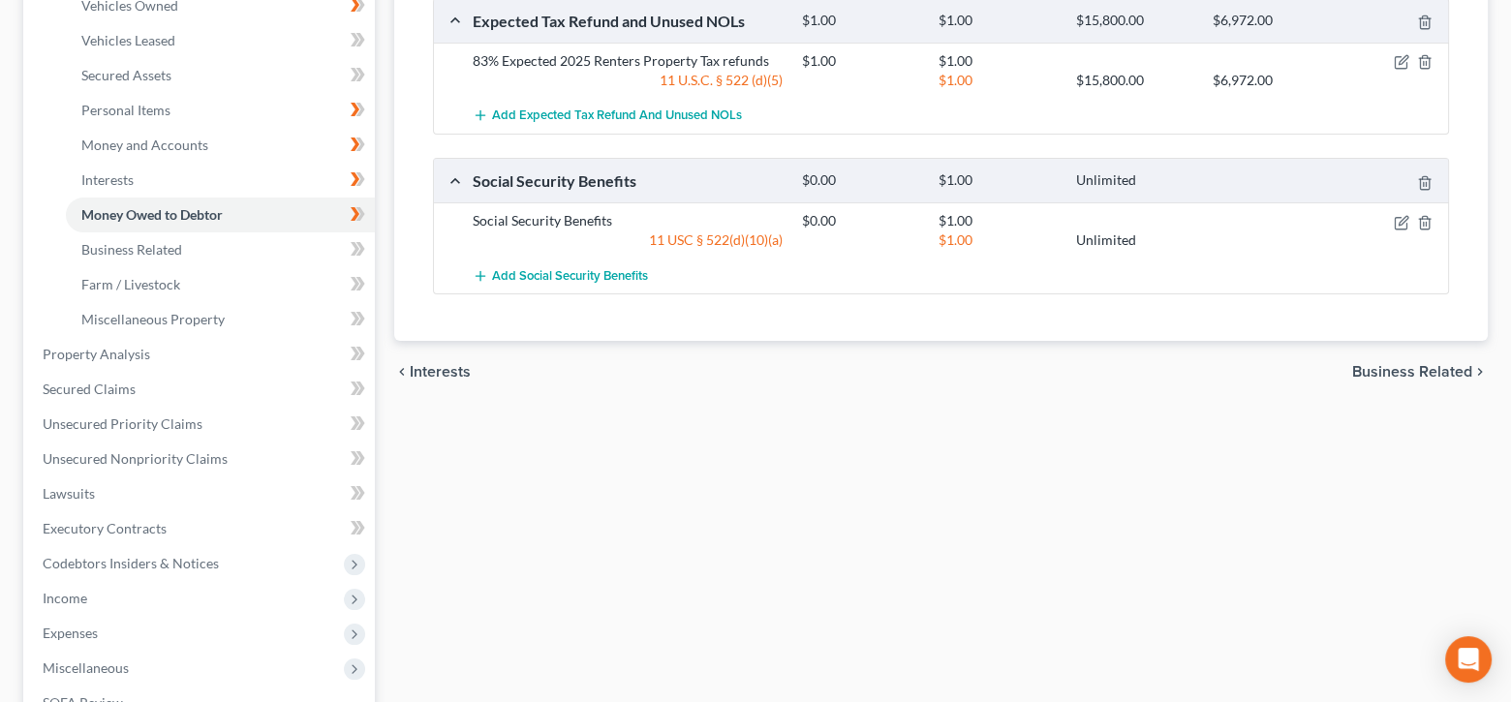
scroll to position [0, 0]
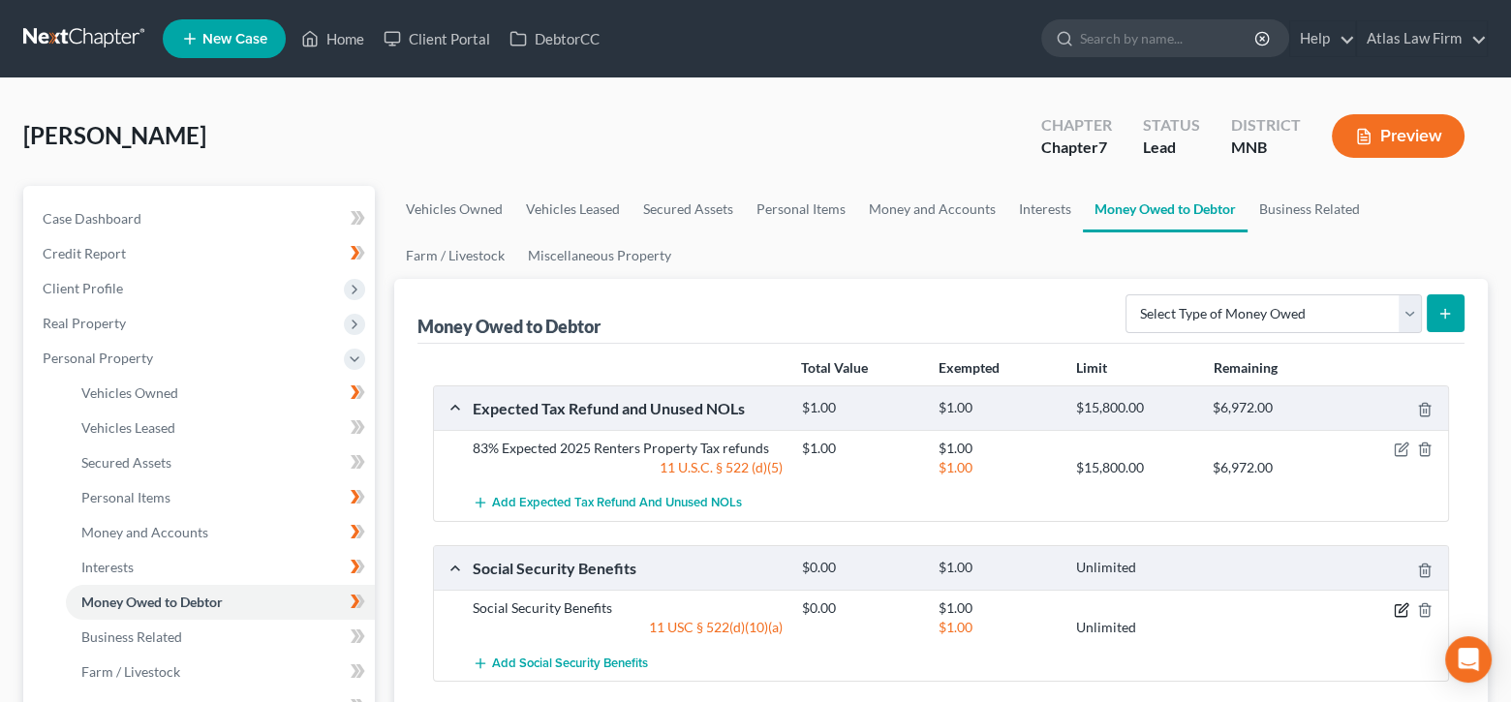
click at [1402, 612] on icon "button" at bounding box center [1401, 609] width 15 height 15
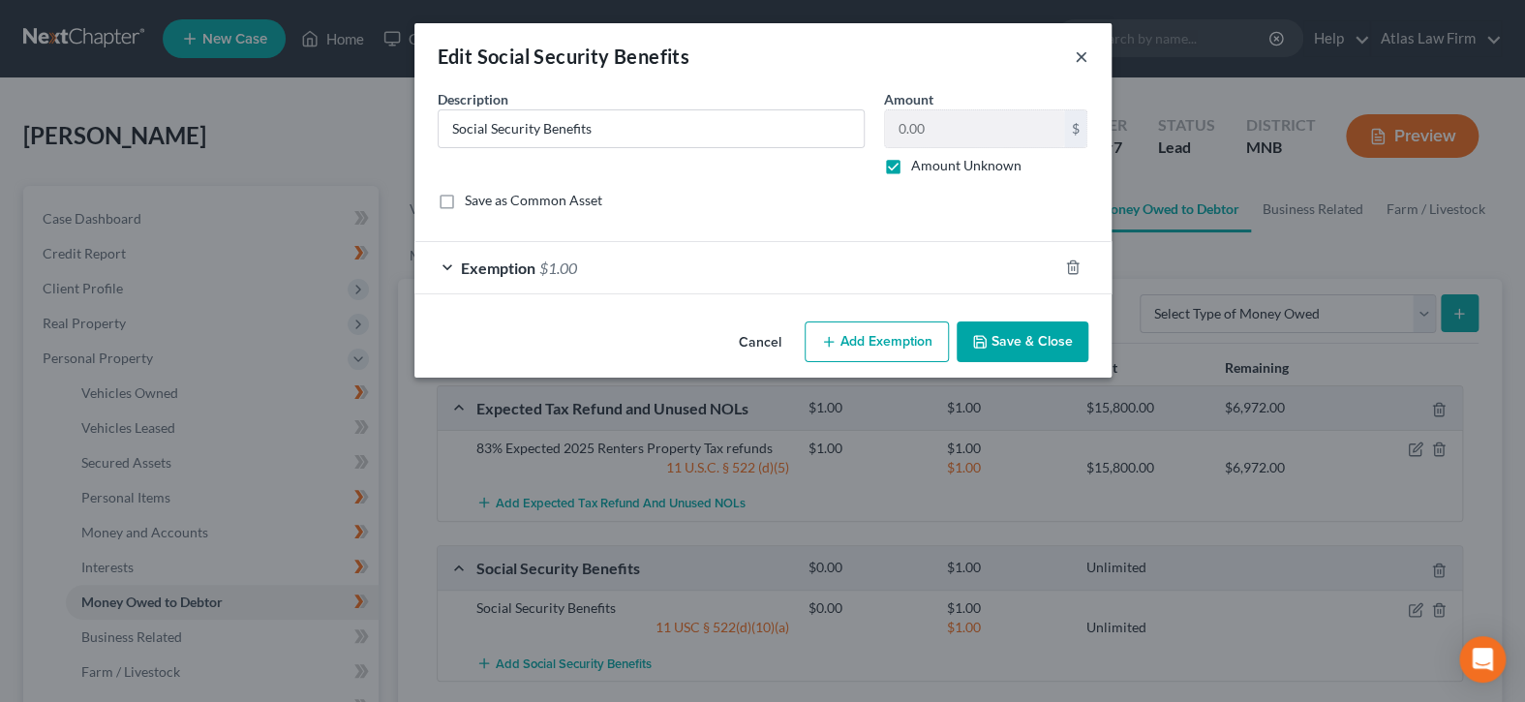
click at [1085, 52] on button "×" at bounding box center [1082, 56] width 14 height 23
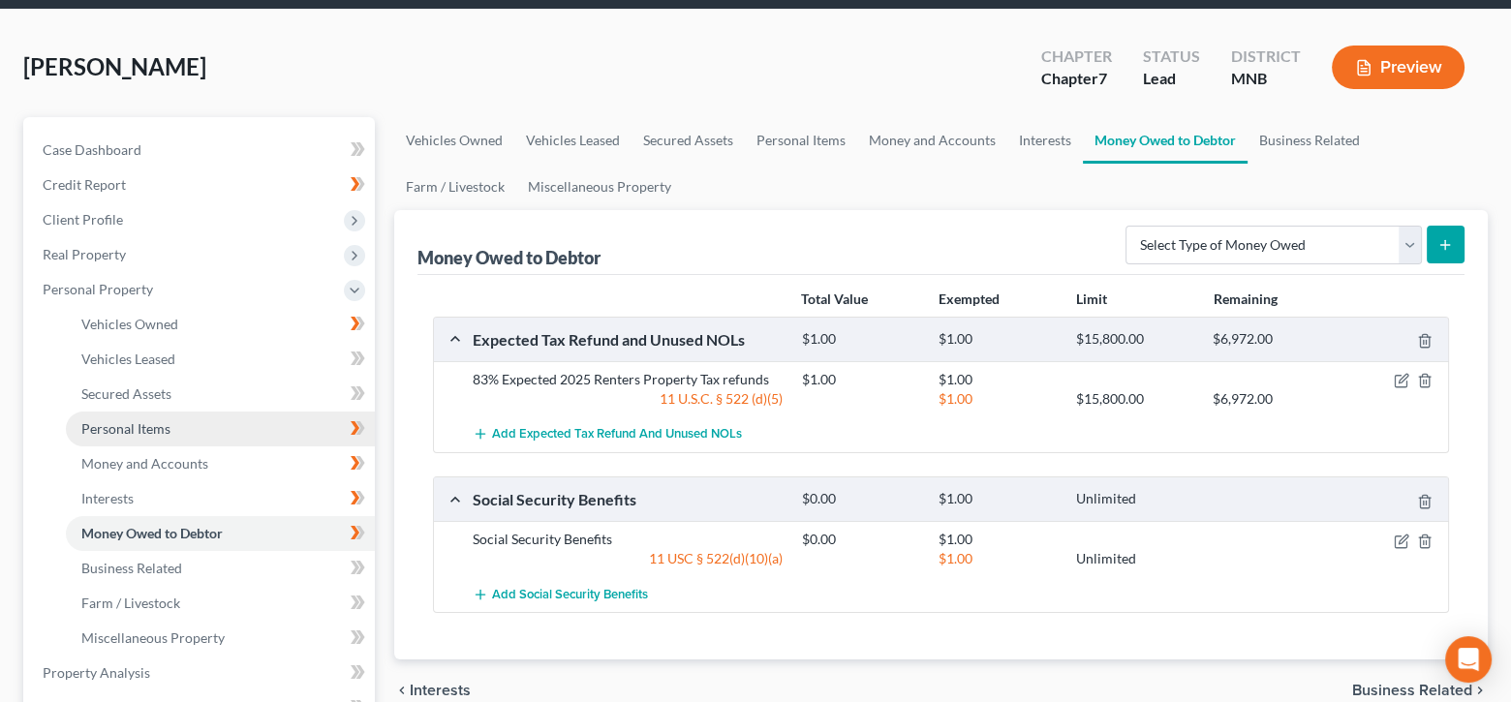
scroll to position [387, 0]
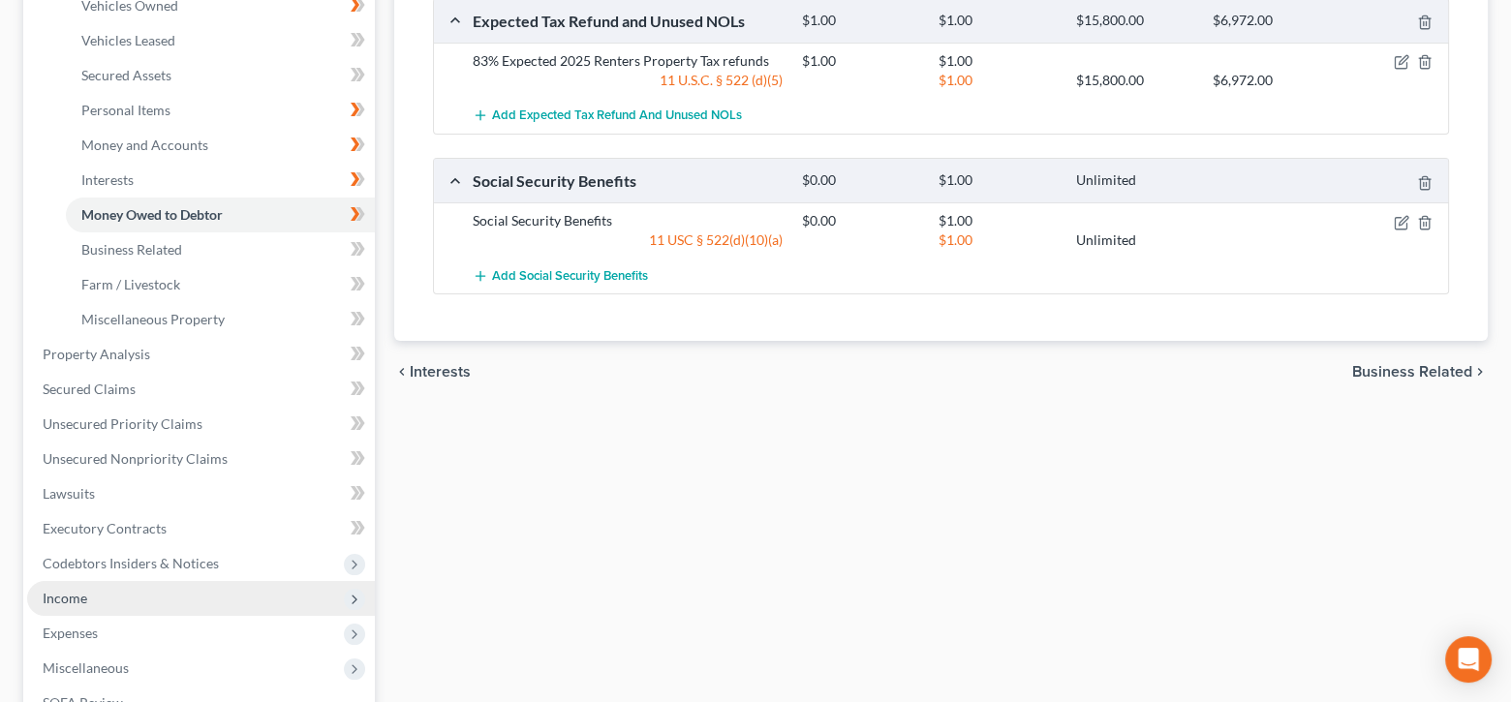
click at [121, 598] on span "Income" at bounding box center [201, 598] width 348 height 35
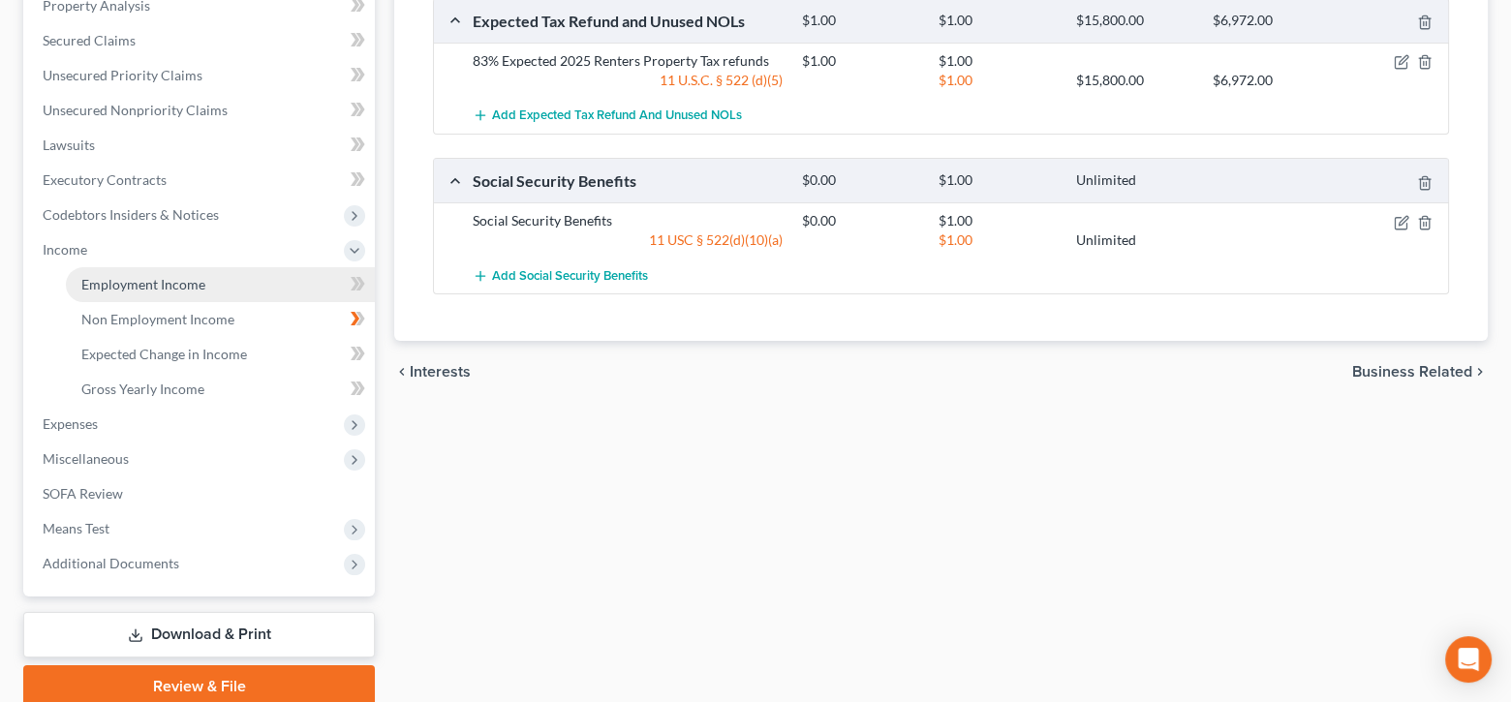
click at [184, 290] on span "Employment Income" at bounding box center [143, 284] width 124 height 16
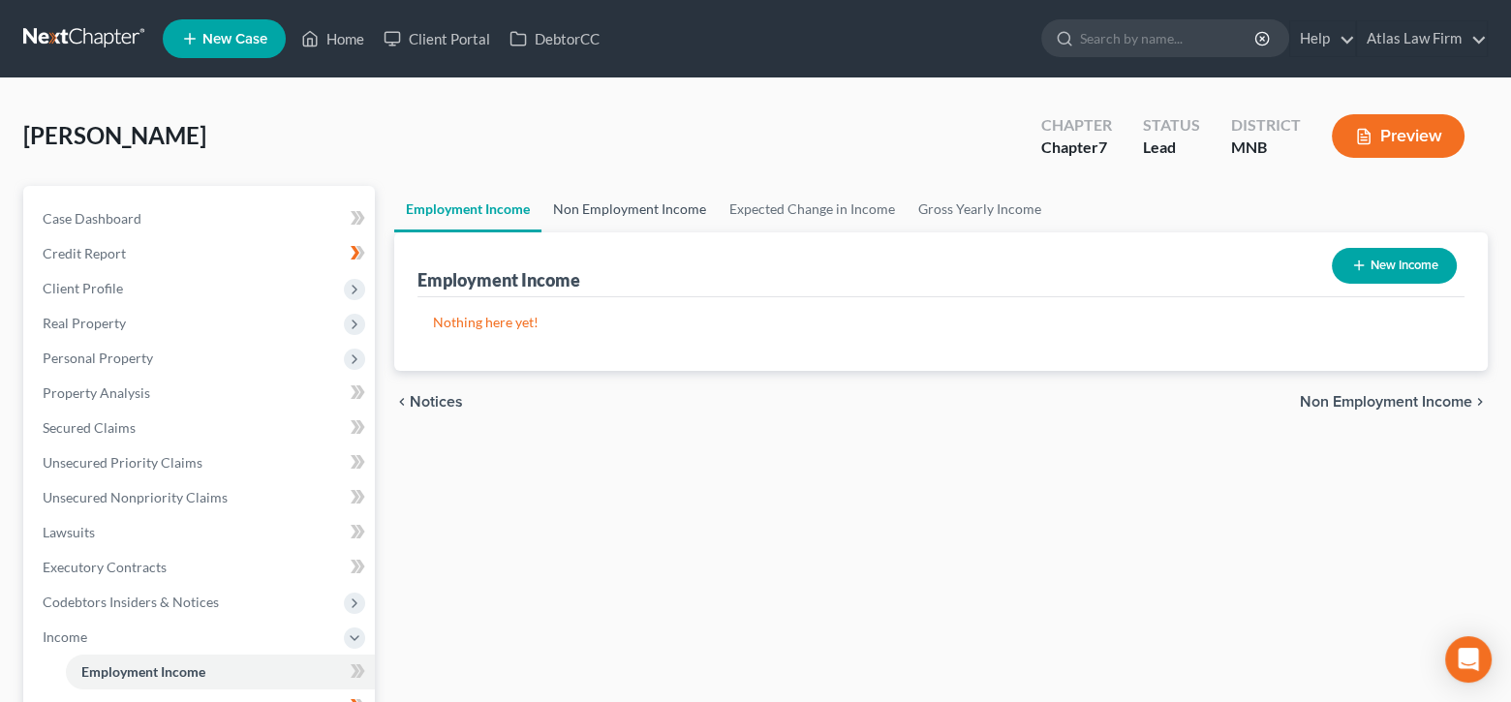
click at [682, 207] on link "Non Employment Income" at bounding box center [629, 209] width 176 height 46
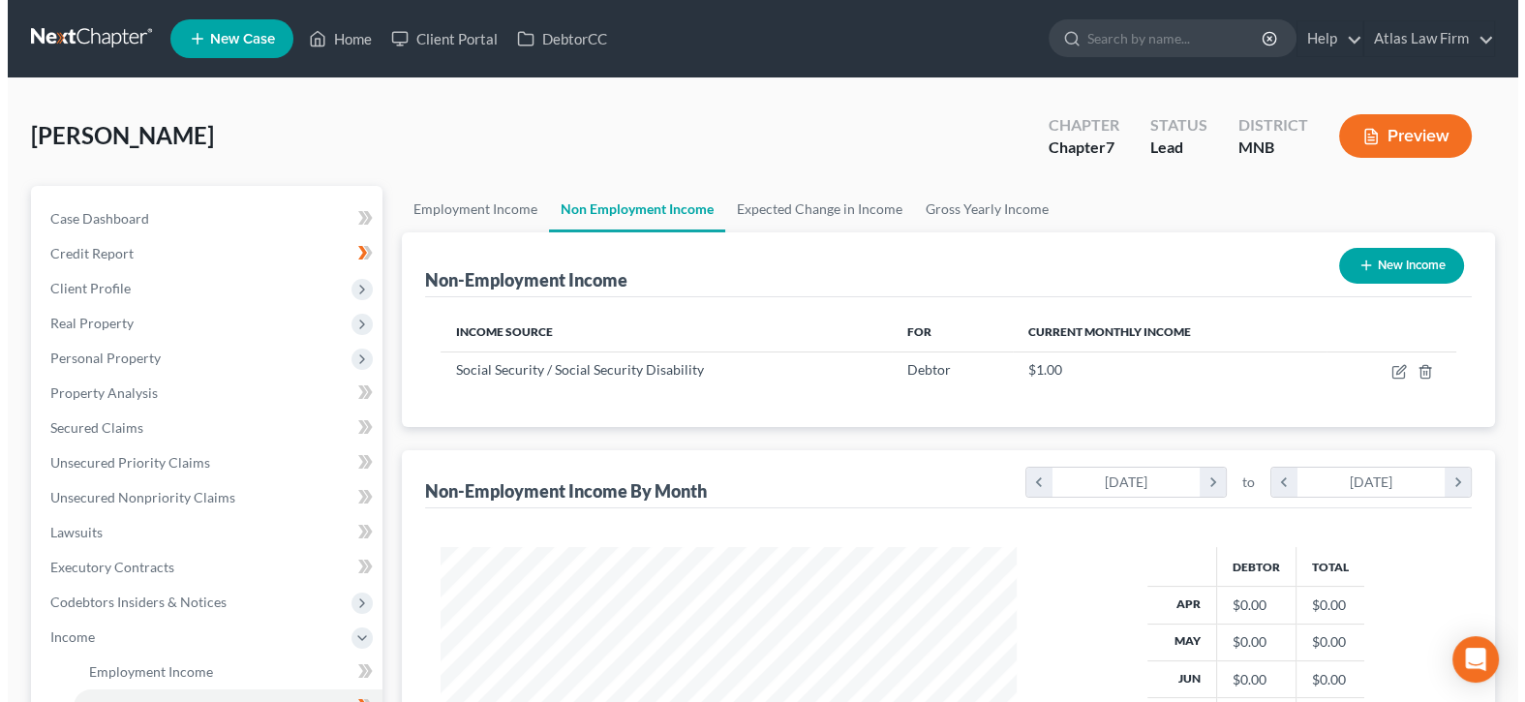
scroll to position [345, 615]
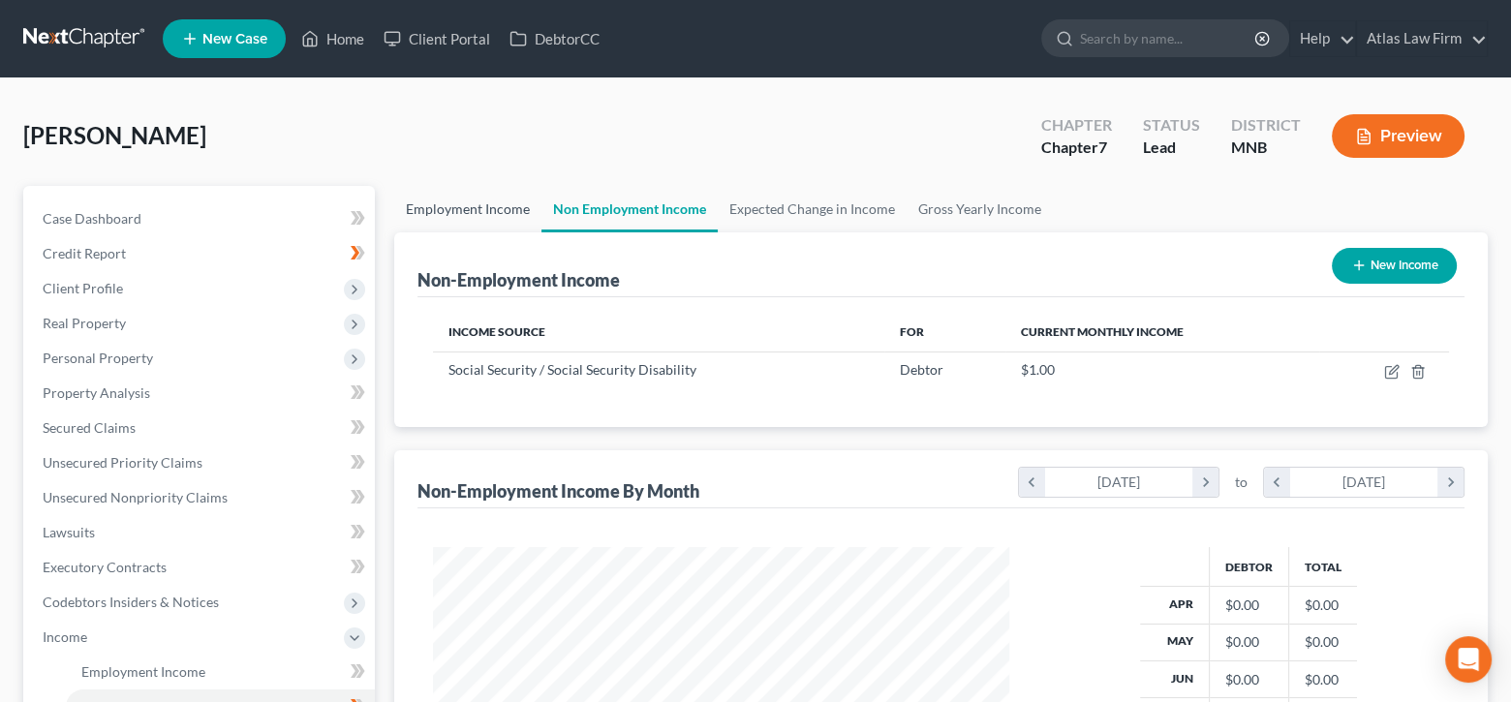
click at [440, 214] on link "Employment Income" at bounding box center [467, 209] width 147 height 46
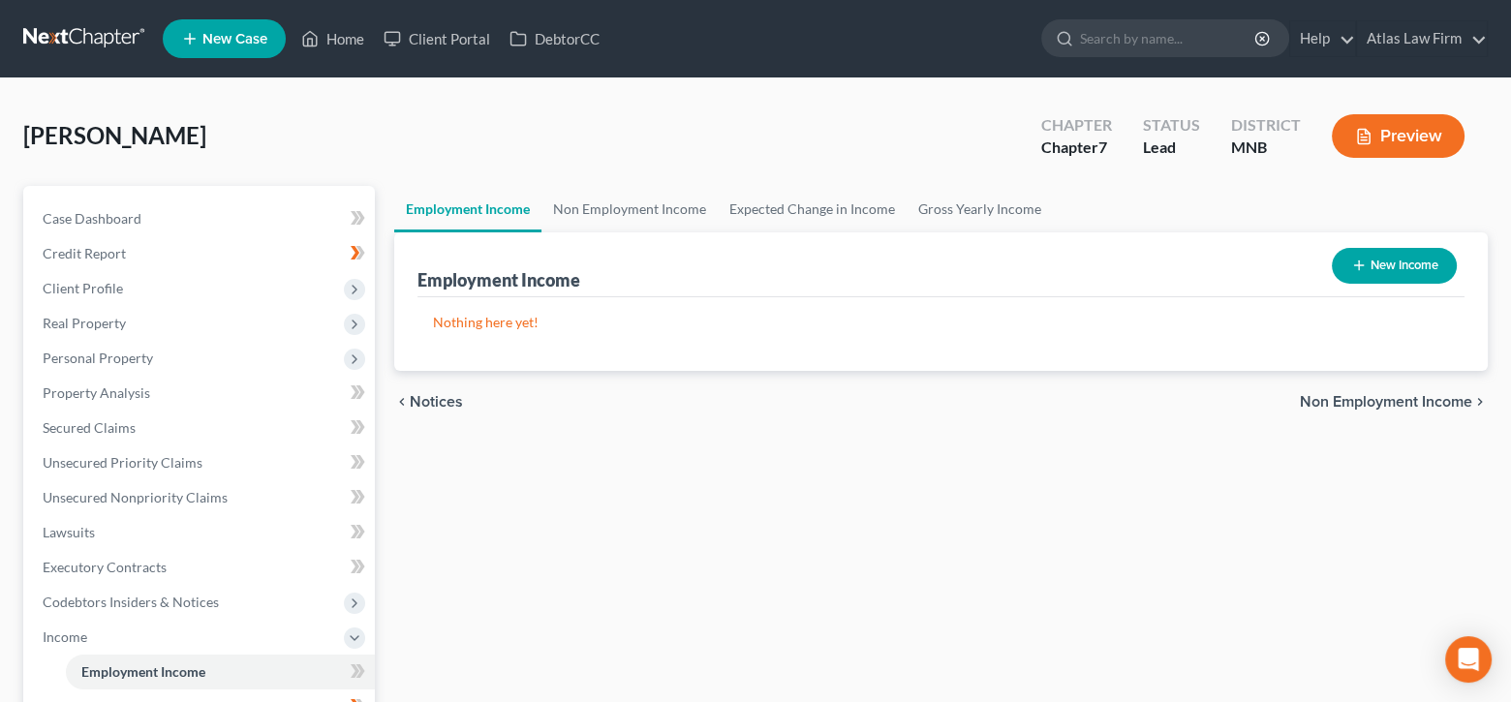
click at [1364, 261] on button "New Income" at bounding box center [1394, 266] width 125 height 36
select select "0"
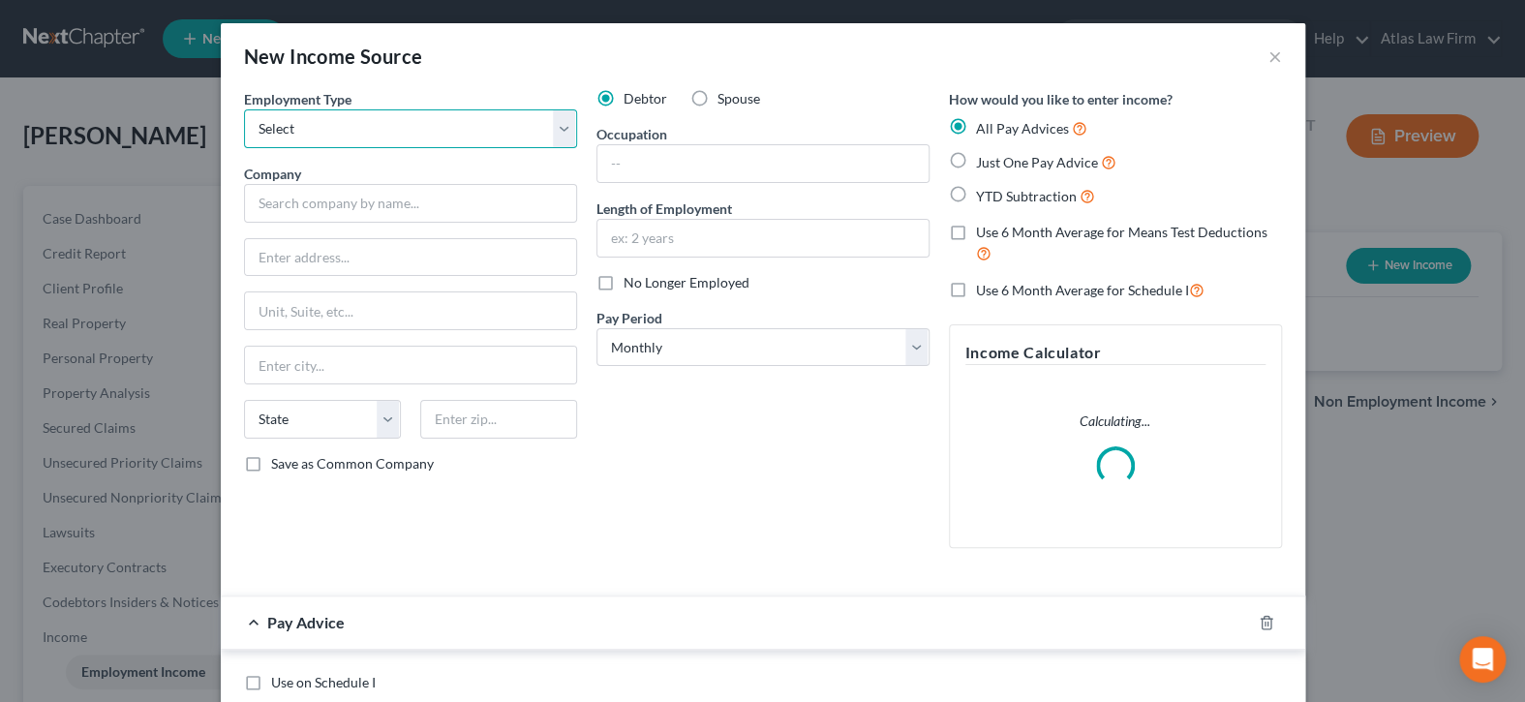
click at [553, 134] on select "Select Full or [DEMOGRAPHIC_DATA] Employment Self Employment" at bounding box center [410, 128] width 333 height 39
select select "0"
click at [244, 109] on select "Select Full or [DEMOGRAPHIC_DATA] Employment Self Employment" at bounding box center [410, 128] width 333 height 39
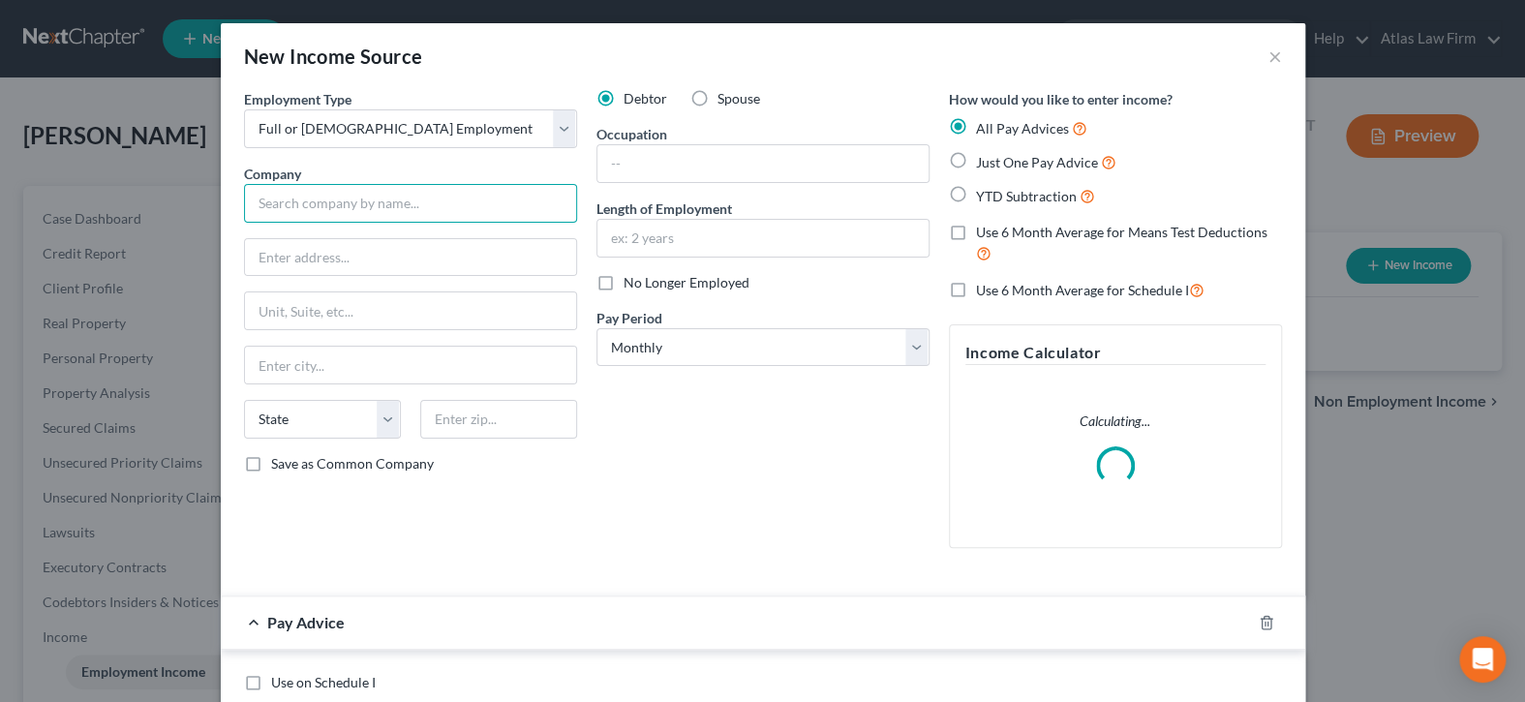
click at [488, 200] on input "text" at bounding box center [410, 203] width 333 height 39
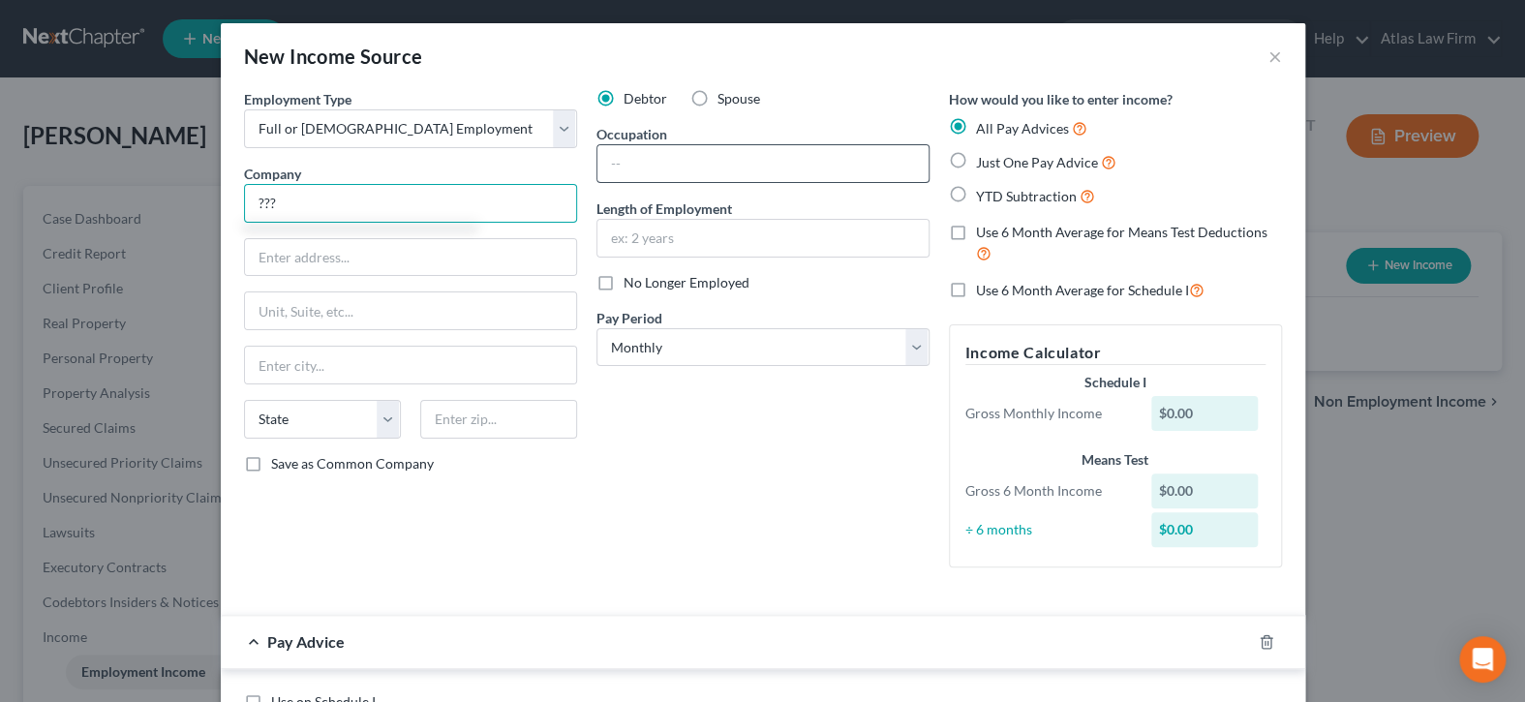
type input "???"
click at [753, 159] on input "text" at bounding box center [763, 163] width 331 height 37
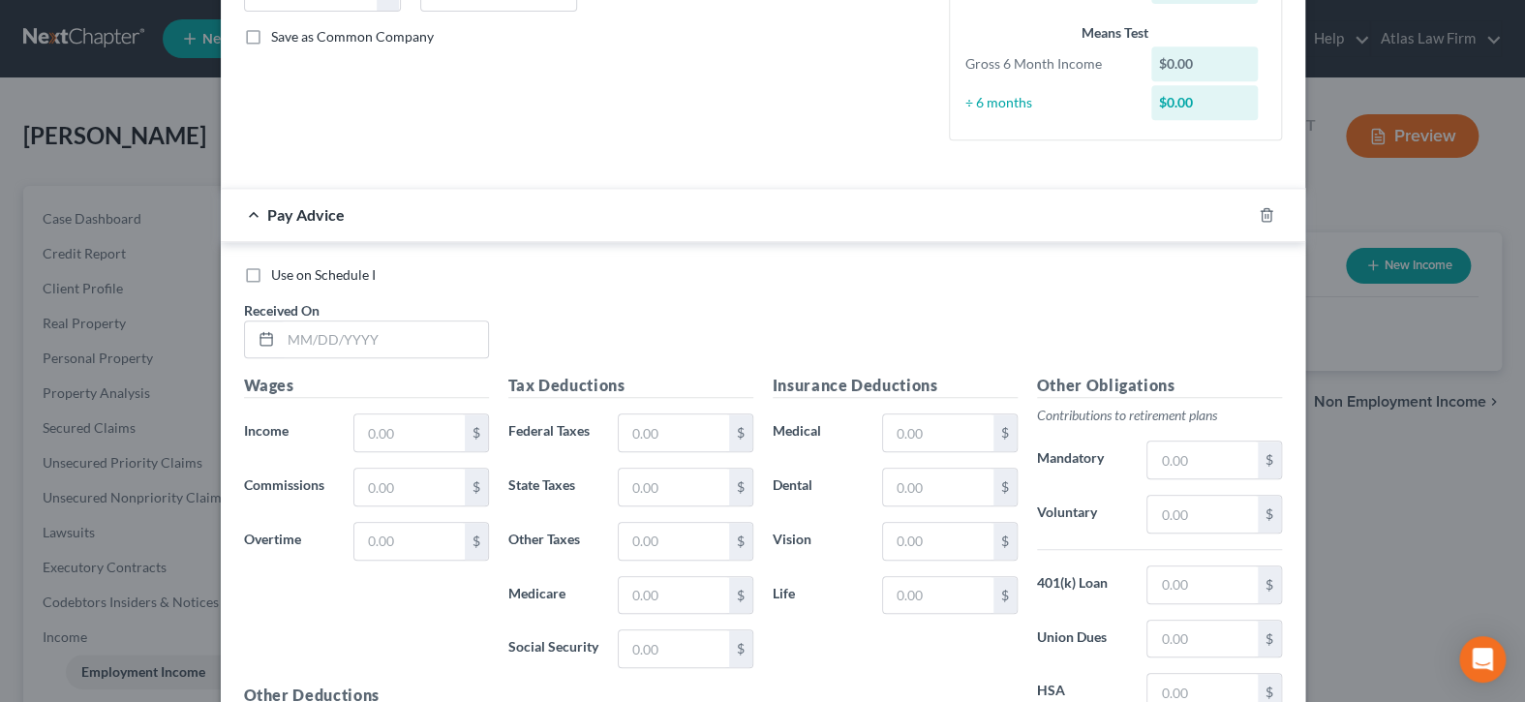
scroll to position [581, 0]
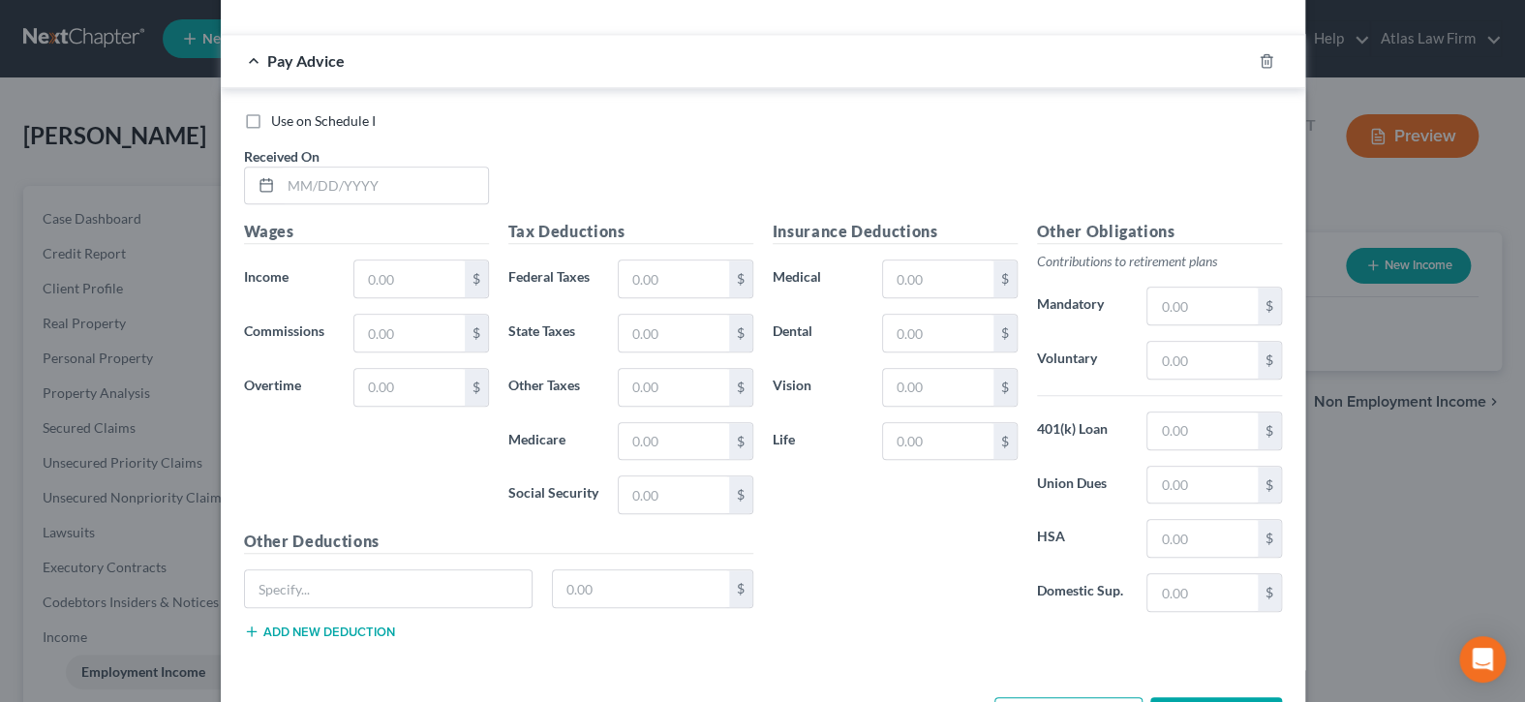
type input "???"
click at [271, 123] on label "Use on Schedule I" at bounding box center [323, 120] width 105 height 19
click at [279, 123] on input "Use on Schedule I" at bounding box center [285, 117] width 13 height 13
checkbox input "true"
drag, startPoint x: 386, startPoint y: 182, endPoint x: 400, endPoint y: 191, distance: 16.1
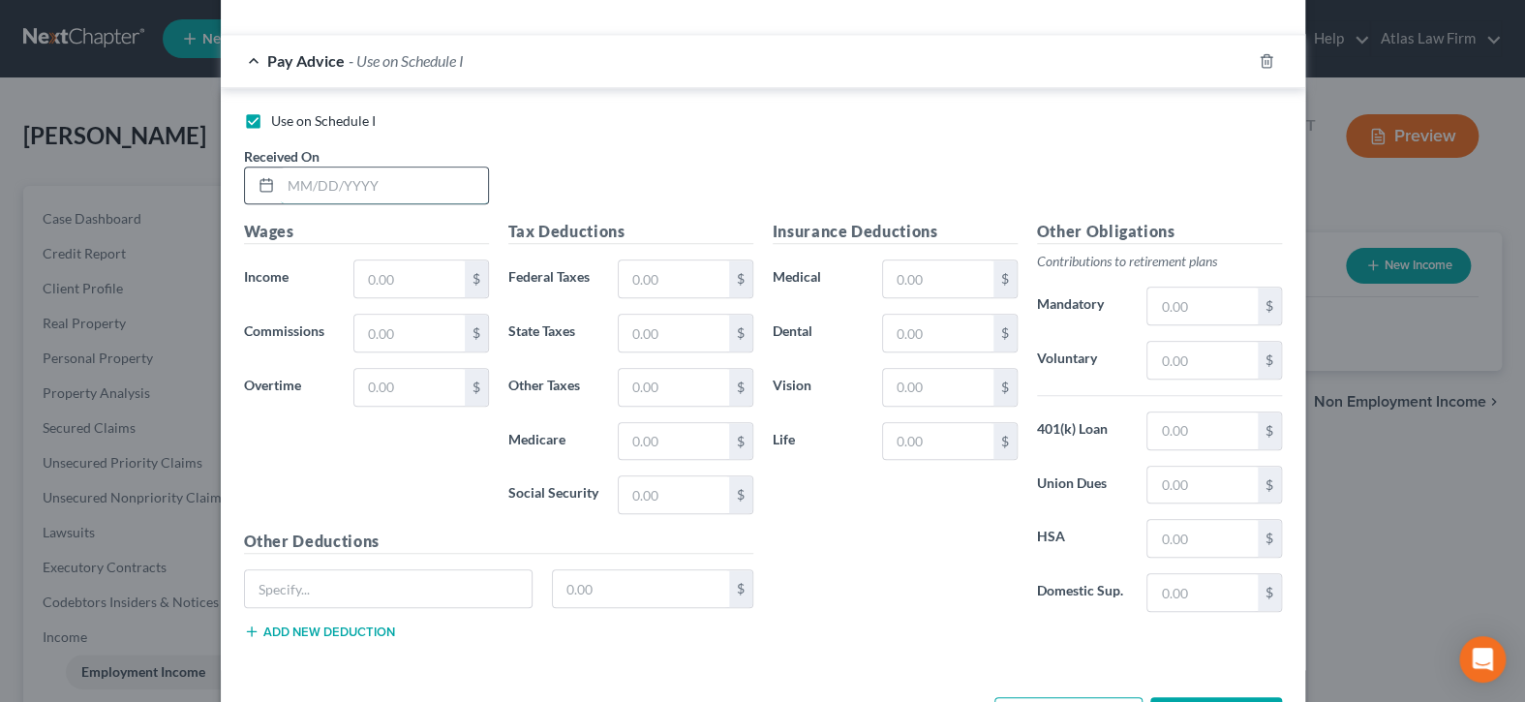
click at [386, 182] on input "text" at bounding box center [384, 186] width 207 height 37
type input "[DATE]"
click at [421, 274] on input "text" at bounding box center [408, 279] width 109 height 37
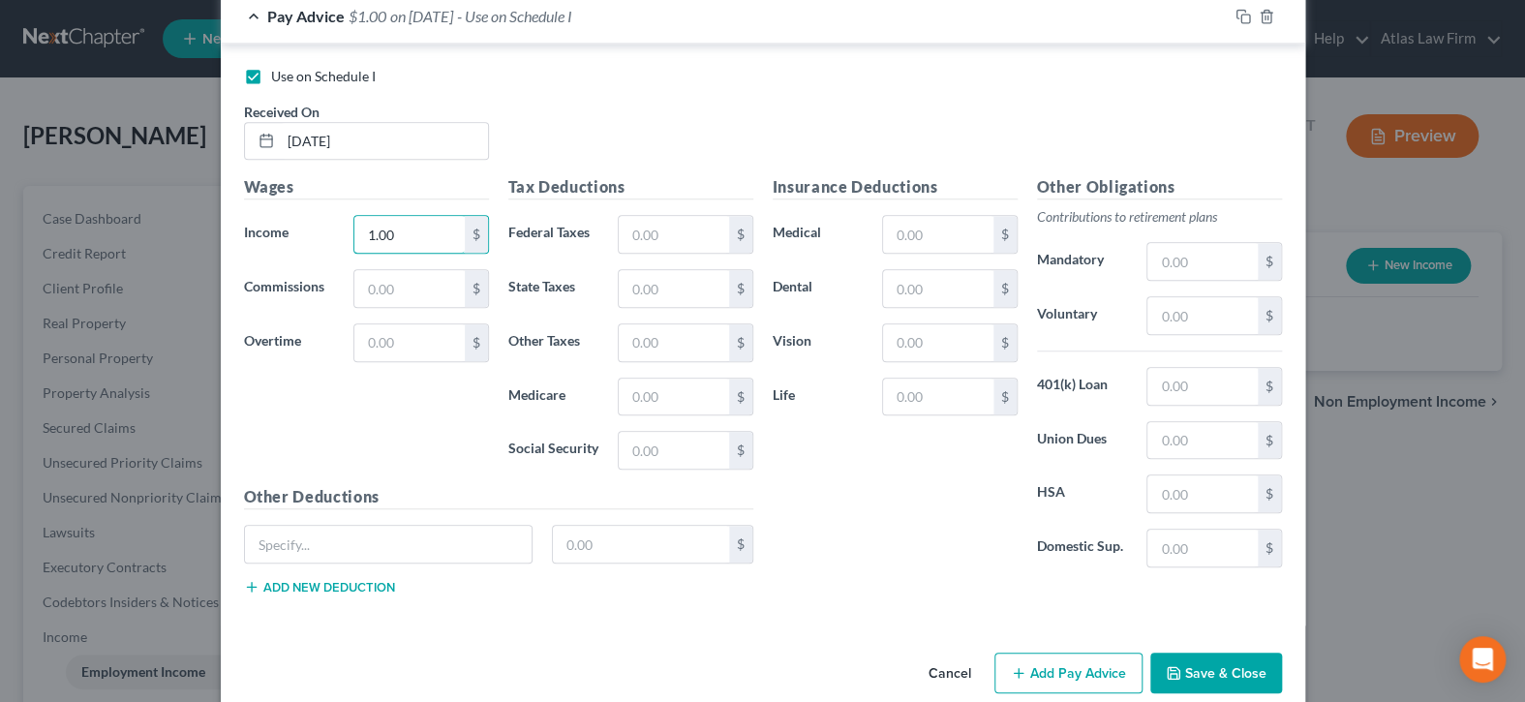
scroll to position [651, 0]
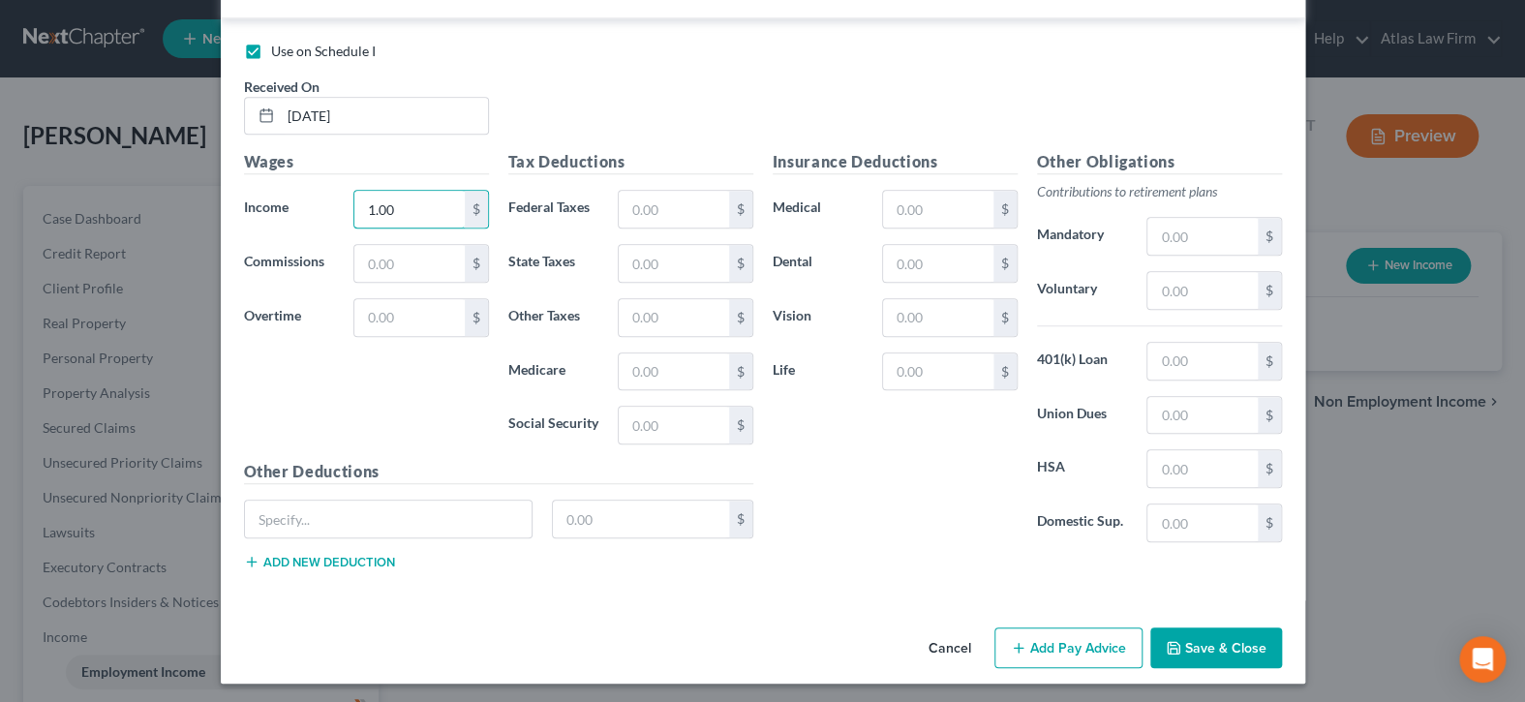
type input "1.00"
click at [1222, 644] on button "Save & Close" at bounding box center [1217, 648] width 132 height 41
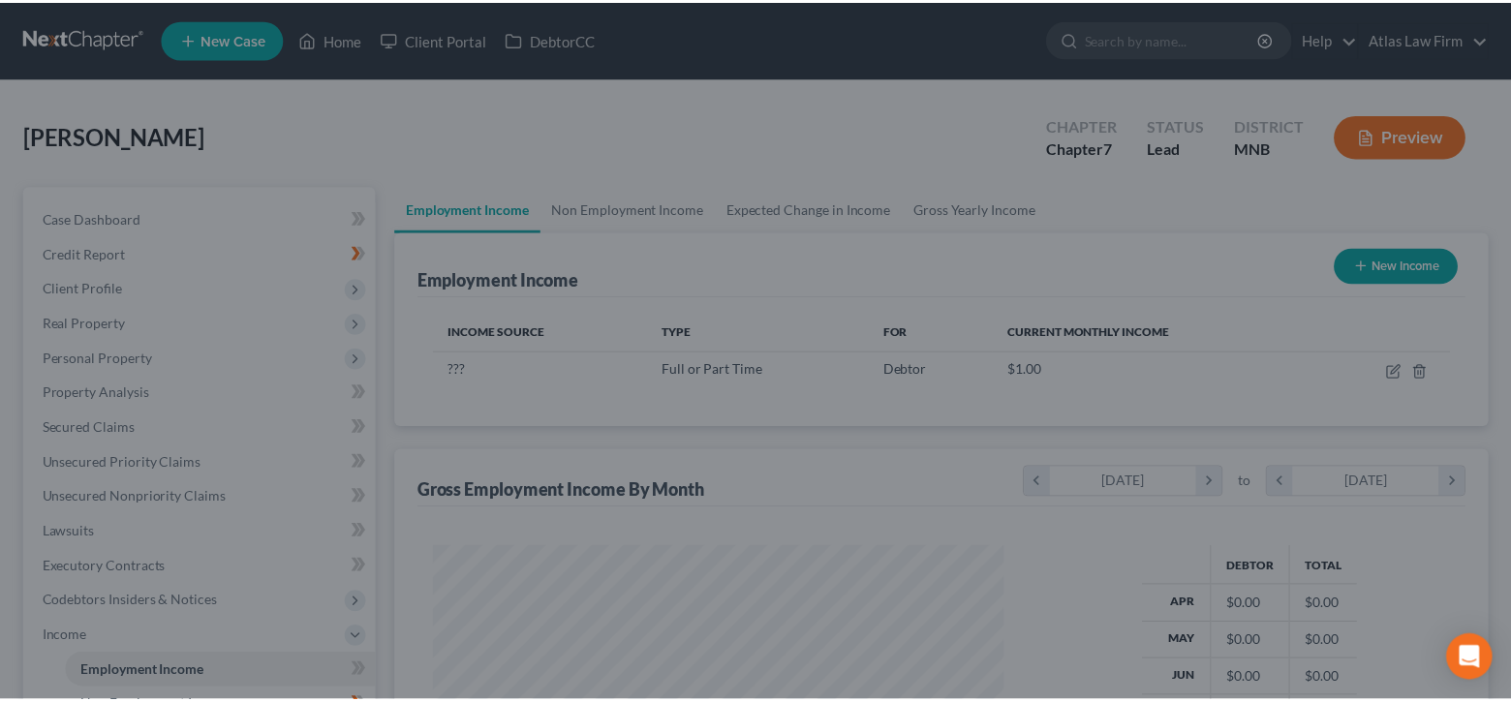
scroll to position [968161, 967891]
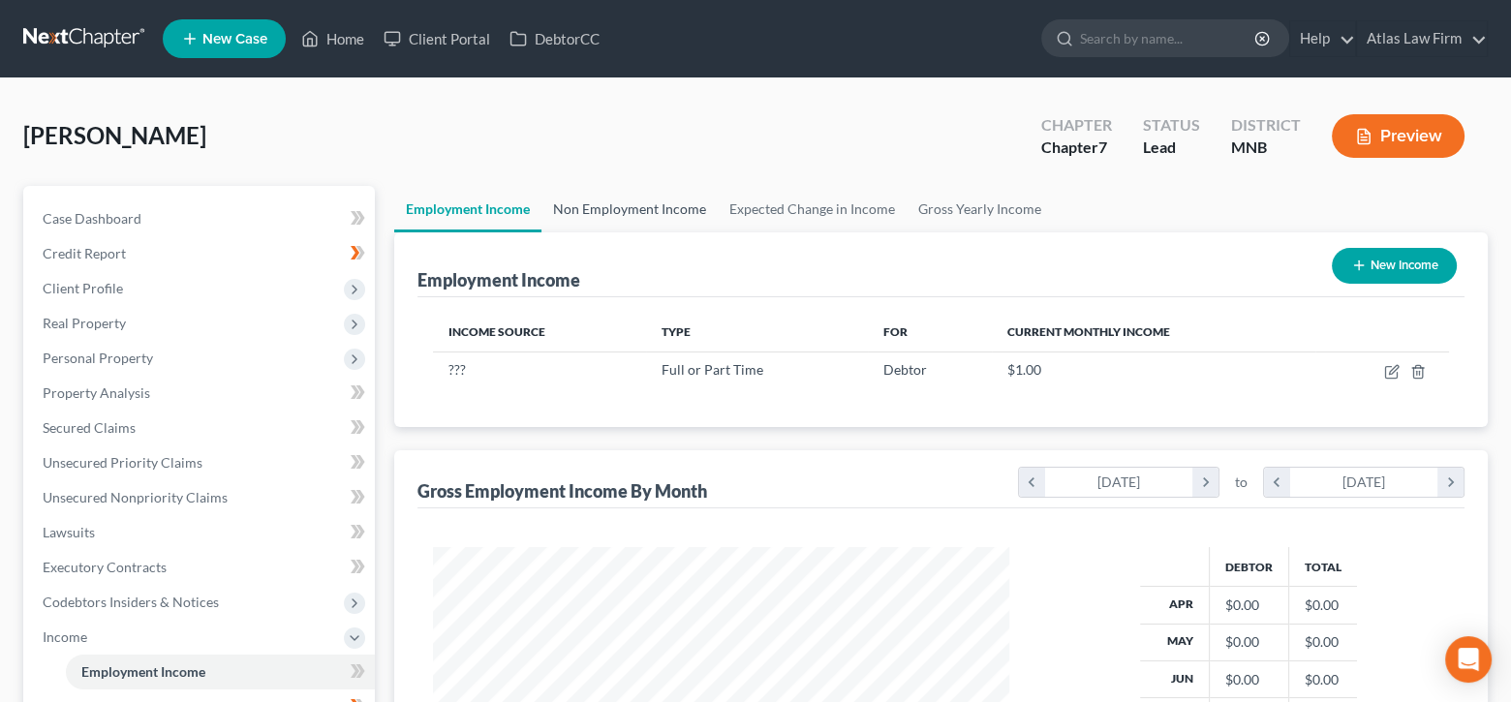
click at [650, 213] on link "Non Employment Income" at bounding box center [629, 209] width 176 height 46
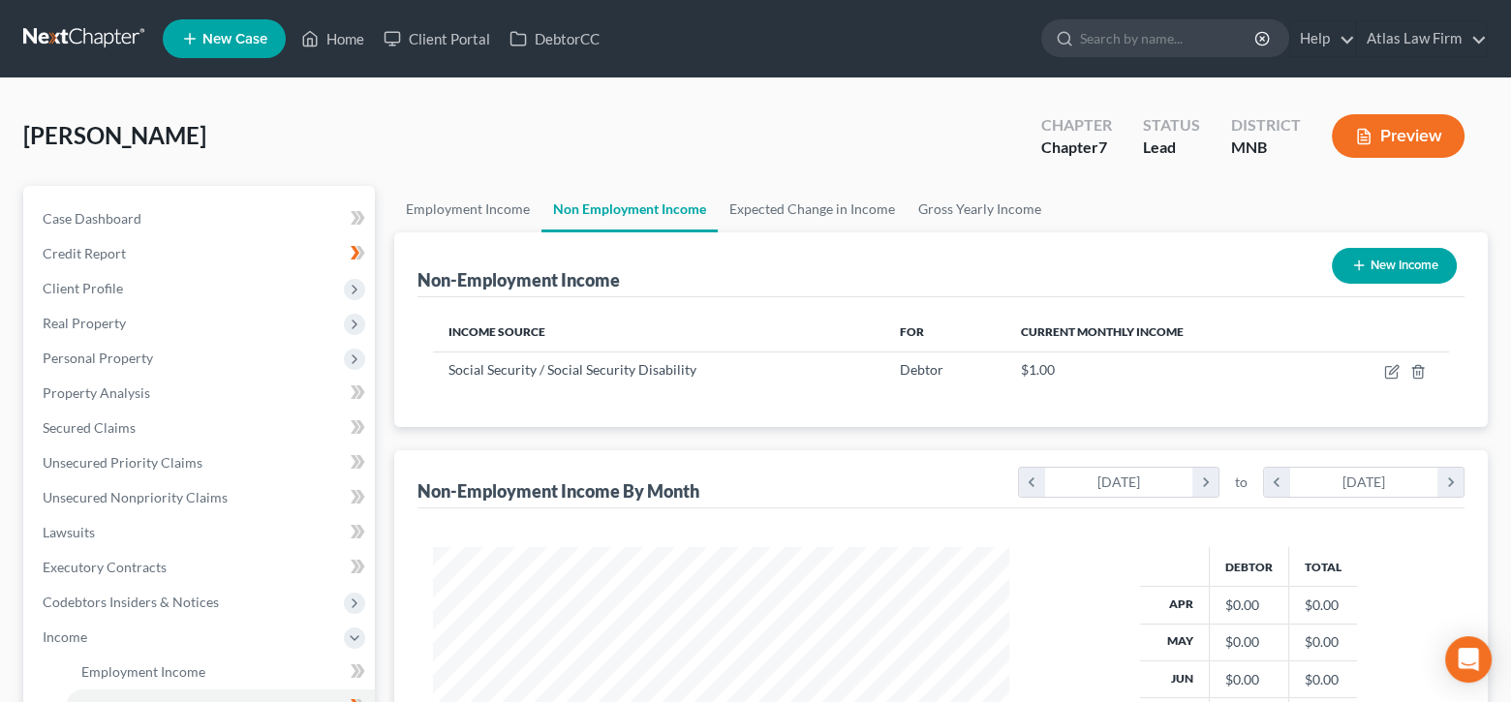
scroll to position [345, 615]
click at [476, 213] on link "Employment Income" at bounding box center [467, 209] width 147 height 46
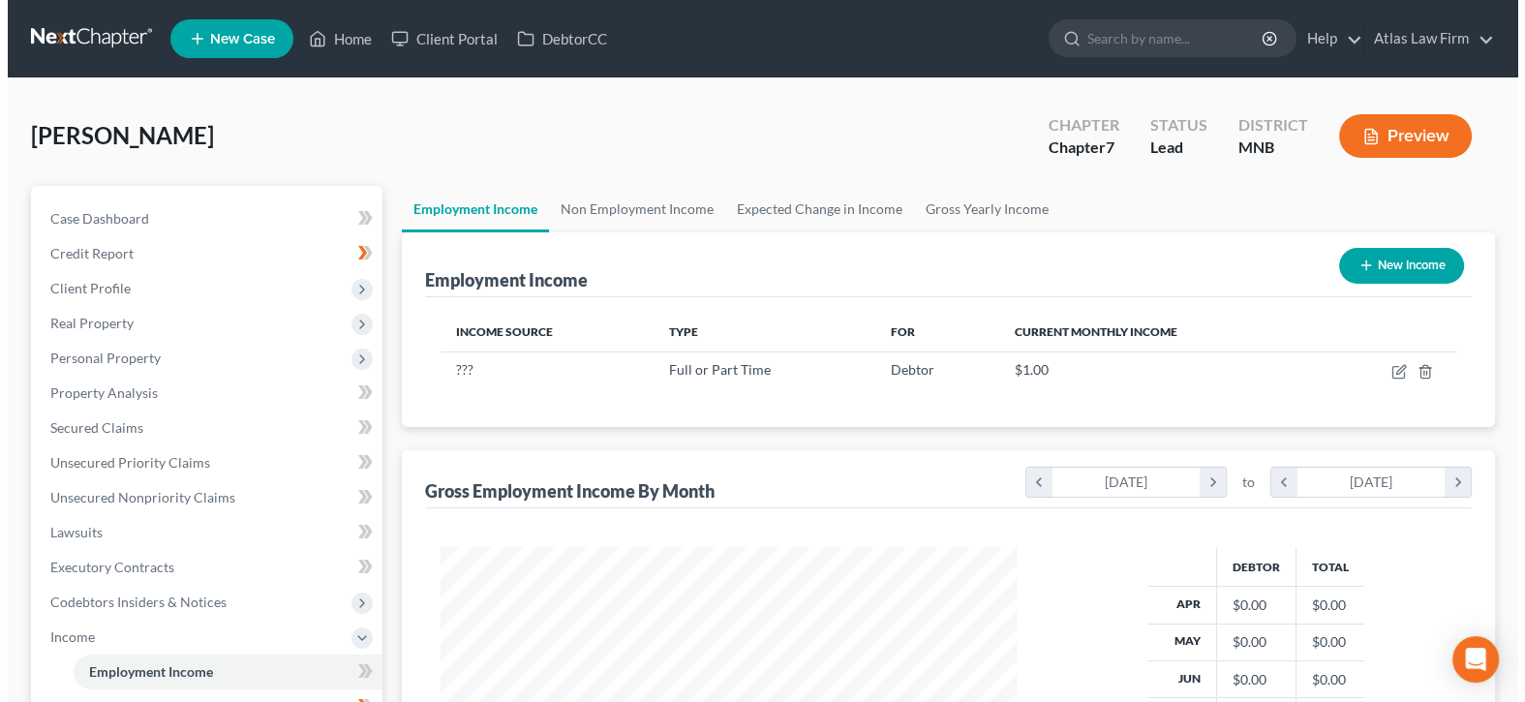
scroll to position [345, 615]
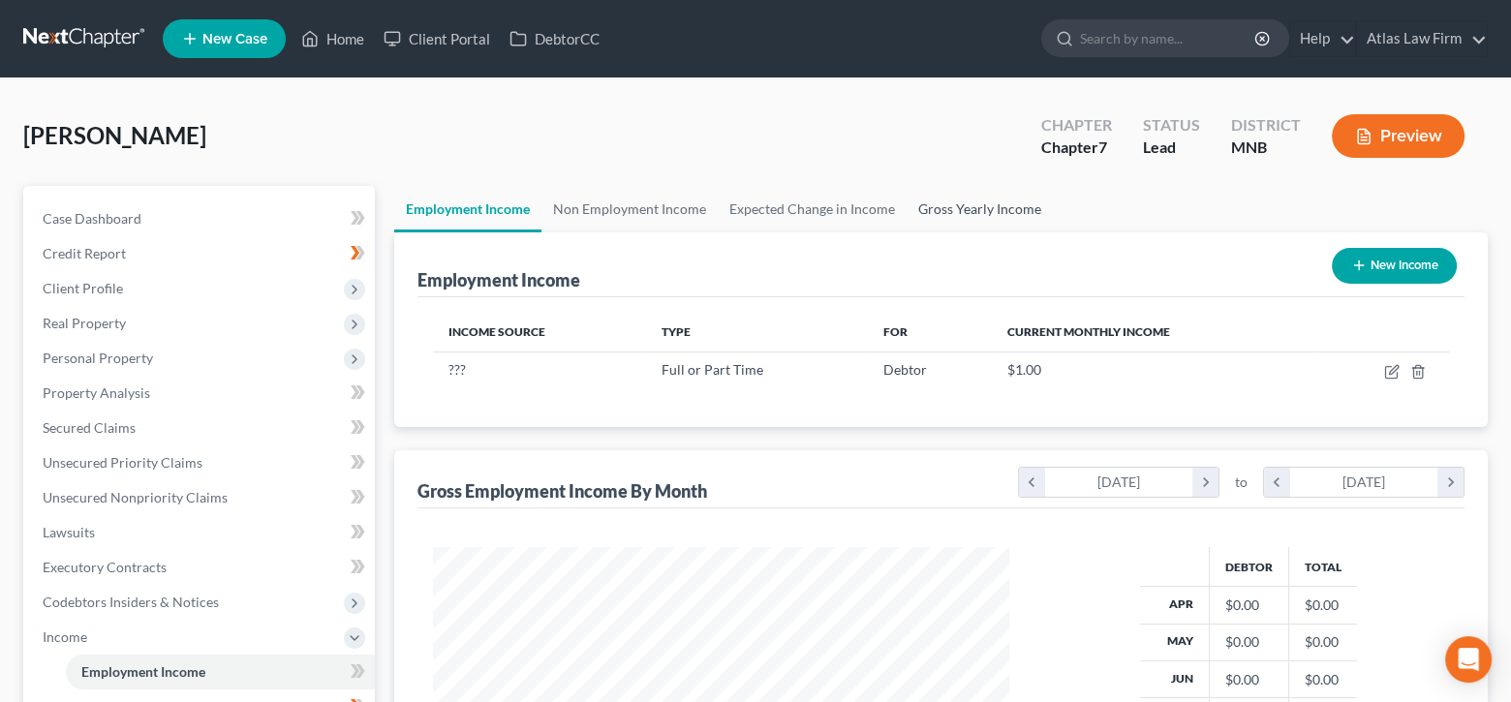
click at [938, 209] on link "Gross Yearly Income" at bounding box center [980, 209] width 146 height 46
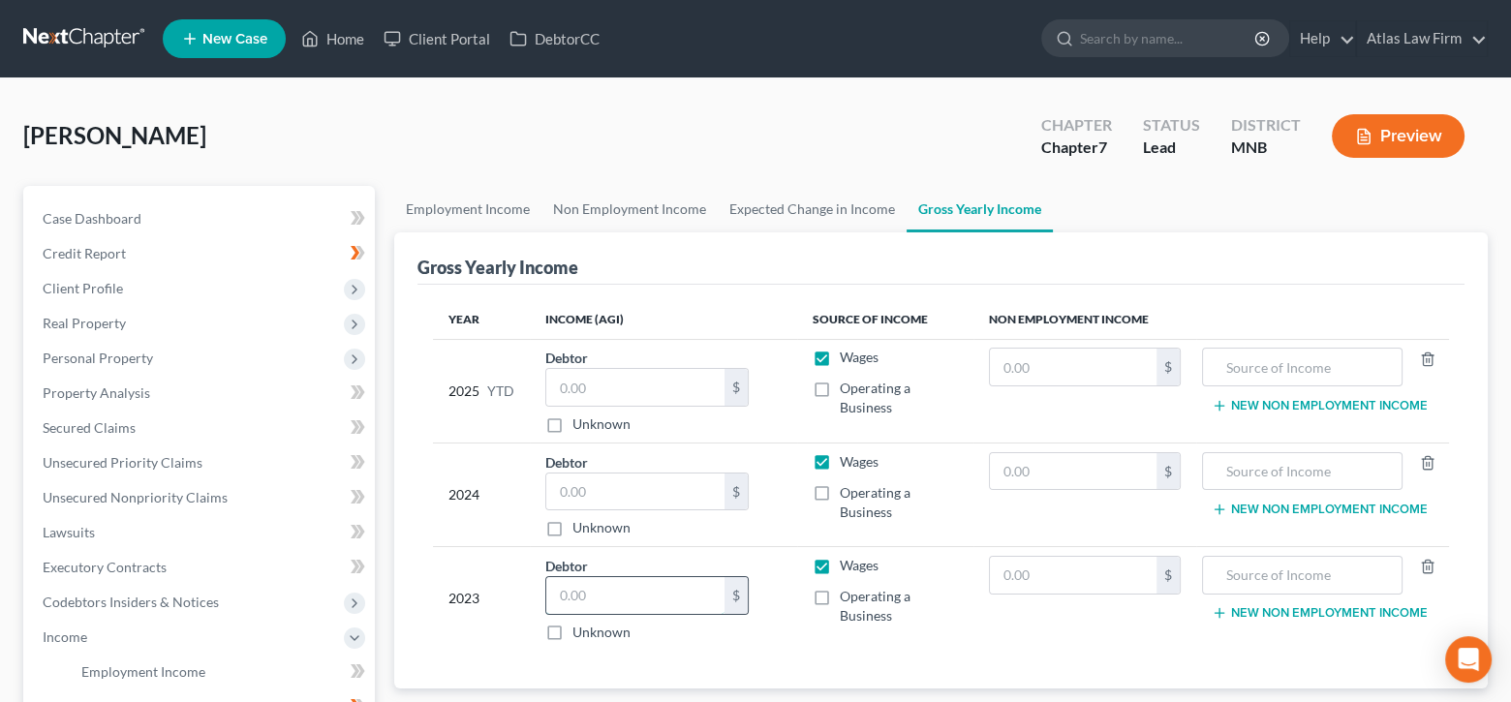
click at [666, 592] on input "text" at bounding box center [635, 595] width 178 height 37
click at [119, 425] on span "Secured Claims" at bounding box center [89, 427] width 93 height 16
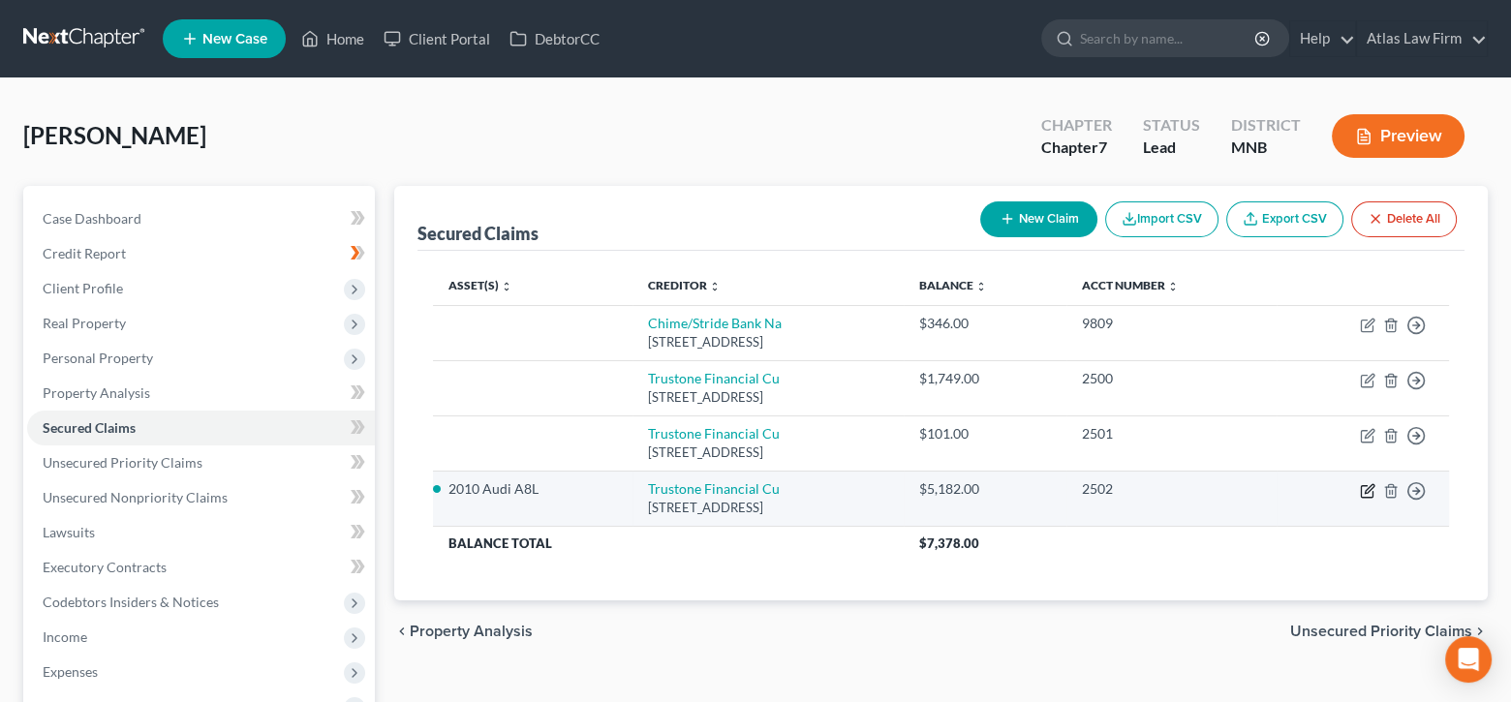
click at [1372, 485] on icon "button" at bounding box center [1369, 488] width 9 height 9
select select "24"
select select "0"
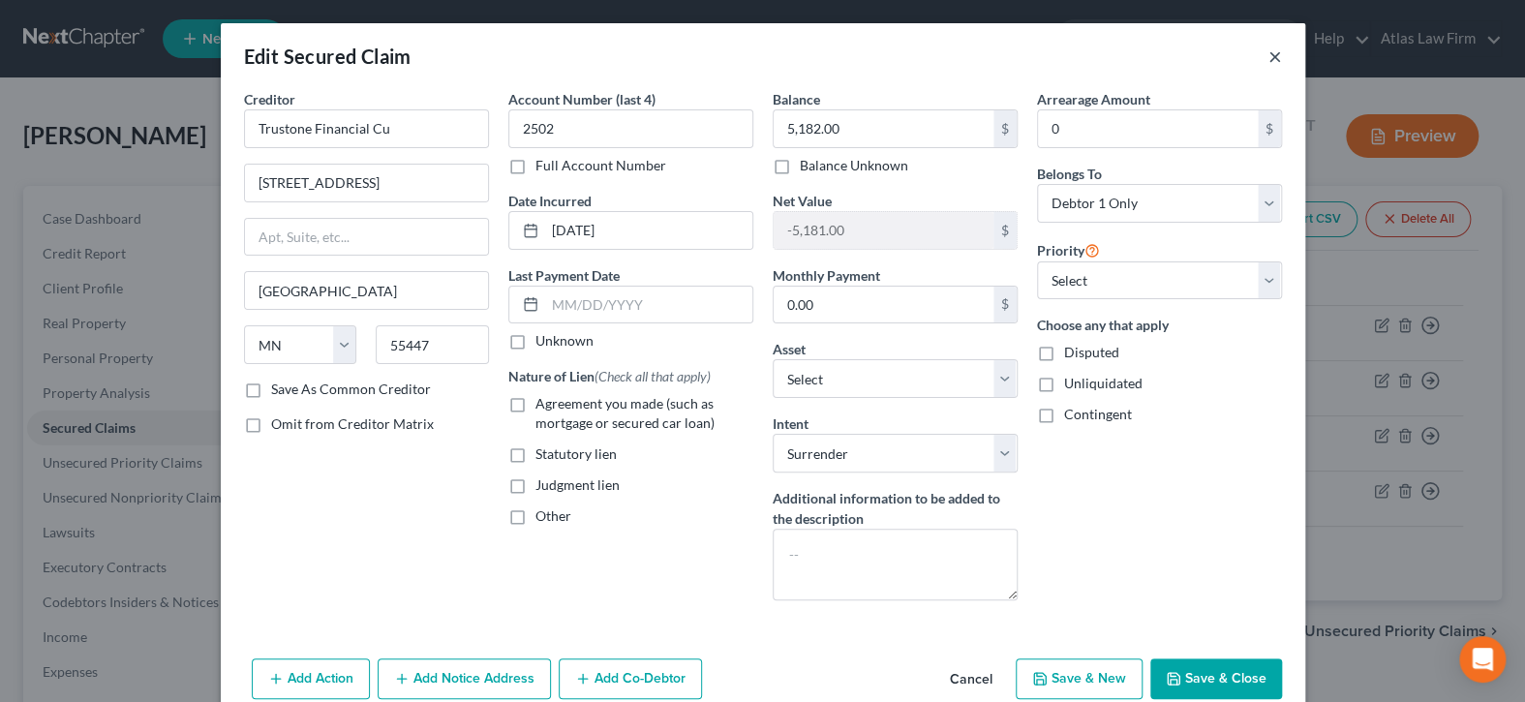
click at [1269, 56] on button "×" at bounding box center [1276, 56] width 14 height 23
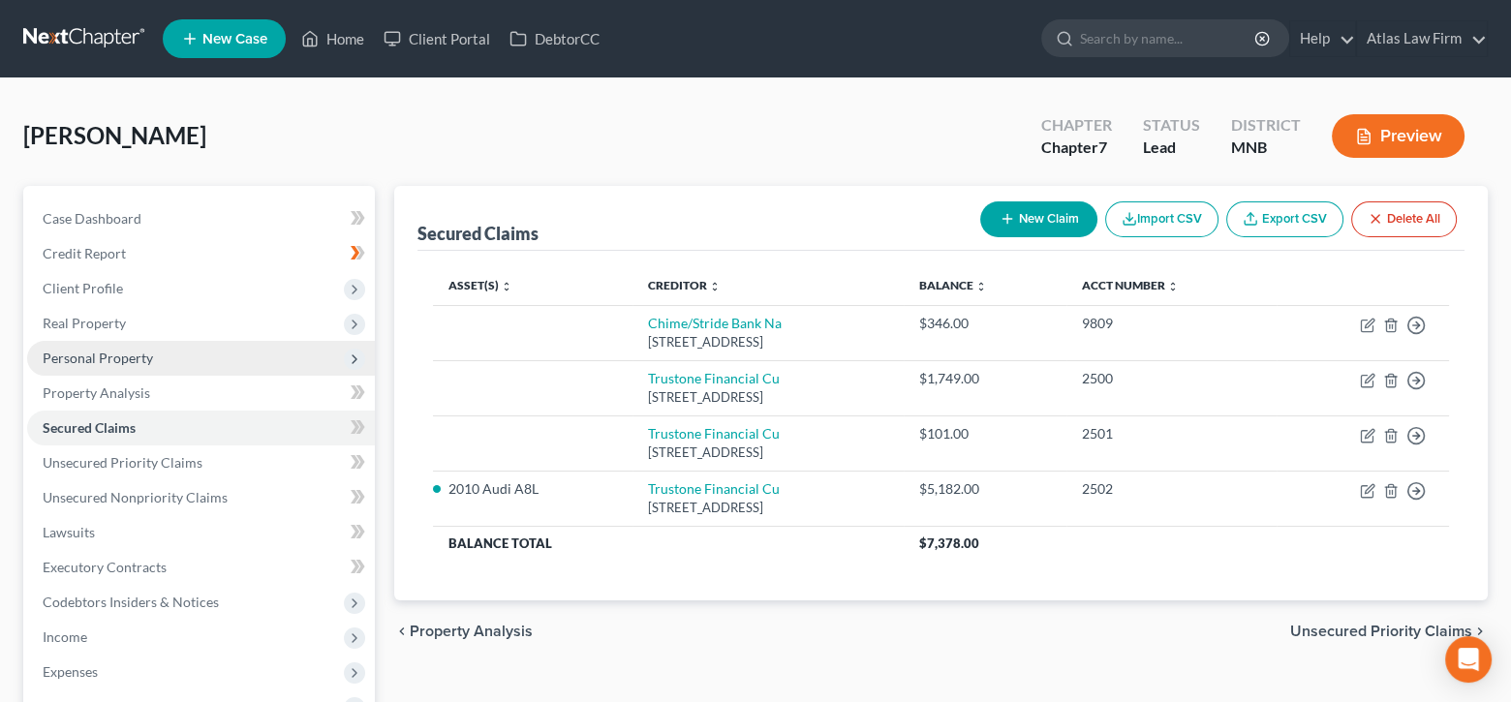
click at [109, 363] on span "Personal Property" at bounding box center [98, 358] width 110 height 16
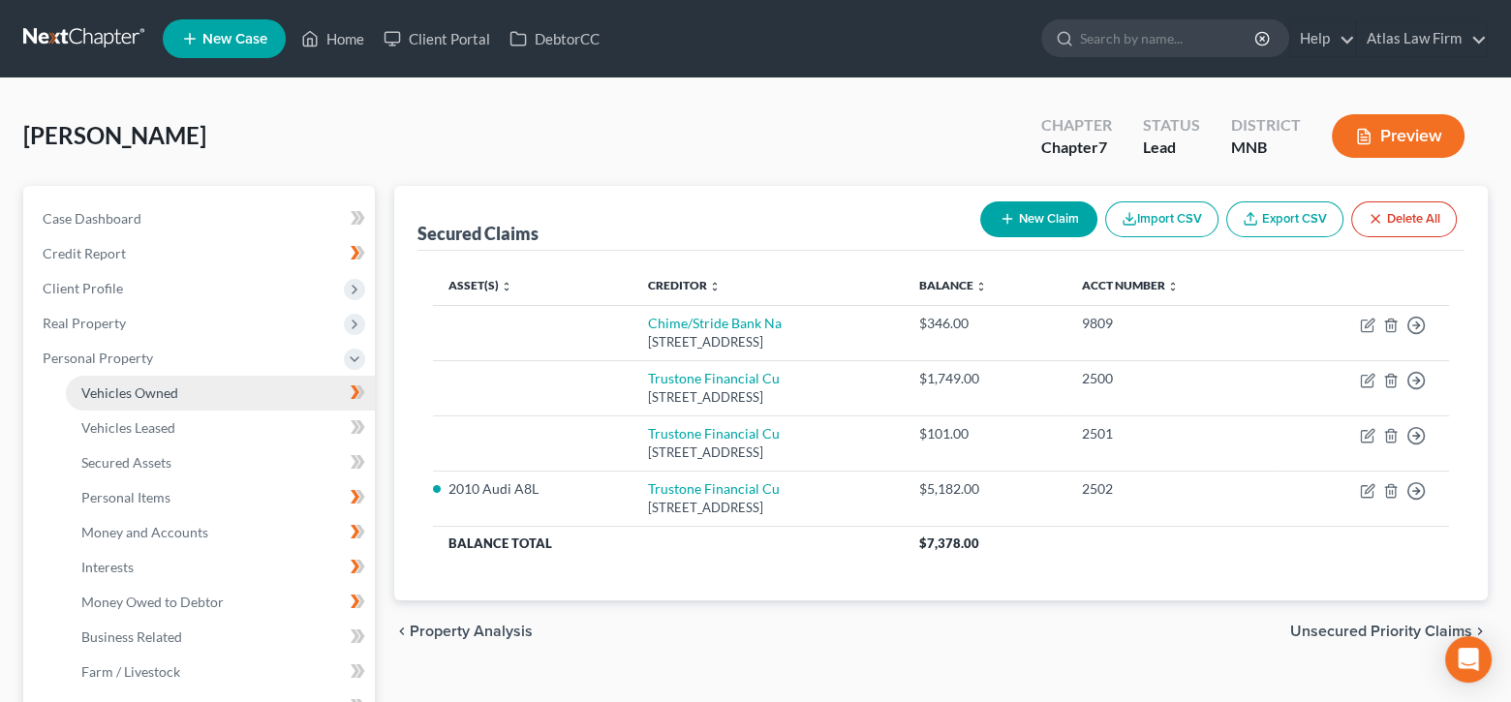
click at [135, 396] on span "Vehicles Owned" at bounding box center [129, 392] width 97 height 16
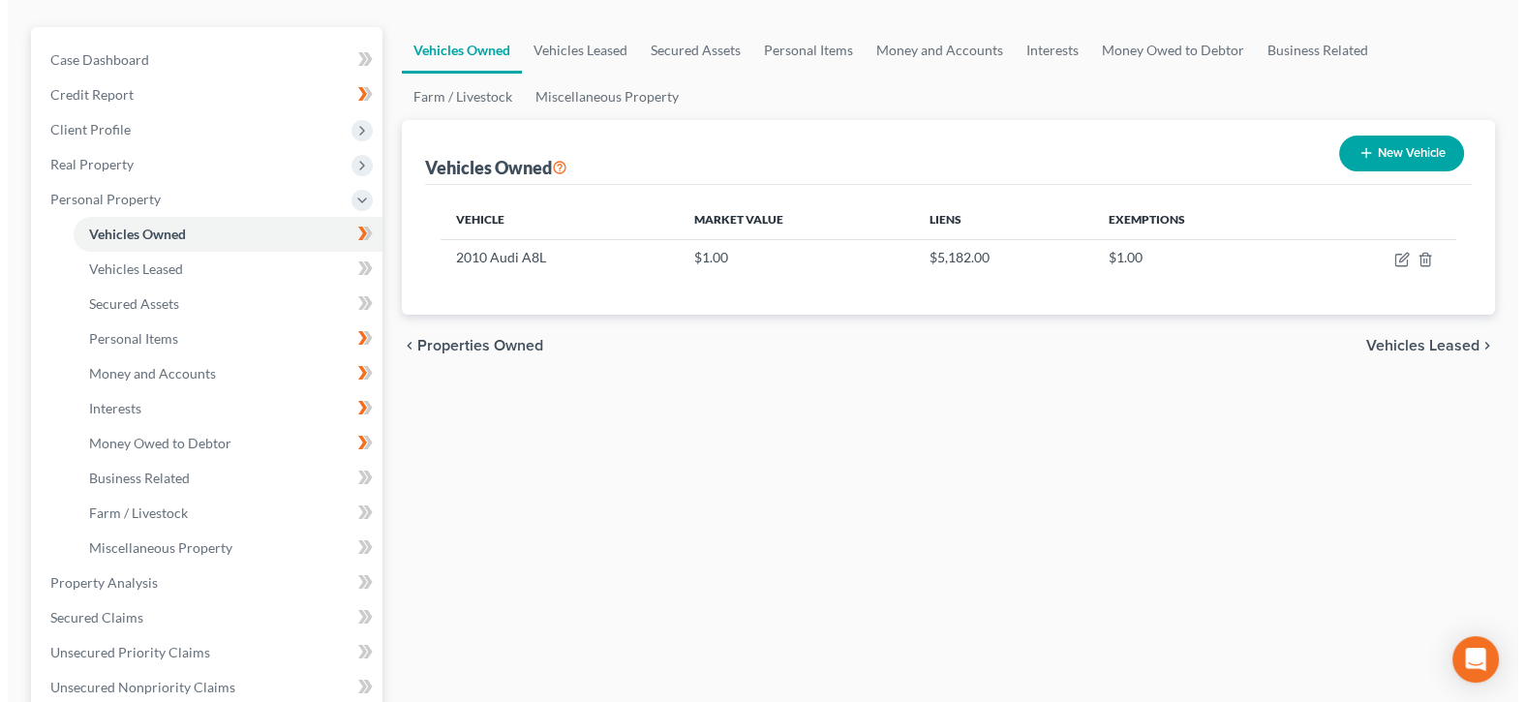
scroll to position [194, 0]
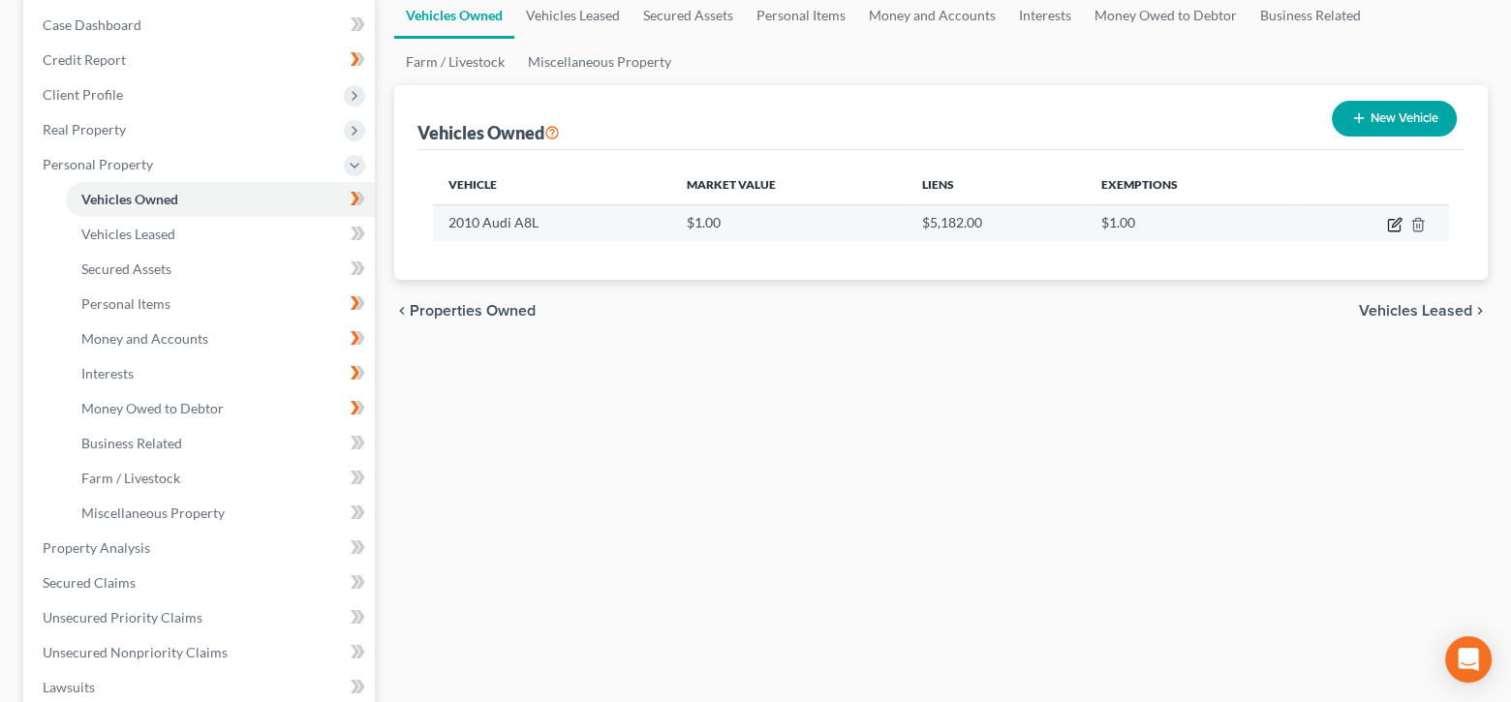
click at [1397, 224] on icon "button" at bounding box center [1394, 224] width 15 height 15
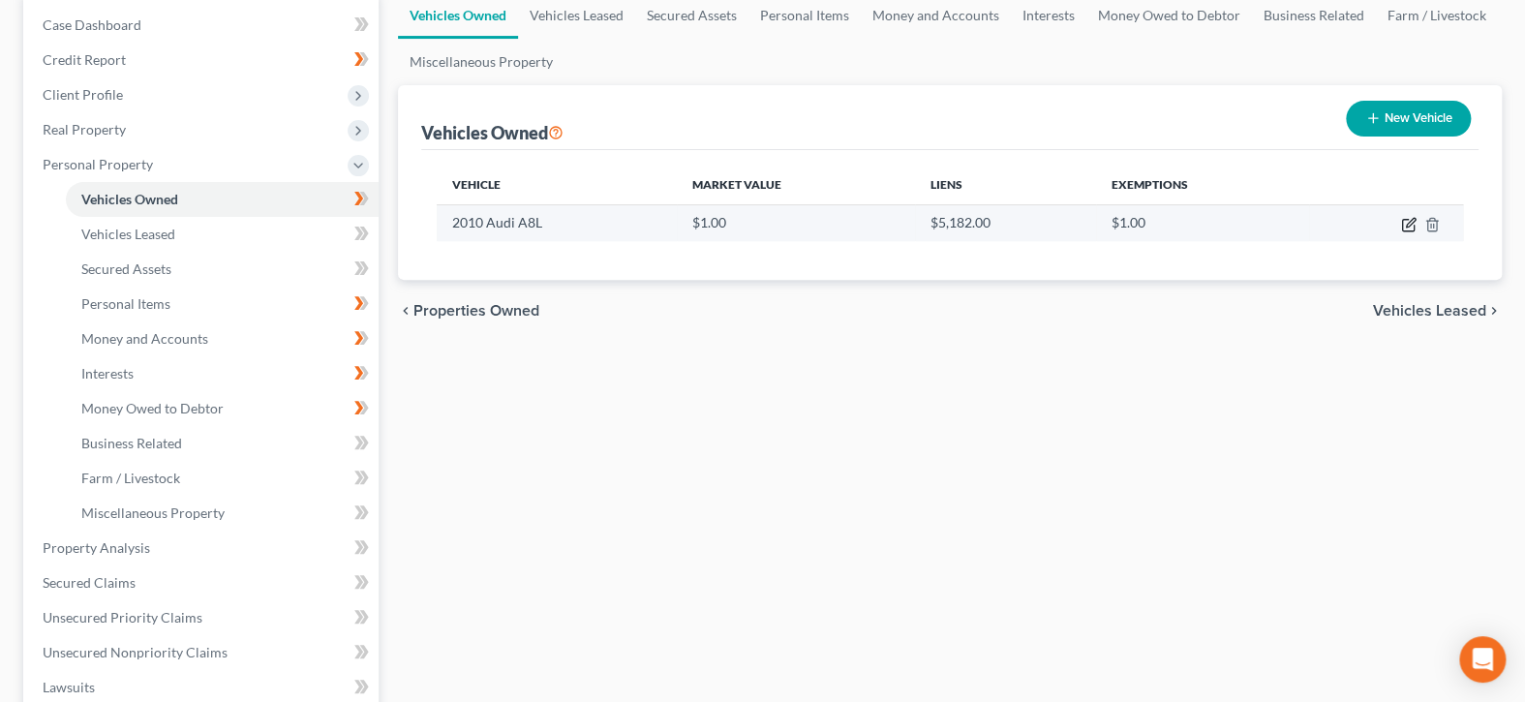
select select "0"
select select "16"
select select "4"
select select "0"
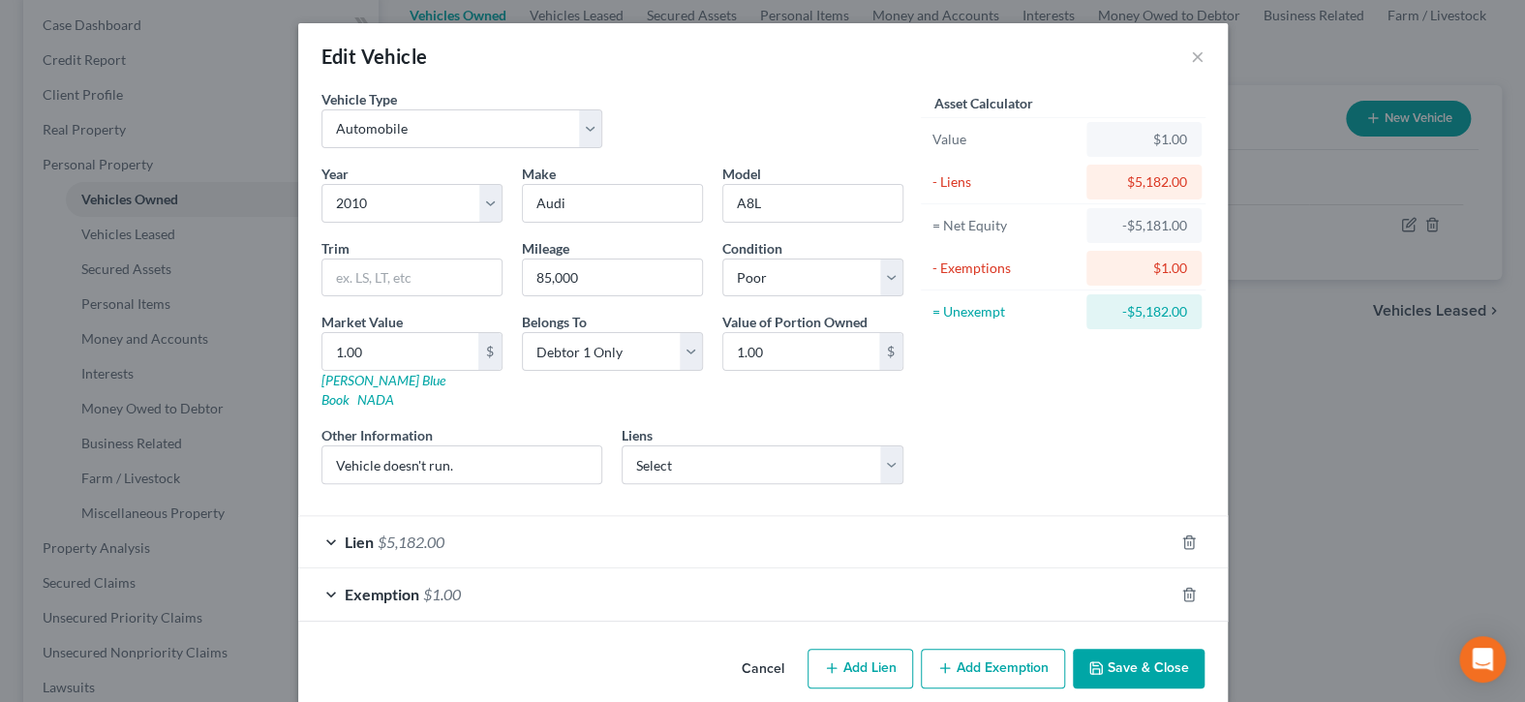
click at [599, 522] on div "Lien $5,182.00" at bounding box center [736, 541] width 876 height 51
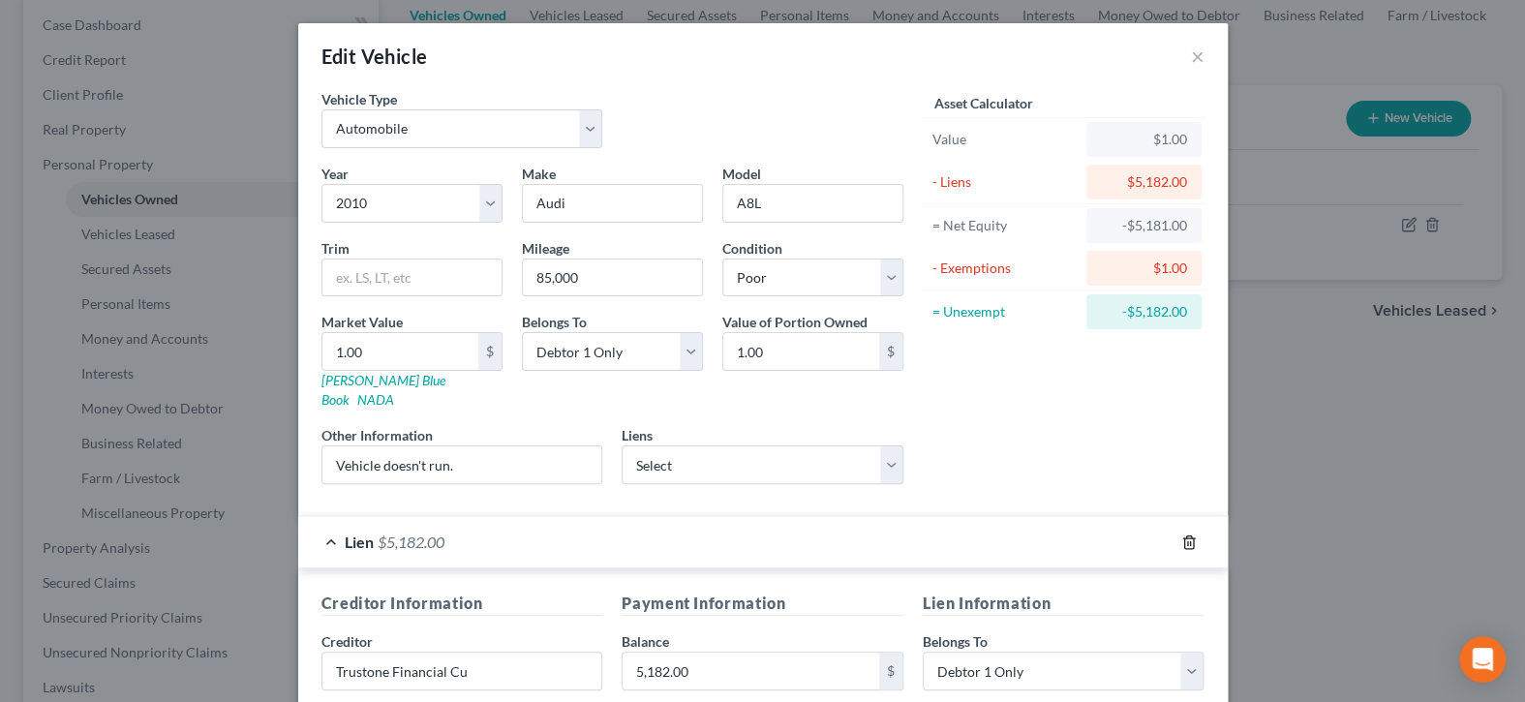
click at [1182, 535] on icon "button" at bounding box center [1189, 542] width 15 height 15
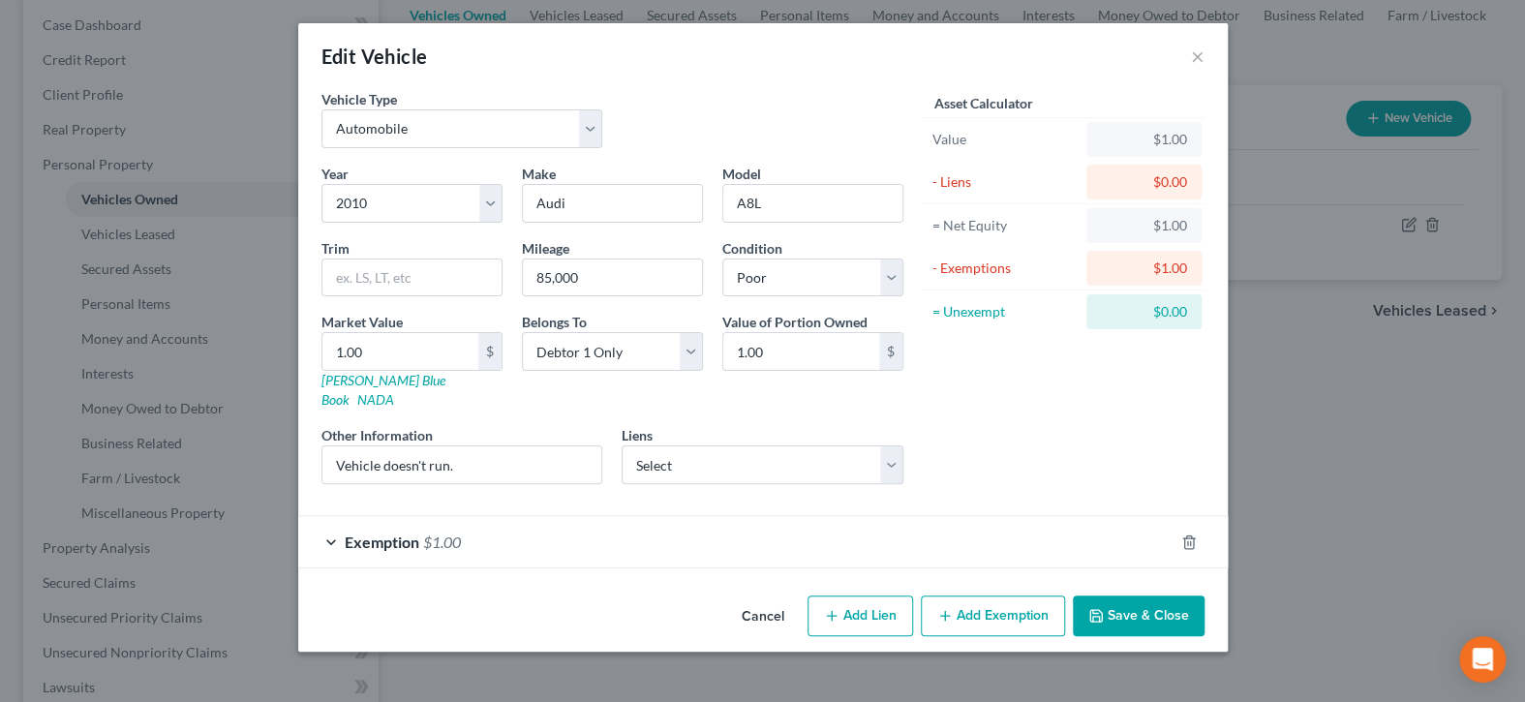
click at [1180, 527] on div at bounding box center [1201, 542] width 54 height 31
click at [852, 605] on button "Add Lien" at bounding box center [861, 616] width 106 height 41
select select "0"
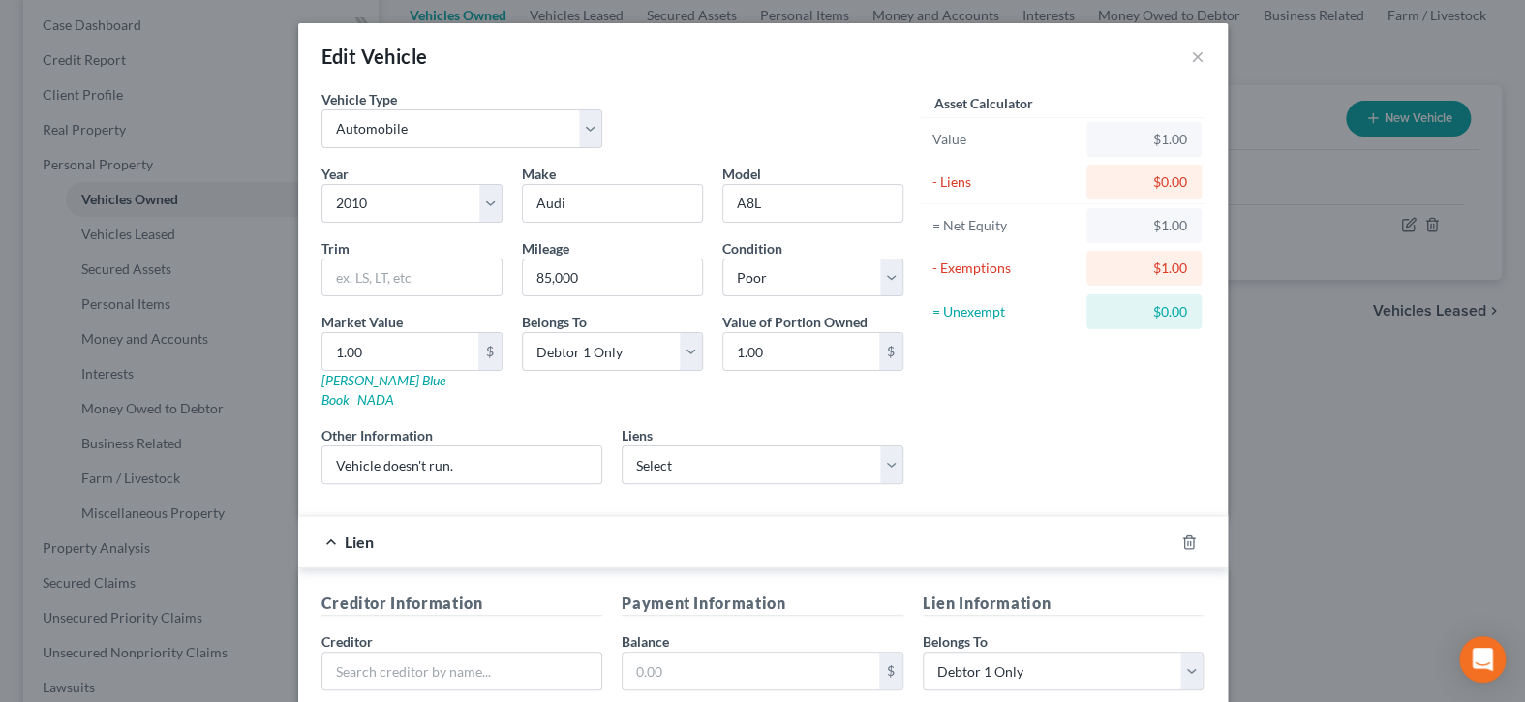
scroll to position [405, 0]
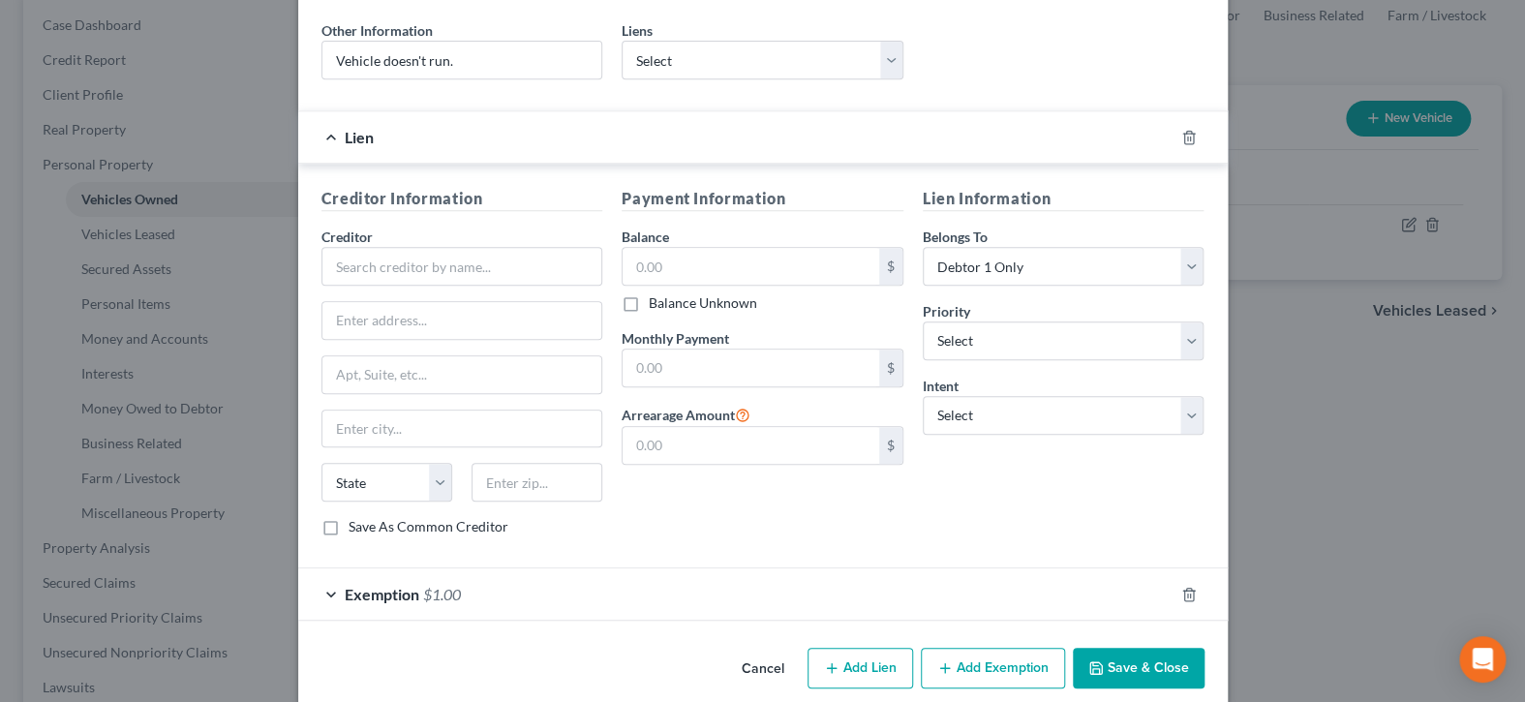
click at [1177, 648] on button "Save & Close" at bounding box center [1139, 668] width 132 height 41
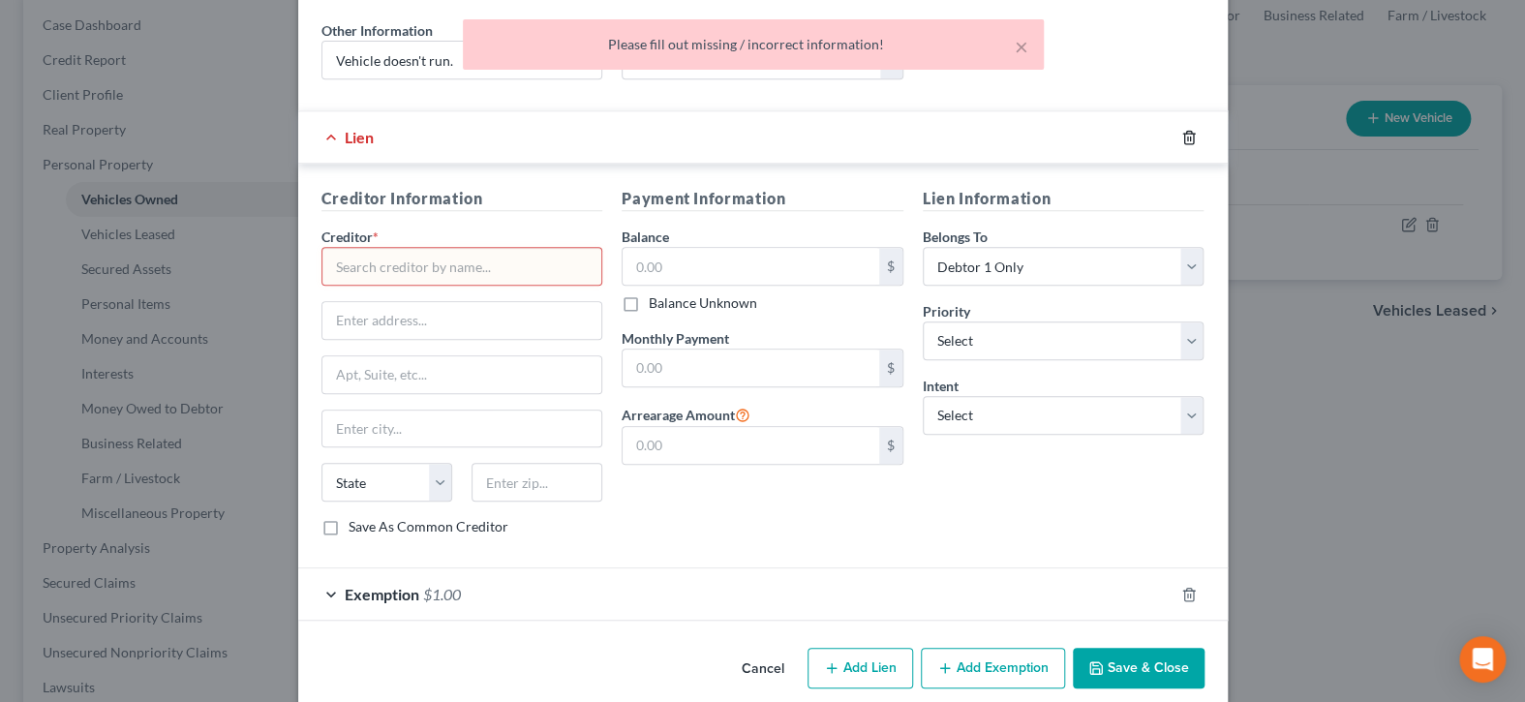
click at [1182, 130] on icon "button" at bounding box center [1189, 137] width 15 height 15
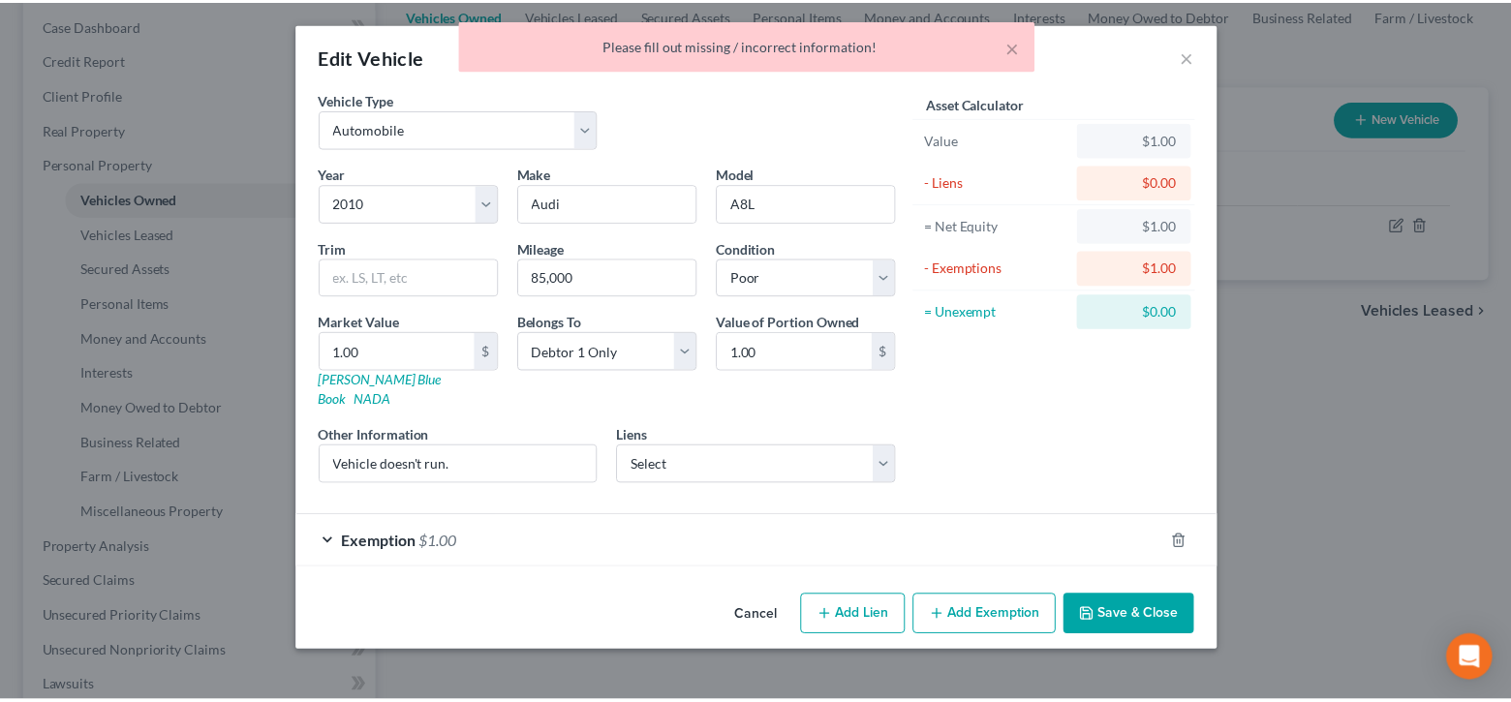
scroll to position [0, 0]
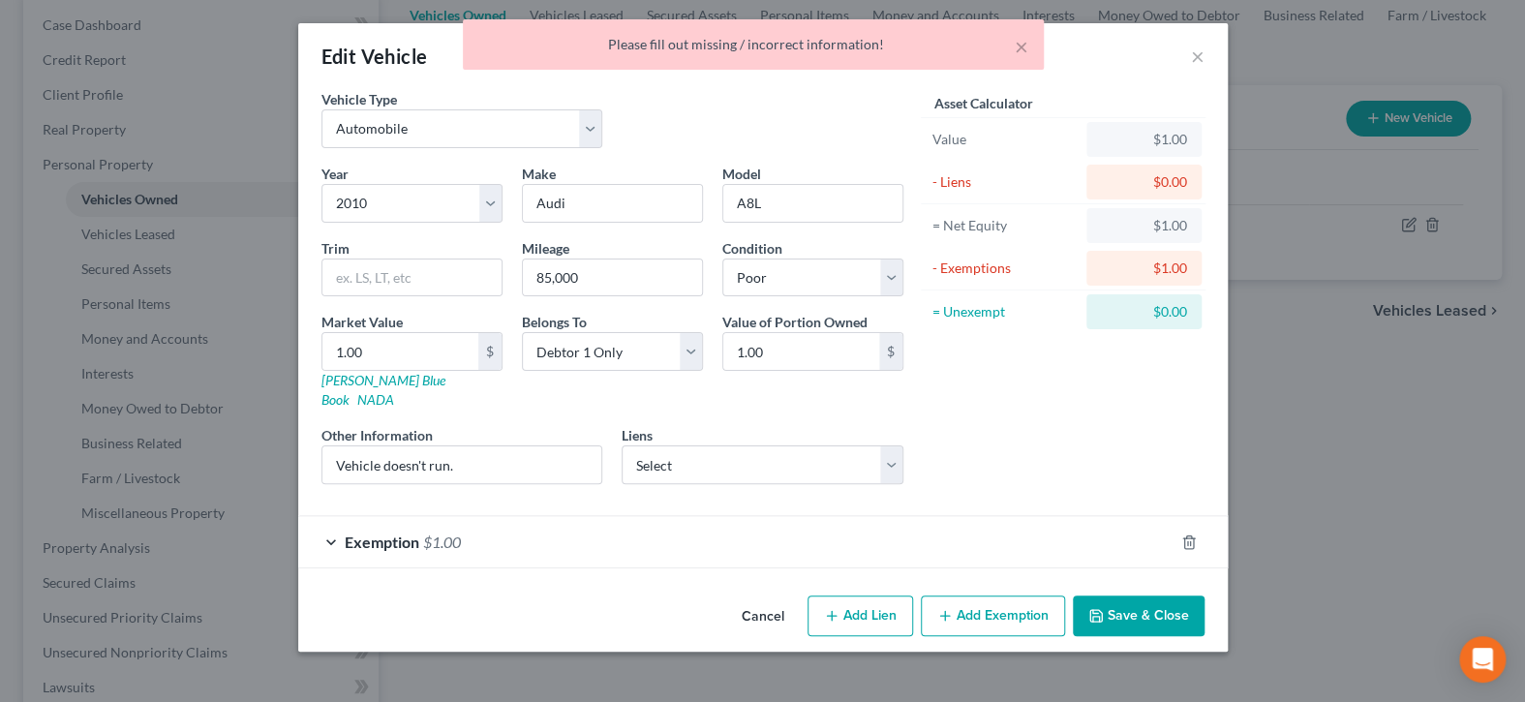
click at [1145, 596] on button "Save & Close" at bounding box center [1139, 616] width 132 height 41
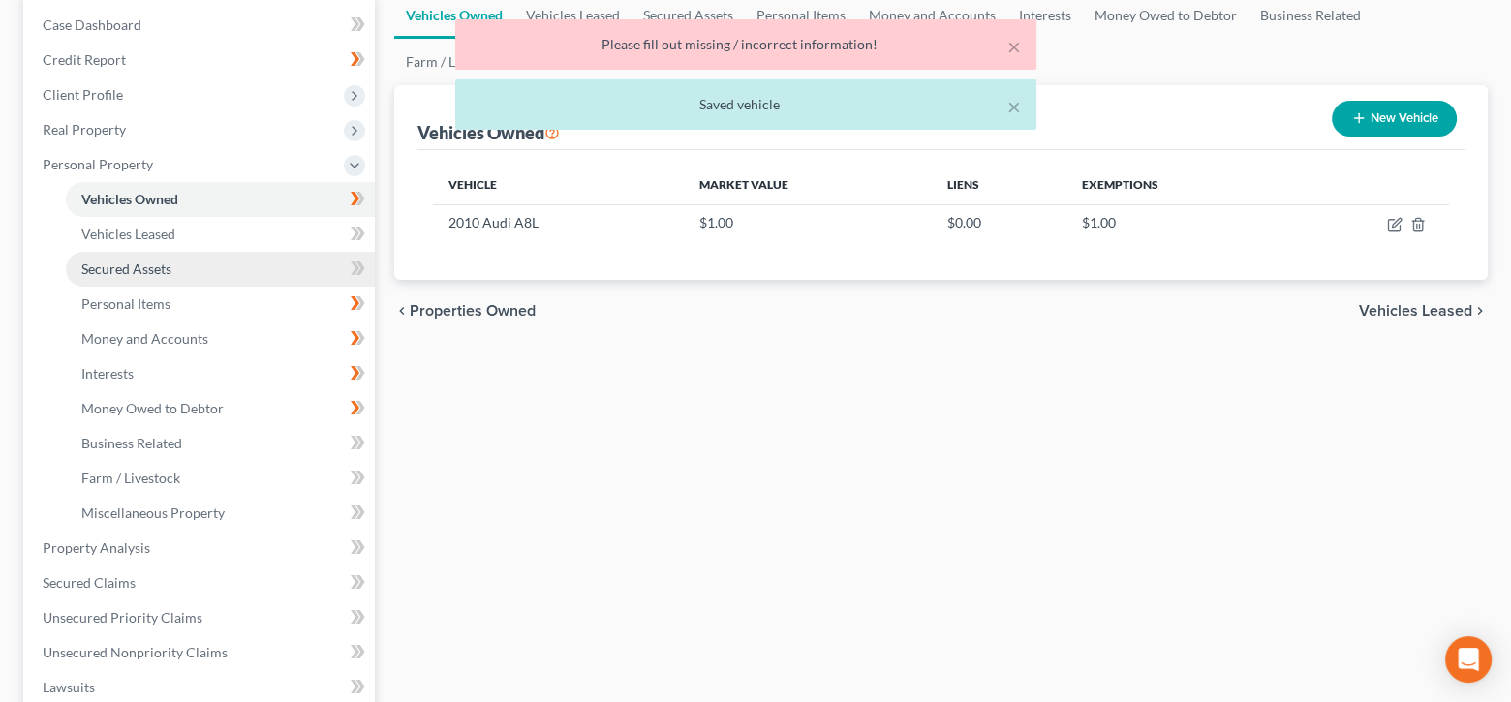
click at [155, 272] on span "Secured Assets" at bounding box center [126, 269] width 90 height 16
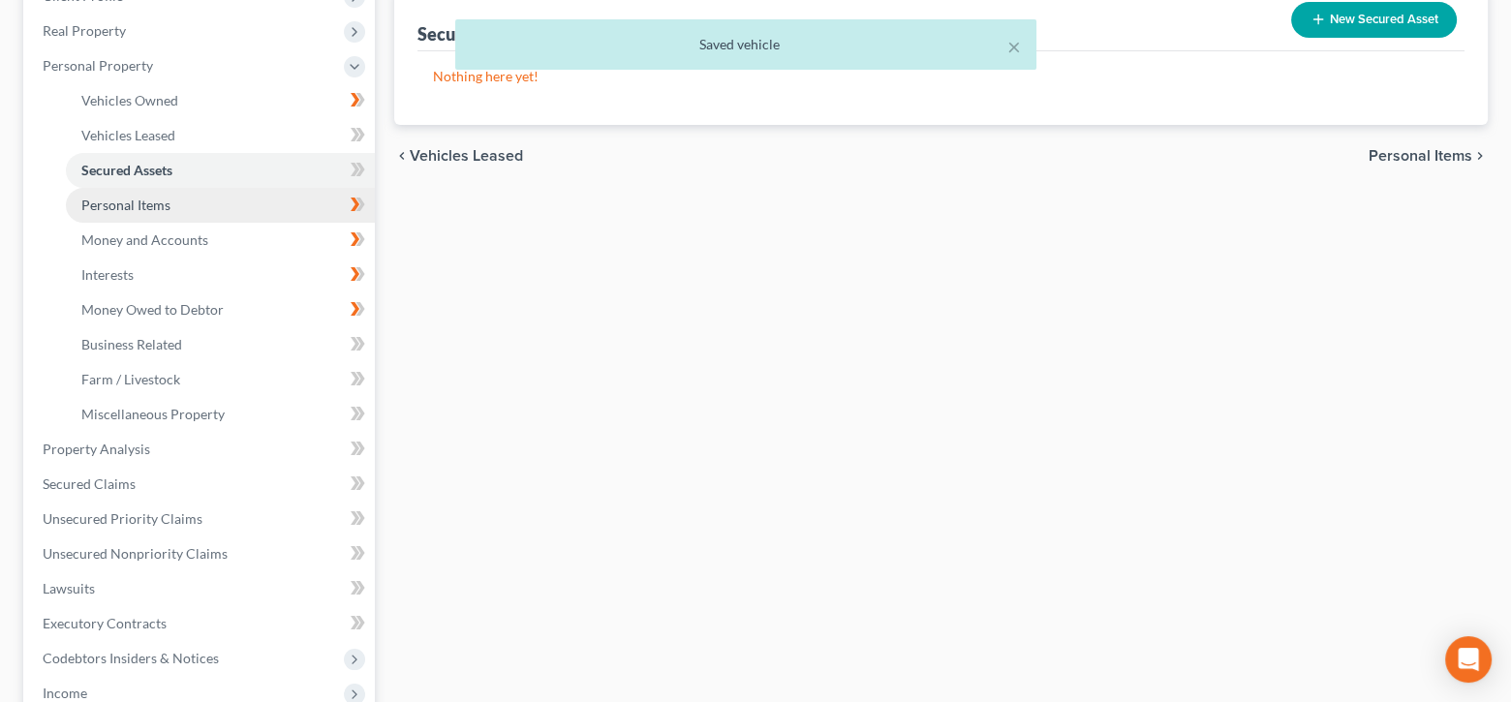
scroll to position [387, 0]
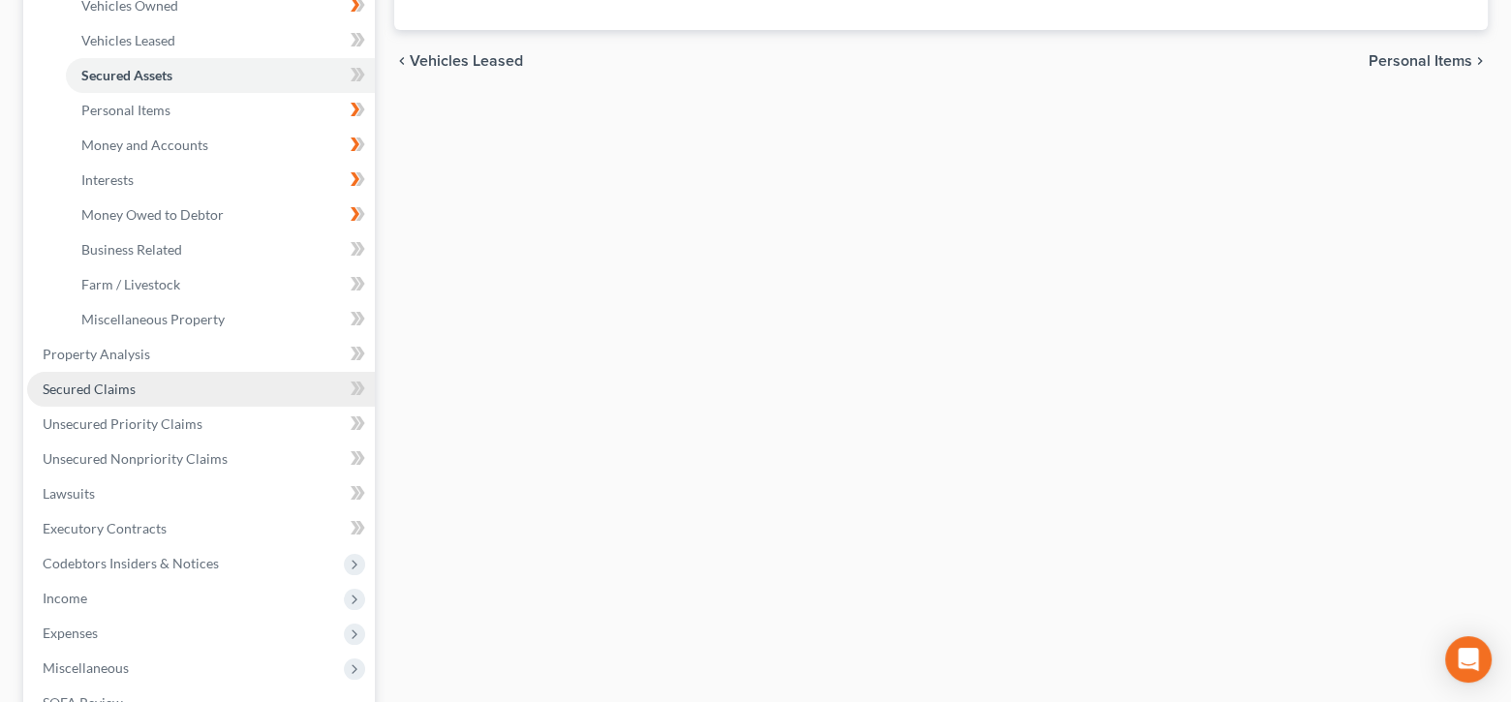
click at [120, 390] on span "Secured Claims" at bounding box center [89, 389] width 93 height 16
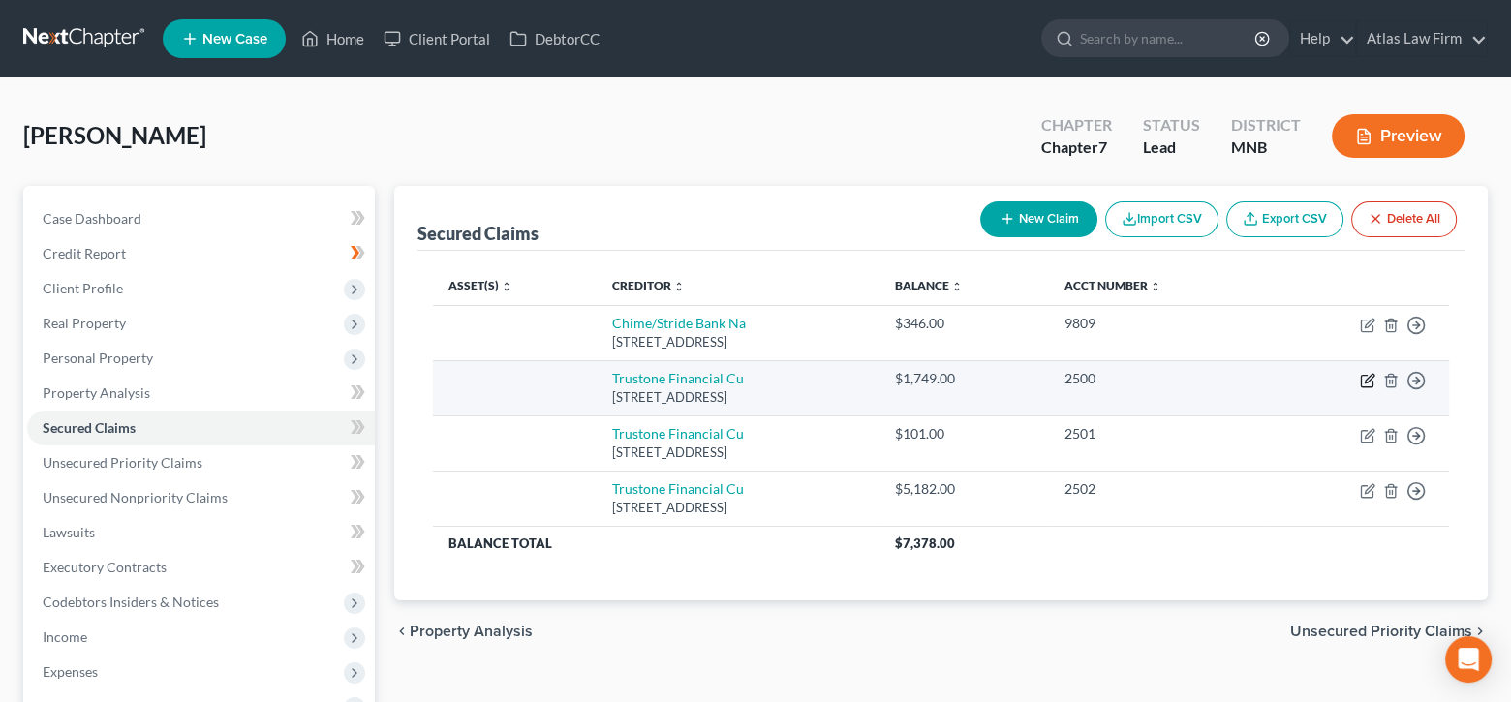
click at [1365, 381] on icon "button" at bounding box center [1369, 378] width 9 height 9
select select "24"
select select "0"
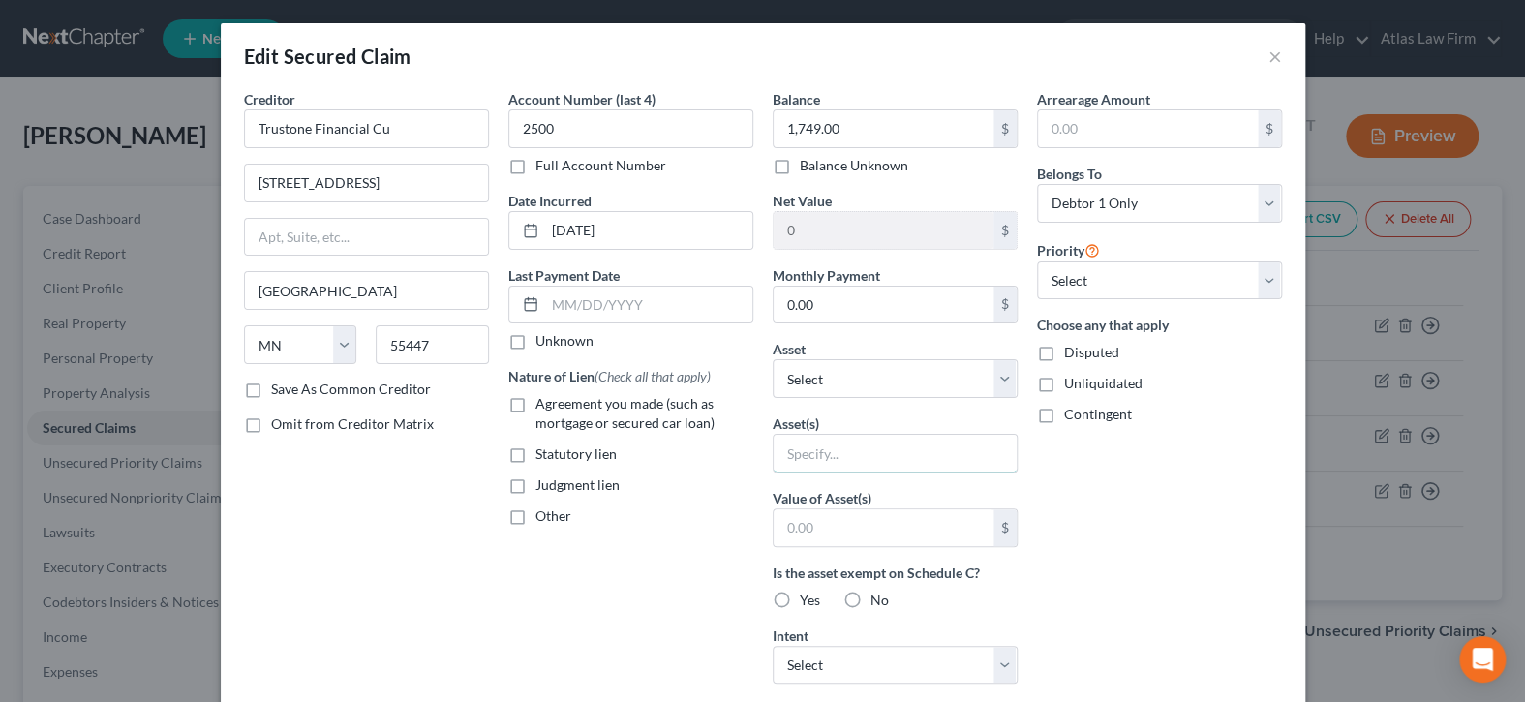
click at [978, 446] on input "text" at bounding box center [895, 453] width 243 height 37
click at [995, 385] on select "Select Other Multiple Assets Sports & Hobby Equipment - Art paint and books - $…" at bounding box center [895, 378] width 245 height 39
select select "18"
click at [773, 359] on select "Select Other Multiple Assets Sports & Hobby Equipment - Art paint and books - $…" at bounding box center [895, 378] width 245 height 39
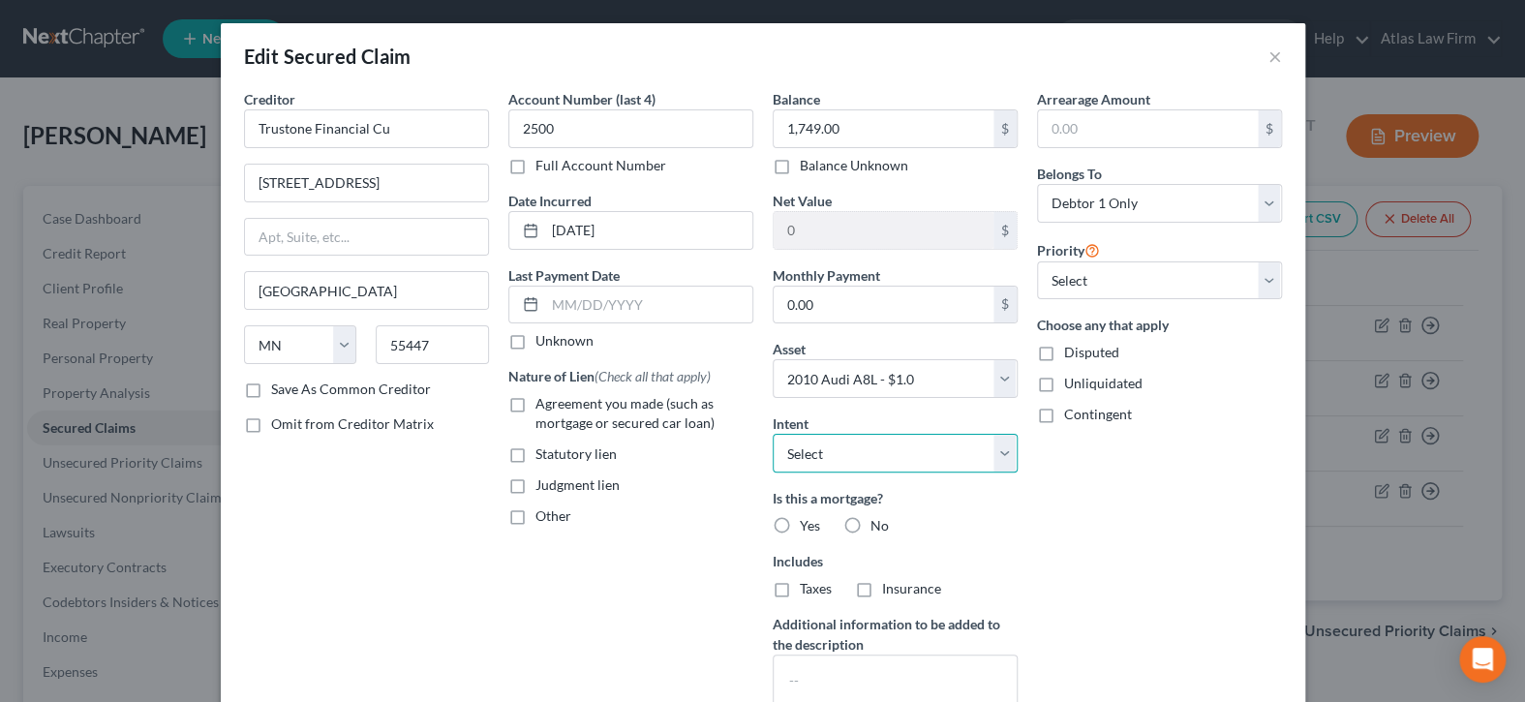
click at [1004, 459] on select "Select Surrender Redeem Reaffirm Avoid Other" at bounding box center [895, 453] width 245 height 39
select select "0"
click at [773, 434] on select "Select Surrender Redeem Reaffirm Avoid Other" at bounding box center [895, 453] width 245 height 39
click at [871, 517] on label "No" at bounding box center [880, 525] width 18 height 19
click at [878, 517] on input "No" at bounding box center [884, 522] width 13 height 13
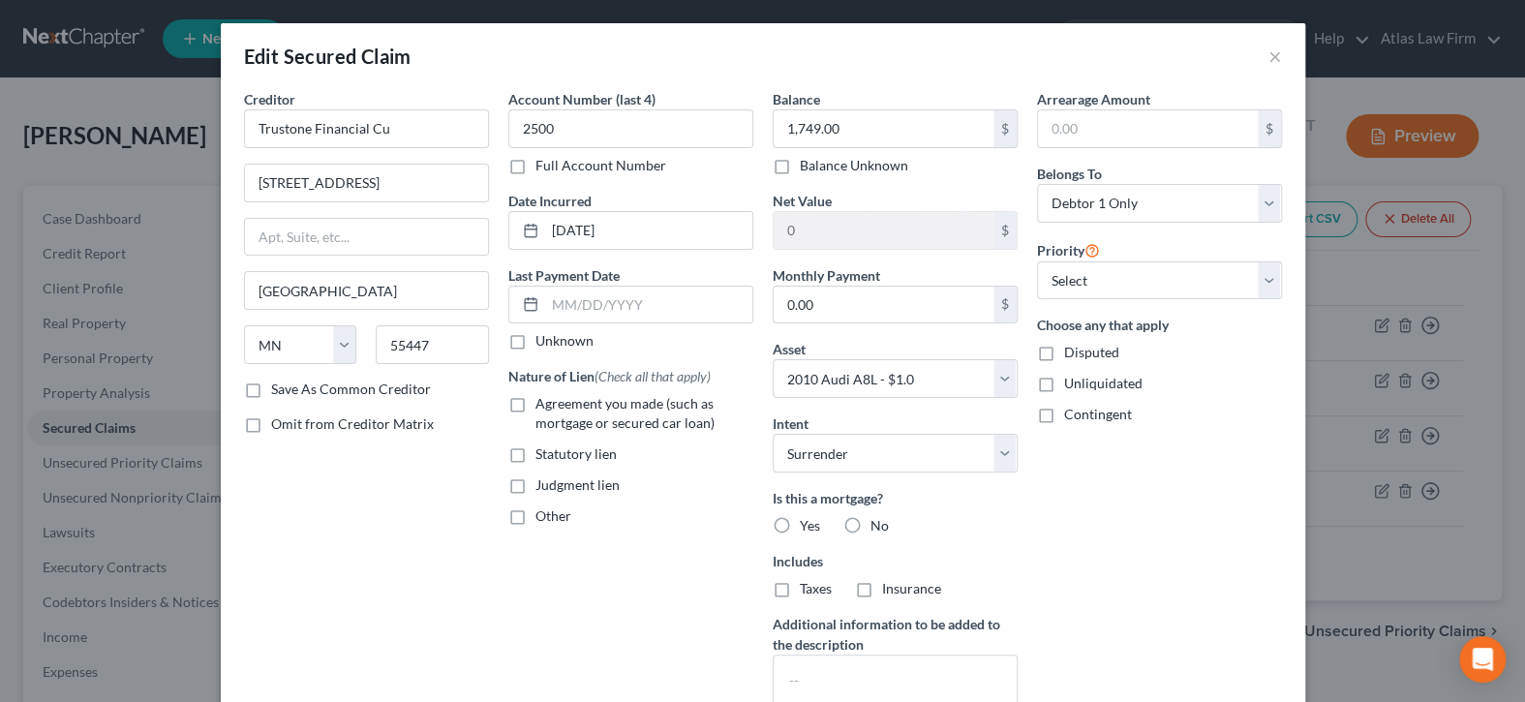
radio input "true"
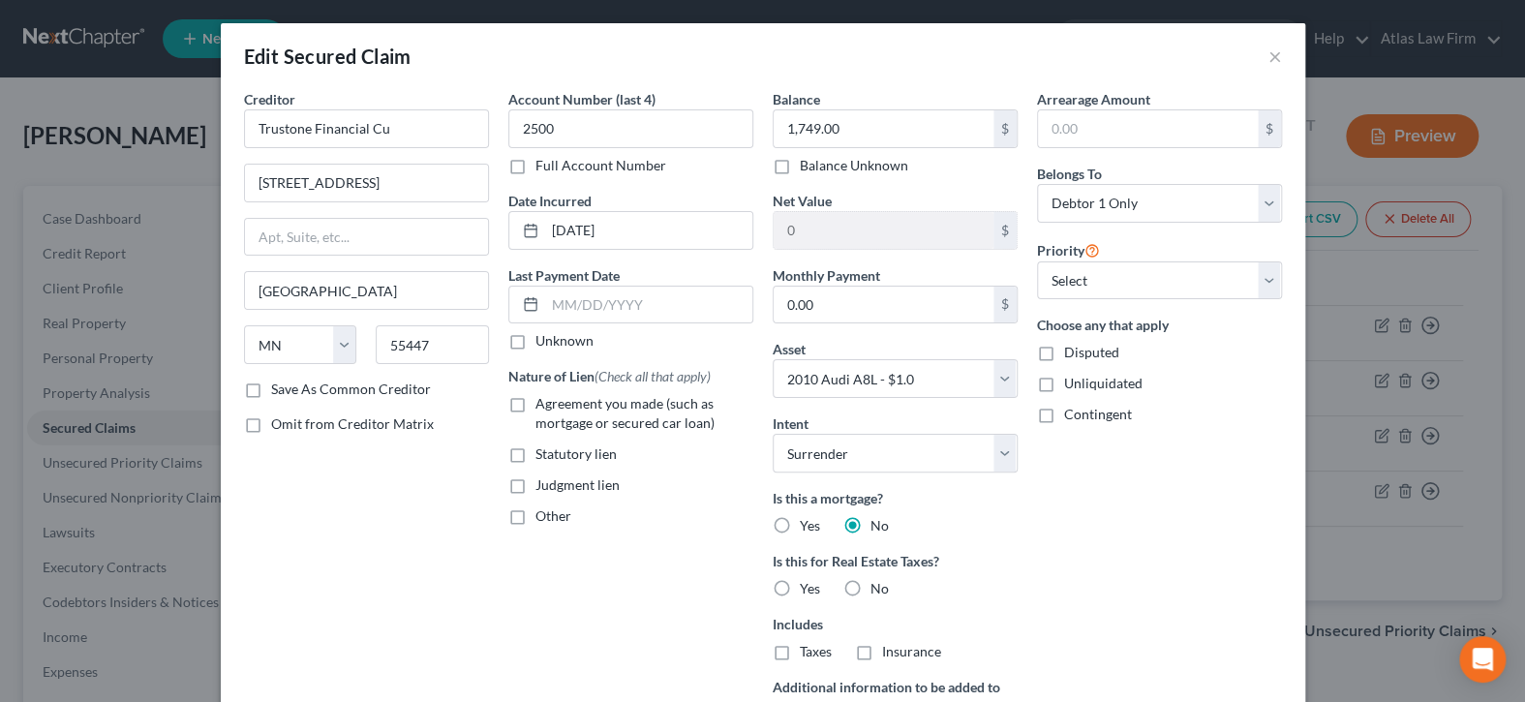
click at [536, 400] on label "Agreement you made (such as mortgage or secured car loan)" at bounding box center [645, 413] width 218 height 39
click at [543, 400] on input "Agreement you made (such as mortgage or secured car loan)" at bounding box center [549, 400] width 13 height 13
checkbox input "true"
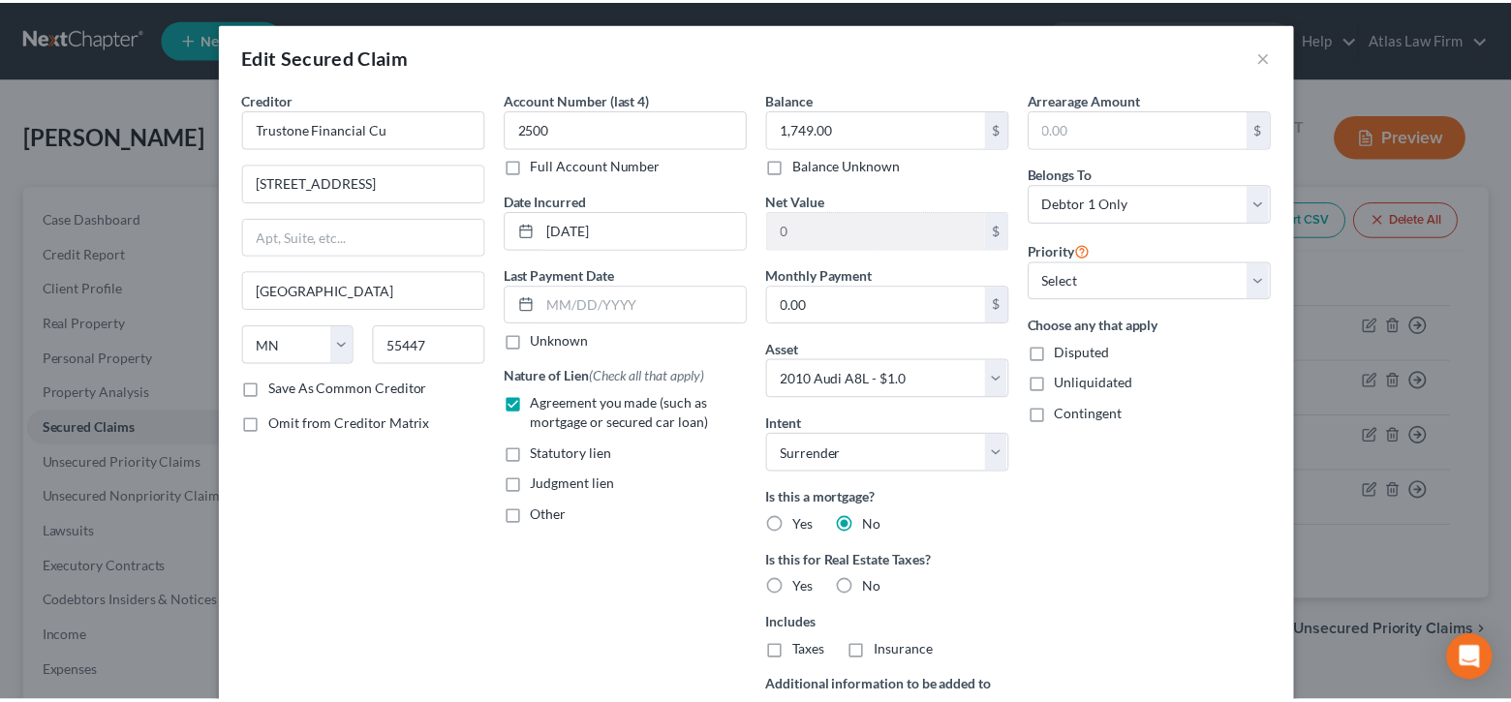
scroll to position [277, 0]
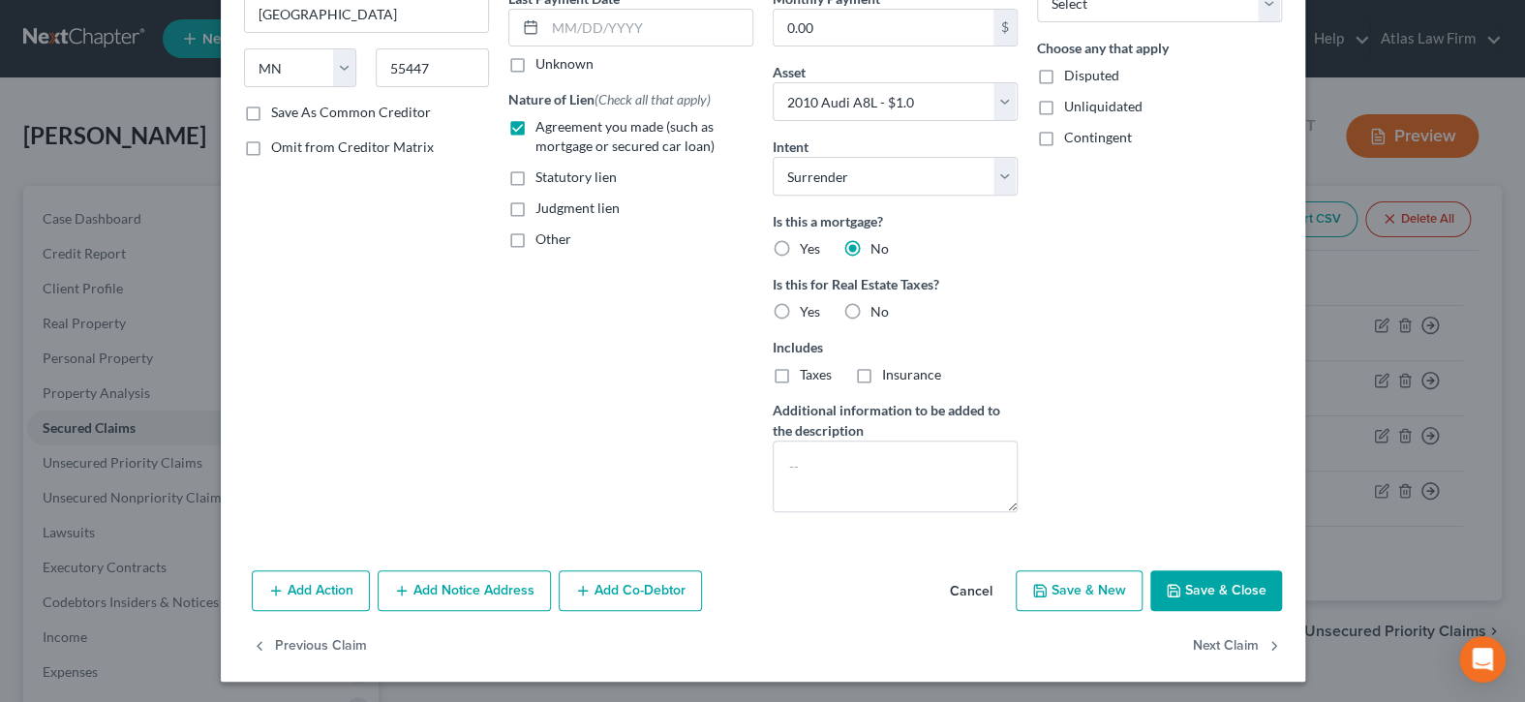
click at [1185, 591] on button "Save & Close" at bounding box center [1217, 590] width 132 height 41
select select
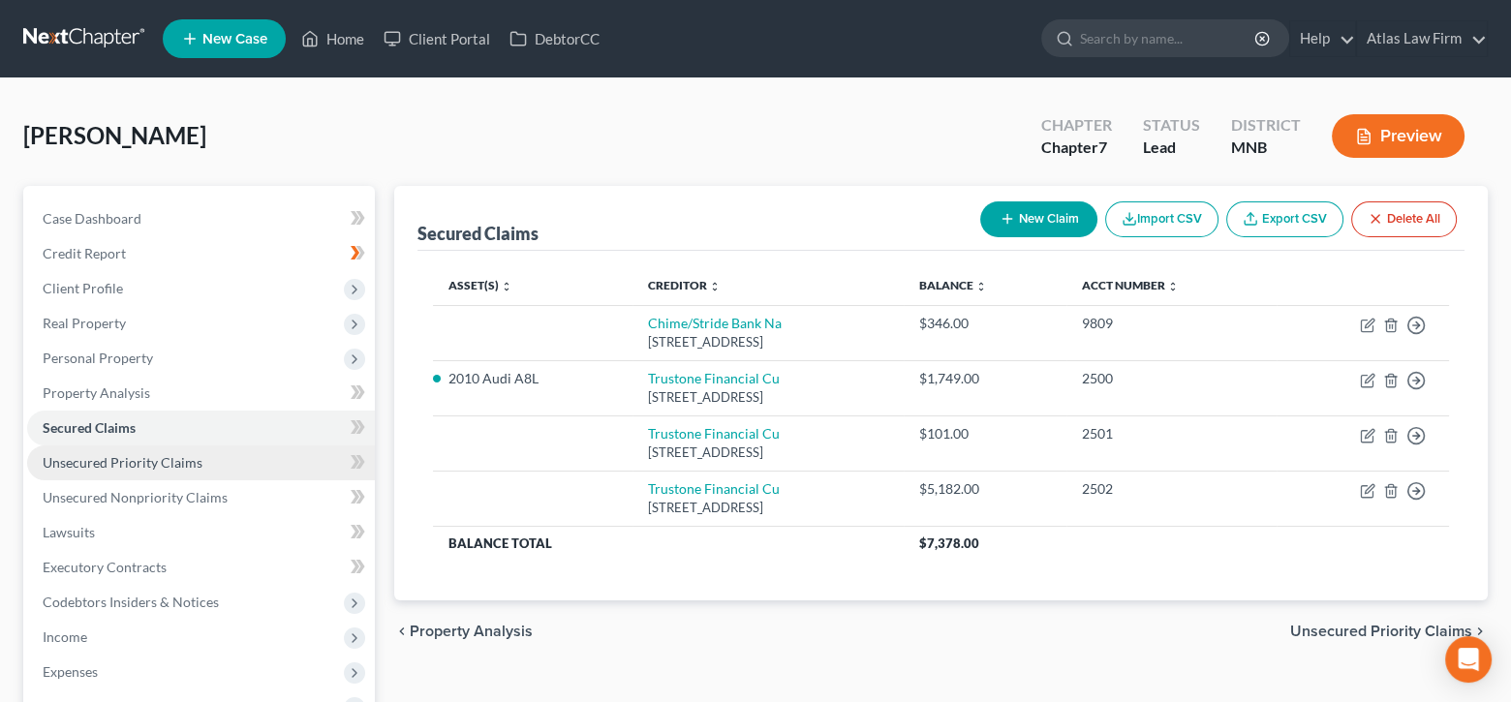
scroll to position [194, 0]
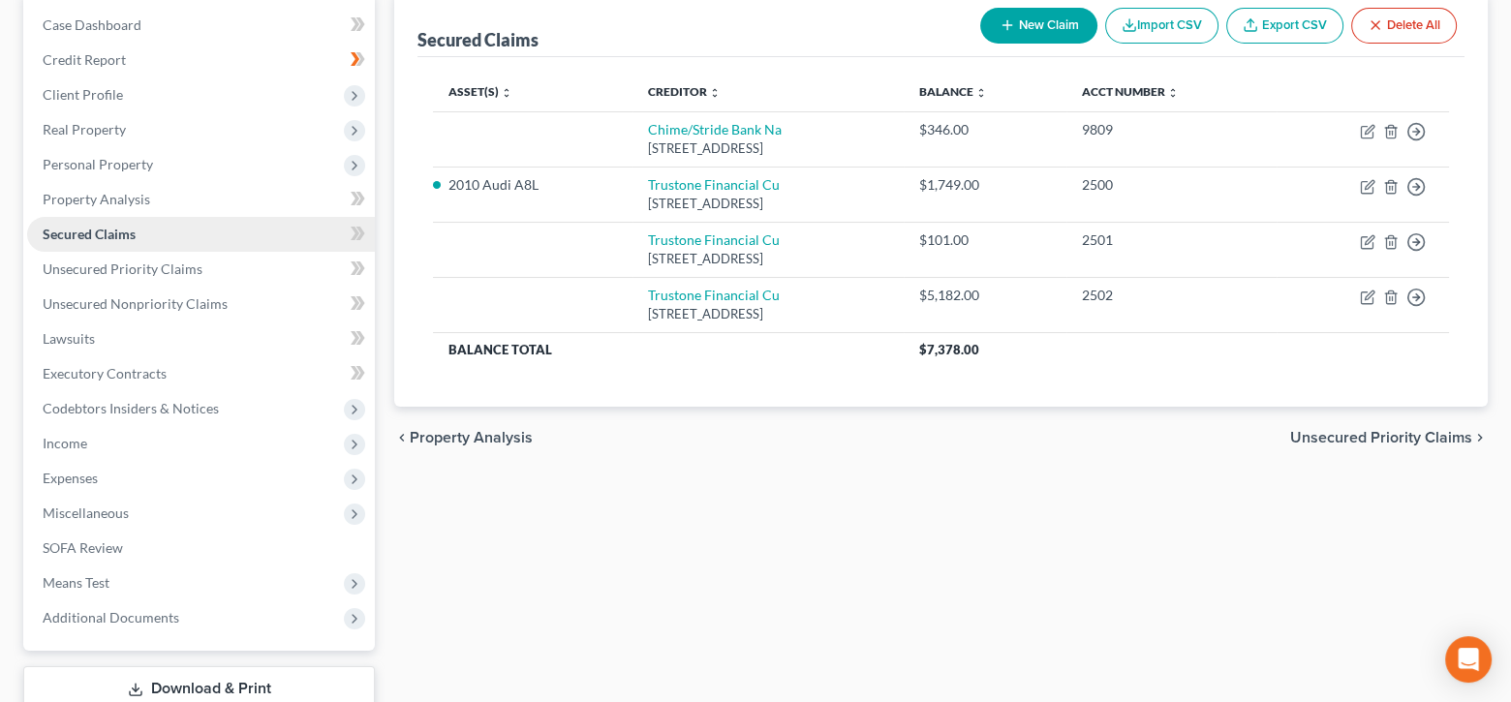
click at [196, 234] on link "Secured Claims" at bounding box center [201, 234] width 348 height 35
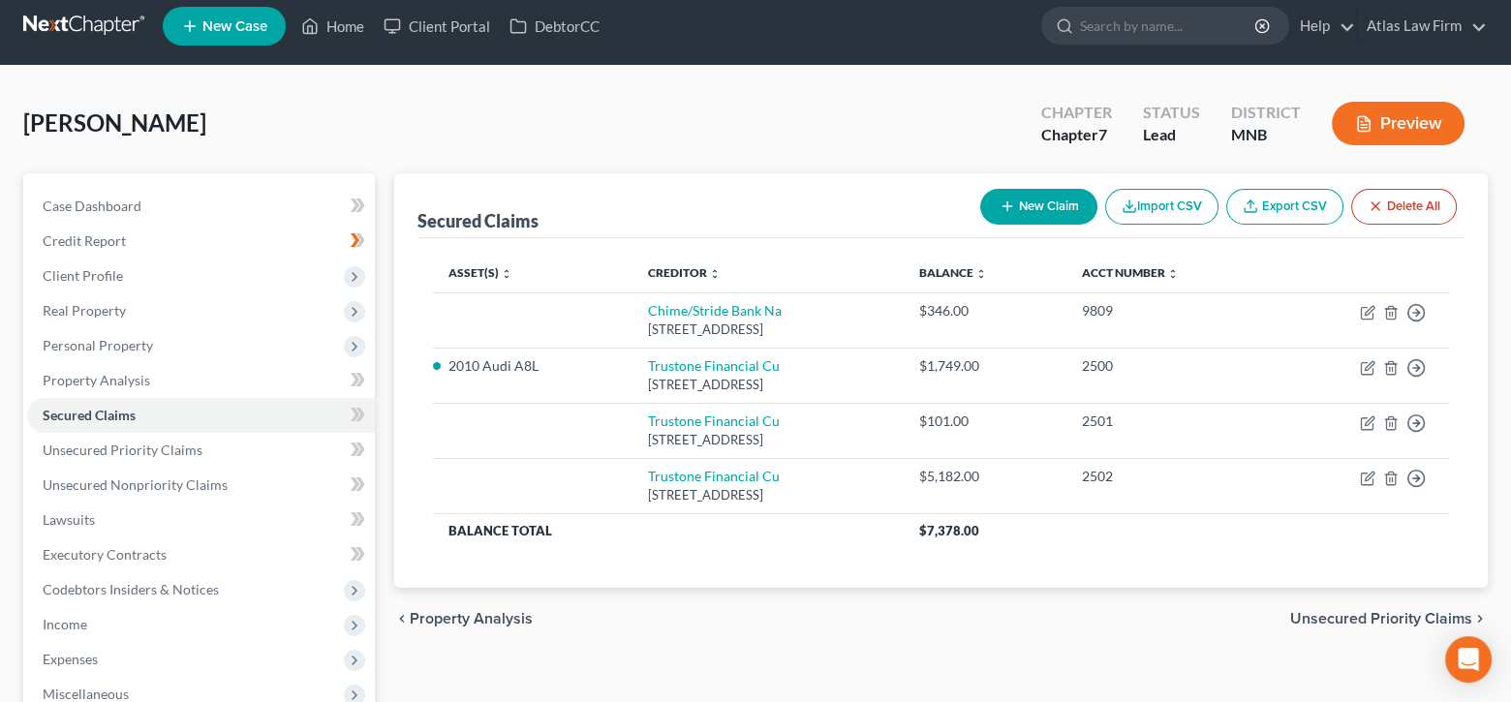
scroll to position [0, 0]
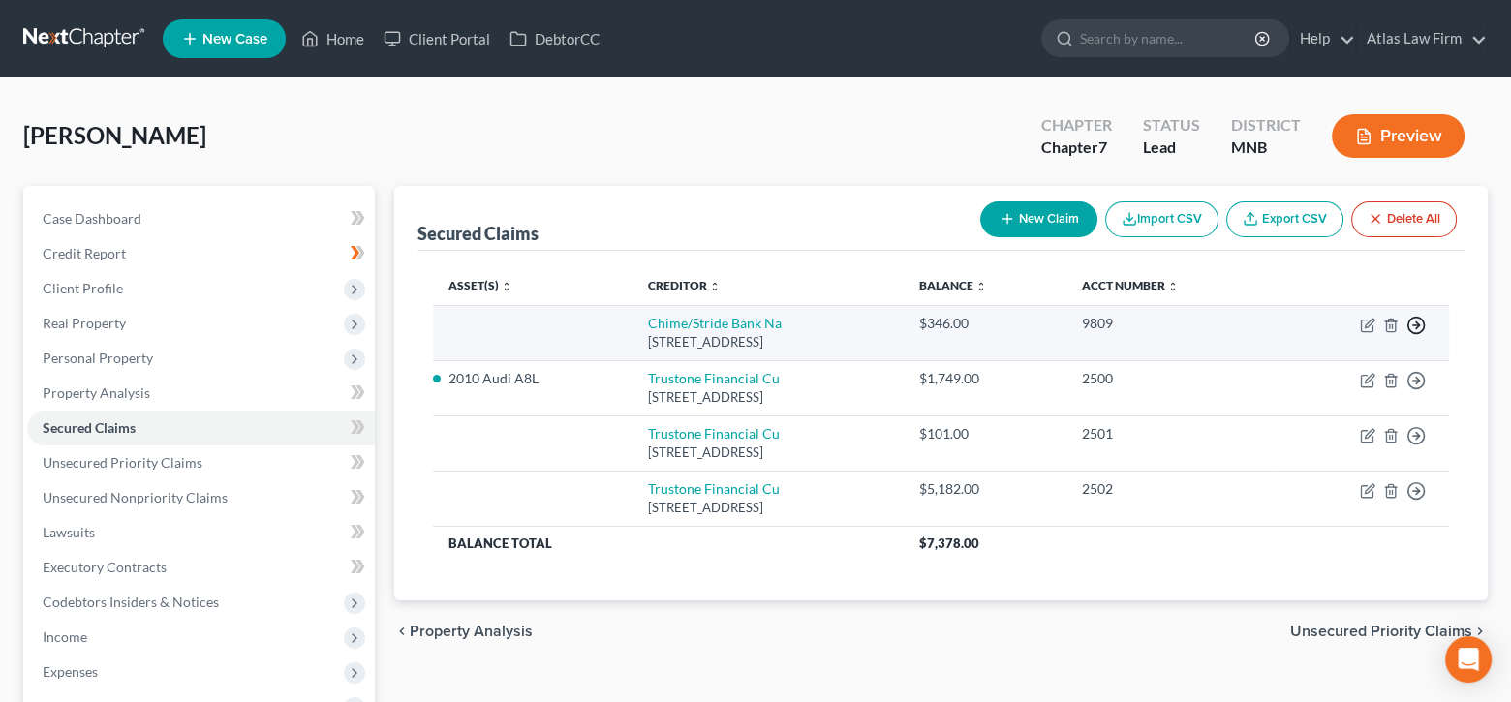
click at [1419, 322] on icon "button" at bounding box center [1415, 325] width 19 height 19
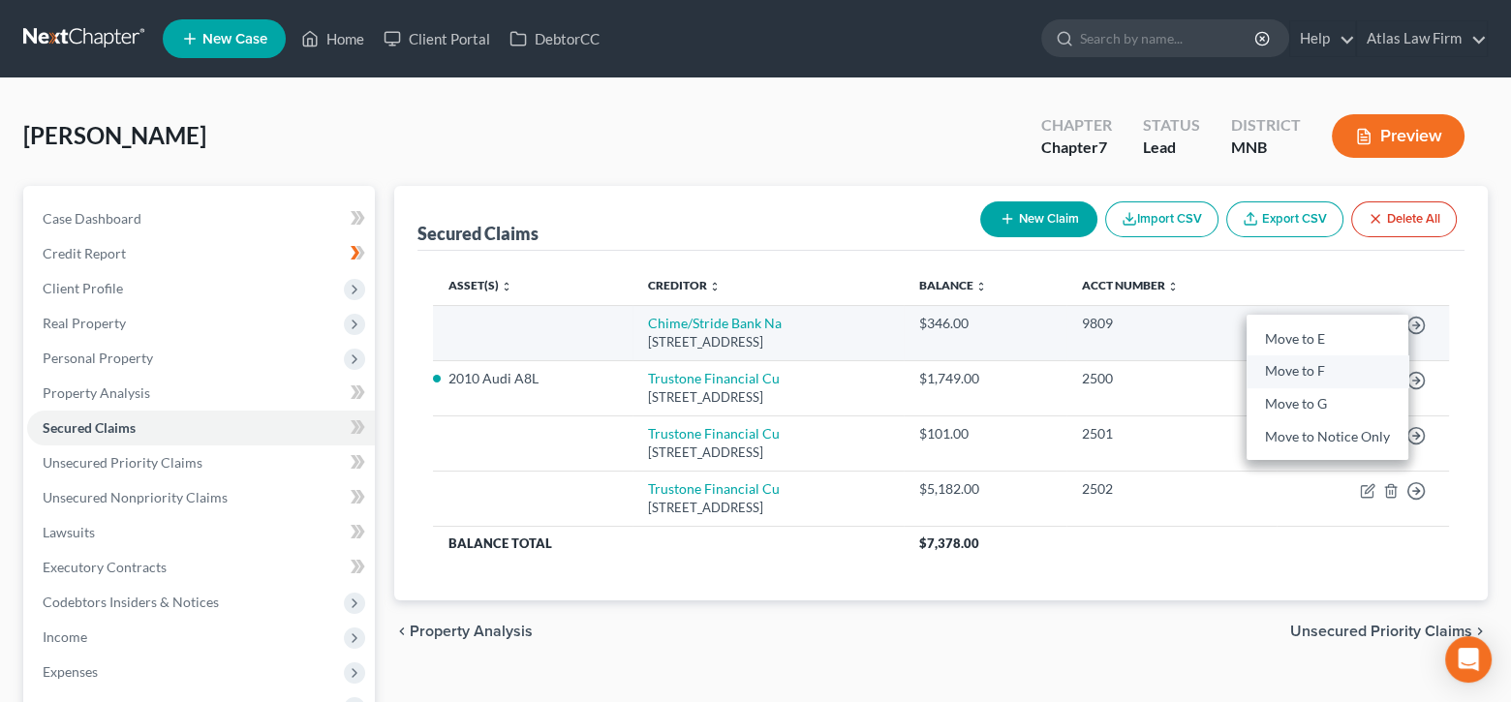
click at [1334, 369] on link "Move to F" at bounding box center [1327, 371] width 162 height 33
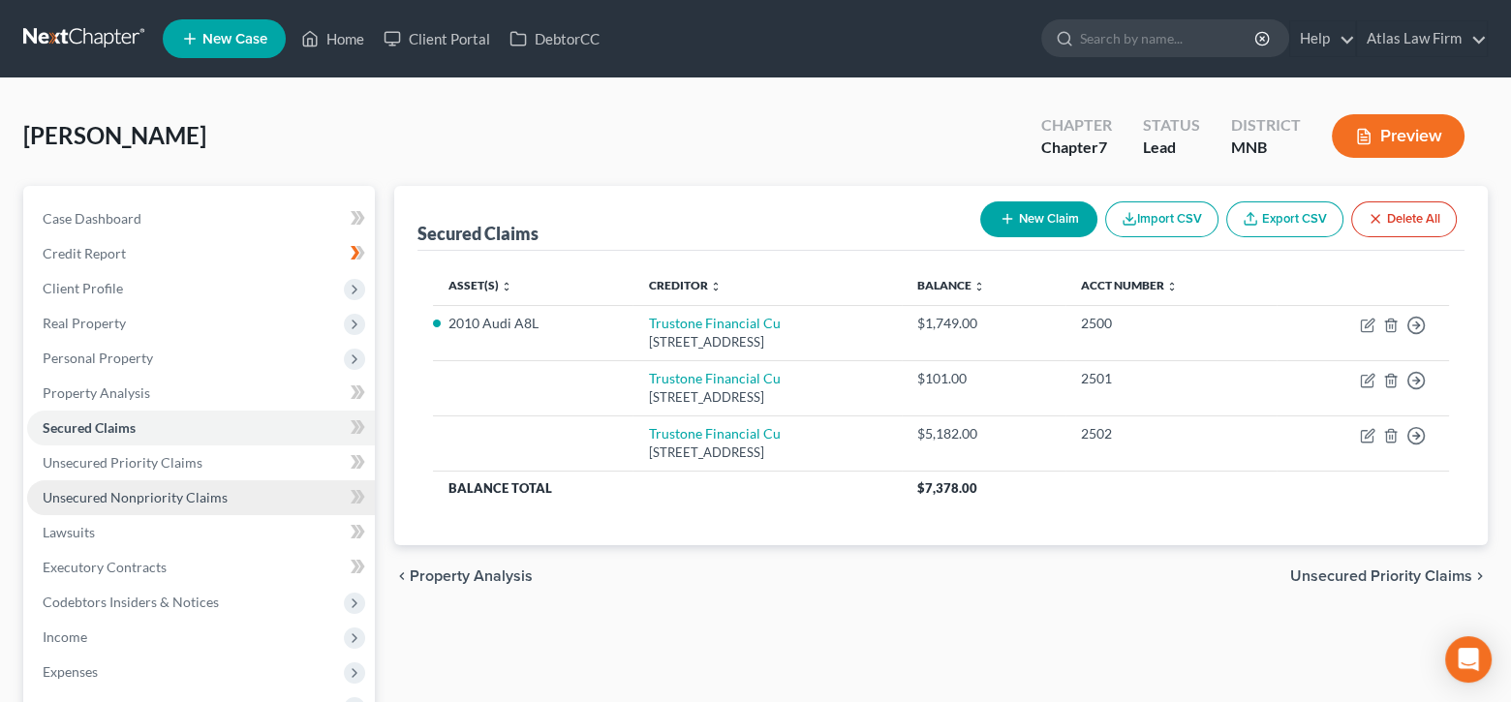
click at [114, 496] on span "Unsecured Nonpriority Claims" at bounding box center [135, 497] width 185 height 16
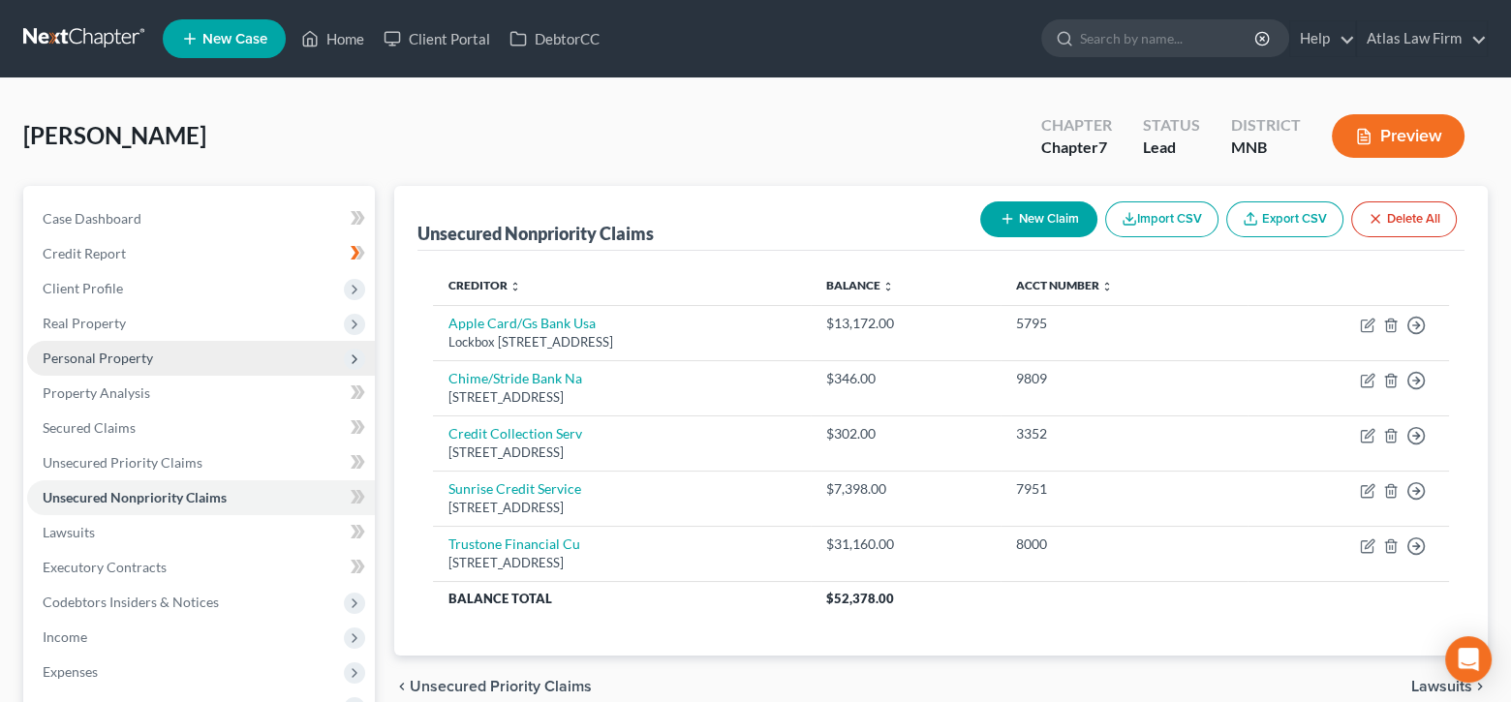
click at [93, 353] on span "Personal Property" at bounding box center [98, 358] width 110 height 16
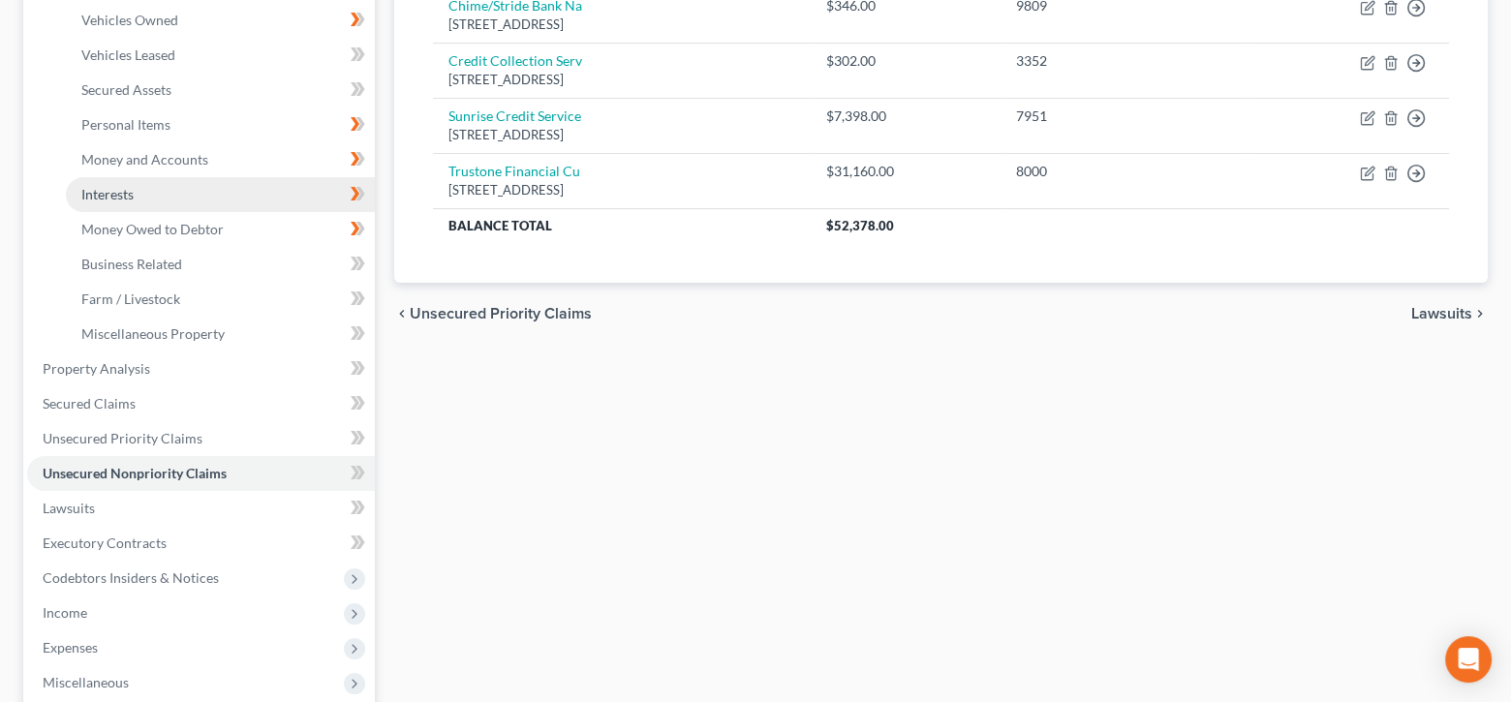
scroll to position [387, 0]
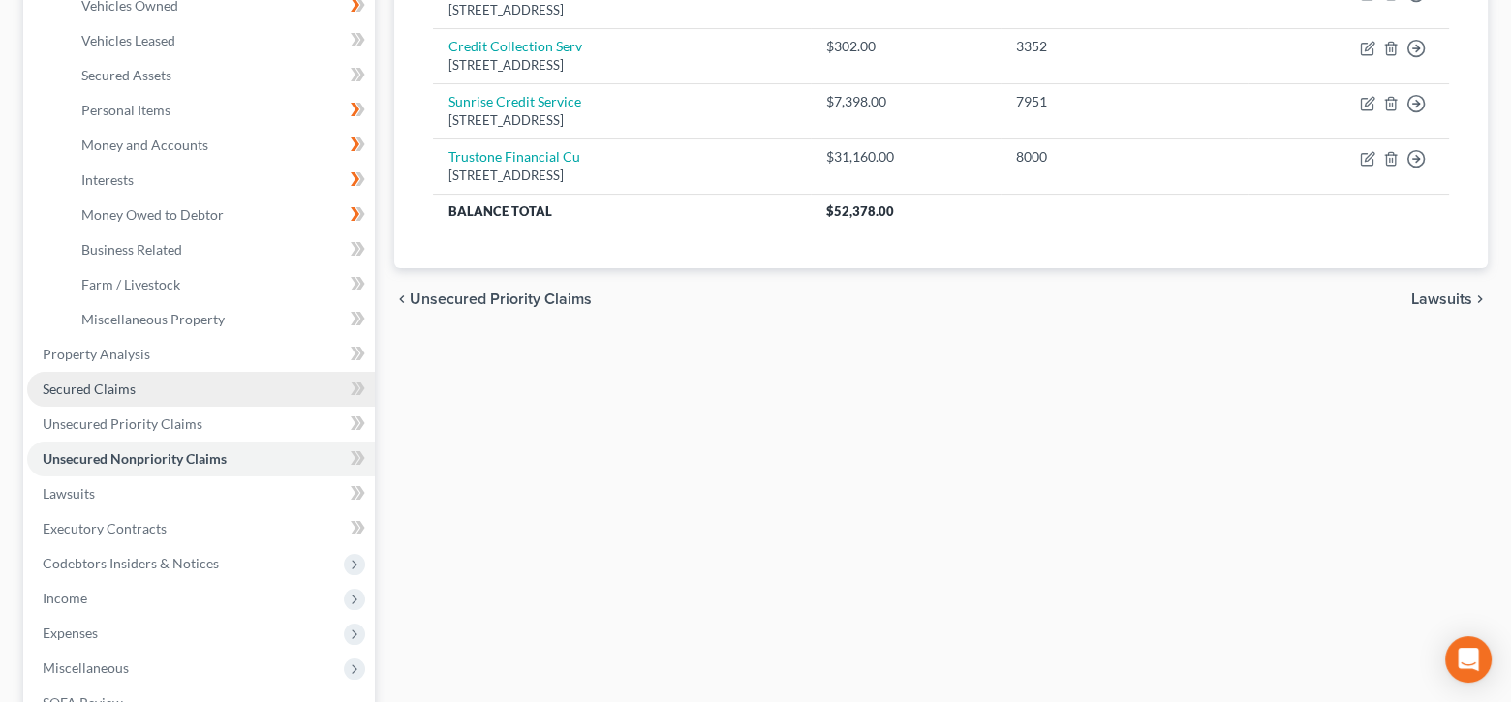
click at [160, 391] on link "Secured Claims" at bounding box center [201, 389] width 348 height 35
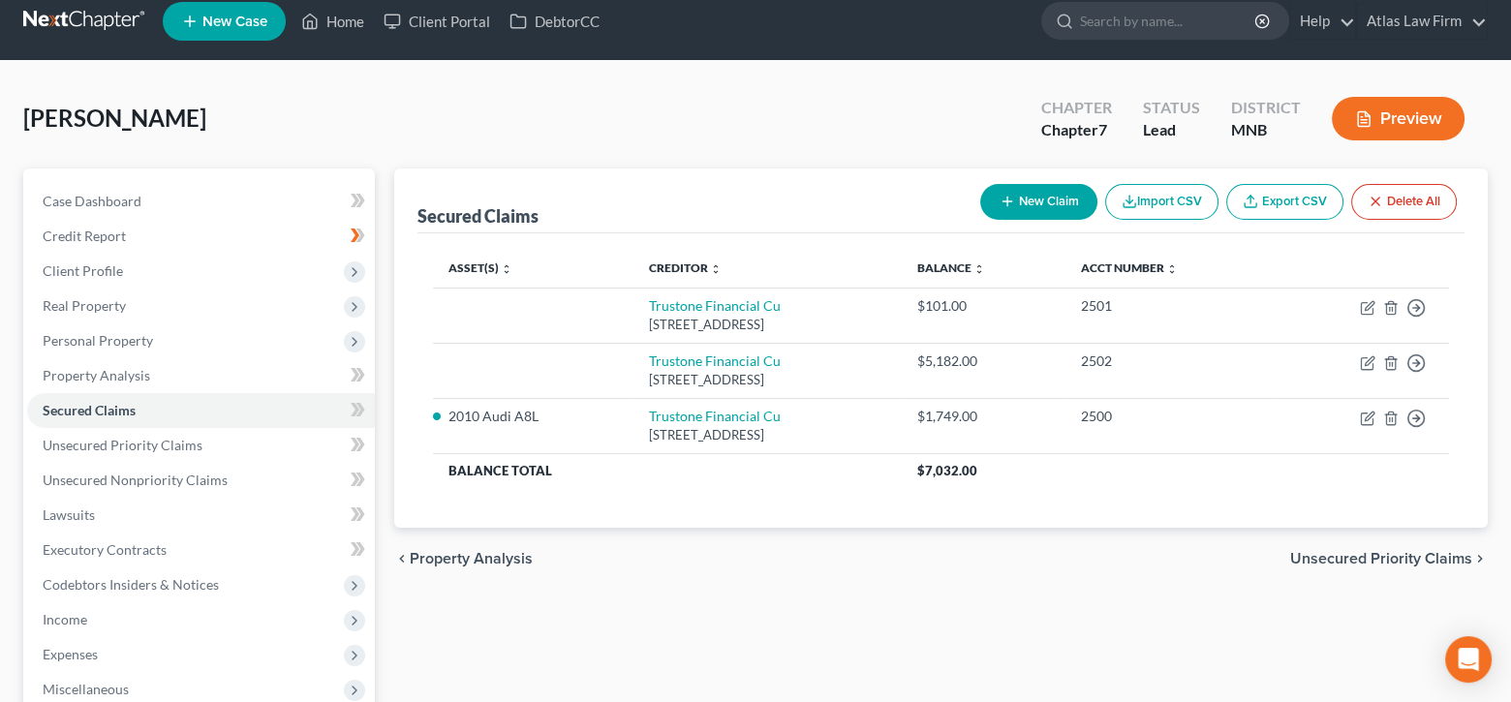
scroll to position [194, 0]
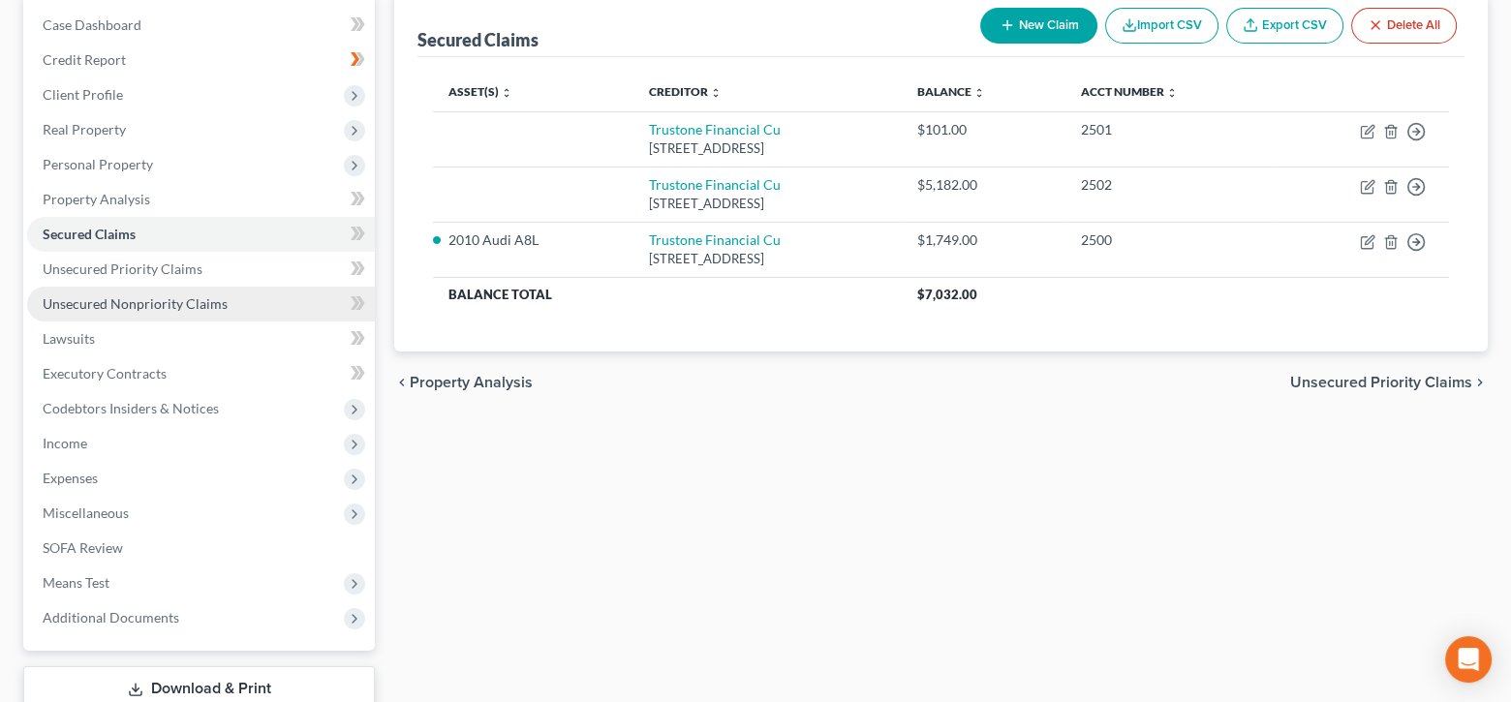
click at [199, 297] on span "Unsecured Nonpriority Claims" at bounding box center [135, 303] width 185 height 16
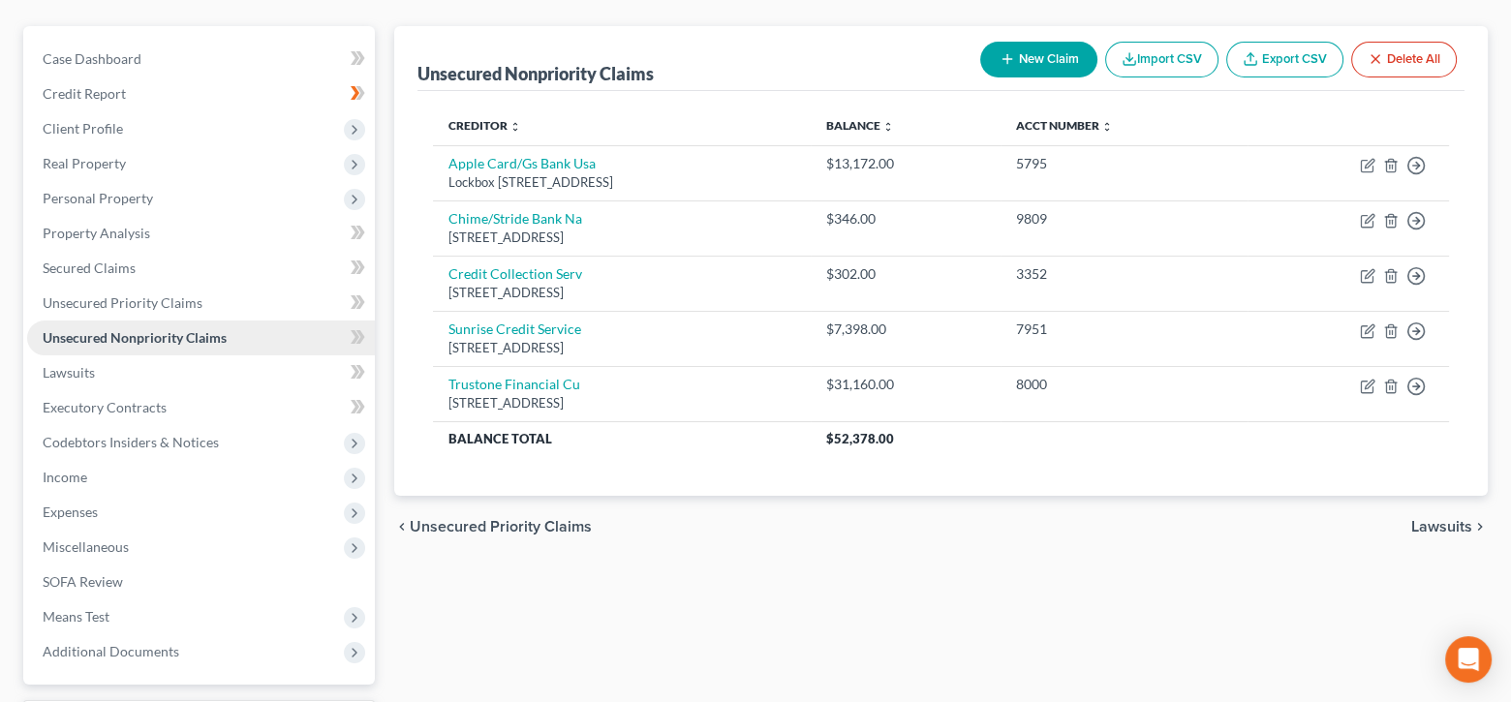
scroll to position [194, 0]
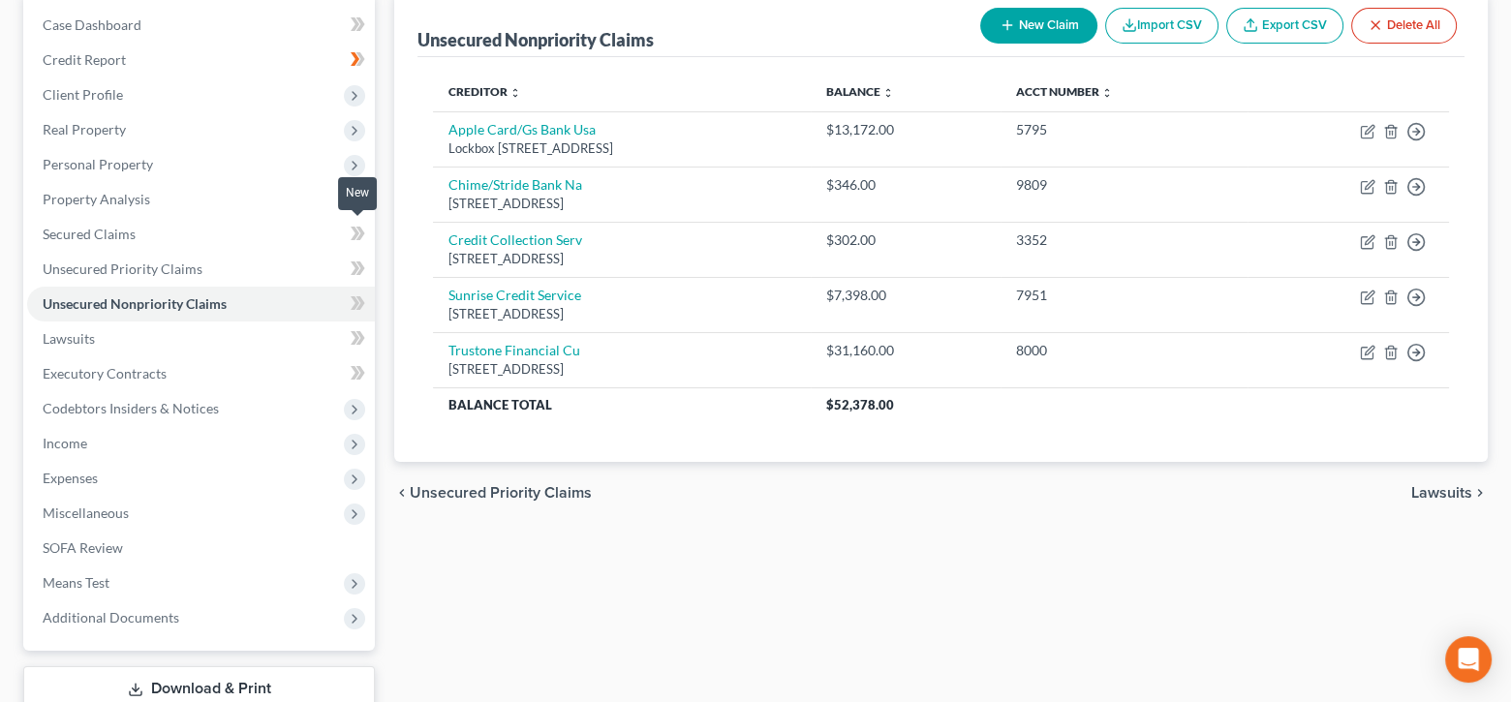
click at [357, 228] on icon at bounding box center [358, 234] width 15 height 24
click at [296, 266] on link "Unsecured Priority Claims" at bounding box center [201, 269] width 348 height 35
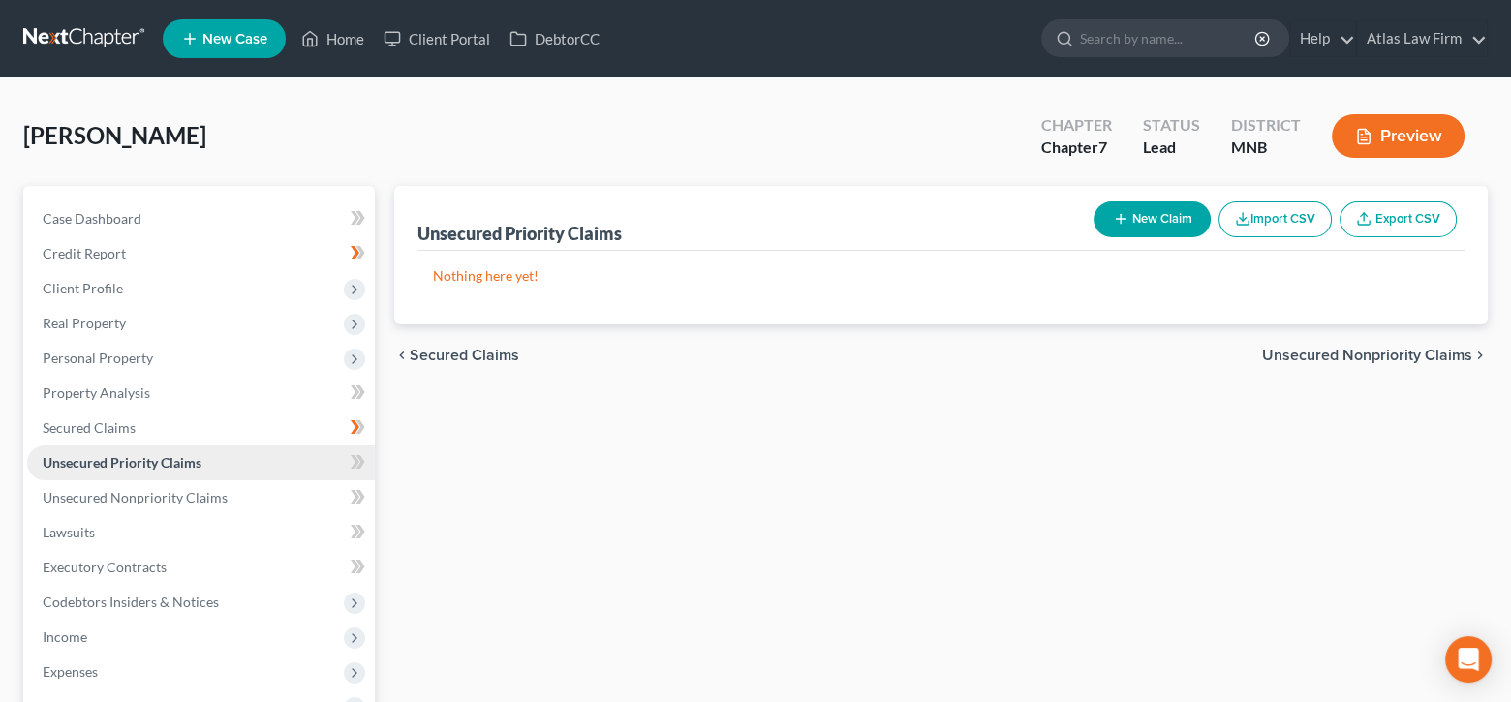
scroll to position [194, 0]
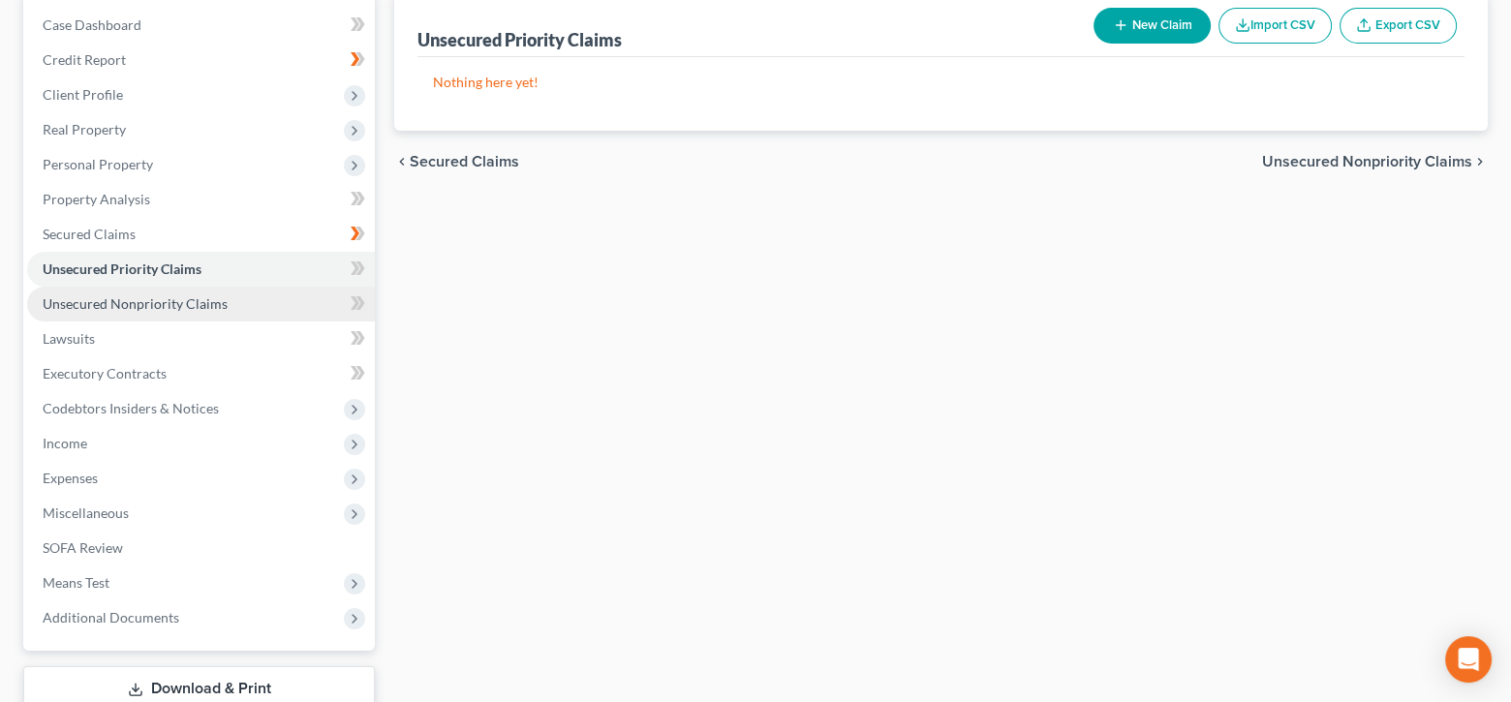
click at [301, 307] on link "Unsecured Nonpriority Claims" at bounding box center [201, 304] width 348 height 35
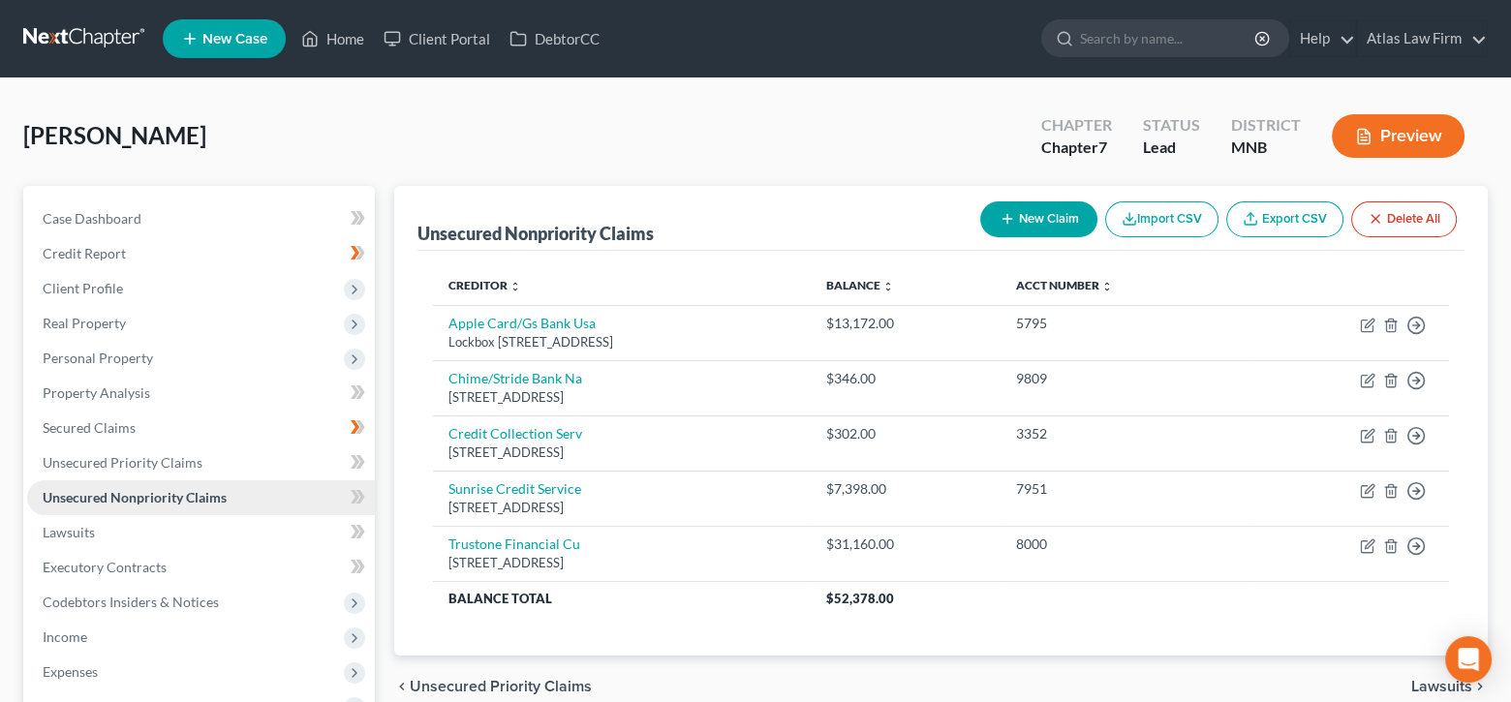
scroll to position [194, 0]
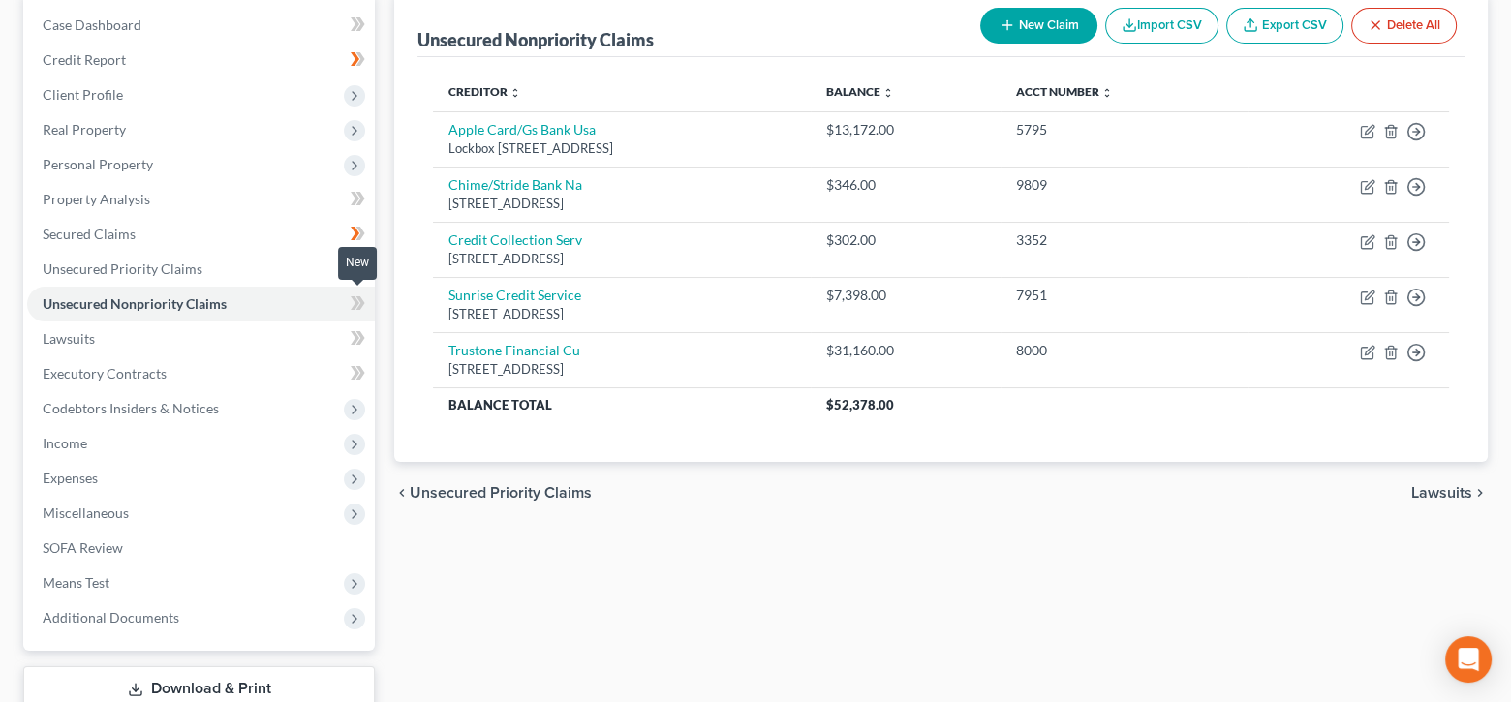
click at [358, 303] on icon at bounding box center [358, 304] width 15 height 24
click at [1014, 33] on button "New Claim" at bounding box center [1038, 26] width 117 height 36
select select "0"
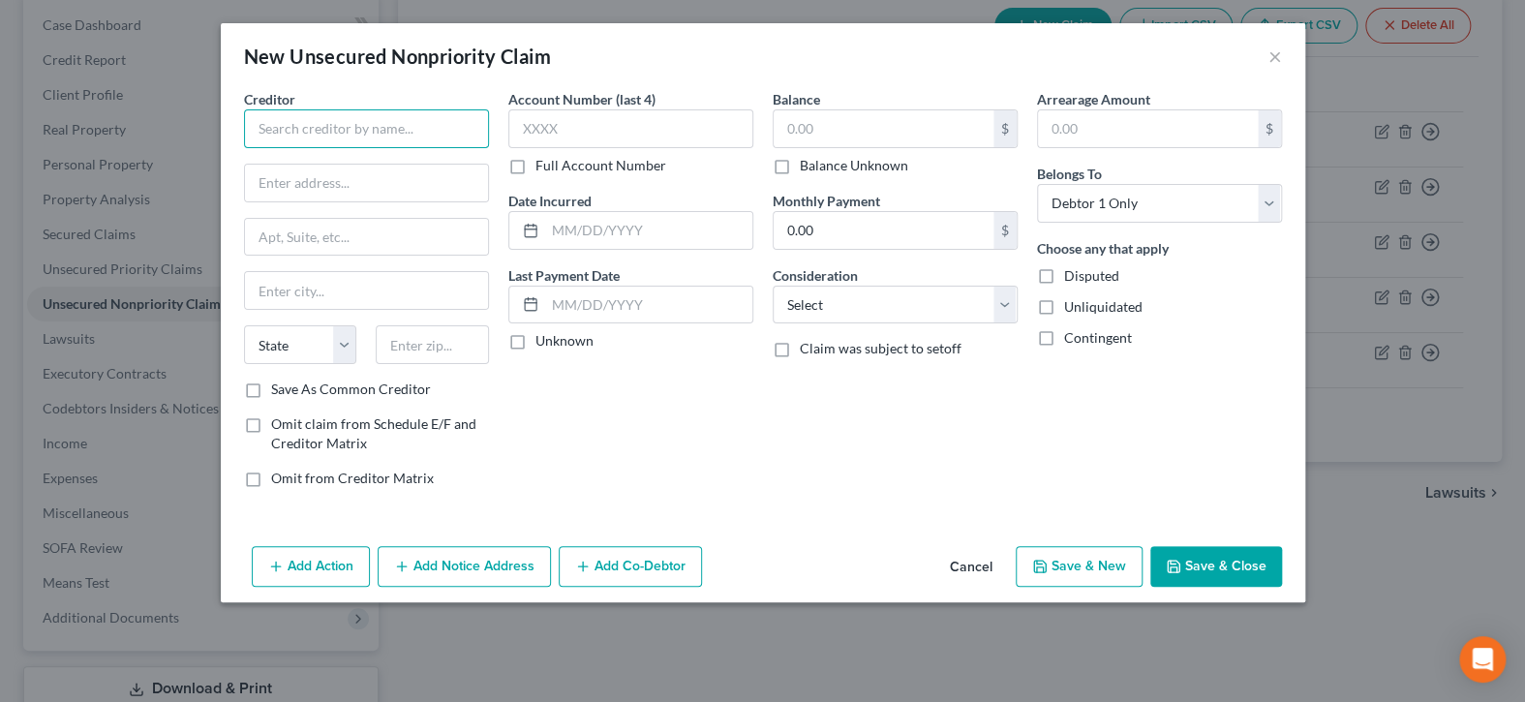
click at [465, 125] on input "text" at bounding box center [366, 128] width 245 height 39
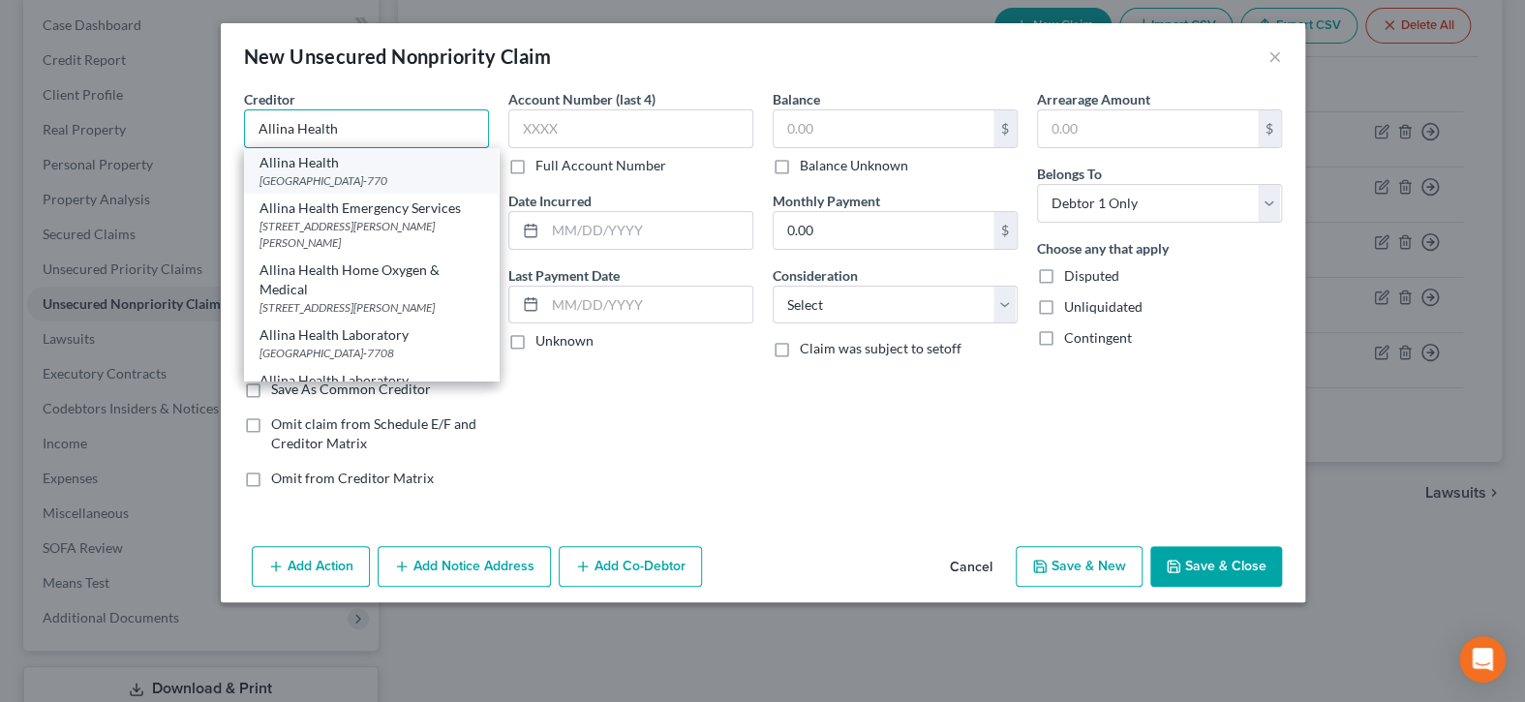
type input "Allina Health"
click at [391, 173] on div "[GEOGRAPHIC_DATA]-770" at bounding box center [372, 180] width 224 height 16
type input "PO Box 77008"
type input "[GEOGRAPHIC_DATA]"
select select "24"
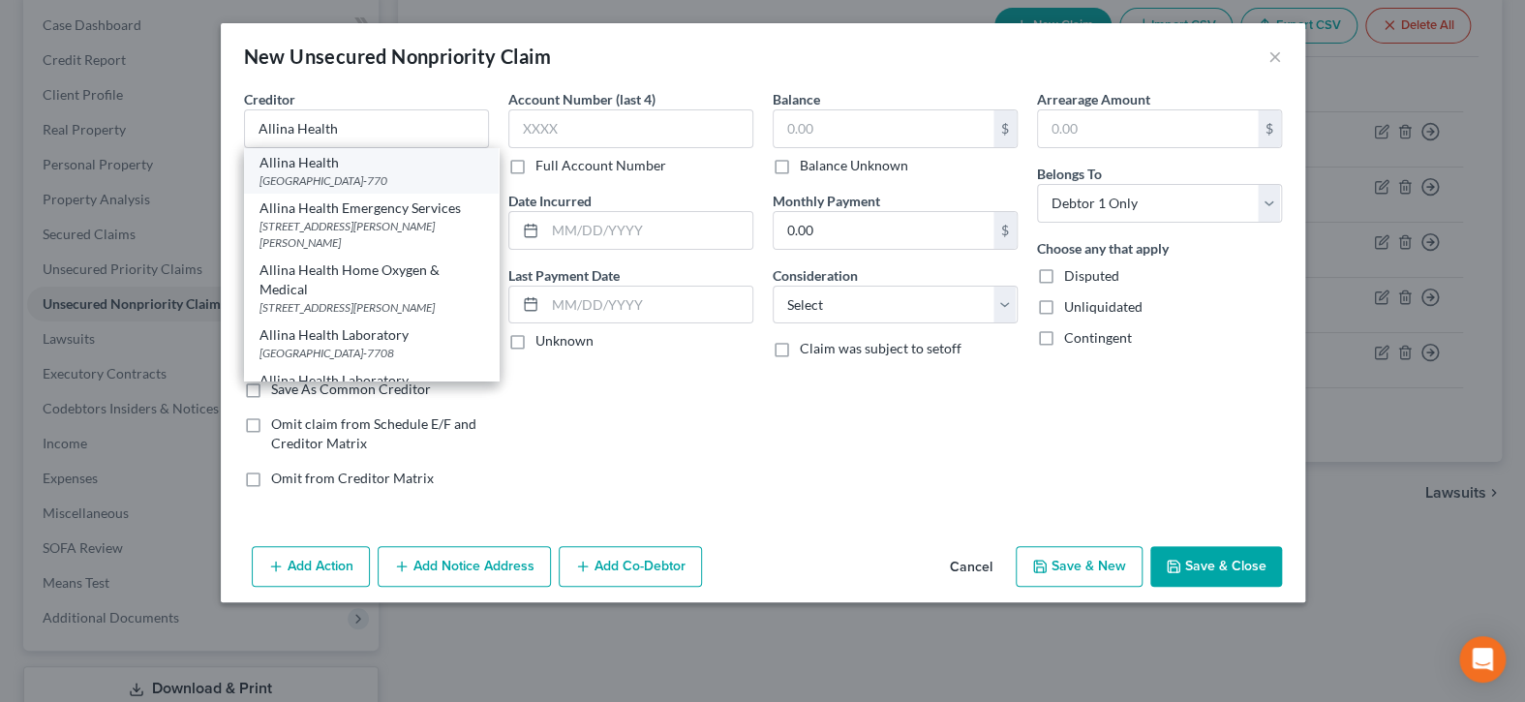
type input "55480-770"
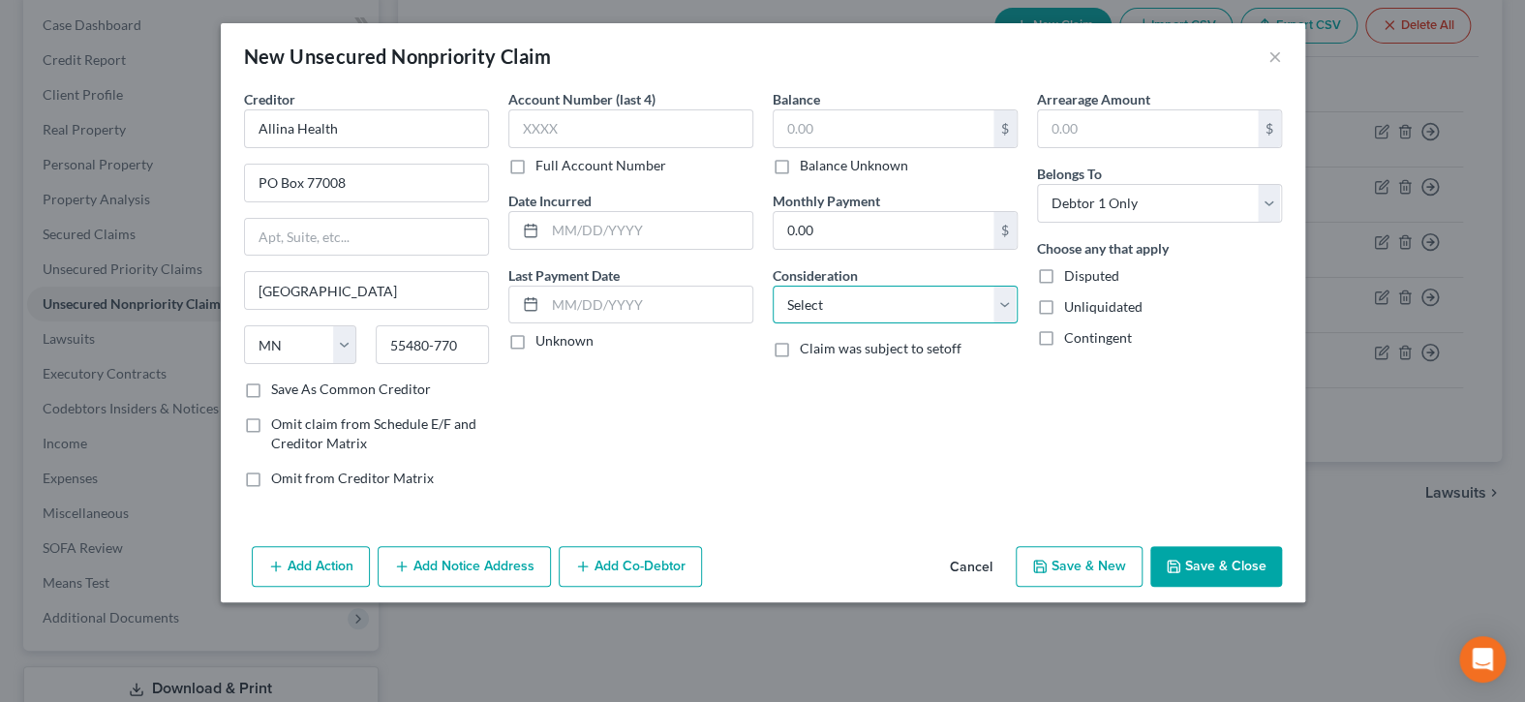
drag, startPoint x: 810, startPoint y: 300, endPoint x: 878, endPoint y: 371, distance: 98.6
click at [810, 300] on select "Select Cable / Satellite Services Collection Agency Credit Card Debt Debt Couns…" at bounding box center [895, 305] width 245 height 39
select select "9"
click at [773, 286] on select "Select Cable / Satellite Services Collection Agency Credit Card Debt Debt Couns…" at bounding box center [895, 305] width 245 height 39
click at [800, 167] on label "Balance Unknown" at bounding box center [854, 165] width 108 height 19
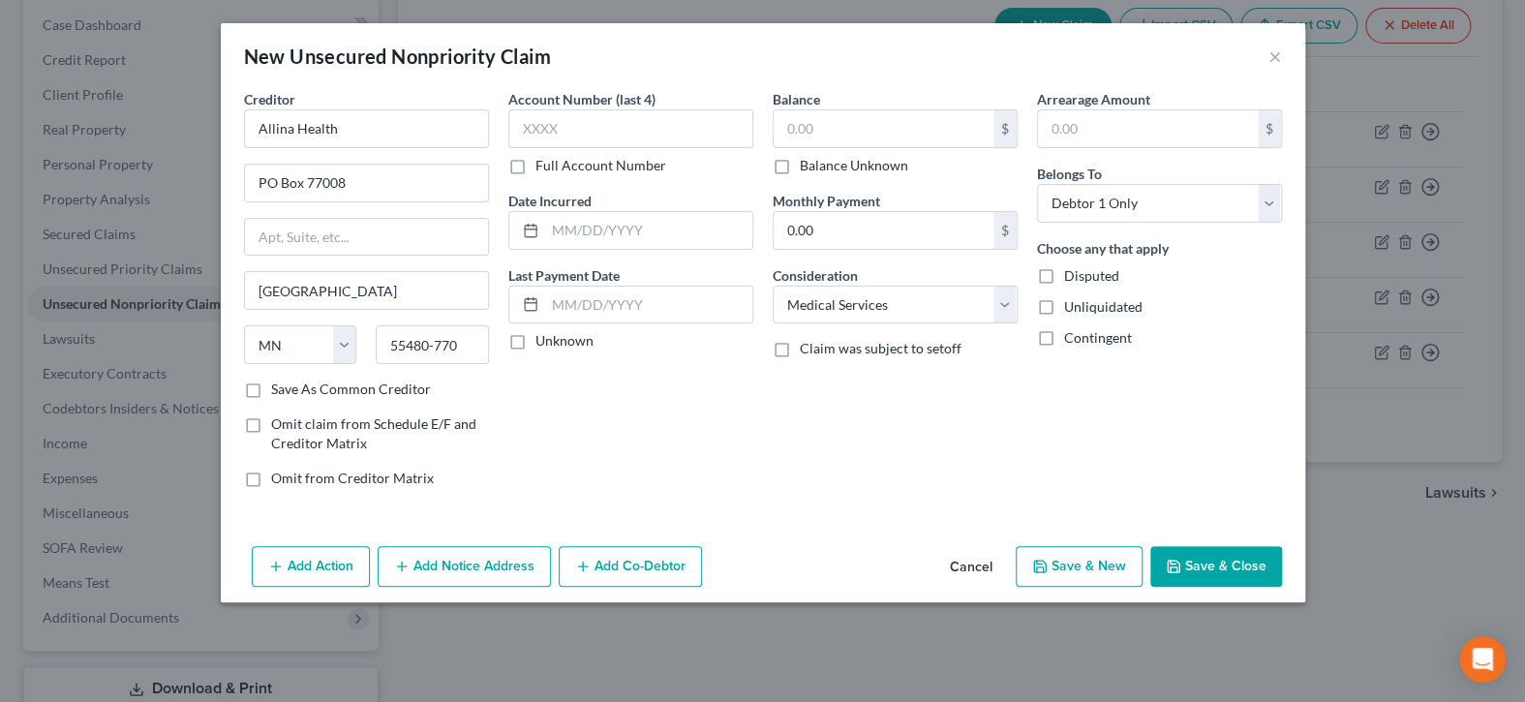
click at [808, 167] on input "Balance Unknown" at bounding box center [814, 162] width 13 height 13
checkbox input "true"
type input "0.00"
click at [1231, 569] on button "Save & Close" at bounding box center [1217, 566] width 132 height 41
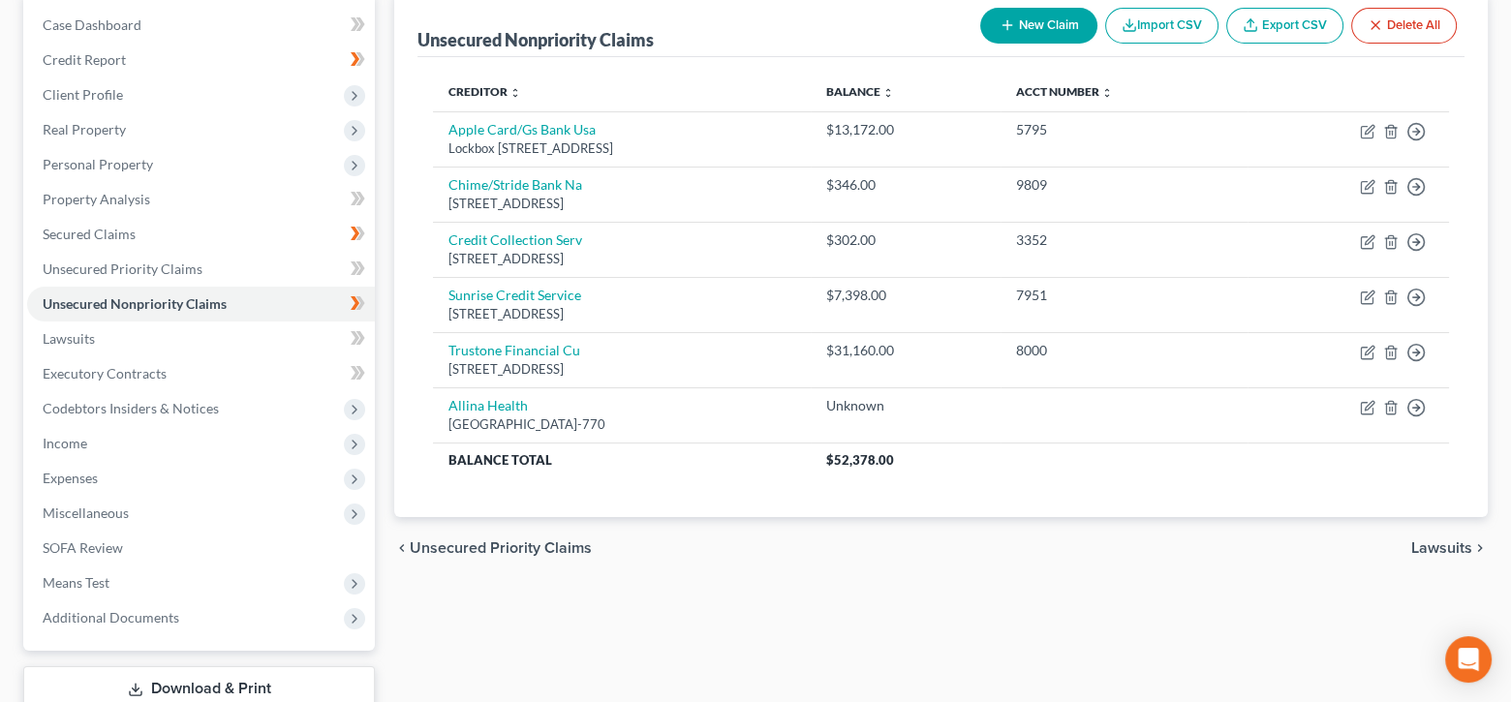
click at [1028, 27] on button "New Claim" at bounding box center [1038, 26] width 117 height 36
select select "0"
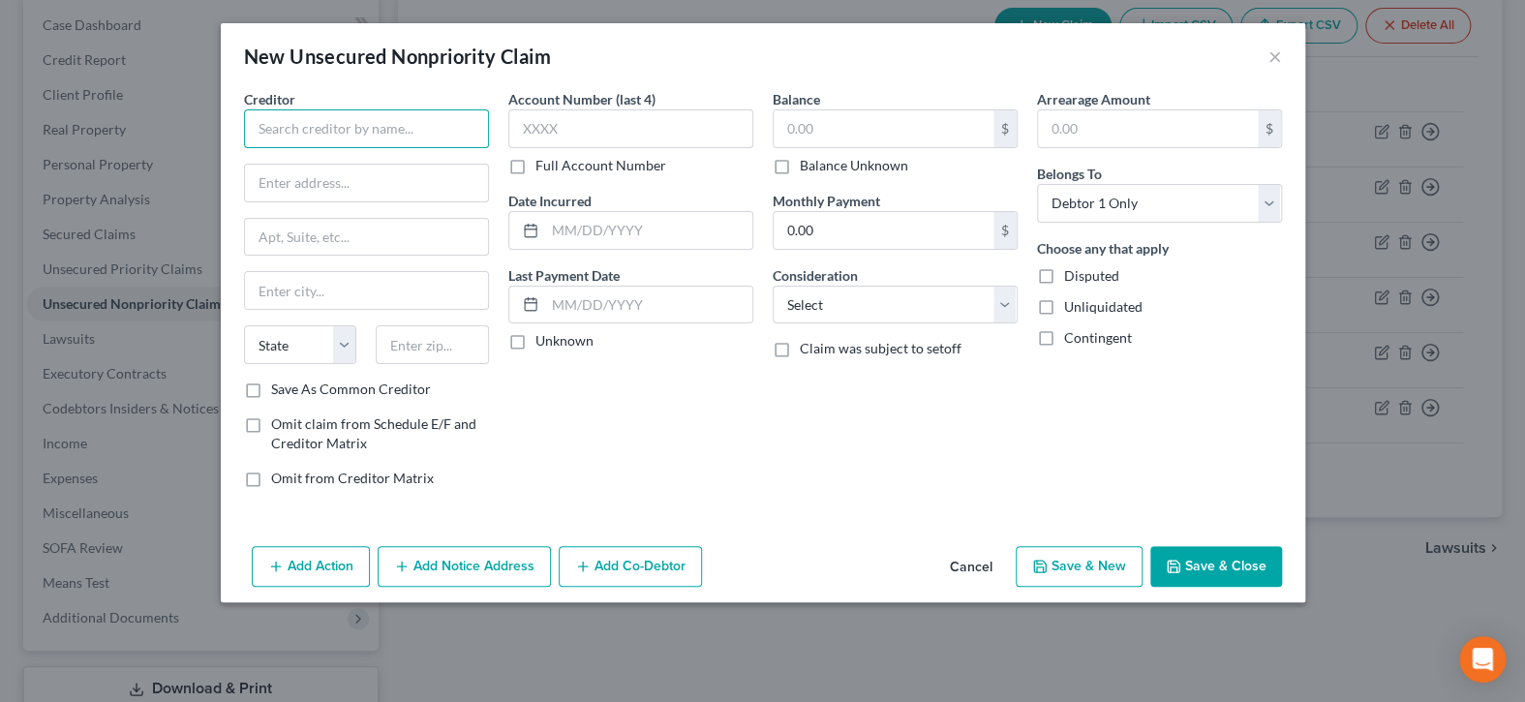
click at [360, 133] on input "text" at bounding box center [366, 128] width 245 height 39
type input "w"
type input "W"
type input "Medical Creditor for INR Checker???"
click at [862, 126] on input "text" at bounding box center [884, 128] width 220 height 37
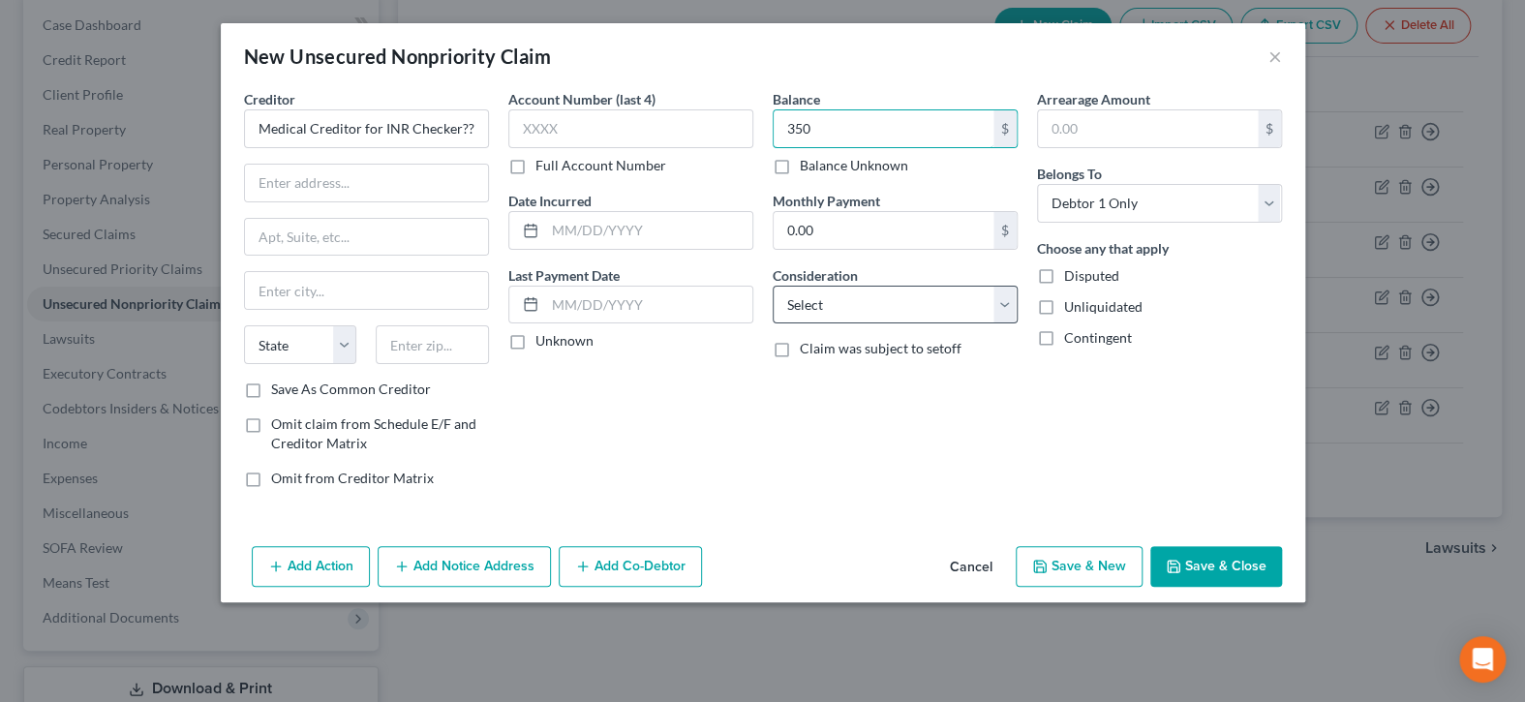
type input "350"
click at [895, 314] on select "Select Cable / Satellite Services Collection Agency Credit Card Debt Debt Couns…" at bounding box center [895, 305] width 245 height 39
select select "9"
click at [773, 286] on select "Select Cable / Satellite Services Collection Agency Credit Card Debt Debt Couns…" at bounding box center [895, 305] width 245 height 39
click at [1209, 561] on button "Save & Close" at bounding box center [1217, 566] width 132 height 41
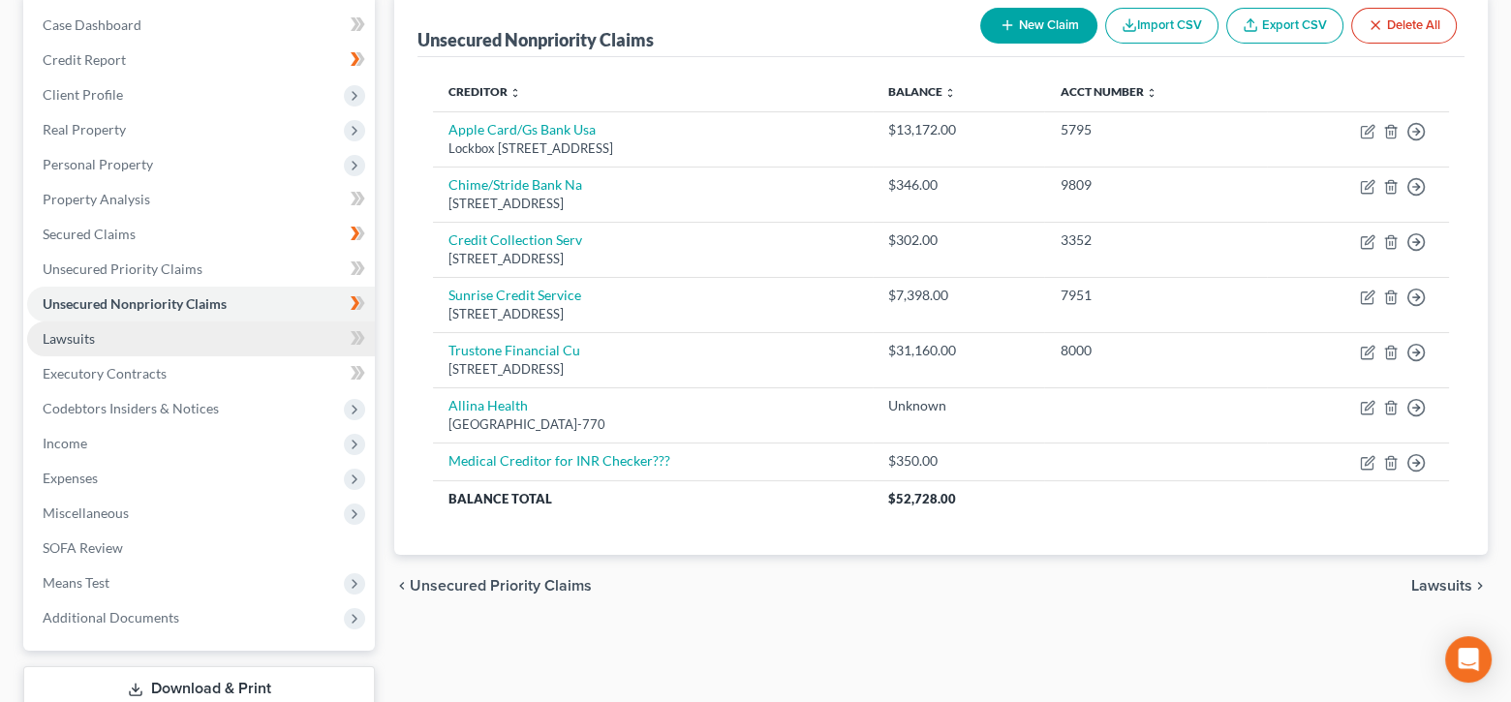
click at [261, 334] on link "Lawsuits" at bounding box center [201, 339] width 348 height 35
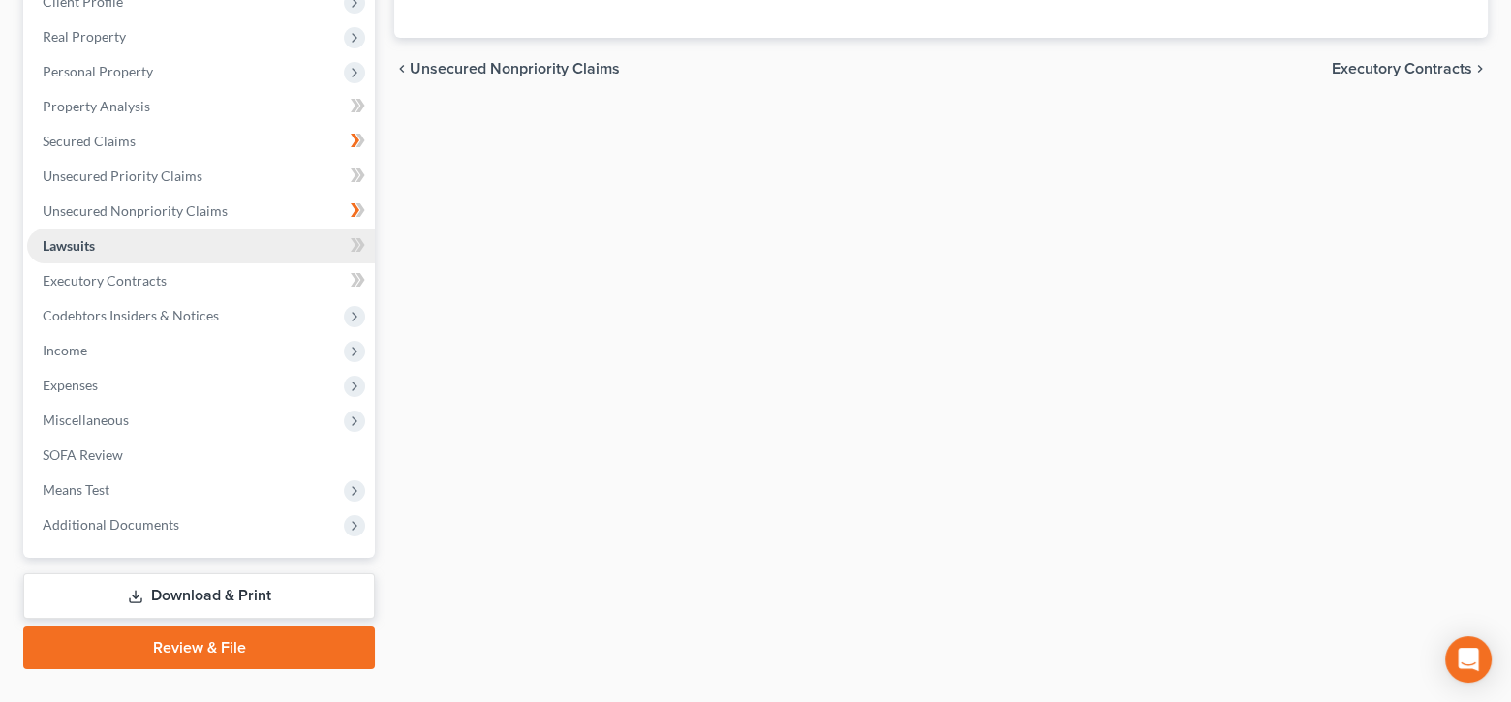
scroll to position [323, 0]
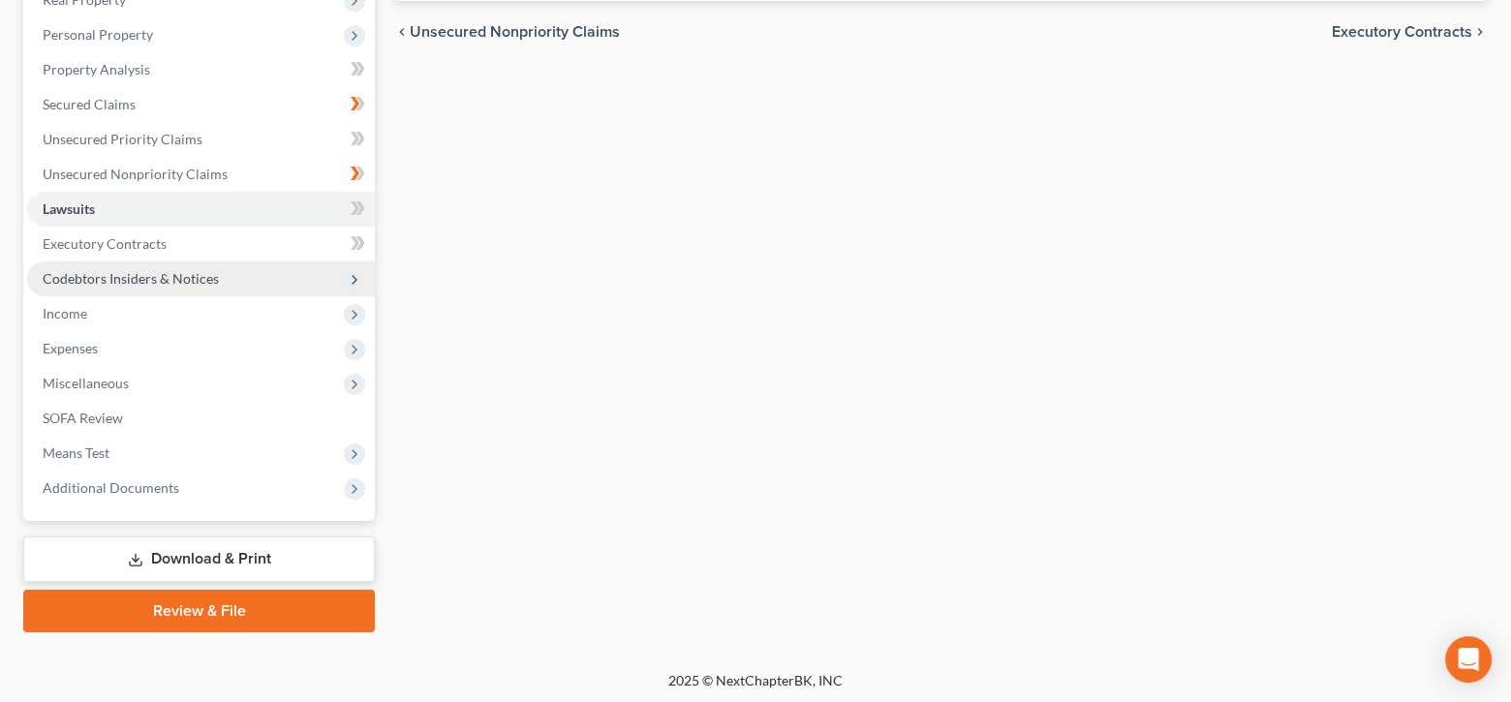
click at [204, 273] on span "Codebtors Insiders & Notices" at bounding box center [131, 278] width 176 height 16
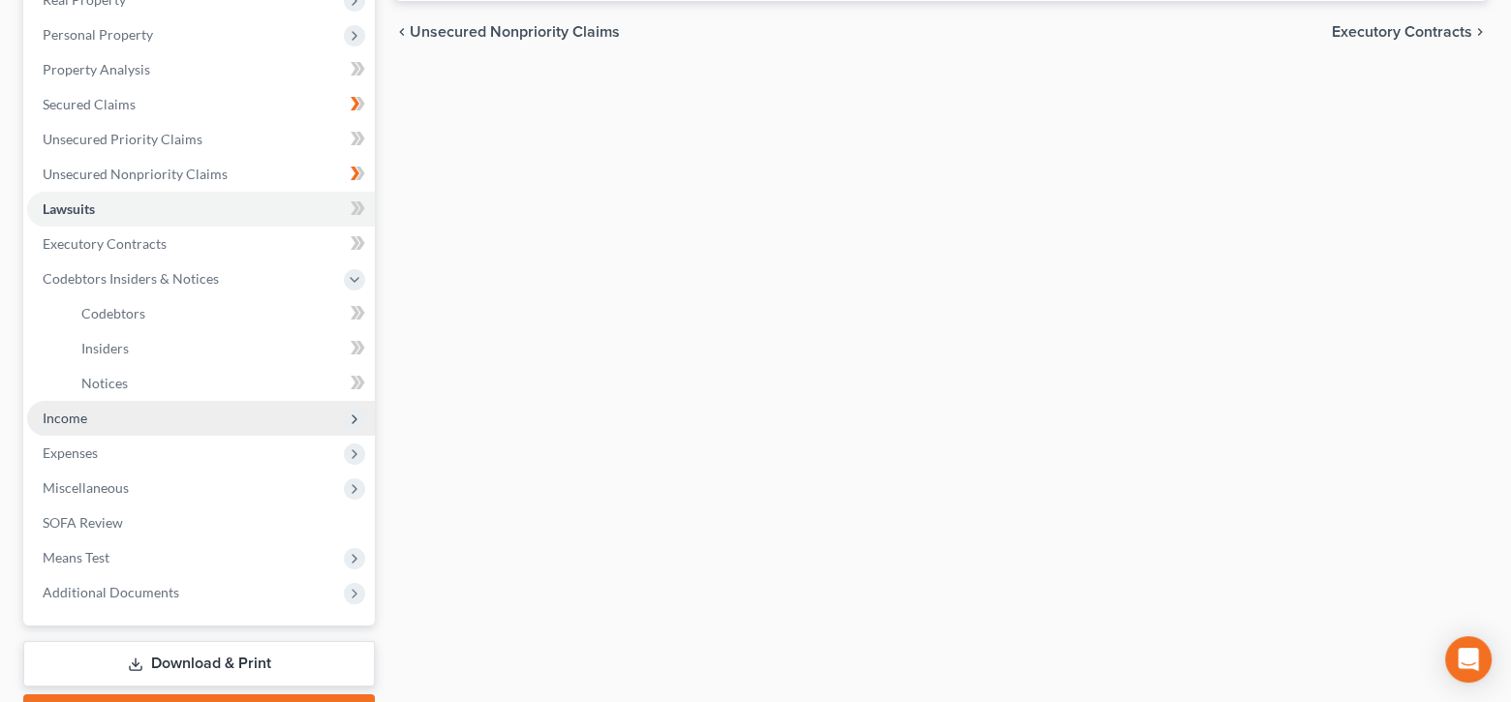
click at [156, 419] on span "Income" at bounding box center [201, 418] width 348 height 35
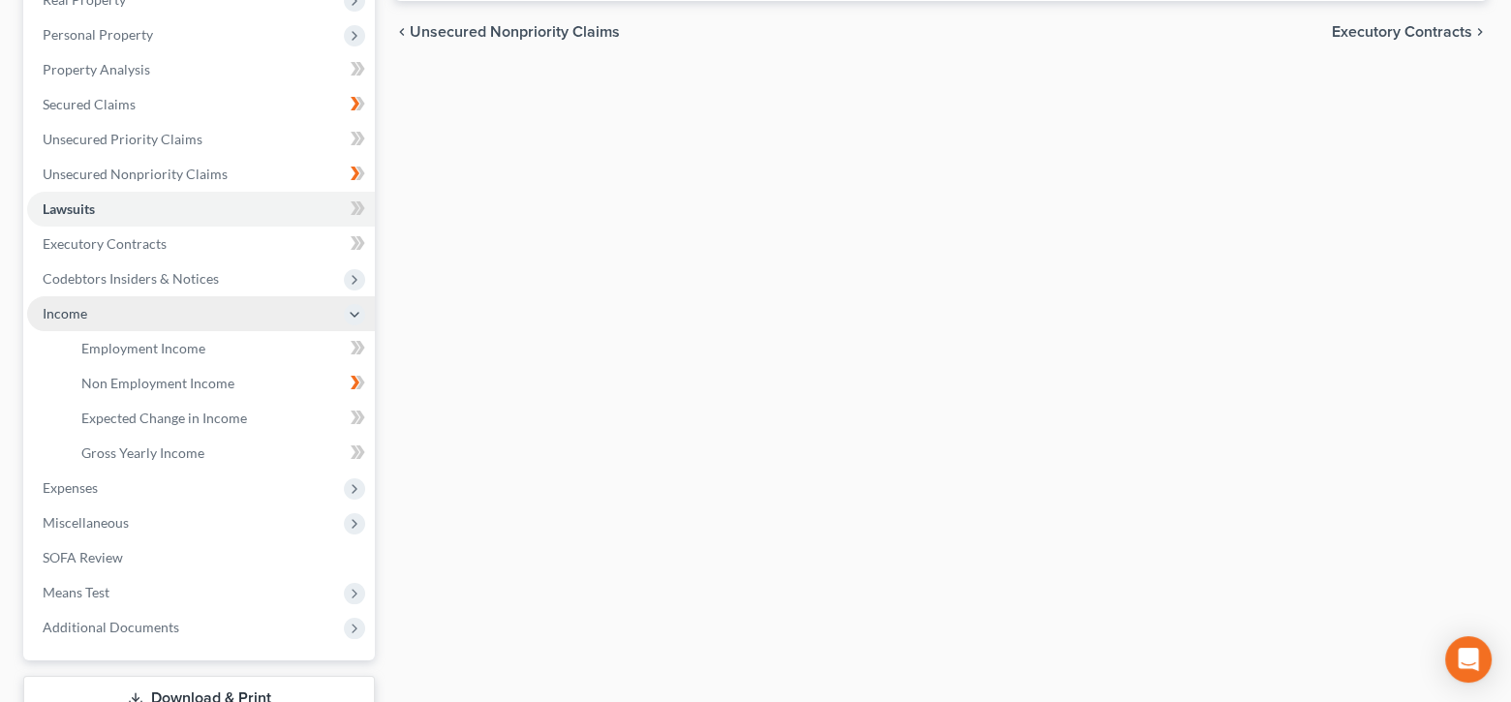
scroll to position [463, 0]
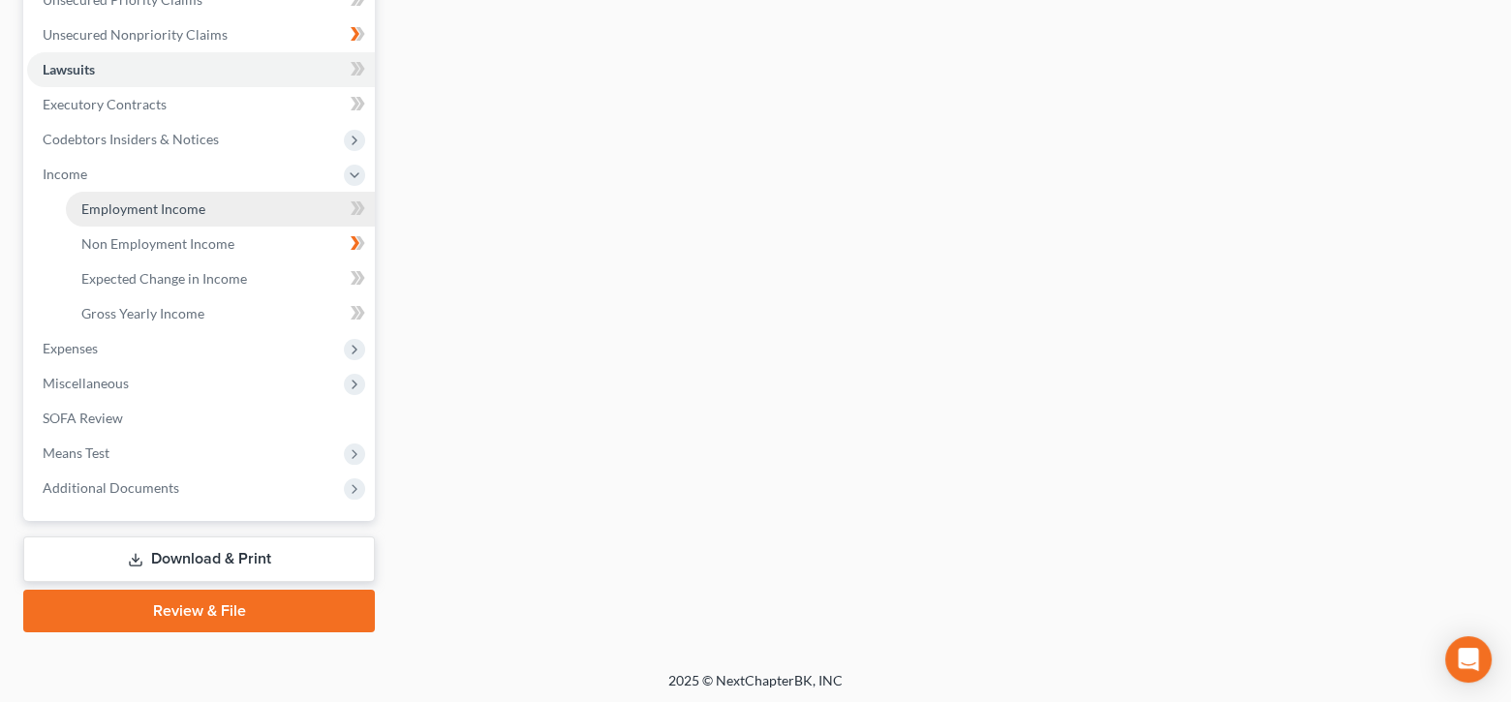
click at [272, 208] on link "Employment Income" at bounding box center [220, 209] width 309 height 35
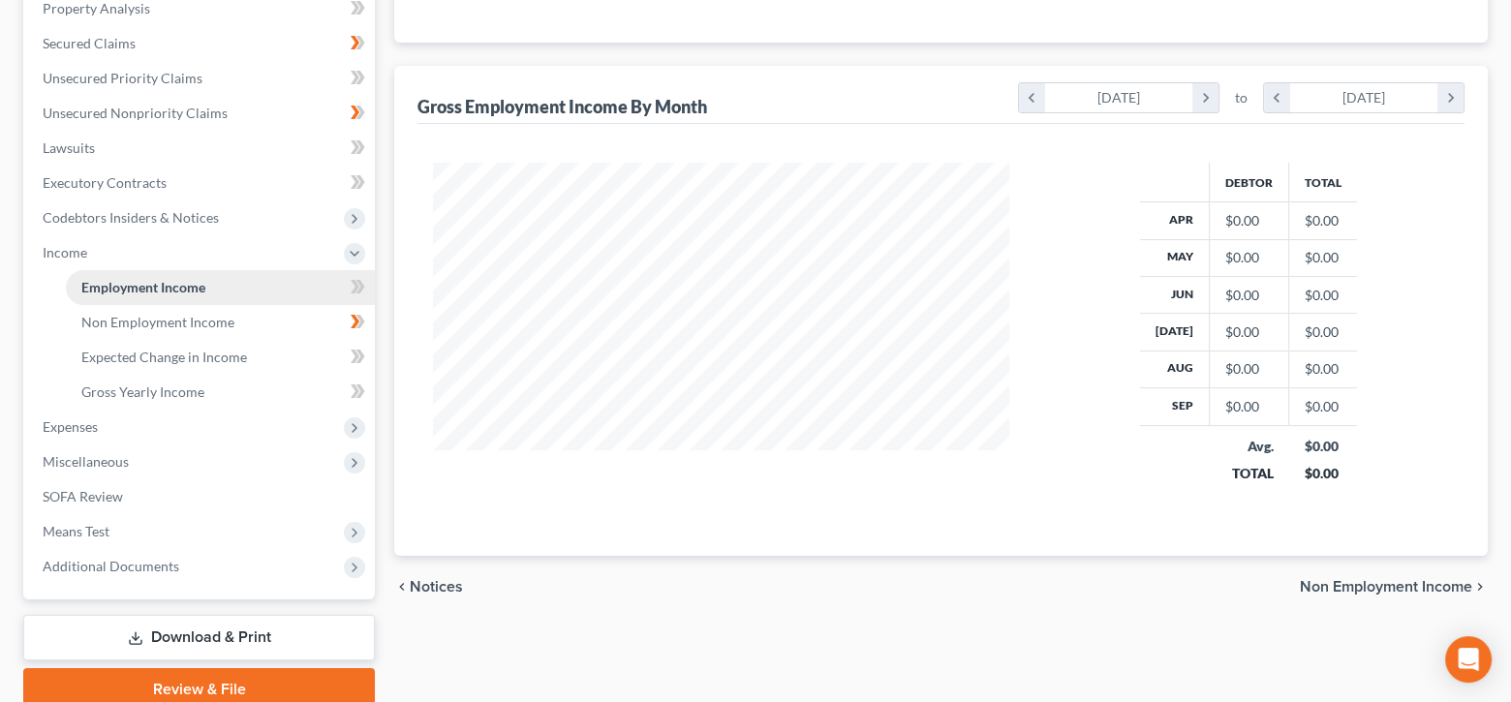
scroll to position [387, 0]
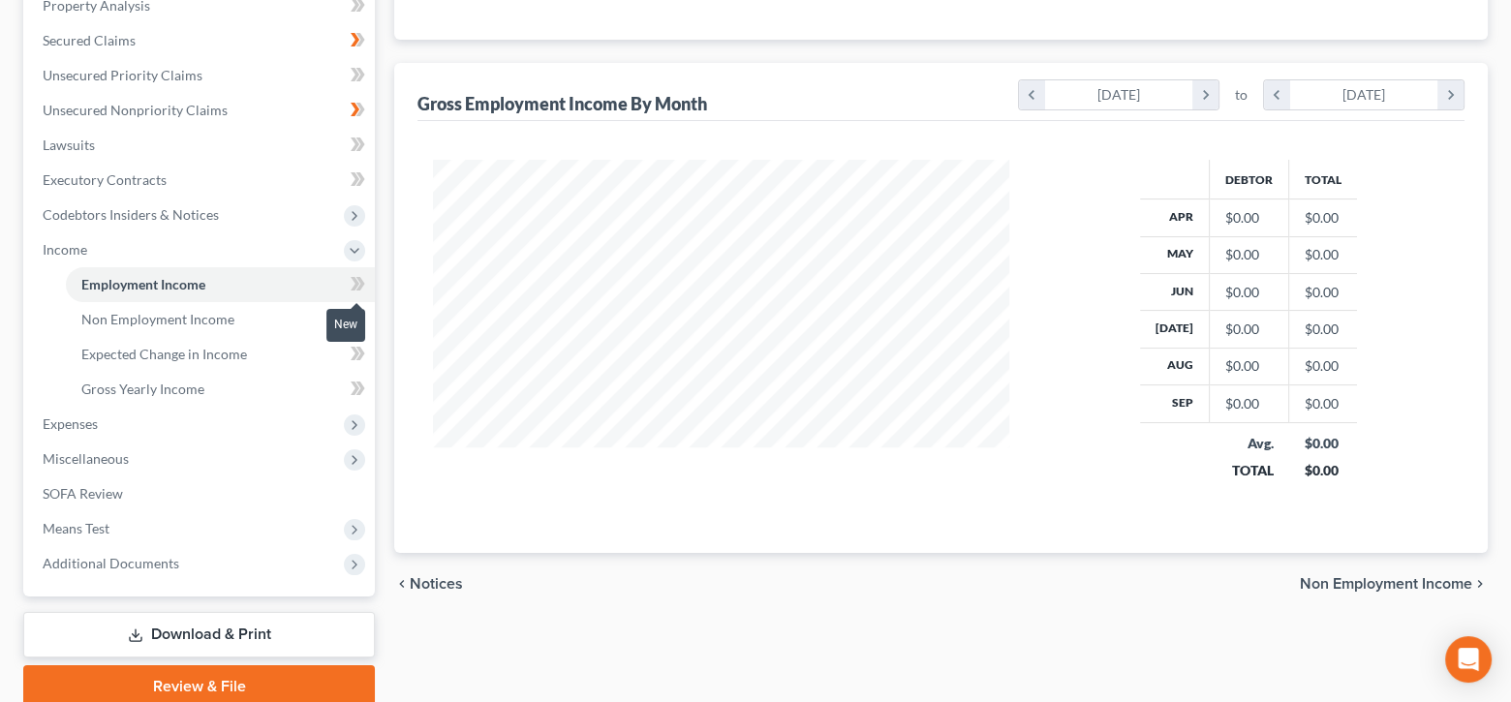
click at [357, 282] on icon at bounding box center [355, 284] width 9 height 14
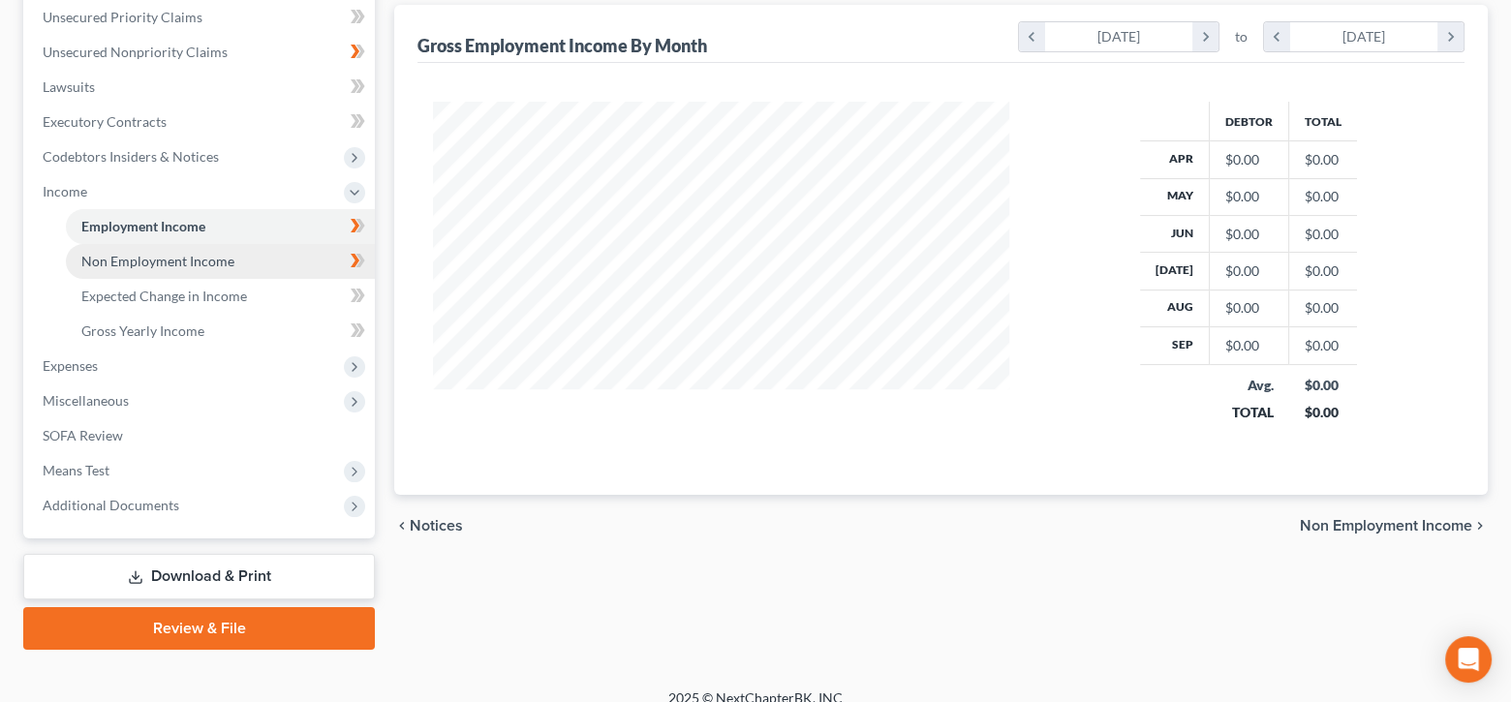
scroll to position [463, 0]
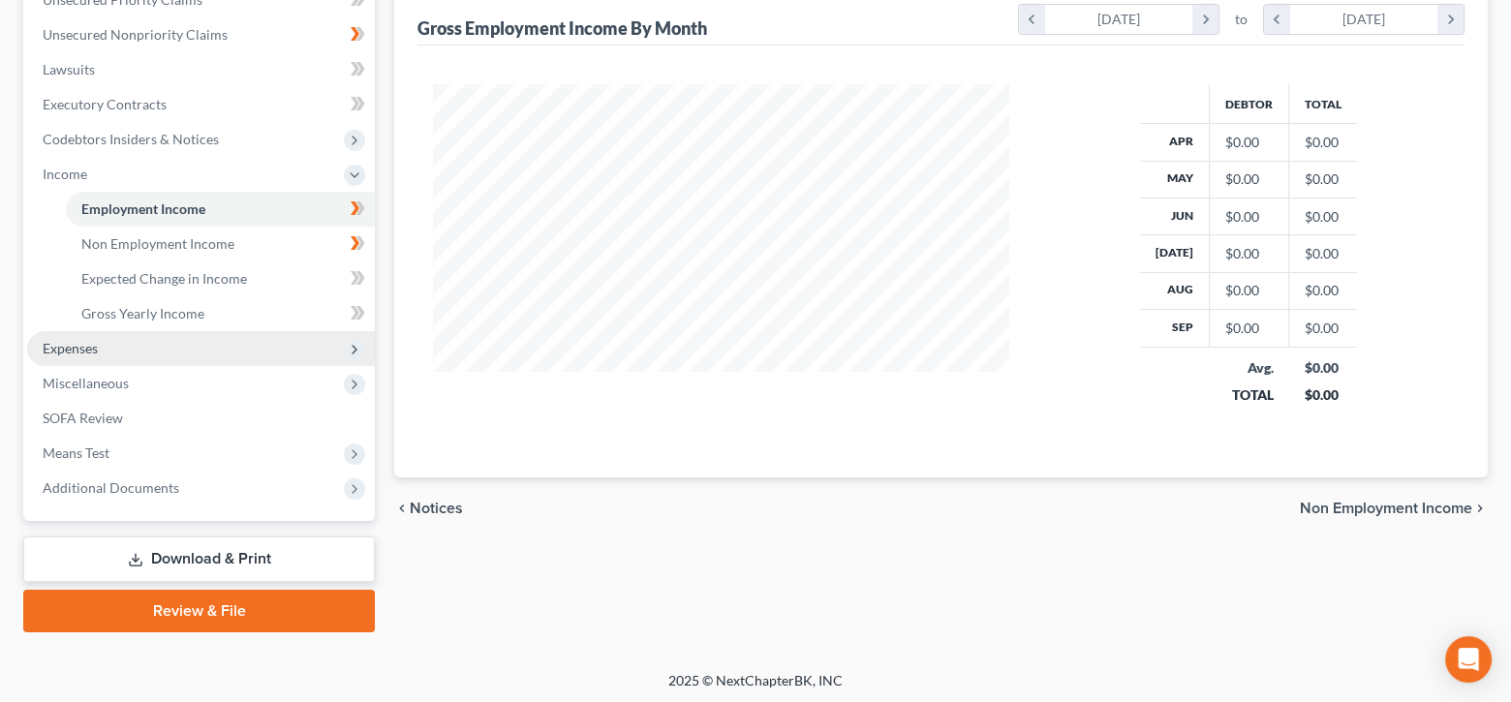
click at [198, 331] on span "Expenses" at bounding box center [201, 348] width 348 height 35
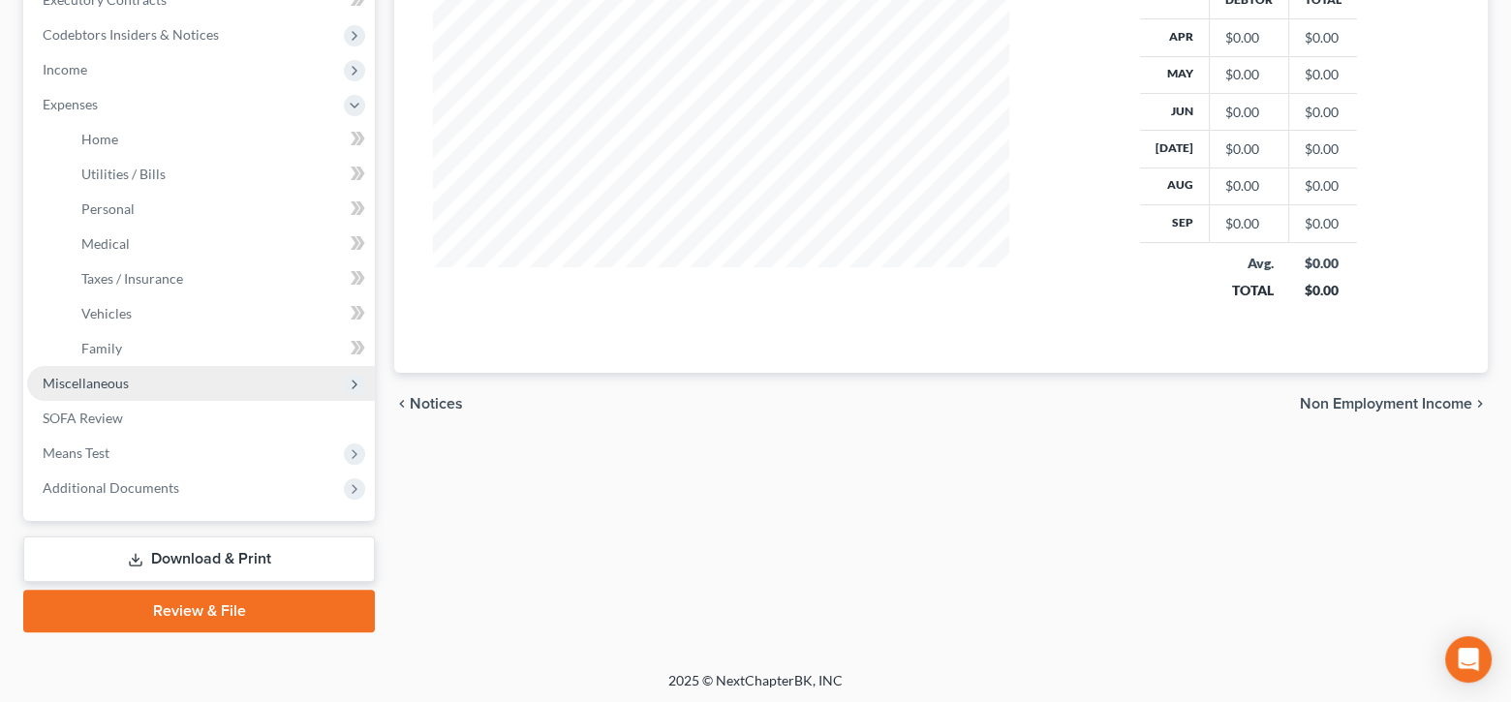
click at [175, 382] on span "Miscellaneous" at bounding box center [201, 383] width 348 height 35
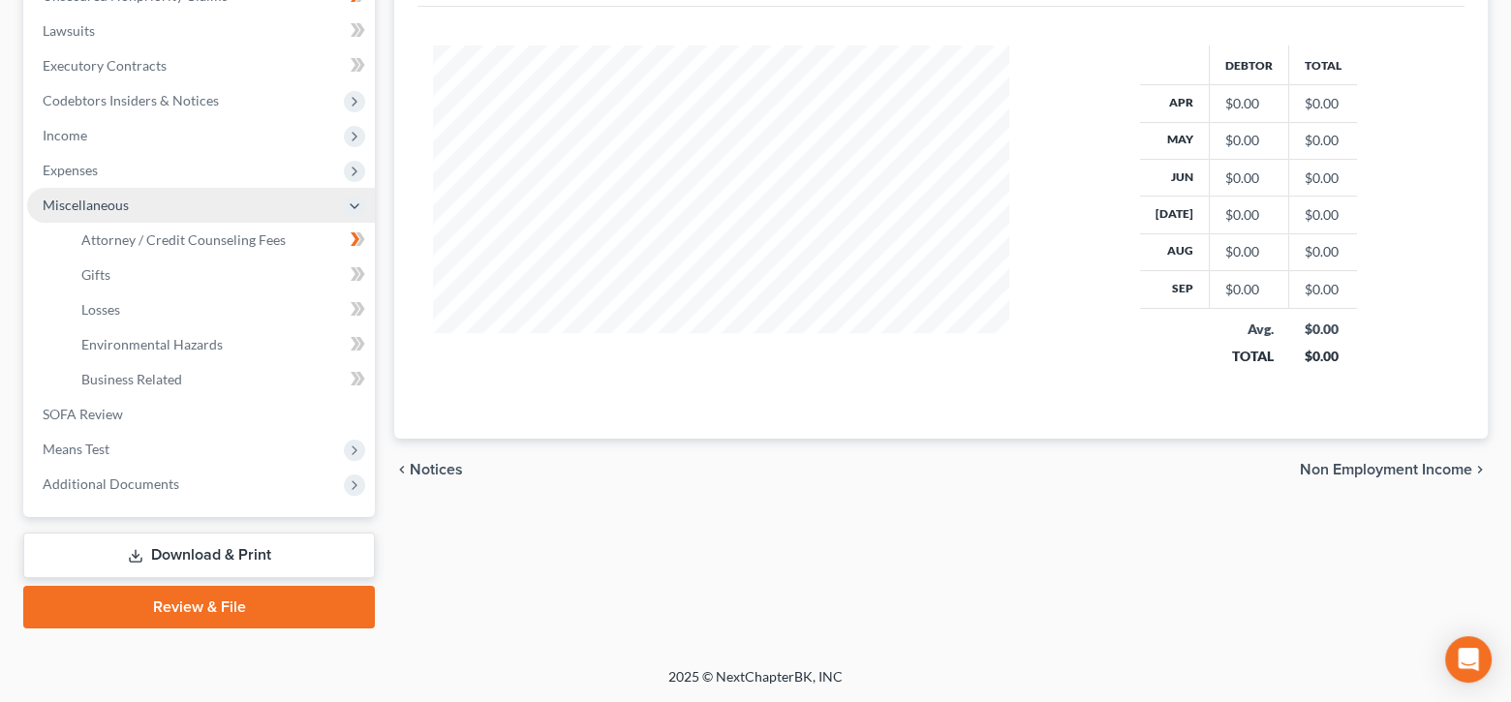
scroll to position [498, 0]
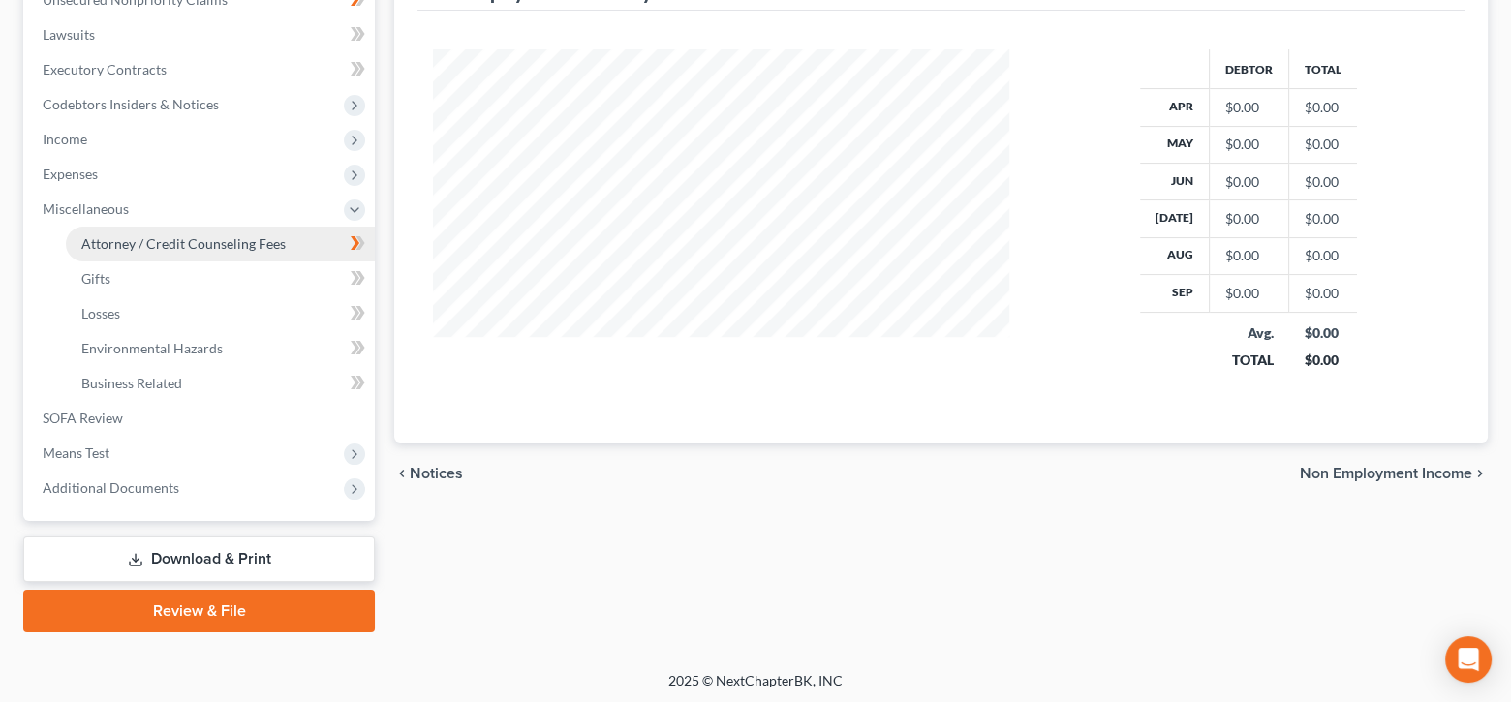
click at [208, 238] on span "Attorney / Credit Counseling Fees" at bounding box center [183, 243] width 204 height 16
select select "0"
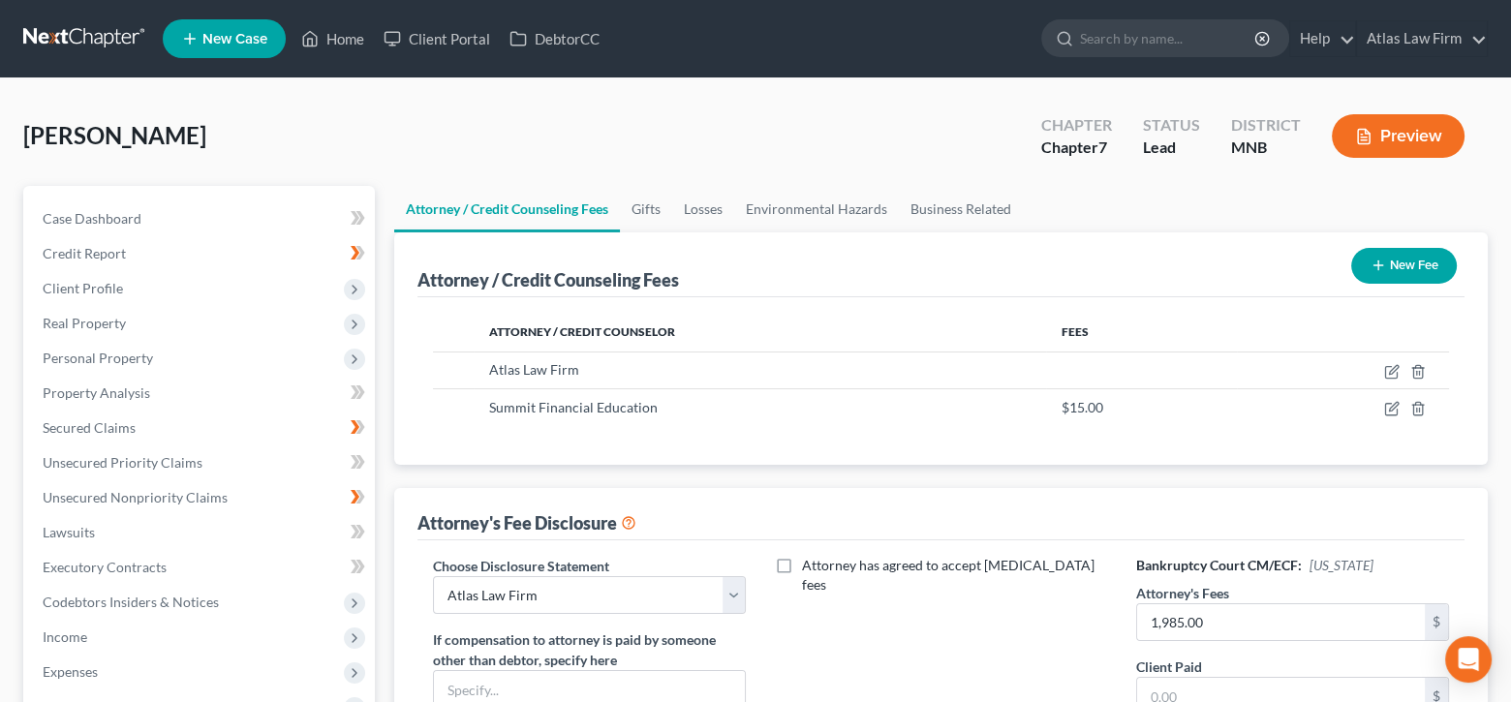
scroll to position [194, 0]
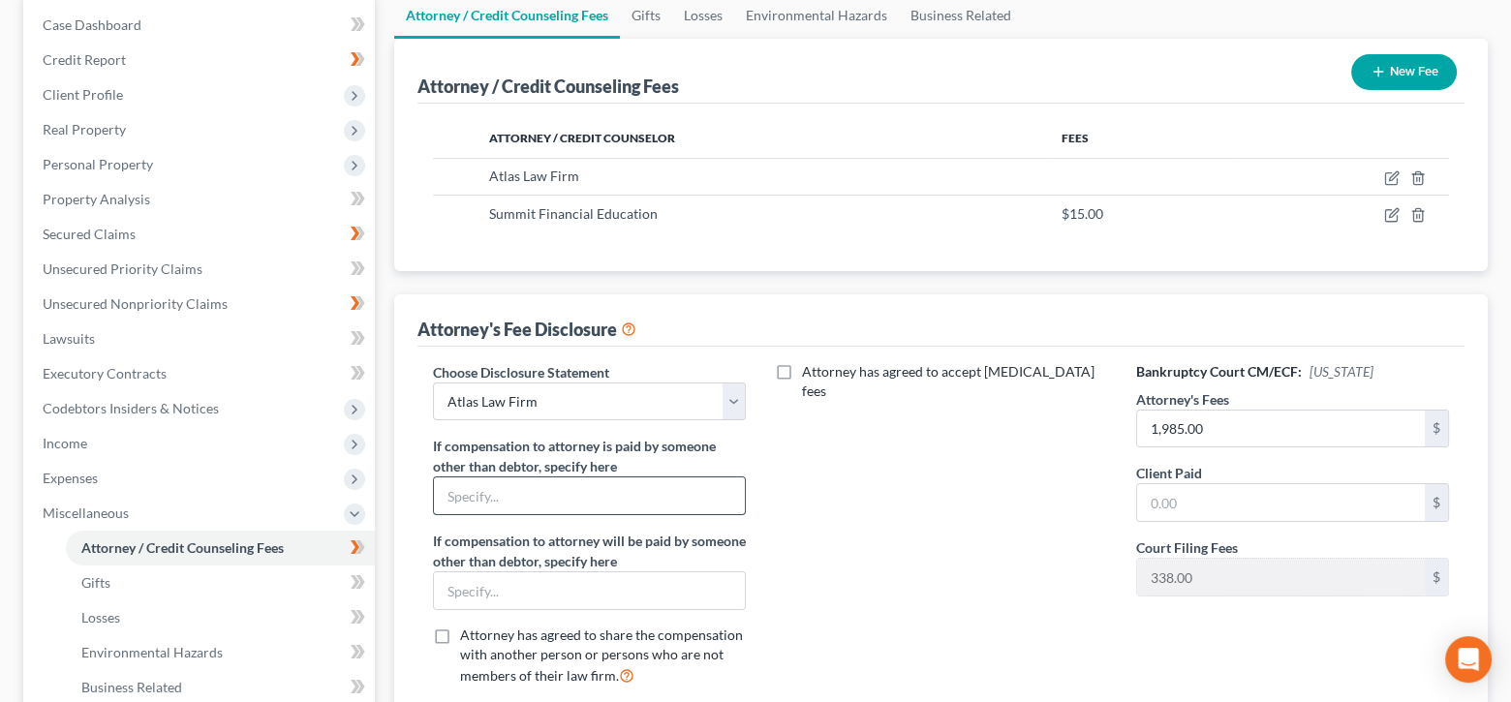
click at [641, 496] on input "text" at bounding box center [589, 495] width 311 height 37
click at [579, 490] on input "Relatives" at bounding box center [589, 495] width 311 height 37
type input "R"
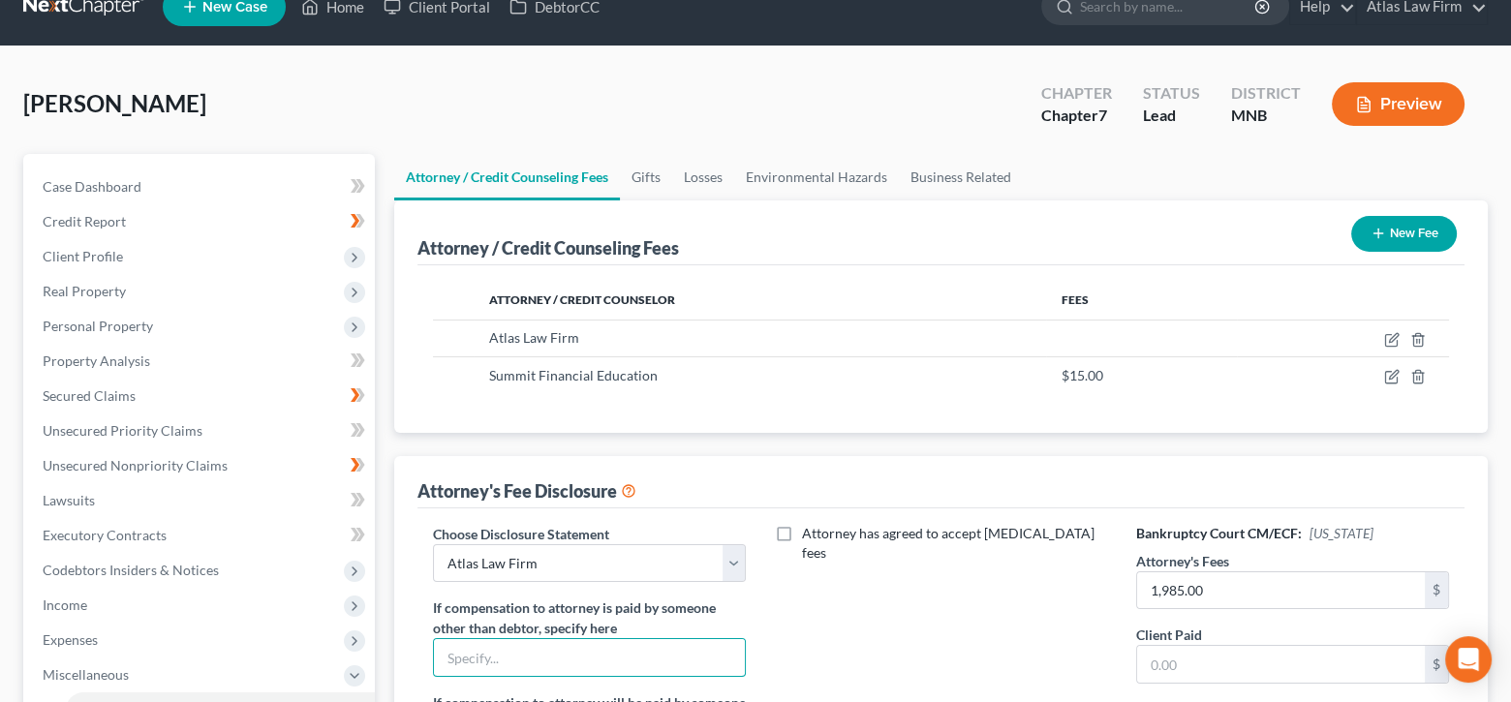
scroll to position [0, 0]
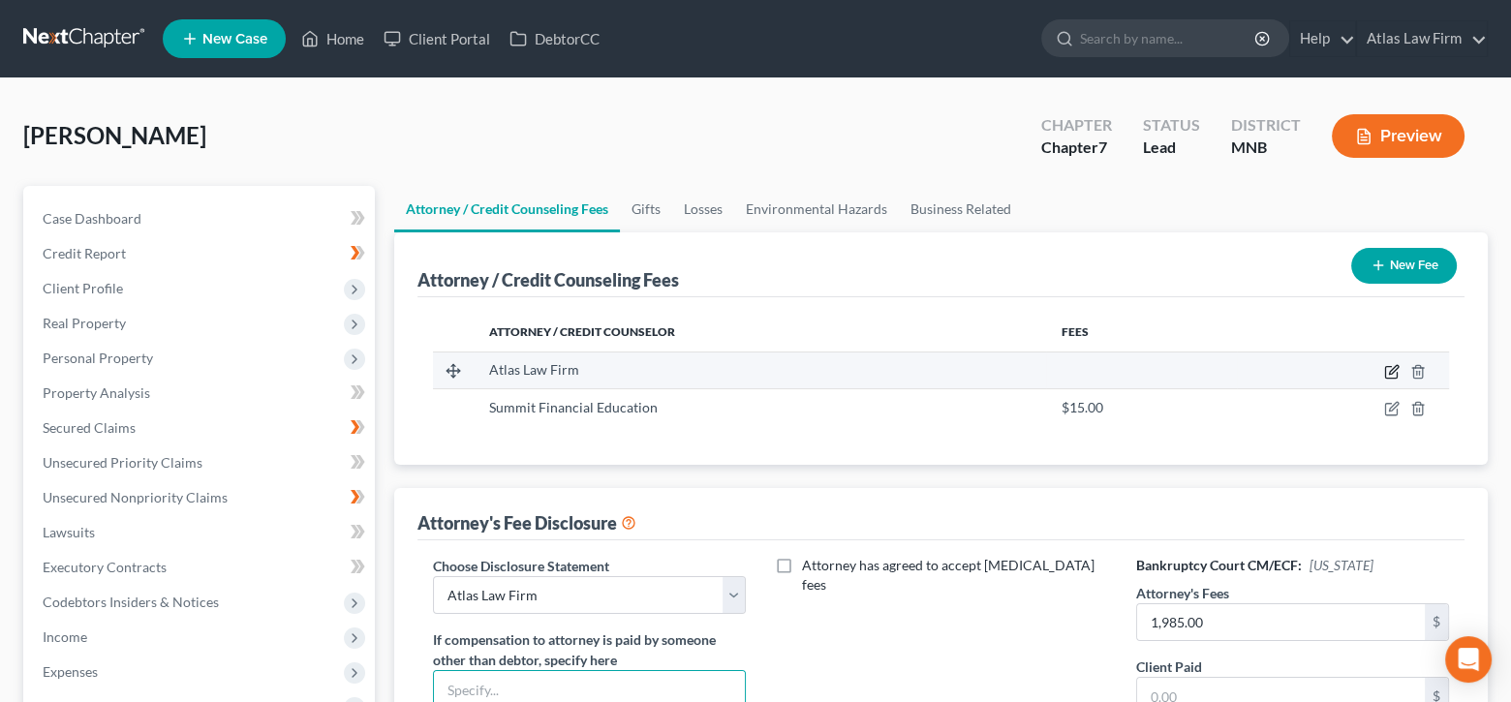
click at [1391, 375] on icon "button" at bounding box center [1391, 371] width 15 height 15
select select "24"
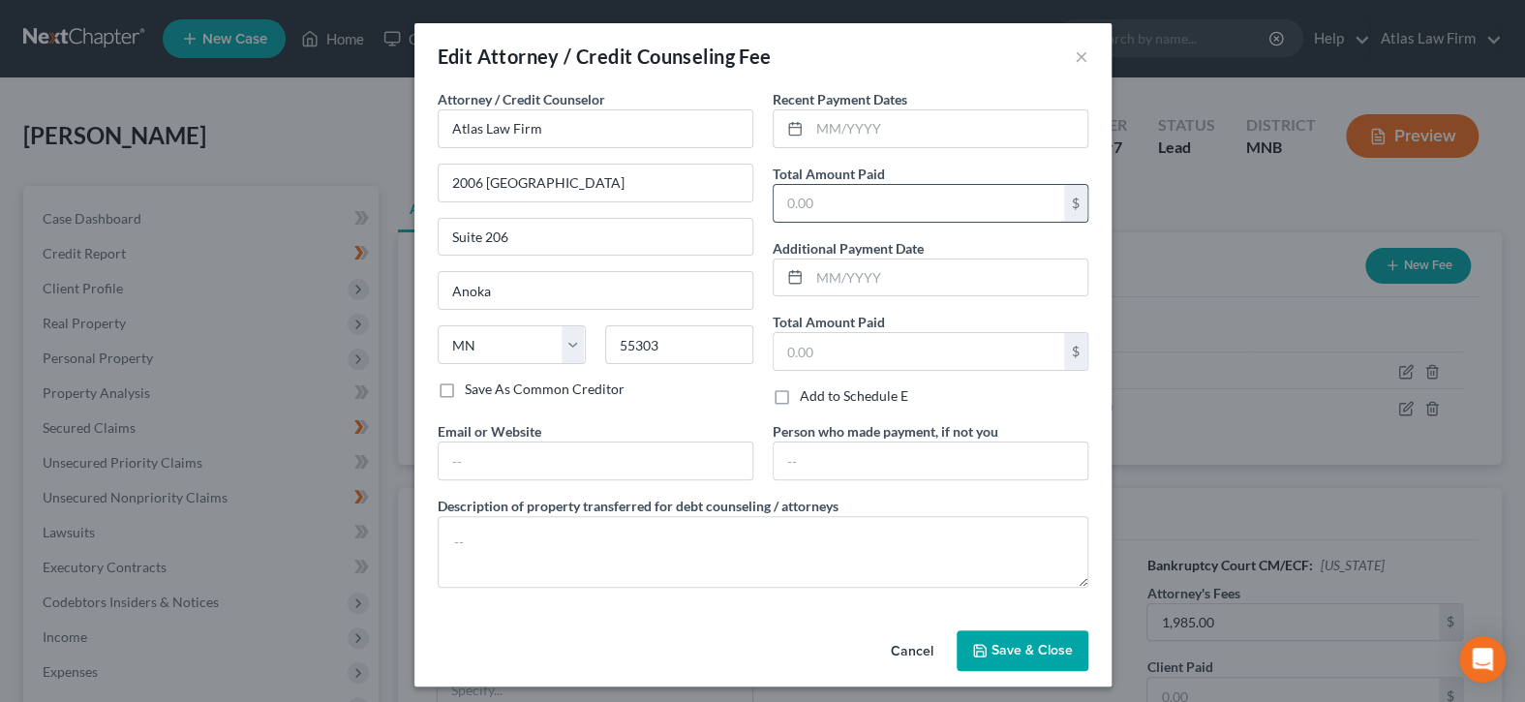
click at [969, 206] on input "text" at bounding box center [919, 203] width 291 height 37
type input "2,338"
click at [1047, 648] on span "Save & Close" at bounding box center [1032, 650] width 81 height 16
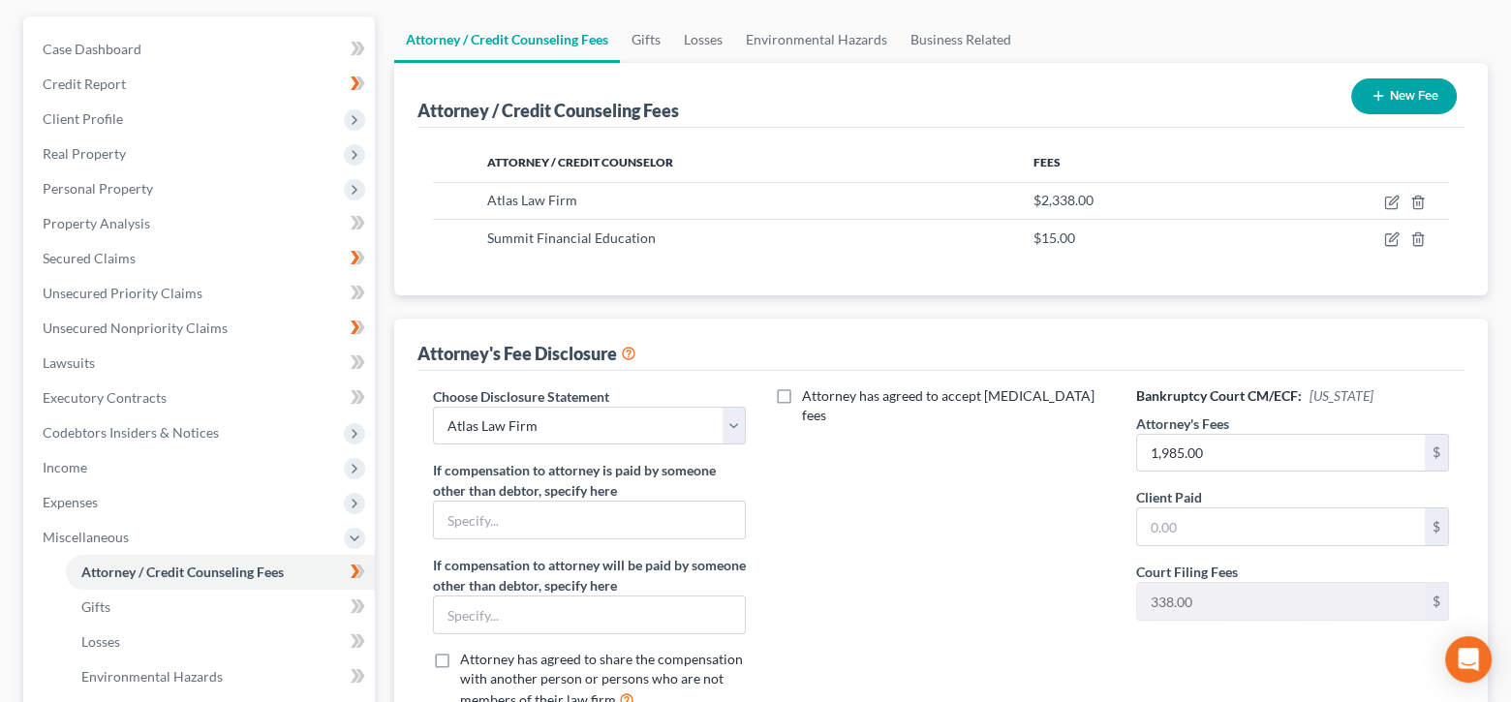
scroll to position [194, 0]
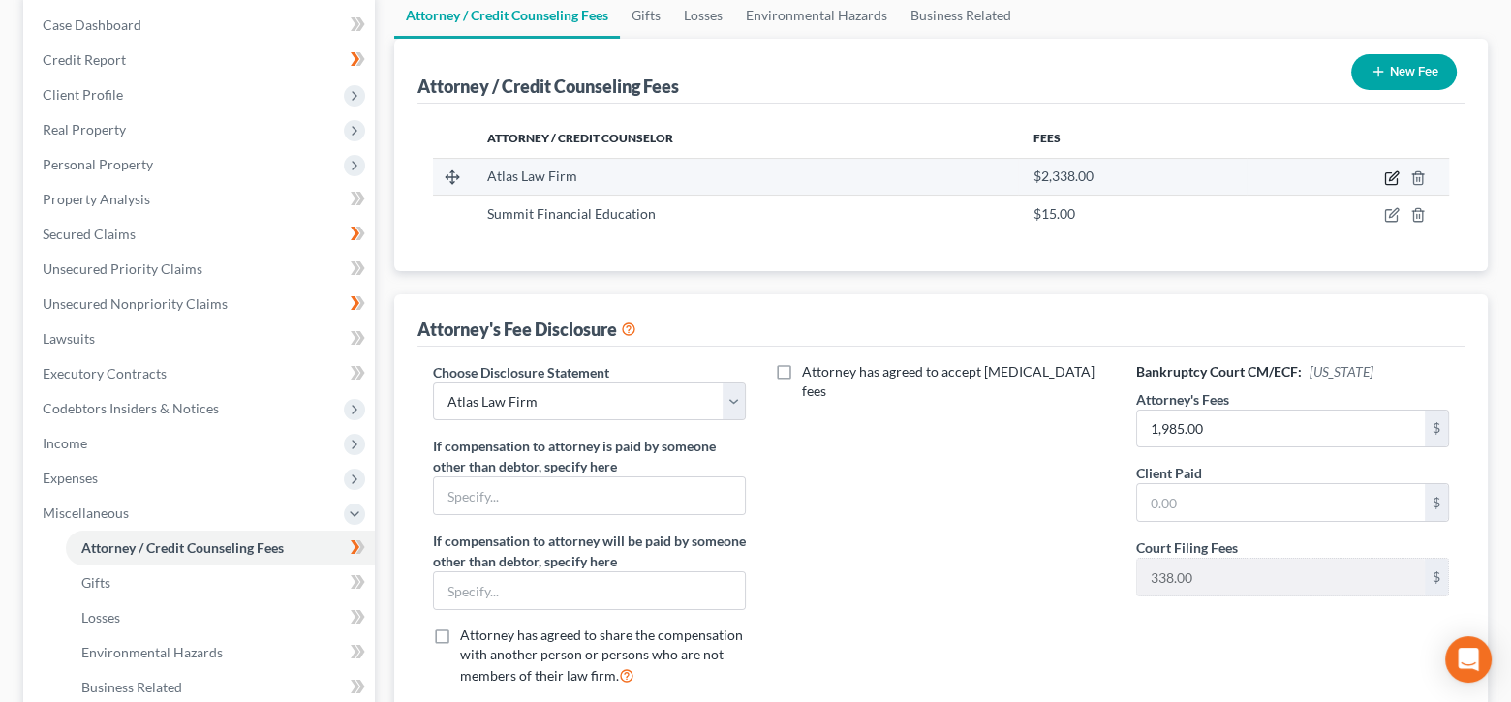
click at [1395, 173] on icon "button" at bounding box center [1393, 175] width 9 height 9
select select "24"
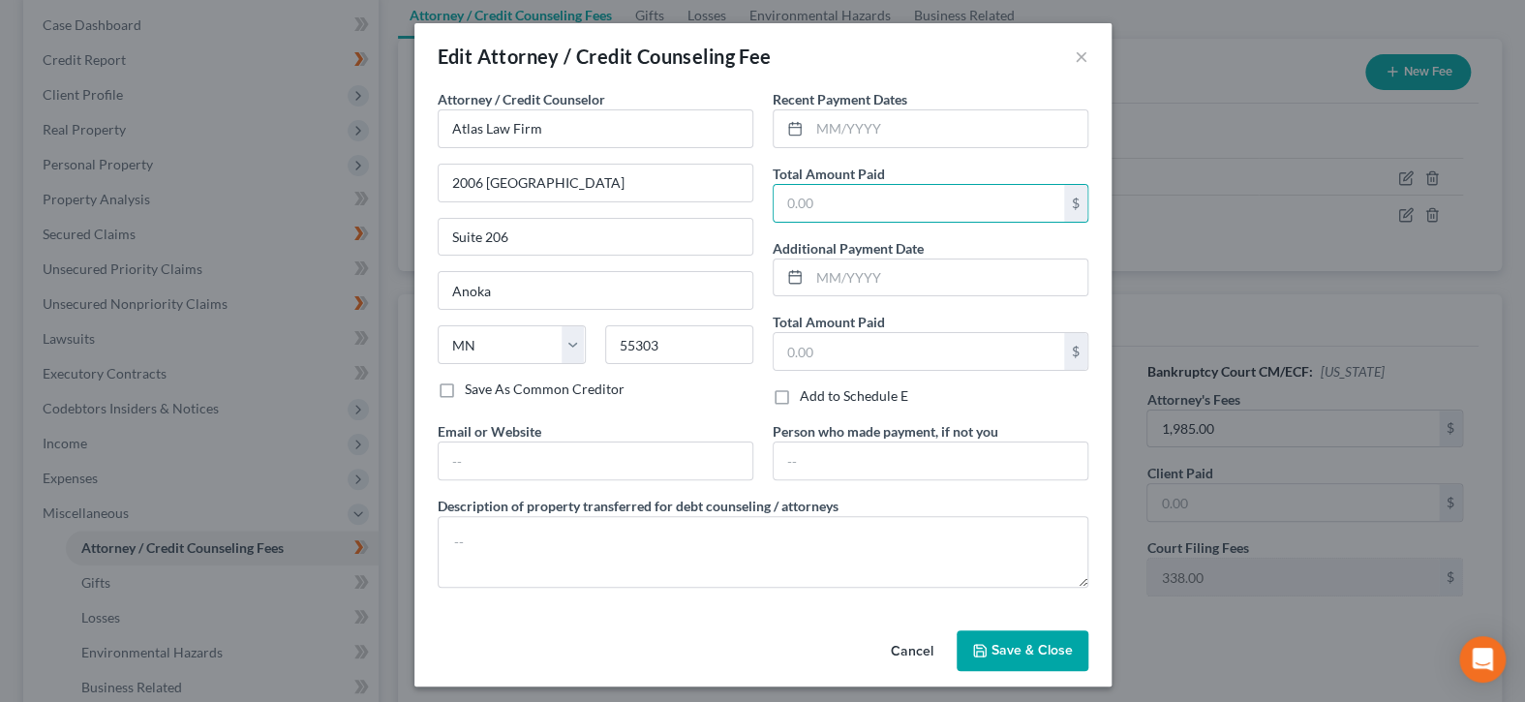
click at [995, 642] on span "Save & Close" at bounding box center [1032, 650] width 81 height 16
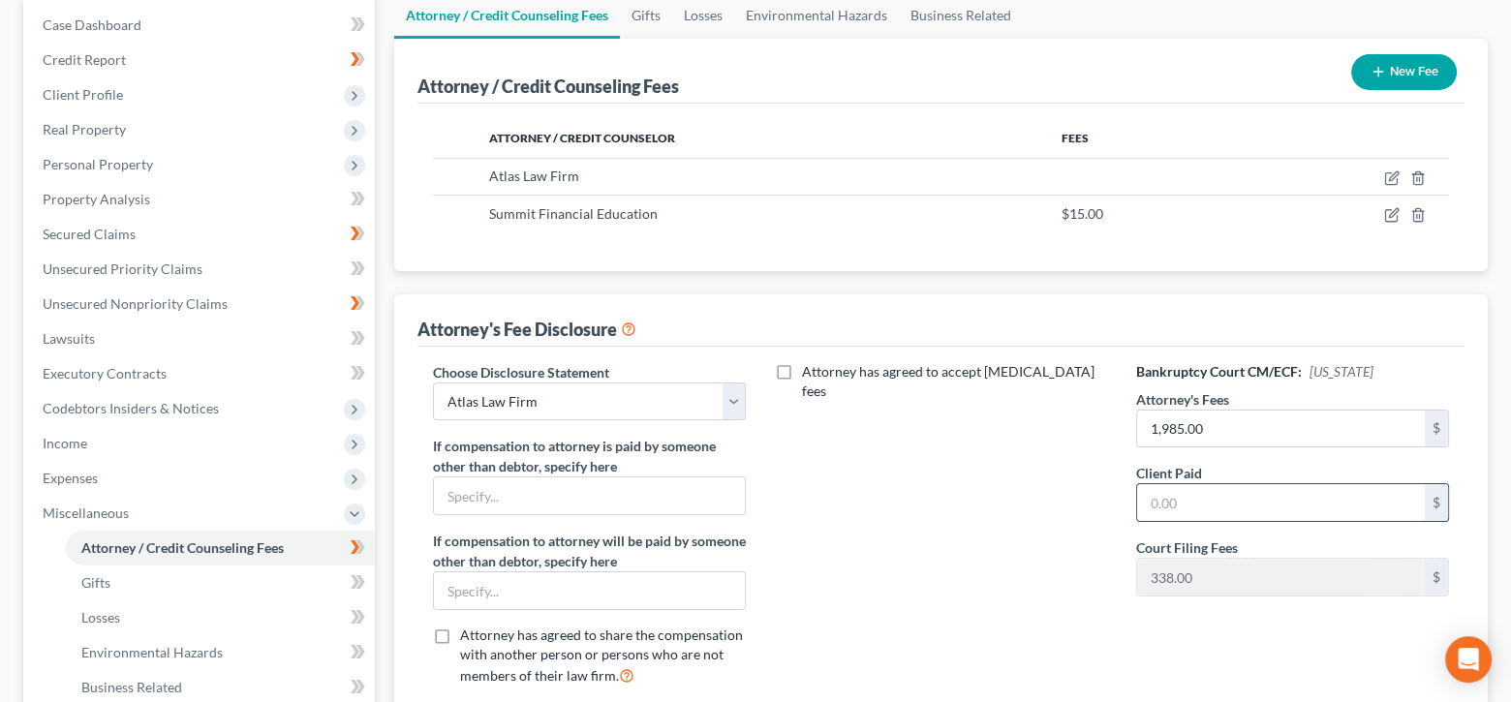
click at [1183, 491] on input "text" at bounding box center [1281, 502] width 288 height 37
type input "2,338"
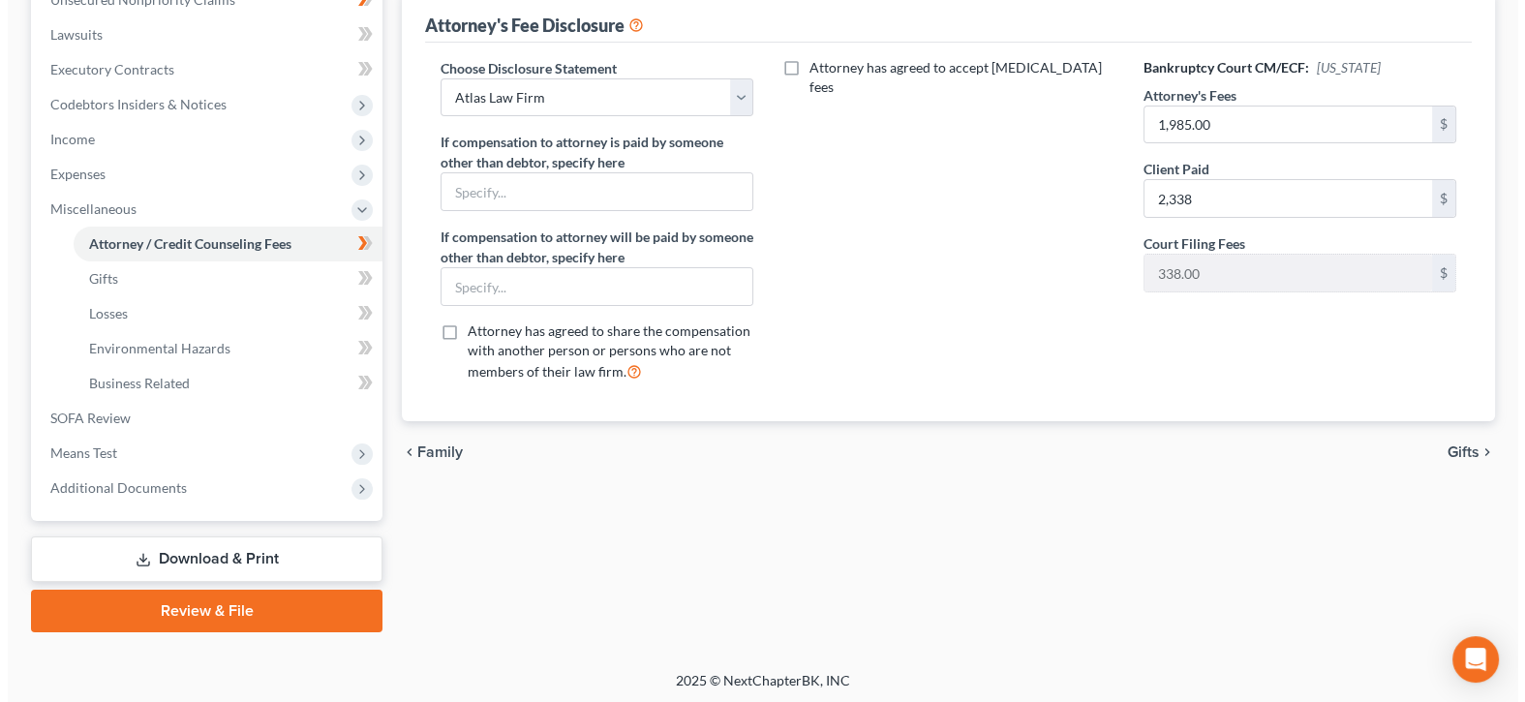
scroll to position [0, 0]
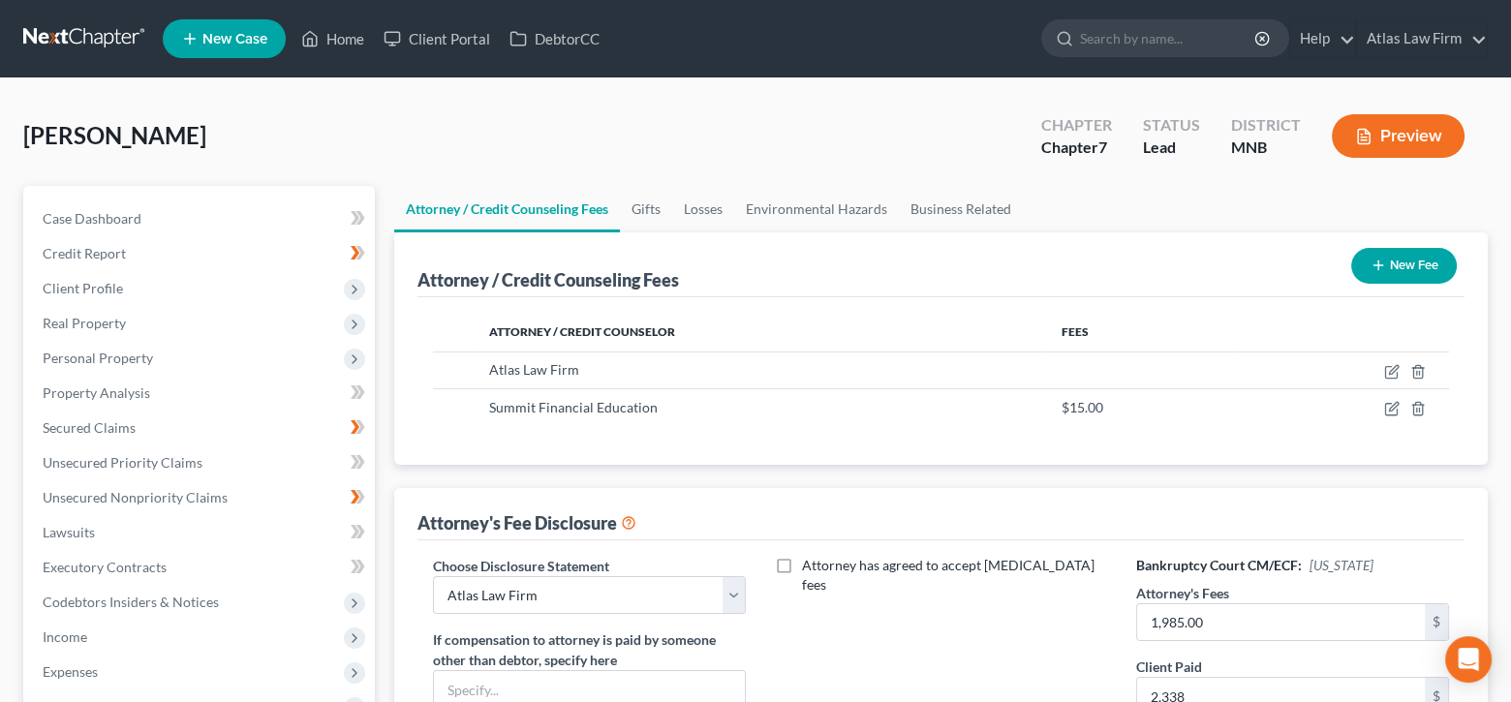
click at [1406, 136] on button "Preview" at bounding box center [1398, 136] width 133 height 44
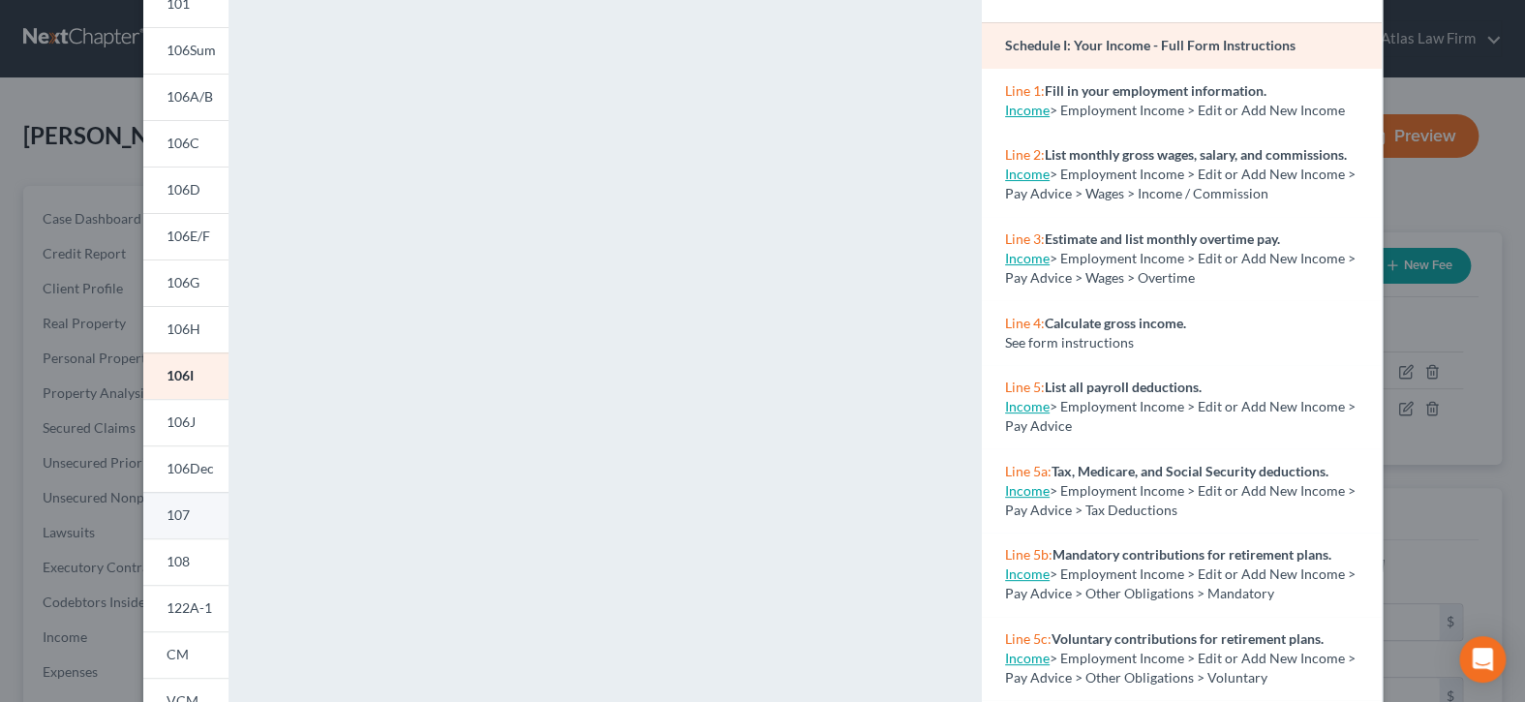
scroll to position [389, 0]
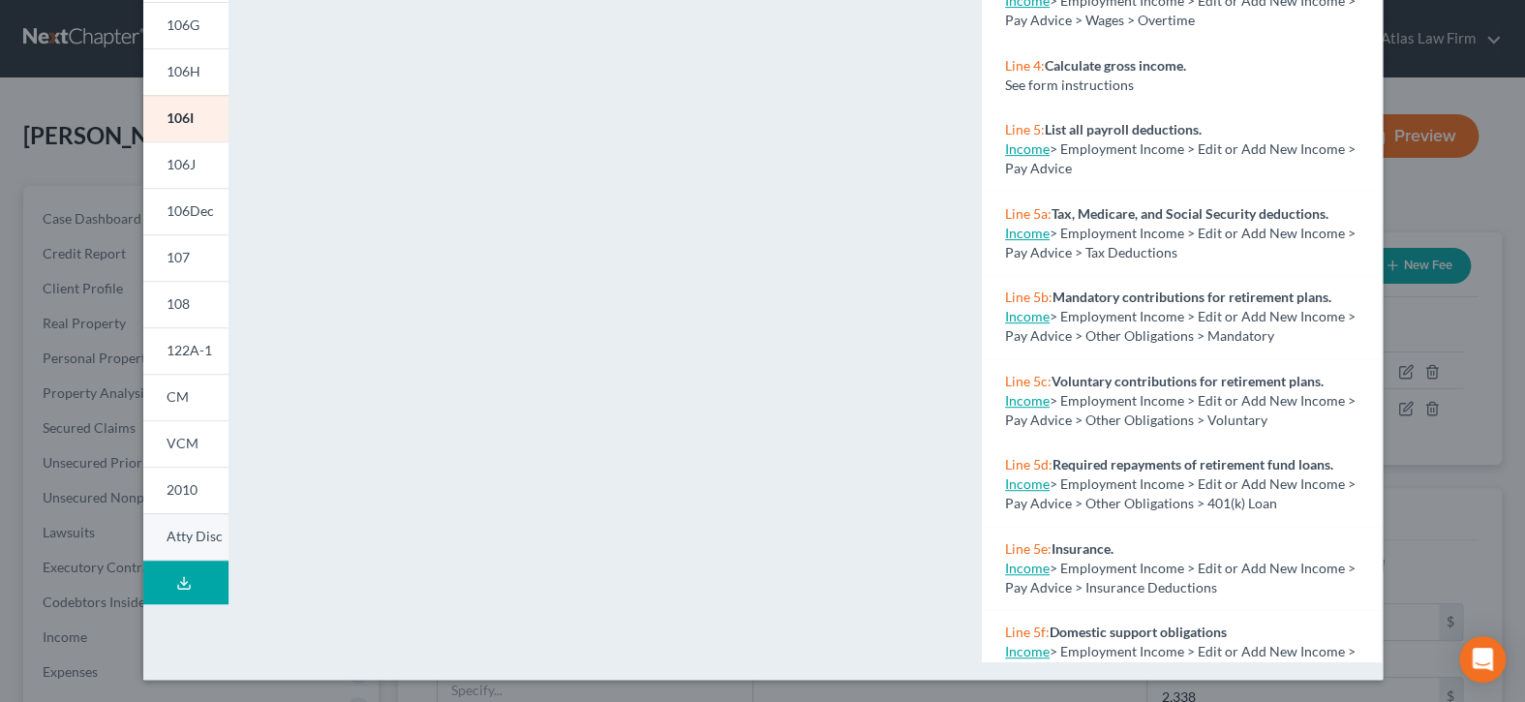
click at [180, 538] on span "Atty Disc" at bounding box center [195, 536] width 56 height 16
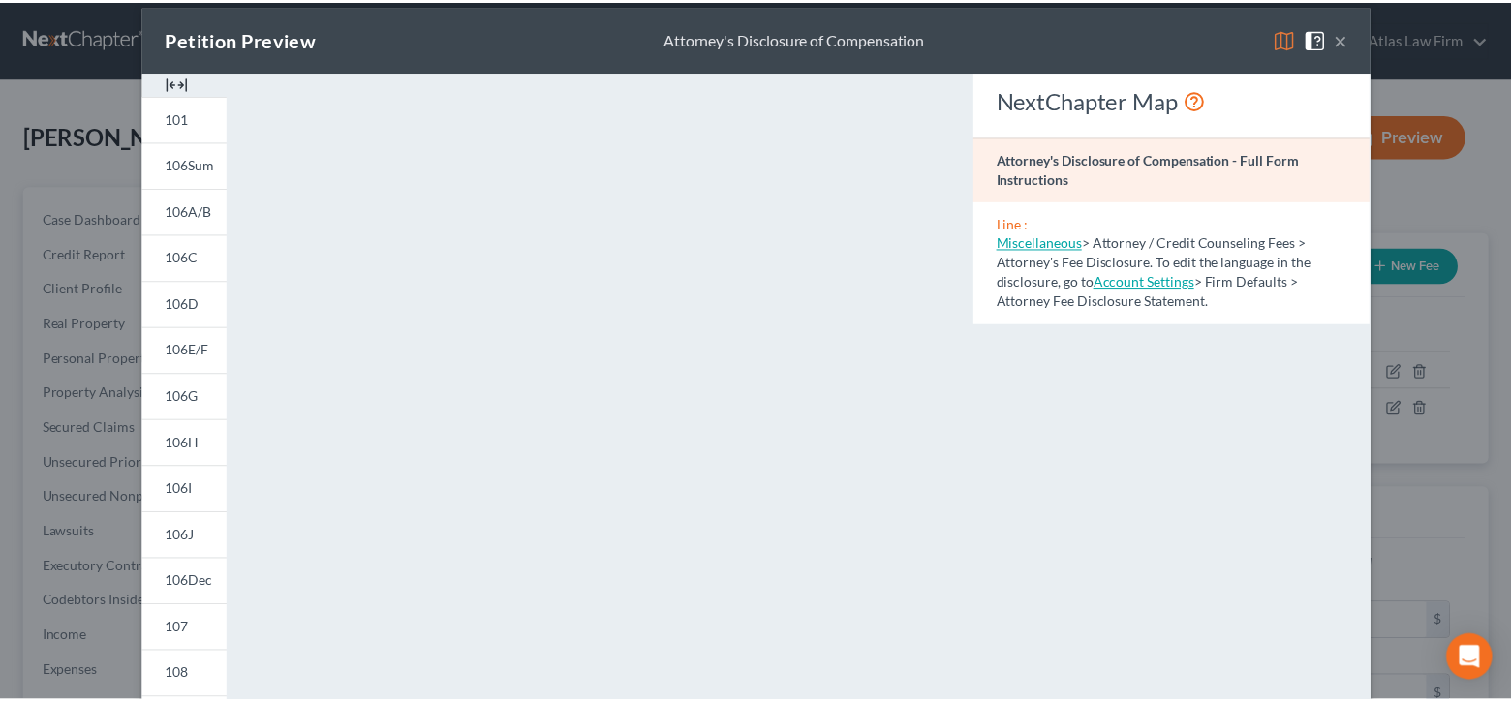
scroll to position [0, 0]
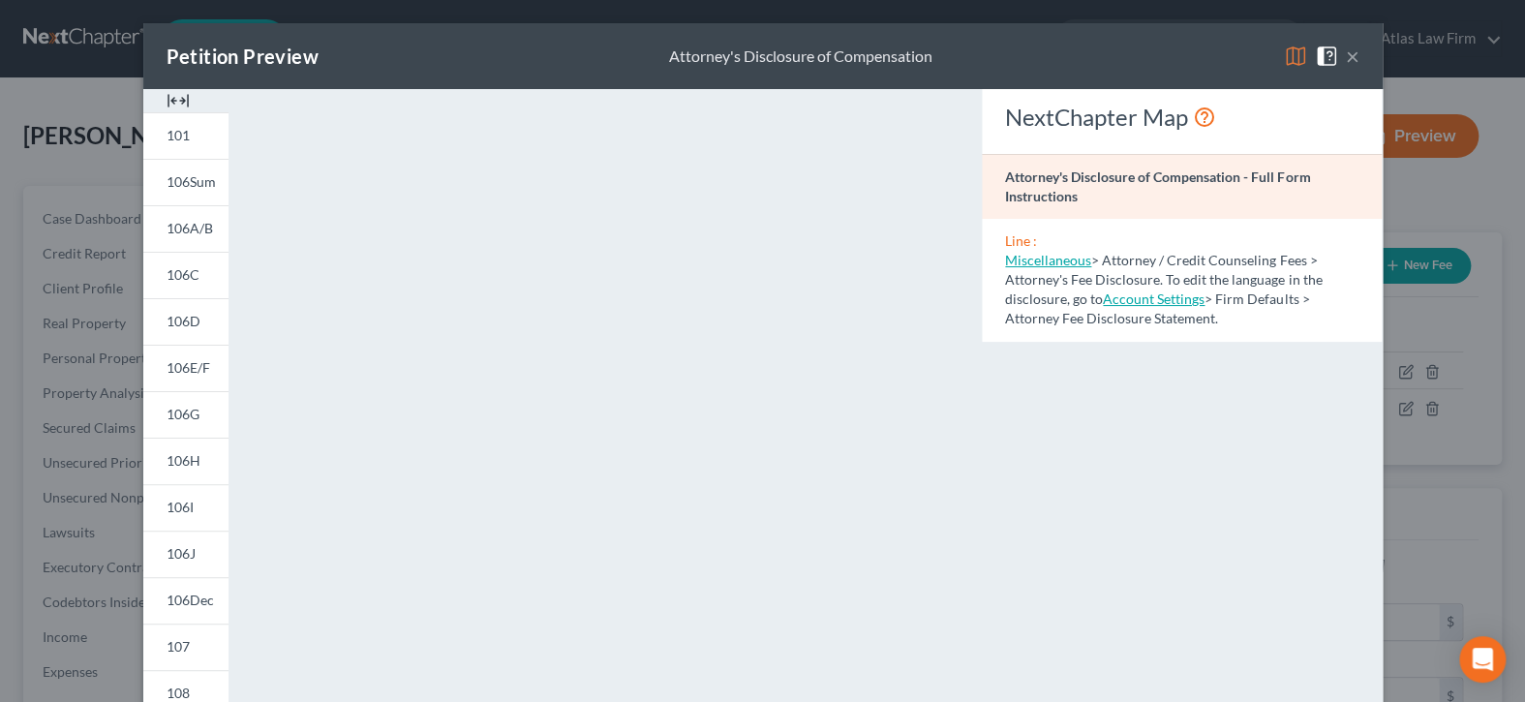
click at [1346, 56] on button "×" at bounding box center [1353, 56] width 14 height 23
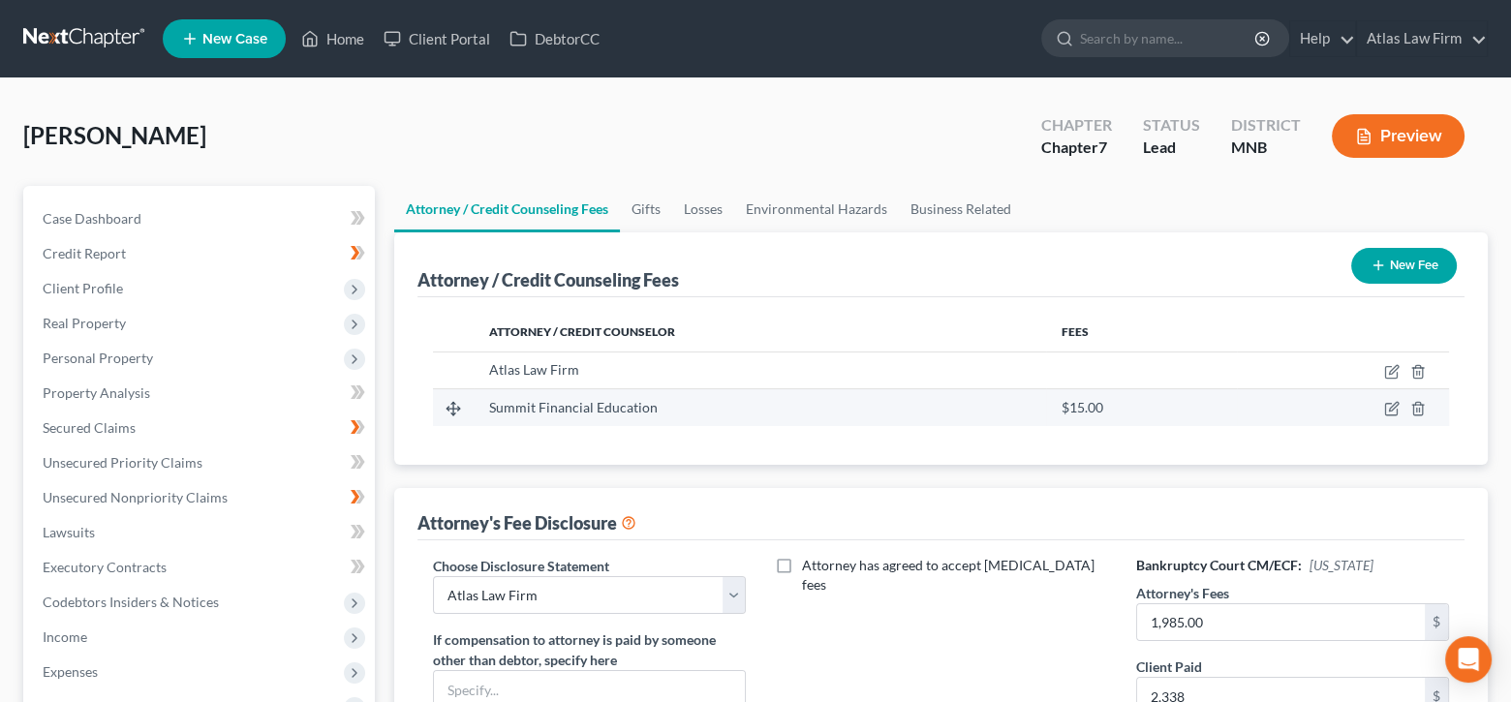
scroll to position [194, 0]
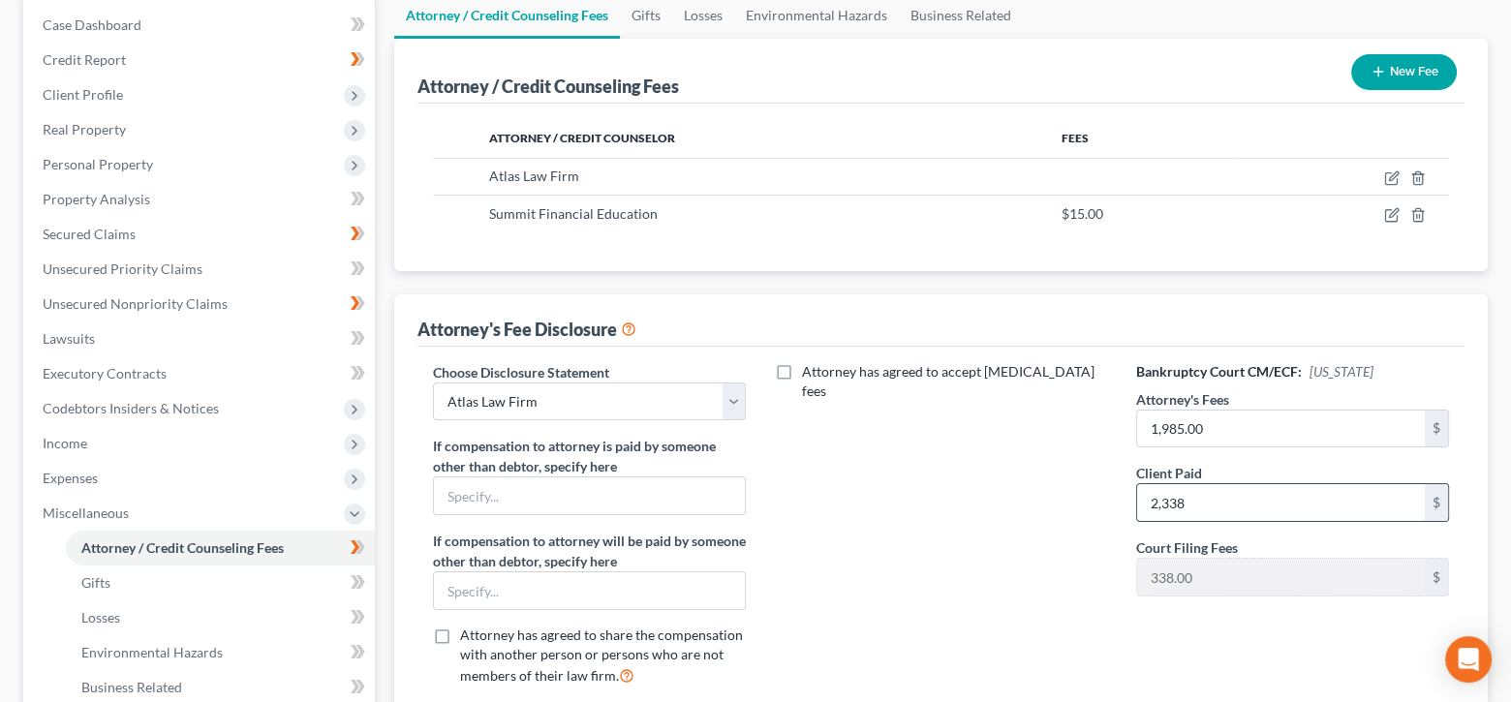
click at [1269, 497] on input "2,338" at bounding box center [1281, 502] width 288 height 37
type input "2,323"
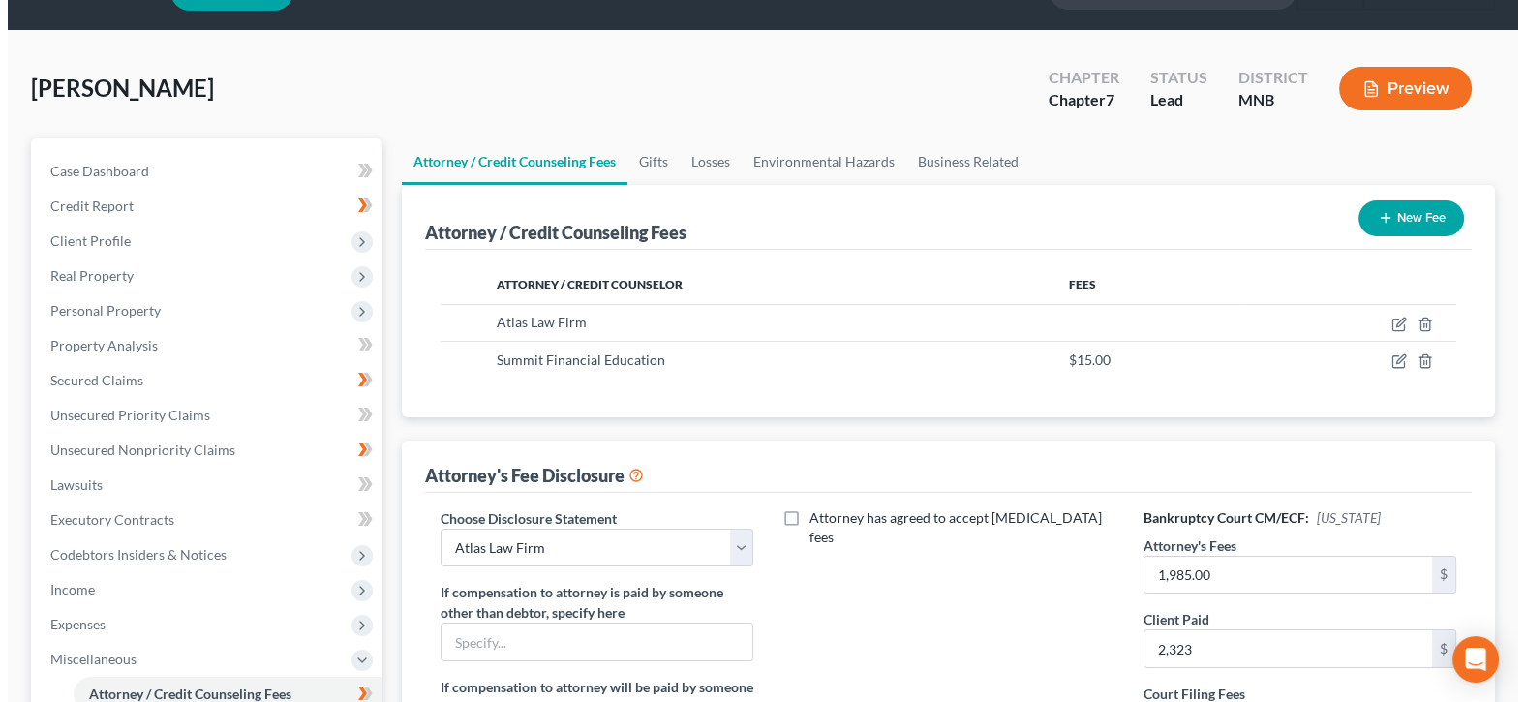
scroll to position [0, 0]
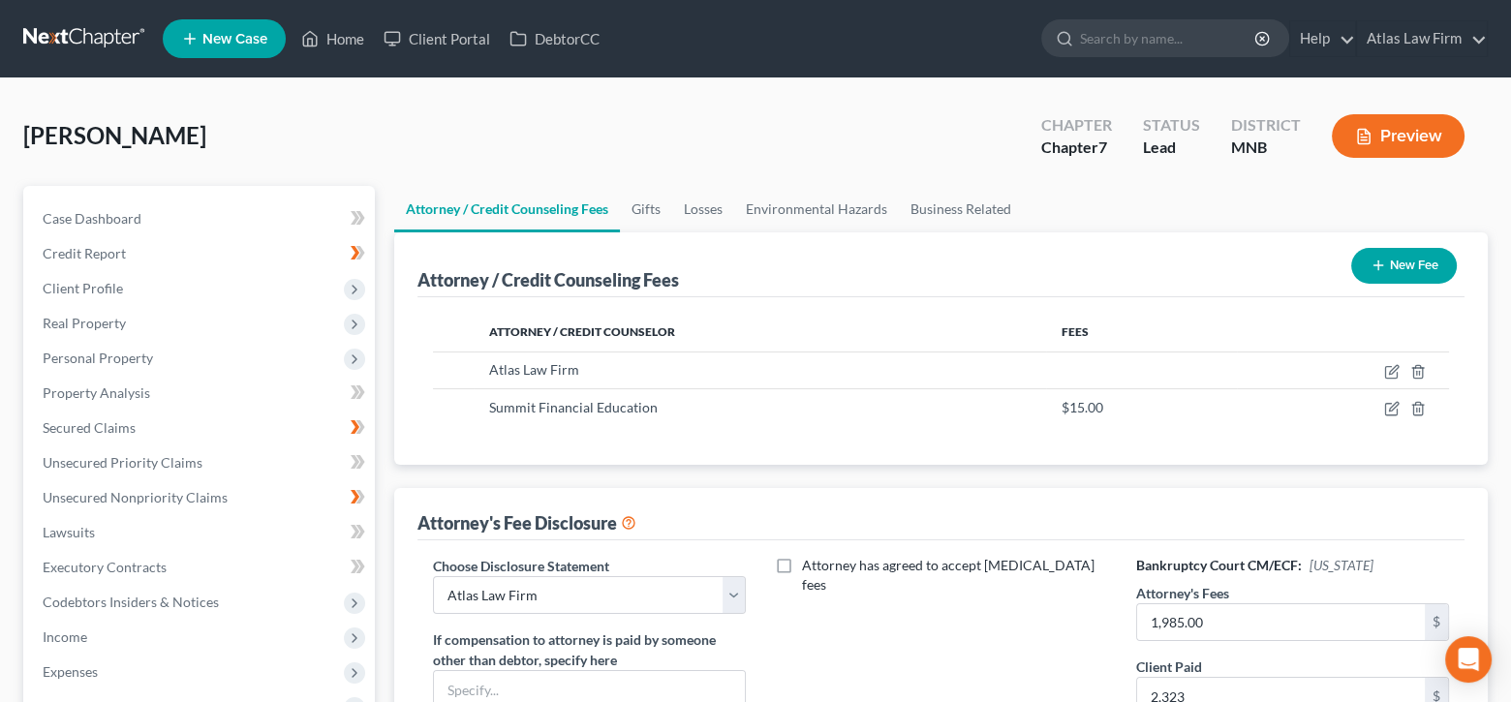
click at [1376, 141] on button "Preview" at bounding box center [1398, 136] width 133 height 44
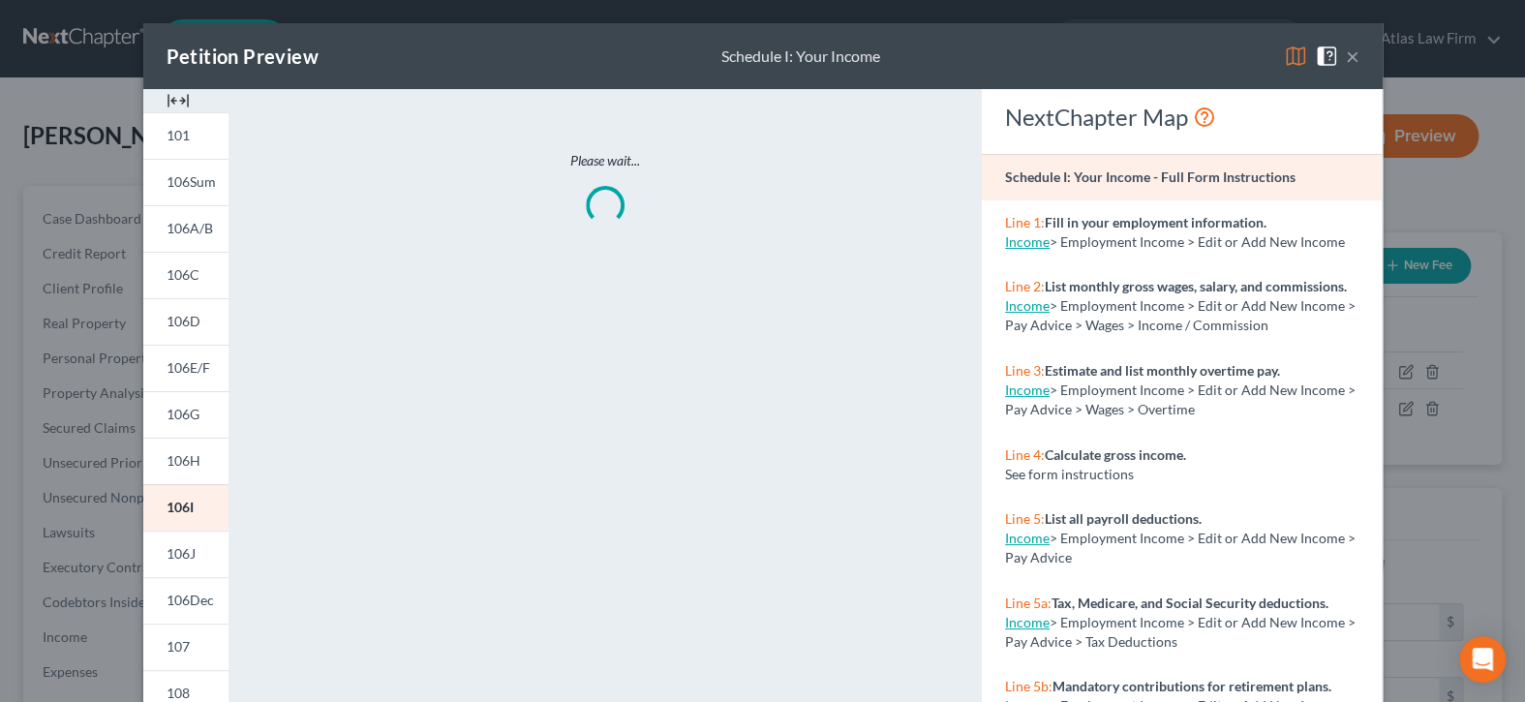
scroll to position [371, 0]
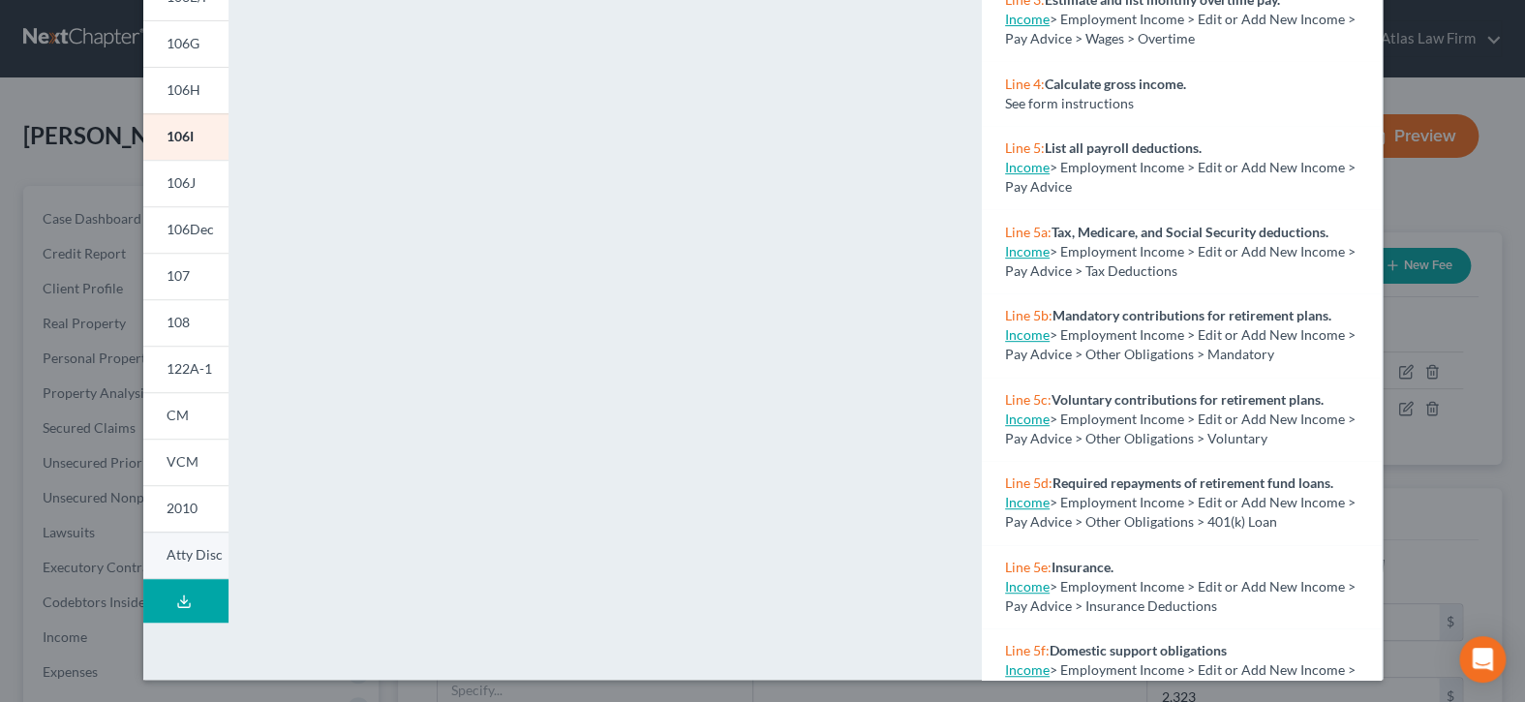
click at [196, 546] on span "Atty Disc" at bounding box center [195, 554] width 56 height 16
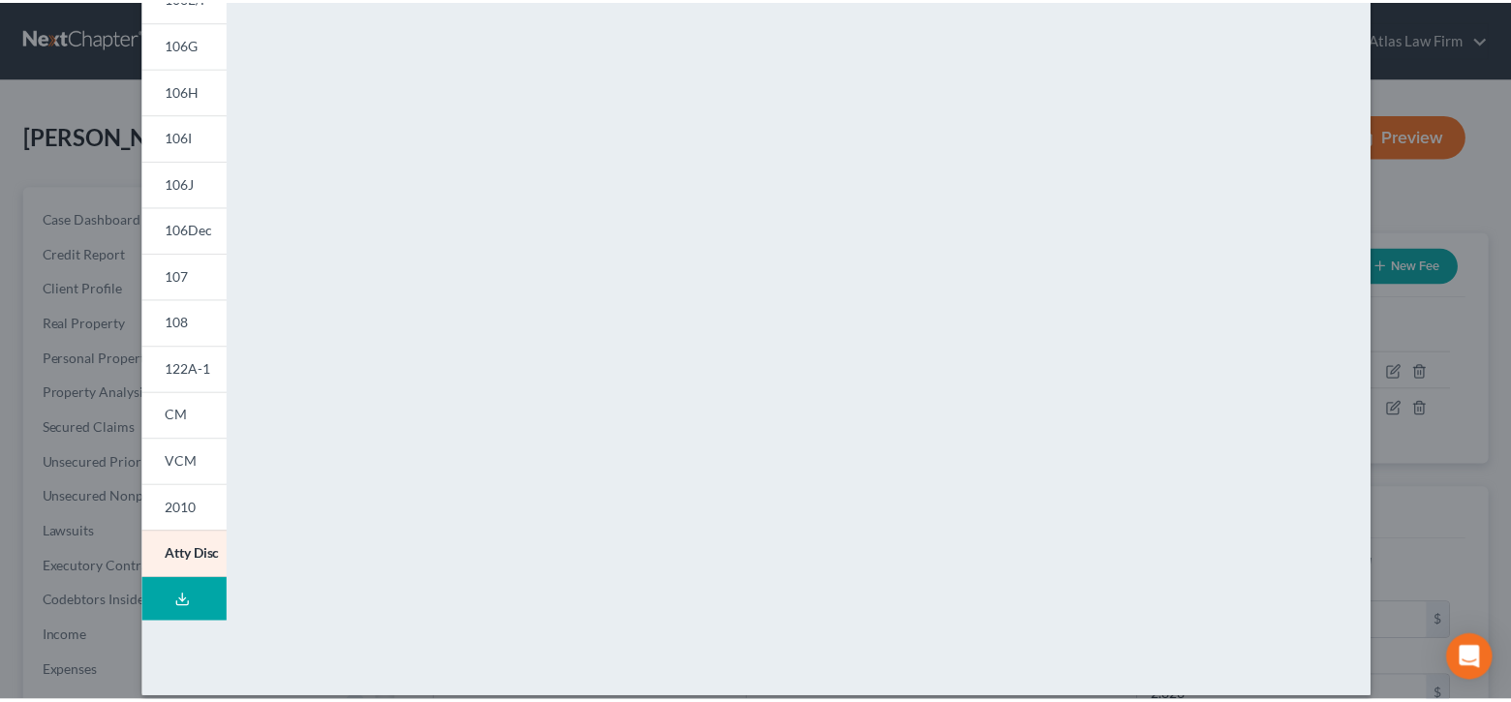
scroll to position [0, 0]
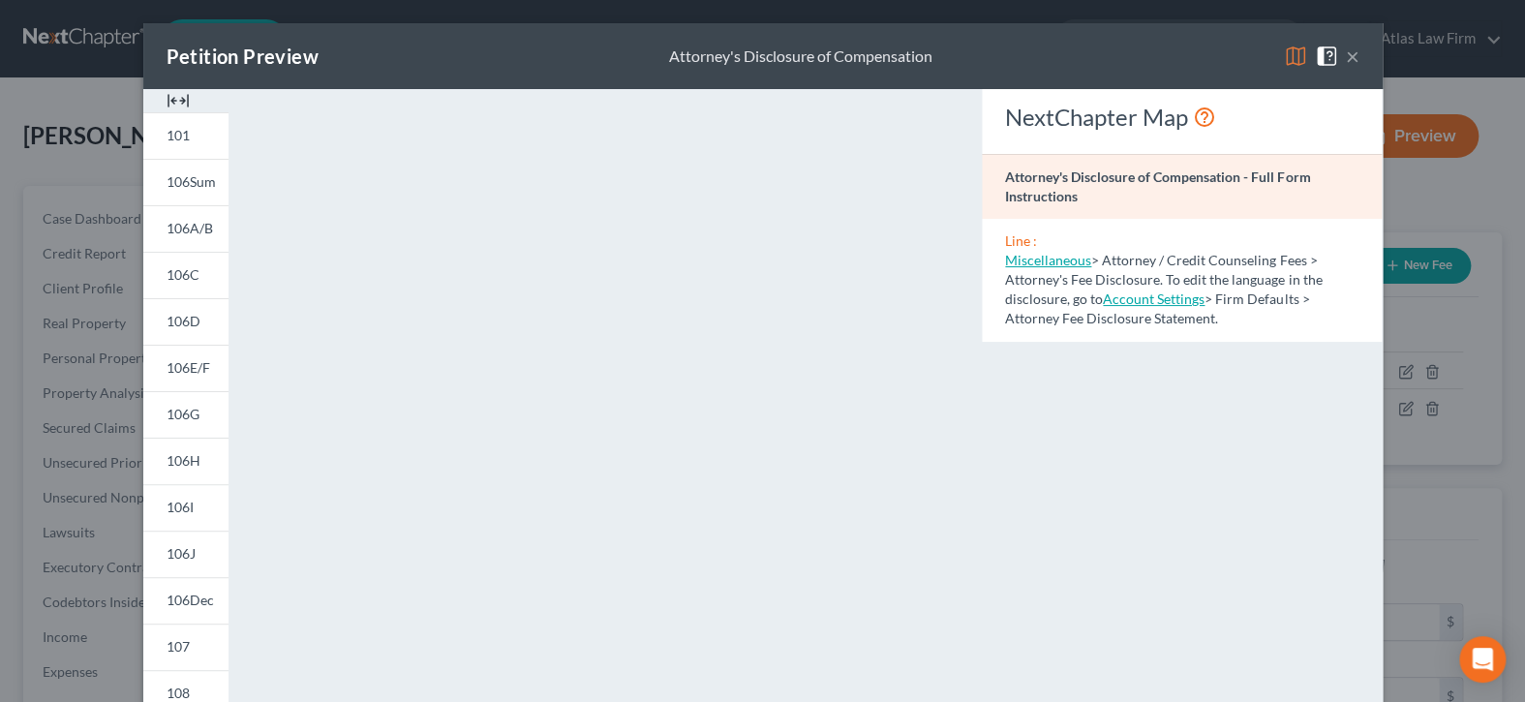
click at [1346, 60] on button "×" at bounding box center [1353, 56] width 14 height 23
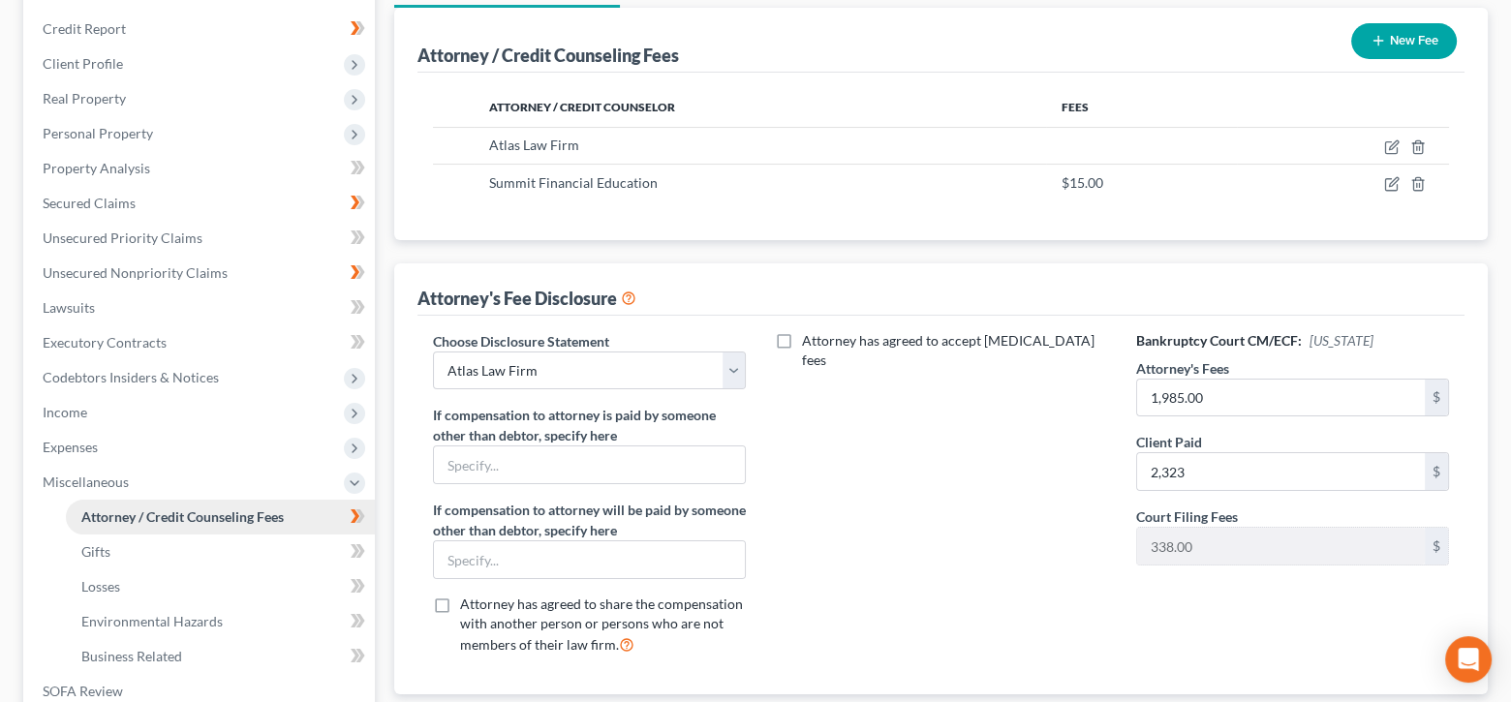
scroll to position [387, 0]
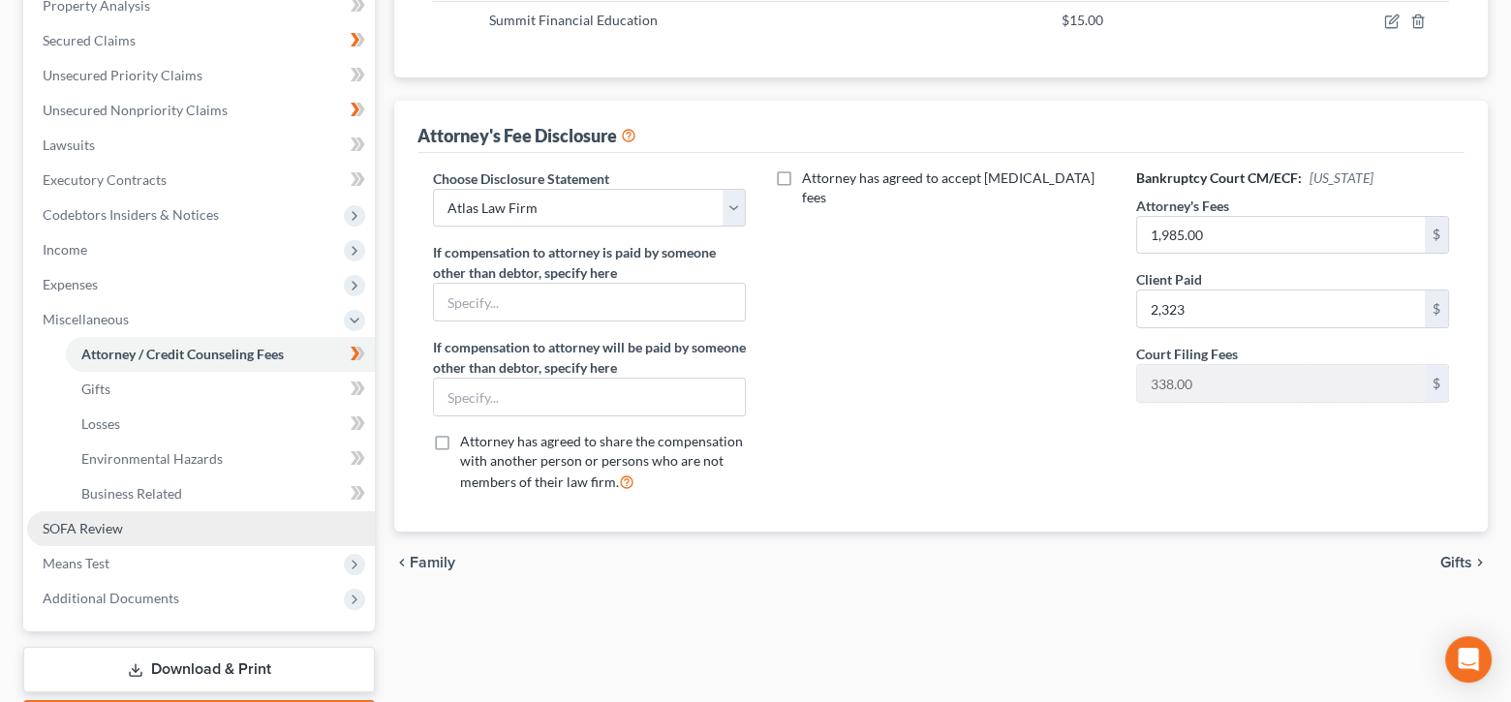
click at [178, 540] on link "SOFA Review" at bounding box center [201, 528] width 348 height 35
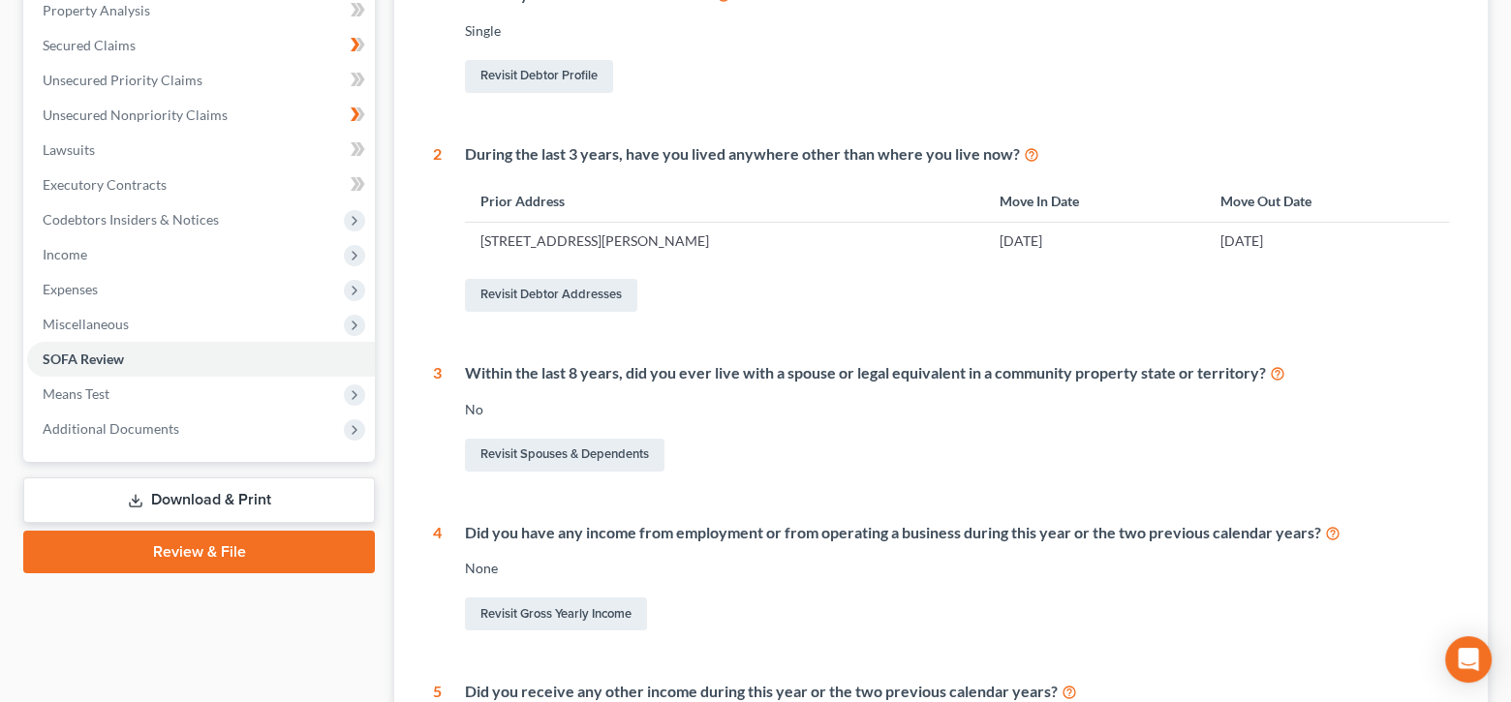
scroll to position [291, 0]
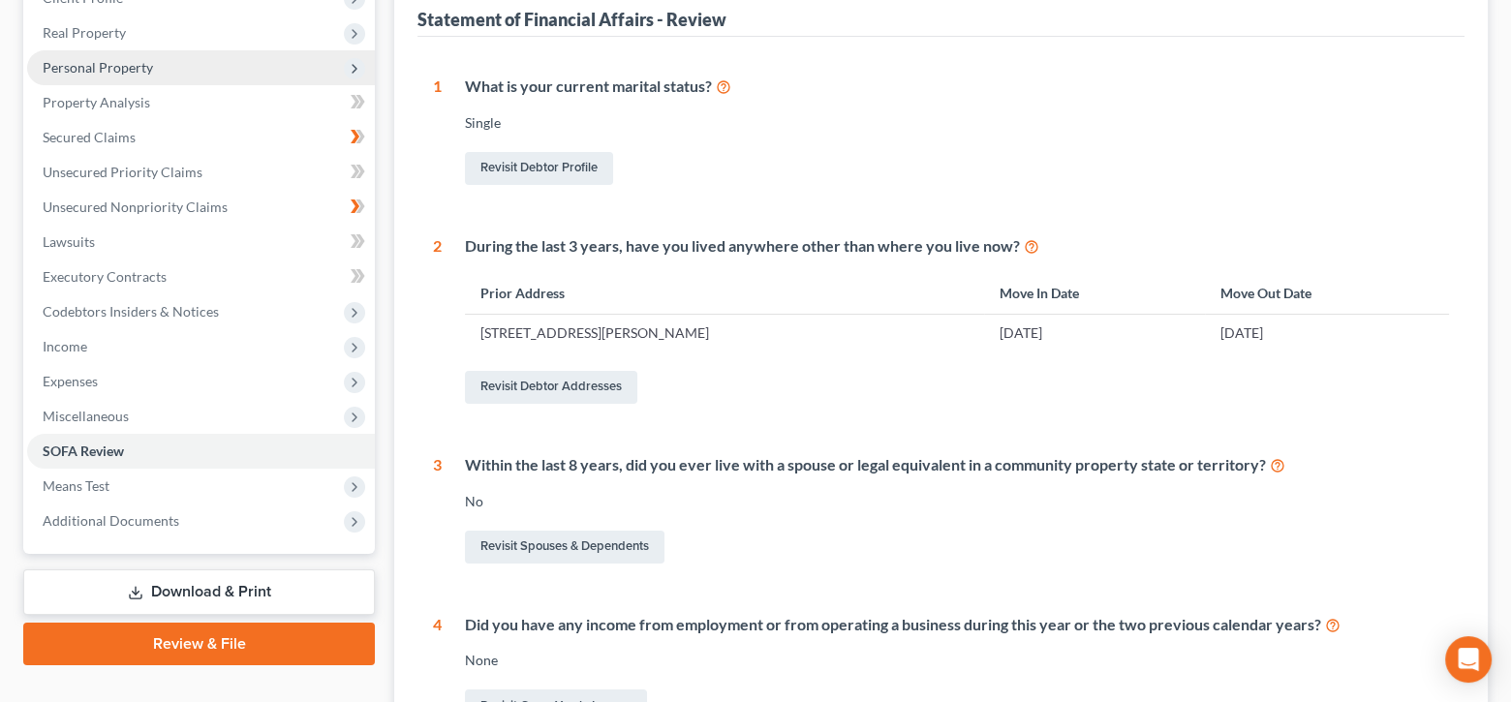
click at [85, 67] on span "Personal Property" at bounding box center [98, 67] width 110 height 16
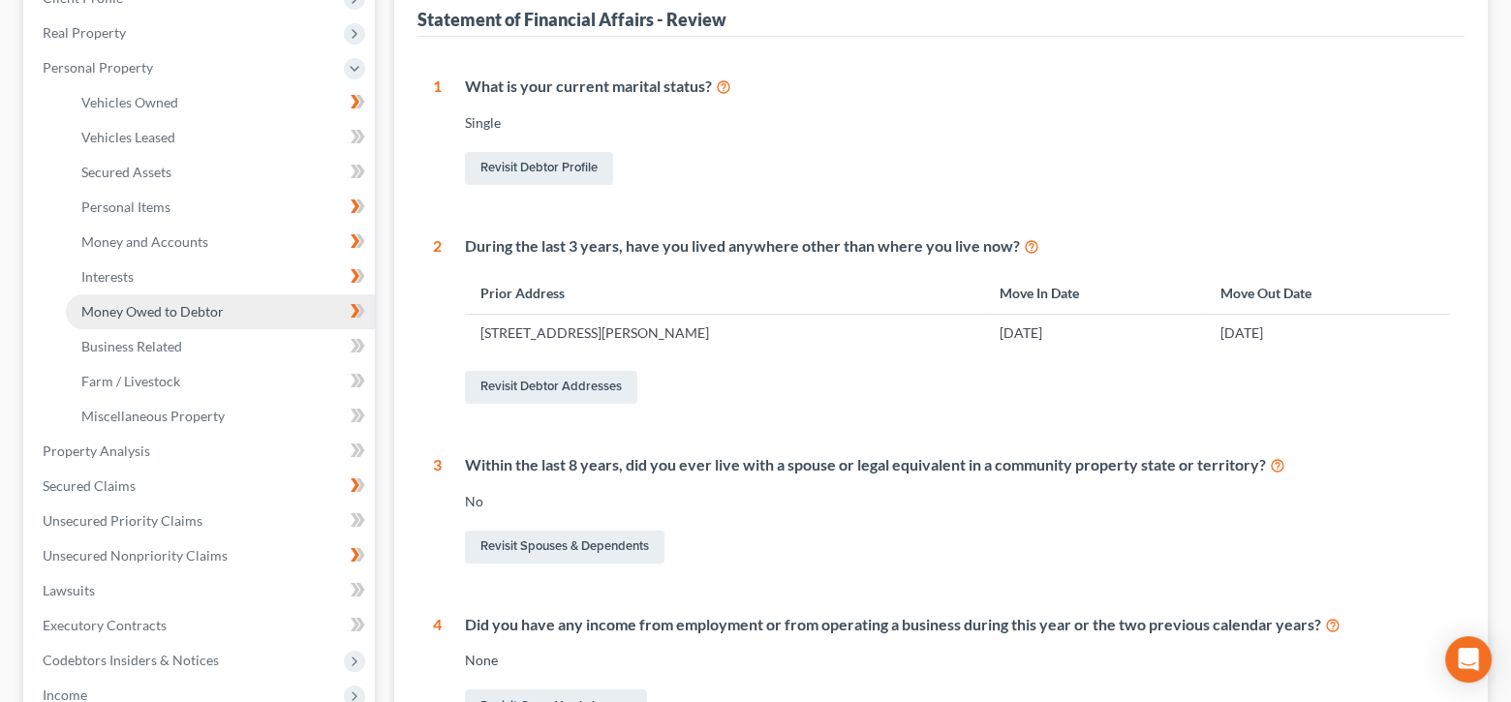
click at [179, 311] on span "Money Owed to Debtor" at bounding box center [152, 311] width 142 height 16
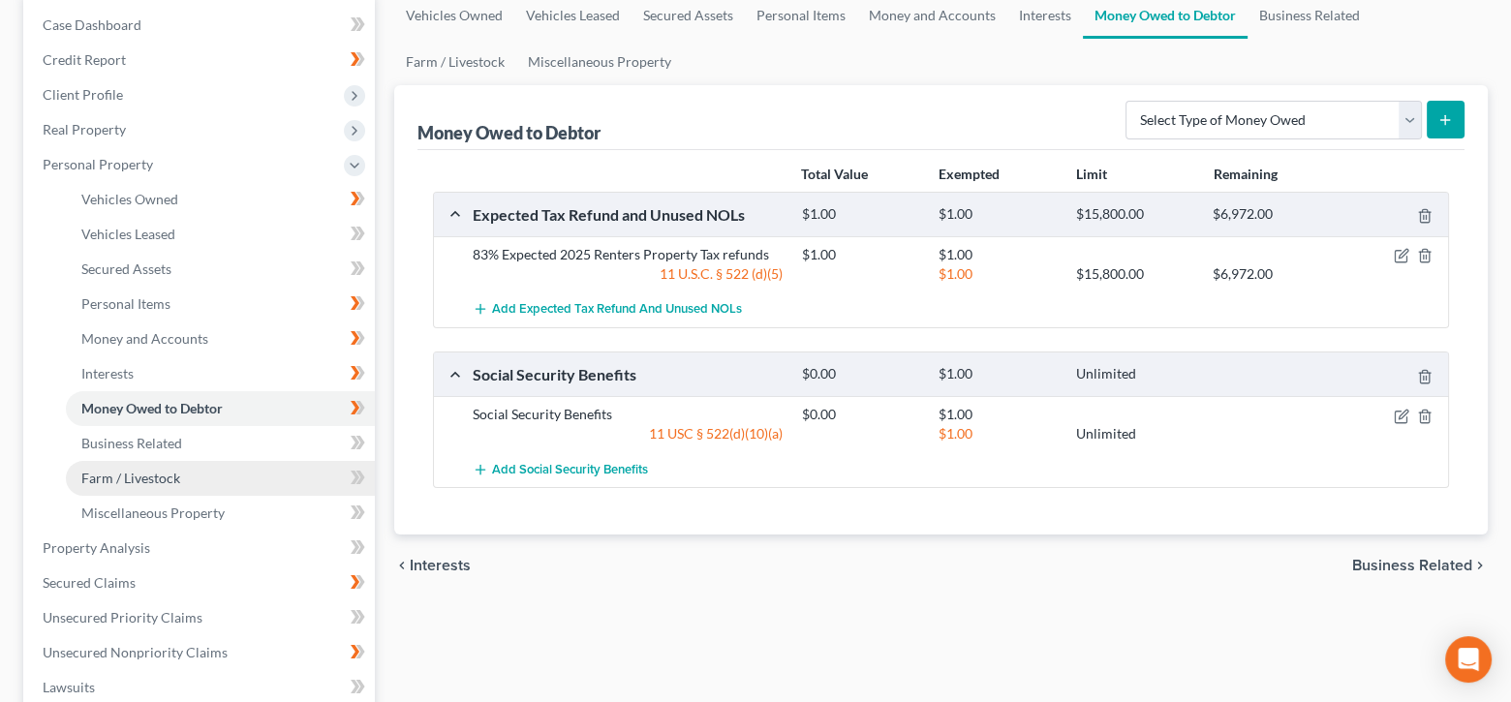
scroll to position [387, 0]
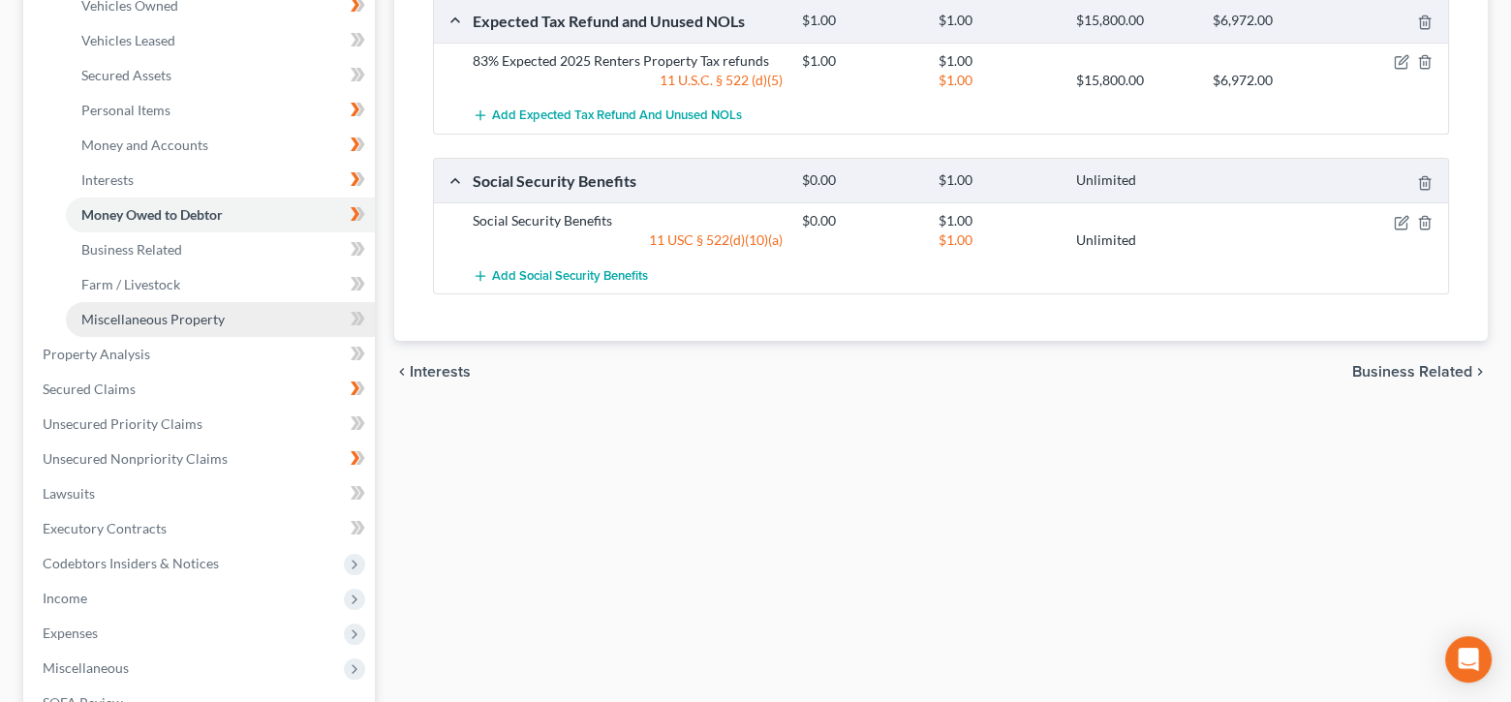
click at [136, 305] on link "Miscellaneous Property" at bounding box center [220, 319] width 309 height 35
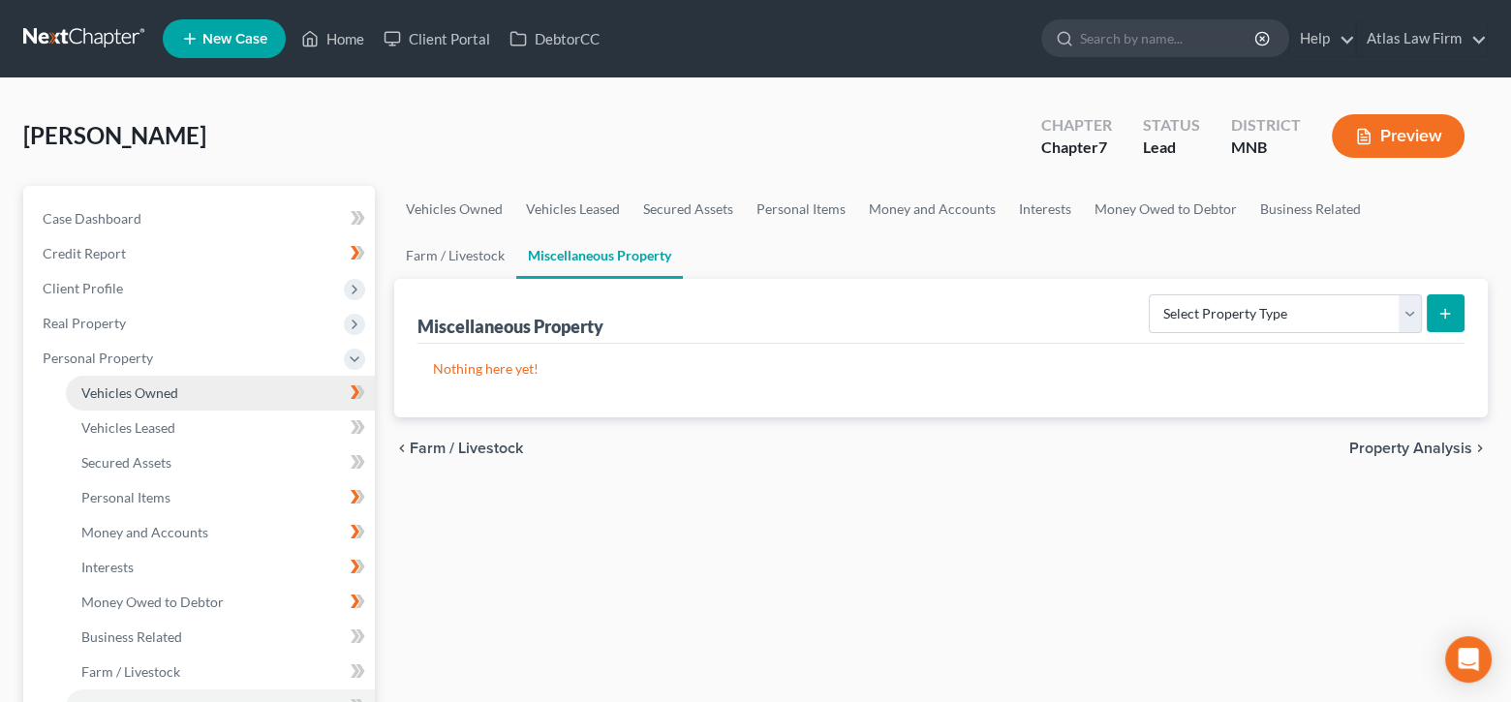
click at [149, 391] on span "Vehicles Owned" at bounding box center [129, 392] width 97 height 16
